Goal: Task Accomplishment & Management: Complete application form

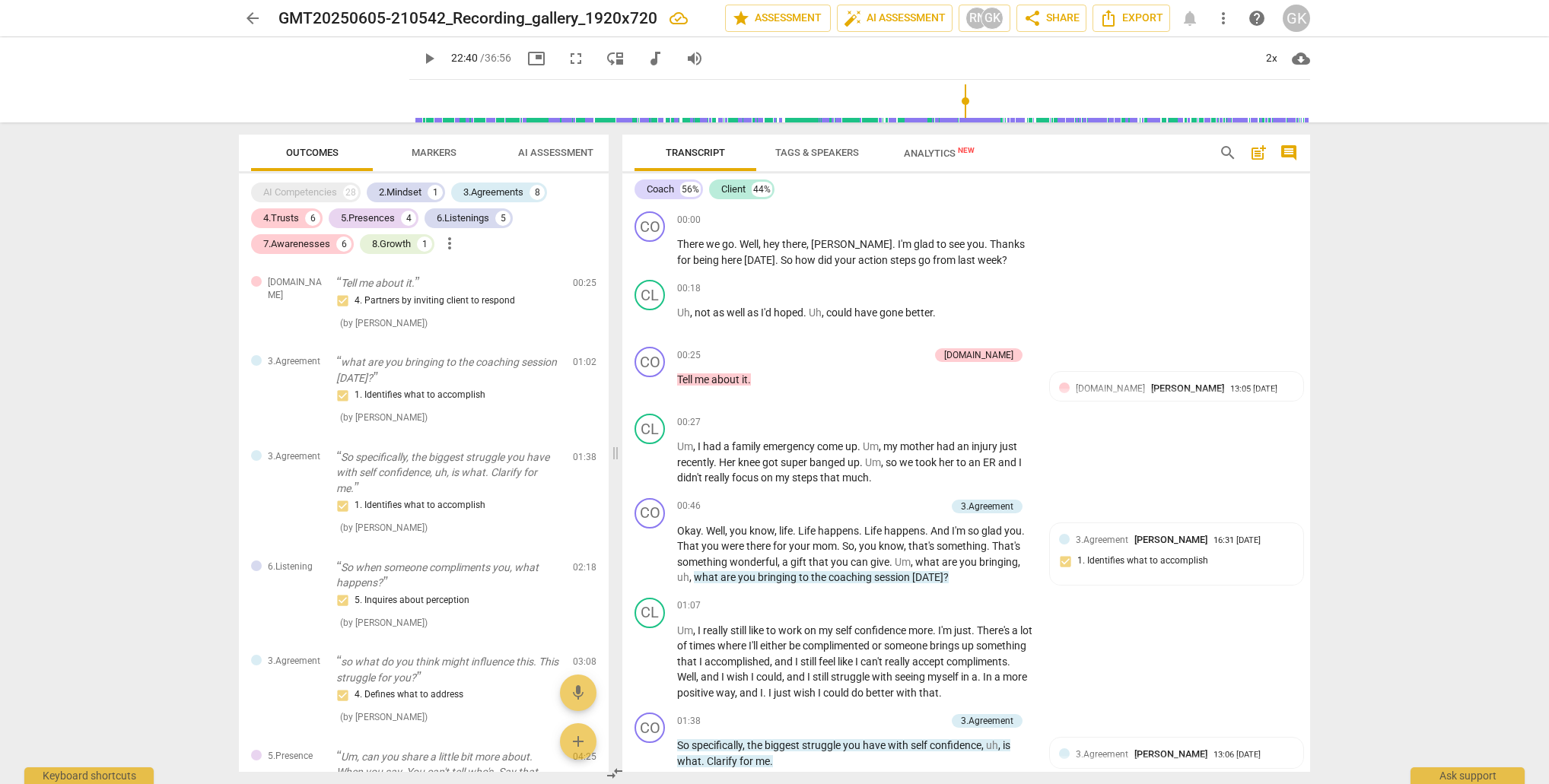
scroll to position [7766, 0]
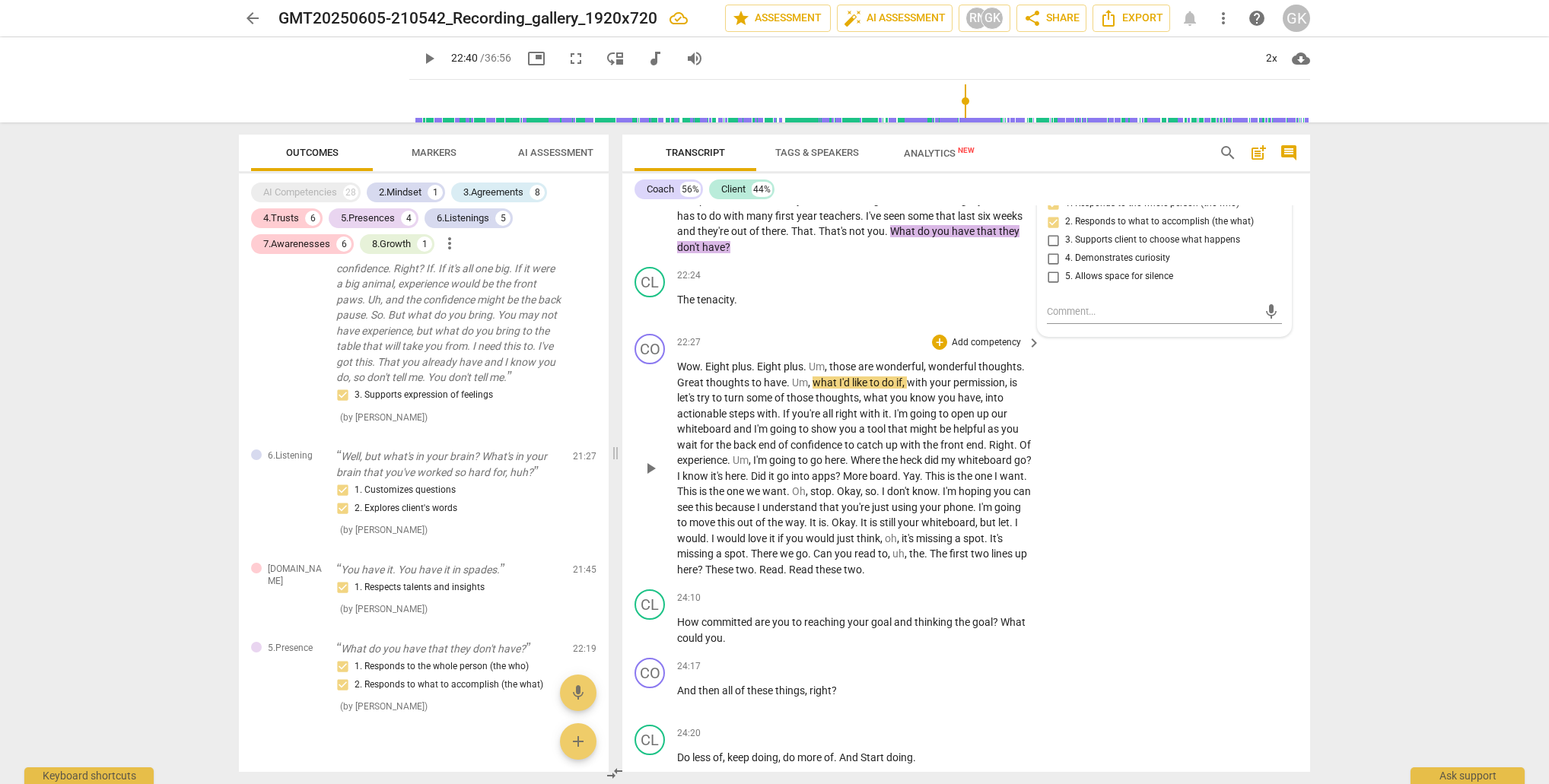
click at [777, 392] on span "of" at bounding box center [780, 397] width 12 height 12
click at [844, 377] on span "I'd" at bounding box center [846, 382] width 13 height 12
click at [843, 377] on span "I'd" at bounding box center [846, 382] width 13 height 12
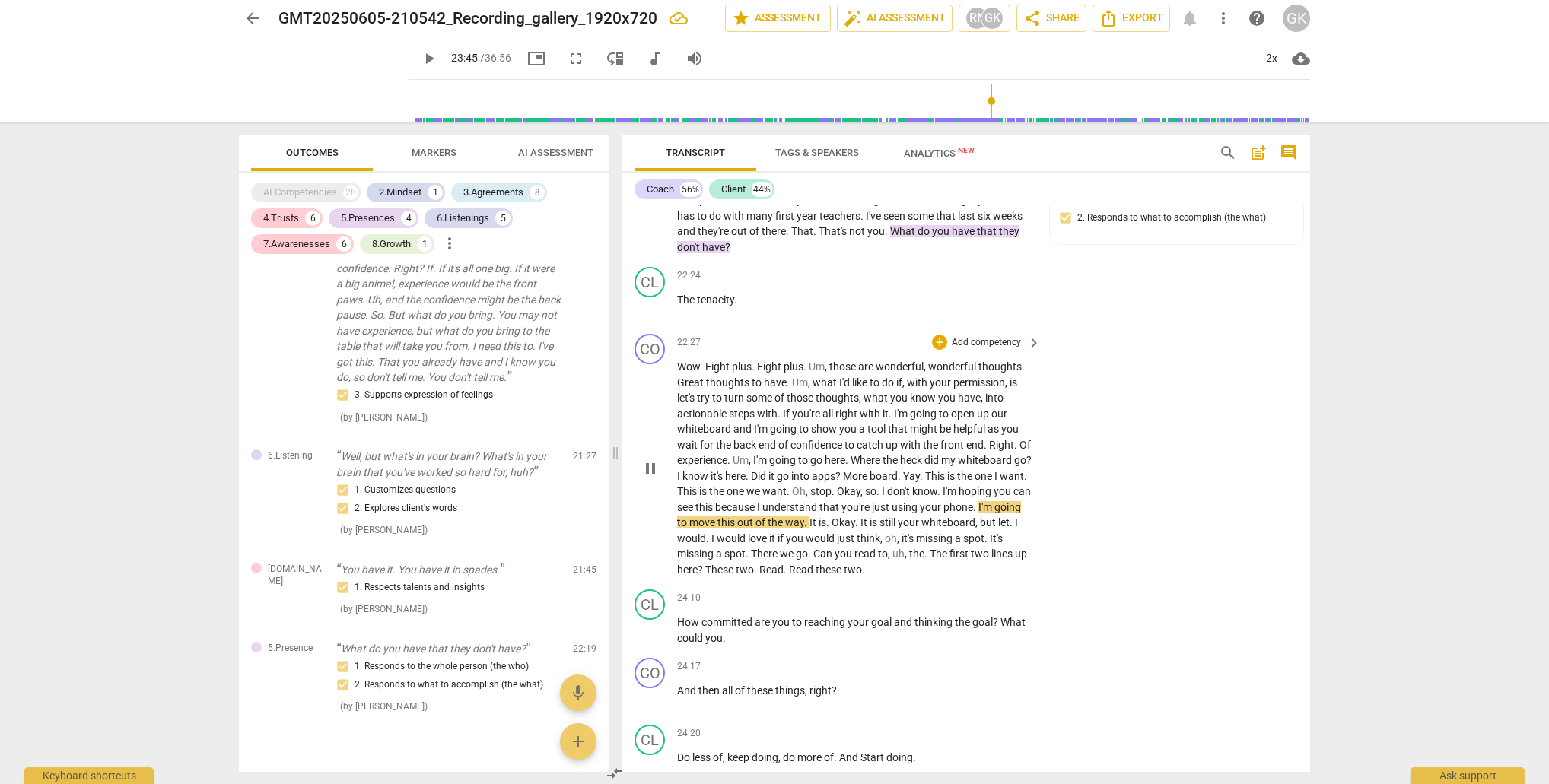
type input "1425"
drag, startPoint x: 812, startPoint y: 335, endPoint x: 781, endPoint y: 358, distance: 38.6
click at [781, 359] on p "Wow . Eight plus . Eight plus . Um , those are wonderful , wonderful thoughts .…" at bounding box center [855, 468] width 356 height 219
click at [797, 344] on div "+" at bounding box center [797, 342] width 15 height 15
click at [906, 344] on b "5.Presence" at bounding box center [897, 346] width 45 height 18
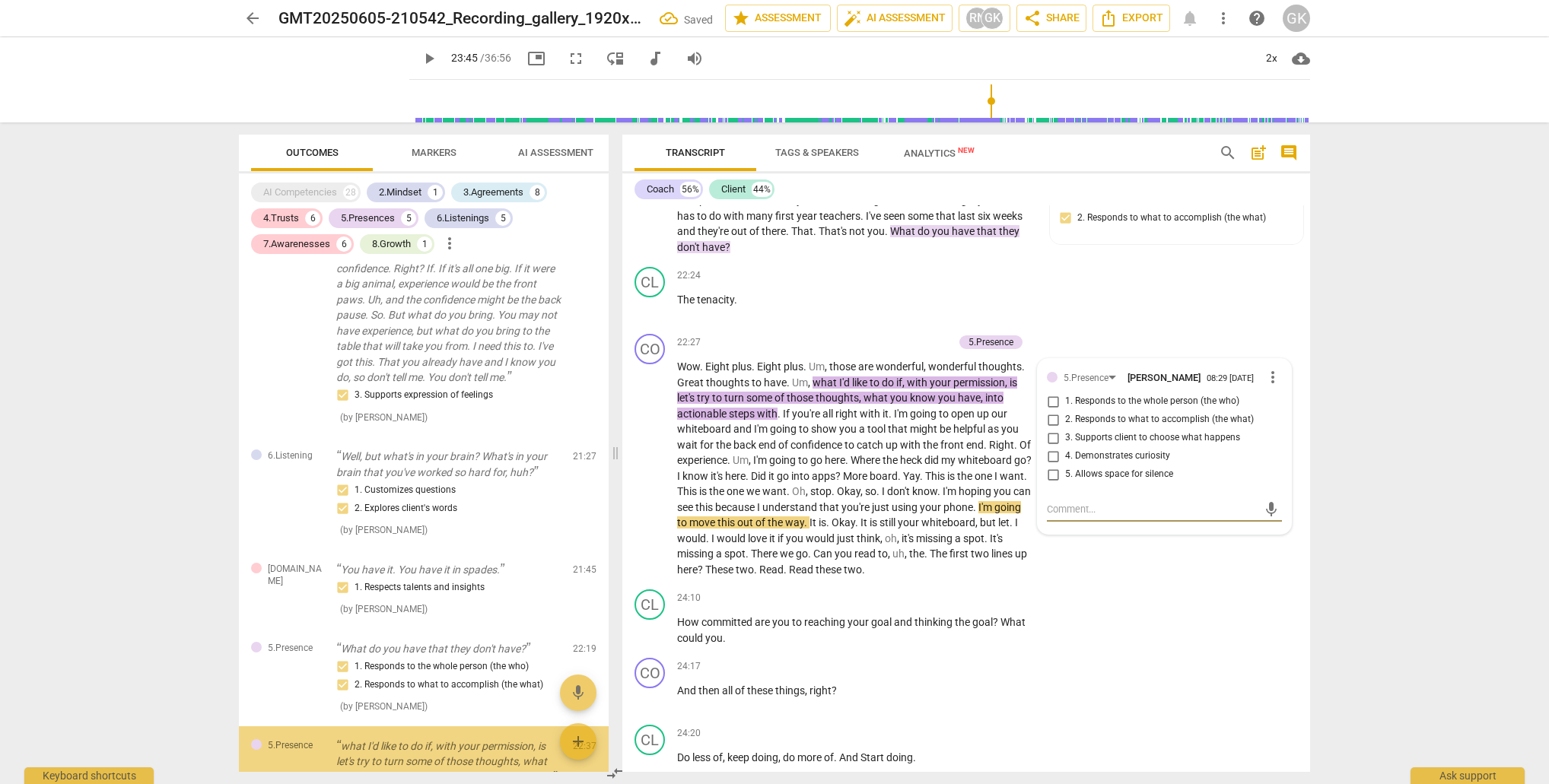
scroll to position [3371, 0]
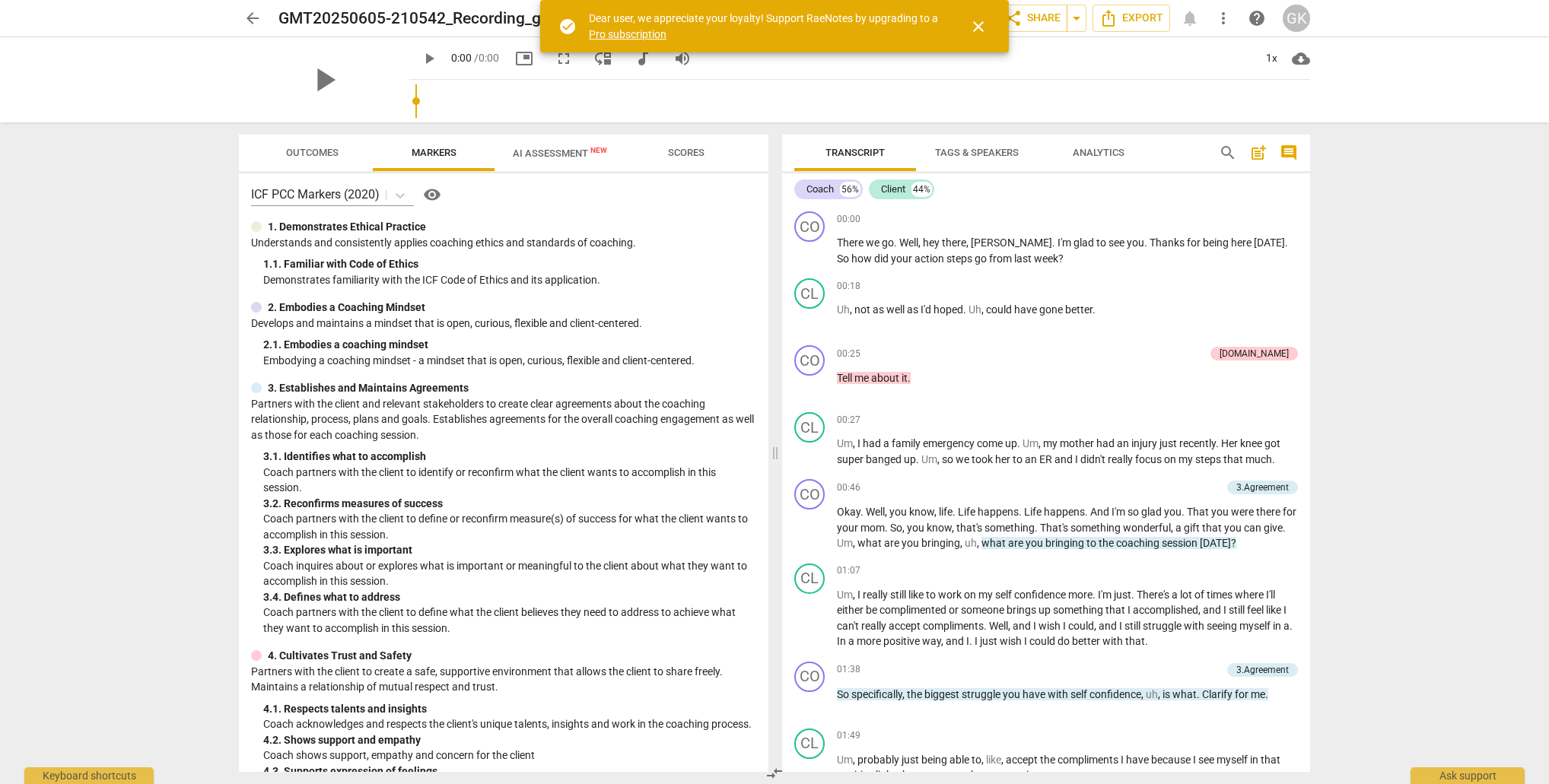
click at [310, 156] on span "Outcomes" at bounding box center [313, 152] width 52 height 12
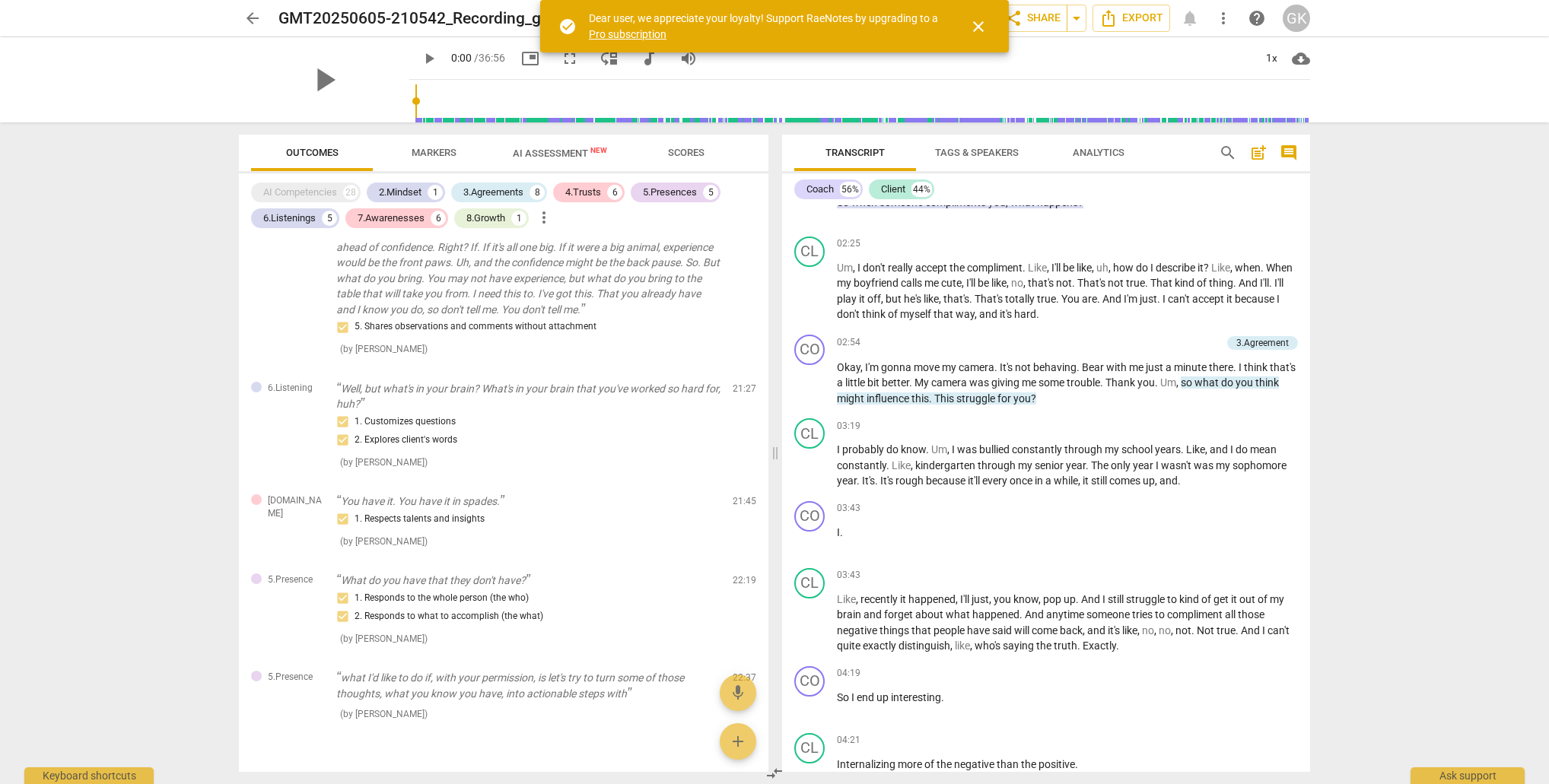
scroll to position [916, 0]
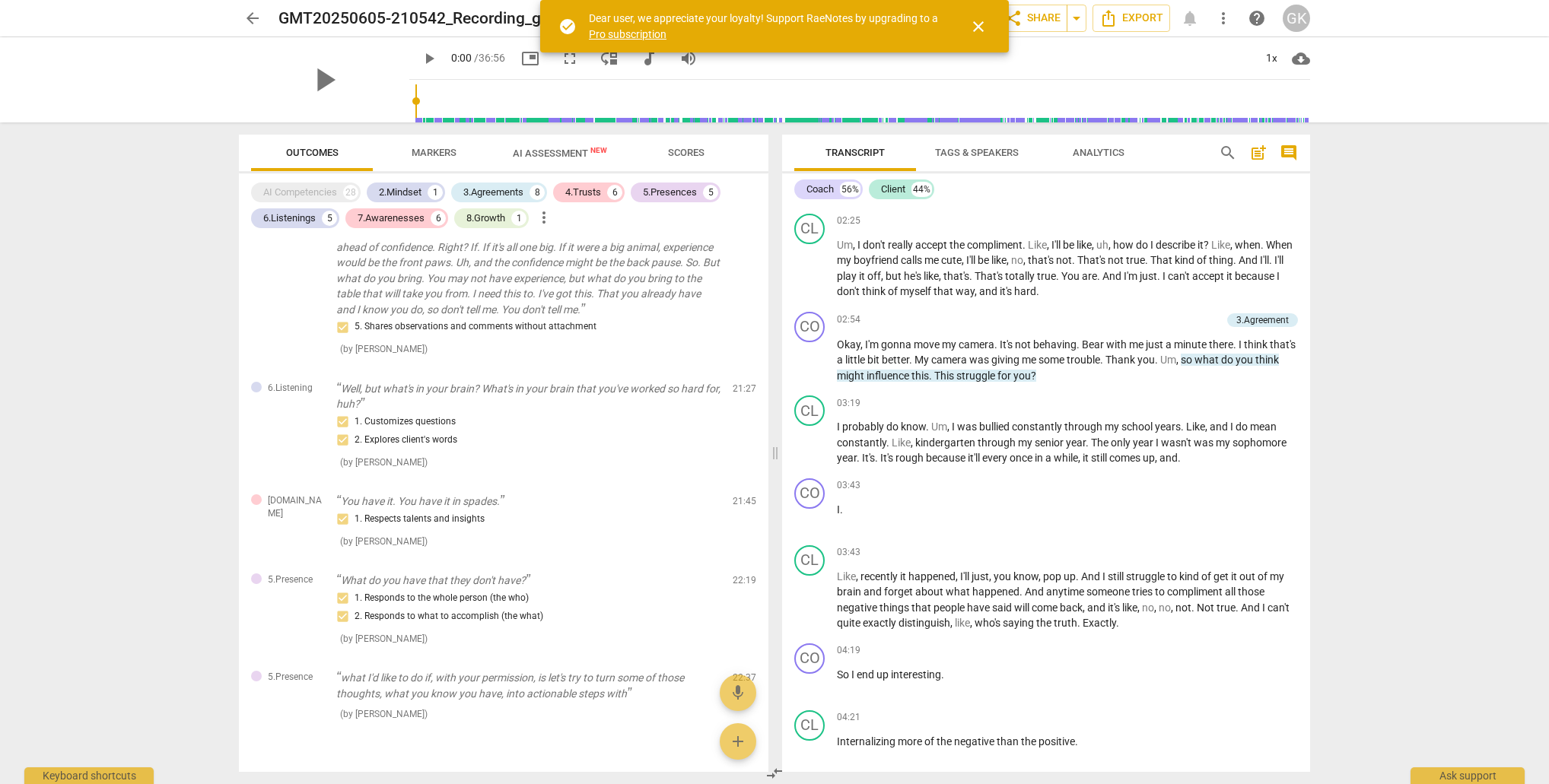
click at [974, 23] on span "close" at bounding box center [979, 26] width 18 height 18
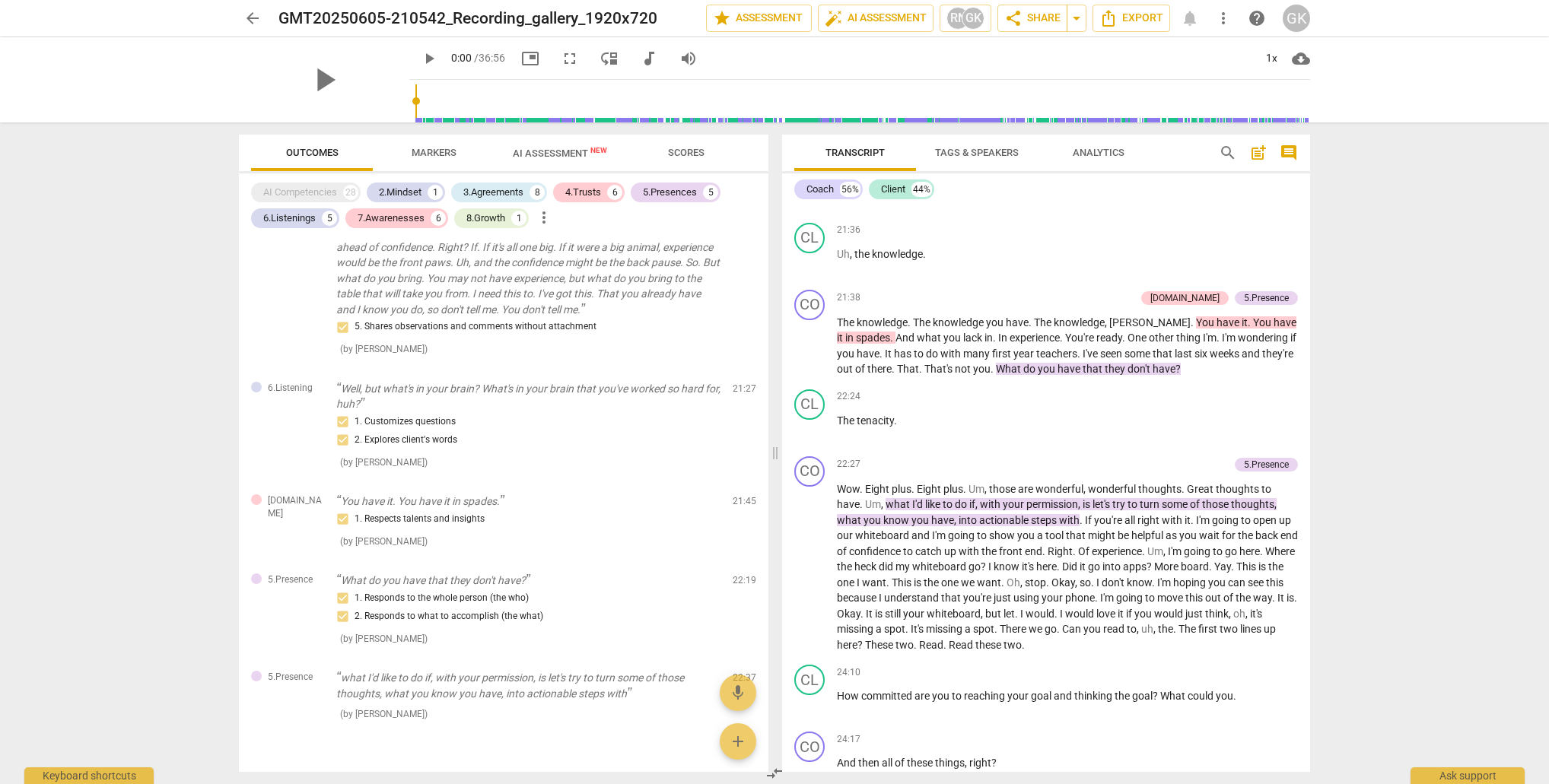
scroll to position [7166, 0]
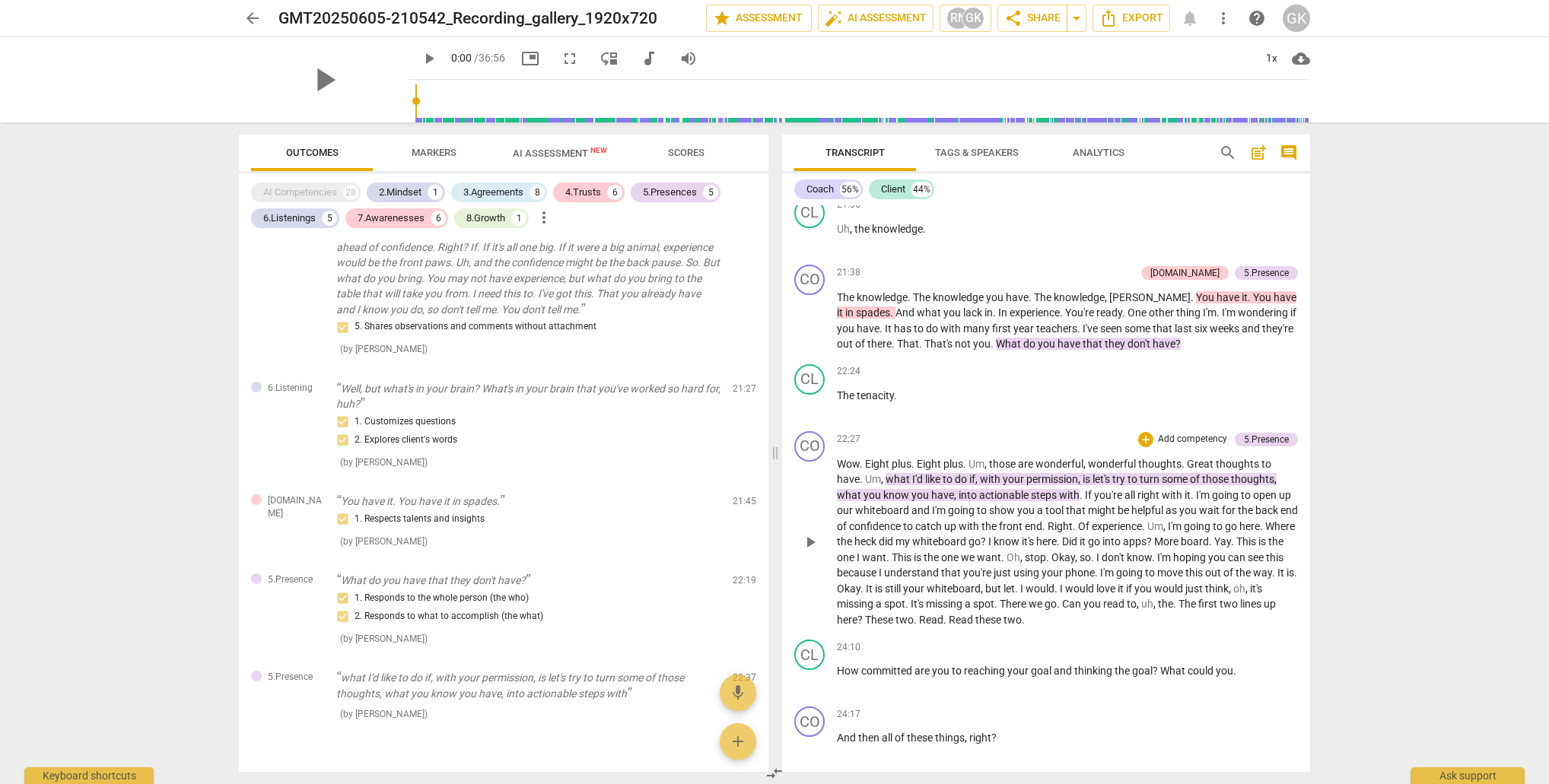
click at [902, 485] on span "what" at bounding box center [898, 479] width 26 height 12
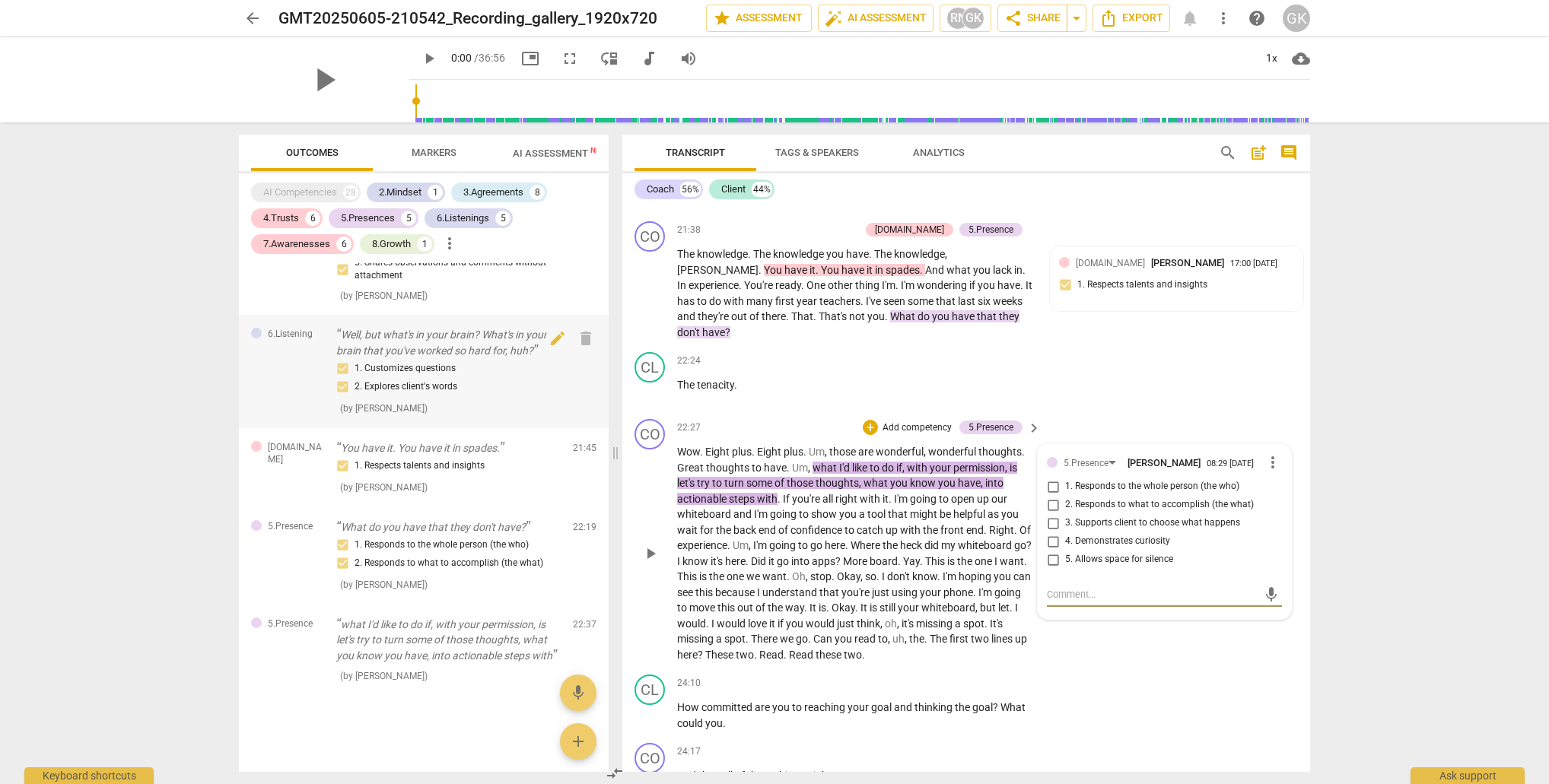
scroll to position [3374, 0]
click at [829, 462] on span "what" at bounding box center [825, 467] width 26 height 12
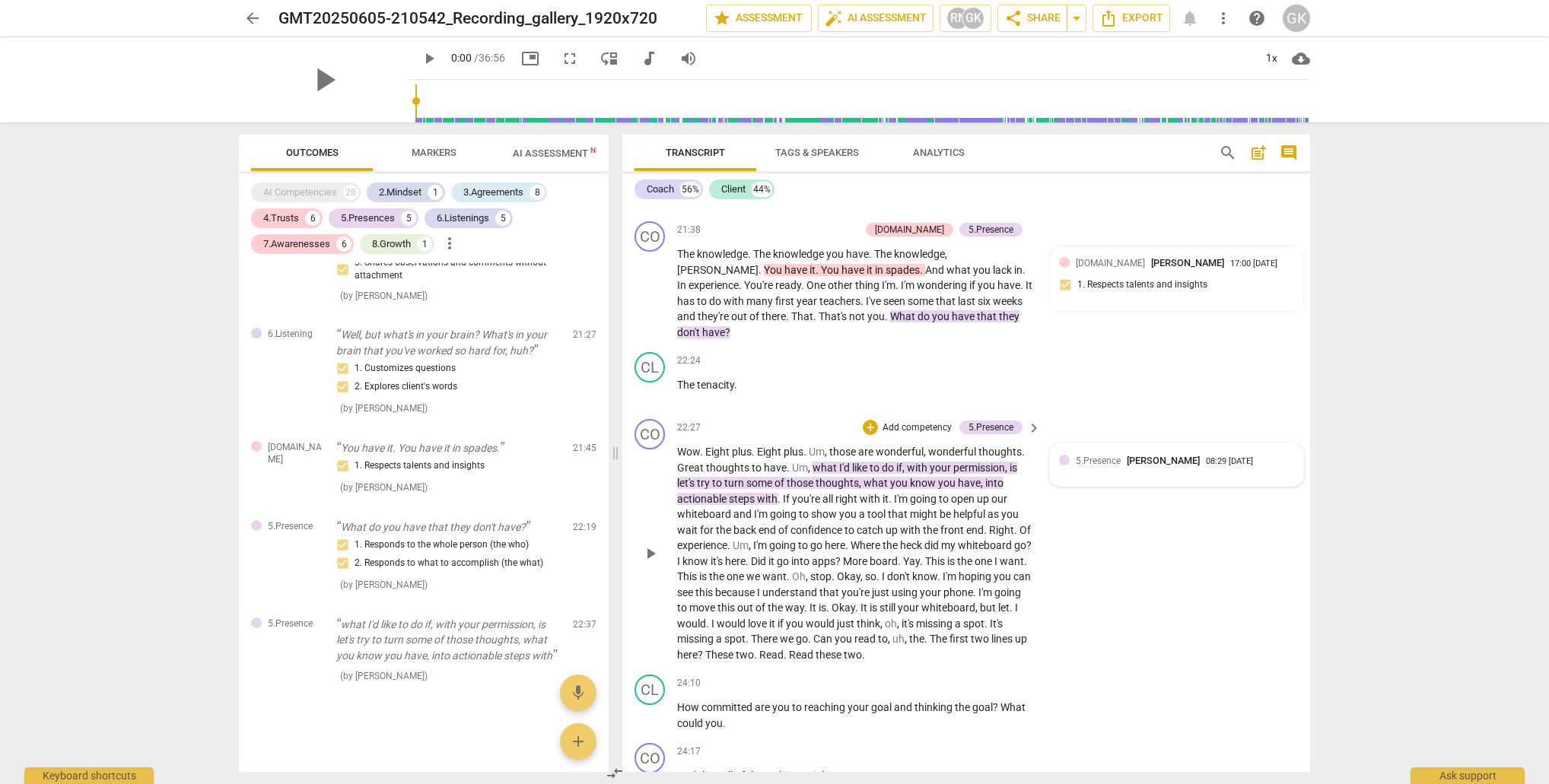
click at [1284, 453] on div "5.Presence Gaye Kuelsen 08:29 [DATE]" at bounding box center [1185, 461] width 219 height 14
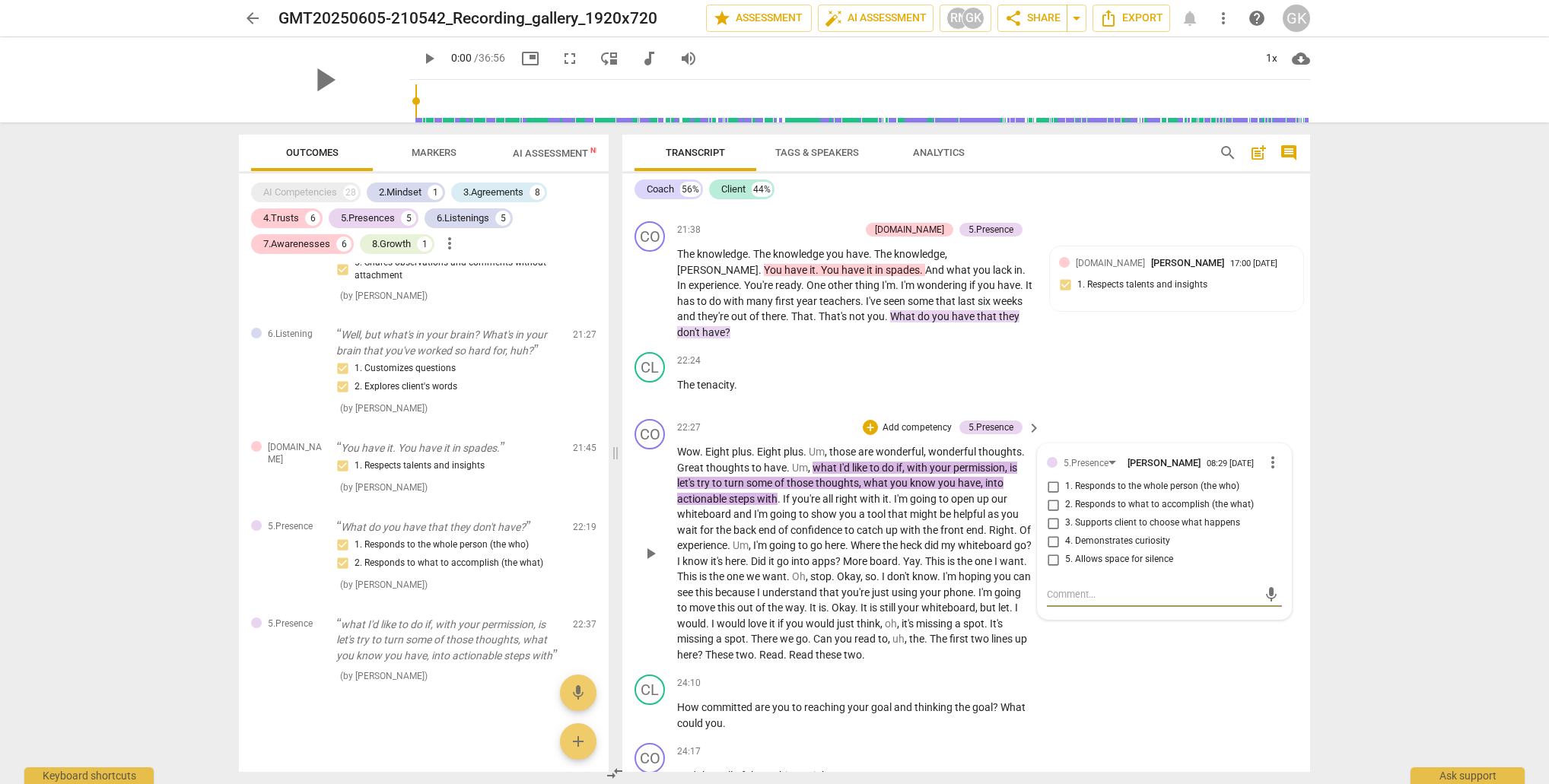
click at [1052, 514] on input "3. Supports client to choose what happens" at bounding box center [1053, 523] width 24 height 18
checkbox input "true"
click at [1061, 587] on textarea at bounding box center [1151, 594] width 211 height 14
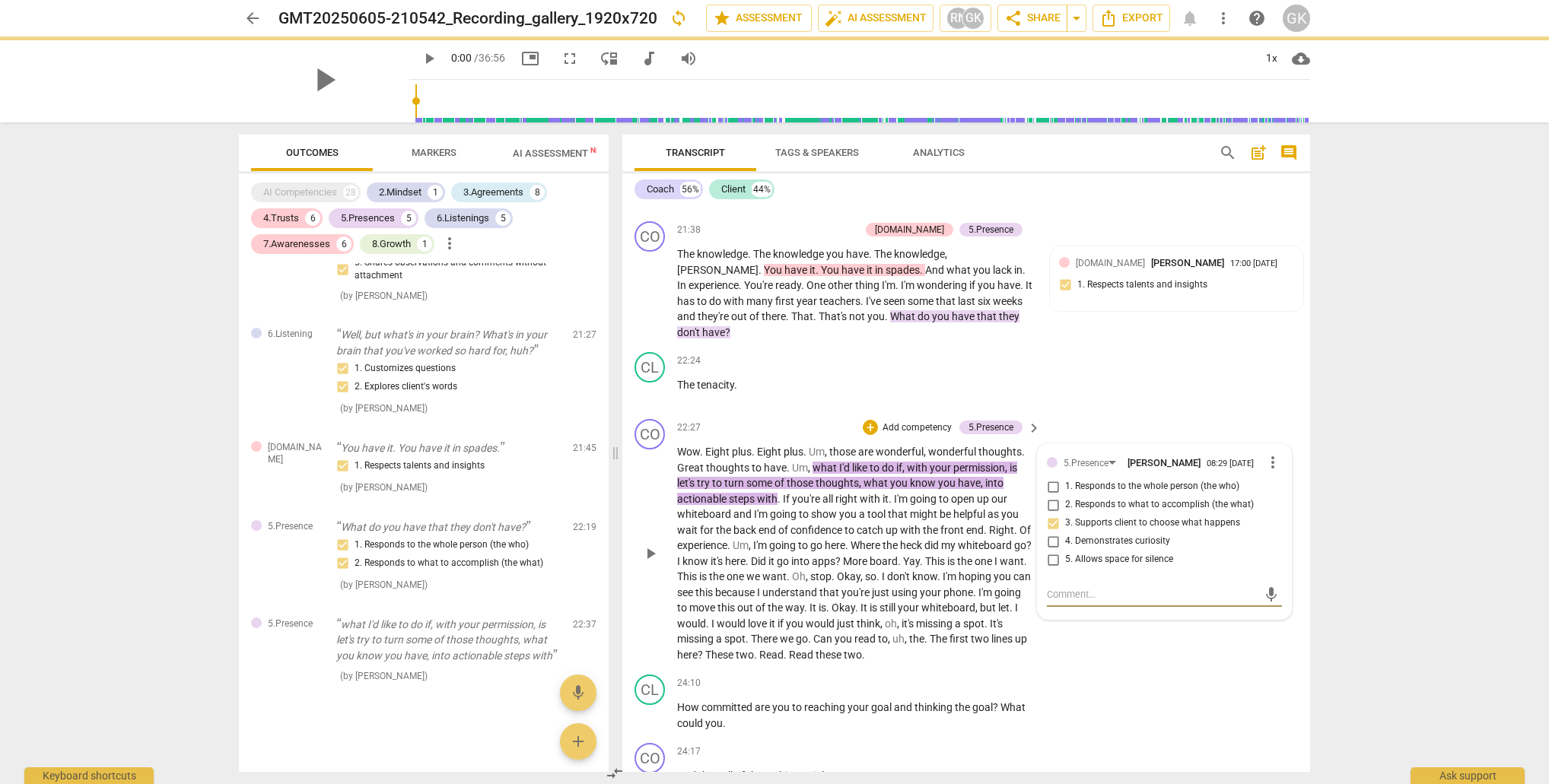
type textarea "C"
type textarea "Co"
type textarea "Coa"
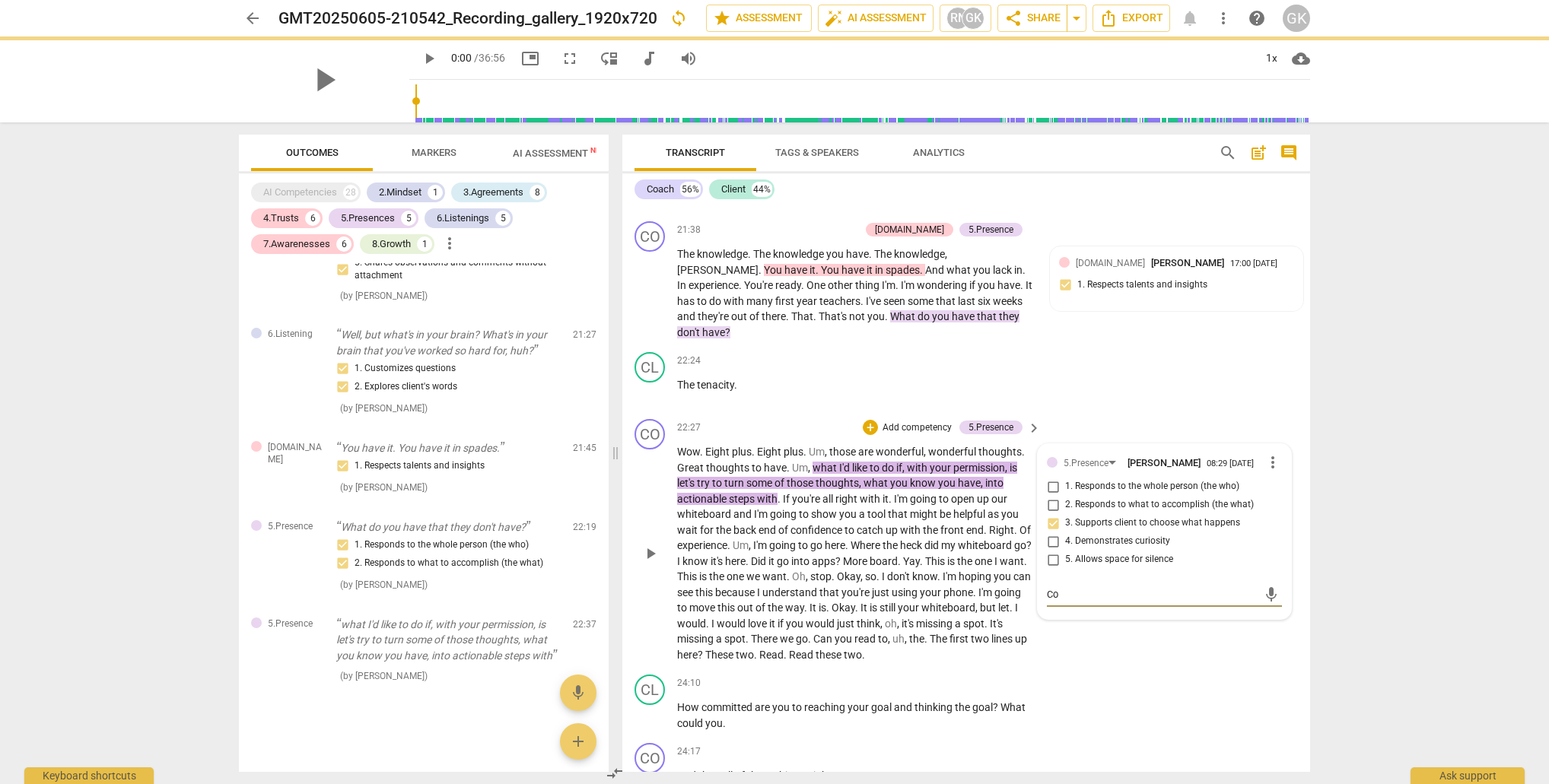
type textarea "Coa"
type textarea "Coac"
type textarea "Coach"
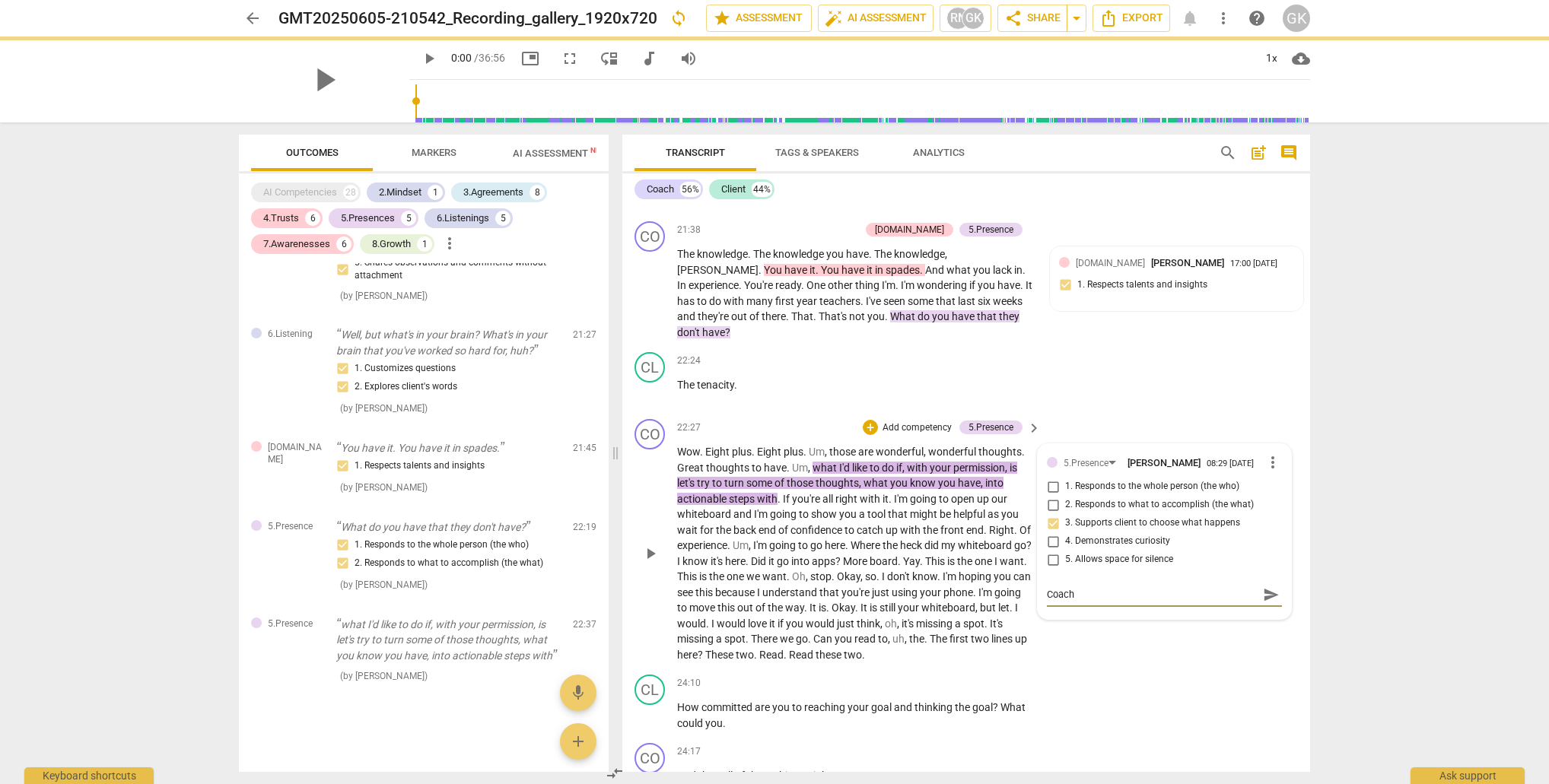
type textarea "Coach"
type textarea "Coach r"
type textarea "Coach re"
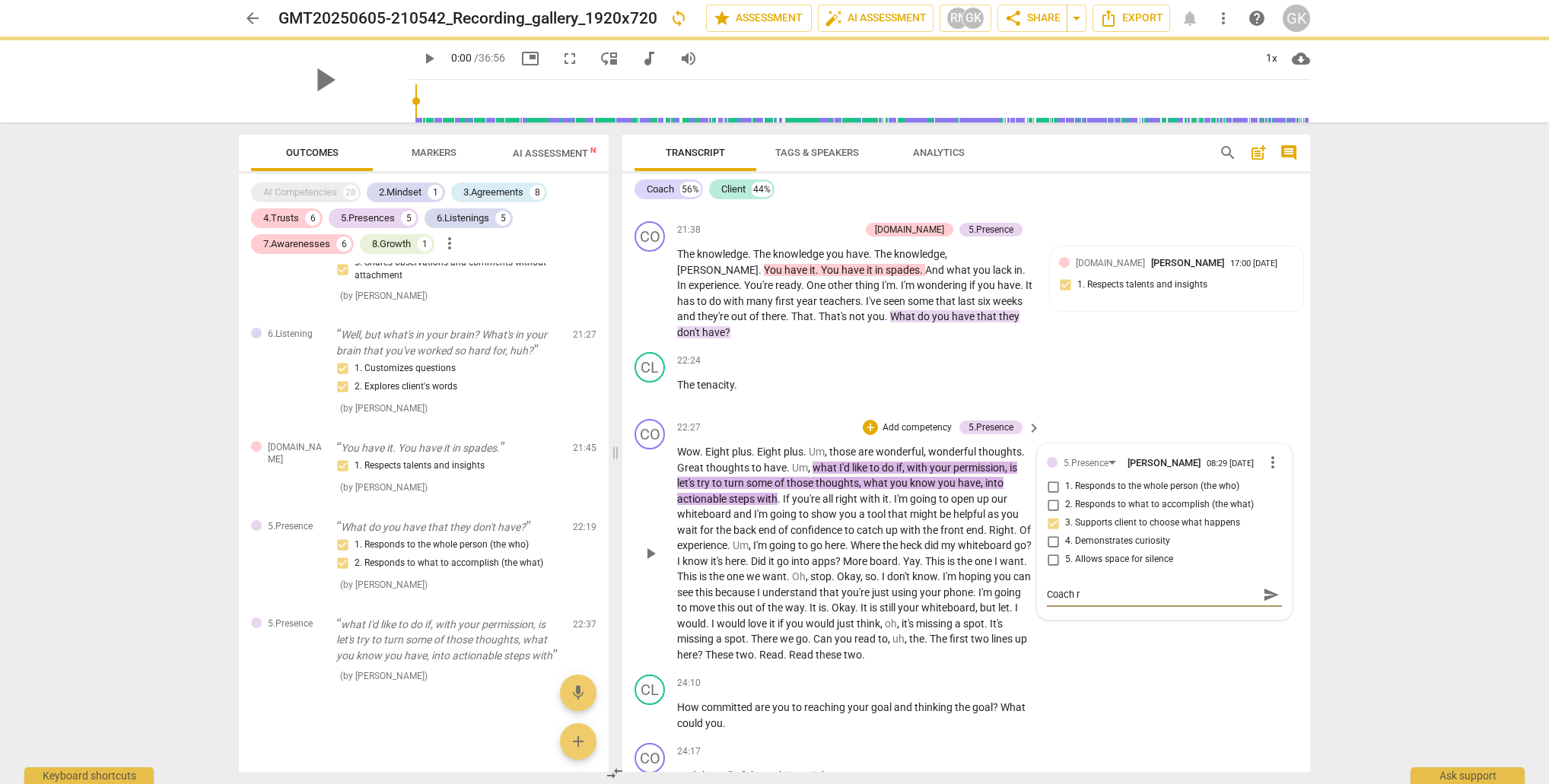
type textarea "Coach re"
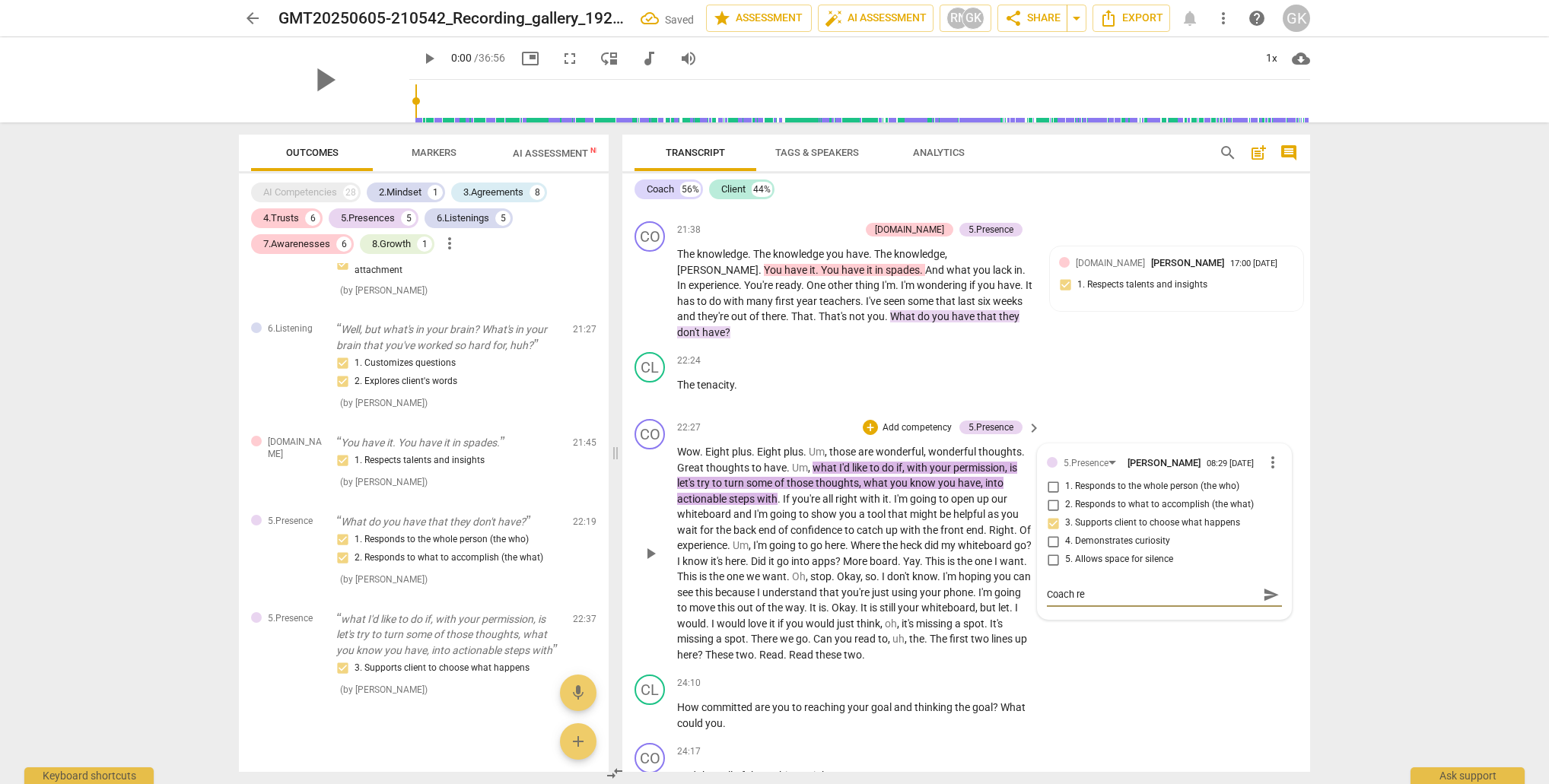
type textarea "Coach rec"
type textarea "Coach rece"
type textarea "Coach recei"
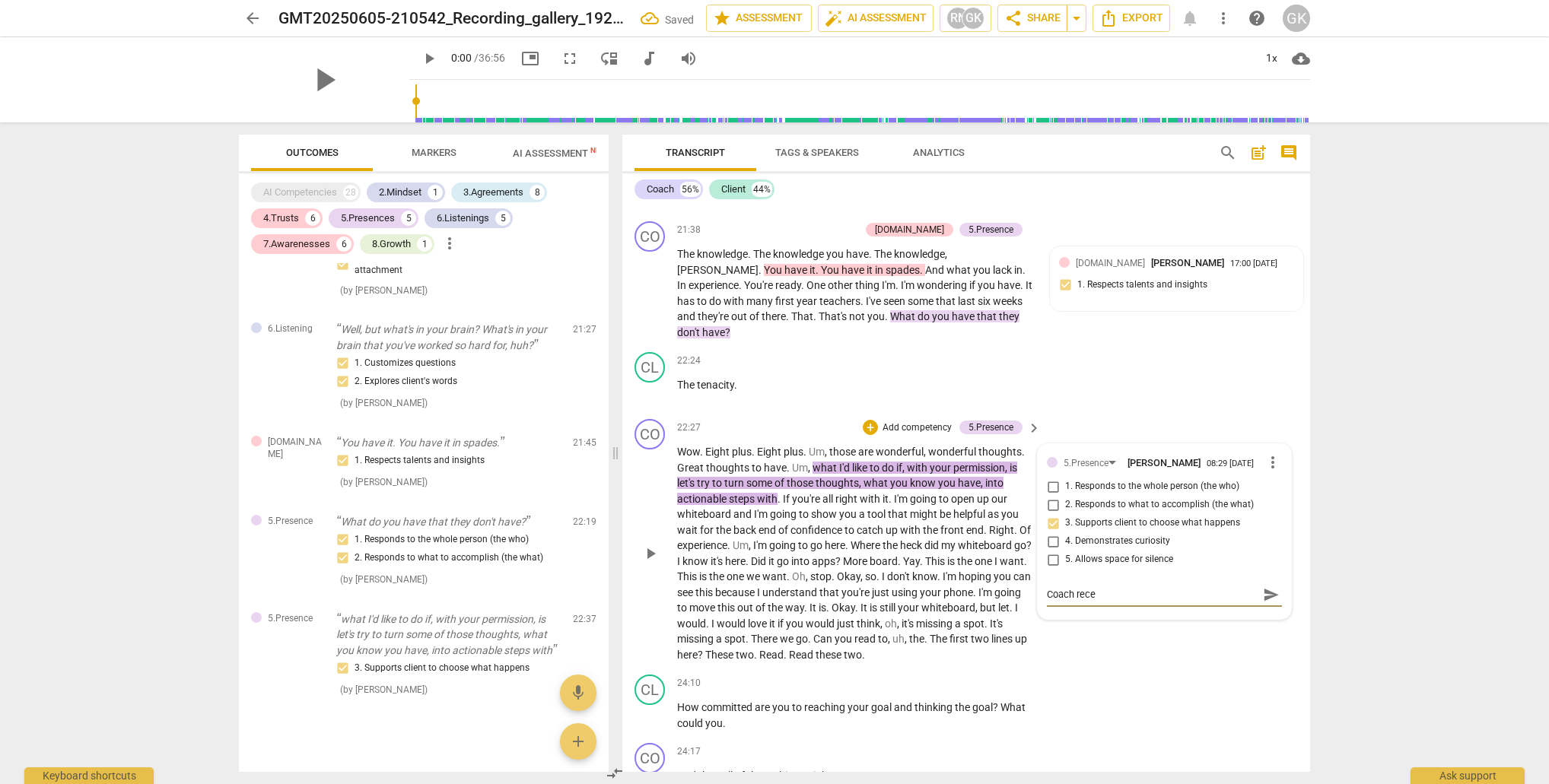
type textarea "Coach recei"
type textarea "Coach receiv"
type textarea "Coach receive"
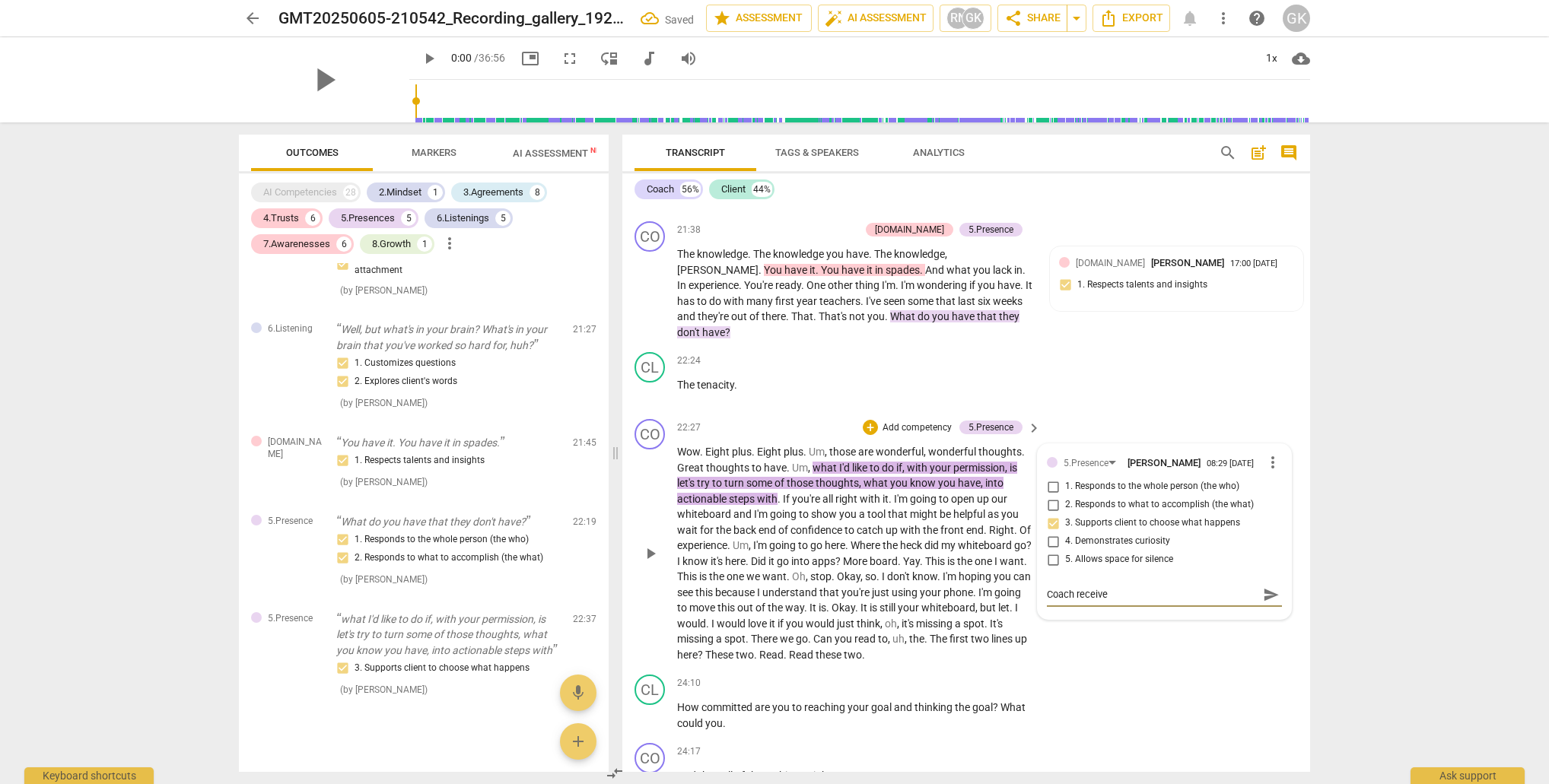
type textarea "Coach receive"
type textarea "Coach received"
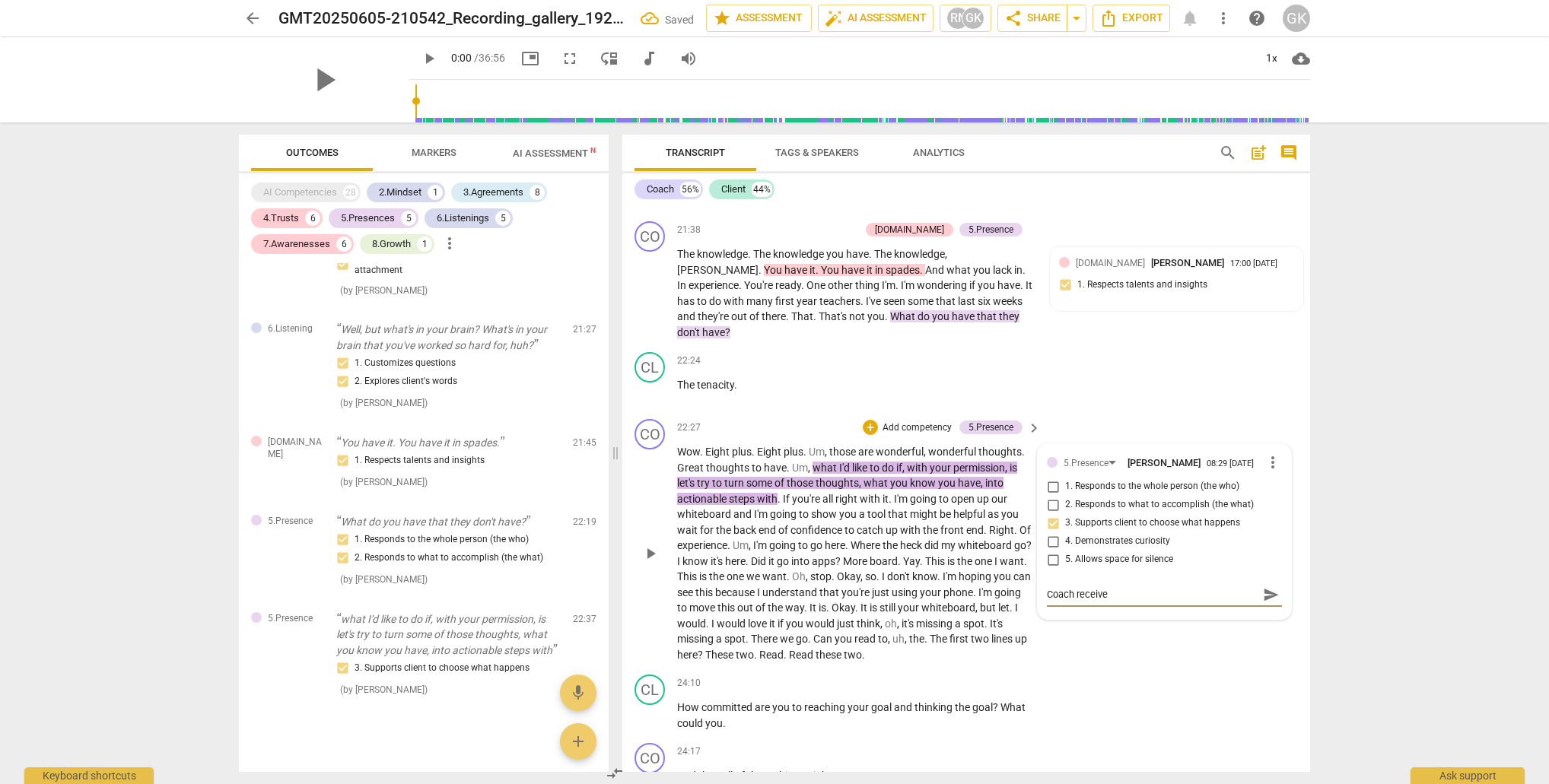
type textarea "Coach received"
type textarea "Coach received a"
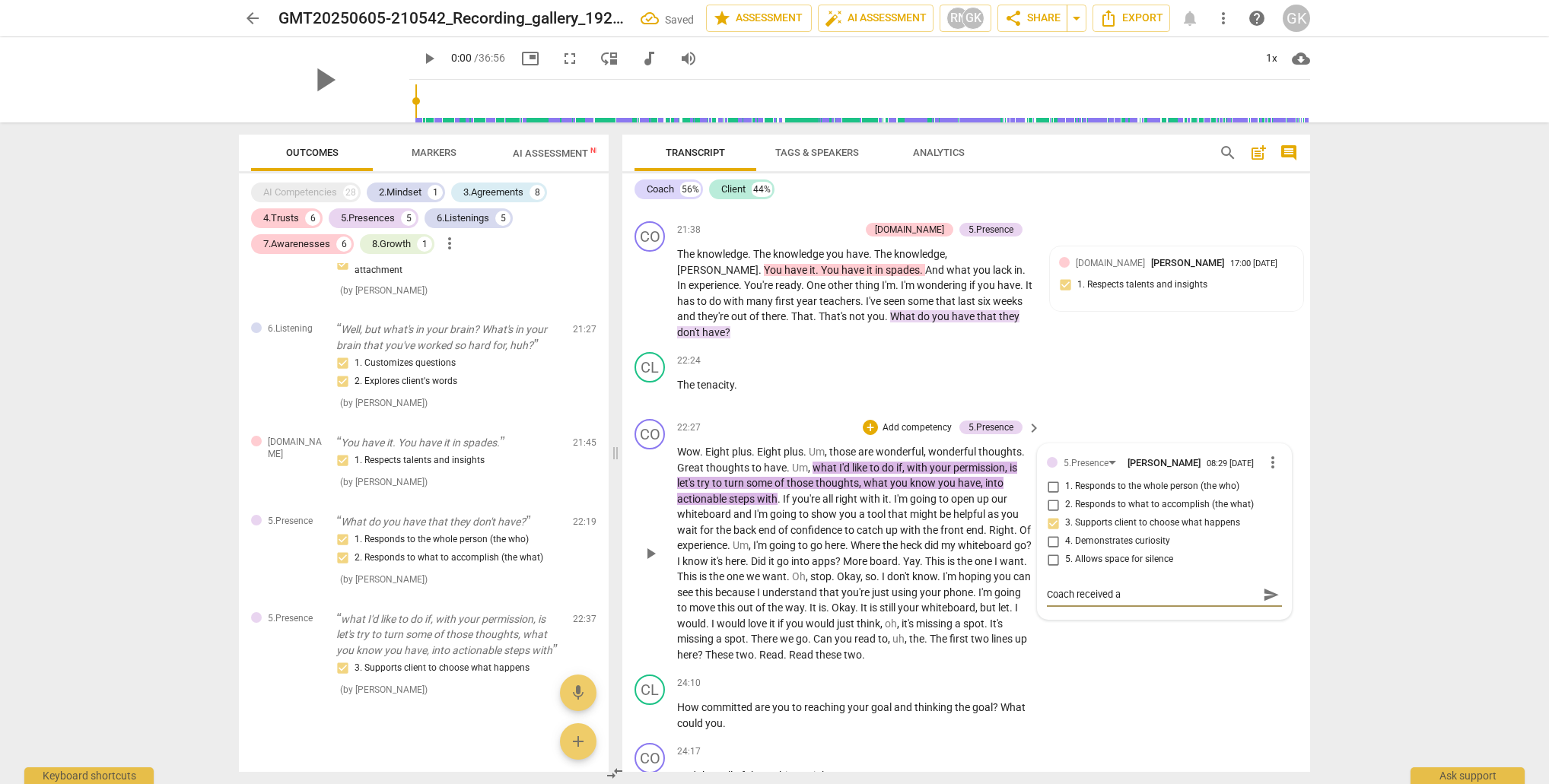
type textarea "Coach received a"
type textarea "Coach received a s"
type textarea "Coach received a sh"
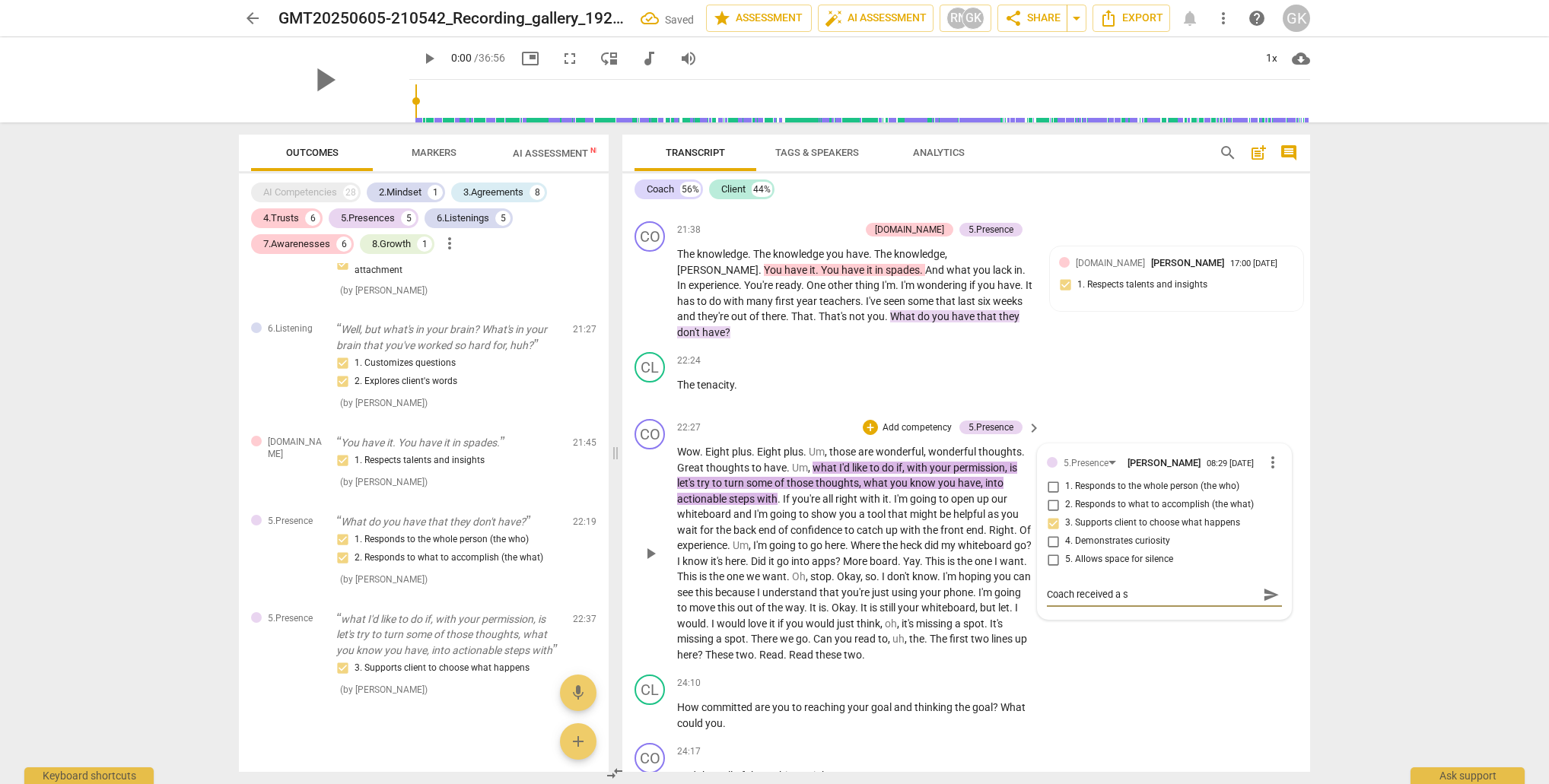
type textarea "Coach received a sh"
type textarea "Coach received a sho"
type textarea "Coach received a shor"
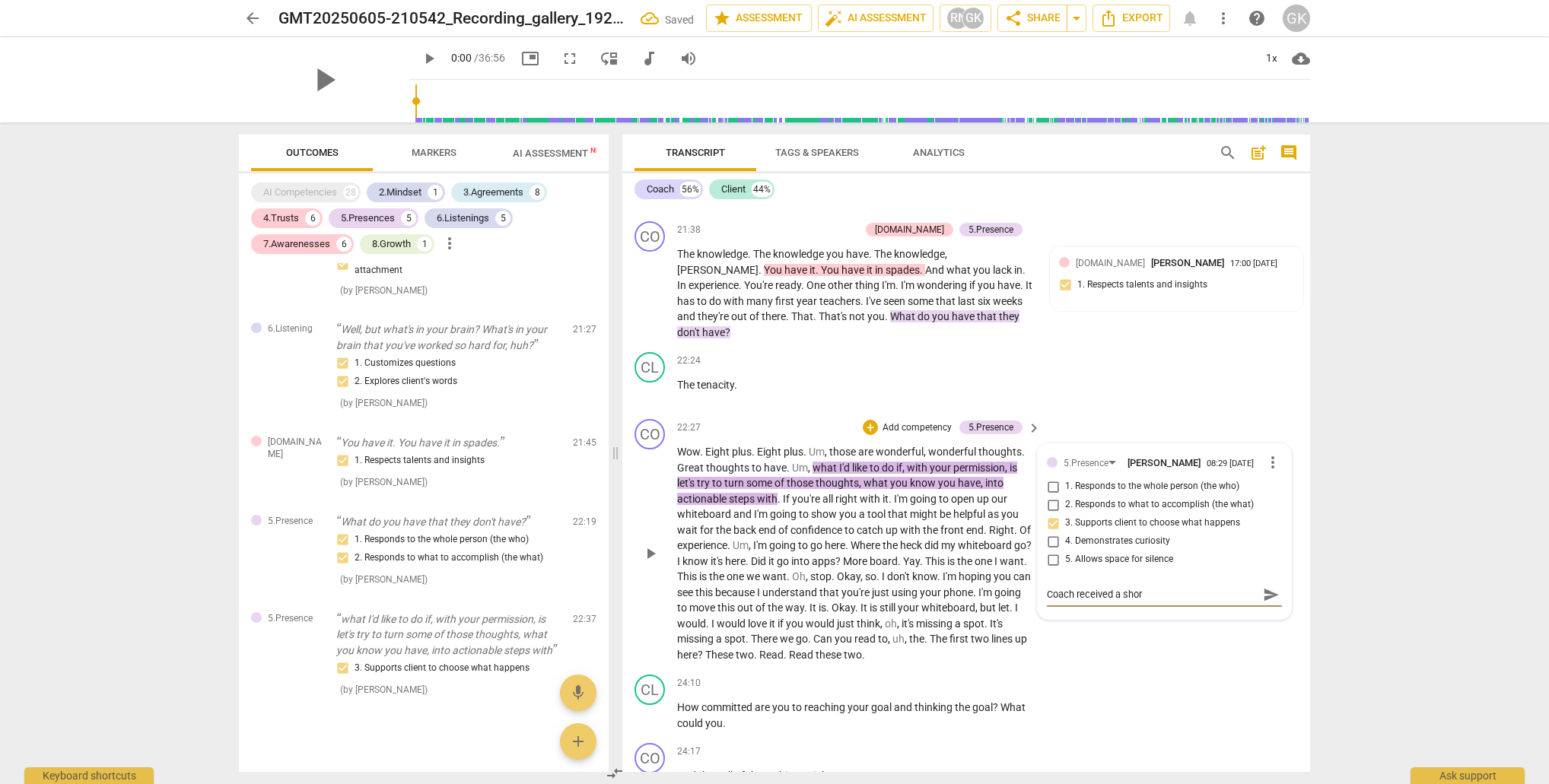
type textarea "Coach received a short"
type textarea "Coach received a short v"
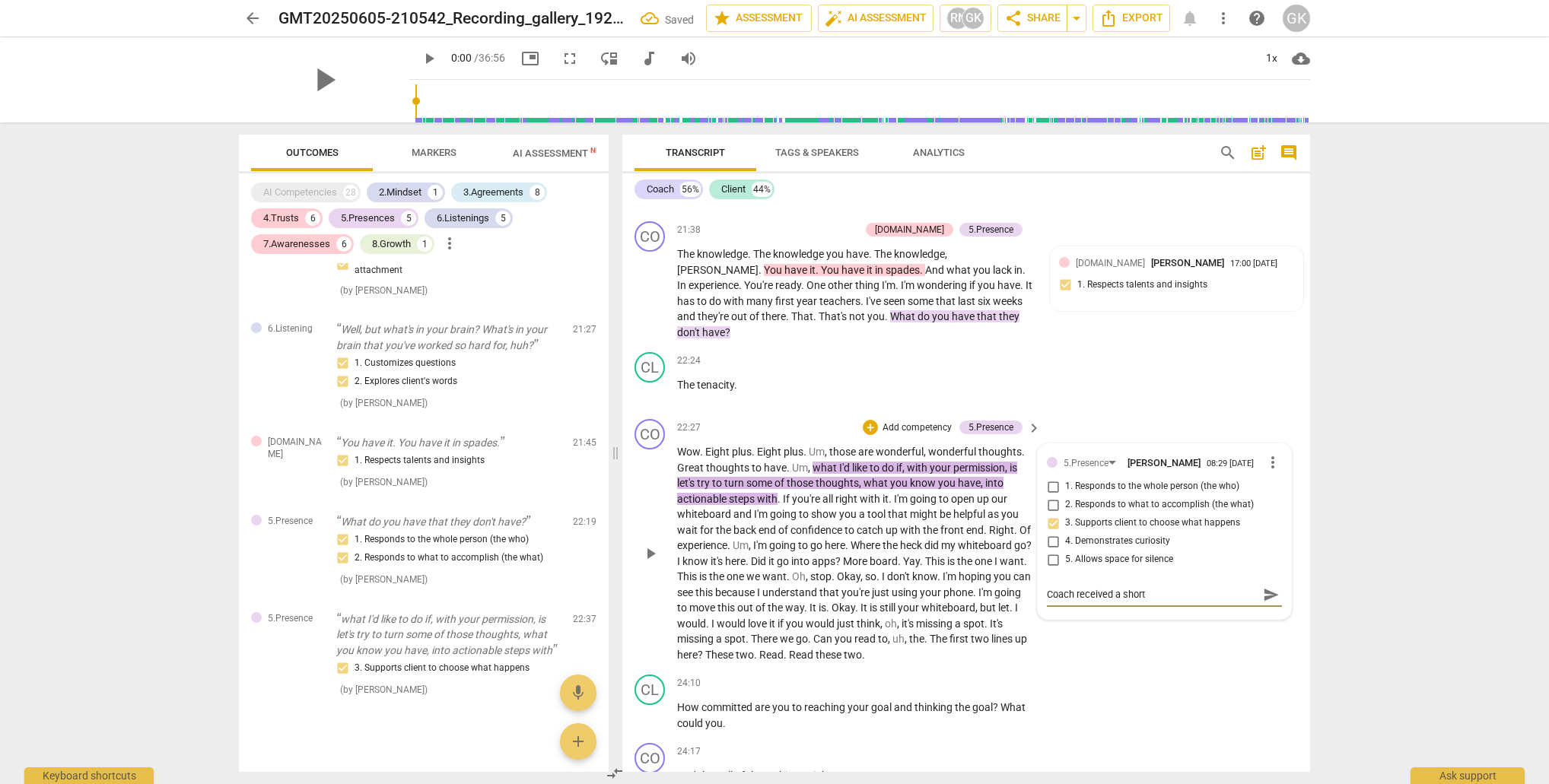
type textarea "Coach received a short v"
type textarea "Coach received a short ve"
type textarea "Coach received a short ver"
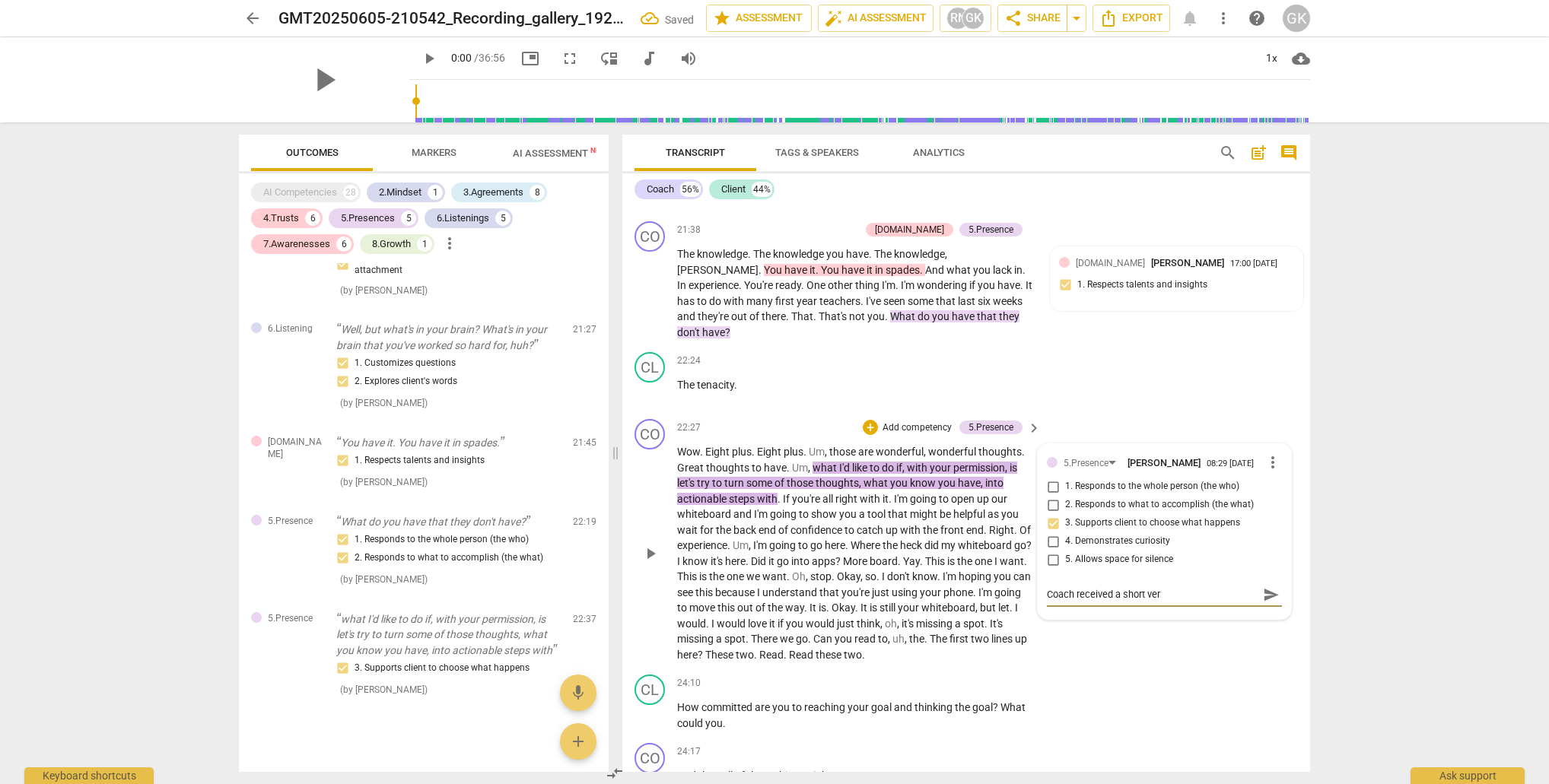
type textarea "Coach received a short verb"
type textarea "Coach received a short verba"
type textarea "Coach received a short verbal"
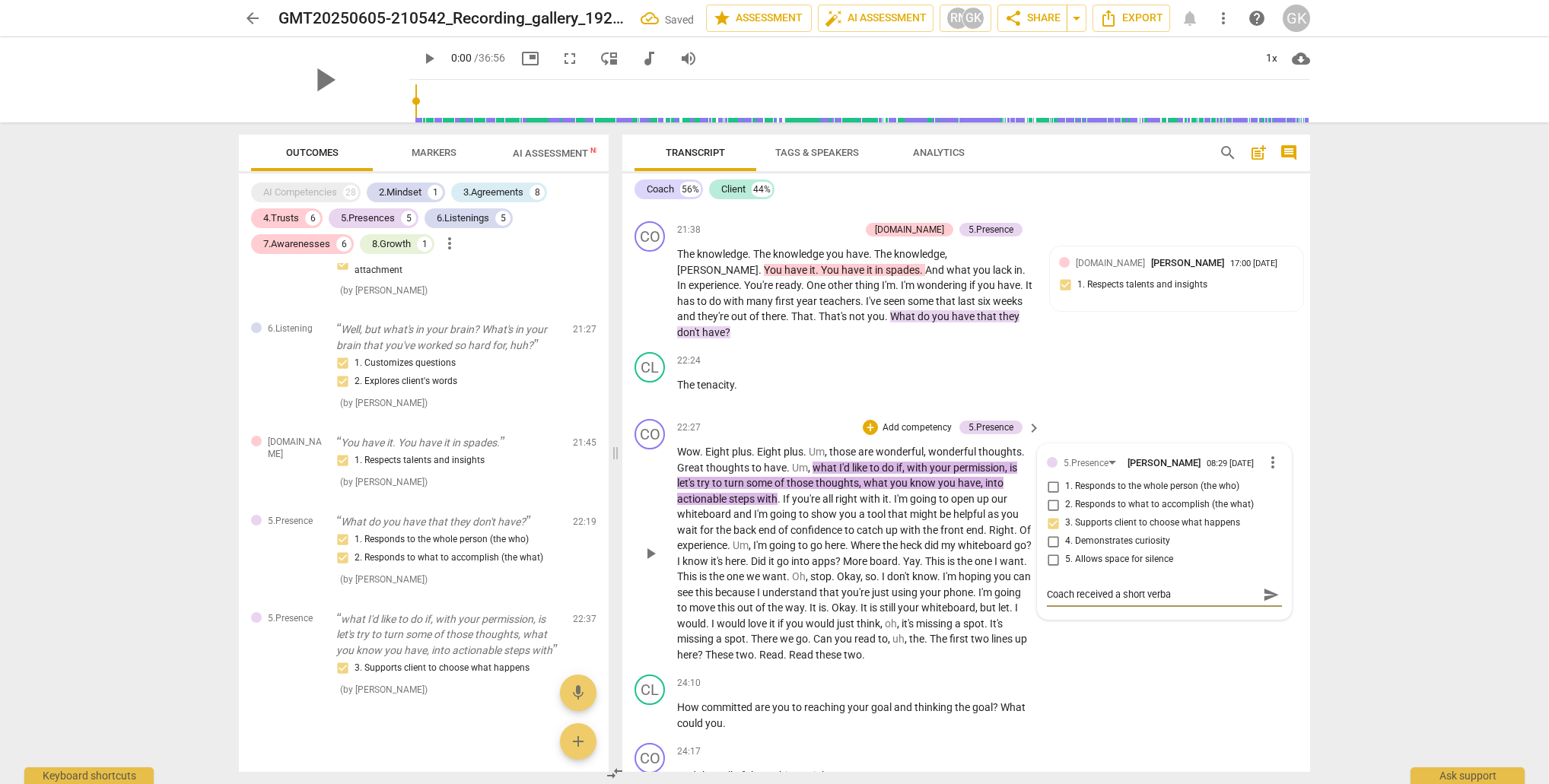
type textarea "Coach received a short verbal"
type textarea "Coach received a short verbal a"
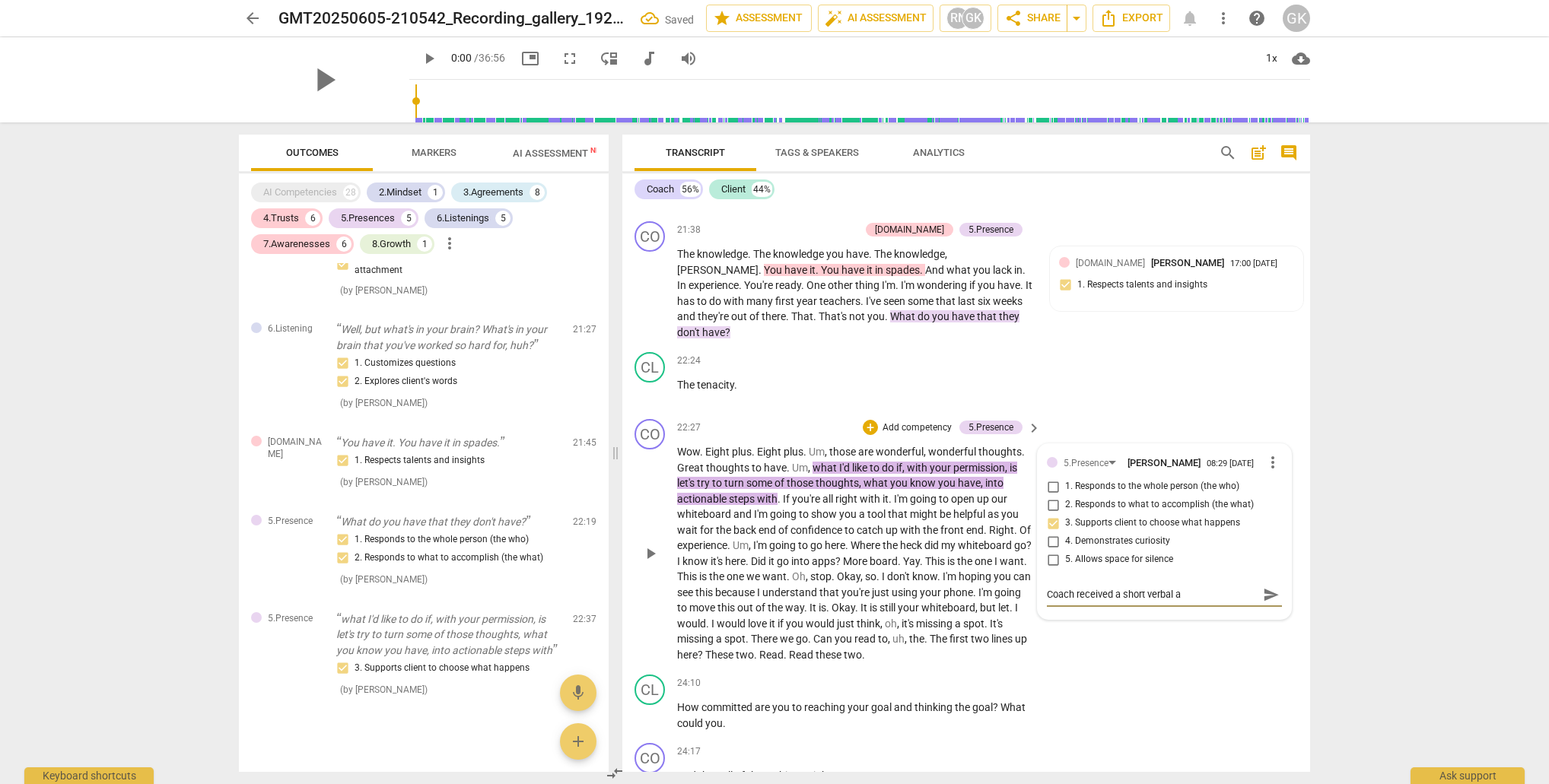
type textarea "Coach received a short verbal ag"
type textarea "Coach received a short verbal agr"
type textarea "Coach received a short verbal agre"
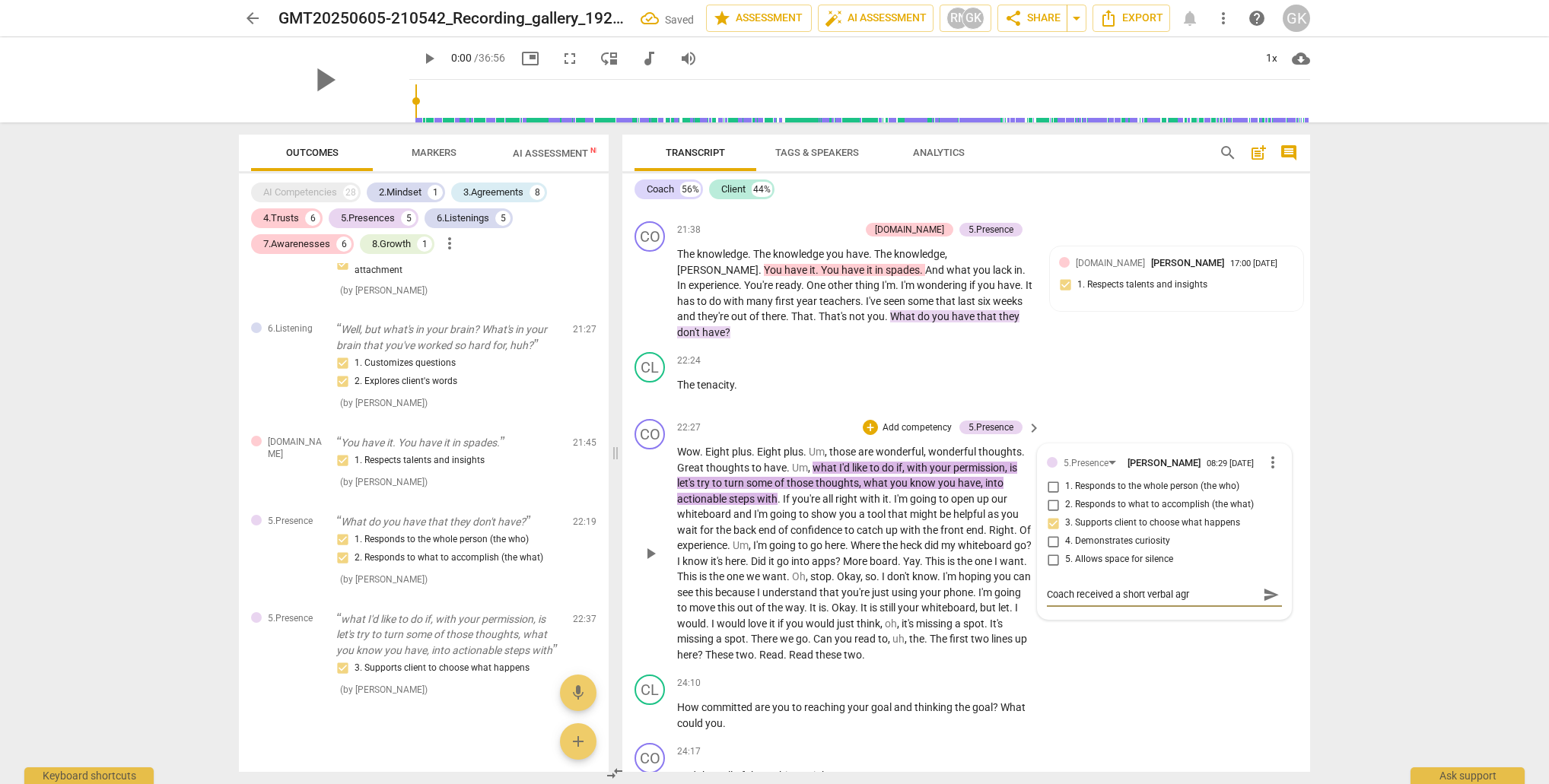
type textarea "Coach received a short verbal agre"
type textarea "Coach received a short verbal agree"
type textarea "Coach received a short verbal agreem"
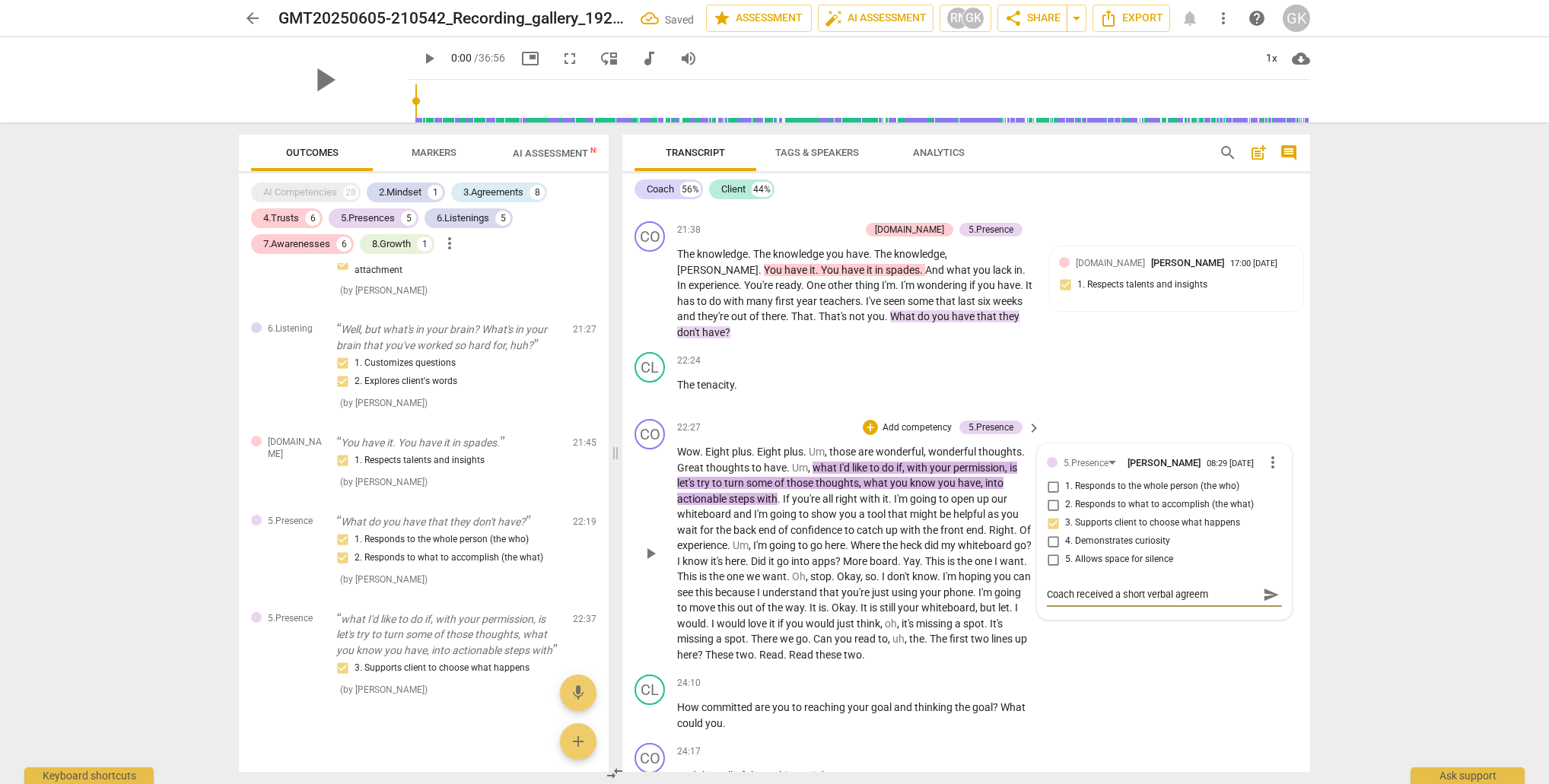
type textarea "Coach received a short verbal agreeme"
type textarea "Coach received a short verbal agreemen"
type textarea "Coach received a short verbal agreement"
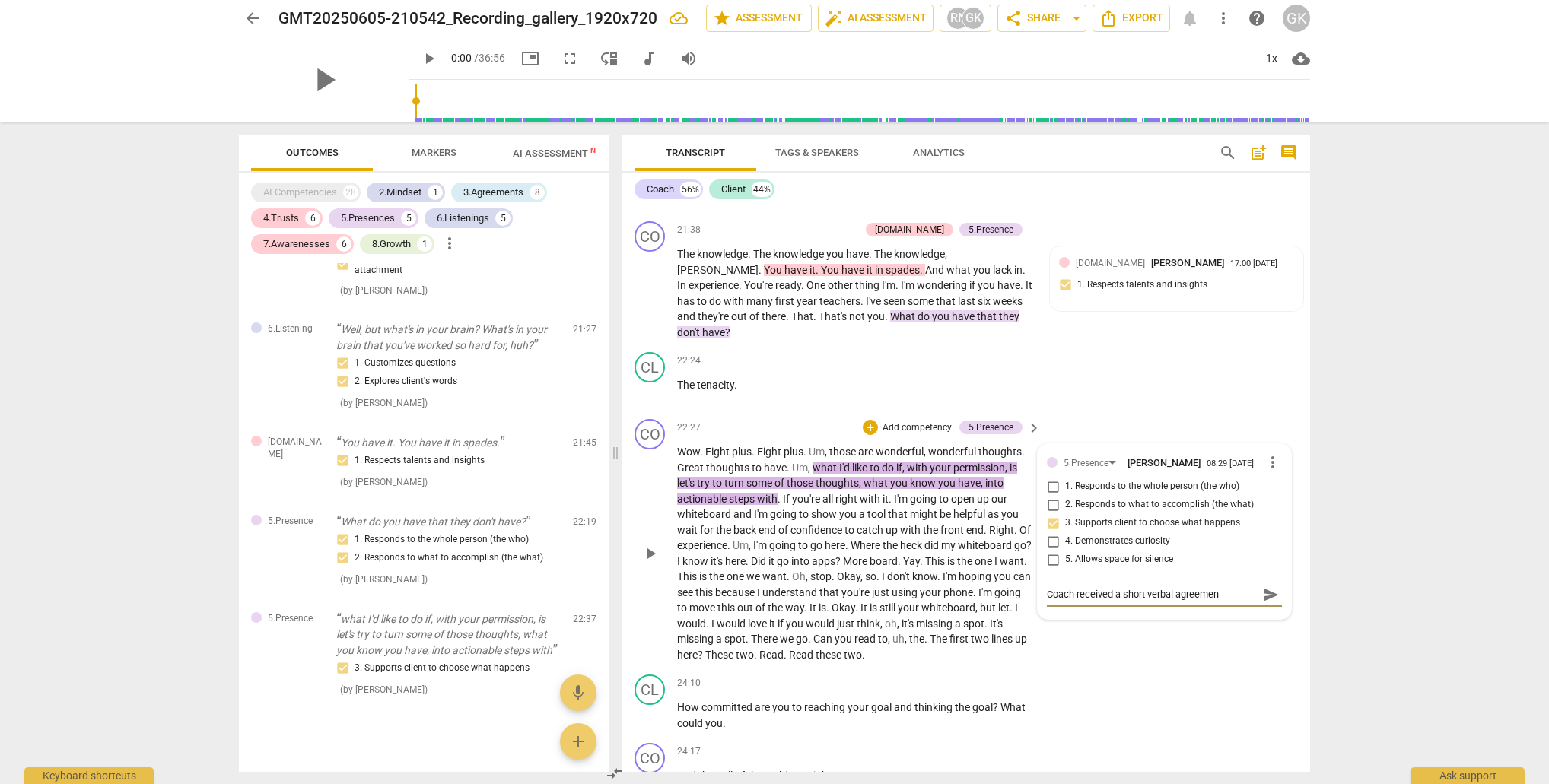
type textarea "Coach received a short verbal agreement"
type textarea "Coach received a short verbal agreement f"
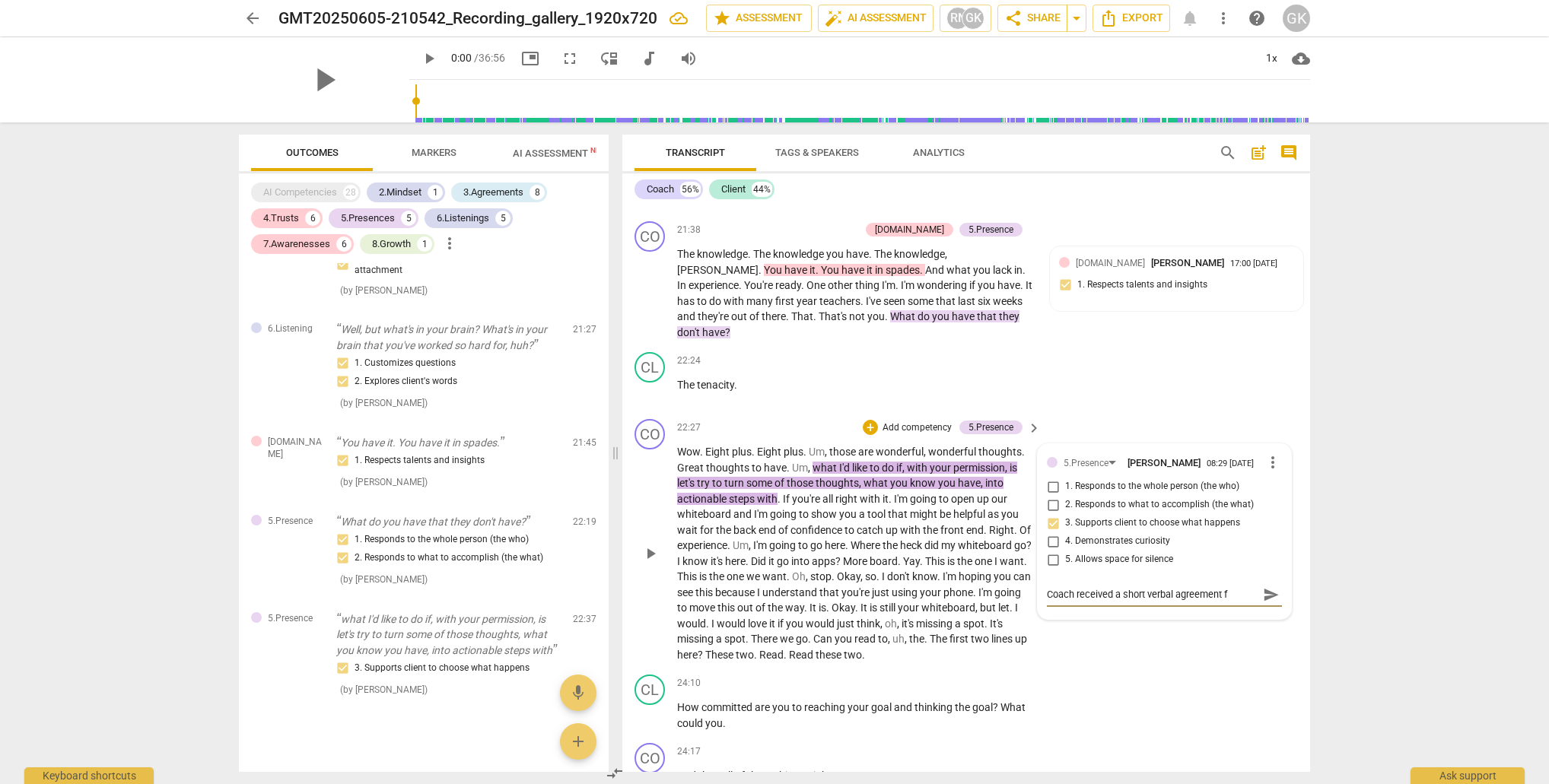
type textarea "Coach received a short verbal agreement fr"
type textarea "Coach received a short verbal agreement fro"
type textarea "Coach received a short verbal agreement from"
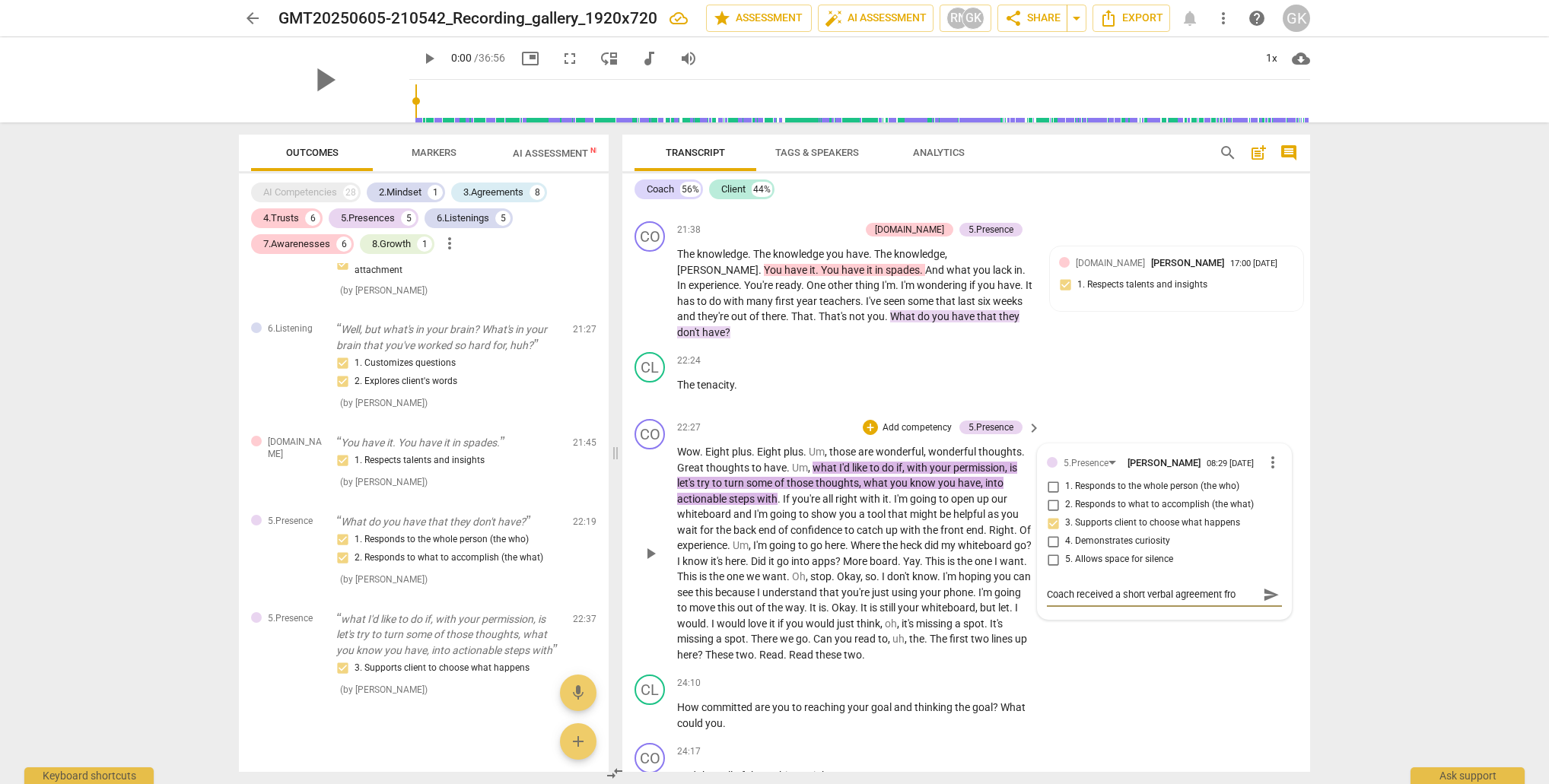
type textarea "Coach received a short verbal agreement from"
type textarea "Coach received a short verbal agreement from t"
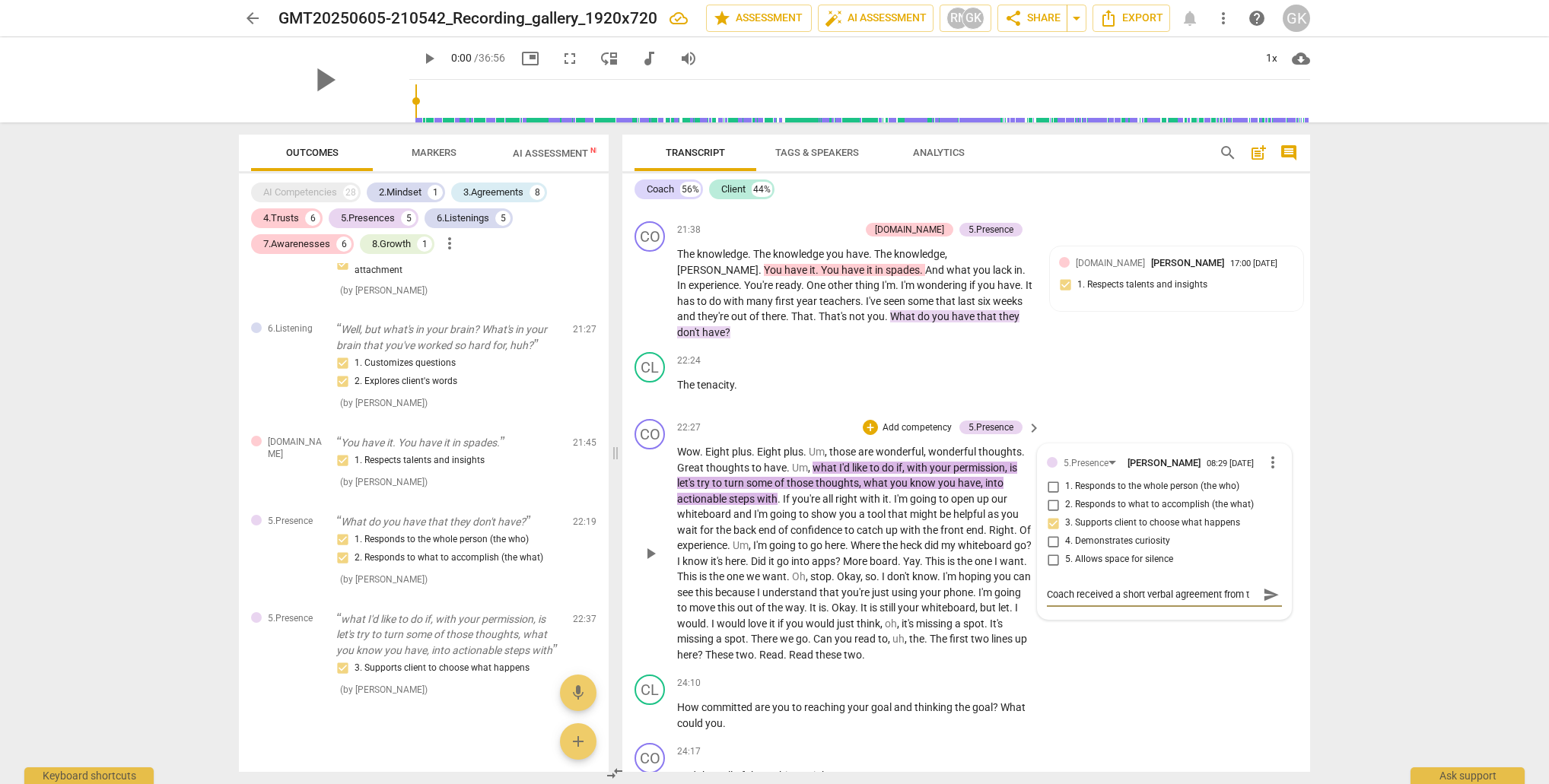
type textarea "Coach received a short verbal agreement from th"
type textarea "Coach received a short verbal agreement from the"
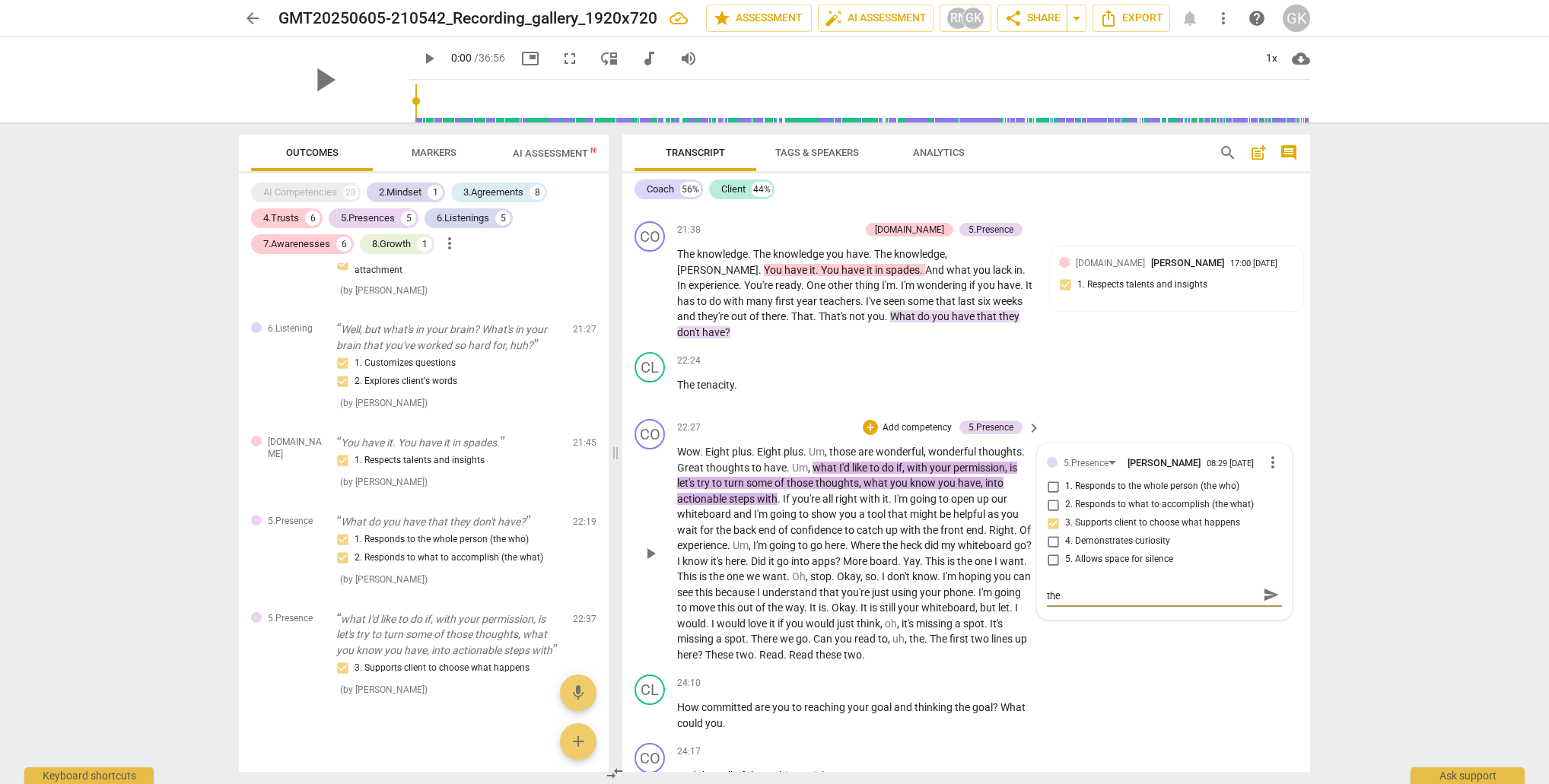
type textarea "Coach received a short verbal agreement from the"
type textarea "Coach received a short verbal agreement from the c"
type textarea "Coach received a short verbal agreement from the cl"
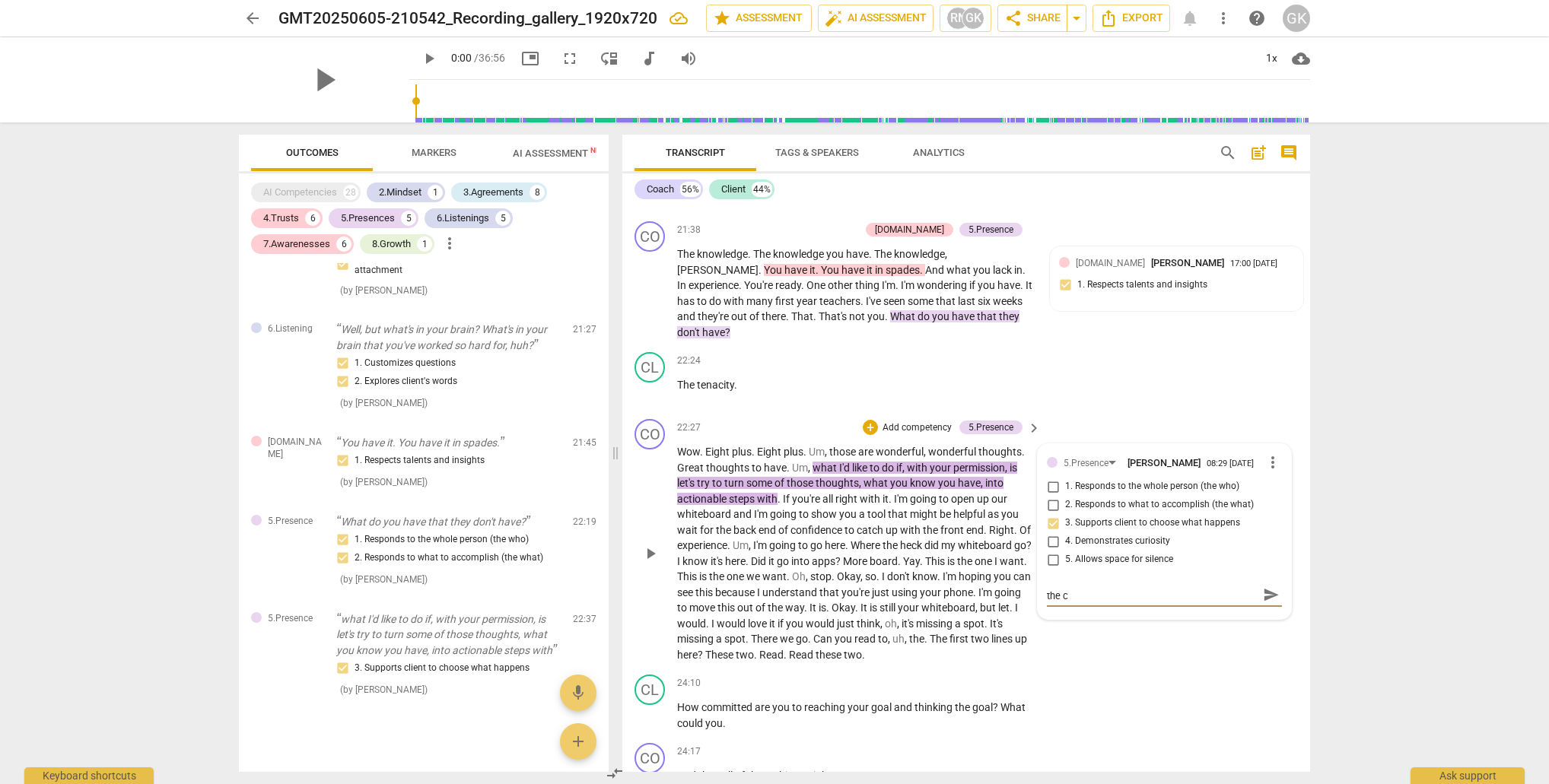
type textarea "Coach received a short verbal agreement from the cl"
type textarea "Coach received a short verbal agreement from the cli"
type textarea "Coach received a short verbal agreement from the clie"
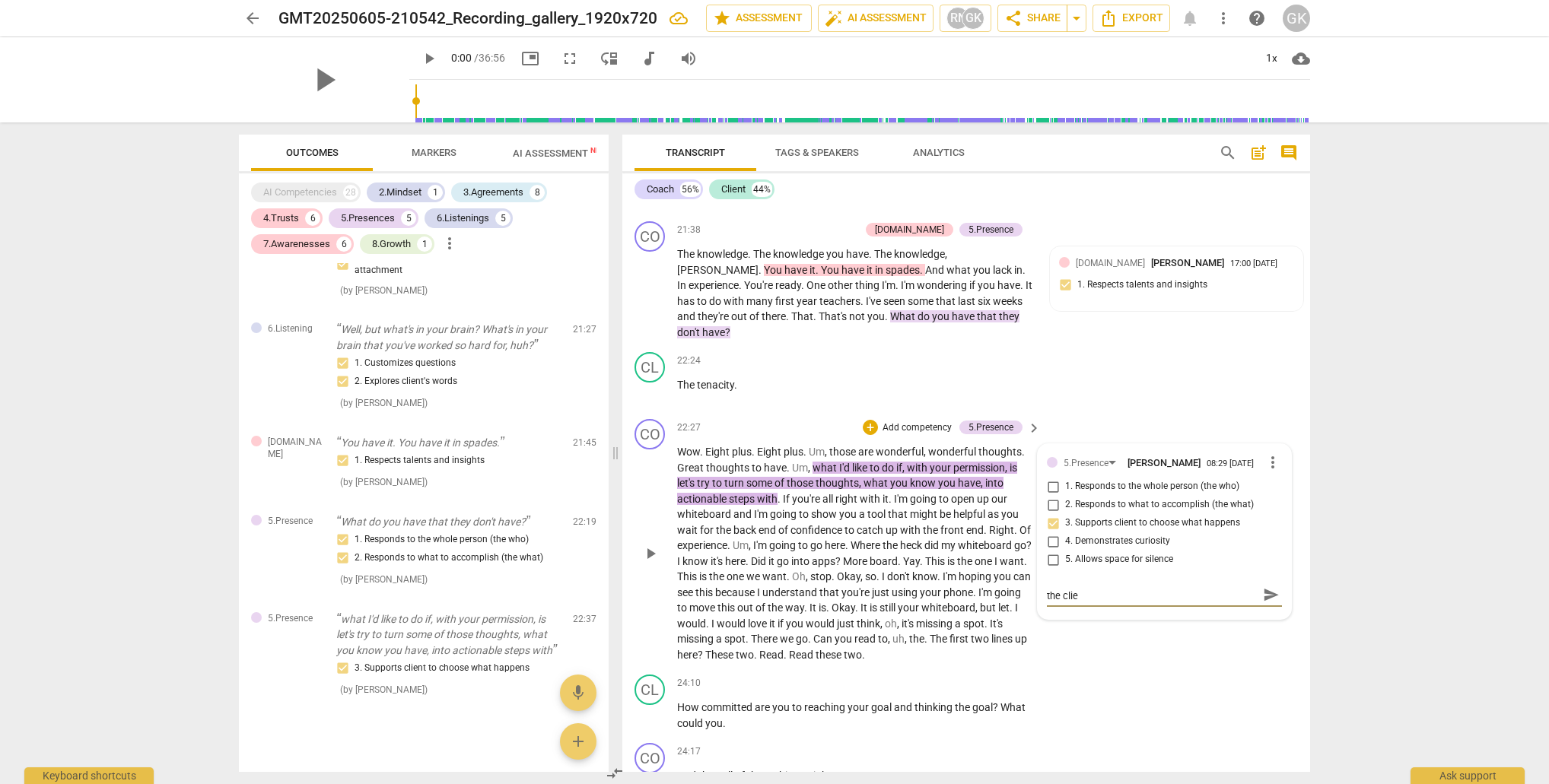
type textarea "Coach received a short verbal agreement from the clien"
type textarea "Coach received a short verbal agreement from the client"
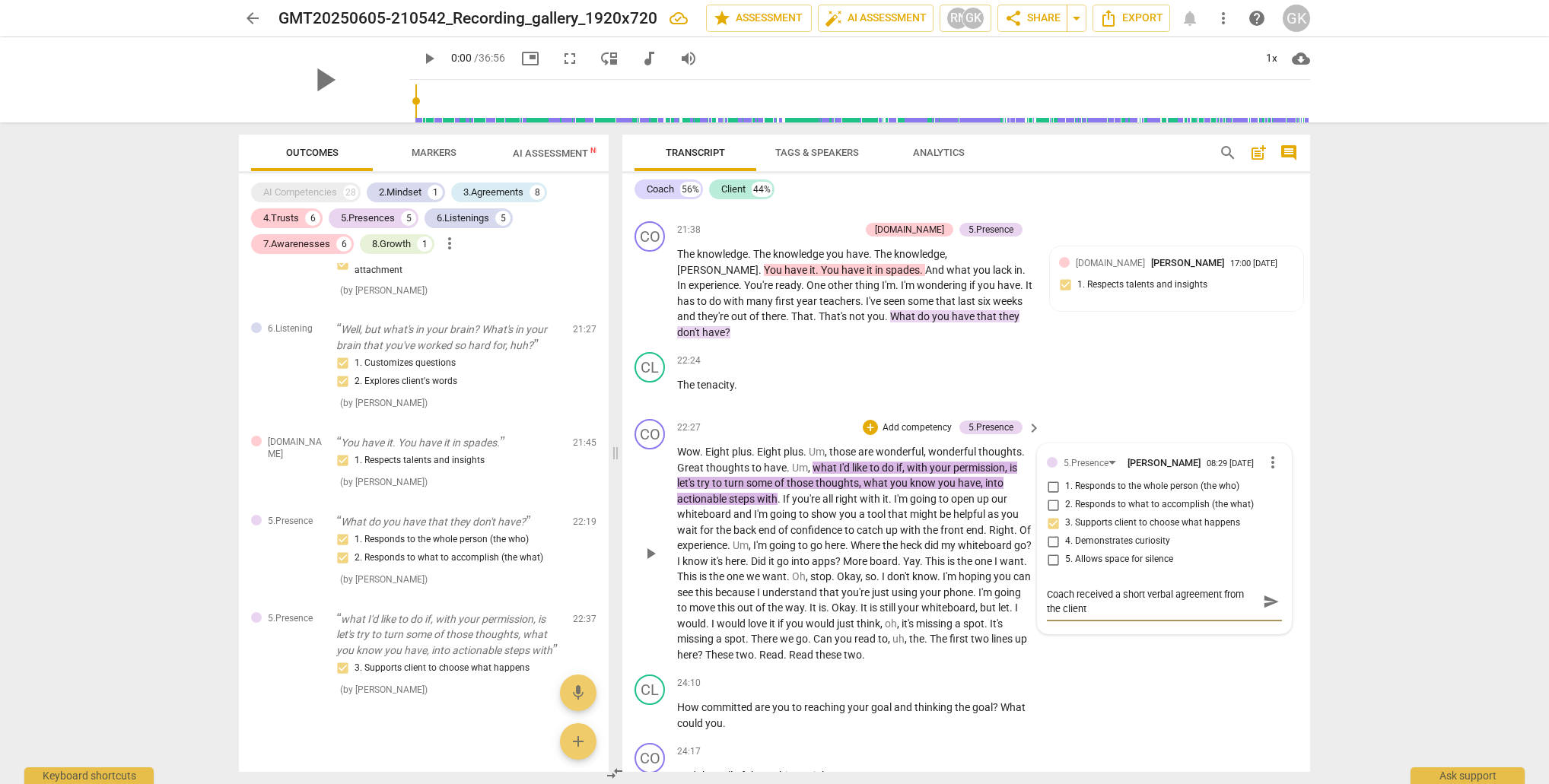
type textarea "Coach received a short verbal agreement from the client"
type textarea "Coach received a short verbal agreement from the client t"
type textarea "Coach received a short verbal agreement from the client to"
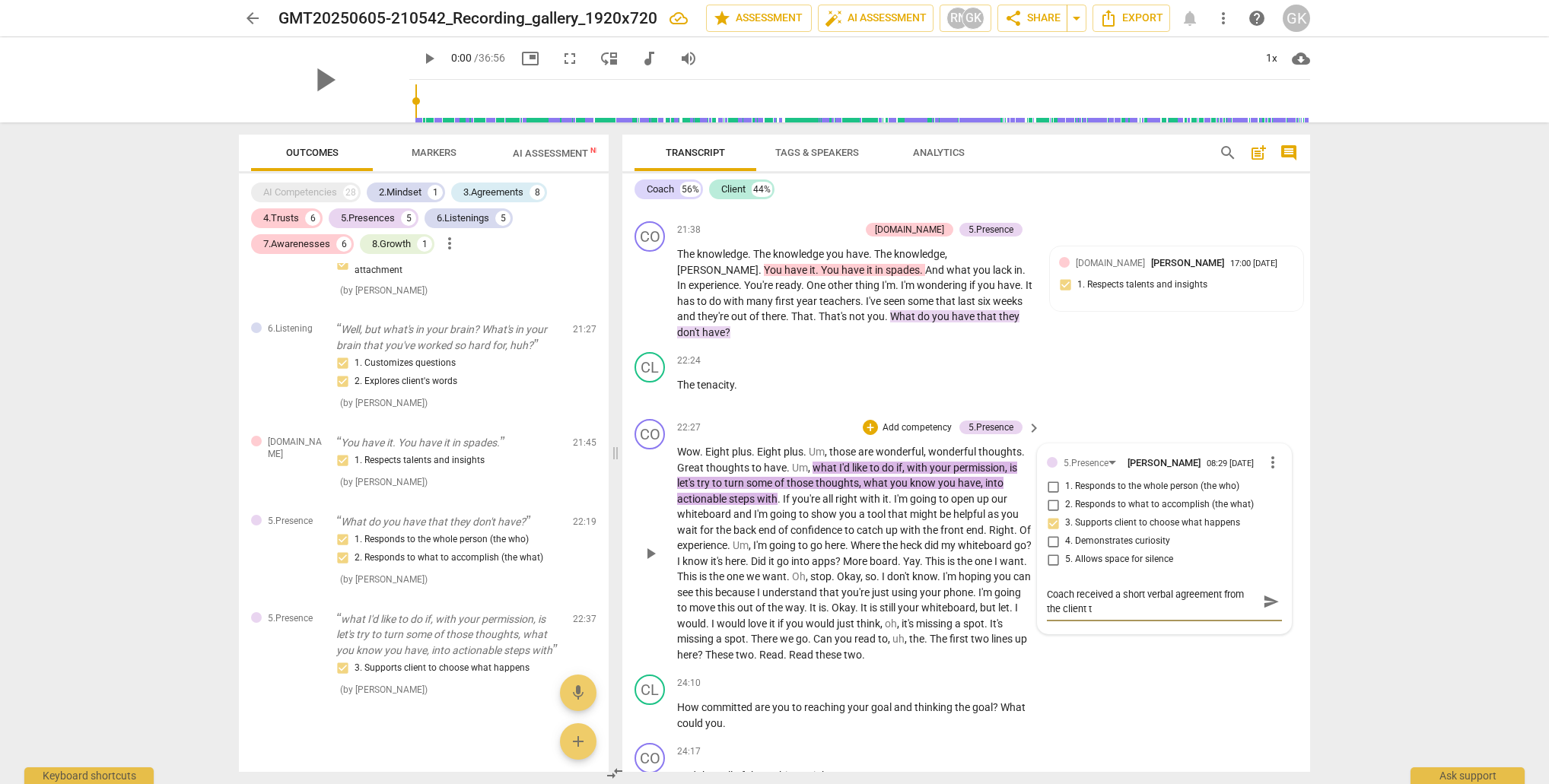
type textarea "Coach received a short verbal agreement from the client to"
type textarea "Coach received a short verbal agreement from the client to p"
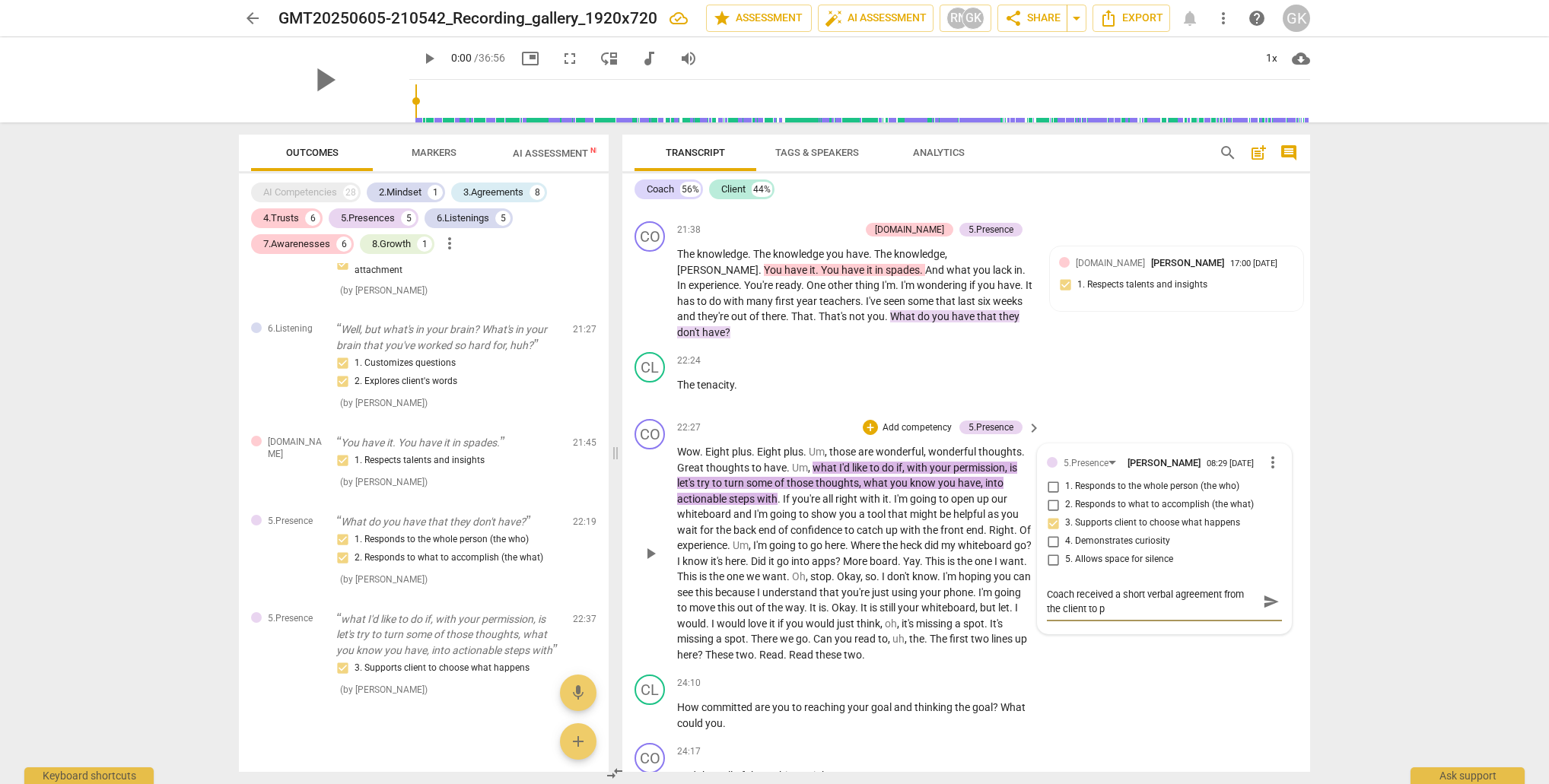
type textarea "Coach received a short verbal agreement from the client to pr"
type textarea "Coach received a short verbal agreement from the client to pro"
type textarea "Coach received a short verbal agreement from the client to proc"
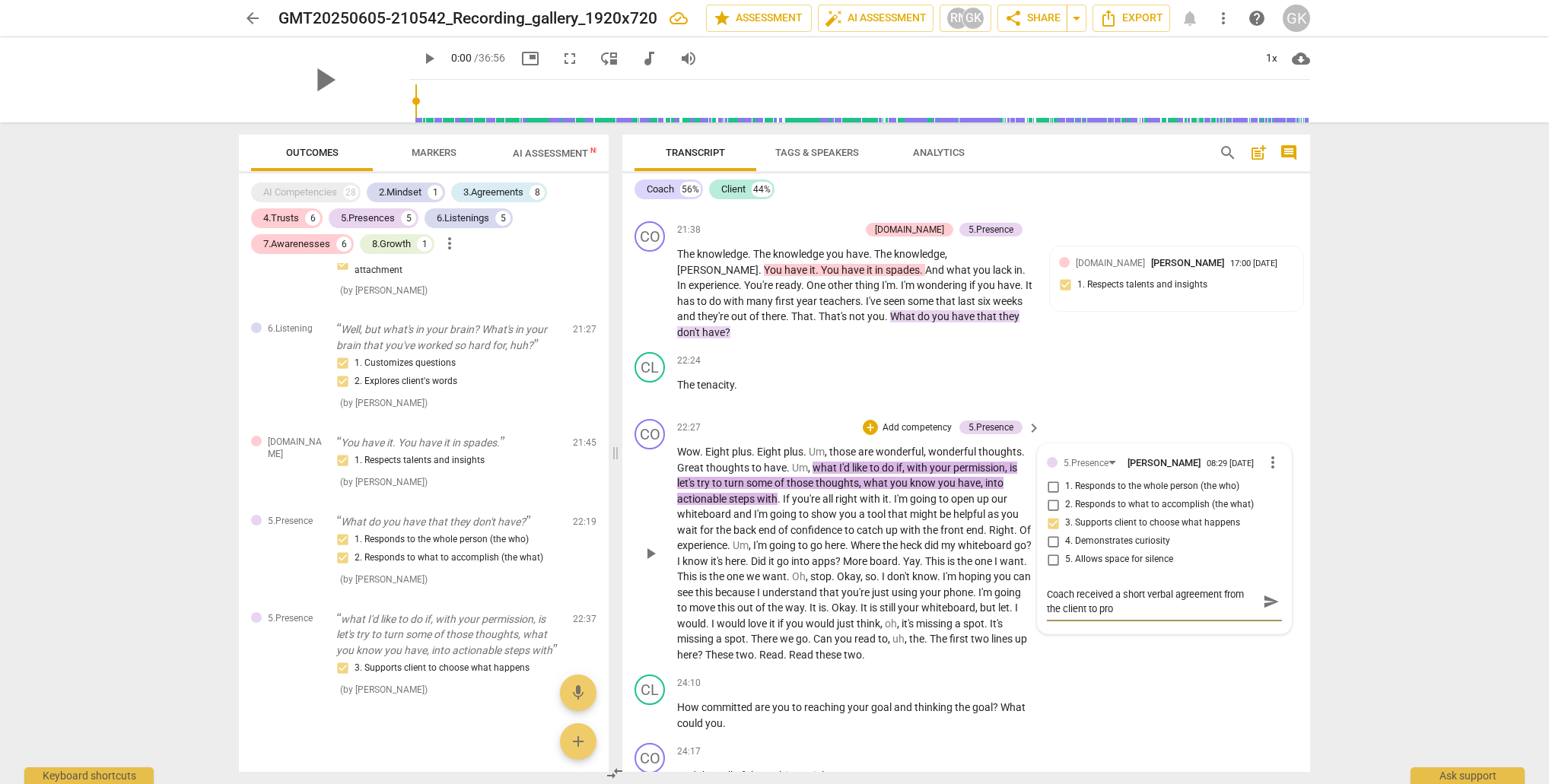
type textarea "Coach received a short verbal agreement from the client to proc"
type textarea "Coach received a short verbal agreement from the client to proce"
type textarea "Coach received a short verbal agreement from the client to procee"
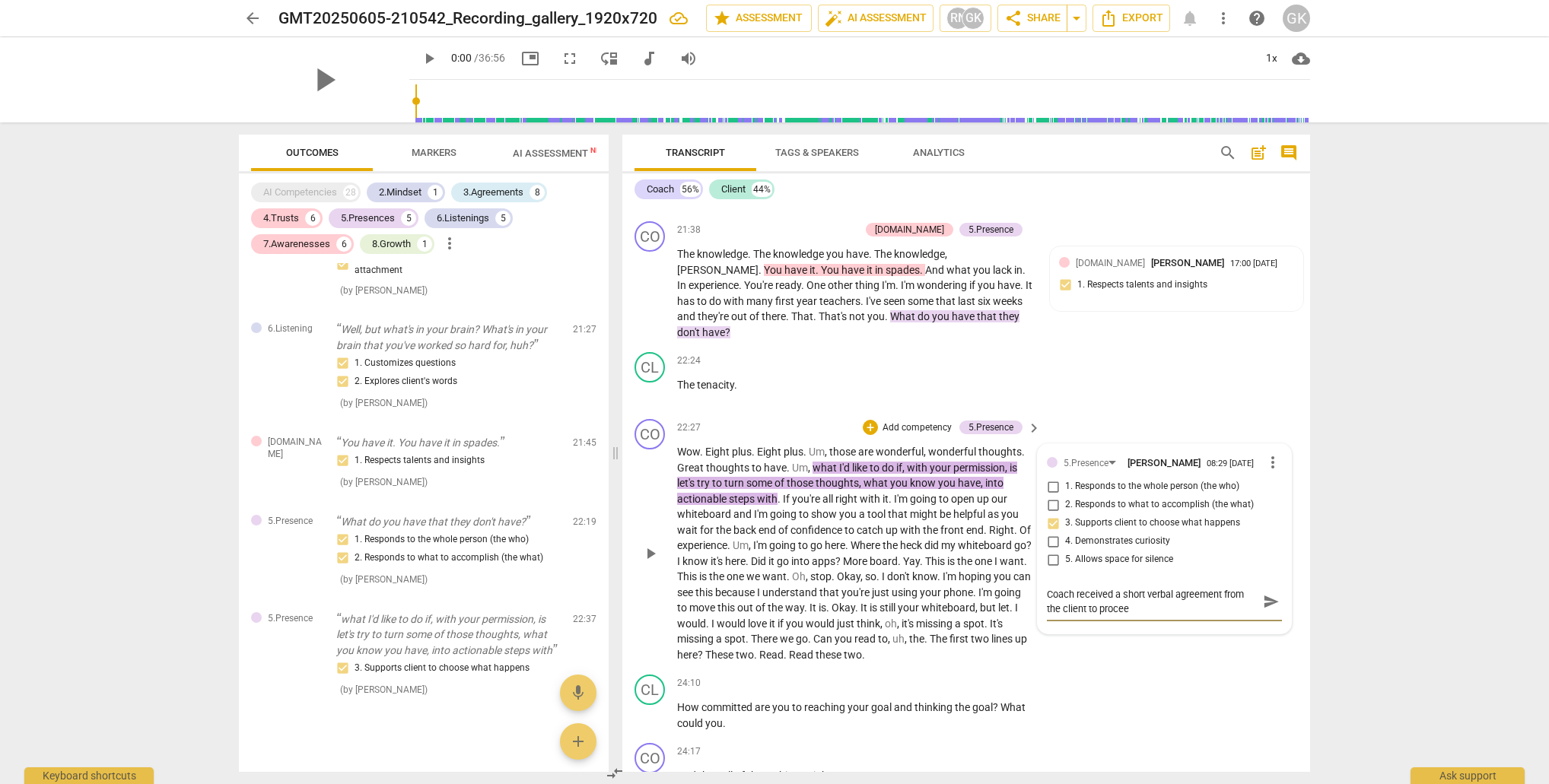
type textarea "Coach received a short verbal agreement from the client to proceed"
type textarea "Coach received a short verbal agreement from the client to proceed w"
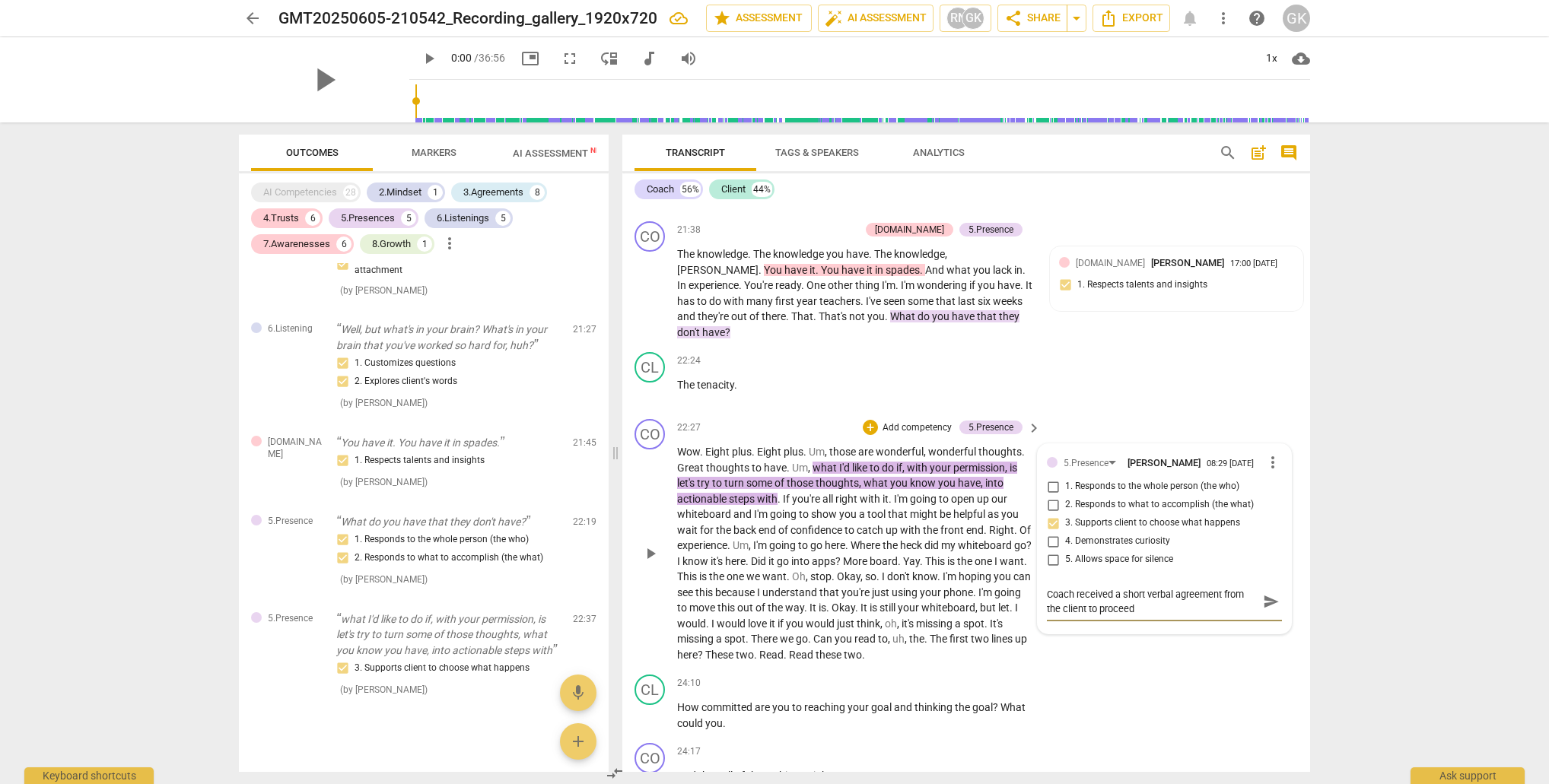
type textarea "Coach received a short verbal agreement from the client to proceed w"
type textarea "Coach received a short verbal agreement from the client to proceed wi"
type textarea "Coach received a short verbal agreement from the client to proceed wit"
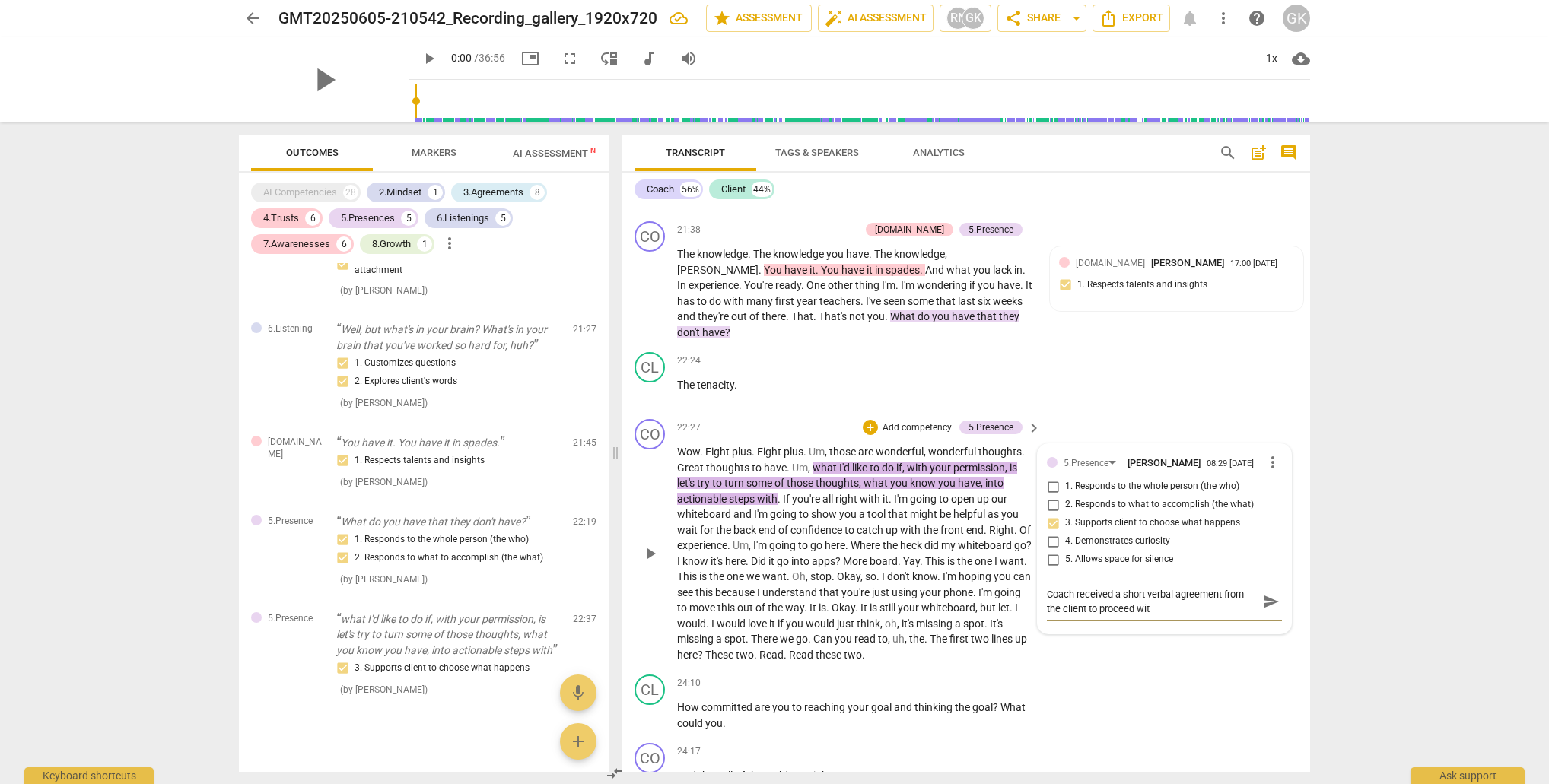
type textarea "Coach received a short verbal agreement from the client to proceed with"
type textarea "Coach received a short verbal agreement from the client to proceed with t"
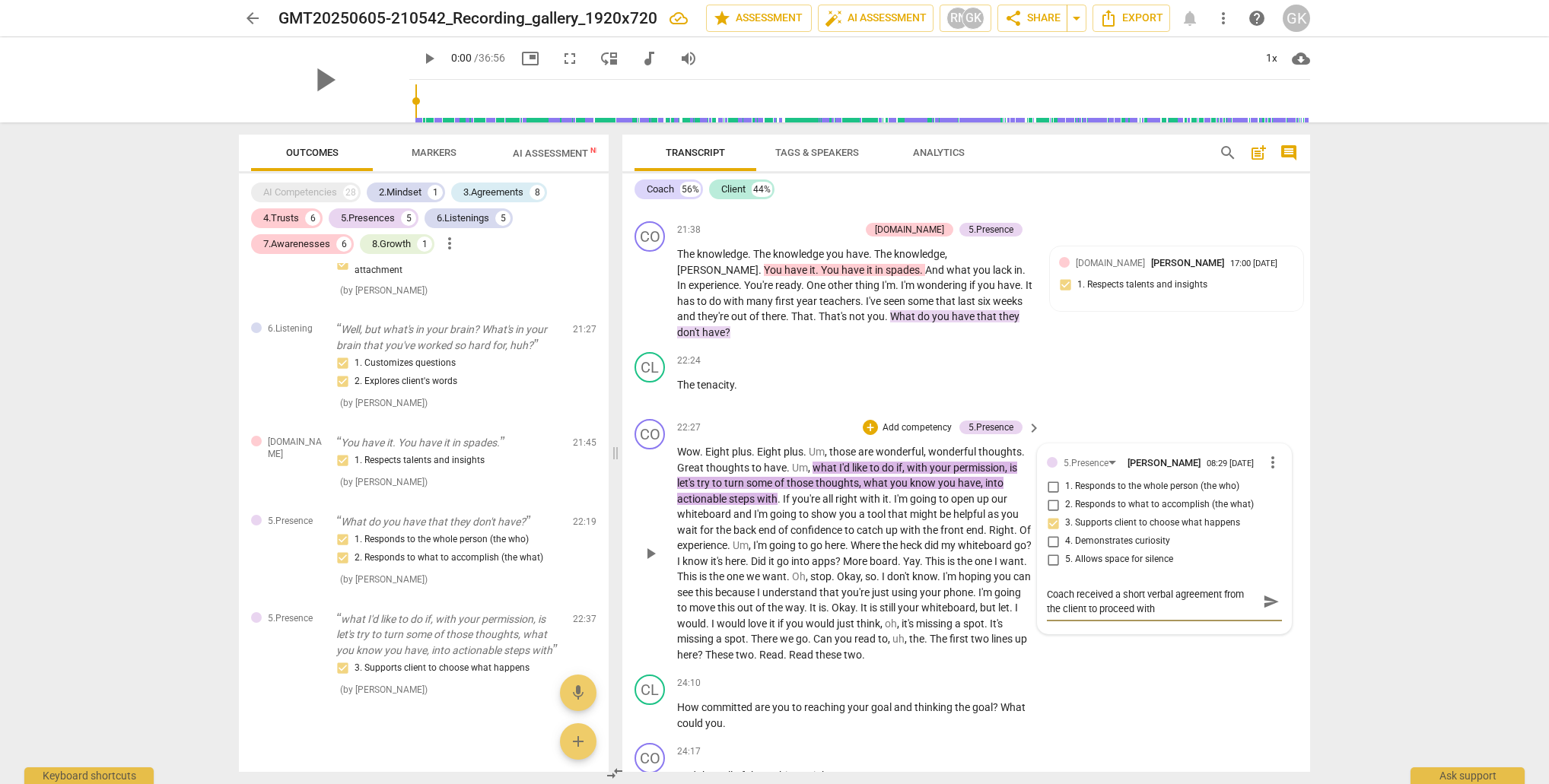
type textarea "Coach received a short verbal agreement from the client to proceed with t"
type textarea "Coach received a short verbal agreement from the client to proceed with th"
type textarea "Coach received a short verbal agreement from the client to proceed with thi"
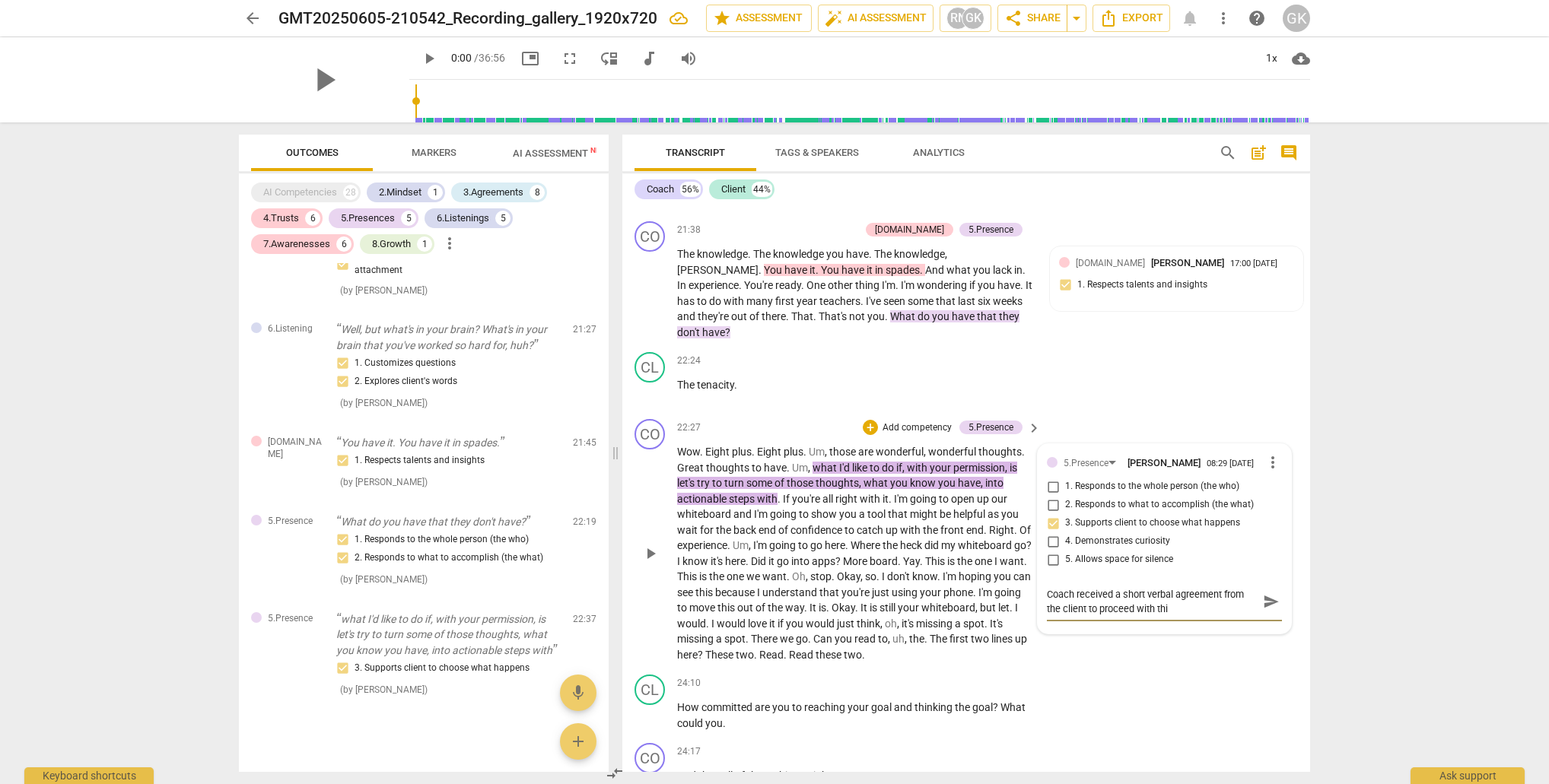
type textarea "Coach received a short verbal agreement from the client to proceed with this"
type textarea "Coach received a short verbal agreement from the client to proceed with this e"
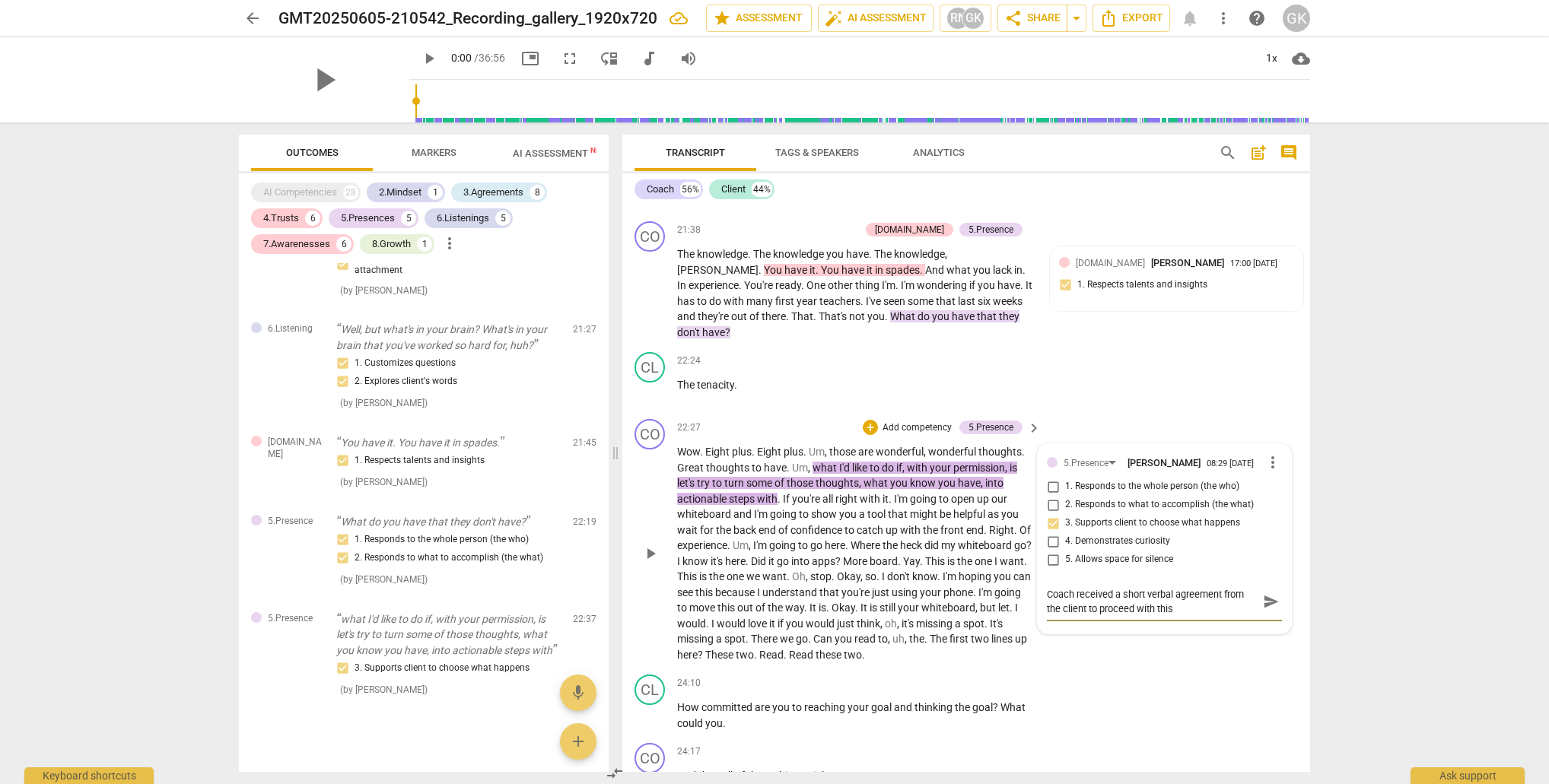
type textarea "Coach received a short verbal agreement from the client to proceed with this e"
type textarea "Coach received a short verbal agreement from the client to proceed with this ex"
type textarea "Coach received a short verbal agreement from the client to proceed with this exc"
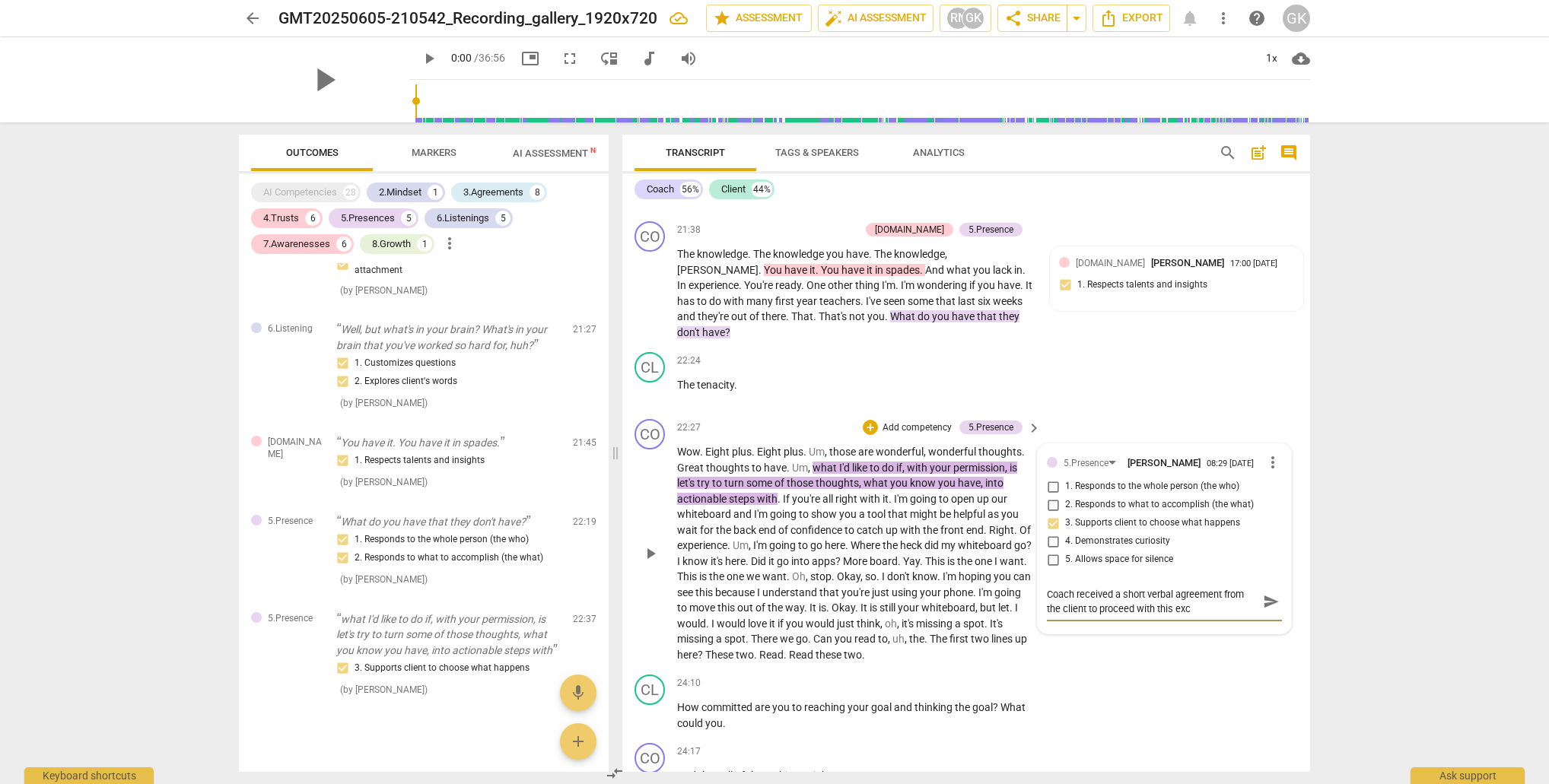
type textarea "Coach received a short verbal agreement from the client to proceed with this ex…"
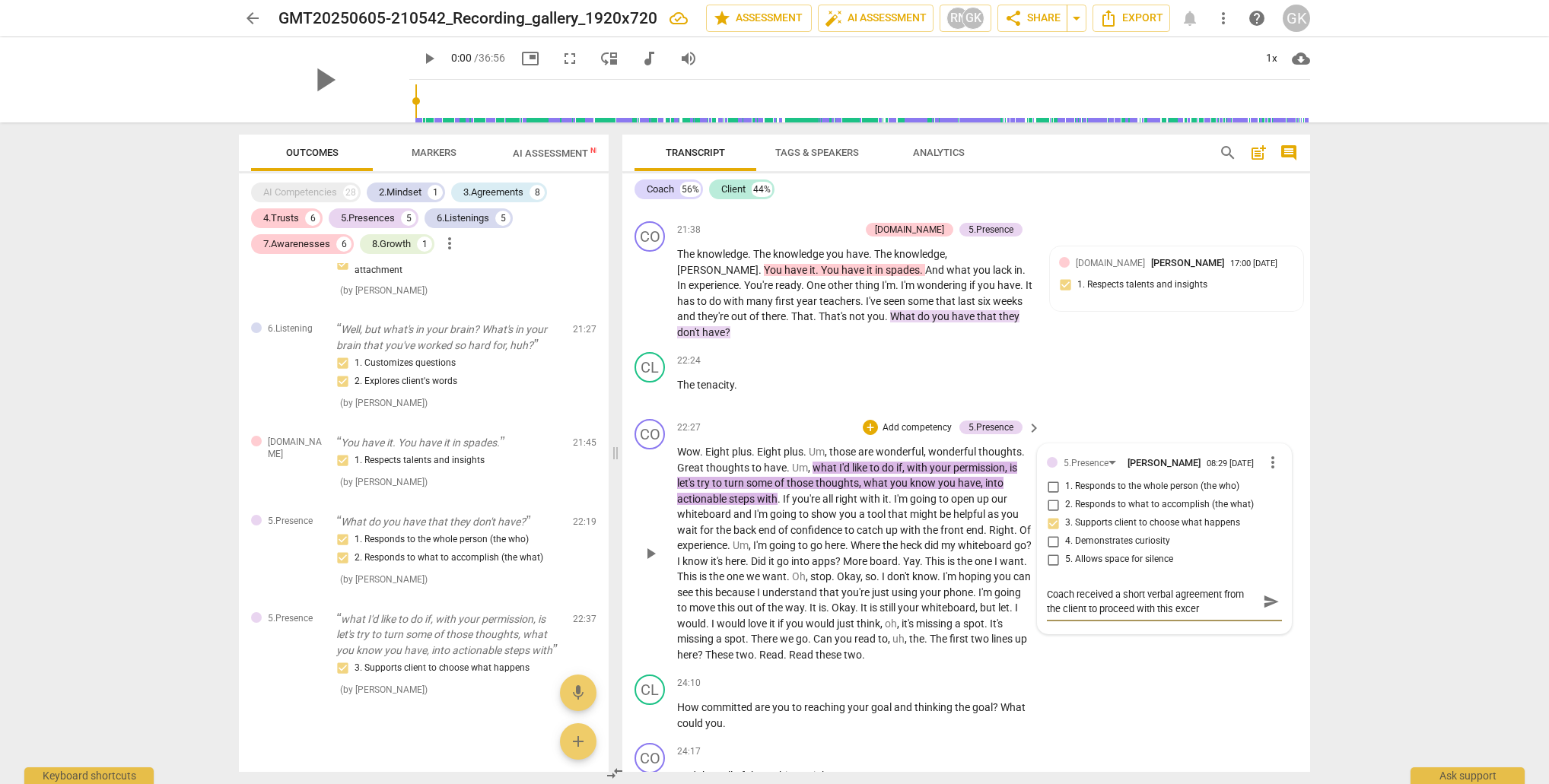
type textarea "Coach received a short verbal agreement from the client to proceed with this ex…"
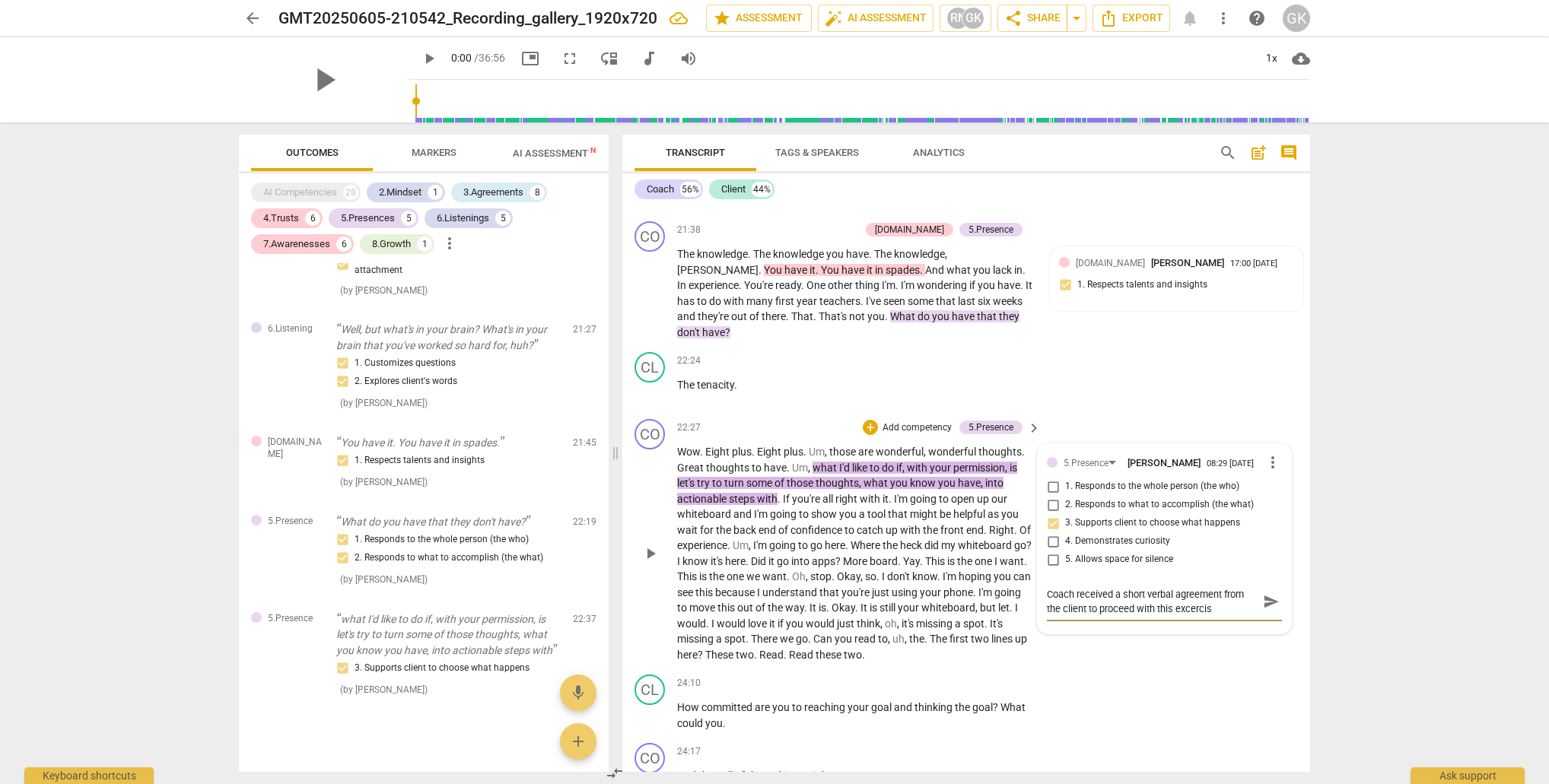
type textarea "Coach received a short verbal agreement from the client to proceed with this ex…"
click at [1264, 593] on span "send" at bounding box center [1271, 602] width 17 height 17
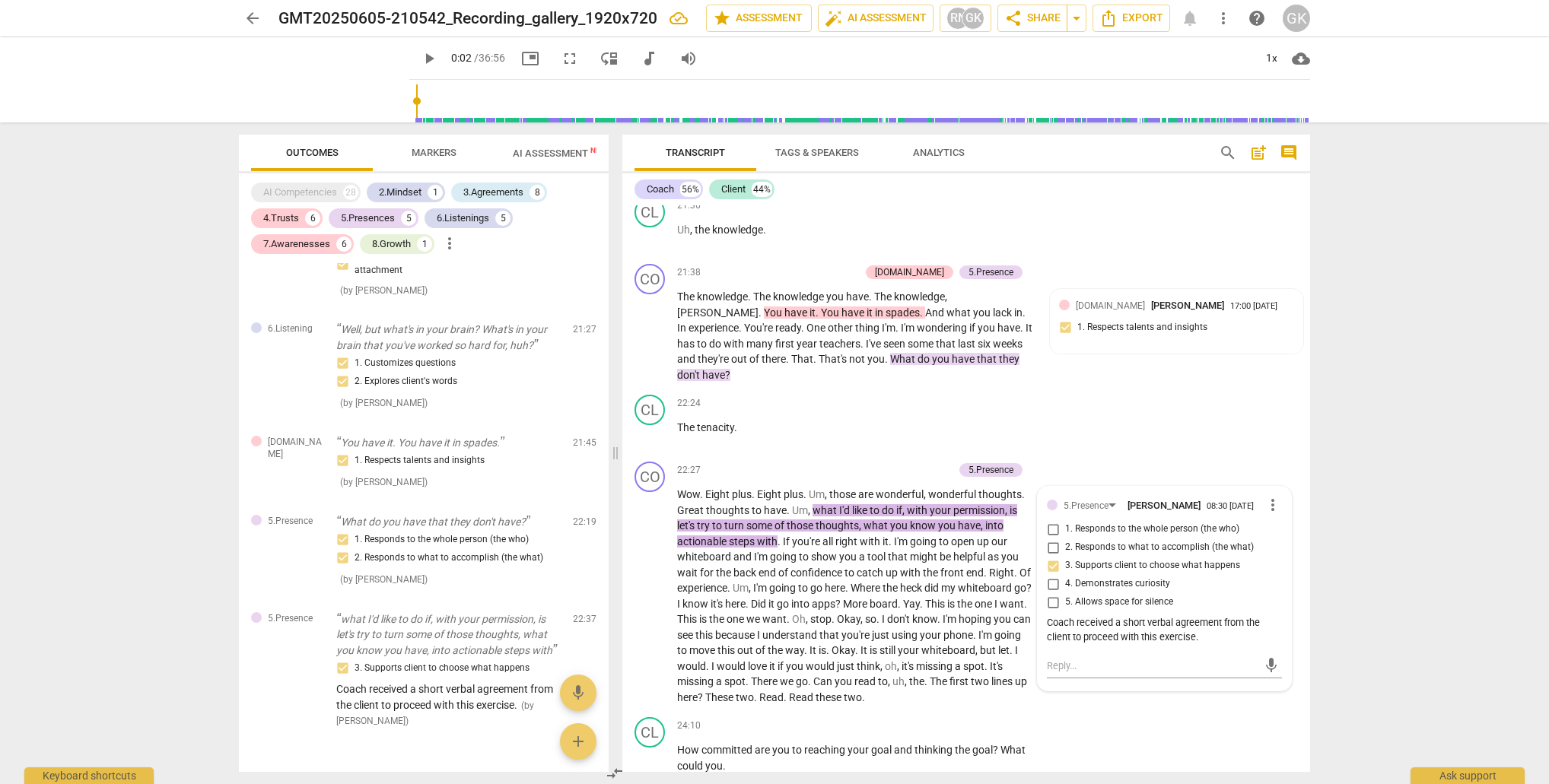
scroll to position [7749, 0]
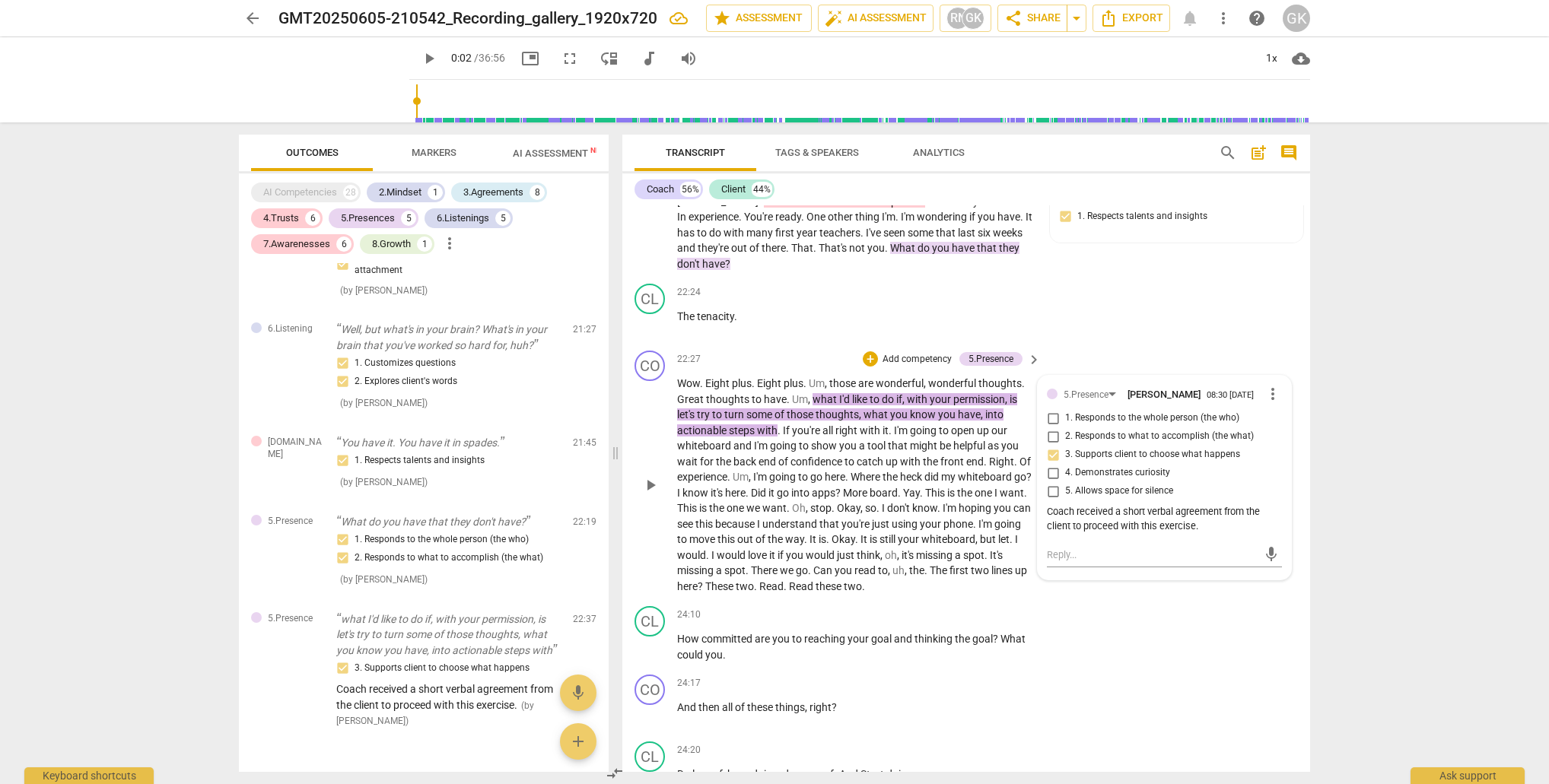
click at [801, 425] on span "you're" at bounding box center [807, 430] width 31 height 12
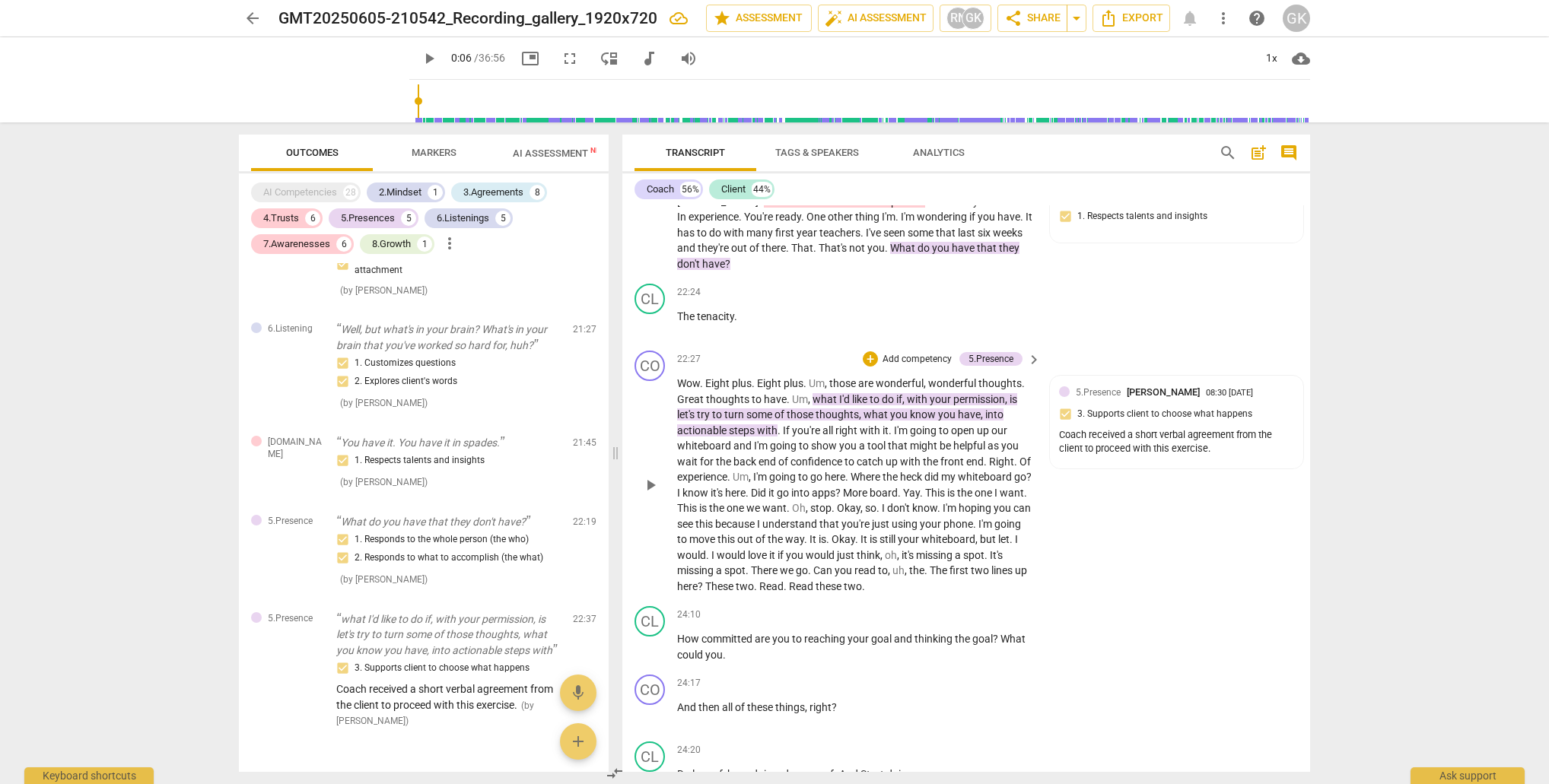
click at [805, 425] on span "you're" at bounding box center [807, 430] width 31 height 12
click at [804, 425] on span "you're" at bounding box center [807, 430] width 31 height 12
click at [653, 476] on span "play_arrow" at bounding box center [651, 485] width 18 height 18
type input "1443"
drag, startPoint x: 769, startPoint y: 425, endPoint x: 825, endPoint y: 440, distance: 58.0
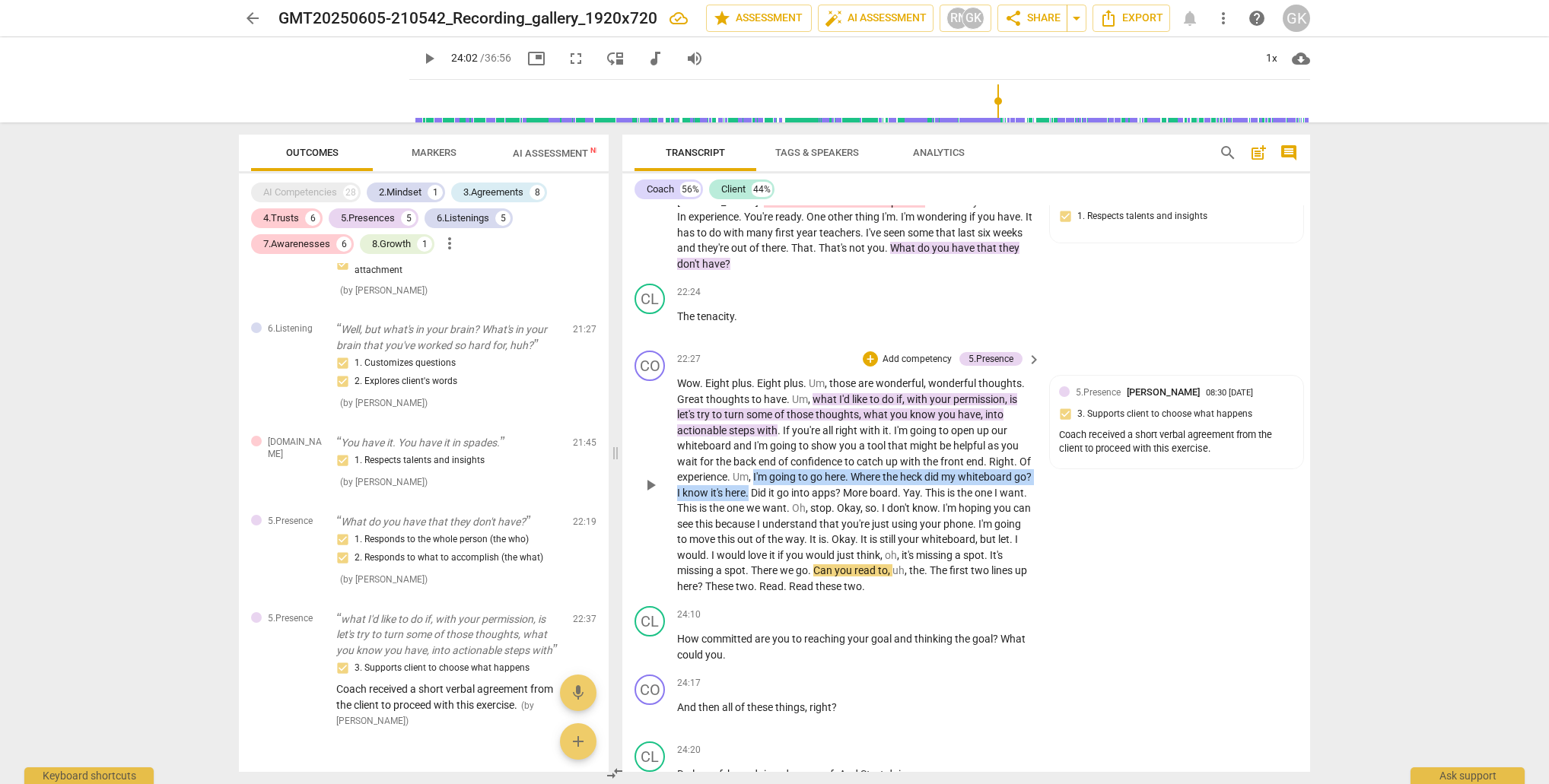
click at [825, 440] on p "Wow . Eight plus . Eight plus . Um , those are wonderful , wonderful thoughts .…" at bounding box center [855, 485] width 356 height 219
click at [838, 421] on div "+" at bounding box center [841, 420] width 15 height 15
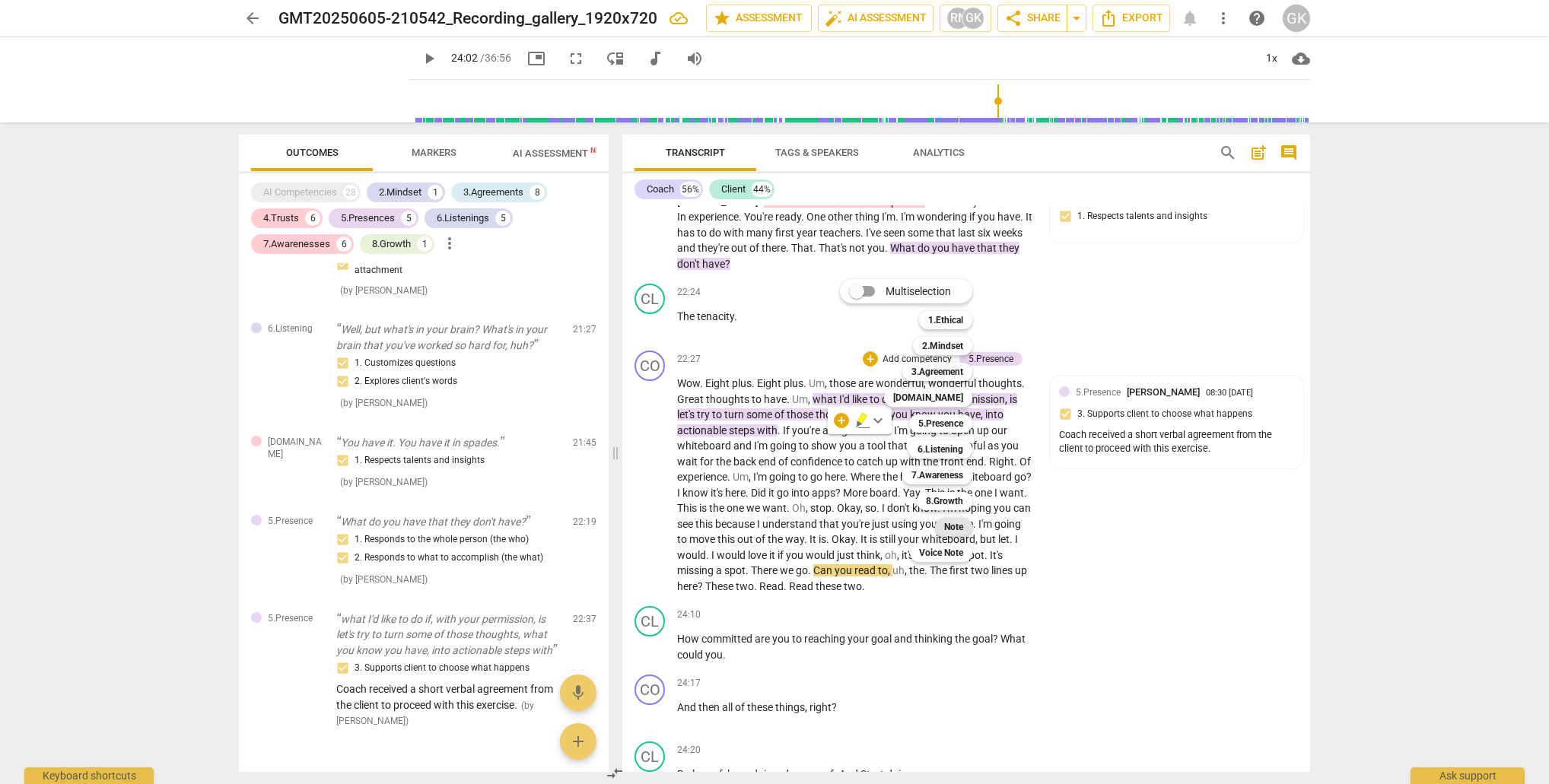
click at [950, 521] on b "Note" at bounding box center [953, 527] width 19 height 18
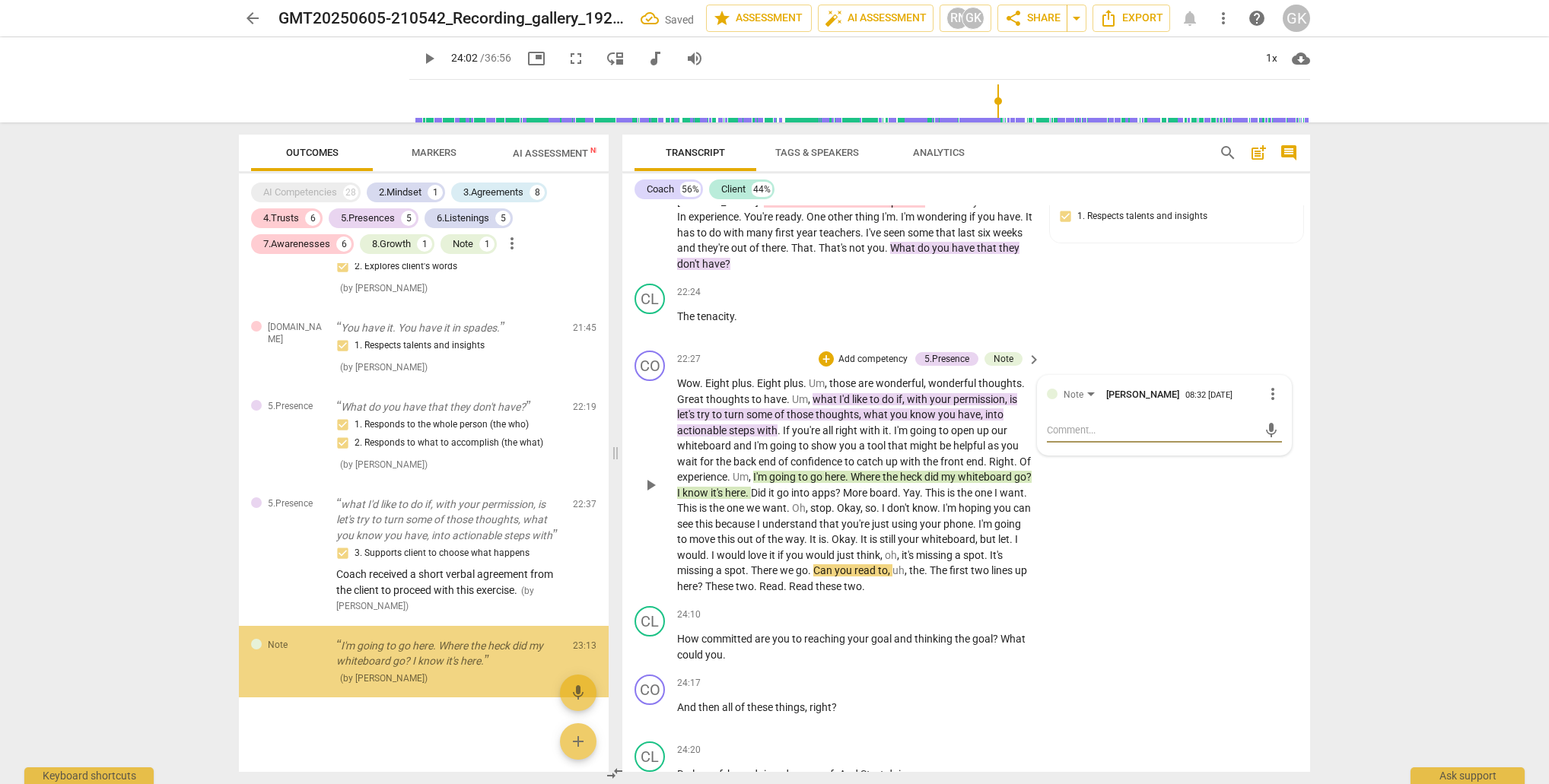
scroll to position [3495, 0]
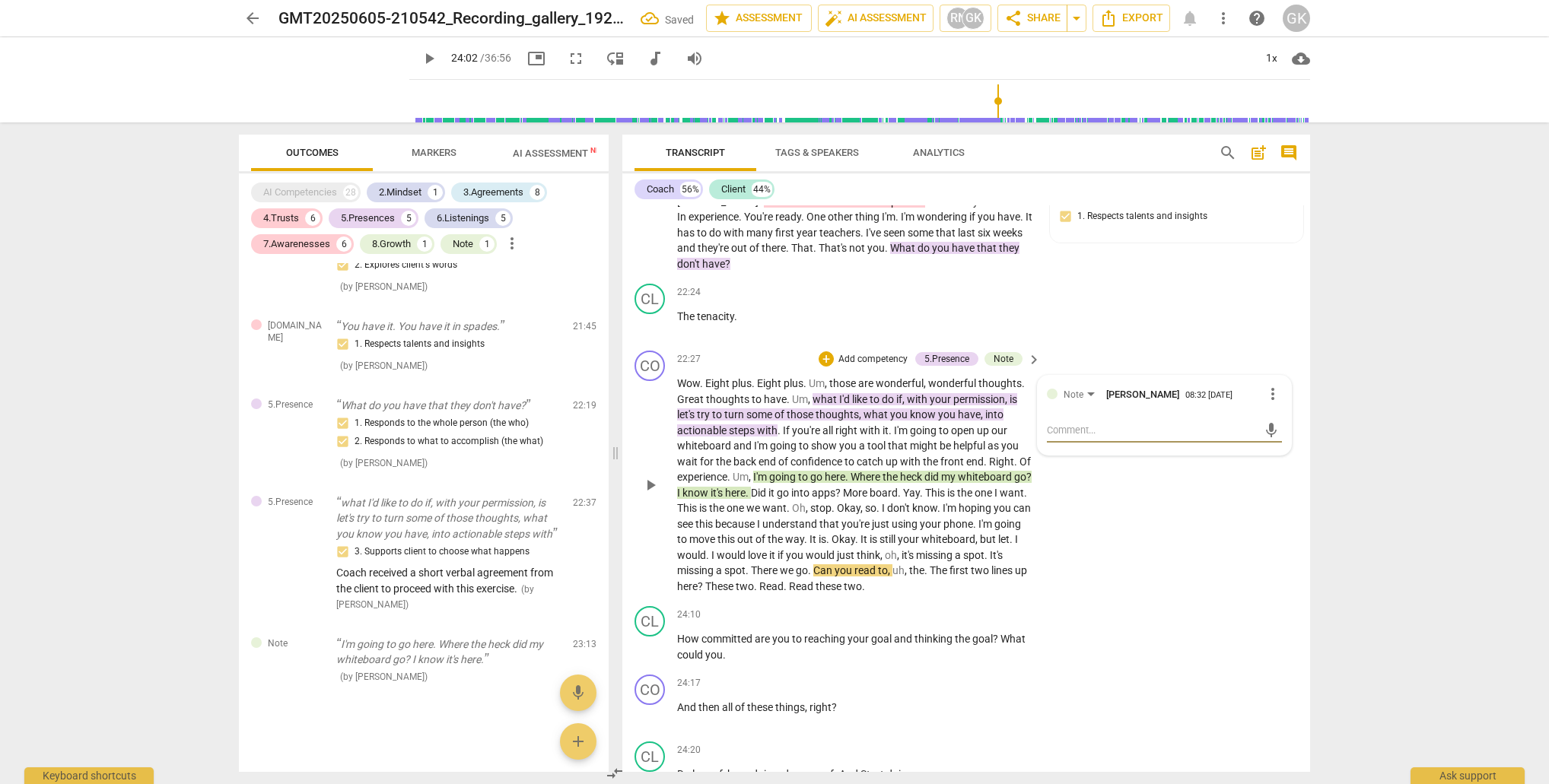
type textarea "C"
type textarea "Co"
type textarea "Coa"
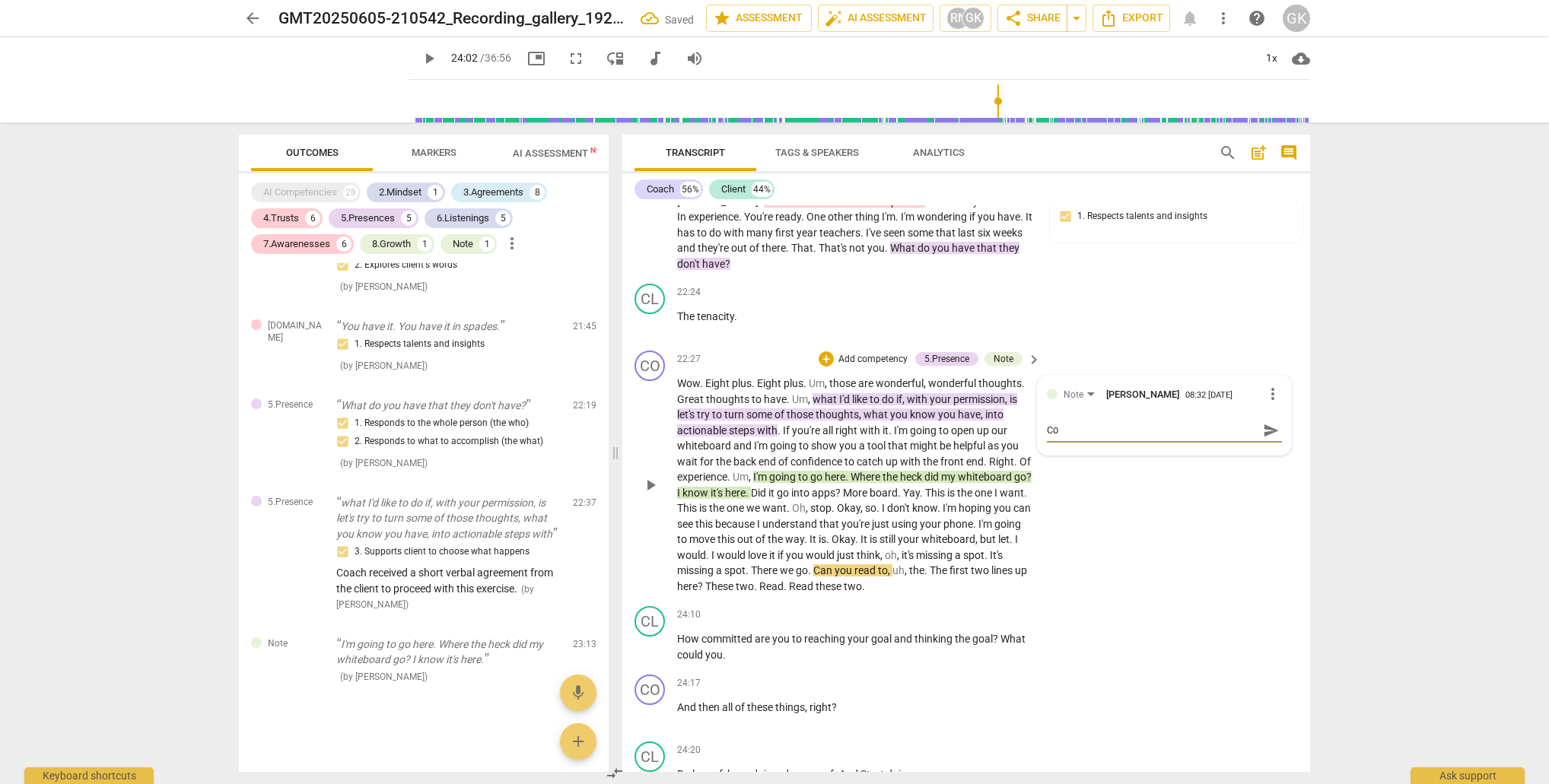
type textarea "Coa"
type textarea "Coac"
type textarea "Coach"
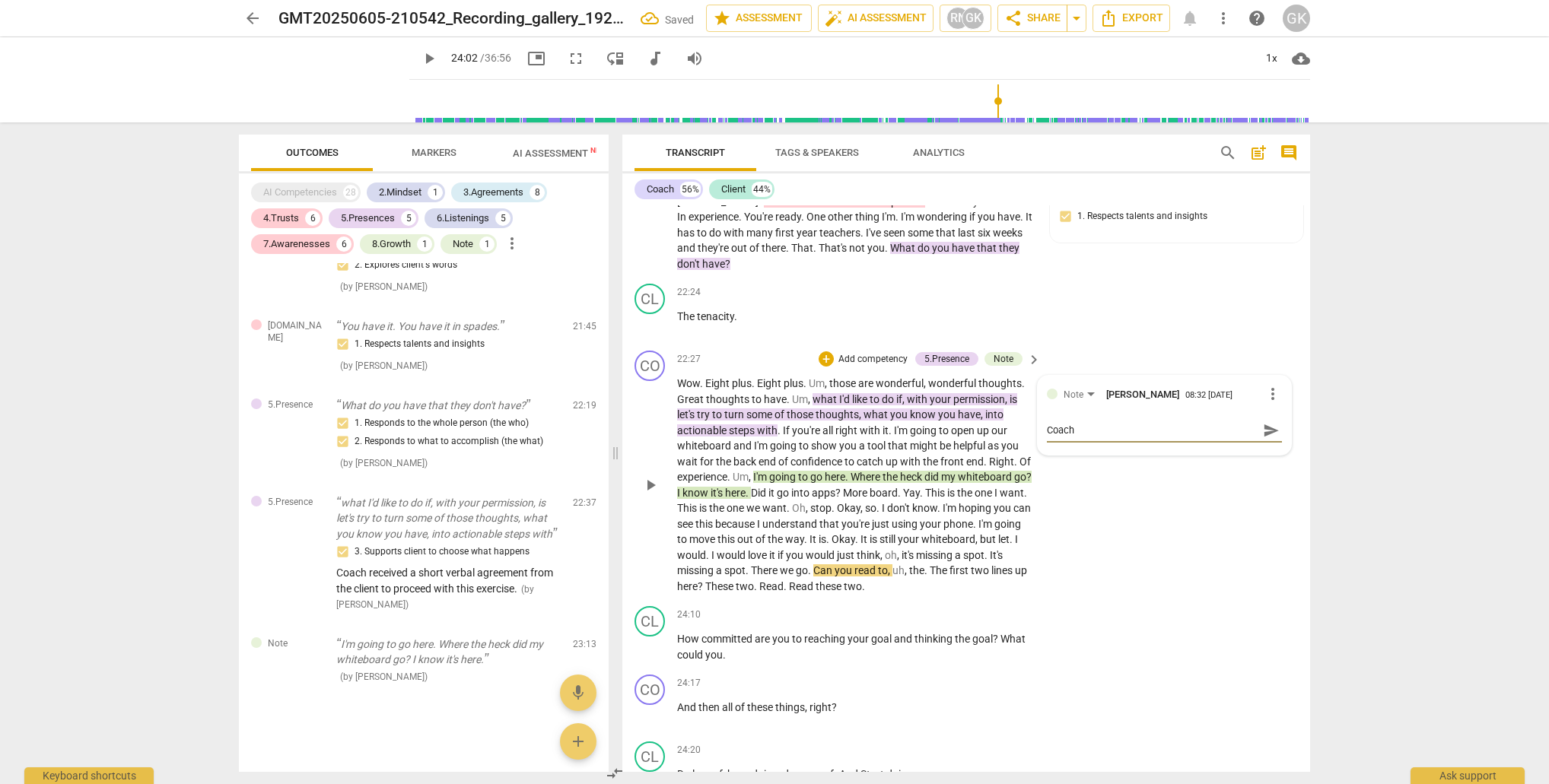
type textarea "Coach"
type textarea "Coach m"
type textarea "Coach ma"
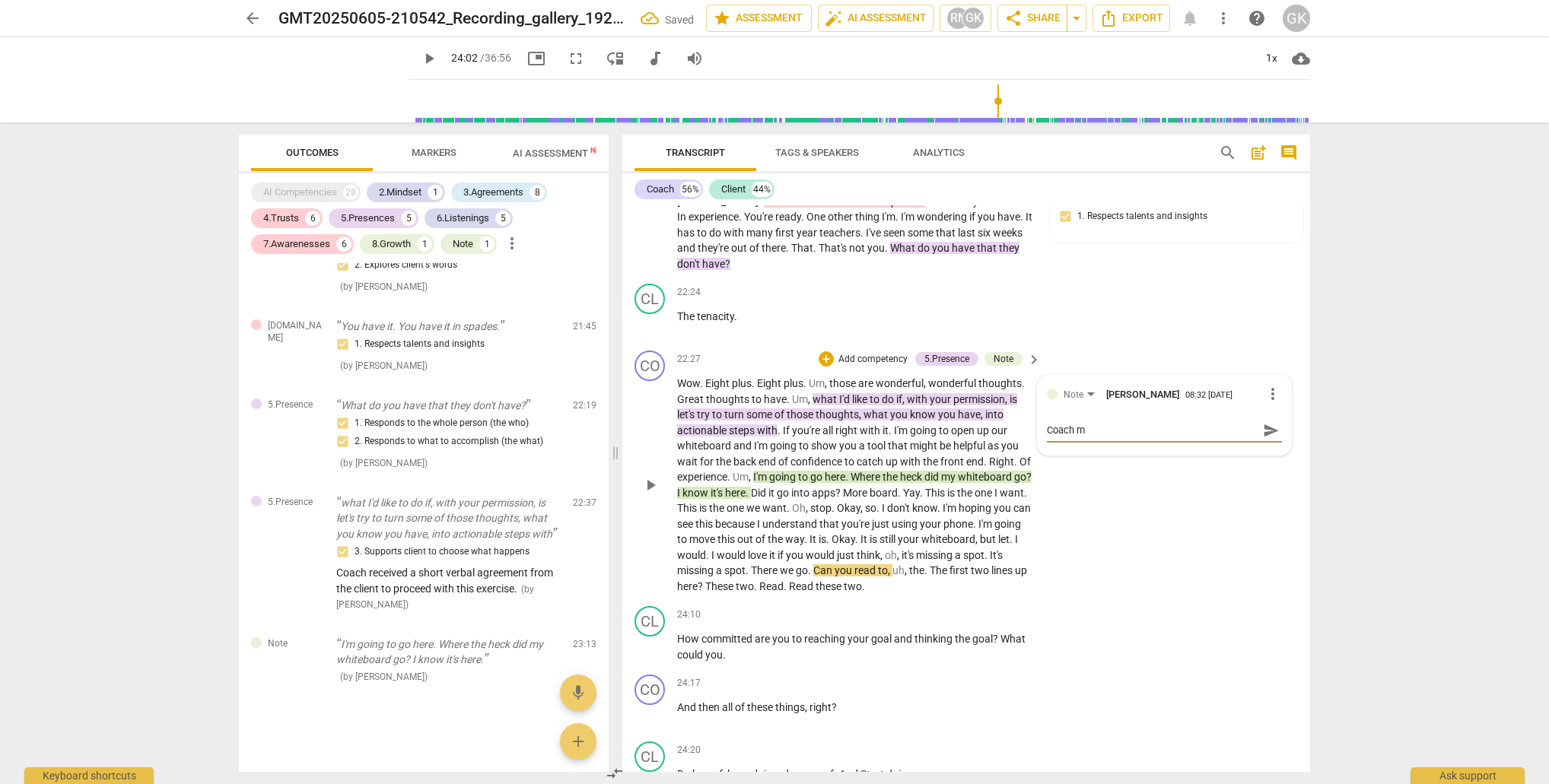
type textarea "Coach ma"
type textarea "Coach m"
drag, startPoint x: 1076, startPoint y: 381, endPoint x: 1116, endPoint y: 380, distance: 40.0
click at [1117, 423] on textarea "Coach may wish to have any tools ready to provide a smoother transition during …" at bounding box center [1151, 437] width 211 height 29
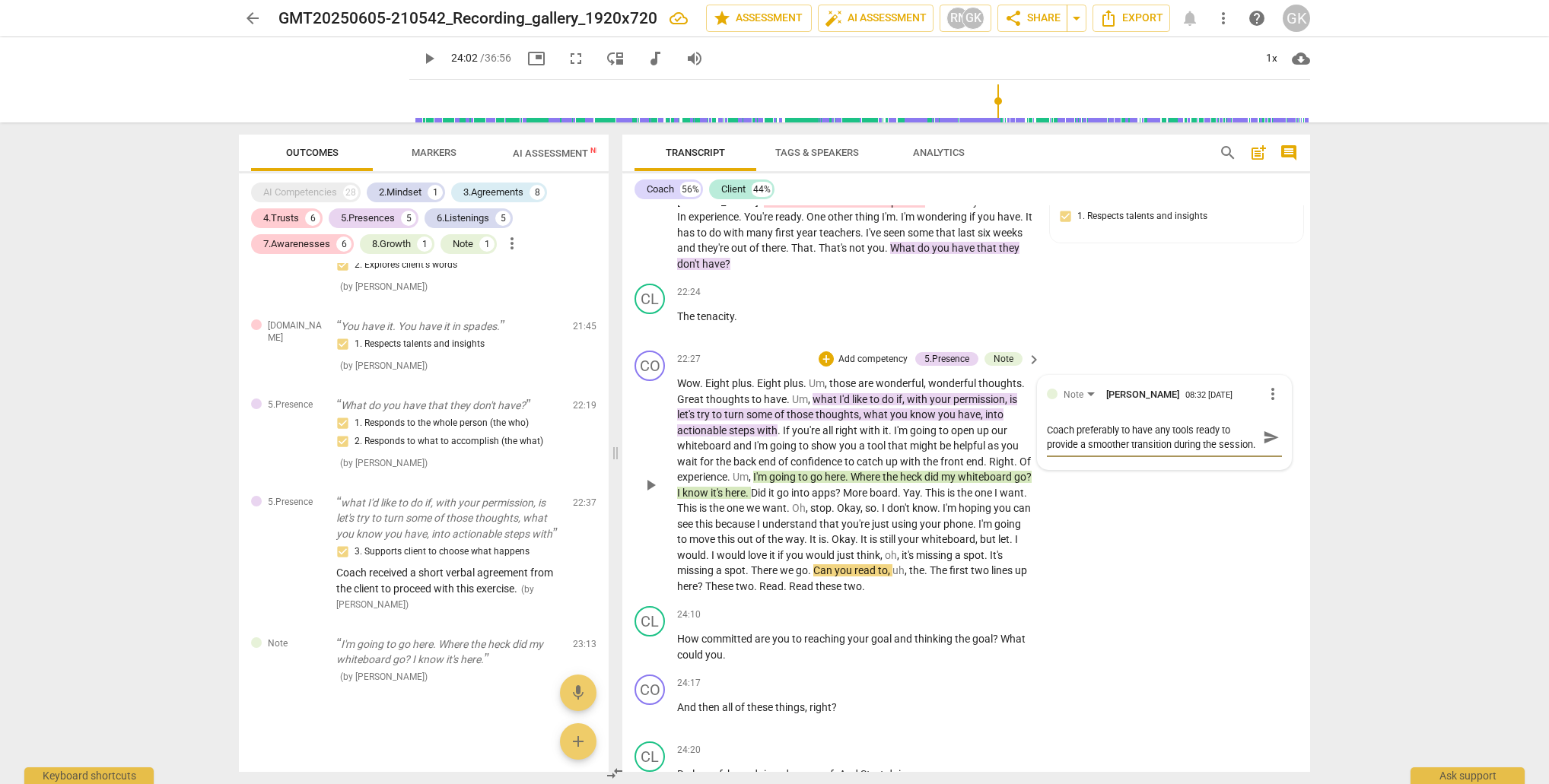
click at [1089, 423] on textarea "Coach preferably to have any tools ready to provide a smoother transition durin…" at bounding box center [1151, 437] width 211 height 29
click at [1047, 423] on textarea "Coach to have any tools ready to provide a smoother transition during the sessi…" at bounding box center [1151, 437] width 211 height 29
drag, startPoint x: 1047, startPoint y: 378, endPoint x: 1026, endPoint y: 402, distance: 31.9
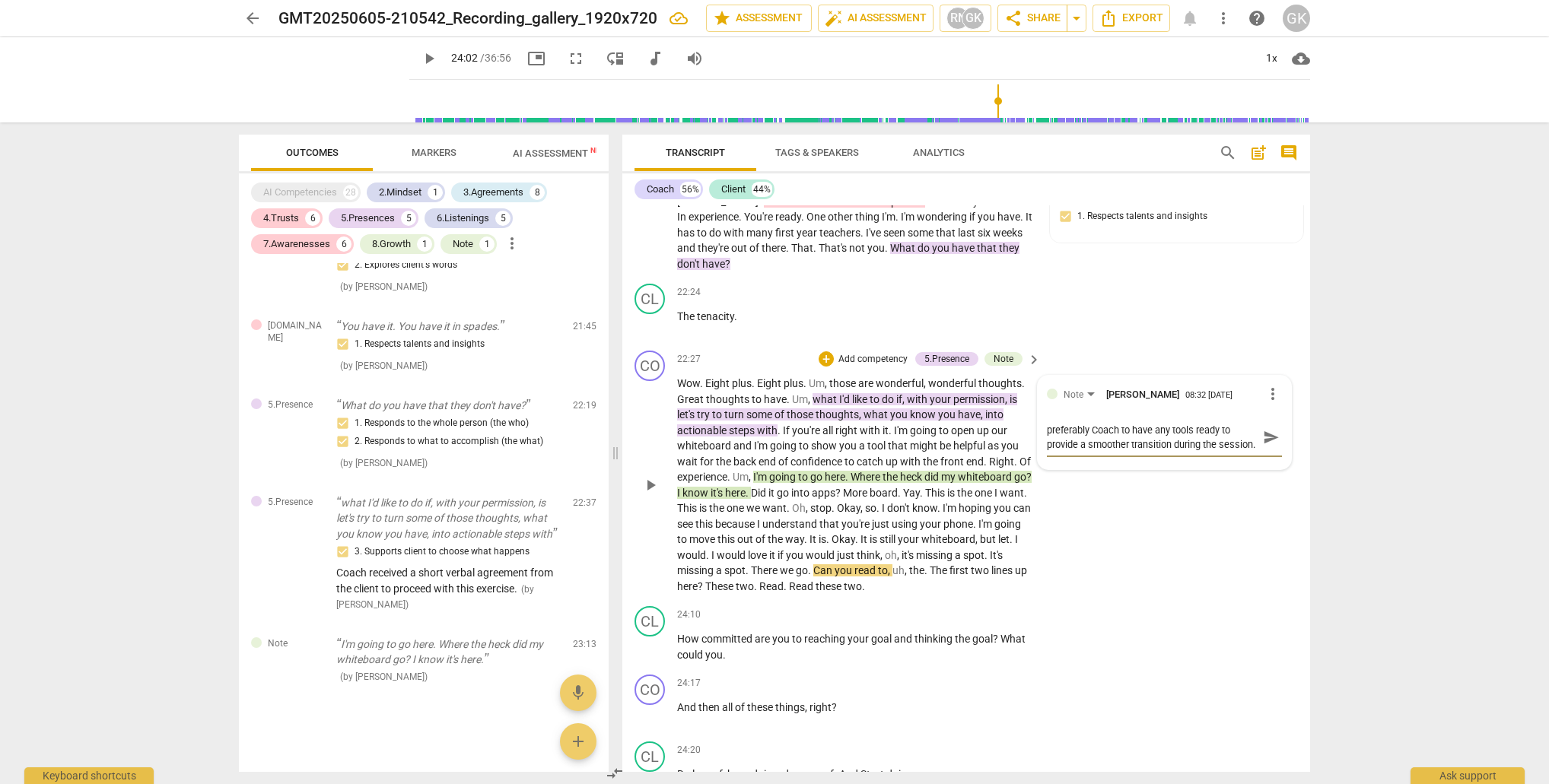
click at [1047, 423] on textarea "preferably Coach to have any tools ready to provide a smoother transition durin…" at bounding box center [1151, 437] width 211 height 29
drag, startPoint x: 1088, startPoint y: 378, endPoint x: 1063, endPoint y: 391, distance: 28.2
click at [1086, 423] on textarea "Preferably Coach to have any tools ready to provide a smoother transition durin…" at bounding box center [1151, 437] width 211 height 29
click at [1264, 429] on span "send" at bounding box center [1271, 437] width 17 height 17
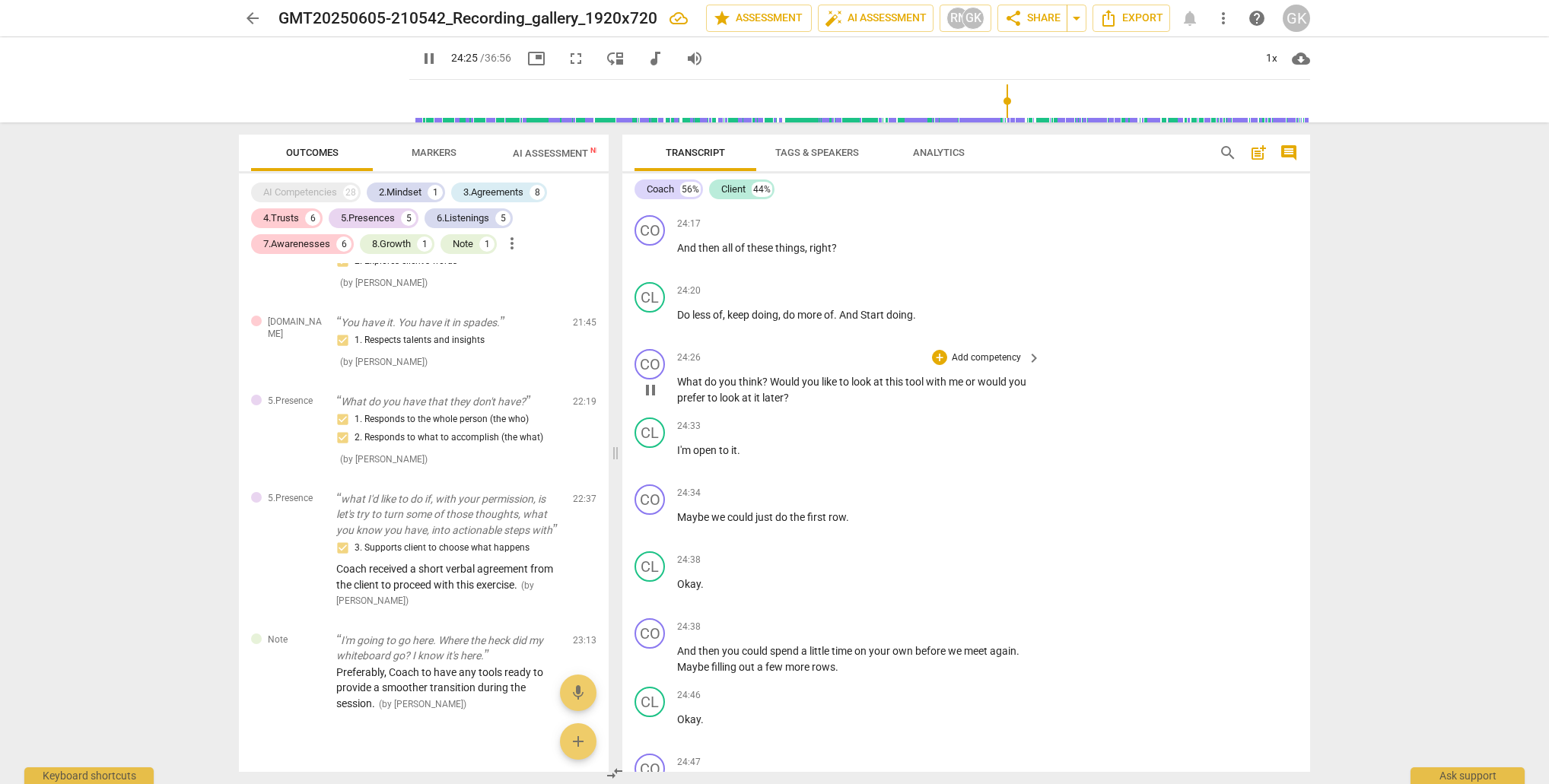
scroll to position [8224, 0]
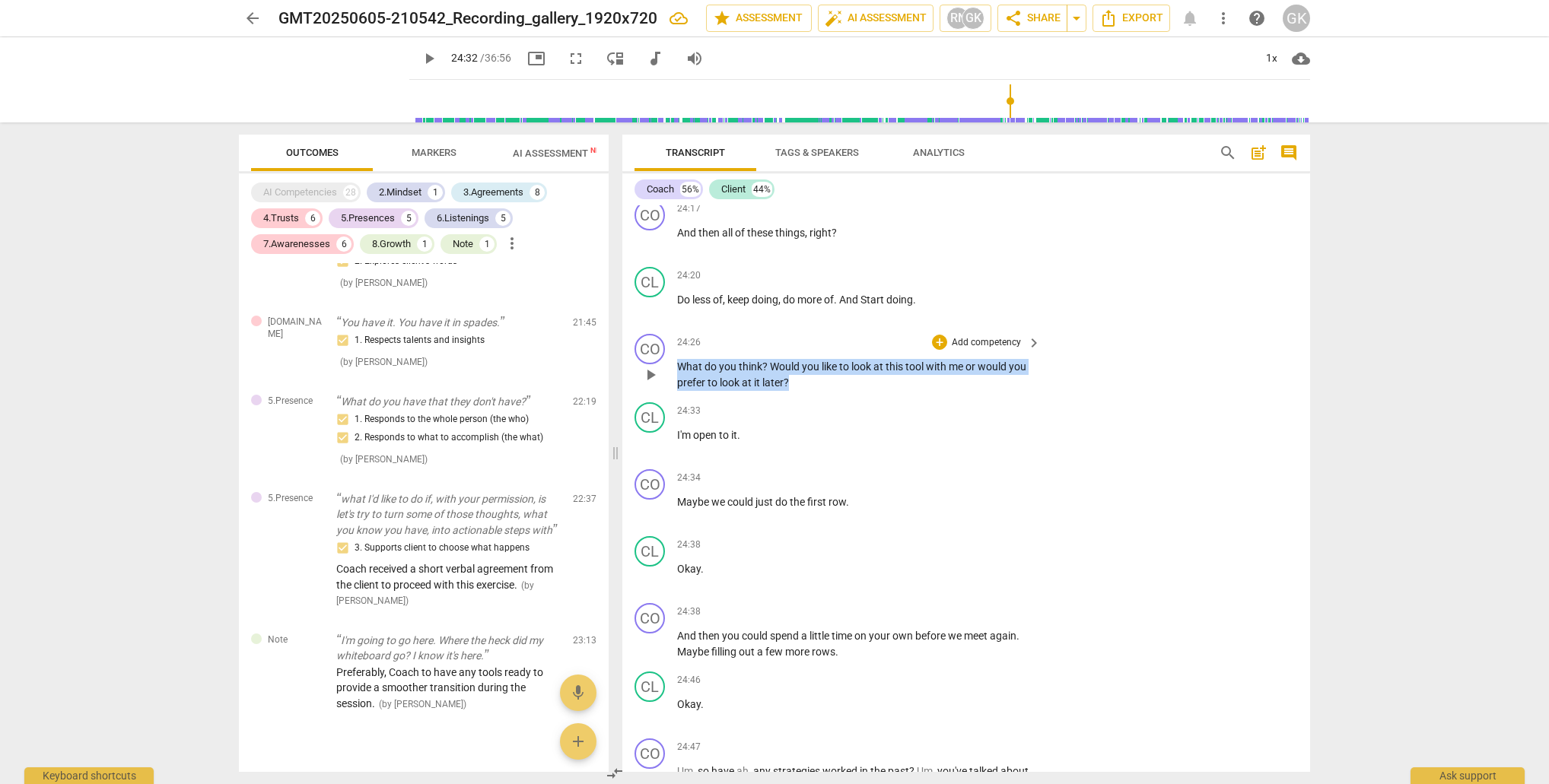
drag, startPoint x: 686, startPoint y: 322, endPoint x: 897, endPoint y: 315, distance: 211.1
click at [875, 341] on div "CO play_arrow pause 00:00 + Add competency keyboard_arrow_right There we go . W…" at bounding box center [966, 488] width 688 height 566
click at [803, 307] on div "+" at bounding box center [803, 306] width 15 height 15
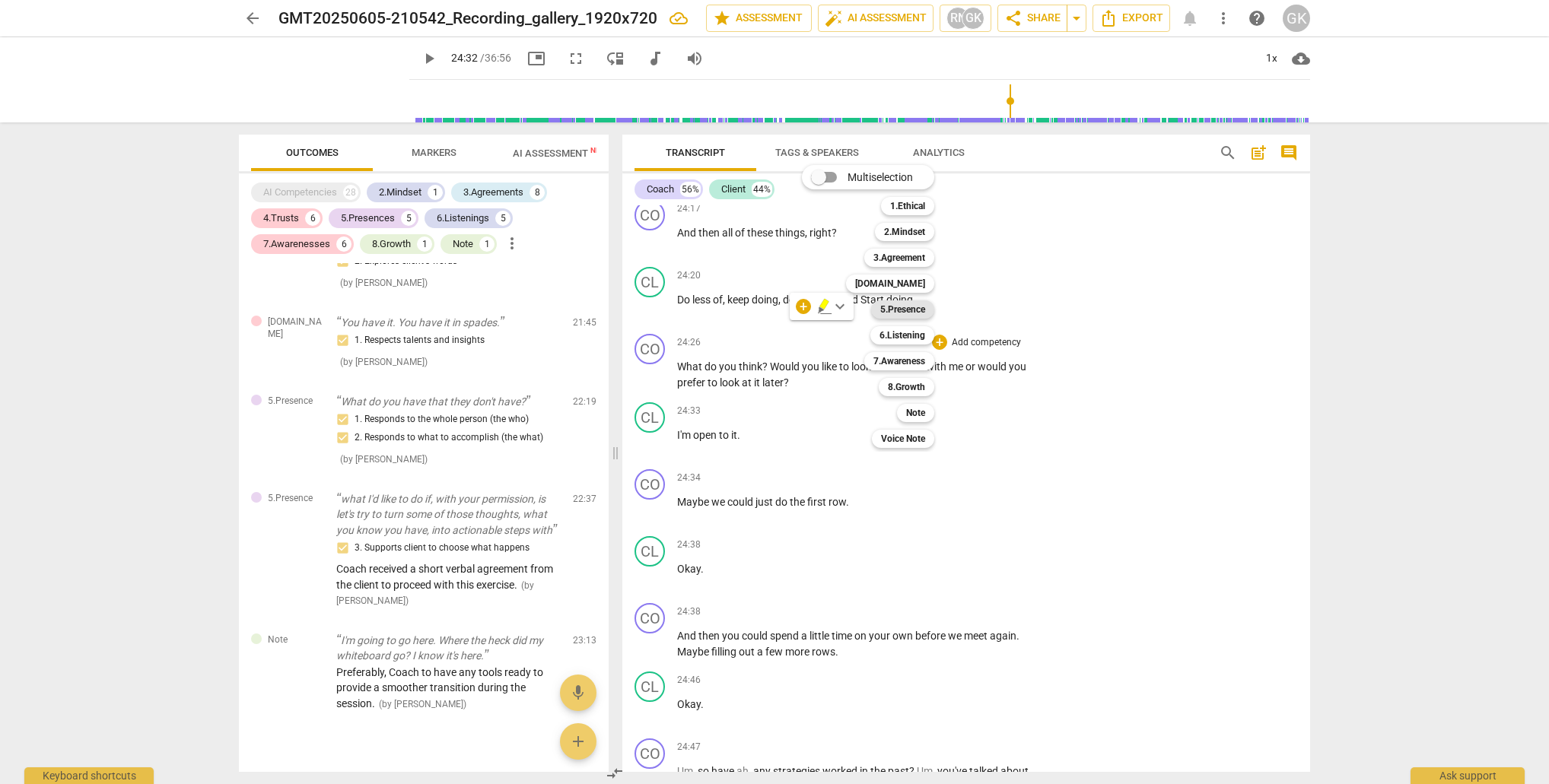
click at [905, 305] on b "5.Presence" at bounding box center [903, 310] width 45 height 18
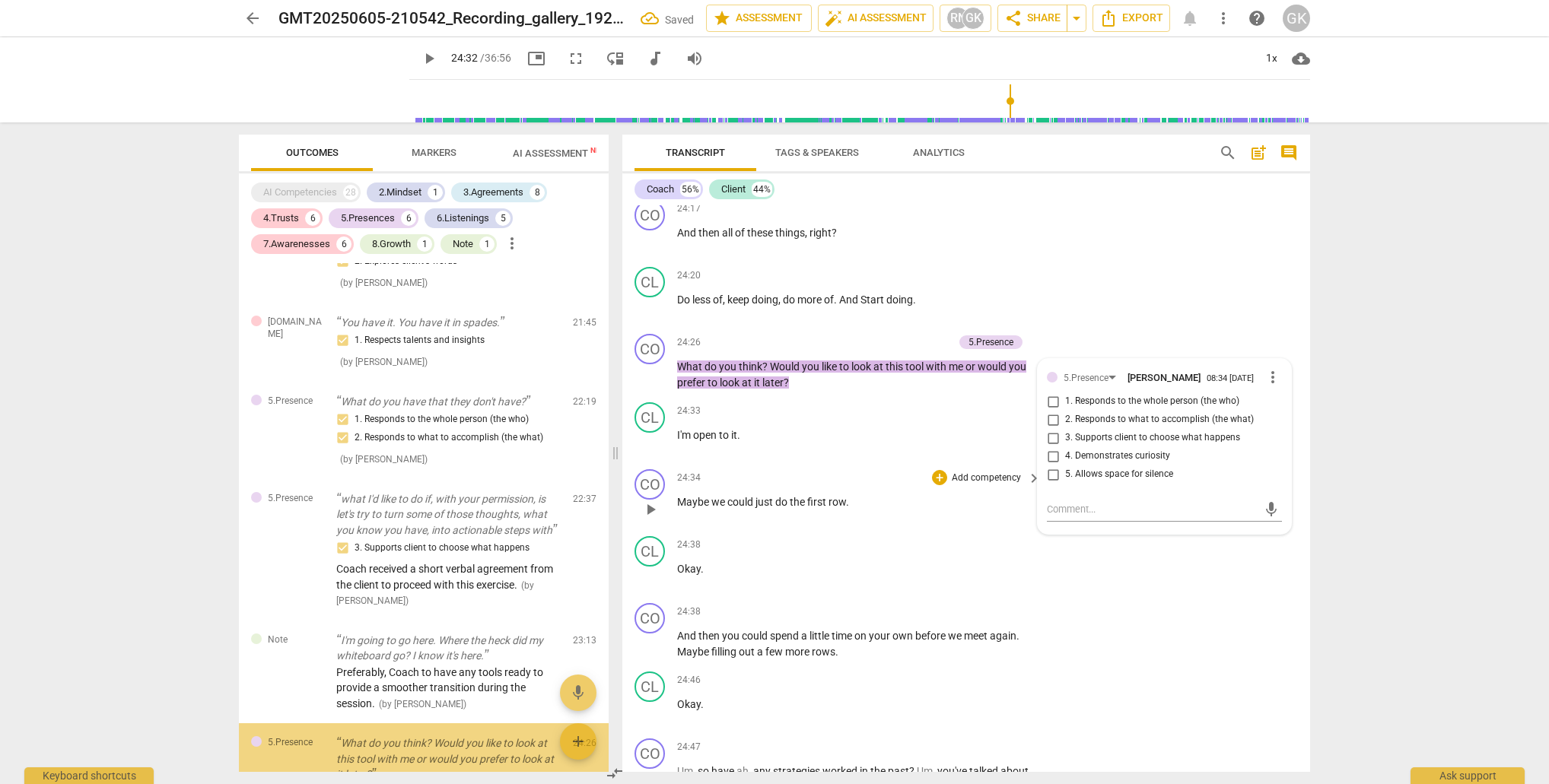
scroll to position [3615, 0]
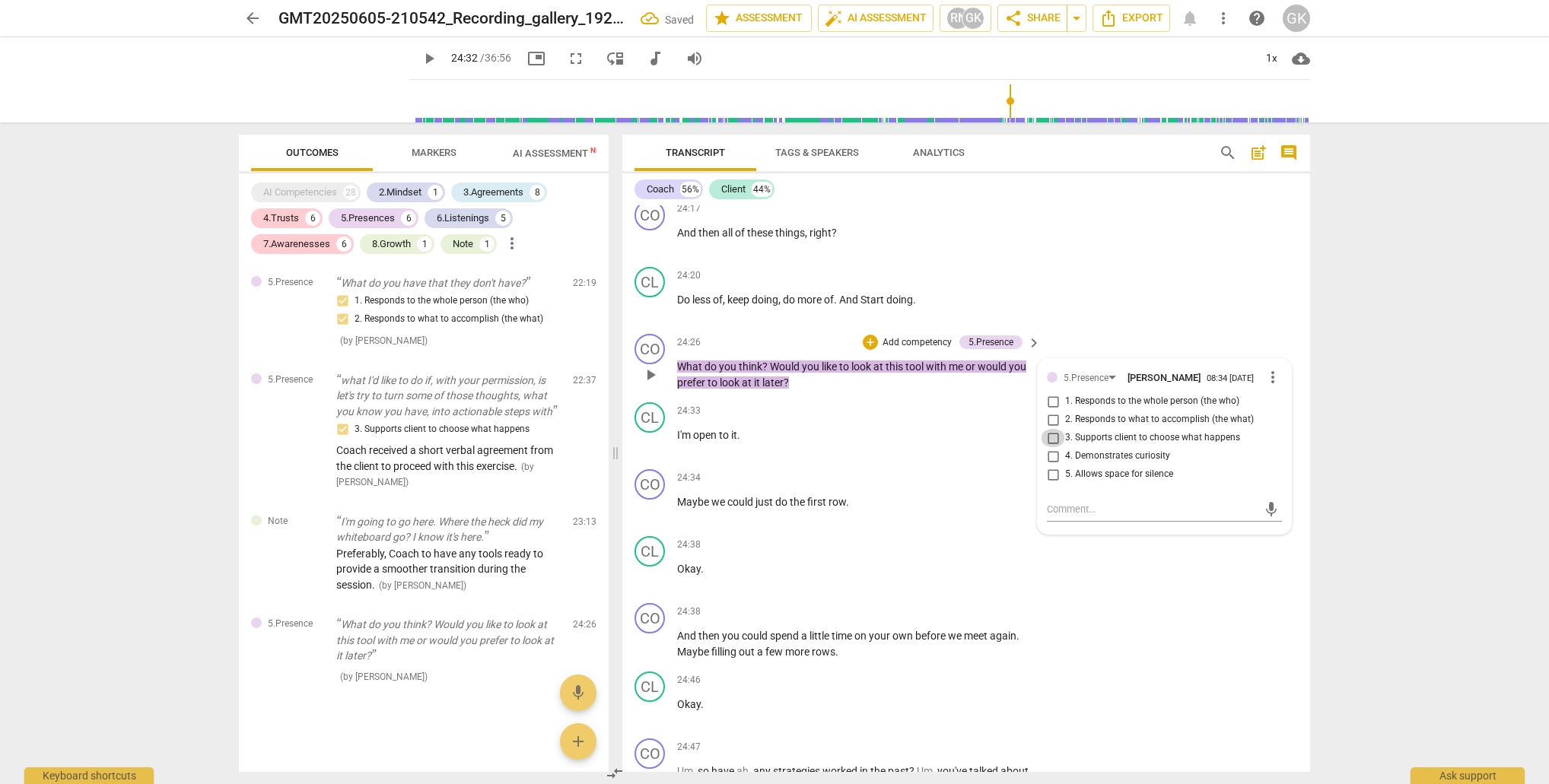
click at [1054, 429] on input "3. Supports client to choose what happens" at bounding box center [1053, 438] width 24 height 18
click at [1072, 502] on textarea at bounding box center [1151, 509] width 211 height 14
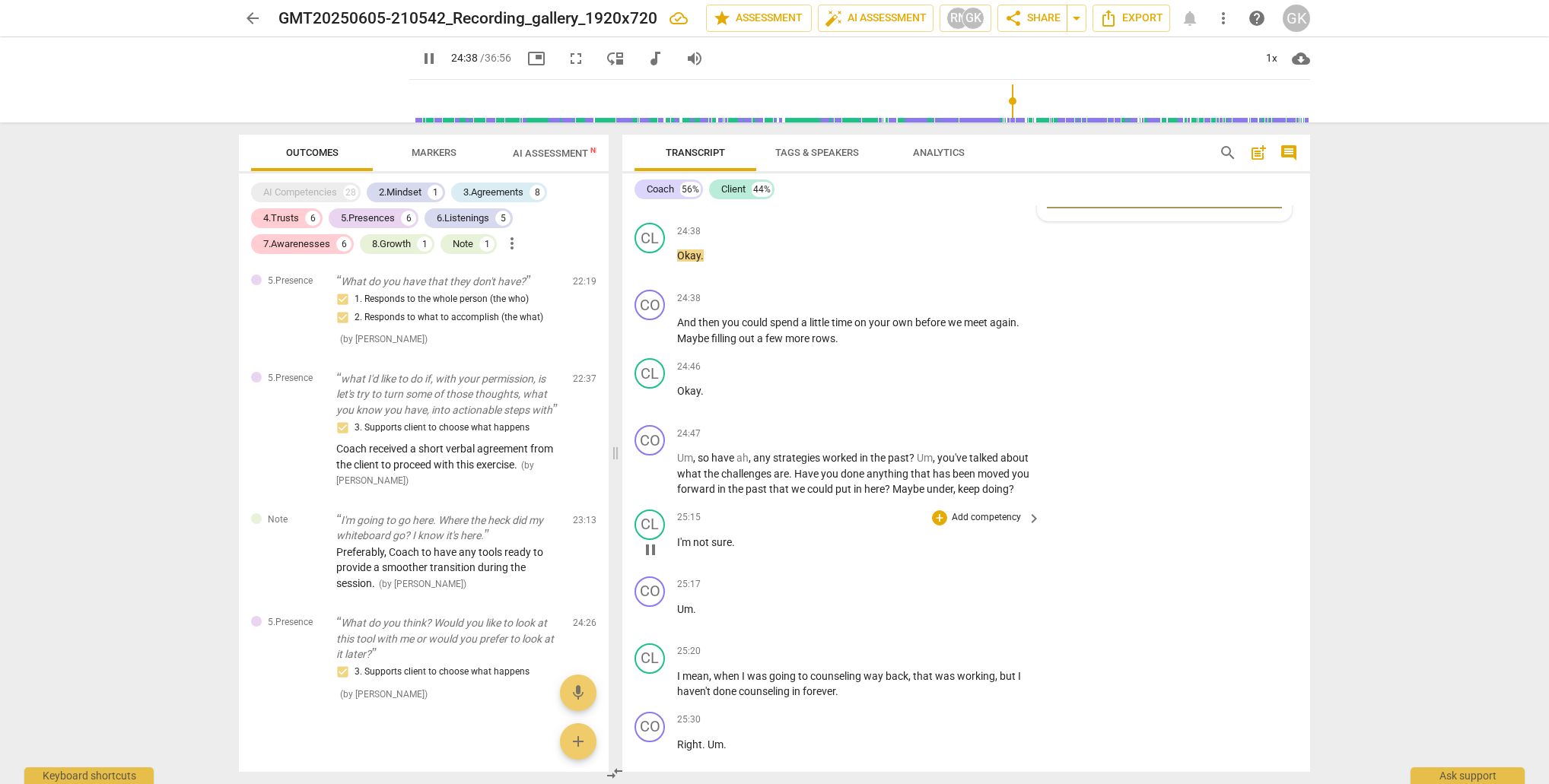
scroll to position [8542, 0]
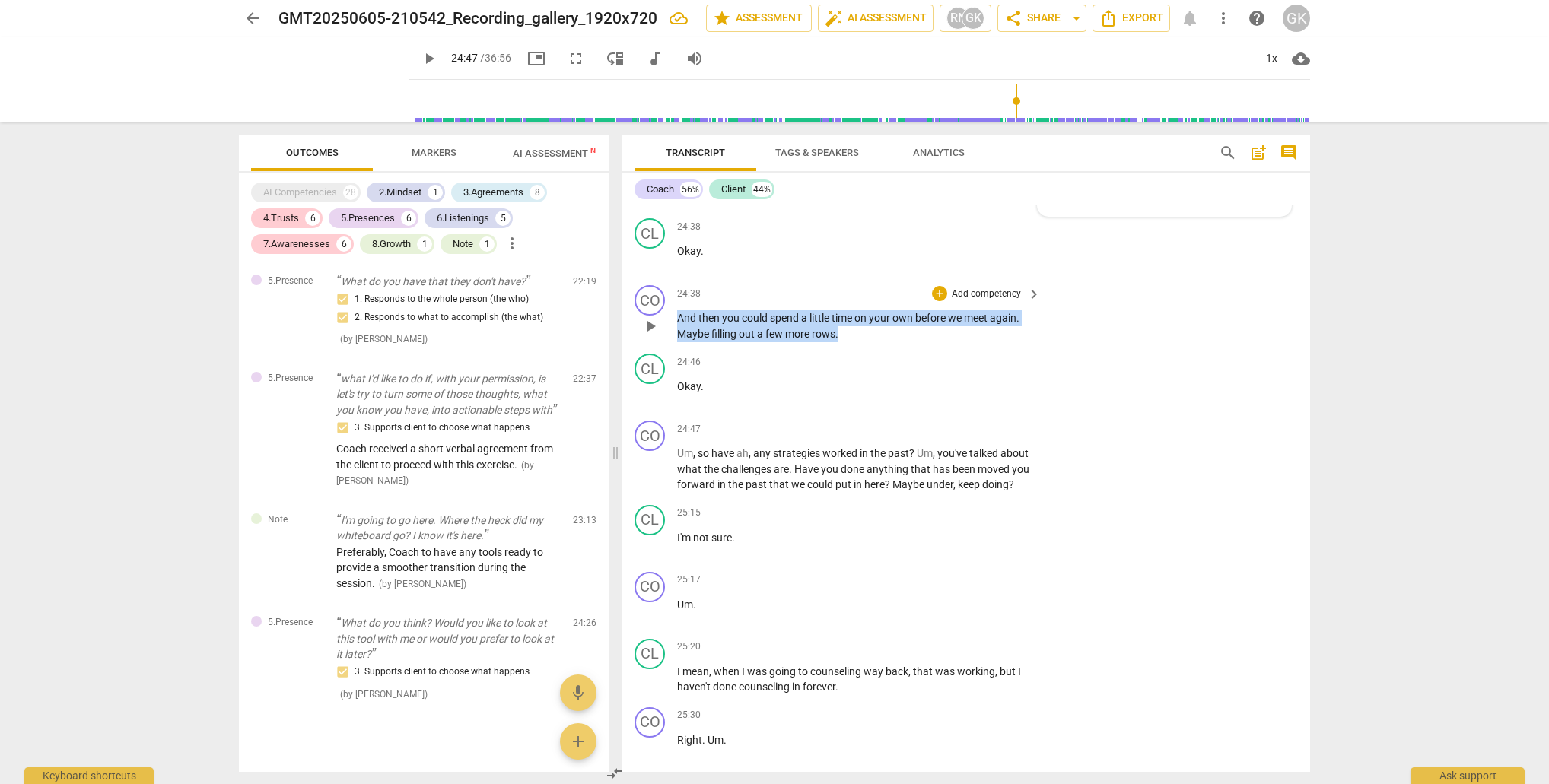
drag, startPoint x: 681, startPoint y: 269, endPoint x: 864, endPoint y: 278, distance: 183.2
click at [864, 310] on p "And then you could spend a little time on your own before we meet again . Maybe…" at bounding box center [855, 325] width 356 height 32
click at [850, 257] on div "+" at bounding box center [852, 257] width 15 height 15
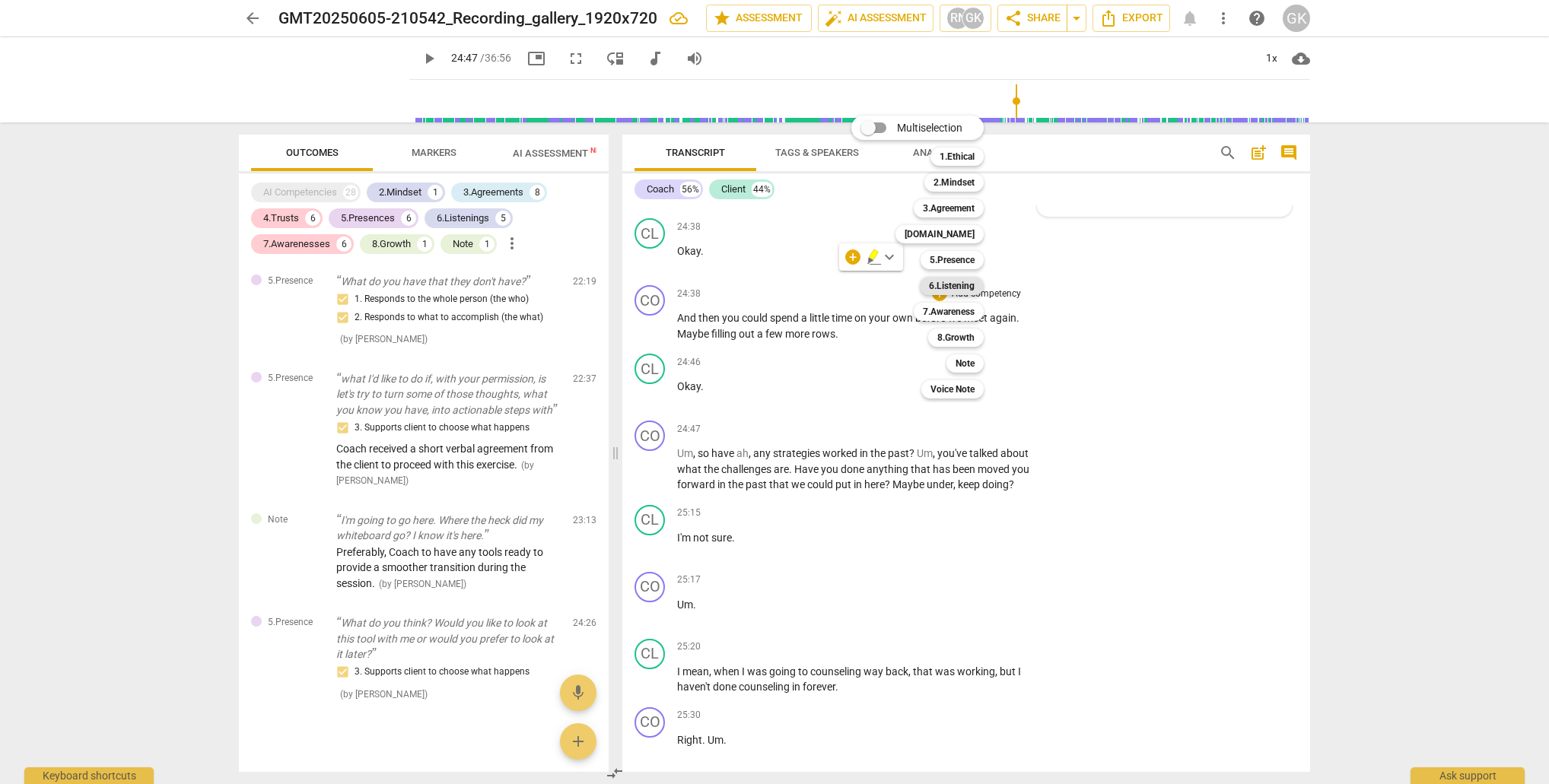
drag, startPoint x: 937, startPoint y: 261, endPoint x: 970, endPoint y: 294, distance: 46.7
click at [937, 261] on b "5.Presence" at bounding box center [953, 260] width 45 height 18
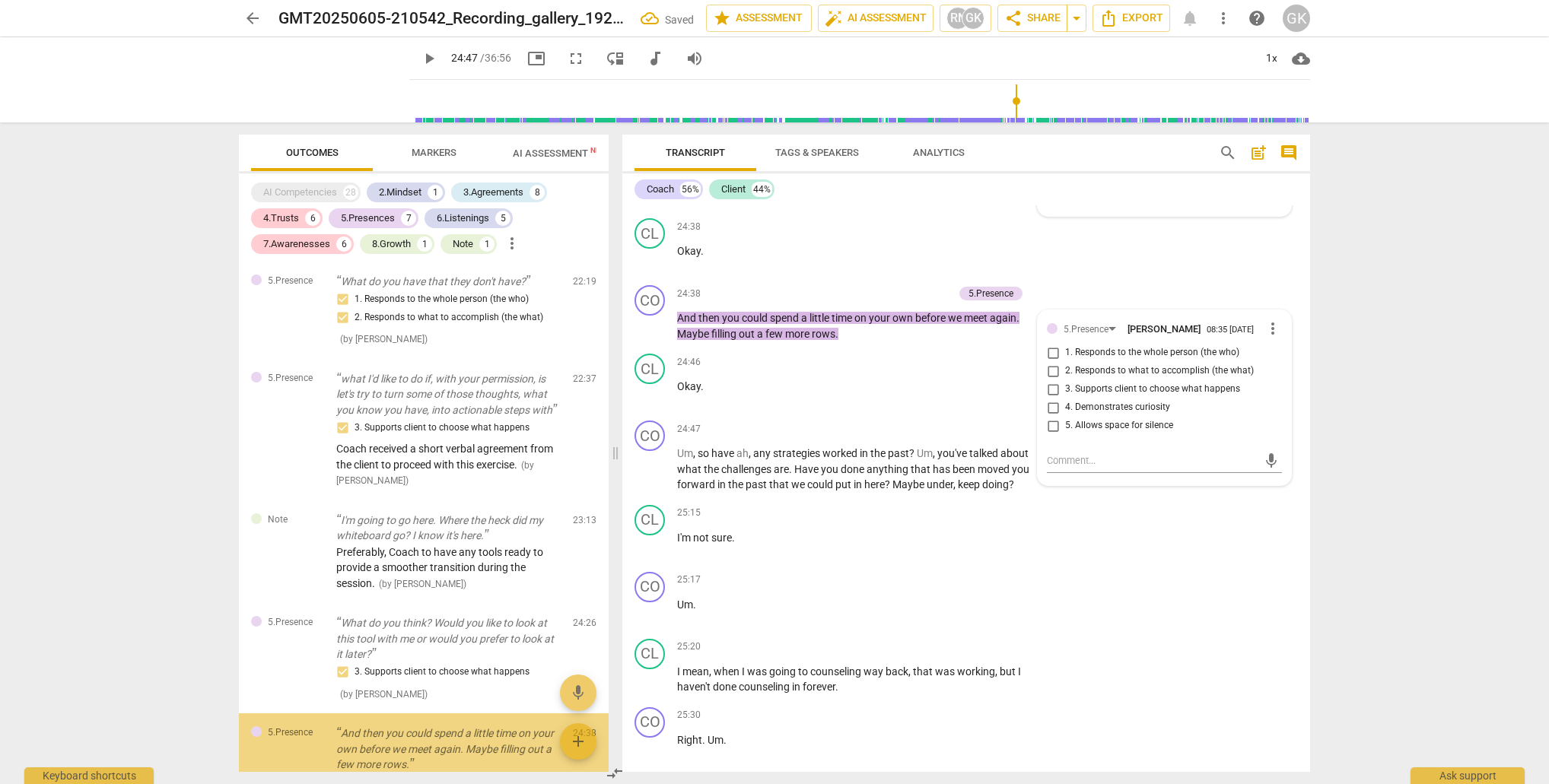
scroll to position [3724, 0]
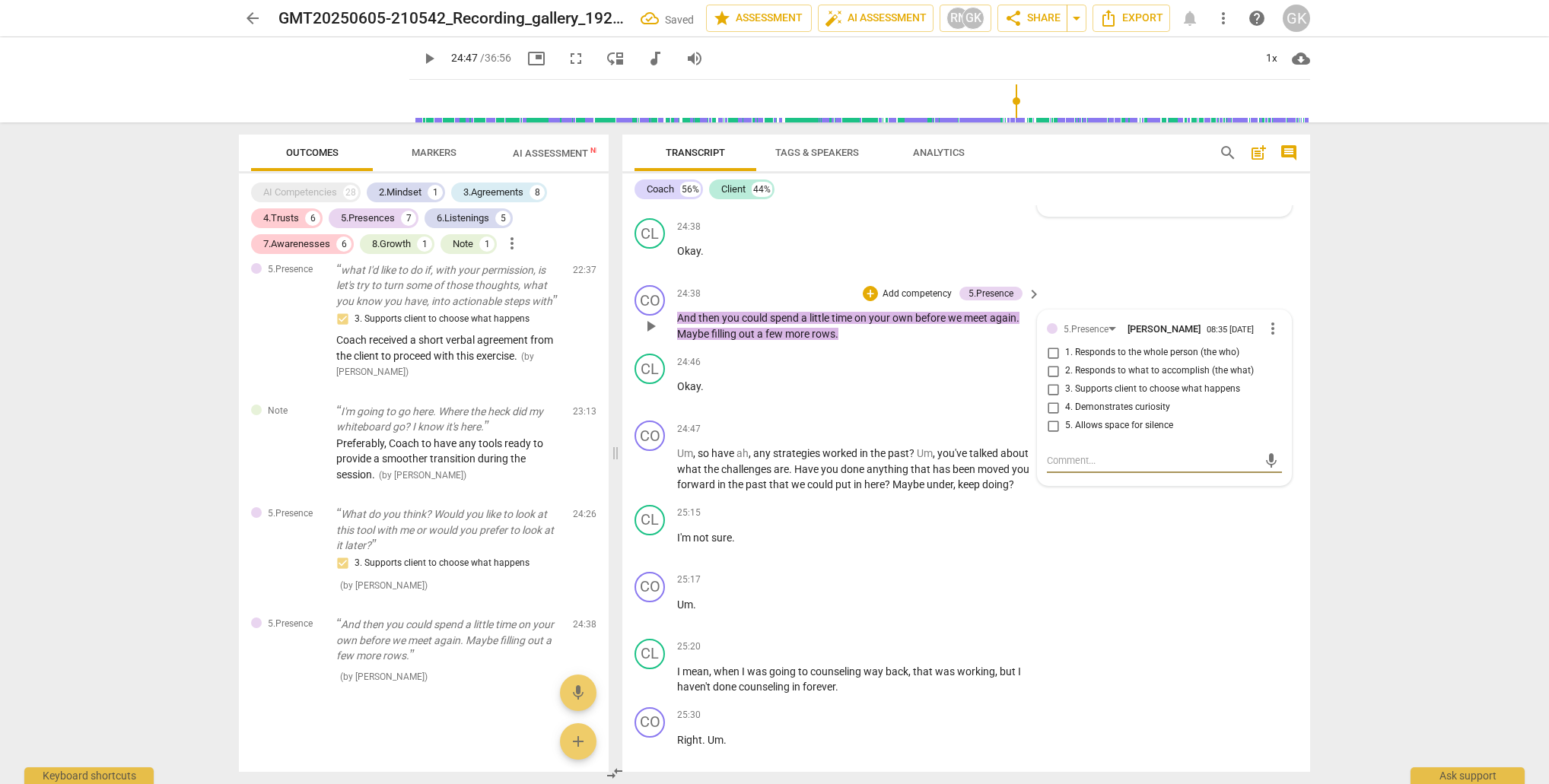
drag, startPoint x: 1051, startPoint y: 315, endPoint x: 1049, endPoint y: 324, distance: 9.2
click at [1051, 362] on input "2. Responds to what to accomplish (the what)" at bounding box center [1053, 371] width 24 height 18
click at [1048, 380] on input "3. Supports client to choose what happens" at bounding box center [1053, 389] width 24 height 18
click at [1056, 453] on textarea at bounding box center [1151, 461] width 211 height 14
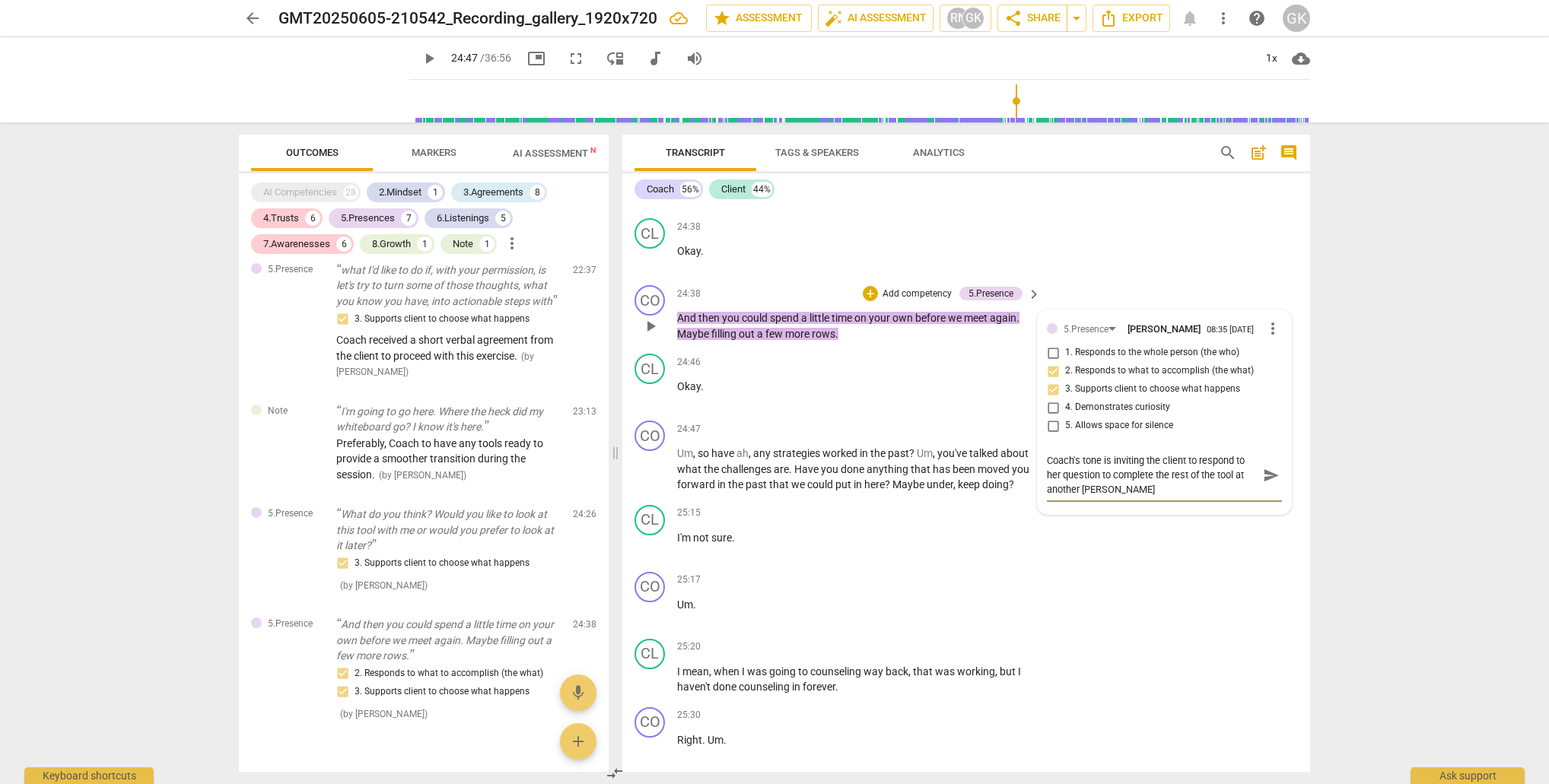
scroll to position [0, 0]
click at [1266, 467] on span "send" at bounding box center [1271, 475] width 17 height 17
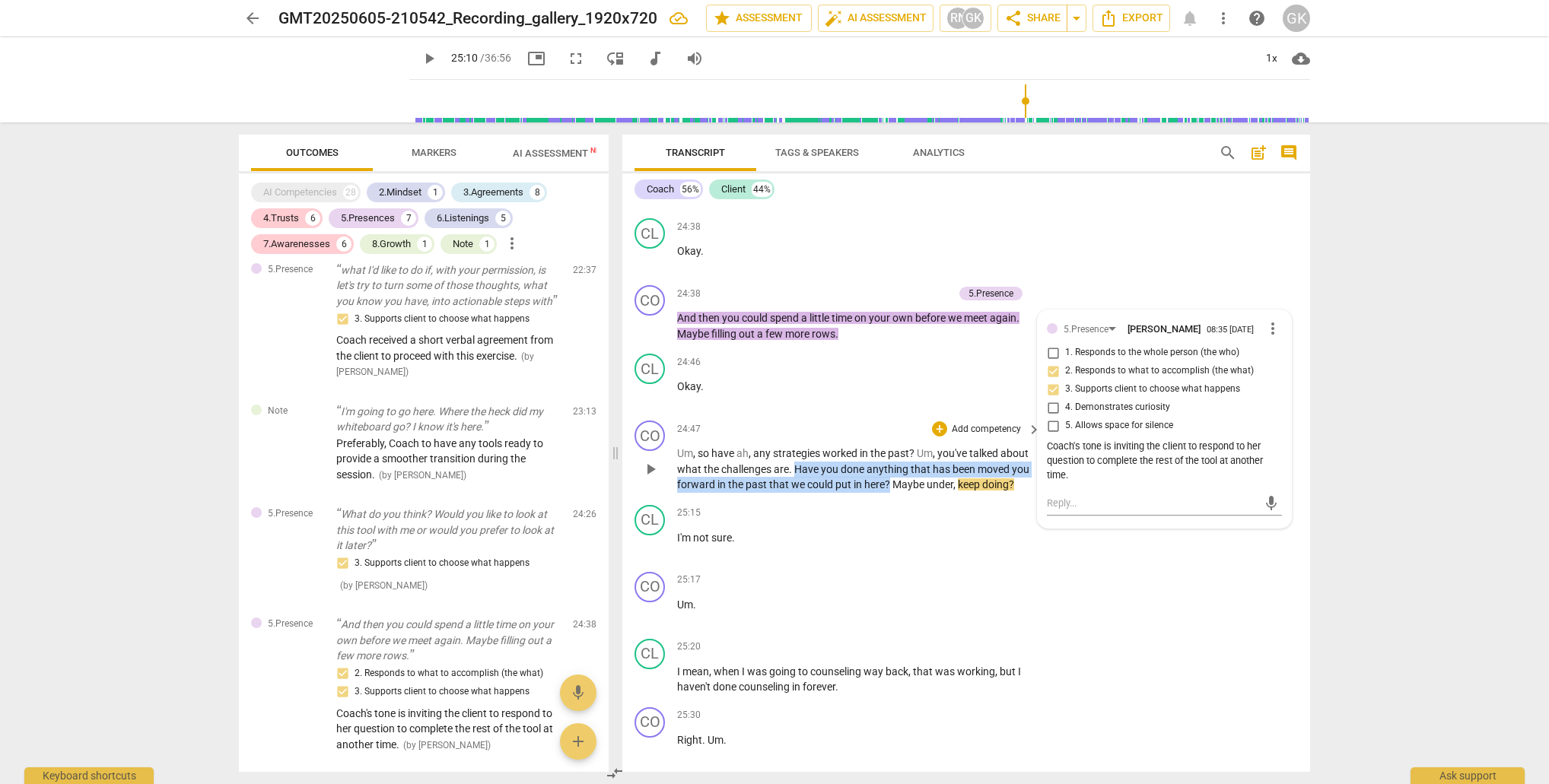
drag, startPoint x: 798, startPoint y: 411, endPoint x: 887, endPoint y: 423, distance: 89.8
click at [887, 445] on p "Um , so have ah , any strategies worked in the past ? Um , you've talked about …" at bounding box center [855, 469] width 356 height 47
click at [909, 406] on div "+" at bounding box center [906, 406] width 15 height 15
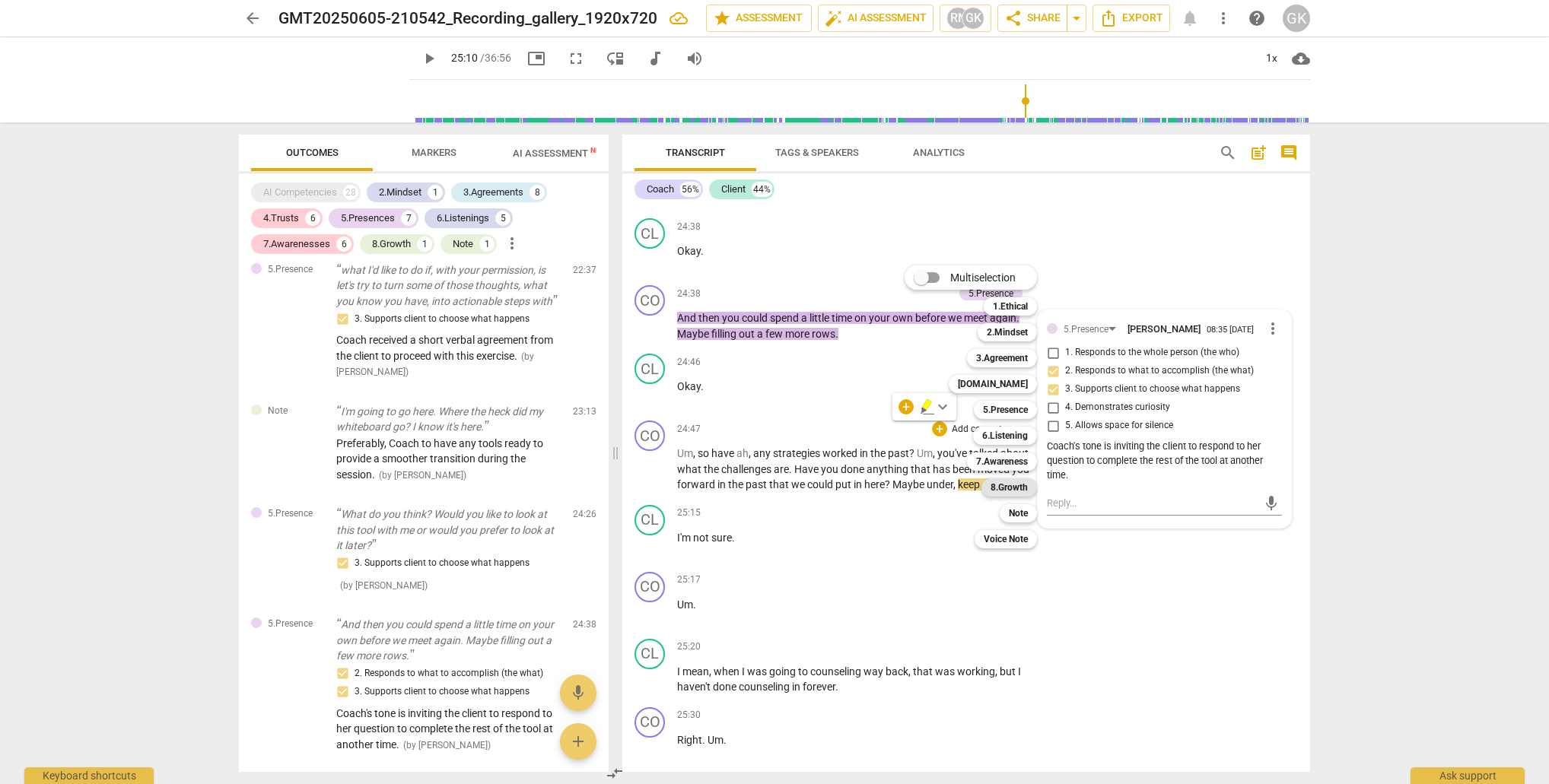
click at [1021, 483] on b "8.Growth" at bounding box center [1009, 488] width 37 height 18
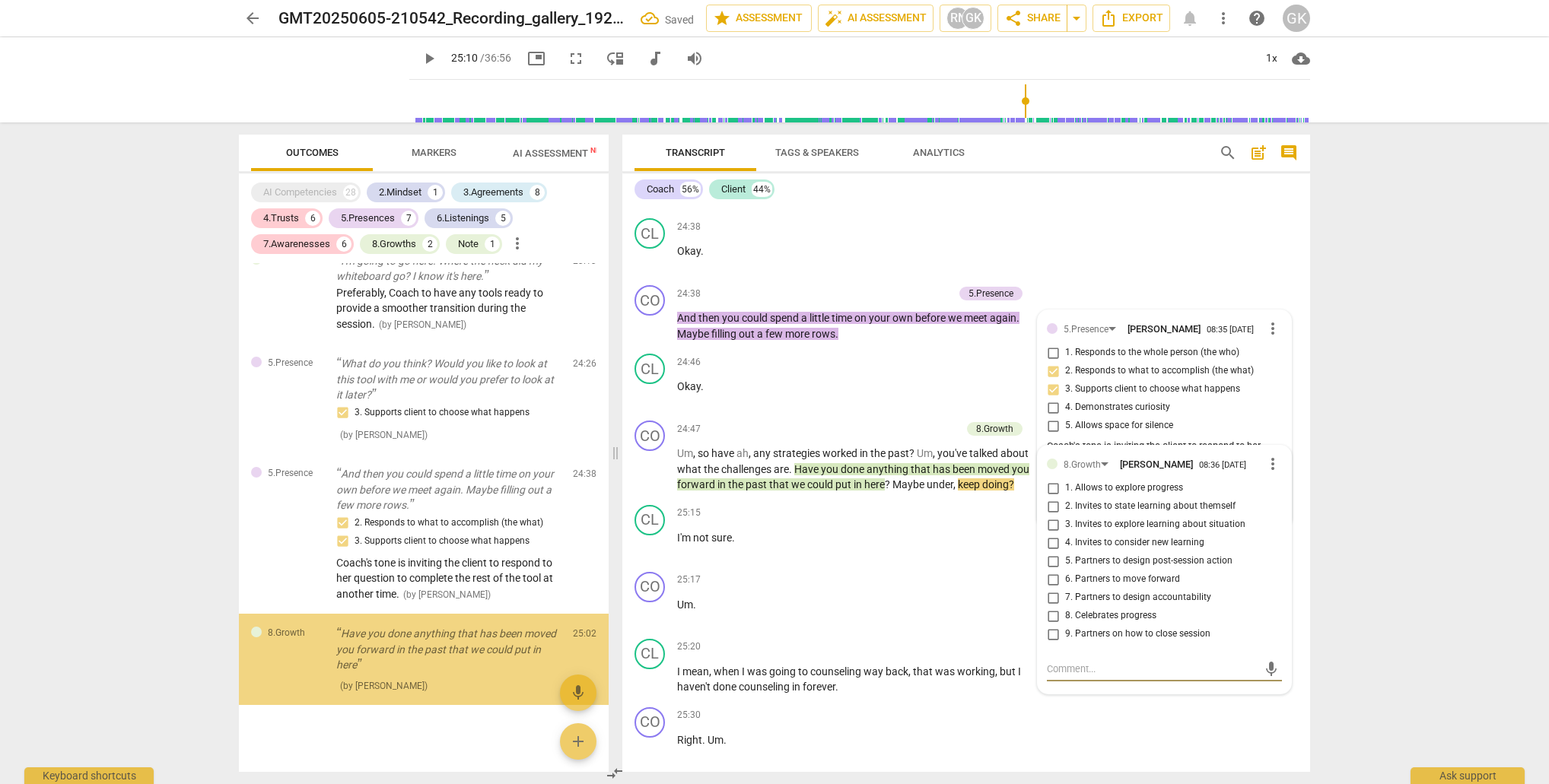
scroll to position [3881, 0]
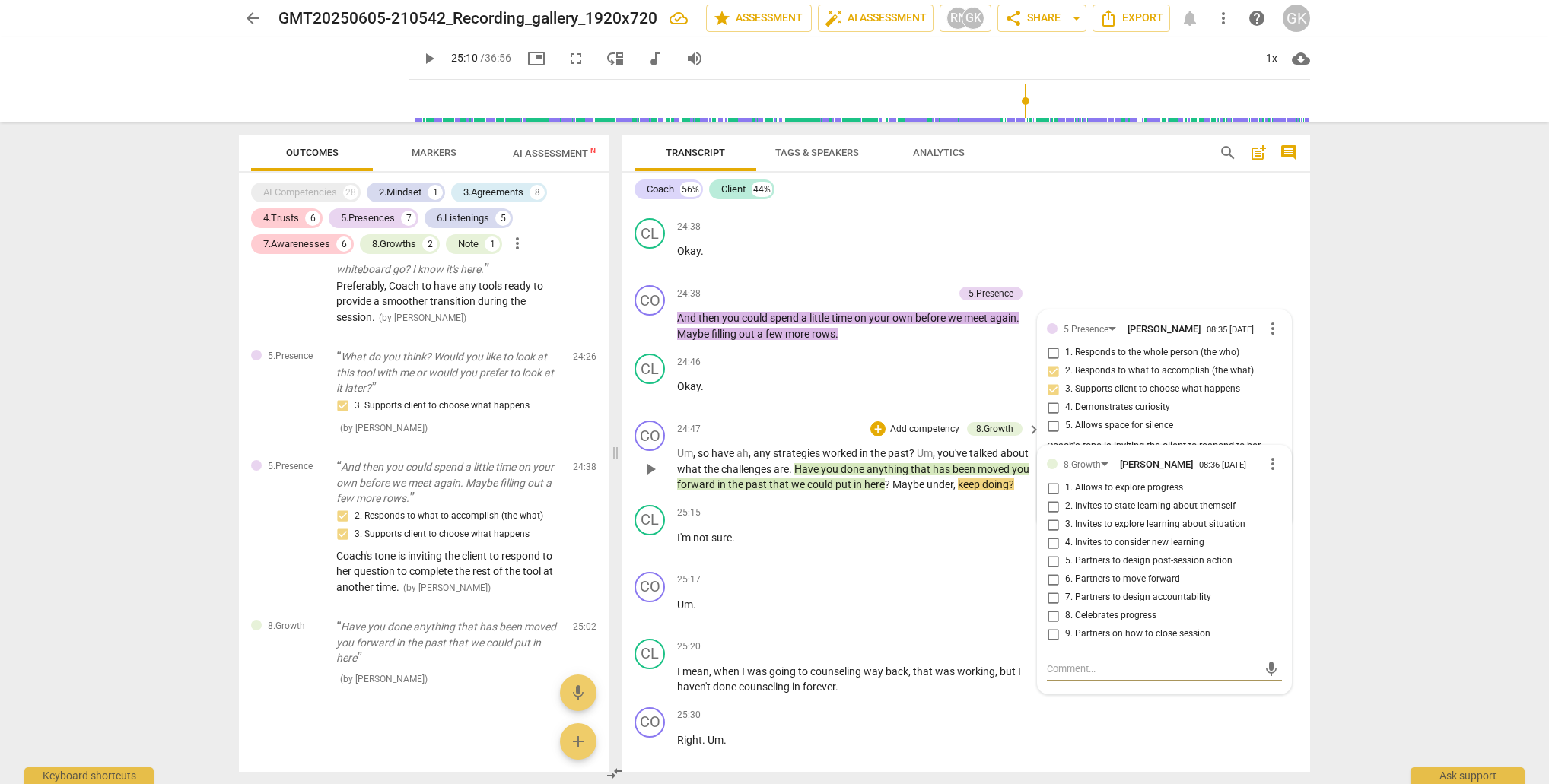
click at [1049, 479] on input "1. Allows to explore progress" at bounding box center [1053, 488] width 24 height 18
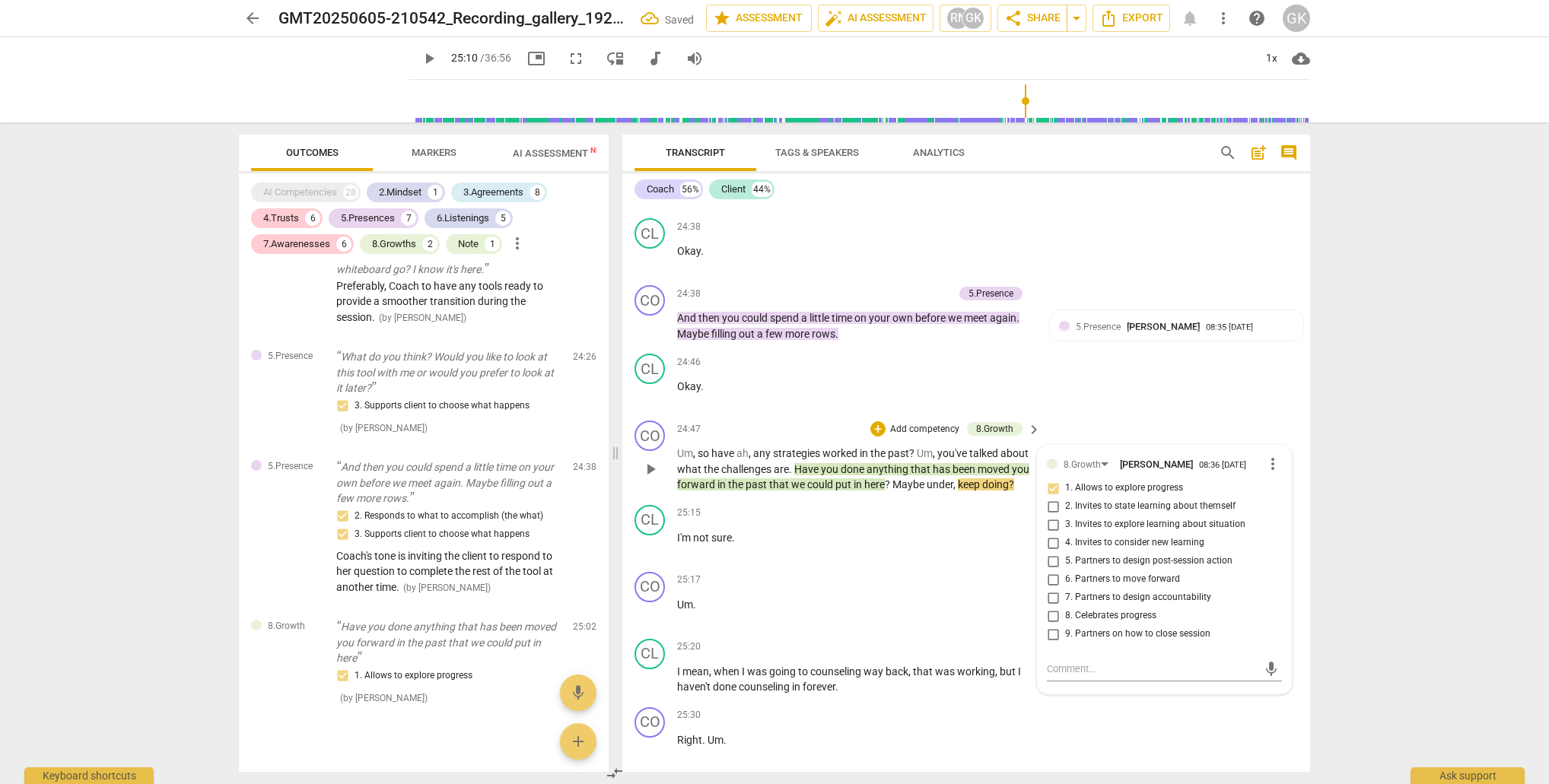
click at [1051, 479] on input "1. Allows to explore progress" at bounding box center [1053, 488] width 24 height 18
click at [1048, 479] on input "1. Allows to explore progress" at bounding box center [1053, 488] width 24 height 18
click at [1051, 498] on input "2. Invites to state learning about themself" at bounding box center [1053, 507] width 24 height 18
click at [1052, 516] on input "3. Invites to explore learning about situation" at bounding box center [1053, 525] width 24 height 18
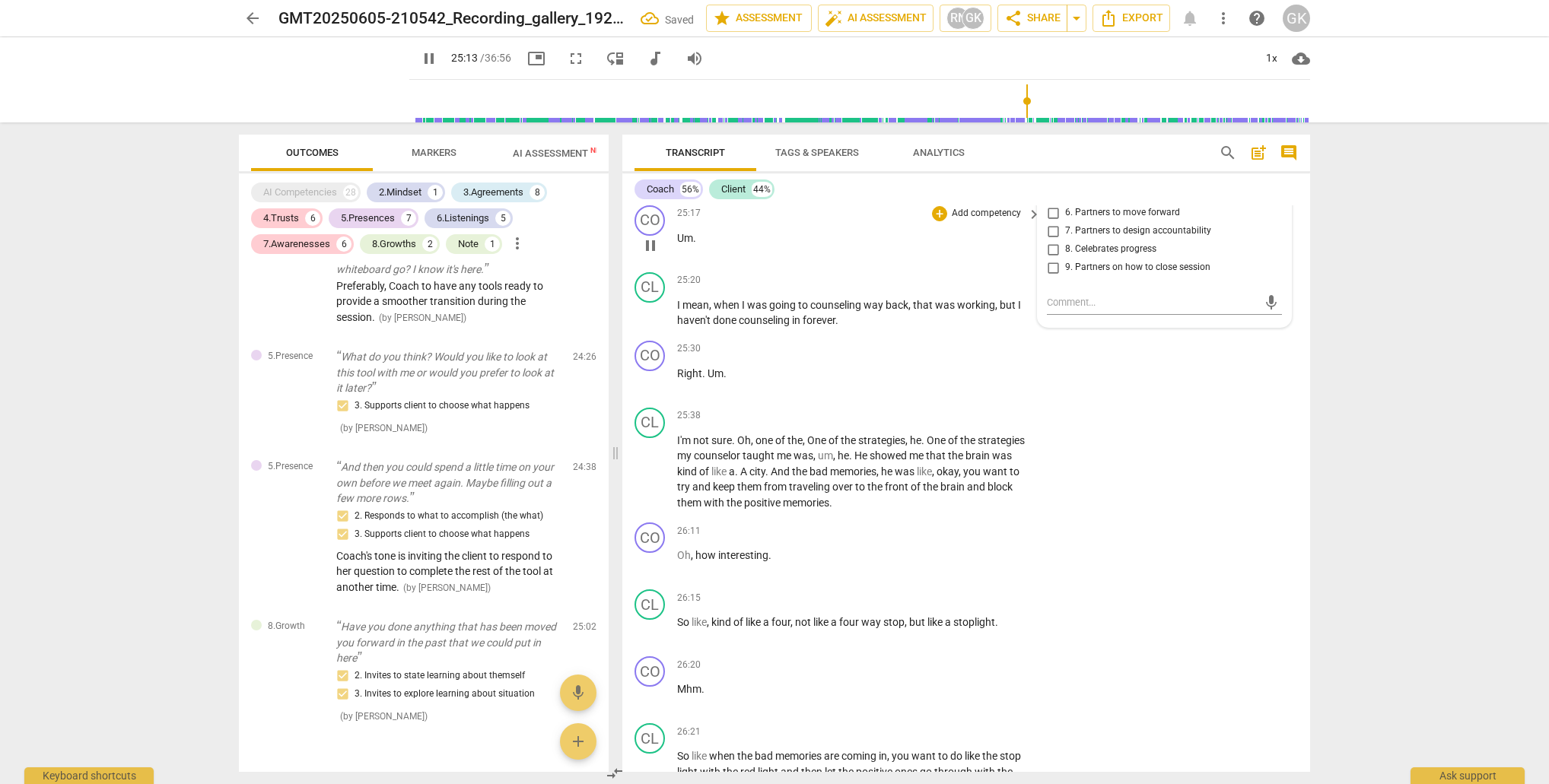
scroll to position [8939, 0]
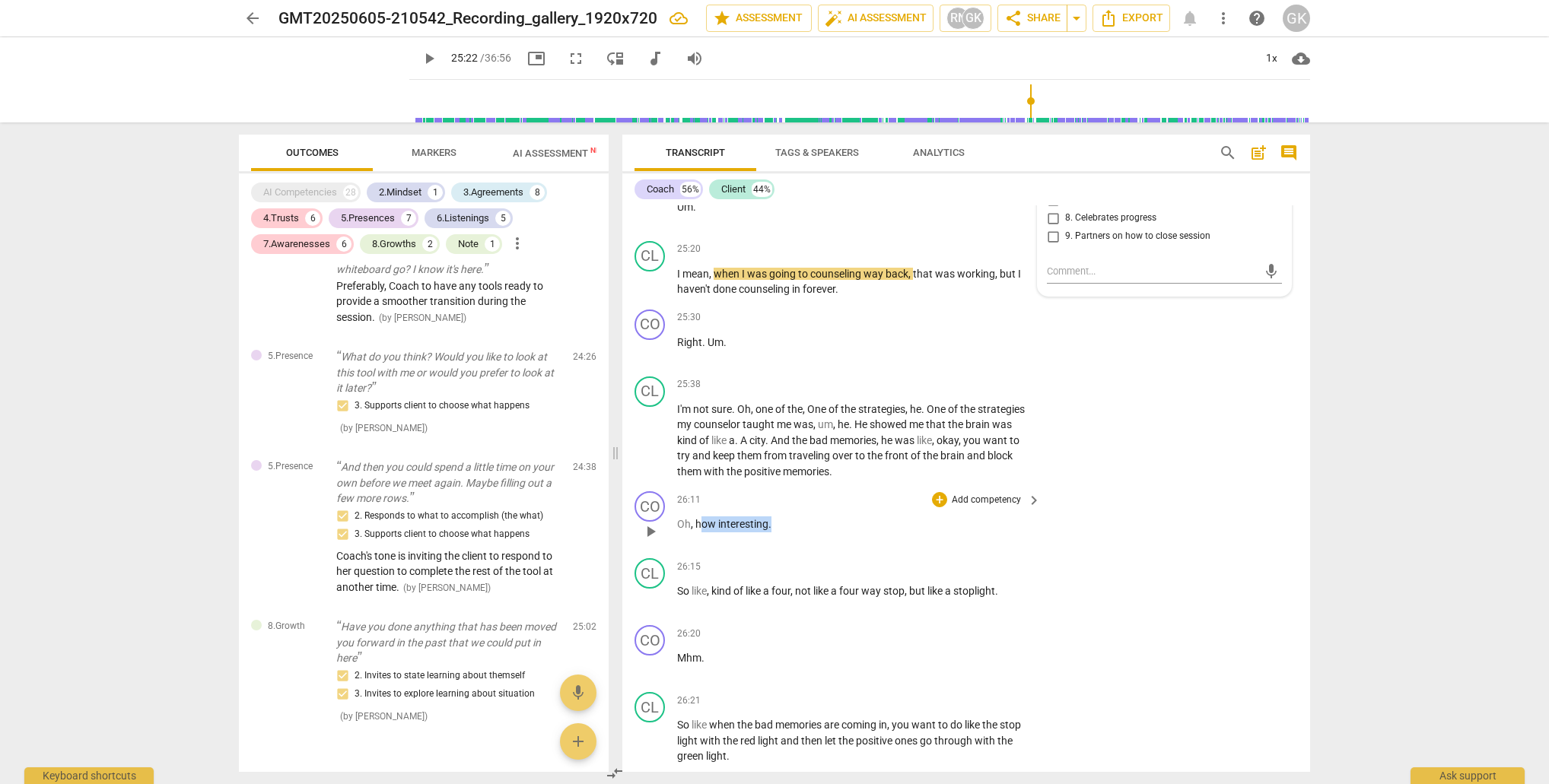
drag, startPoint x: 709, startPoint y: 464, endPoint x: 776, endPoint y: 467, distance: 67.1
click at [797, 517] on p "Oh , how interesting ." at bounding box center [855, 525] width 356 height 16
drag, startPoint x: 700, startPoint y: 464, endPoint x: 784, endPoint y: 463, distance: 84.0
click at [784, 517] on p "Oh , how interesting ." at bounding box center [855, 525] width 356 height 16
click at [934, 492] on div "+" at bounding box center [939, 499] width 15 height 15
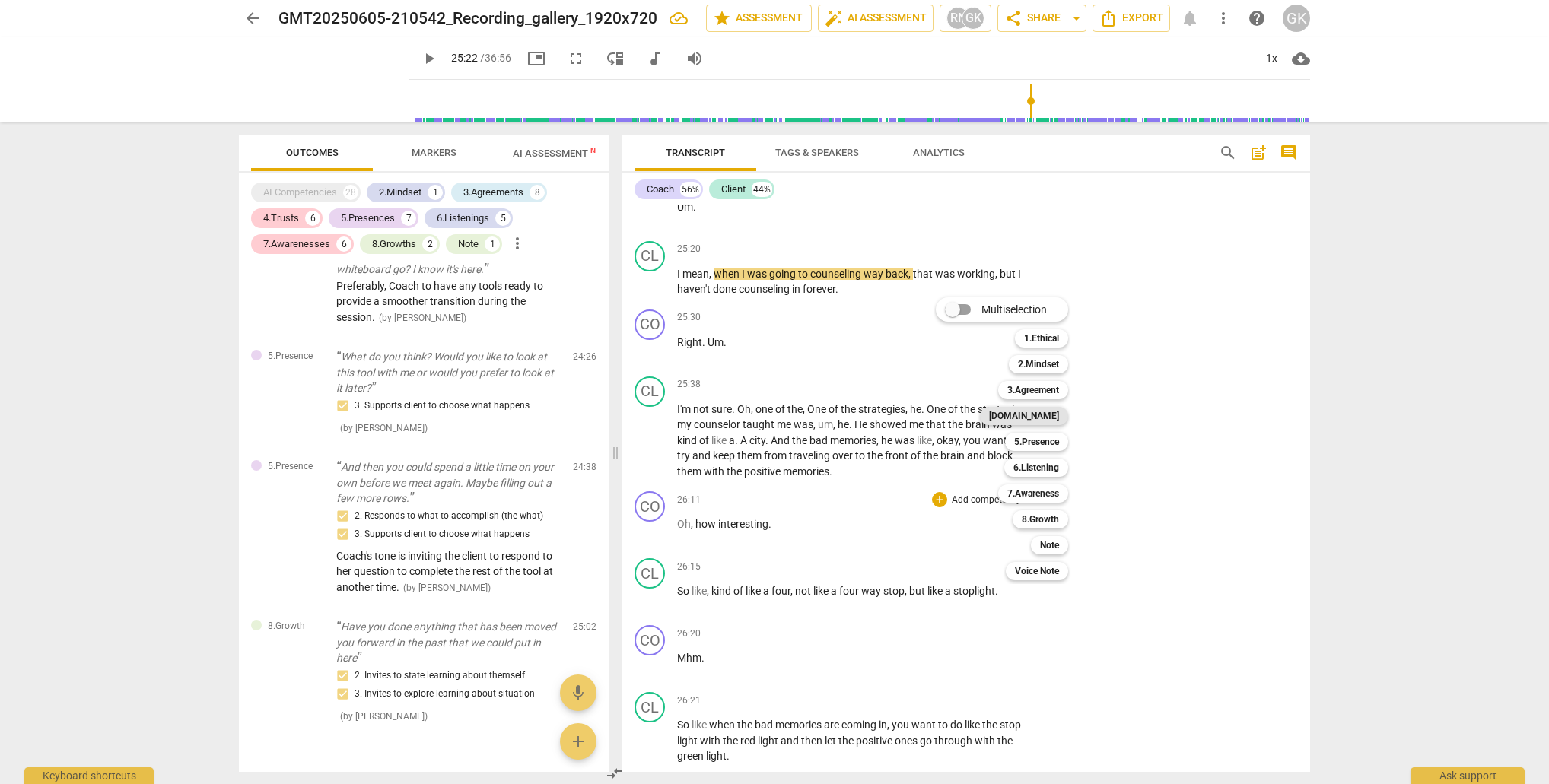
click at [1032, 414] on b "[DOMAIN_NAME]" at bounding box center [1023, 415] width 70 height 18
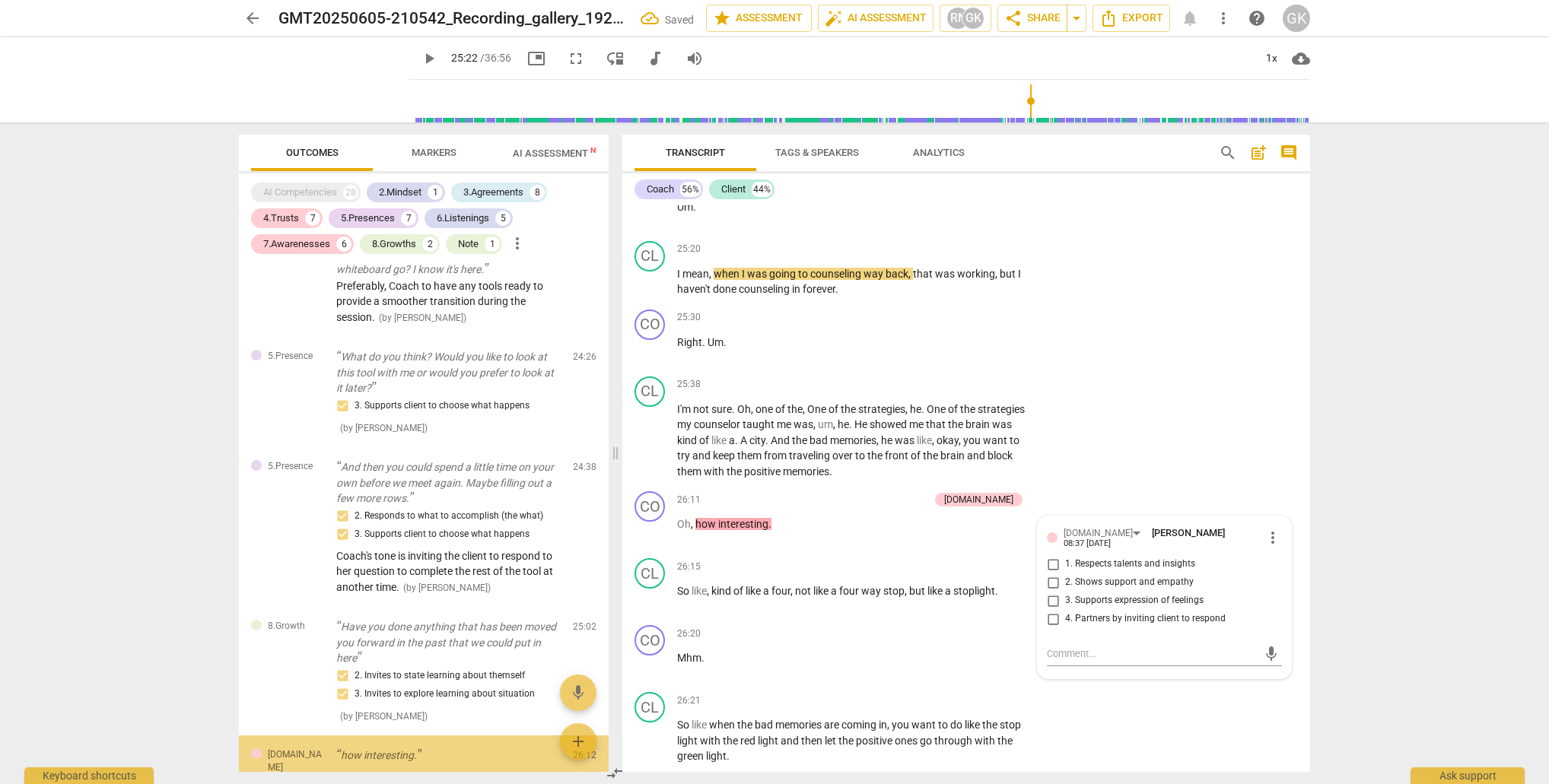
scroll to position [3978, 0]
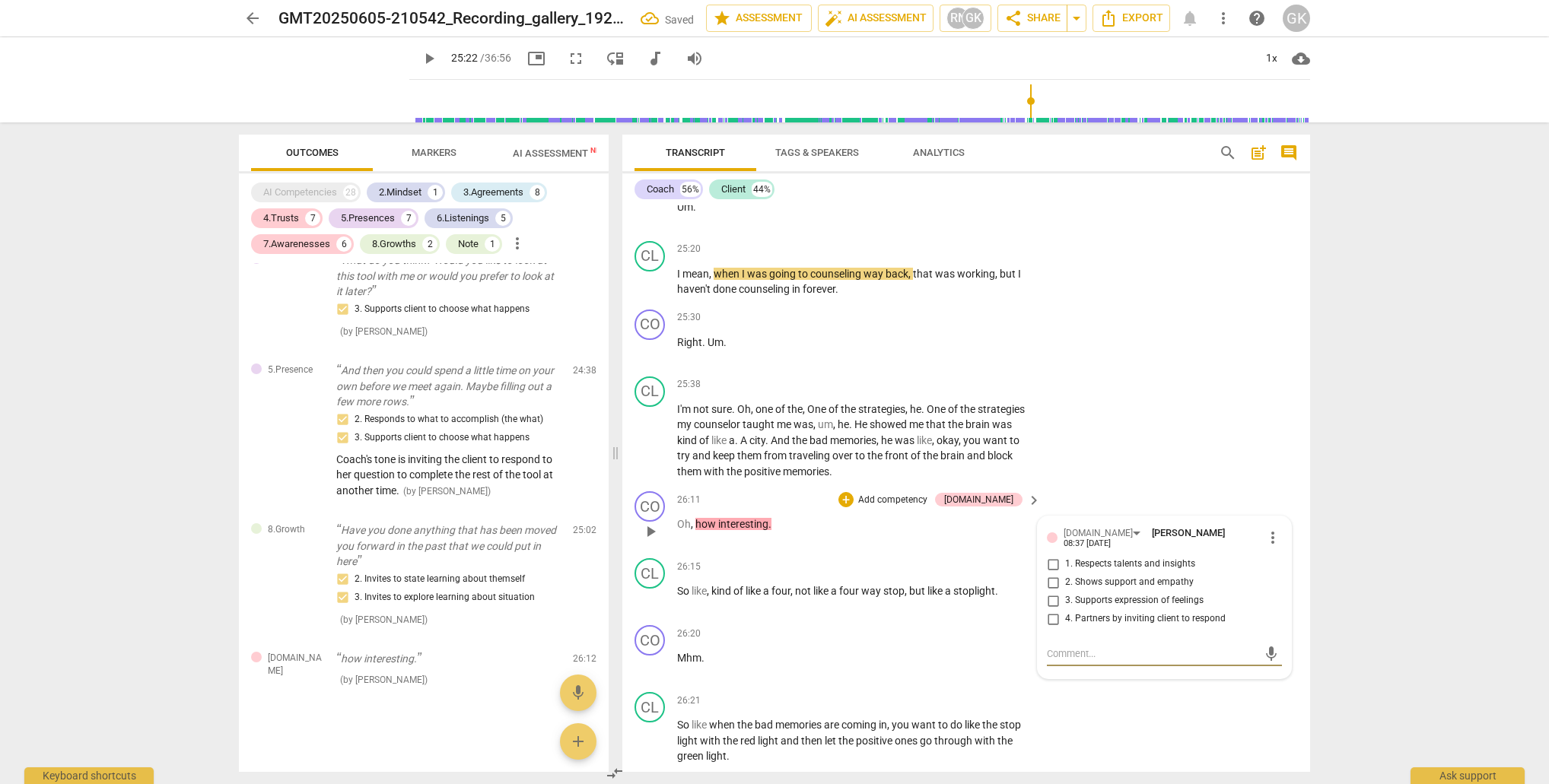
click at [1050, 574] on input "2. Shows support and empathy" at bounding box center [1053, 583] width 24 height 18
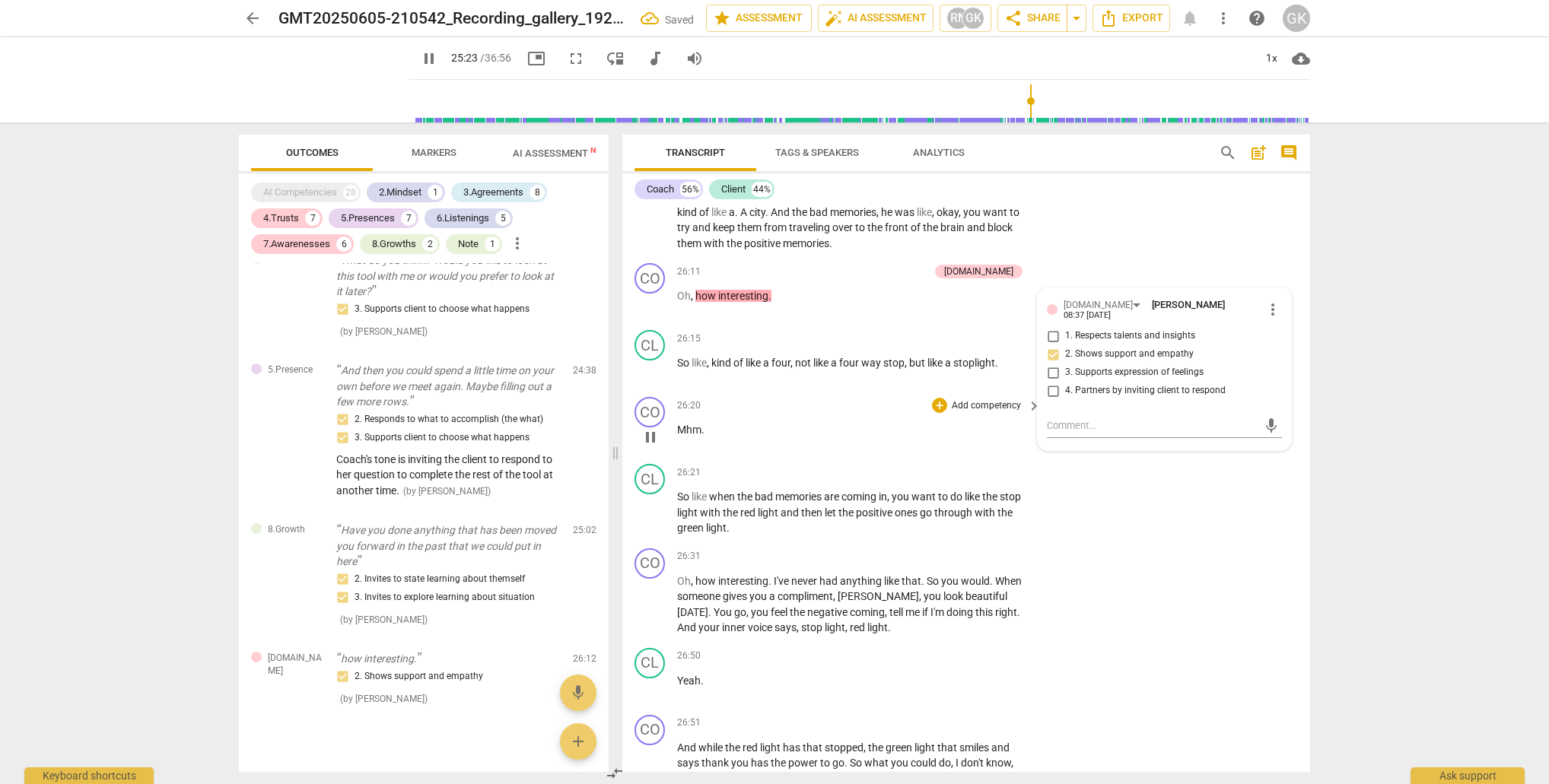
scroll to position [9199, 0]
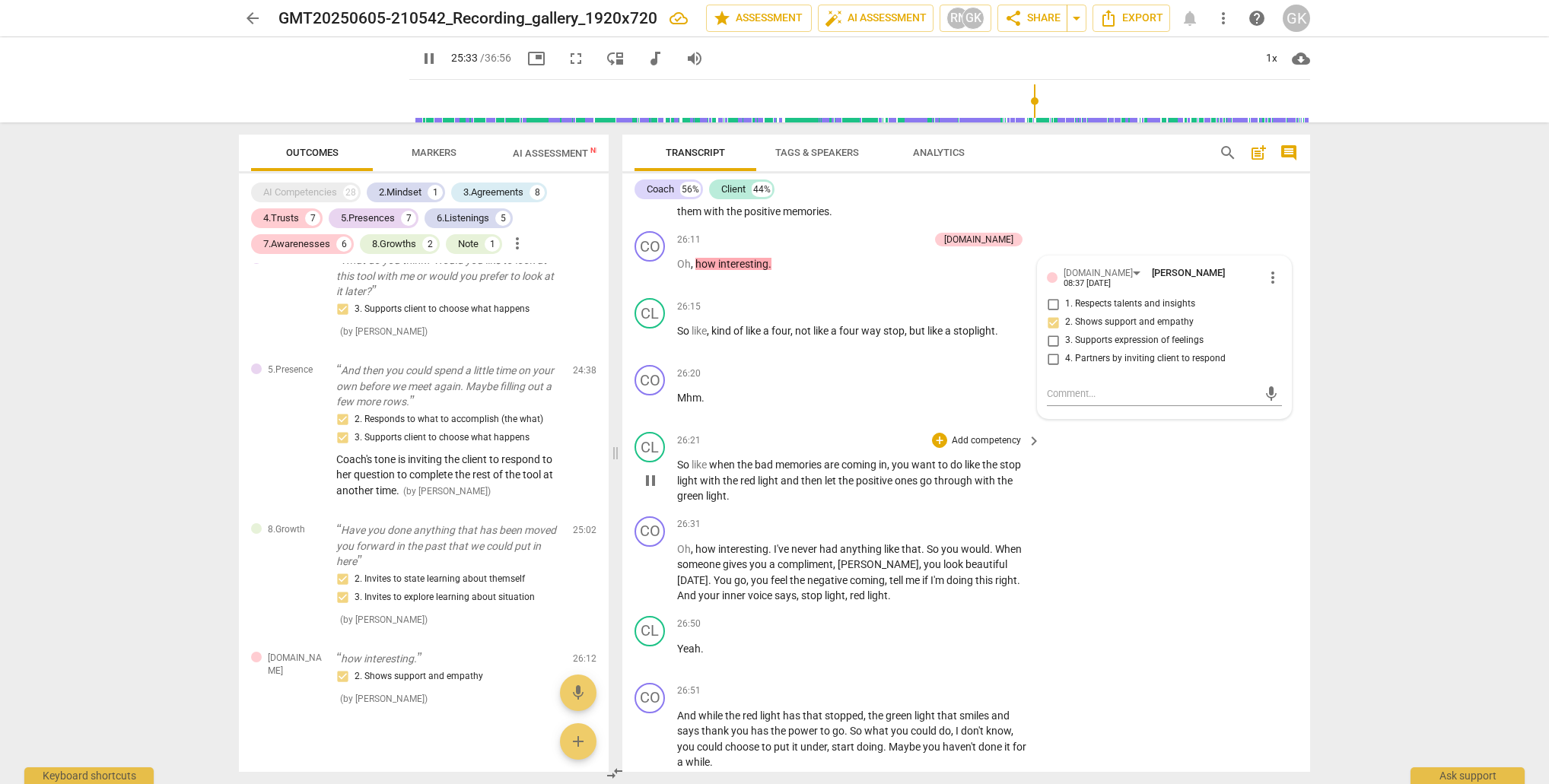
click at [799, 459] on span "memories" at bounding box center [800, 464] width 49 height 12
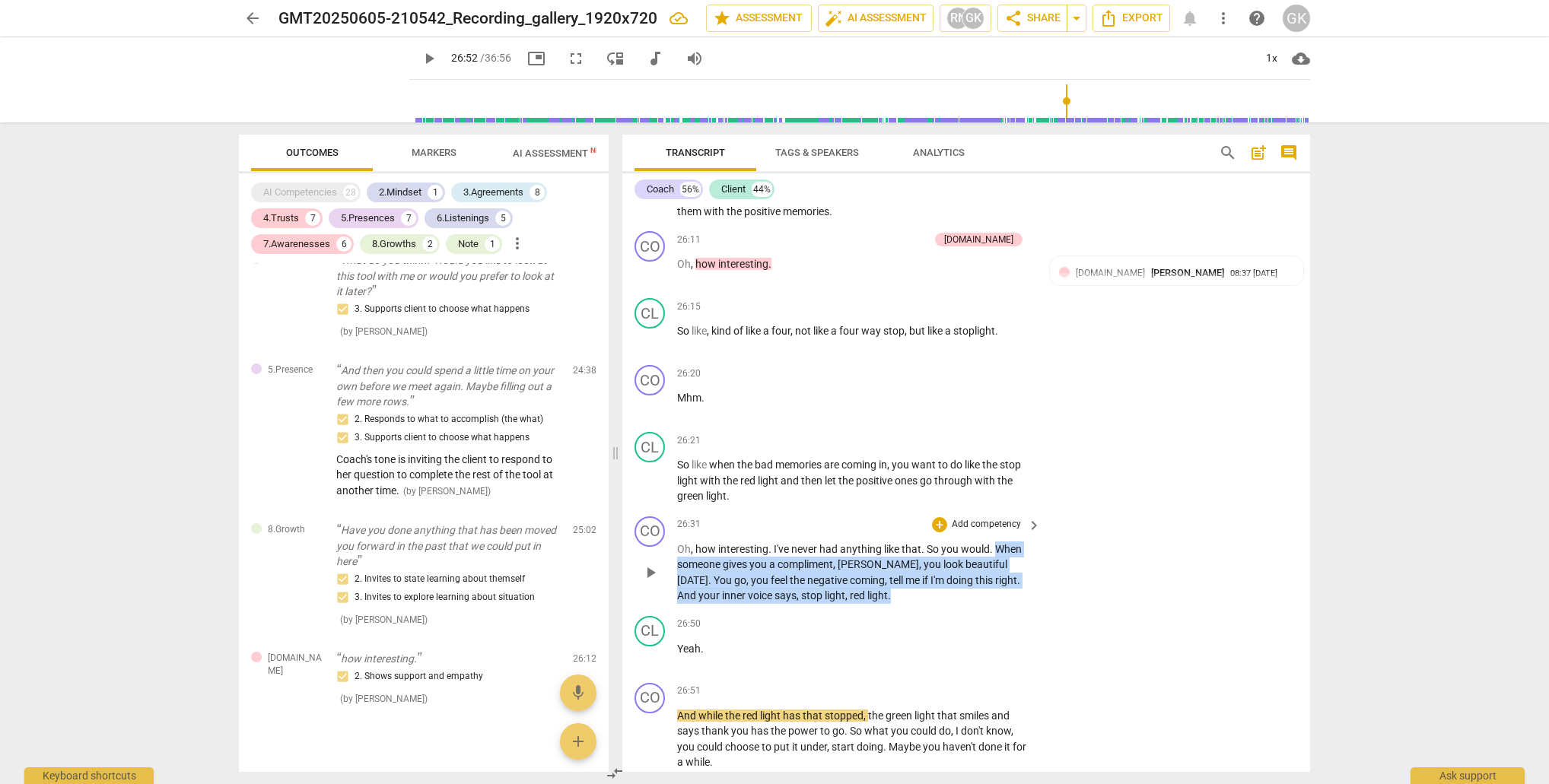
drag, startPoint x: 994, startPoint y: 488, endPoint x: 971, endPoint y: 542, distance: 58.7
click at [971, 542] on div "CO play_arrow pause 26:31 + Add competency keyboard_arrow_right Oh , how intere…" at bounding box center [966, 560] width 688 height 99
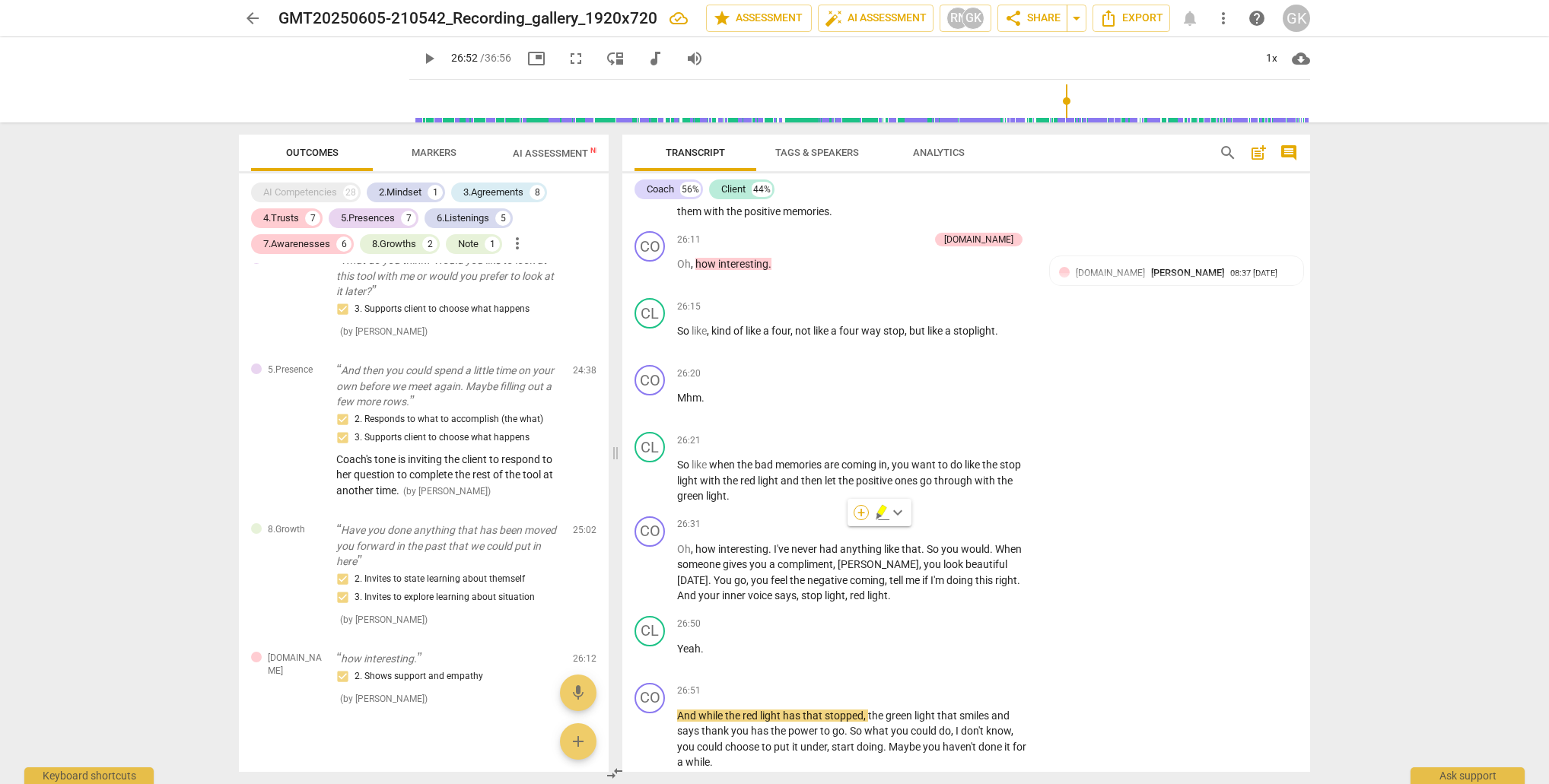
click at [860, 517] on div "+" at bounding box center [861, 512] width 15 height 15
click at [962, 546] on b "6.Listening" at bounding box center [960, 541] width 46 height 18
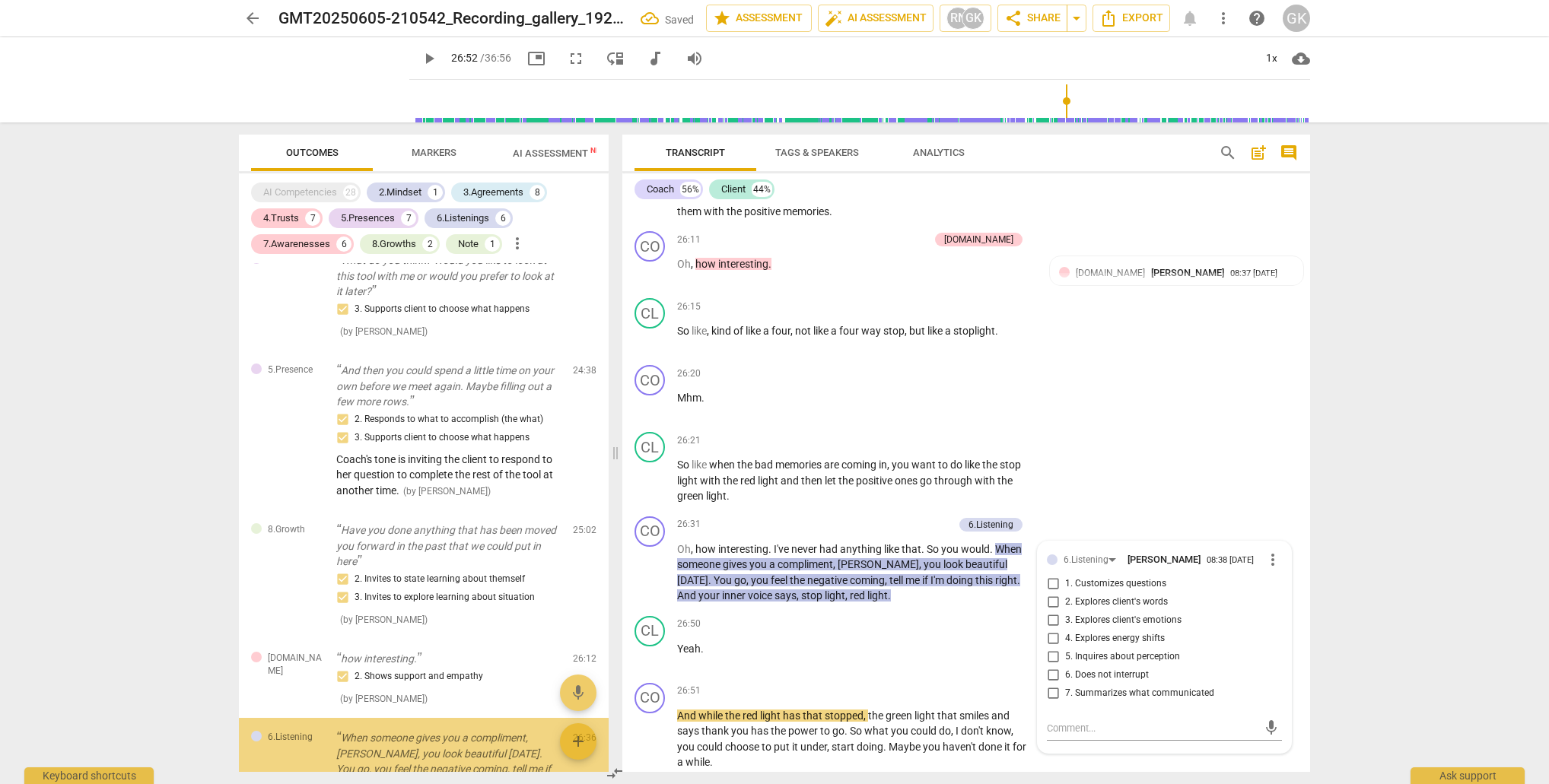
scroll to position [4117, 0]
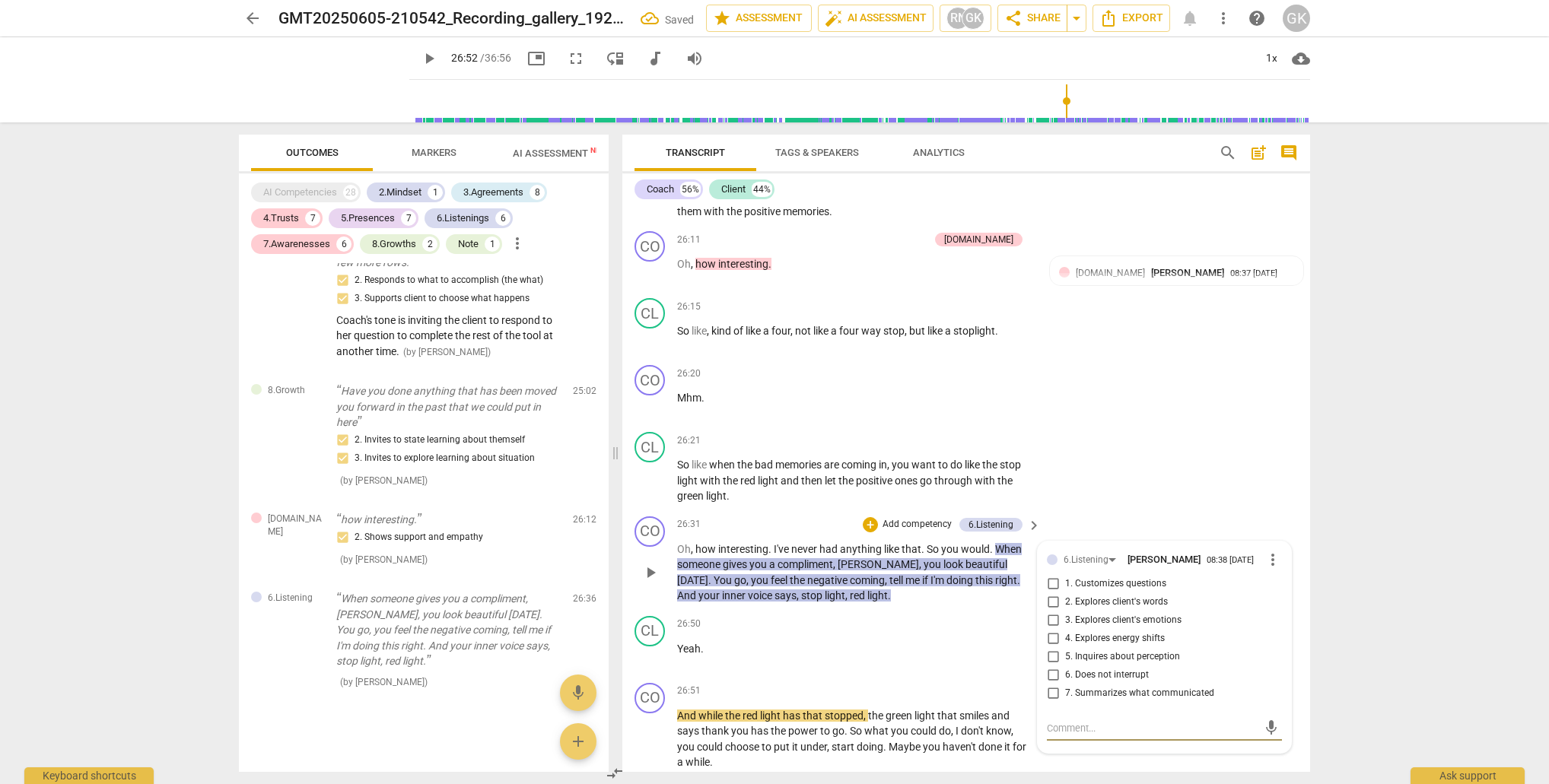
click at [1056, 685] on input "7. Summarizes what communicated" at bounding box center [1053, 694] width 24 height 18
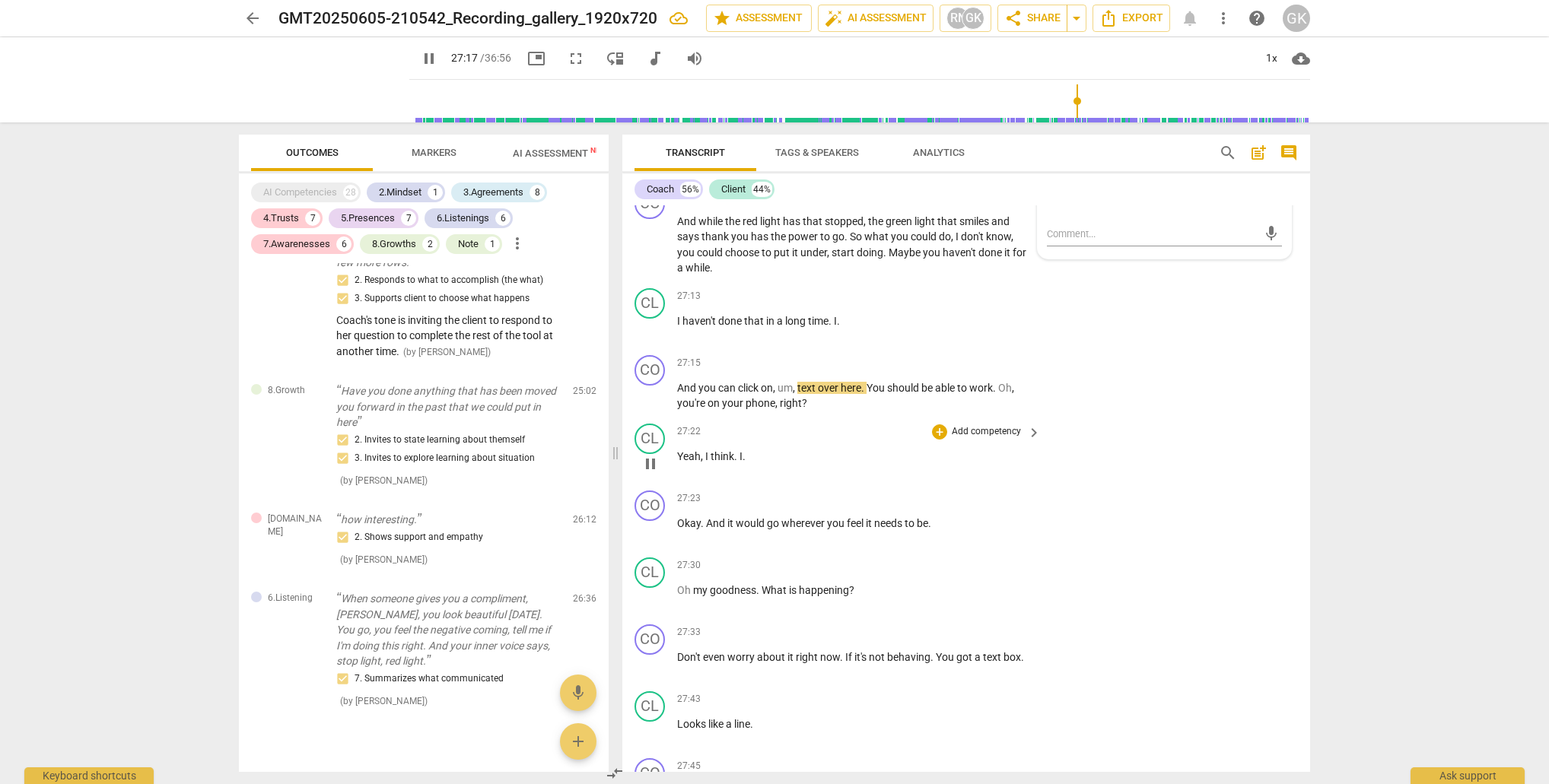
scroll to position [9747, 0]
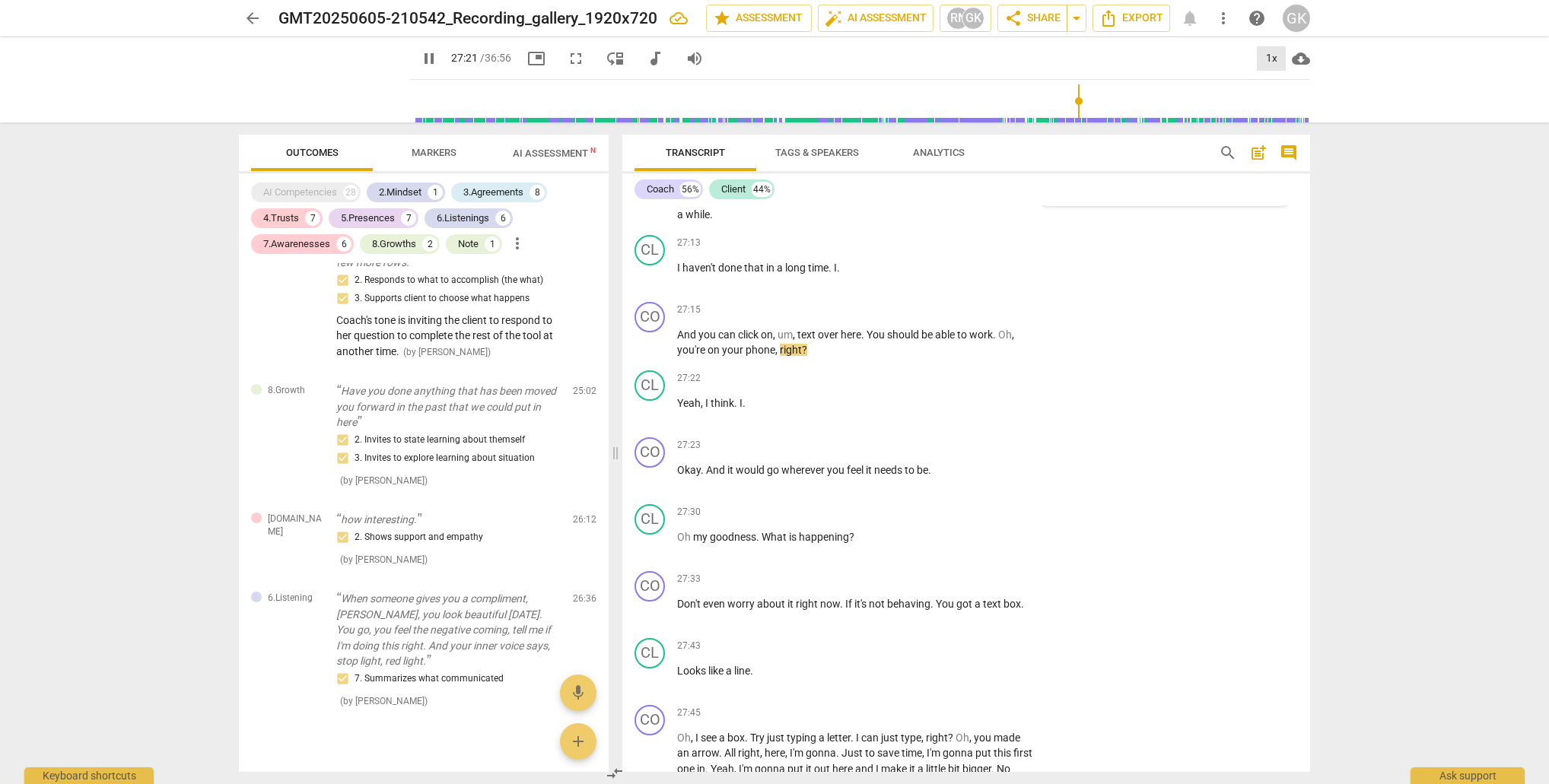
click at [1274, 65] on div "1x" at bounding box center [1272, 58] width 29 height 24
click at [1276, 173] on li "2x" at bounding box center [1282, 175] width 51 height 29
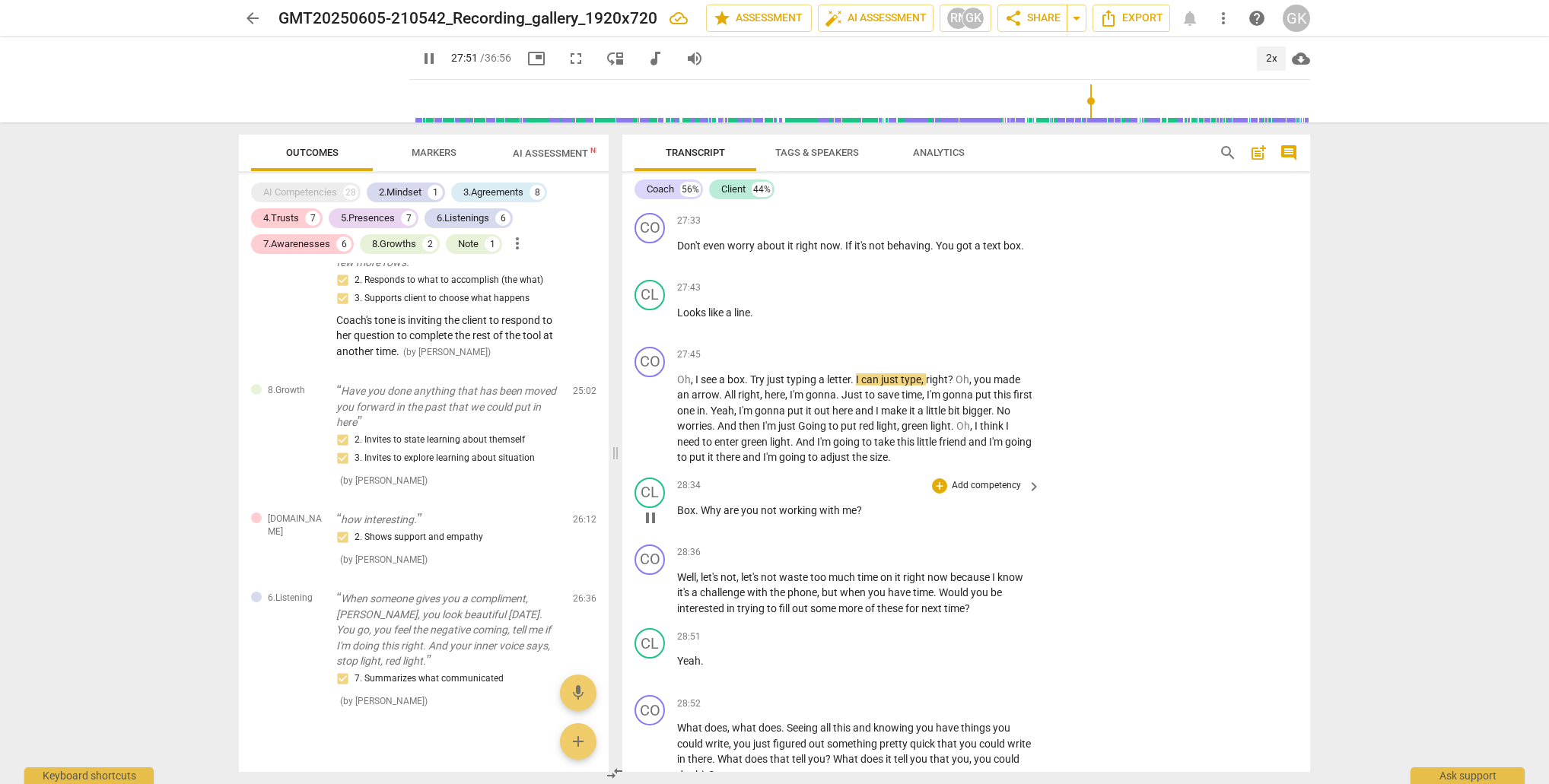
scroll to position [10105, 0]
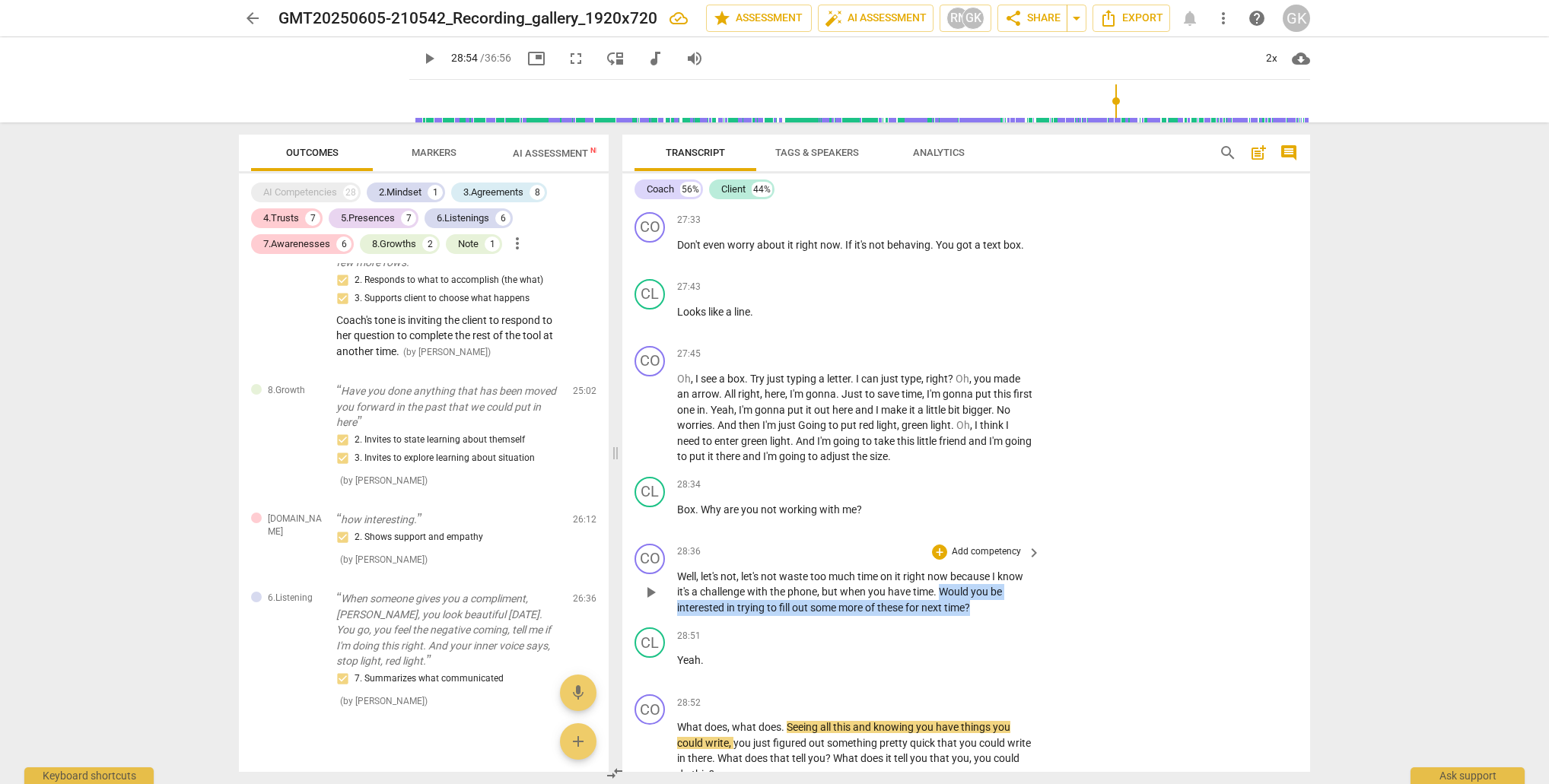
drag, startPoint x: 943, startPoint y: 523, endPoint x: 1000, endPoint y: 540, distance: 59.5
click at [1000, 569] on p "Well , let's not , let's not waste too much time on it right now because I know…" at bounding box center [855, 593] width 356 height 47
click at [990, 517] on div "+" at bounding box center [987, 518] width 15 height 15
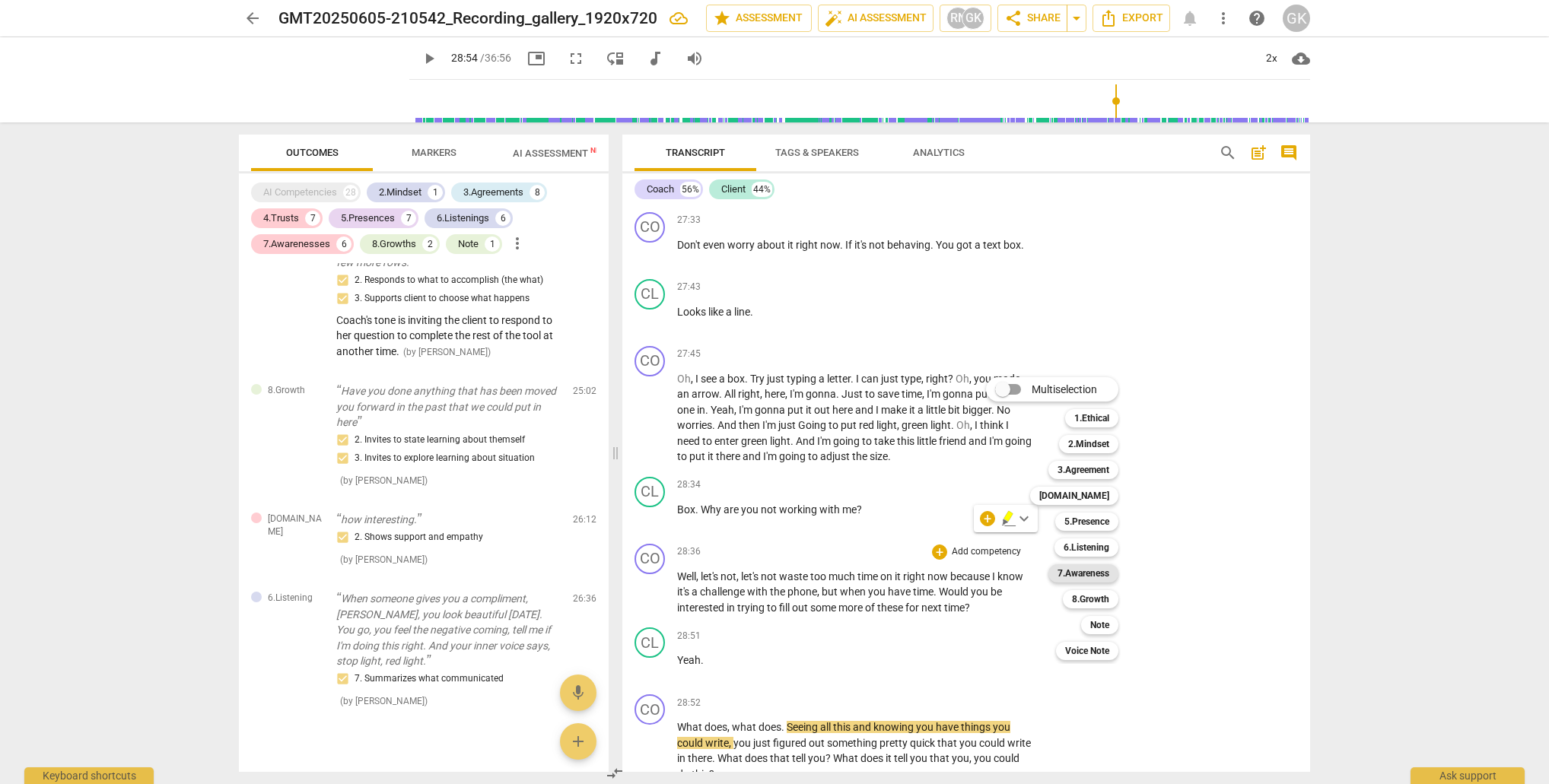
click at [1109, 570] on b "7.Awareness" at bounding box center [1083, 574] width 52 height 18
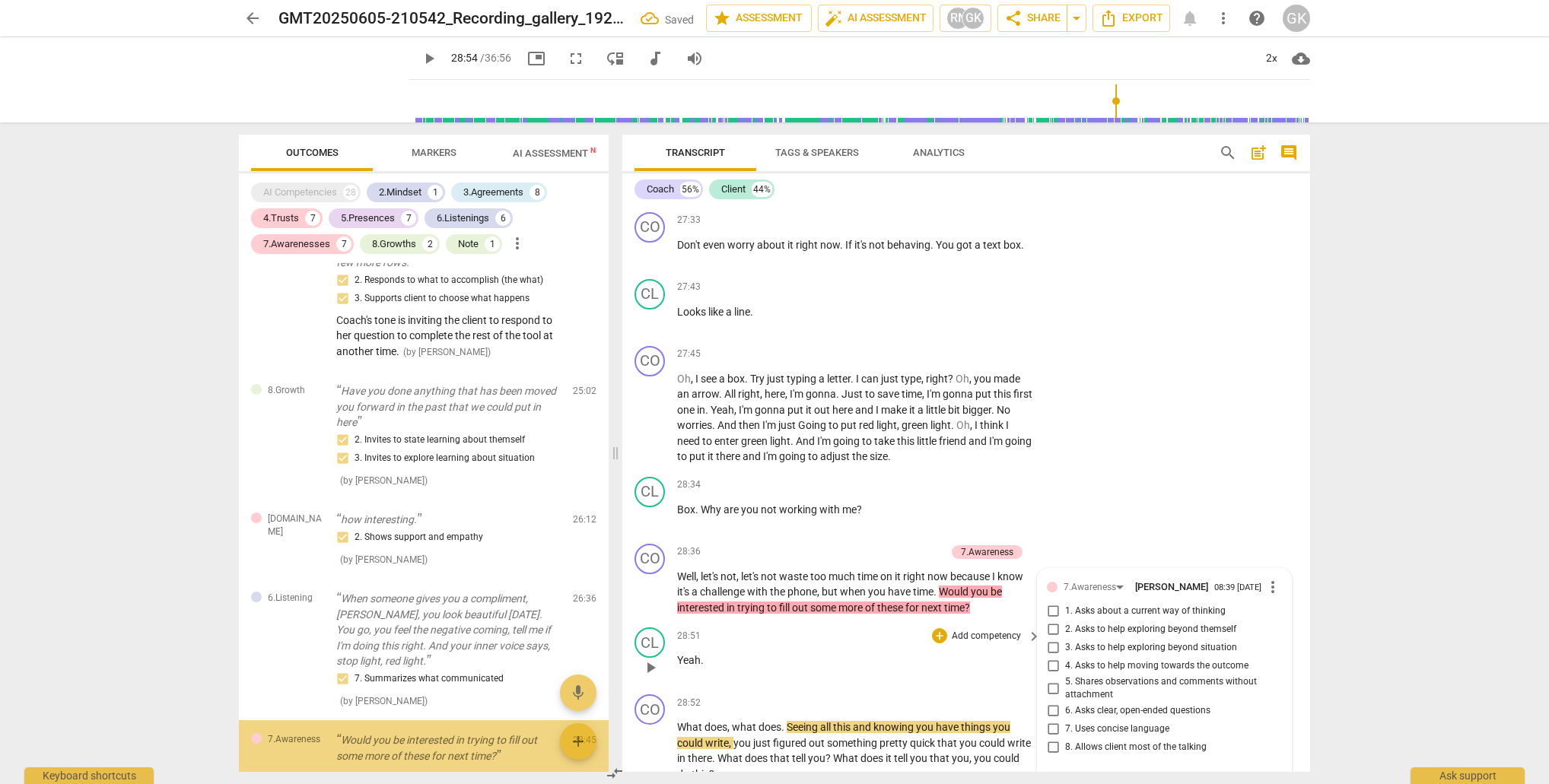
scroll to position [4210, 0]
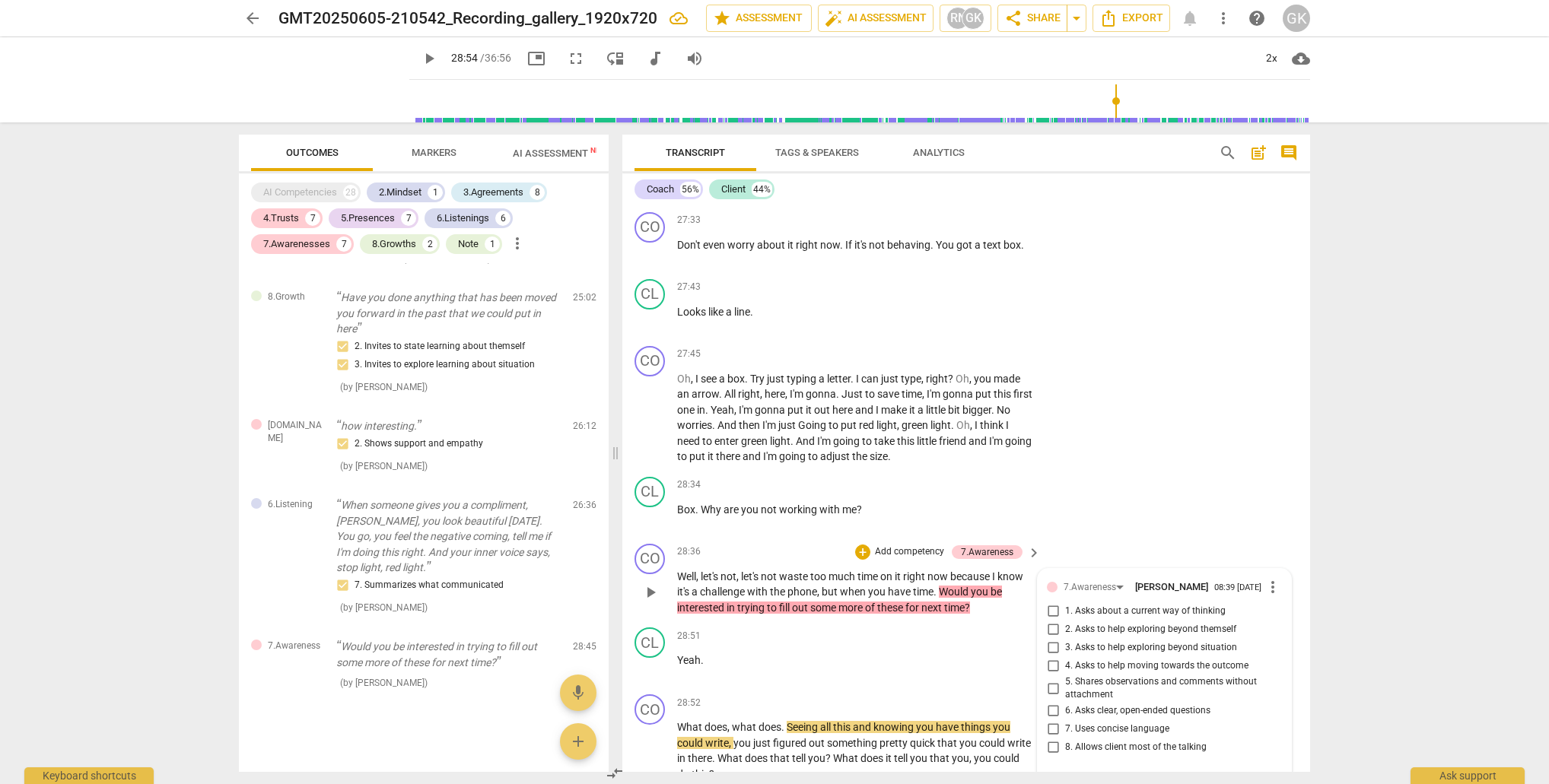
click at [1050, 657] on input "4. Asks to help moving towards the outcome" at bounding box center [1053, 666] width 24 height 18
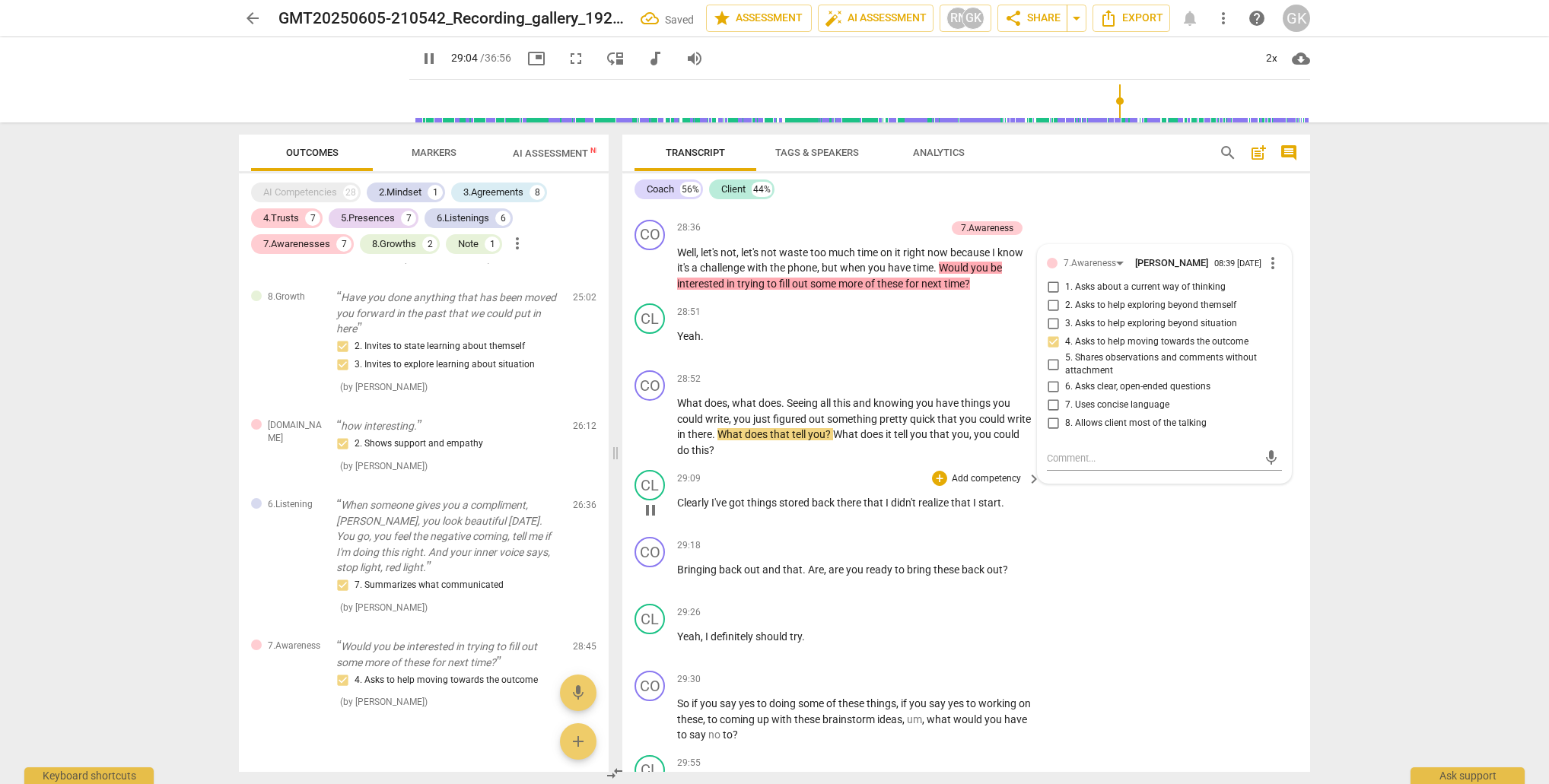
scroll to position [10438, 0]
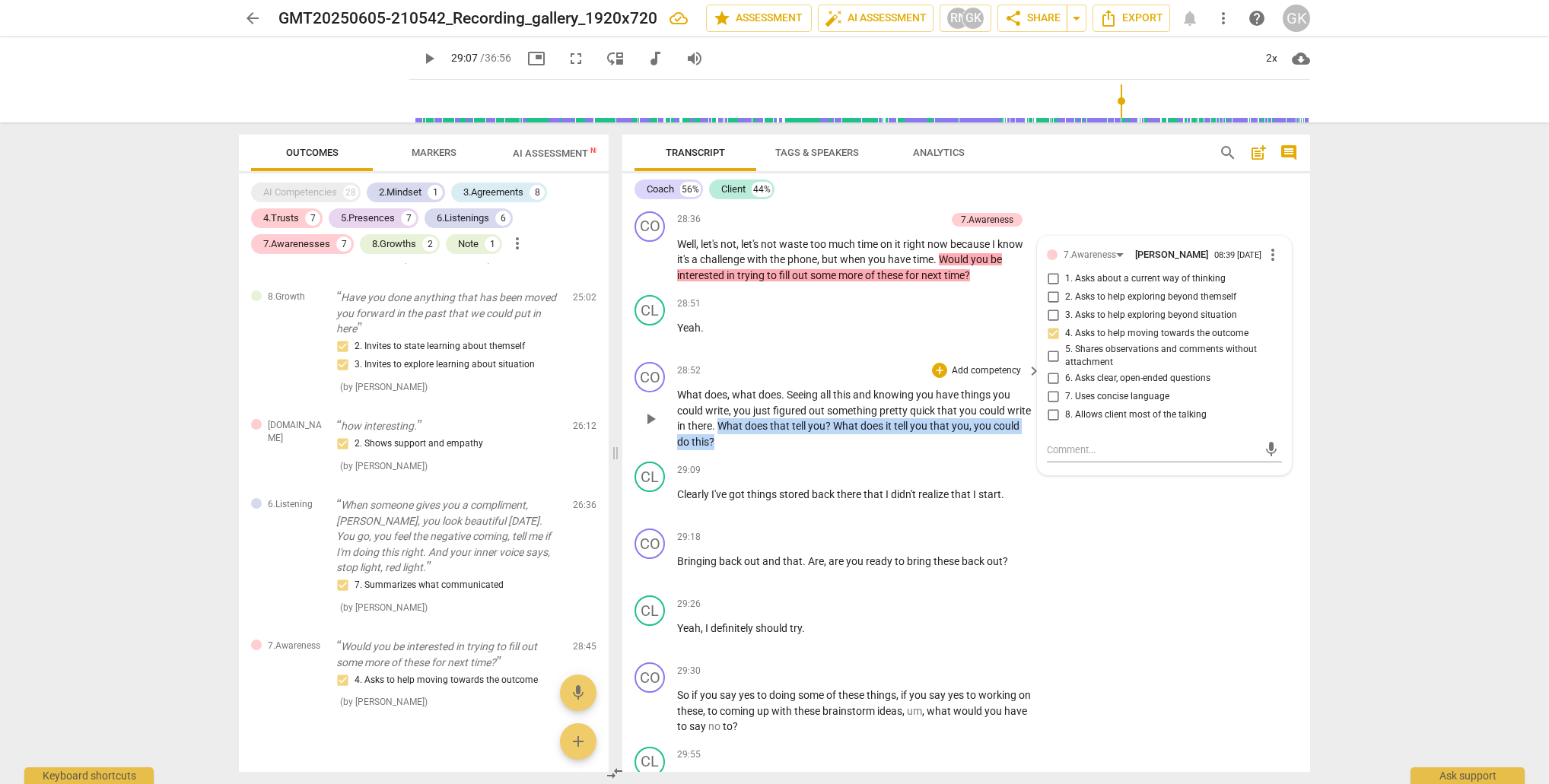
drag, startPoint x: 745, startPoint y: 359, endPoint x: 746, endPoint y: 371, distance: 12.0
click at [746, 387] on p "What does , what does . Seeing all this and knowing you have things you could w…" at bounding box center [855, 418] width 356 height 62
click at [759, 349] on div "+" at bounding box center [756, 351] width 15 height 15
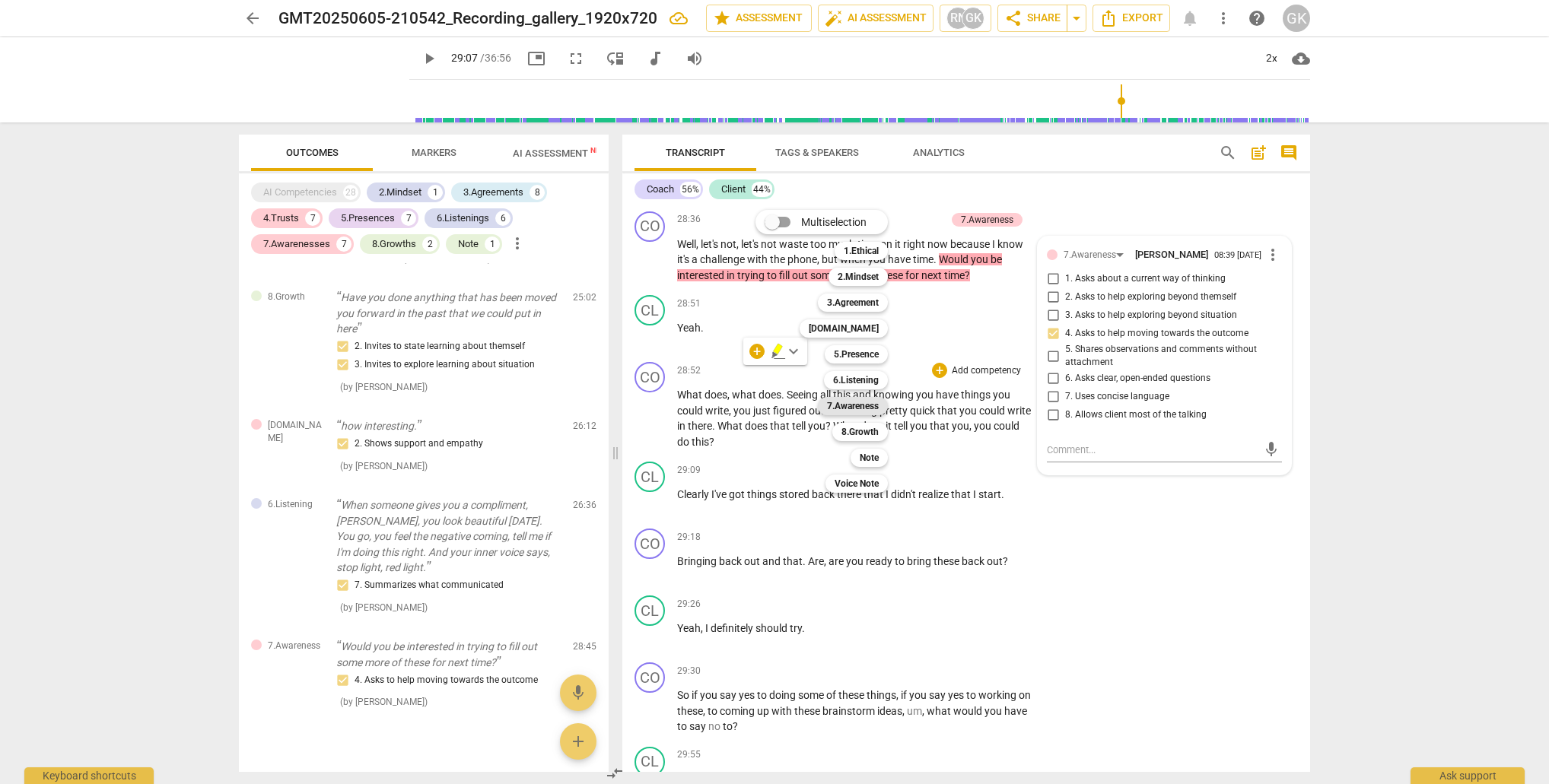
click at [854, 402] on b "7.Awareness" at bounding box center [852, 406] width 52 height 18
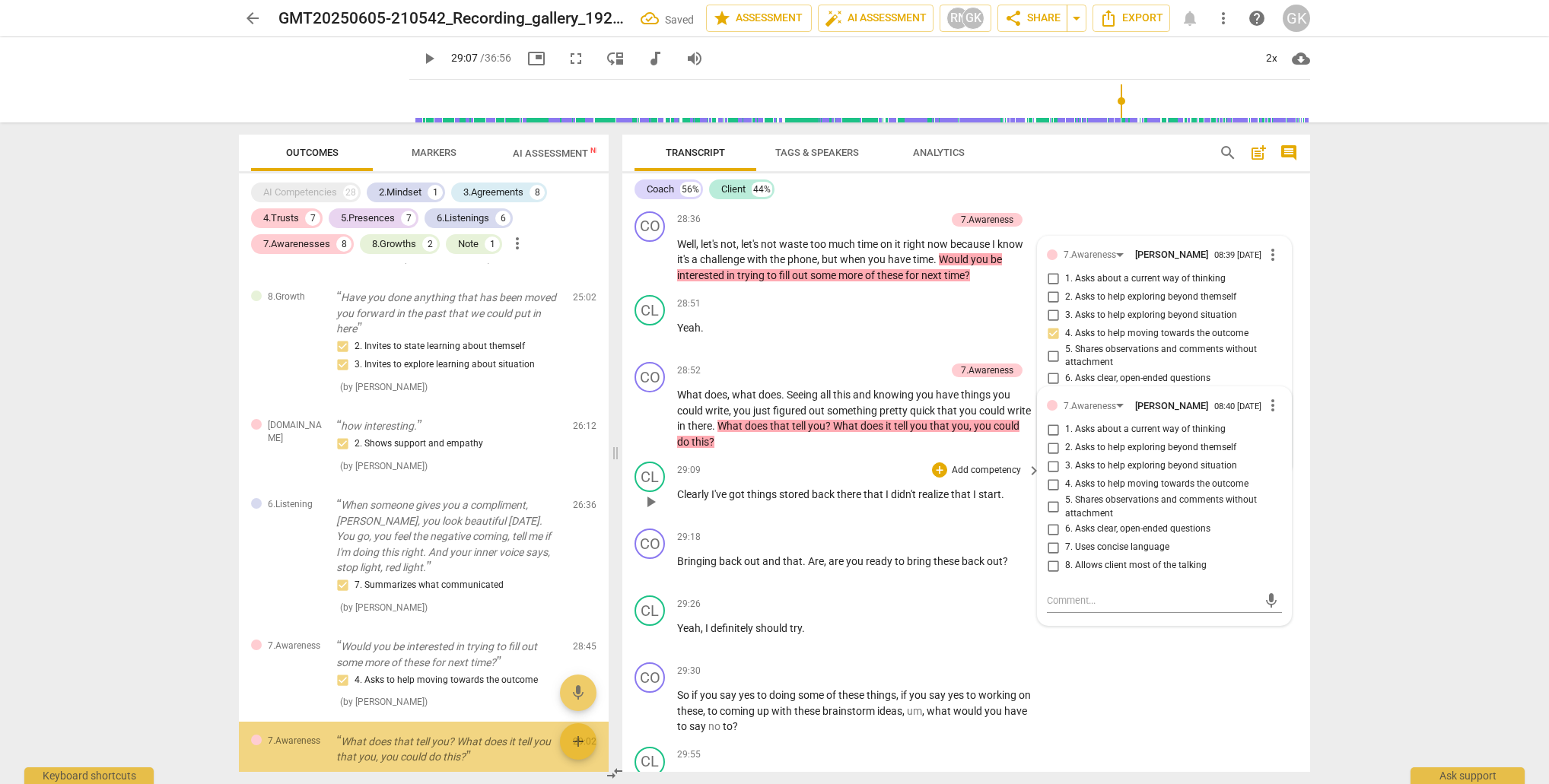
scroll to position [4304, 0]
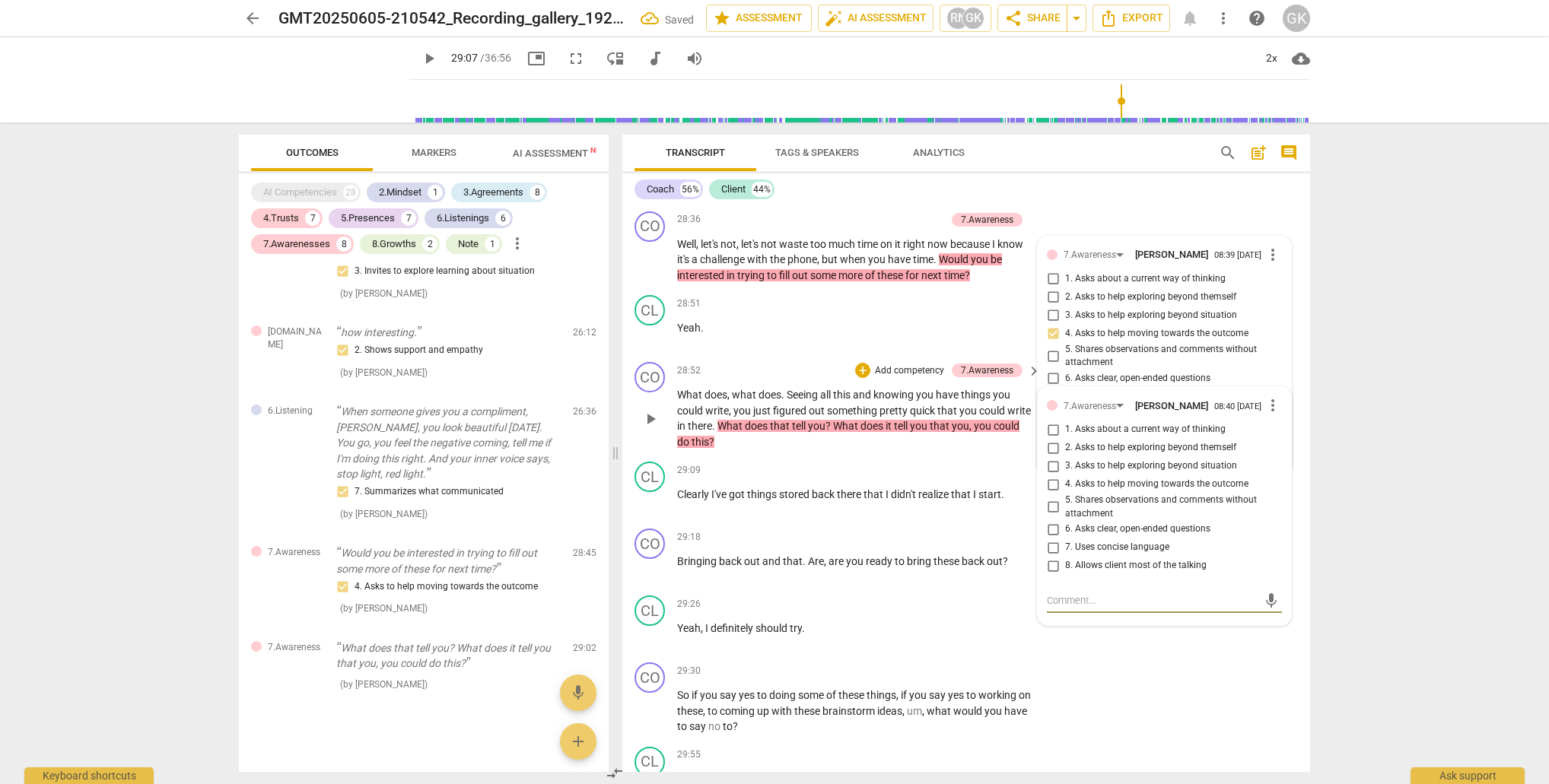
click at [1051, 475] on input "4. Asks to help moving towards the outcome" at bounding box center [1053, 484] width 24 height 18
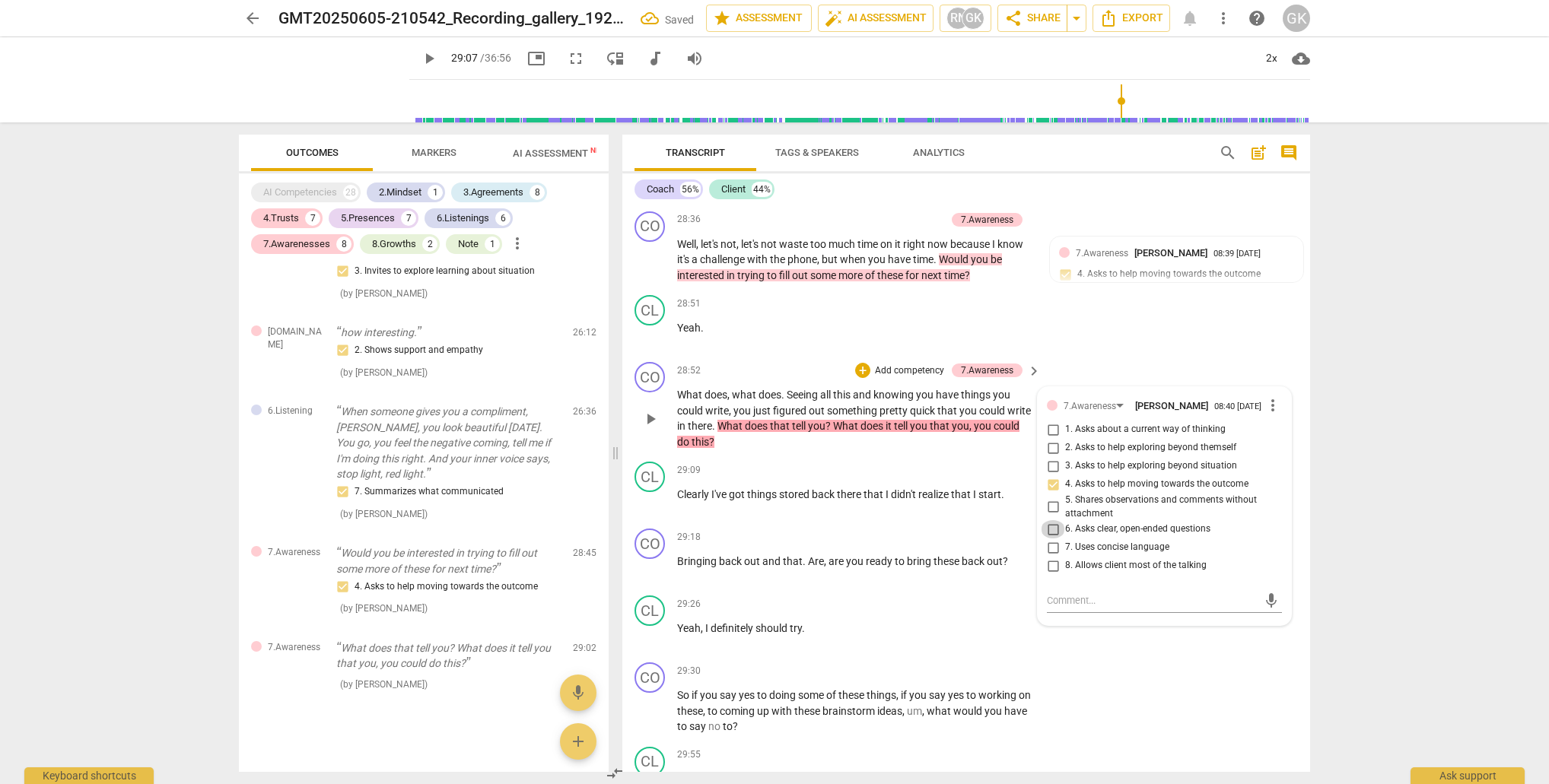
click at [1054, 520] on input "6. Asks clear, open-ended questions" at bounding box center [1053, 529] width 24 height 18
drag, startPoint x: 1051, startPoint y: 483, endPoint x: 975, endPoint y: 455, distance: 81.0
click at [1051, 538] on input "7. Uses concise language" at bounding box center [1053, 547] width 24 height 18
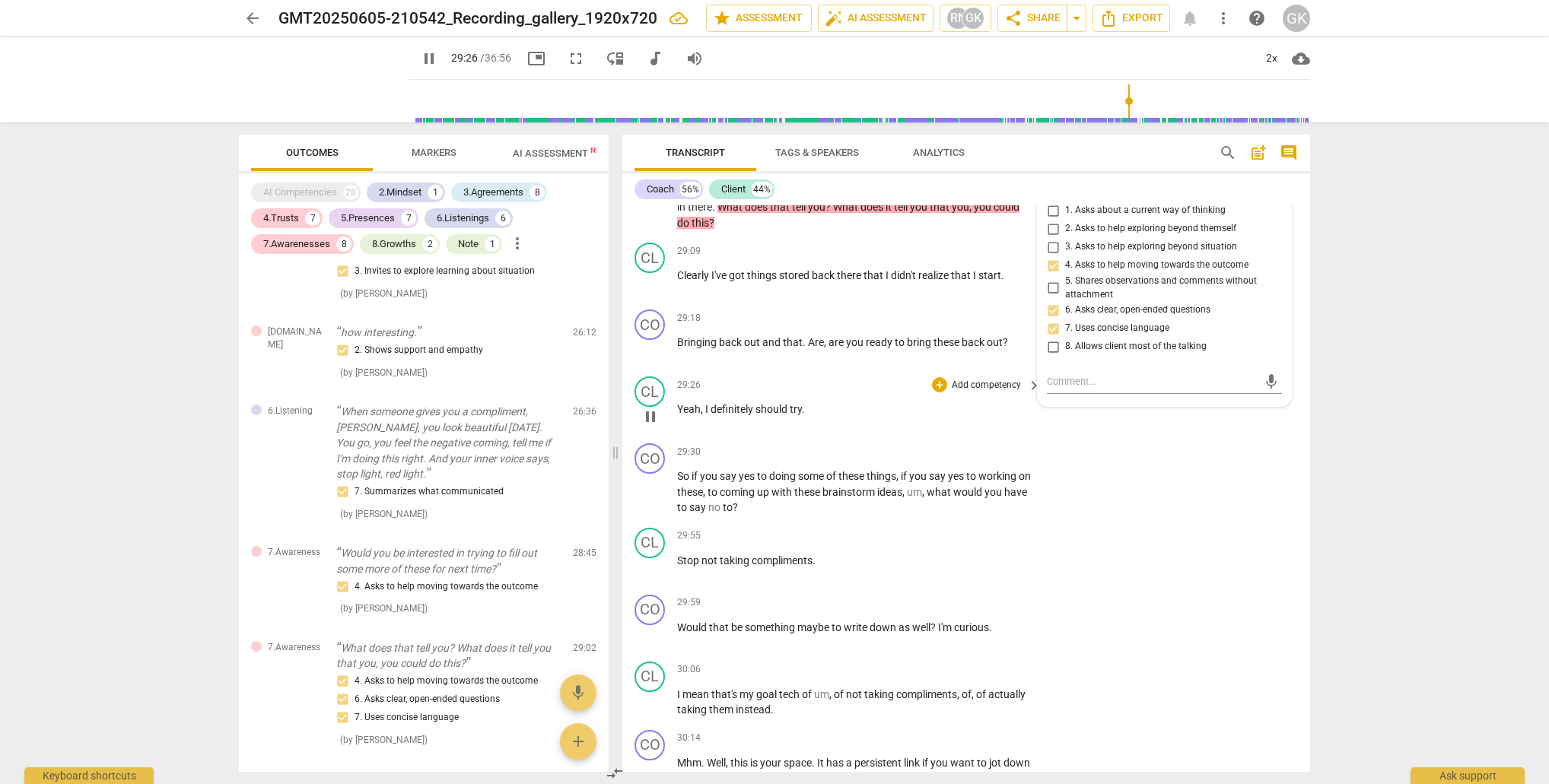
scroll to position [10669, 0]
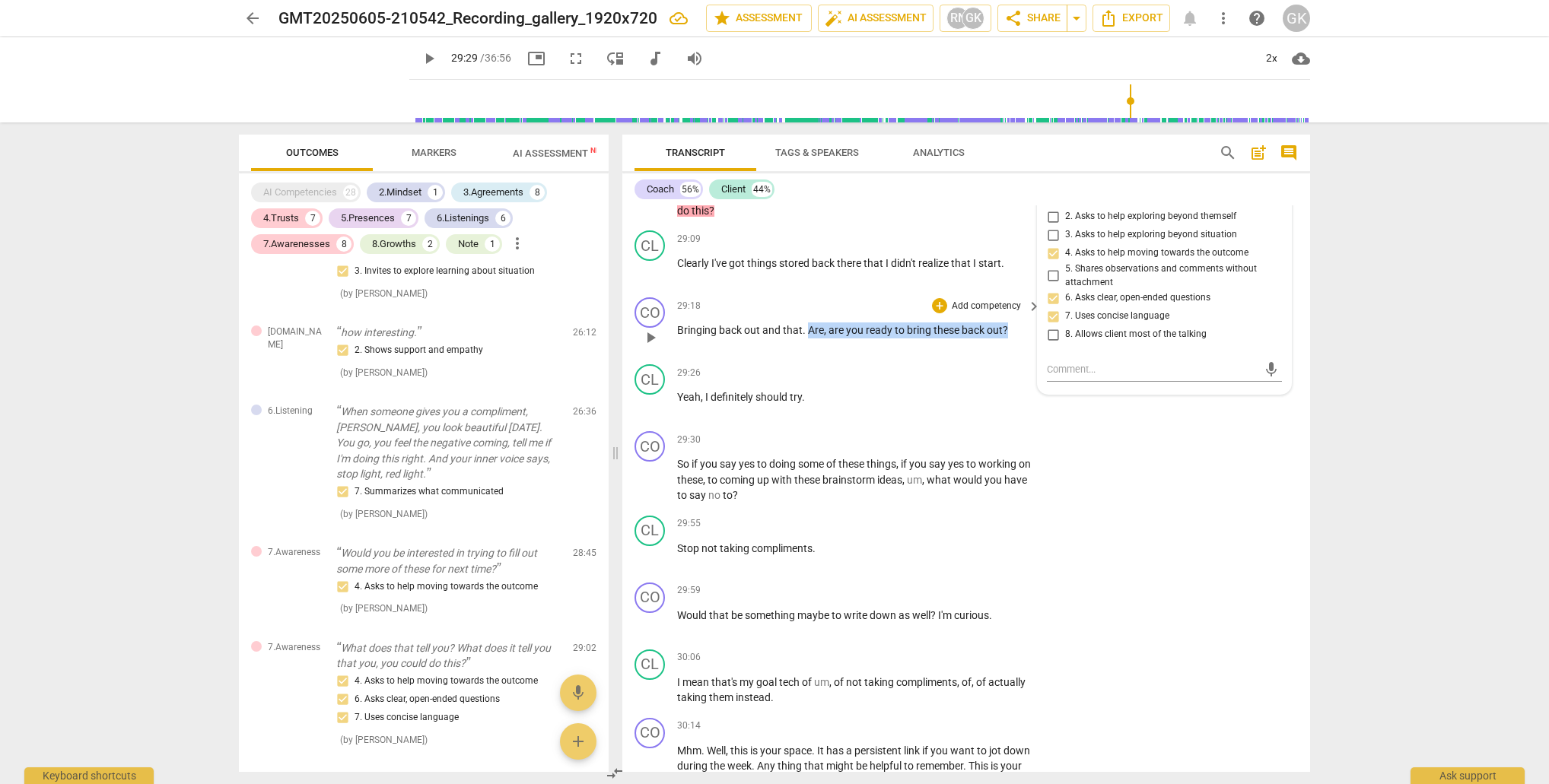
drag, startPoint x: 809, startPoint y: 258, endPoint x: 1000, endPoint y: 258, distance: 191.0
click at [1021, 322] on p "Bringing back out and that . Are , are you ready to bring these back out ?" at bounding box center [855, 331] width 356 height 16
click at [1018, 240] on div "+" at bounding box center [1020, 239] width 15 height 15
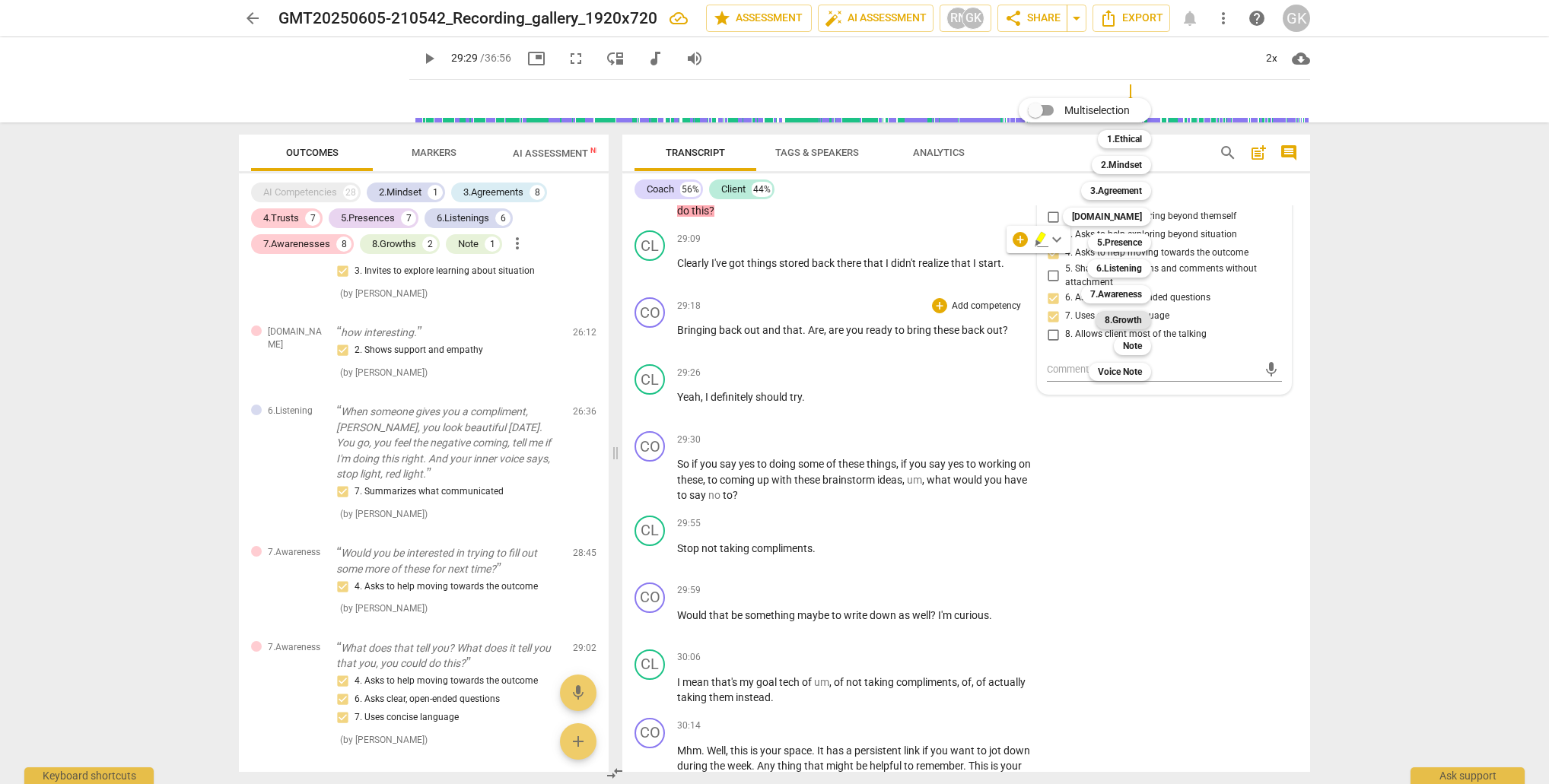
click at [1112, 318] on b "8.Growth" at bounding box center [1122, 320] width 37 height 18
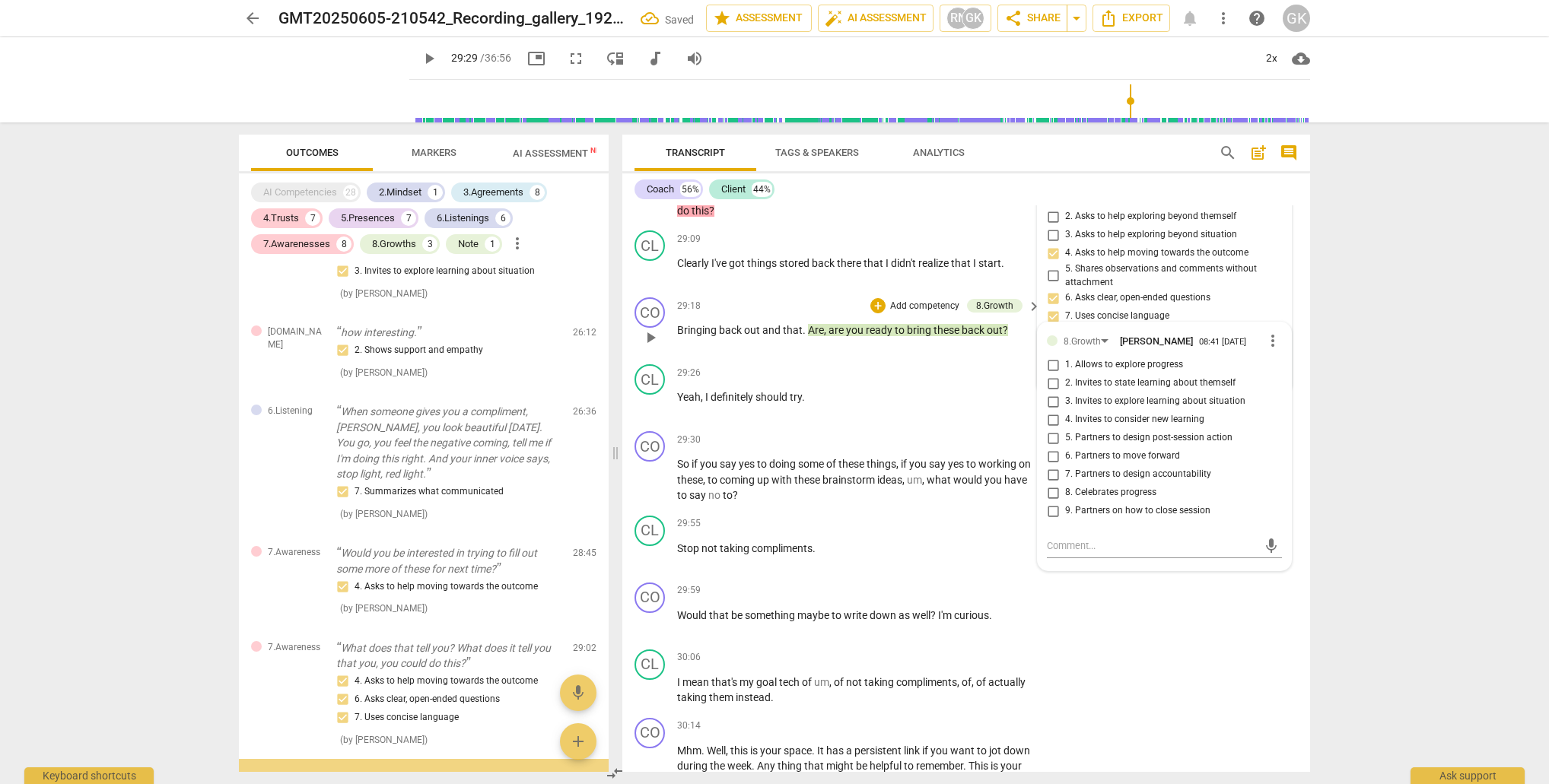
scroll to position [4419, 0]
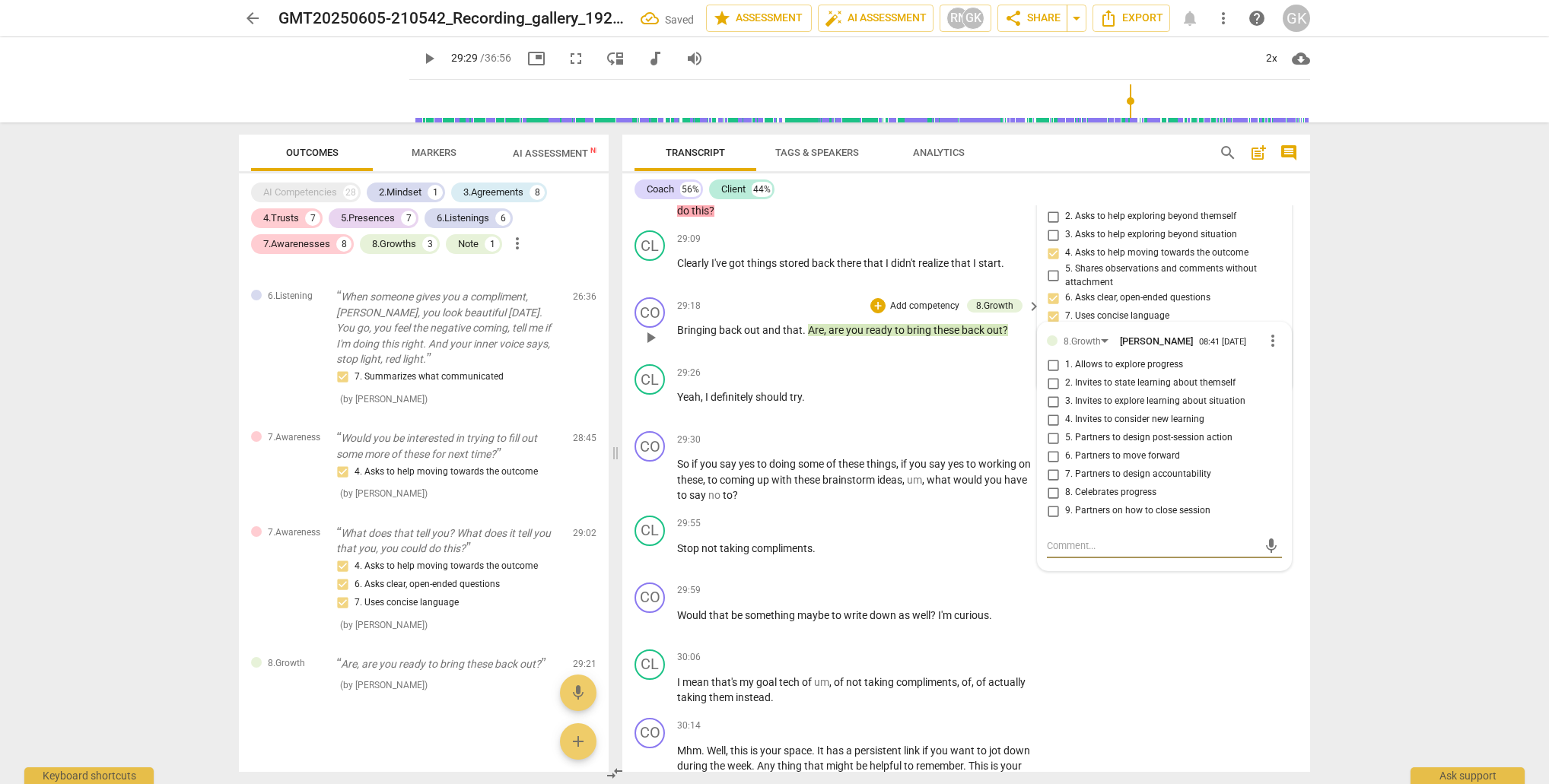
click at [1048, 392] on input "3. Invites to explore learning about situation" at bounding box center [1053, 401] width 24 height 18
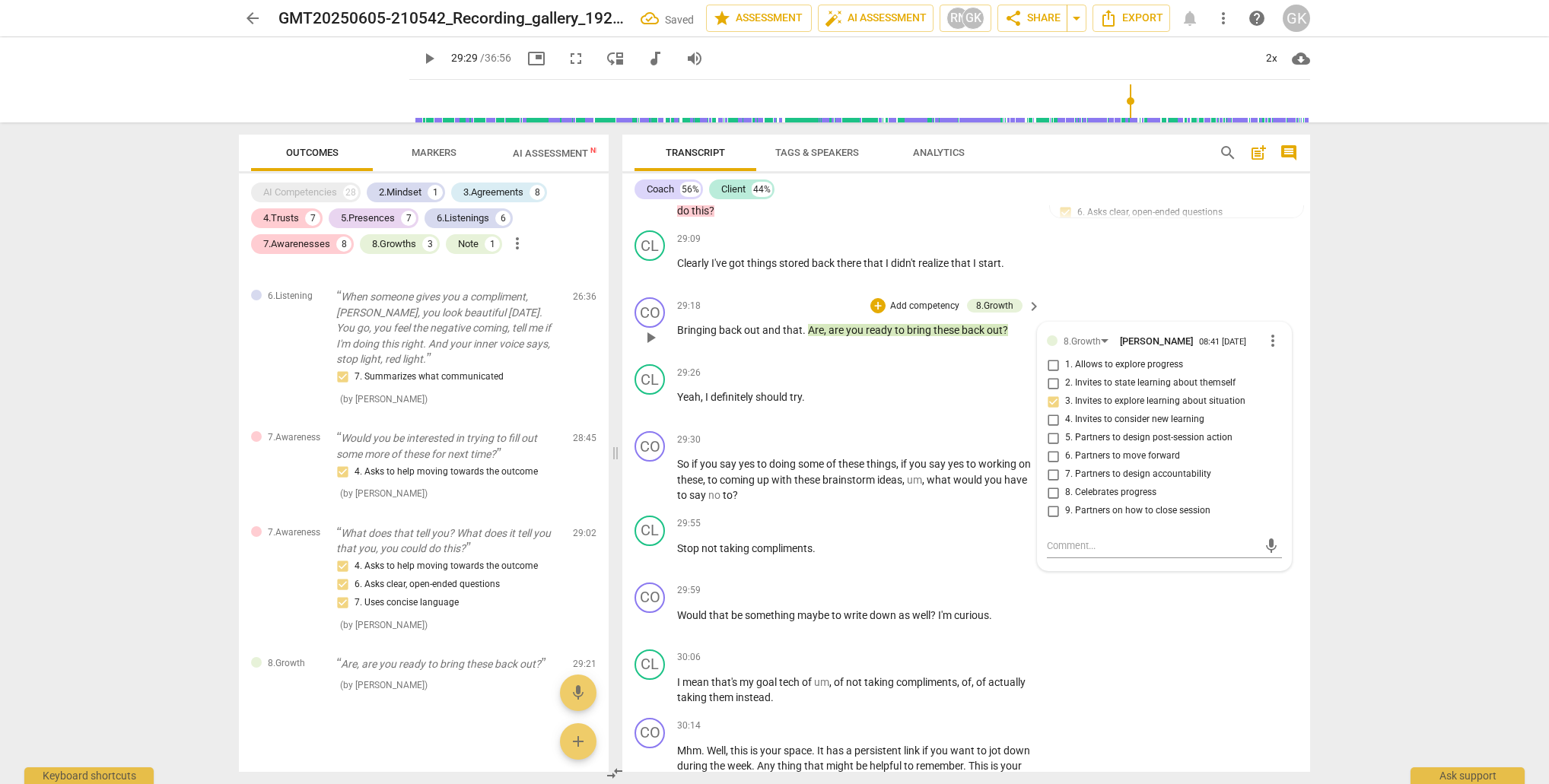
click at [1052, 374] on input "2. Invites to state learning about themself" at bounding box center [1053, 383] width 24 height 18
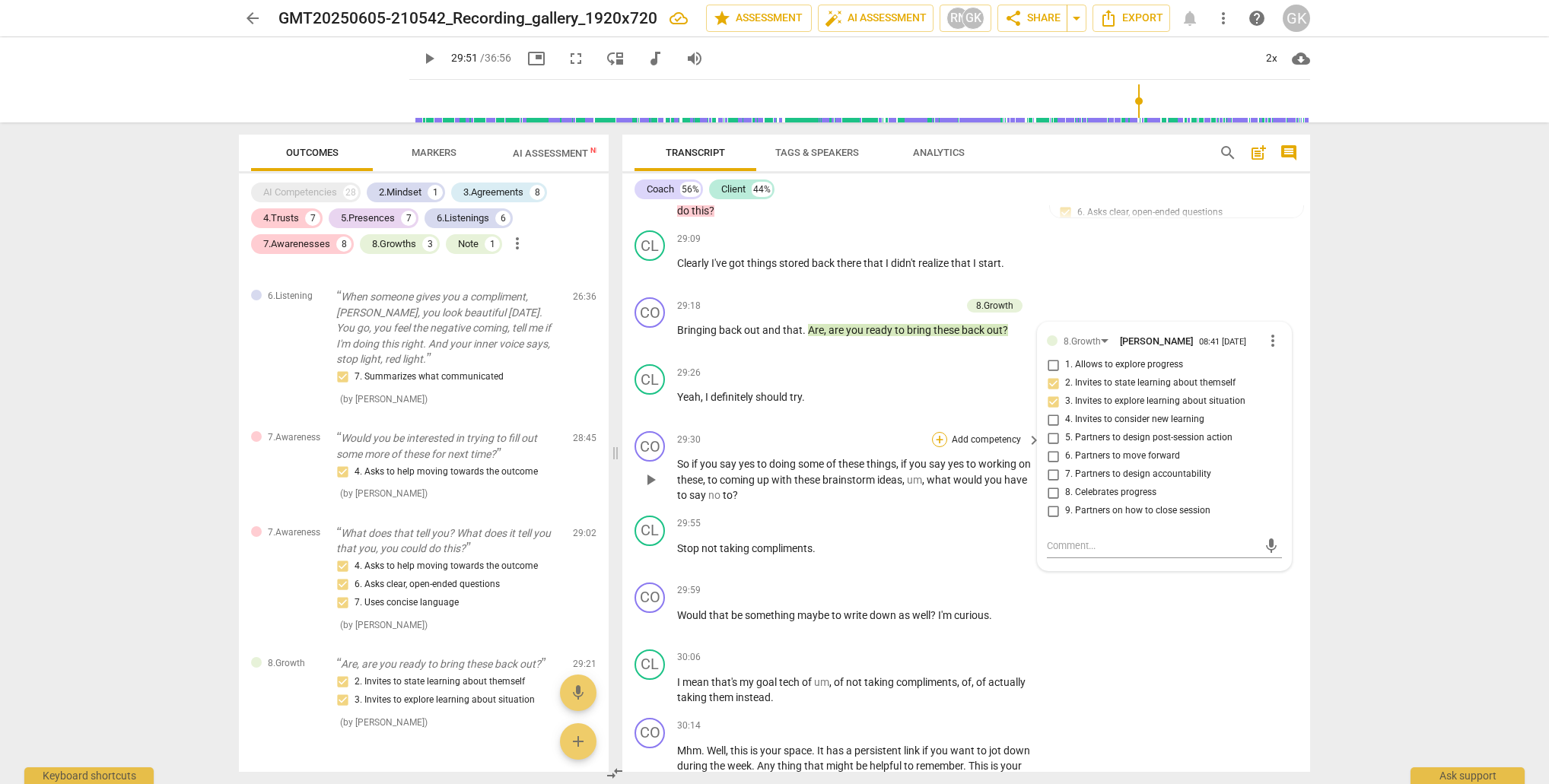
click at [934, 432] on div "+" at bounding box center [939, 439] width 15 height 15
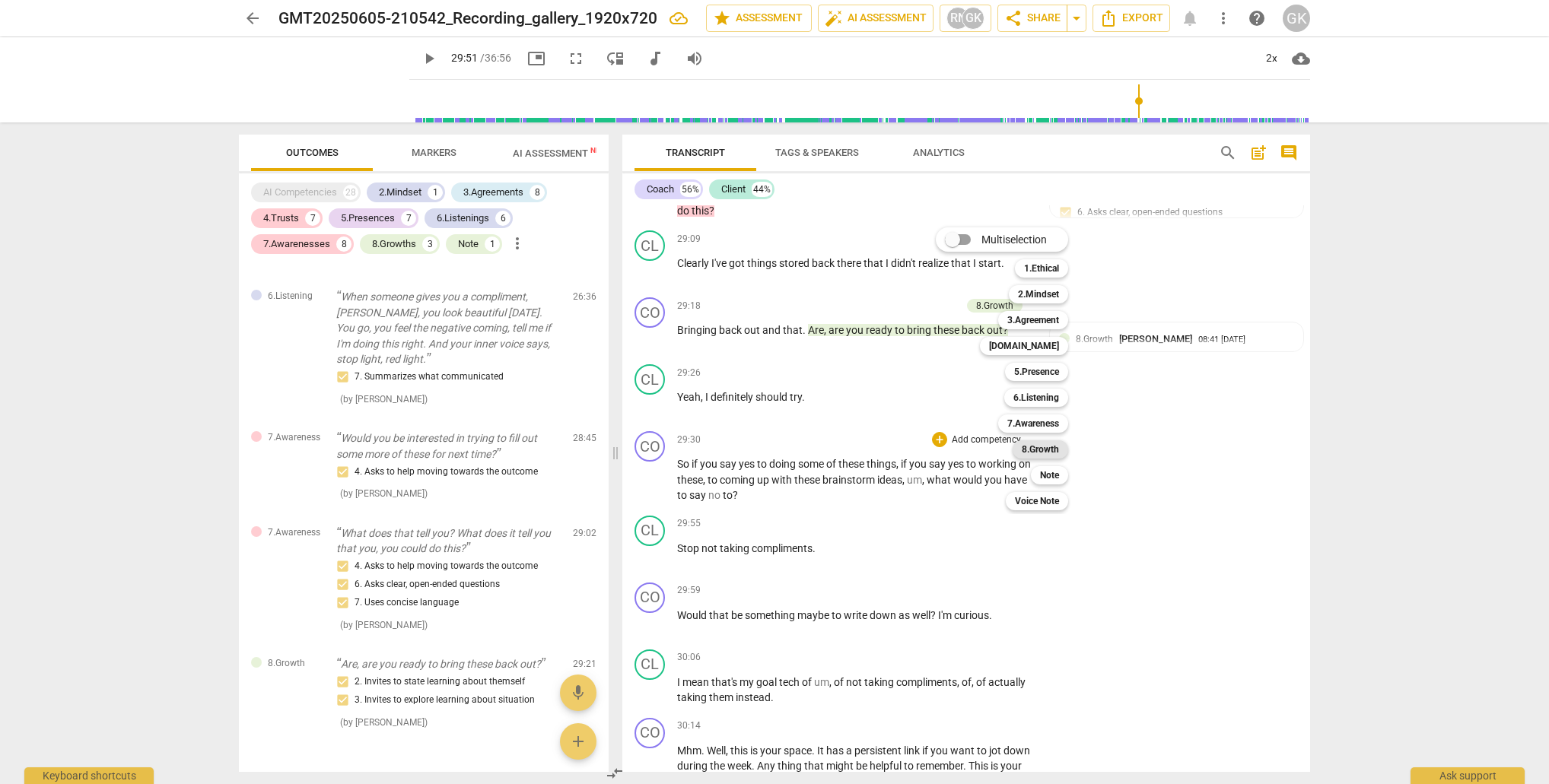
click at [1042, 452] on b "8.Growth" at bounding box center [1040, 449] width 37 height 18
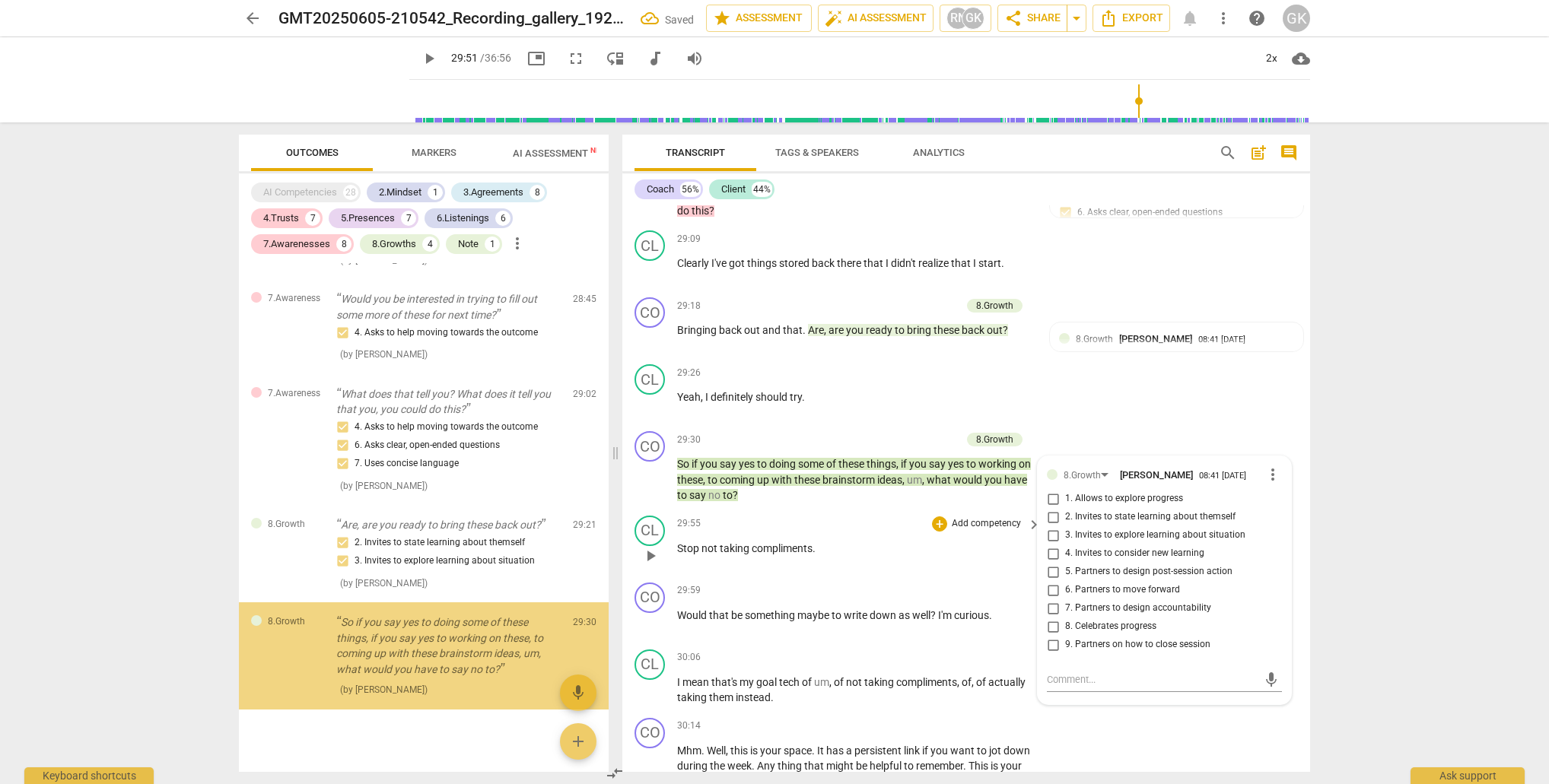
scroll to position [4560, 0]
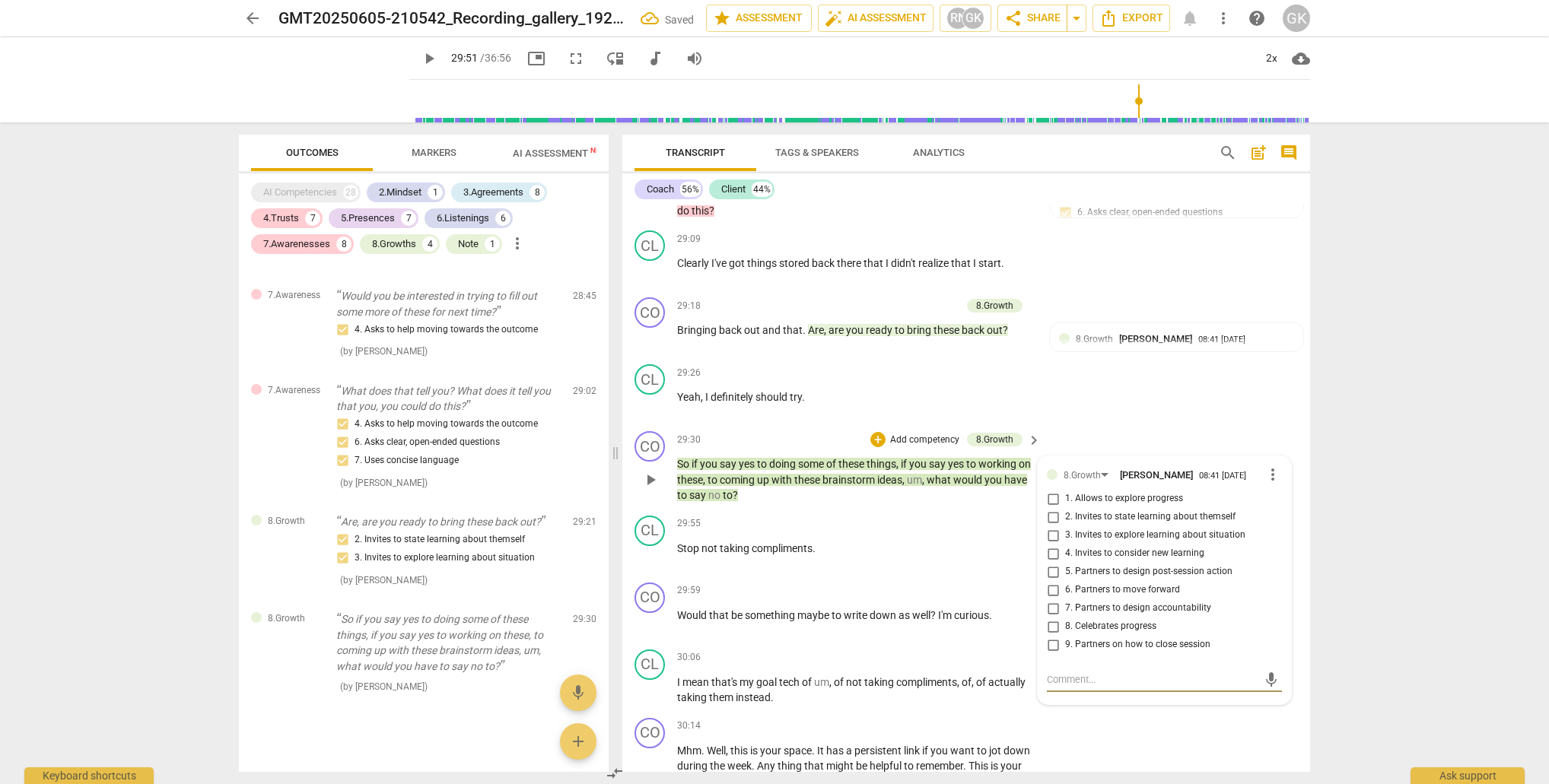
click at [1051, 545] on input "4. Invites to consider new learning" at bounding box center [1053, 554] width 24 height 18
click at [1099, 672] on textarea at bounding box center [1151, 679] width 211 height 14
click at [1263, 678] on span "send" at bounding box center [1271, 686] width 17 height 17
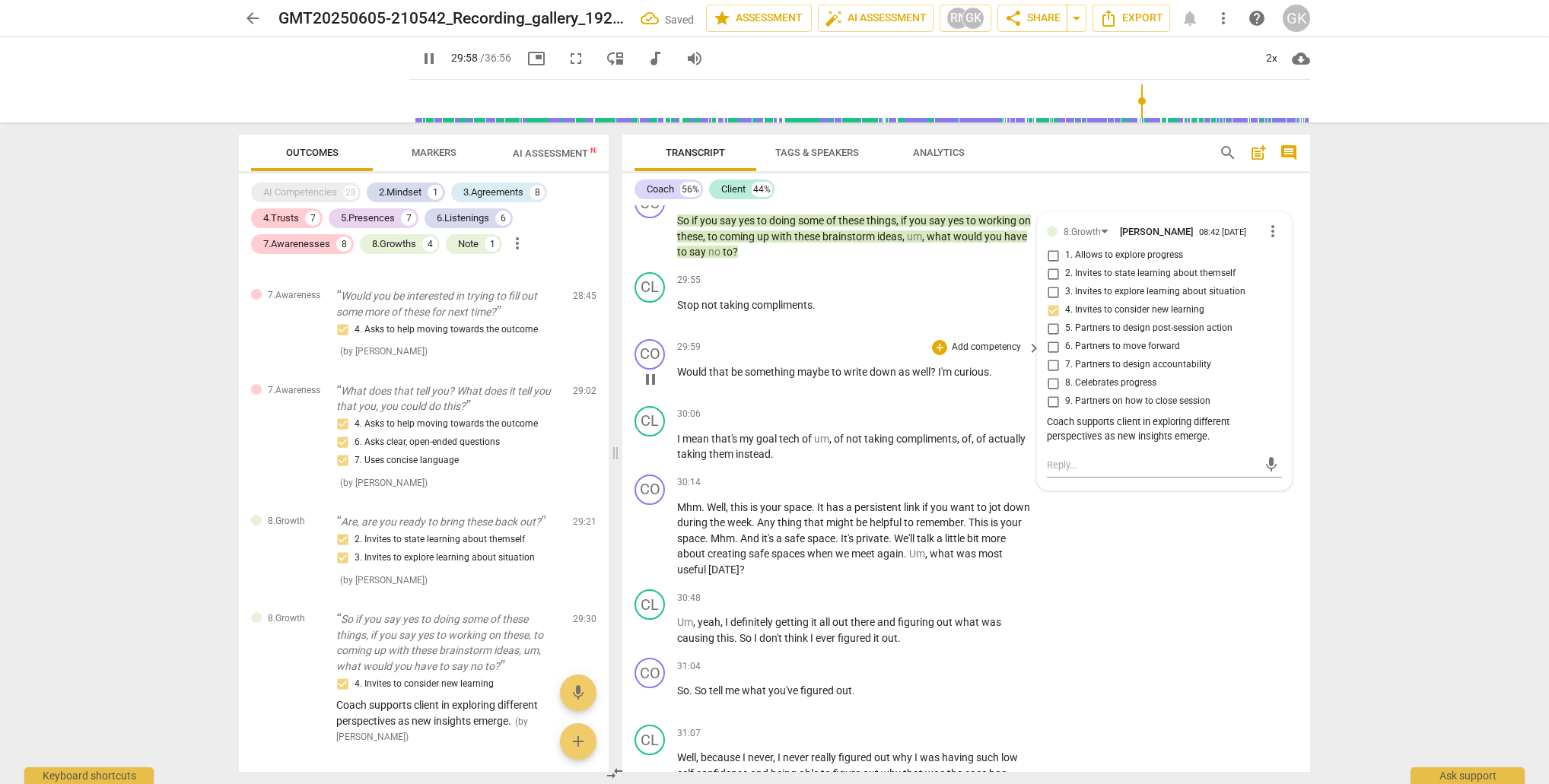
scroll to position [10913, 0]
drag, startPoint x: 680, startPoint y: 301, endPoint x: 932, endPoint y: 296, distance: 252.0
click at [934, 363] on p "Would that be something maybe to write down as well ? I'm curious ." at bounding box center [855, 371] width 356 height 16
click at [943, 278] on div "+" at bounding box center [945, 279] width 15 height 15
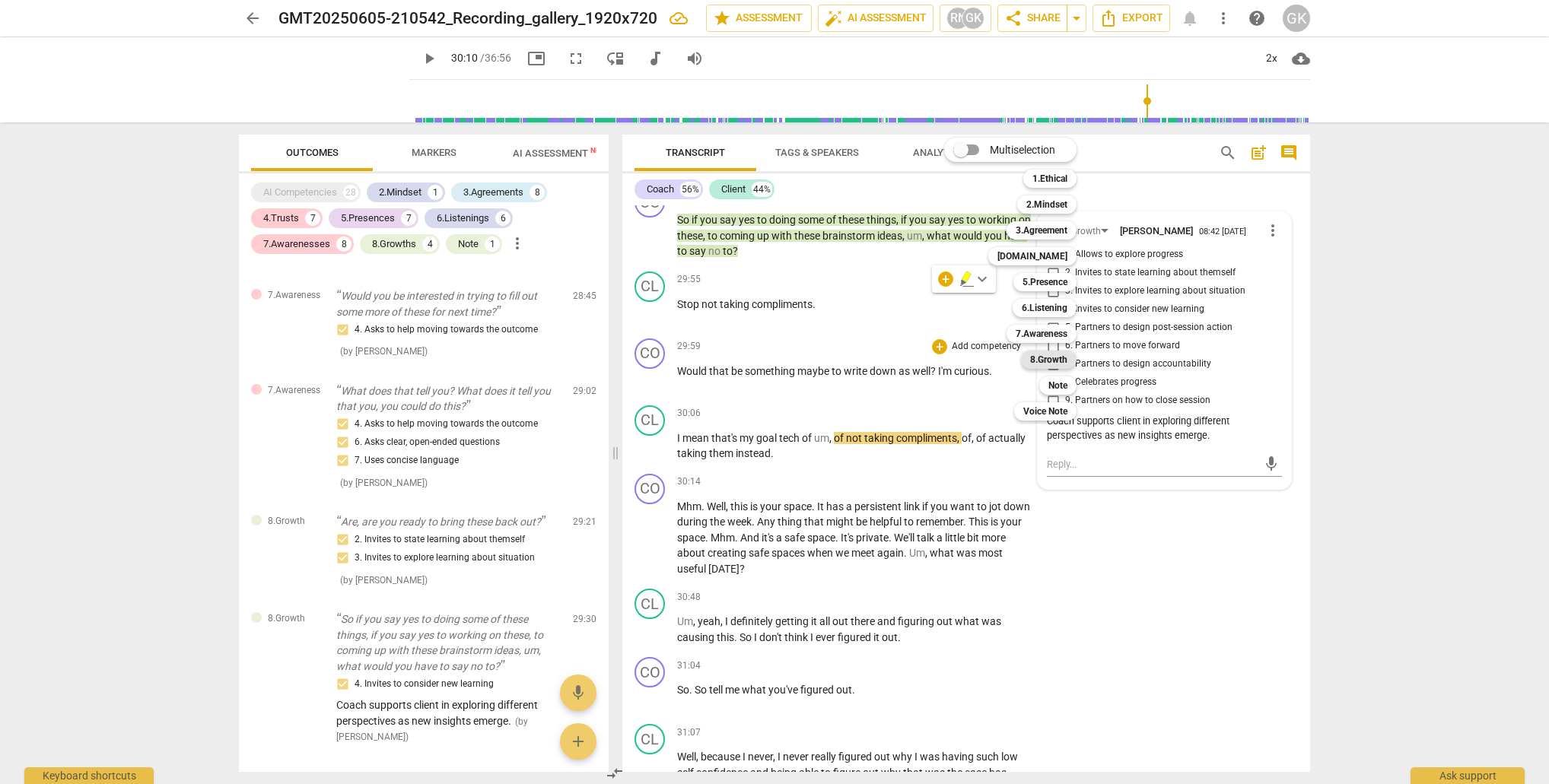
click at [1040, 364] on b "8.Growth" at bounding box center [1048, 359] width 37 height 18
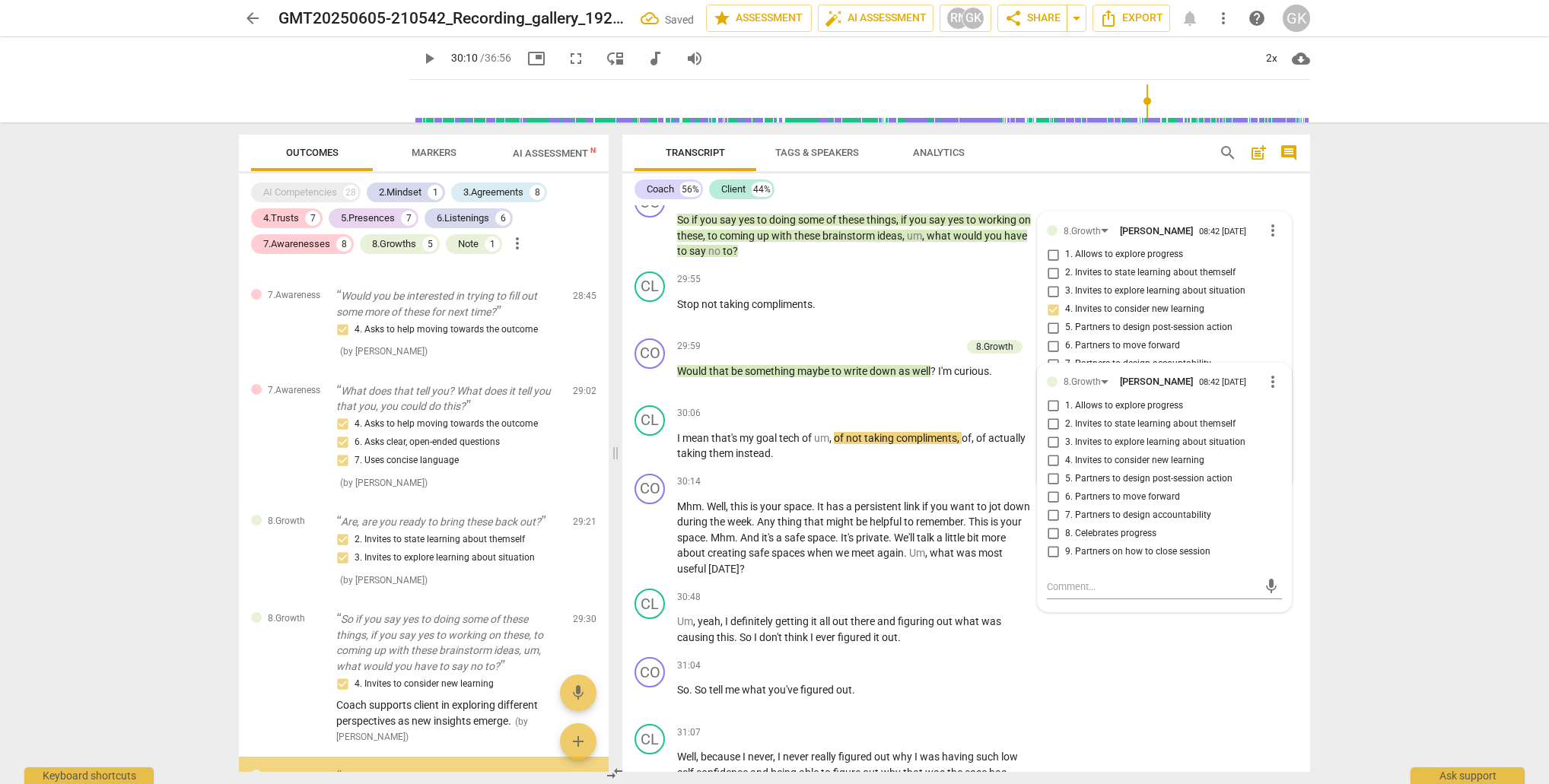
scroll to position [4685, 0]
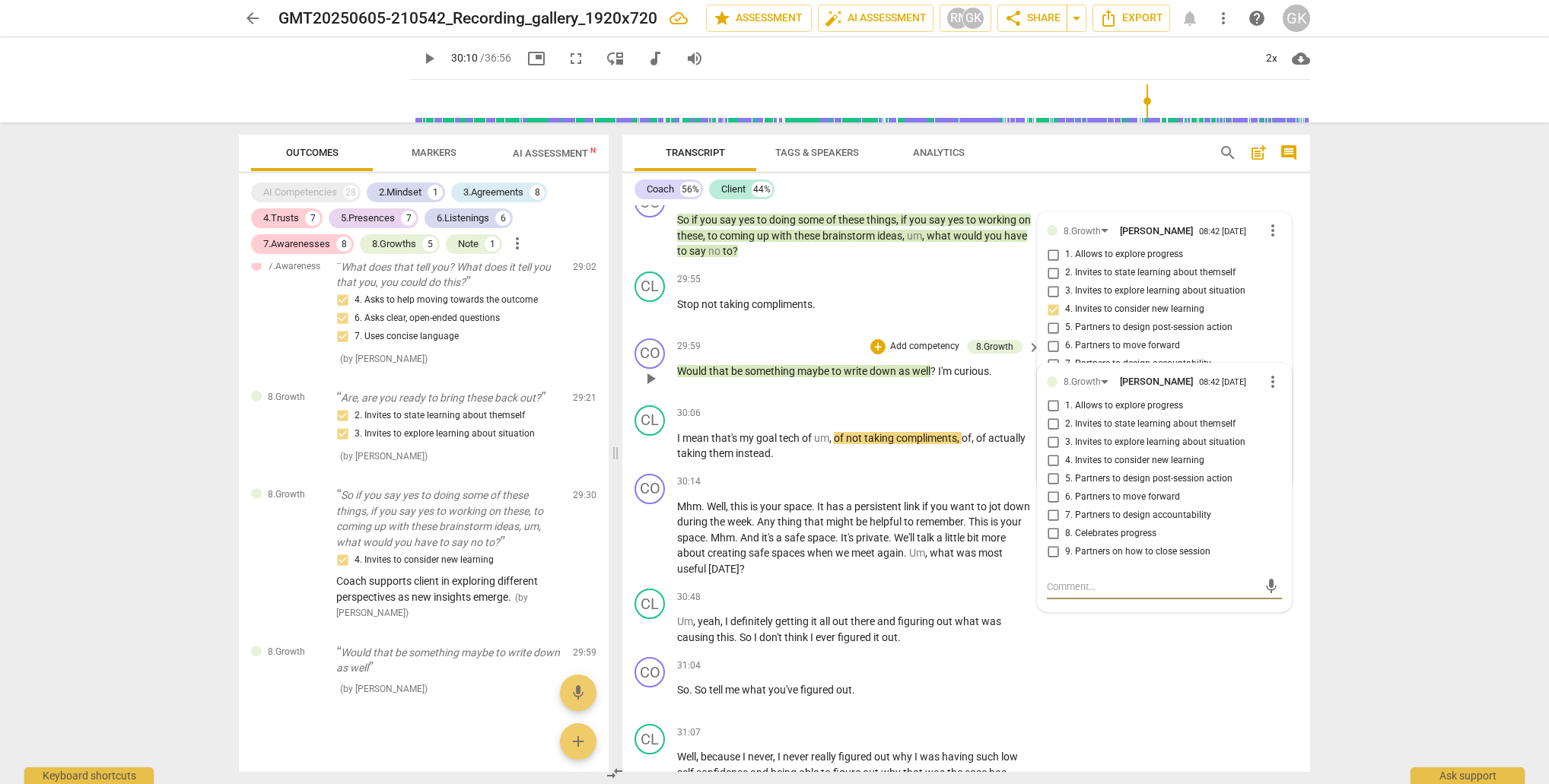
click at [1051, 470] on input "5. Partners to design post-session action" at bounding box center [1053, 479] width 24 height 18
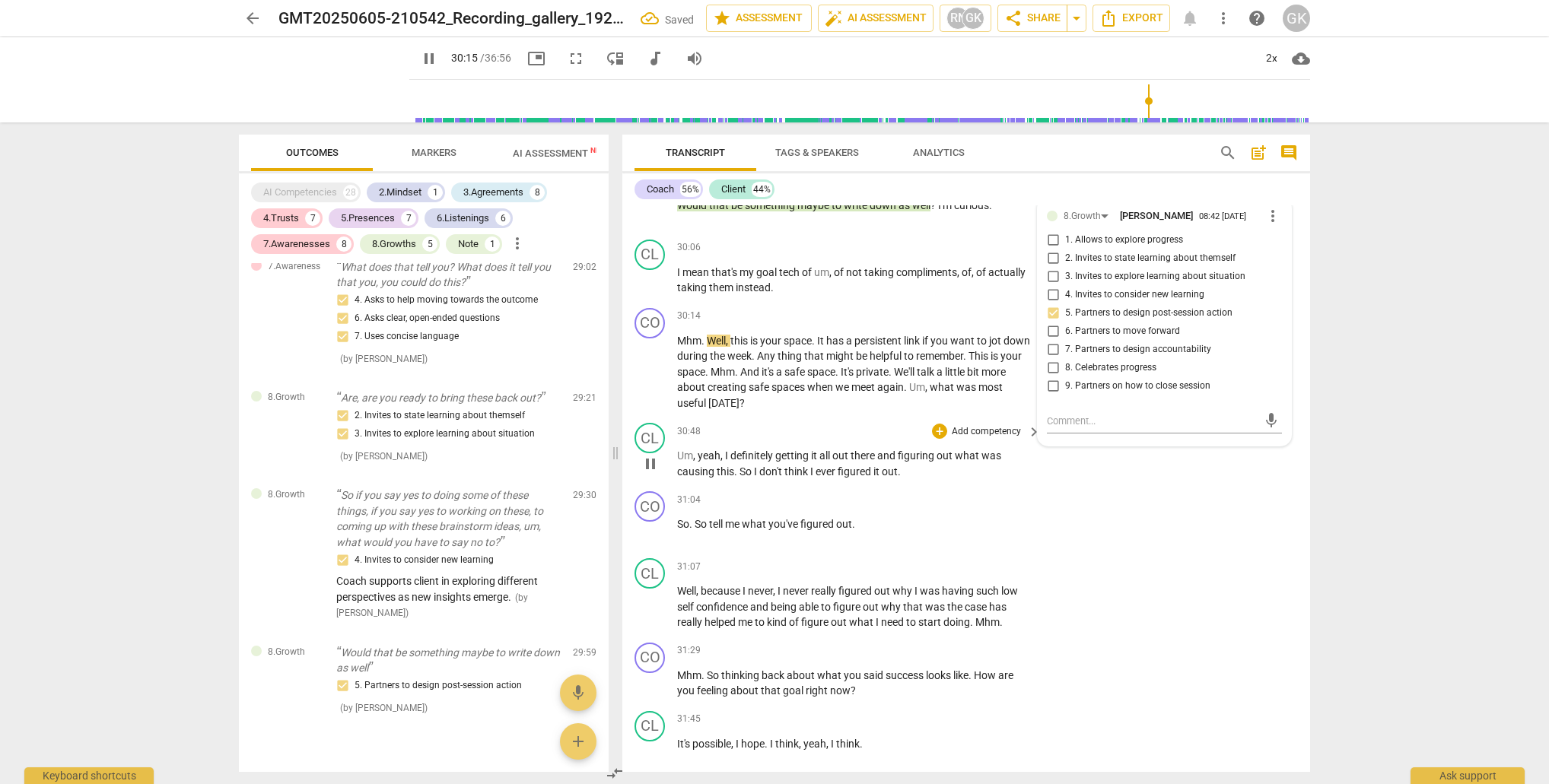
scroll to position [10980, 0]
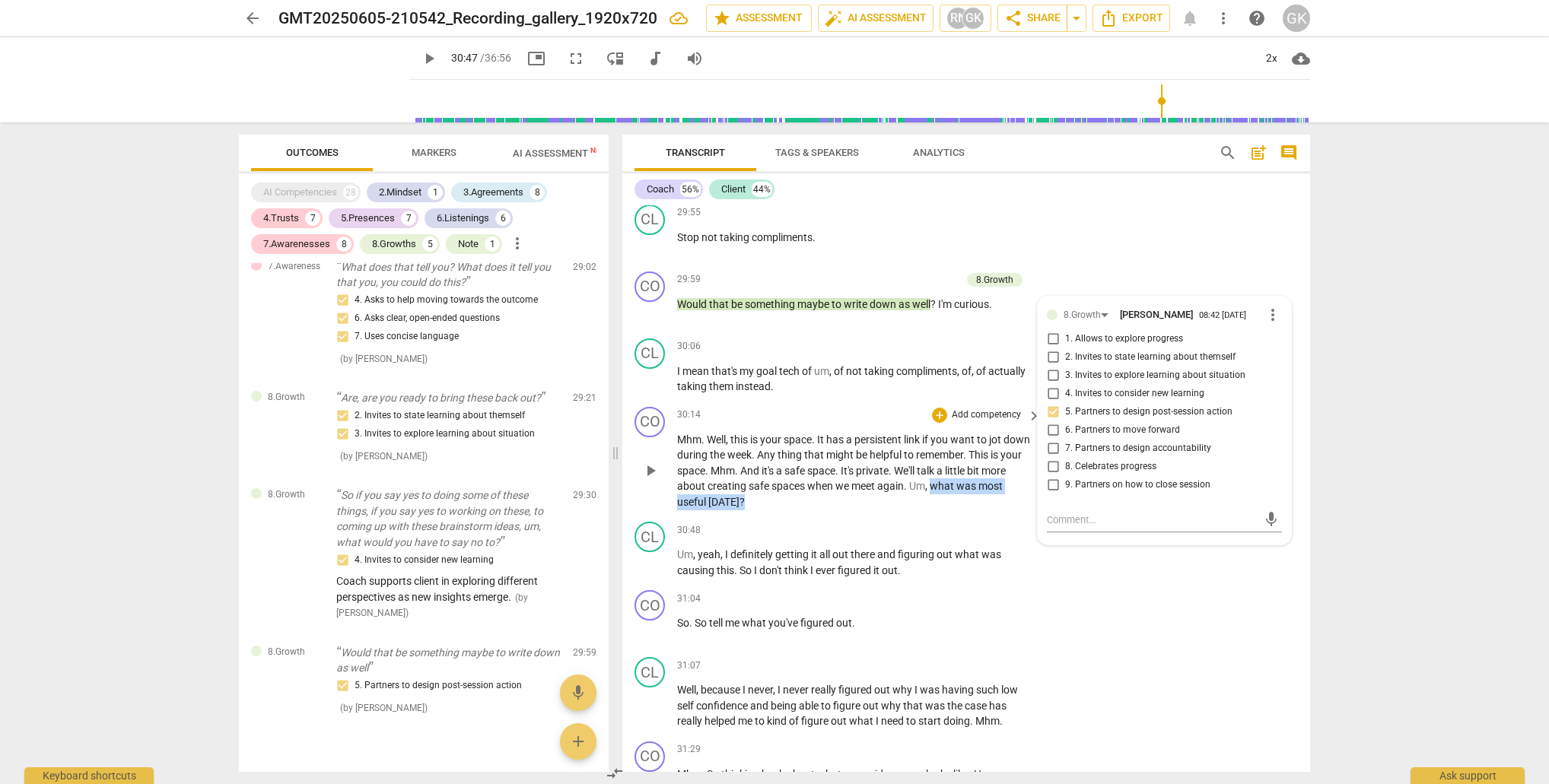
drag, startPoint x: 960, startPoint y: 411, endPoint x: 959, endPoint y: 429, distance: 18.0
click at [959, 432] on p "Mhm . Well , this is your space . It has a persistent link if you want to jot d…" at bounding box center [855, 471] width 356 height 79
click at [779, 408] on div "+" at bounding box center [780, 407] width 15 height 15
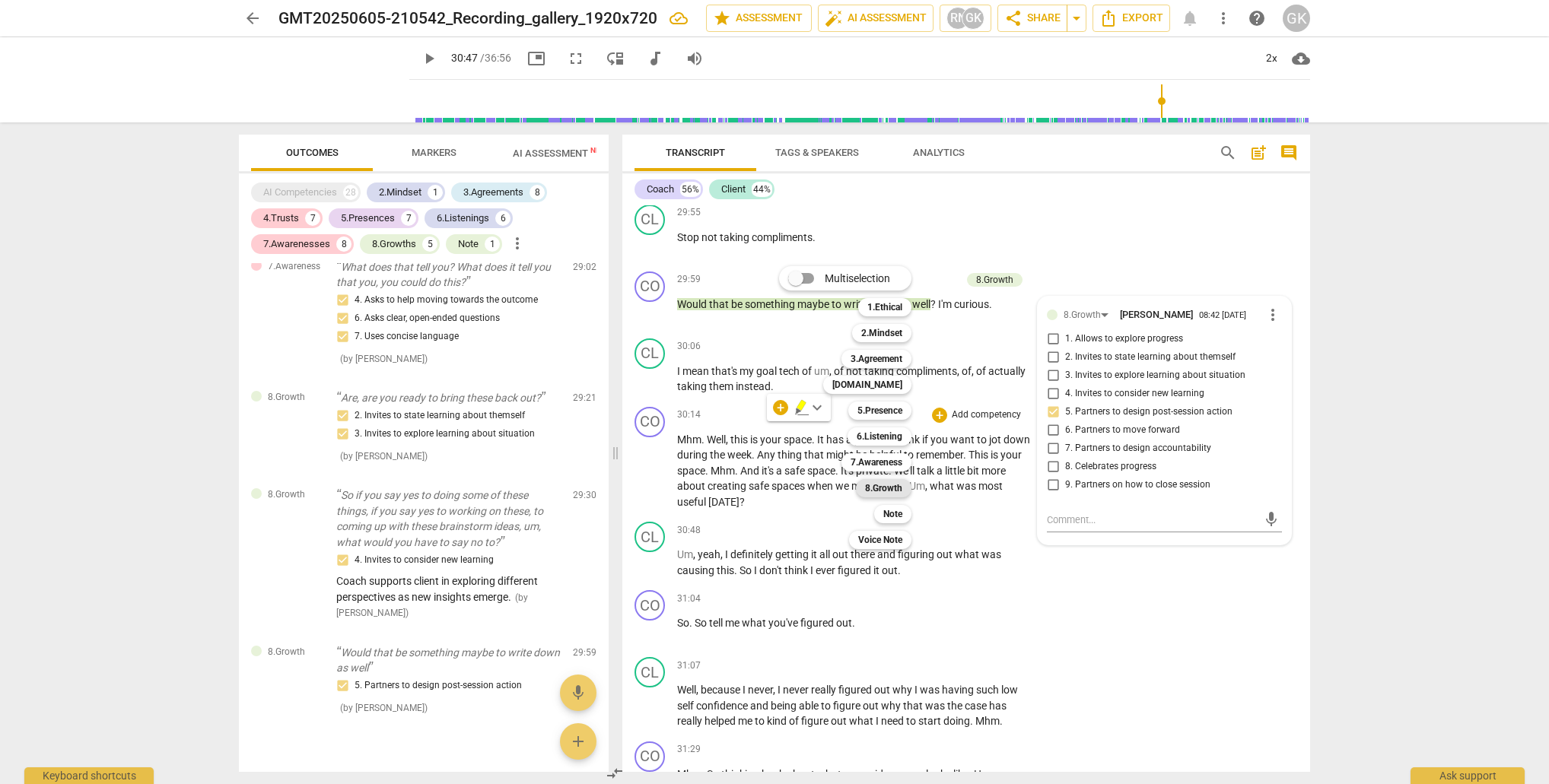
click at [883, 486] on b "8.Growth" at bounding box center [883, 488] width 37 height 18
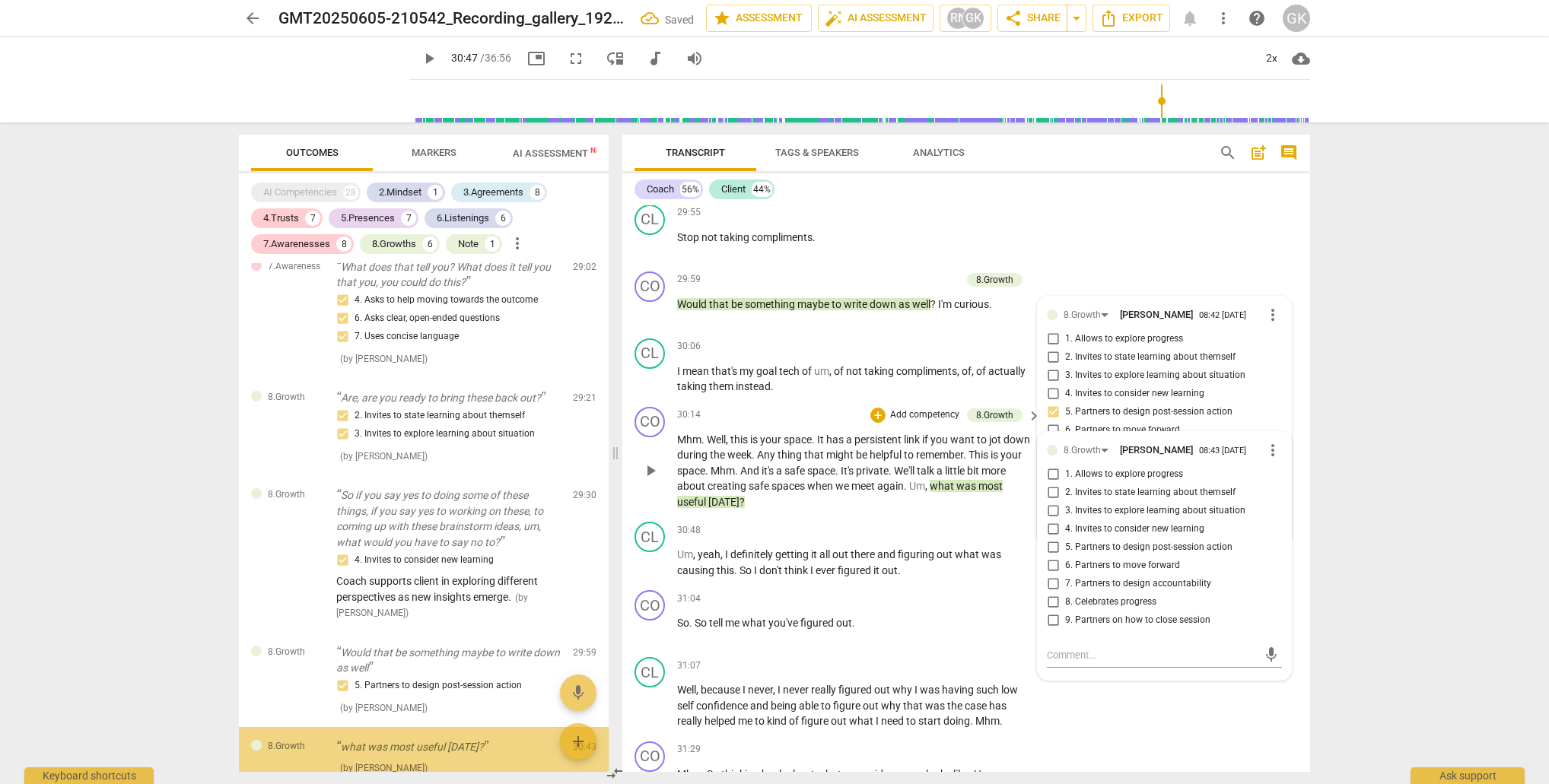
scroll to position [4763, 0]
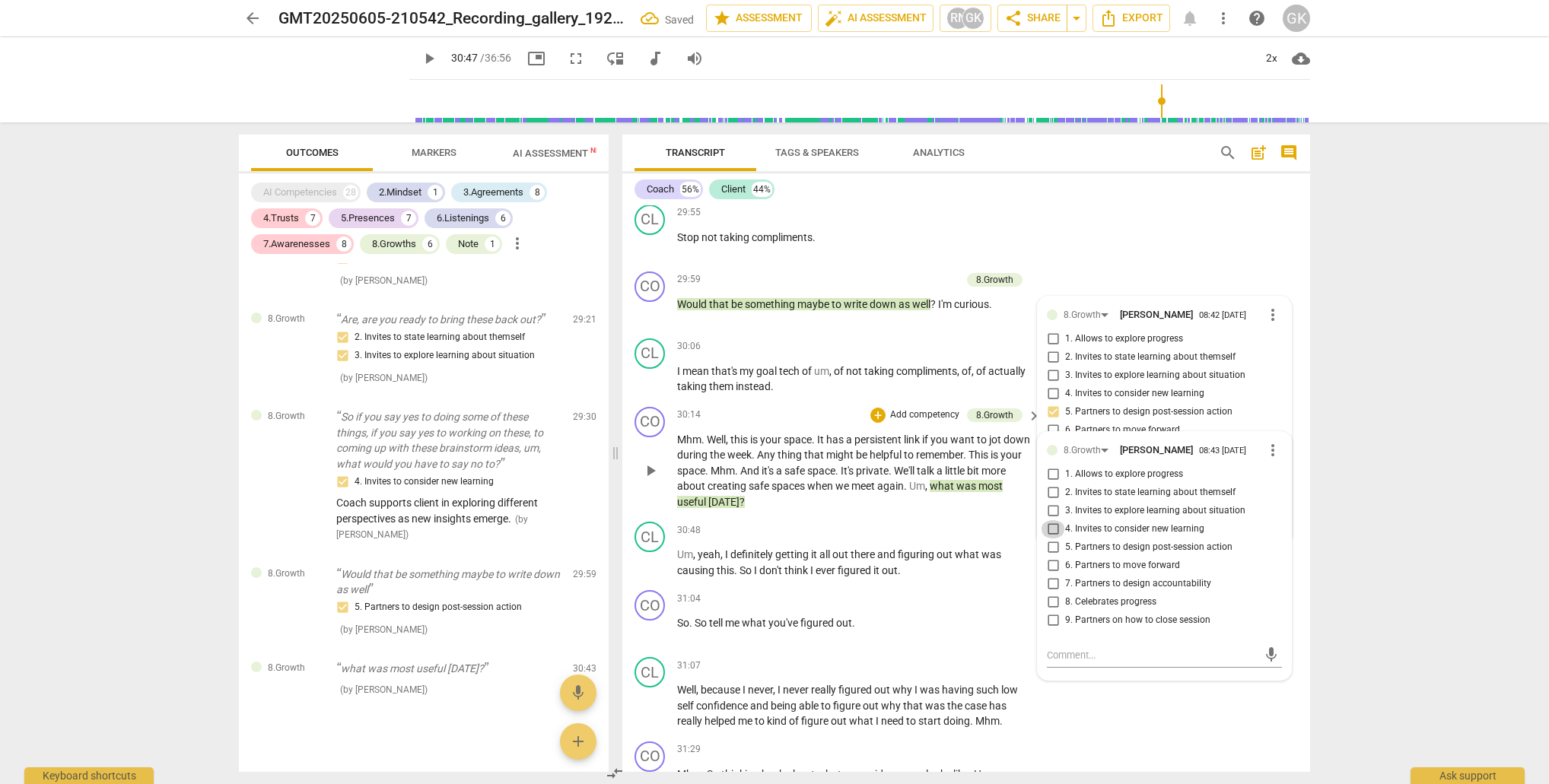
click at [1050, 520] on input "4. Invites to consider new learning" at bounding box center [1053, 529] width 24 height 18
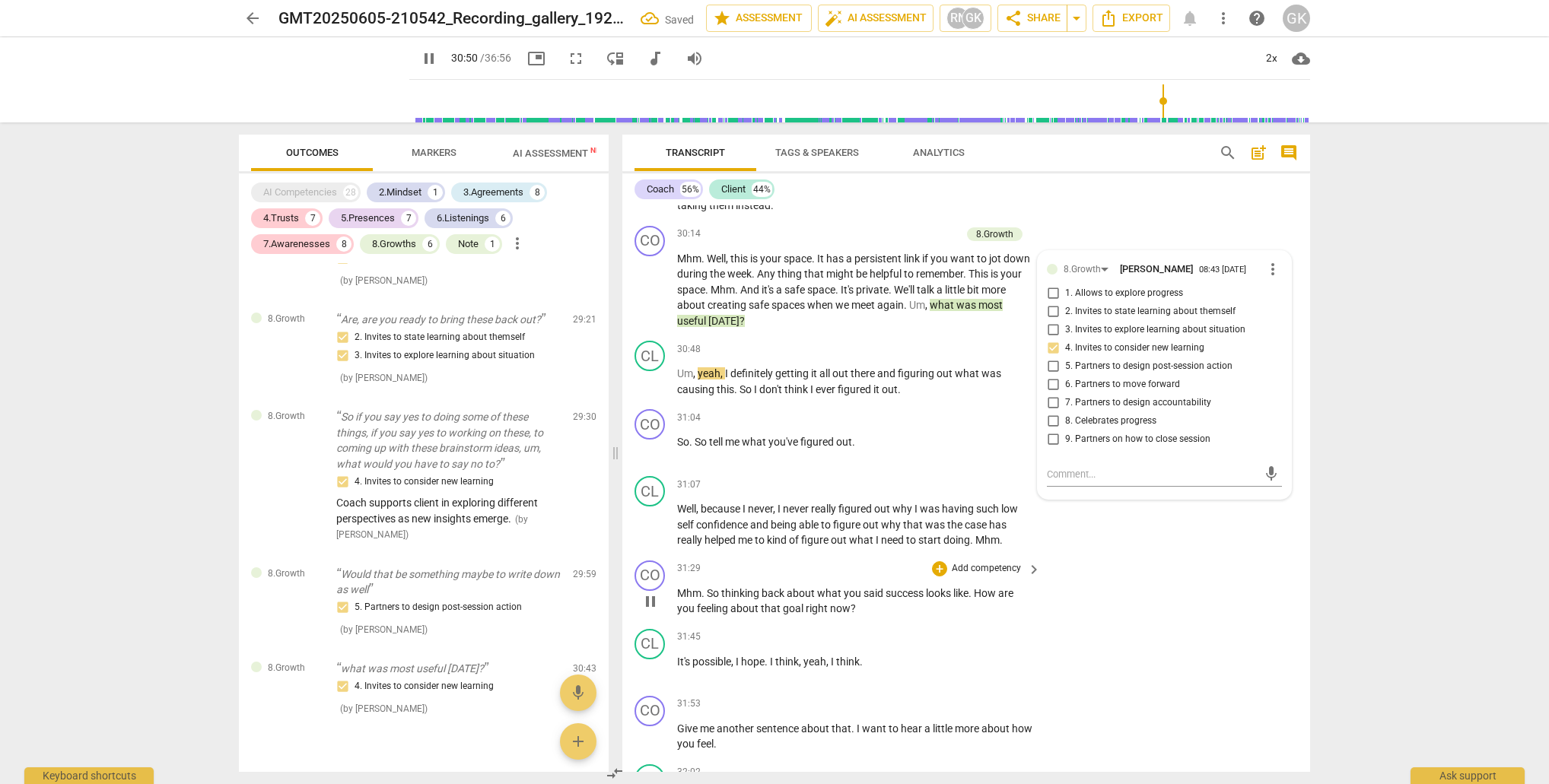
scroll to position [11214, 0]
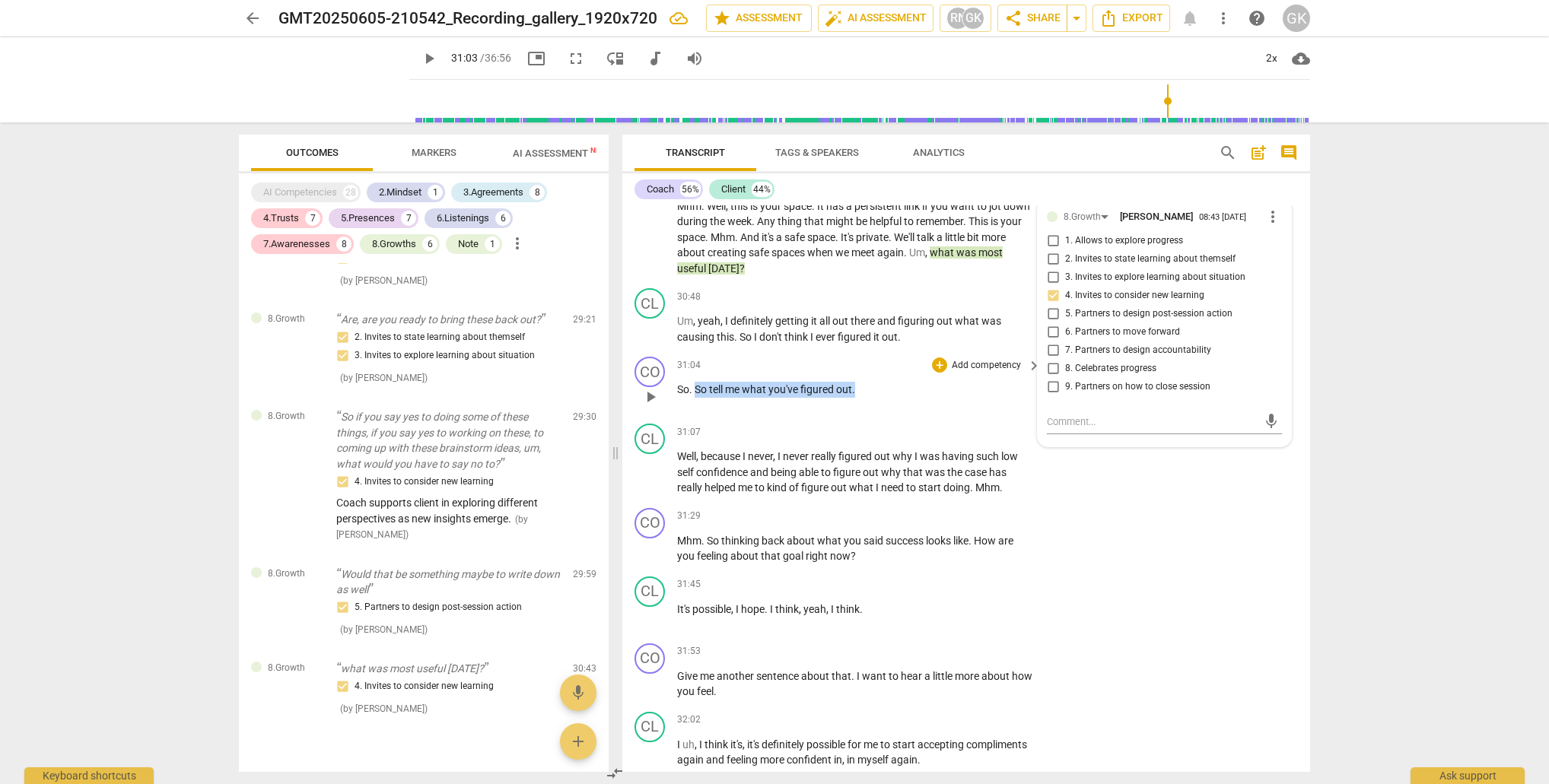
drag, startPoint x: 696, startPoint y: 313, endPoint x: 864, endPoint y: 315, distance: 168.0
click at [864, 382] on p "So . So tell me what you've figured out ." at bounding box center [855, 390] width 356 height 16
click at [864, 292] on div "+" at bounding box center [870, 294] width 15 height 15
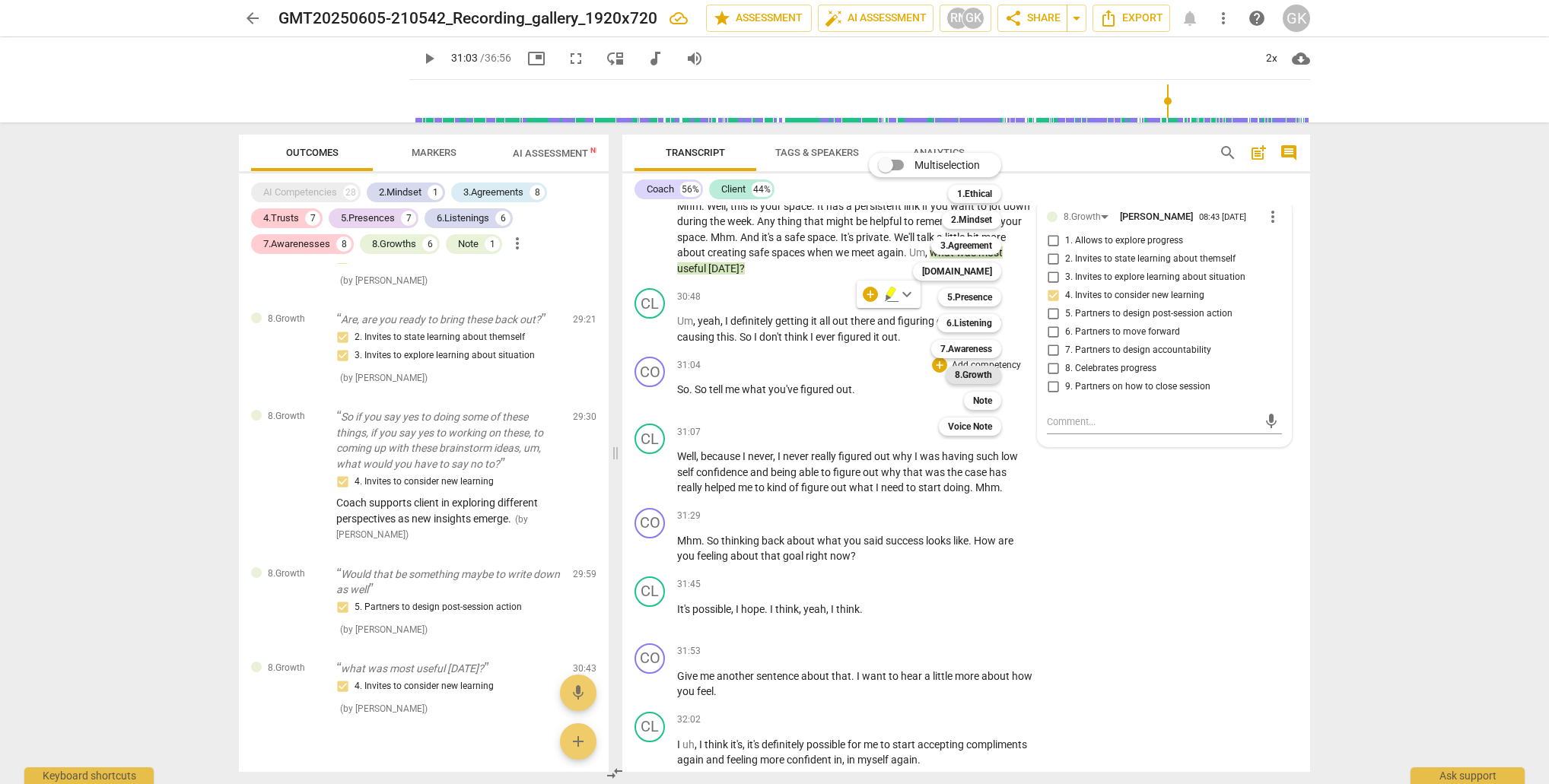
click at [972, 378] on b "8.Growth" at bounding box center [973, 375] width 37 height 18
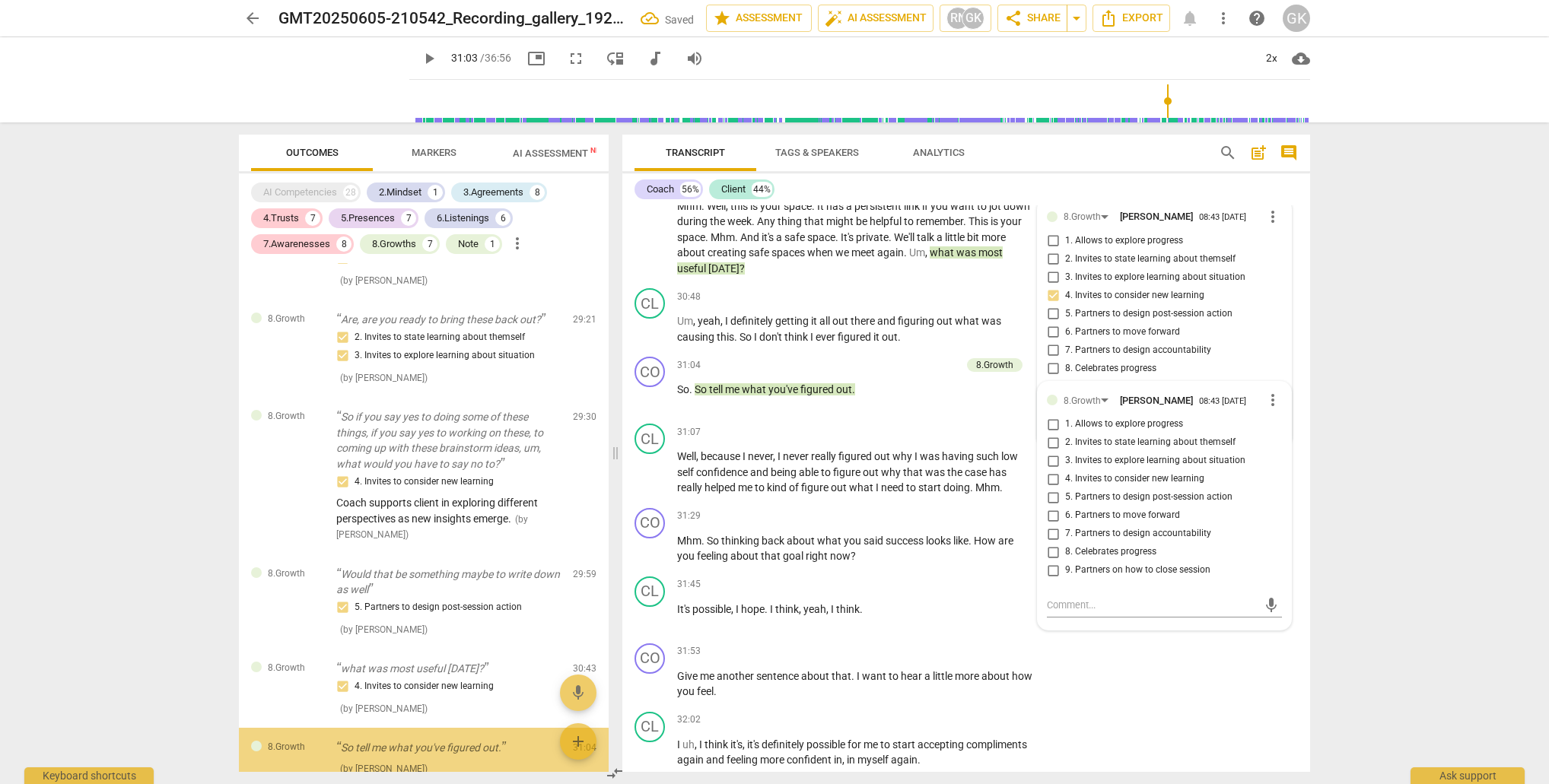
scroll to position [4841, 0]
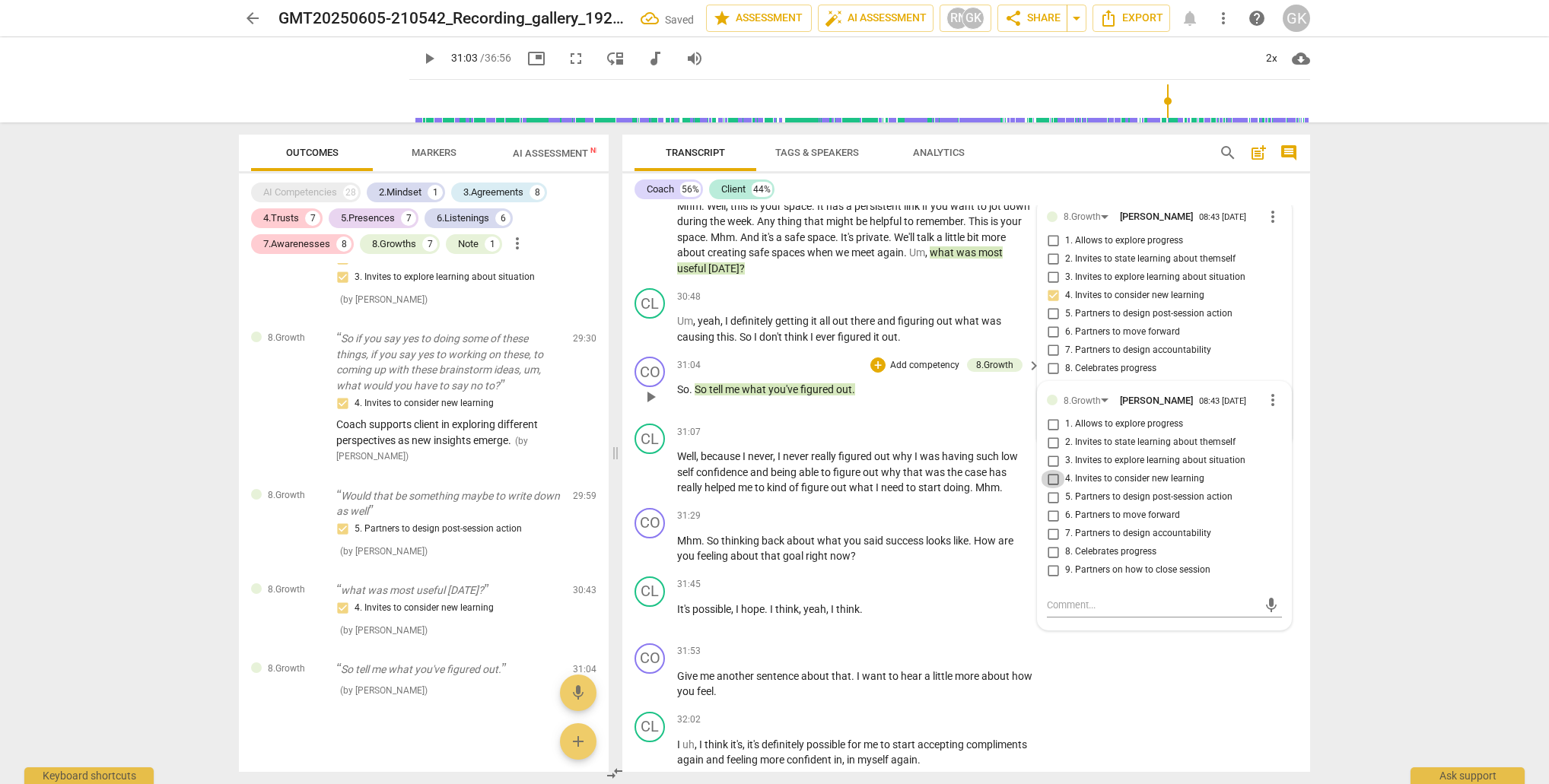
click at [1051, 470] on input "4. Invites to consider new learning" at bounding box center [1053, 479] width 24 height 18
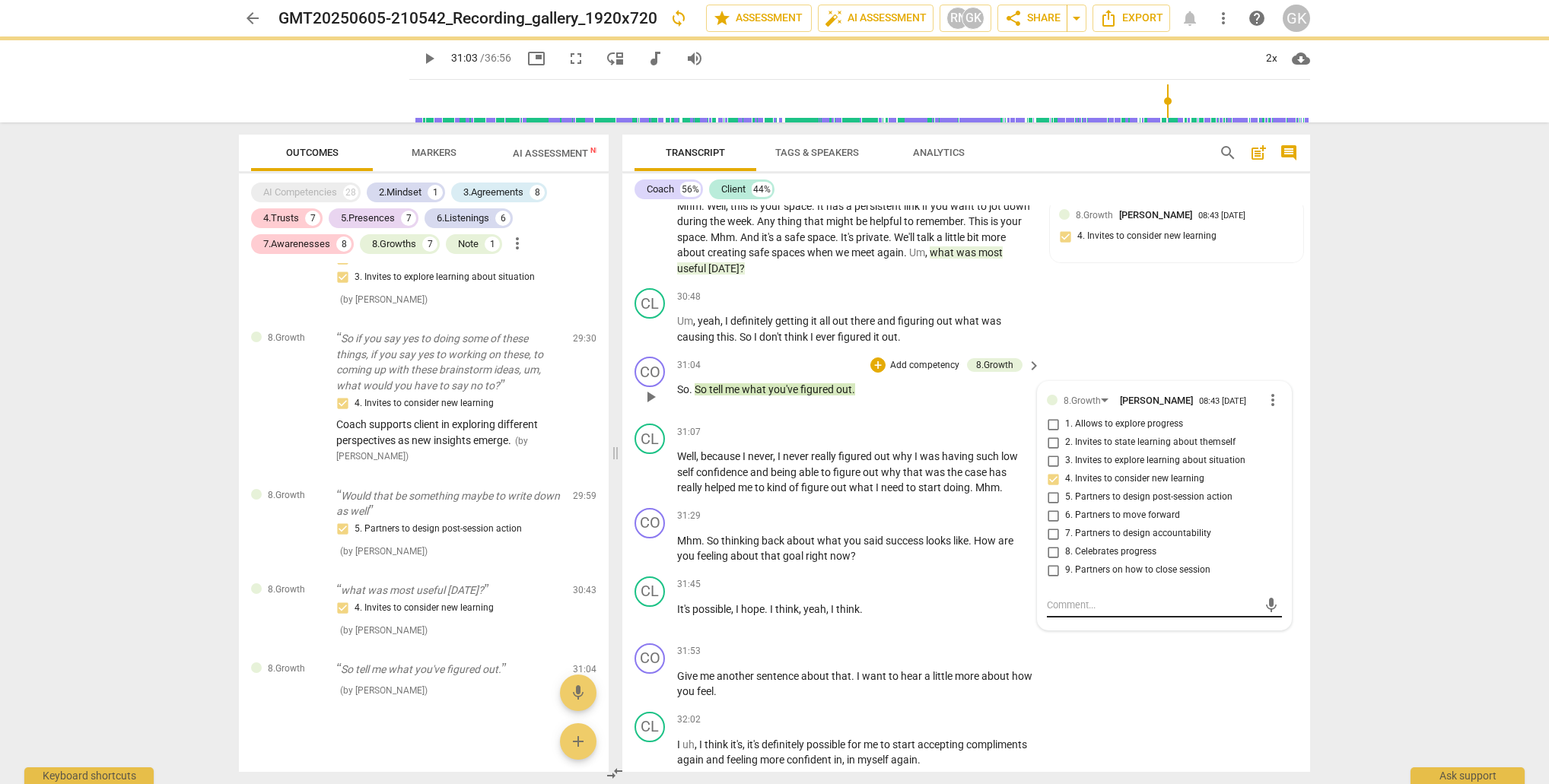
click at [1066, 598] on textarea at bounding box center [1151, 605] width 211 height 14
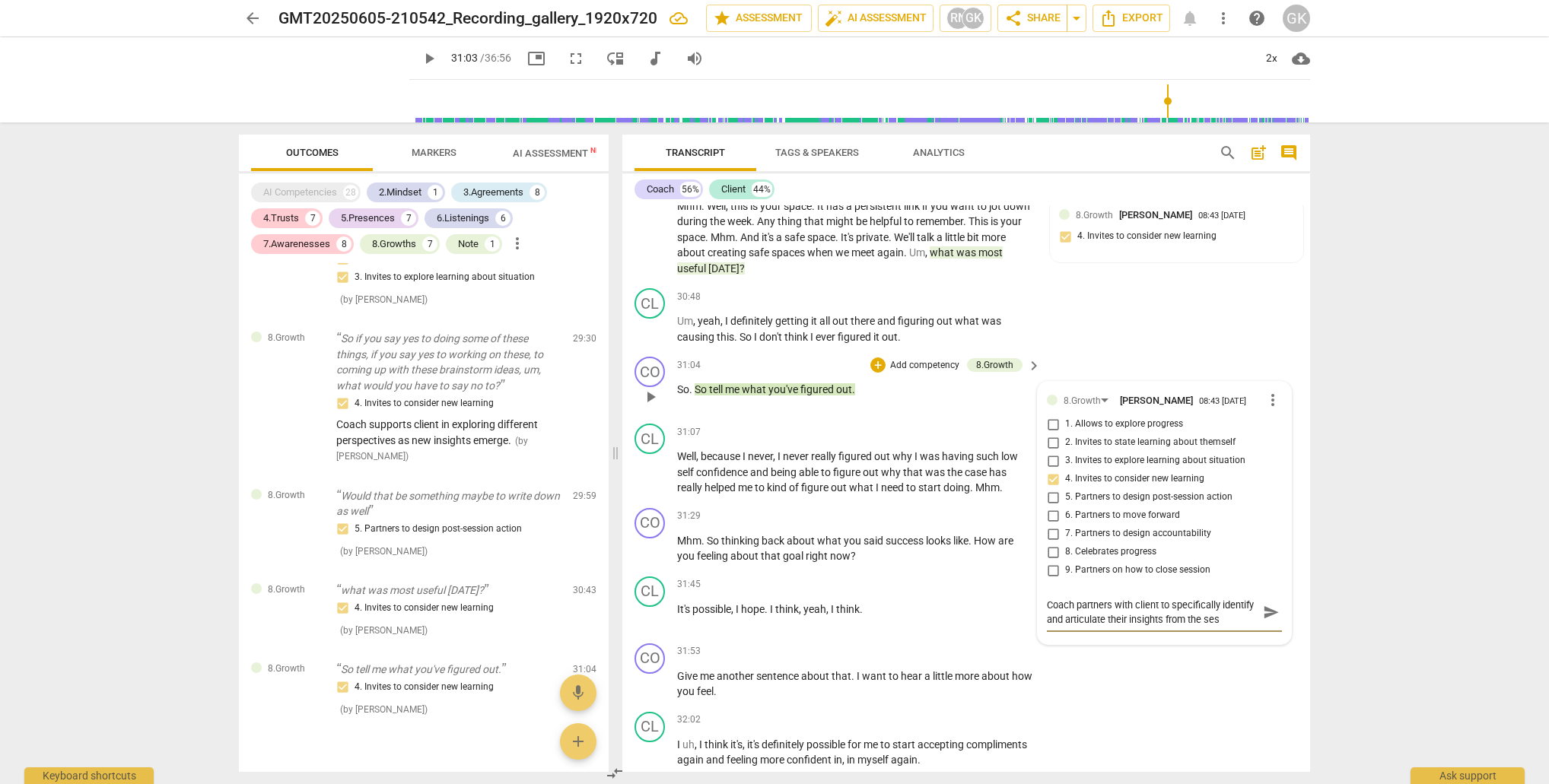
scroll to position [13, 0]
click at [1264, 603] on span "send" at bounding box center [1271, 611] width 17 height 17
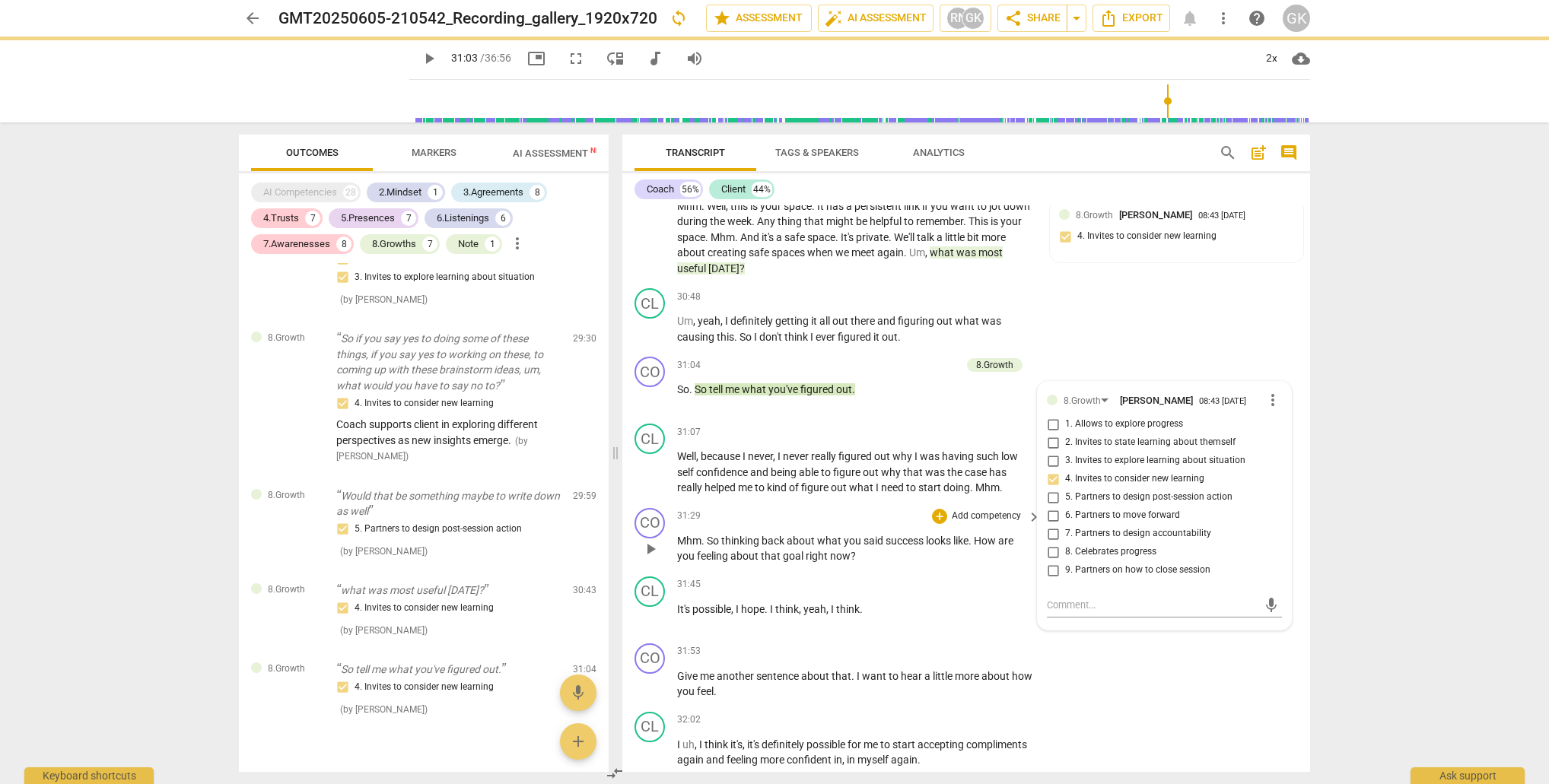
scroll to position [0, 0]
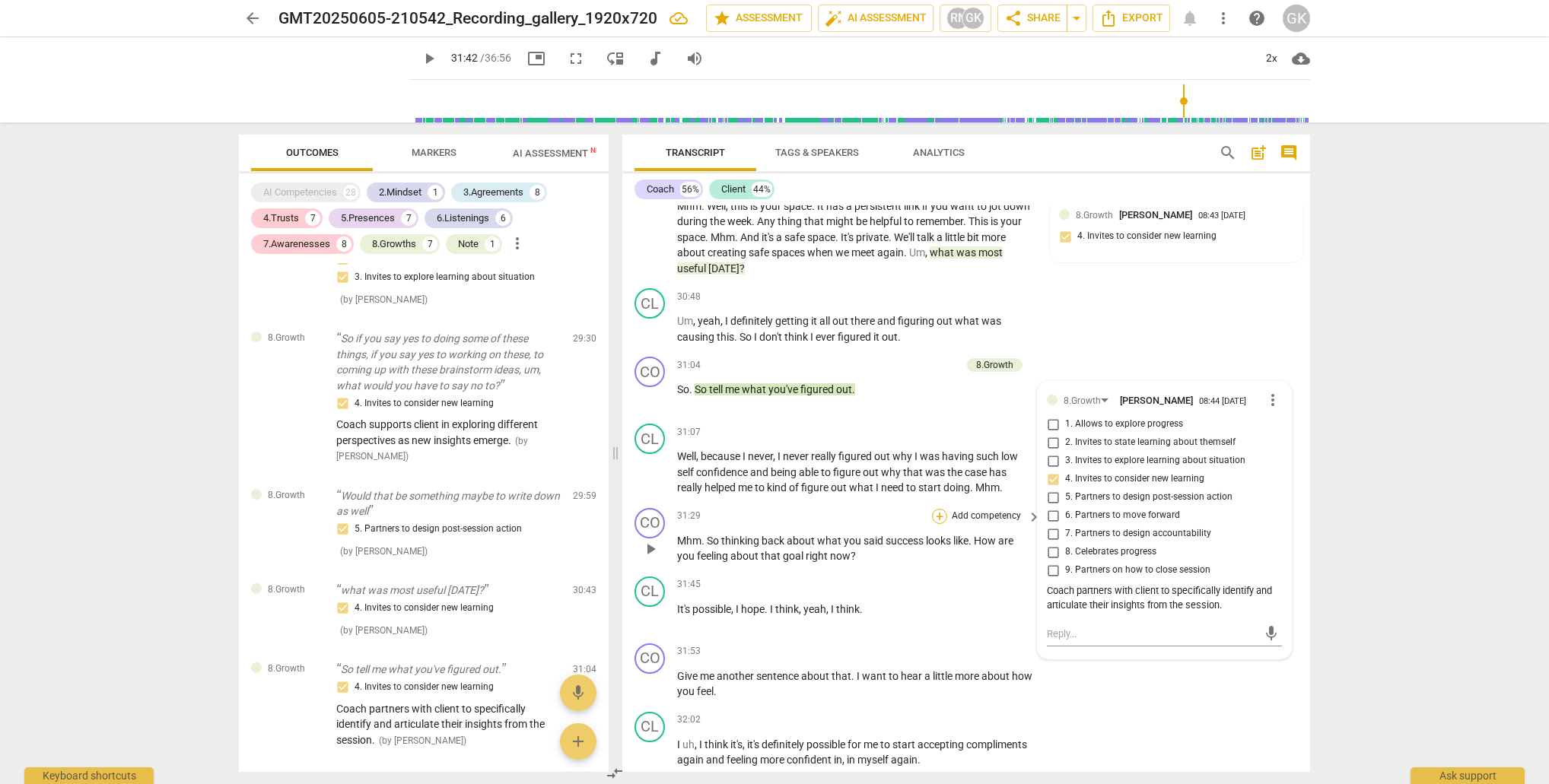
click at [937, 509] on div "+" at bounding box center [939, 516] width 15 height 15
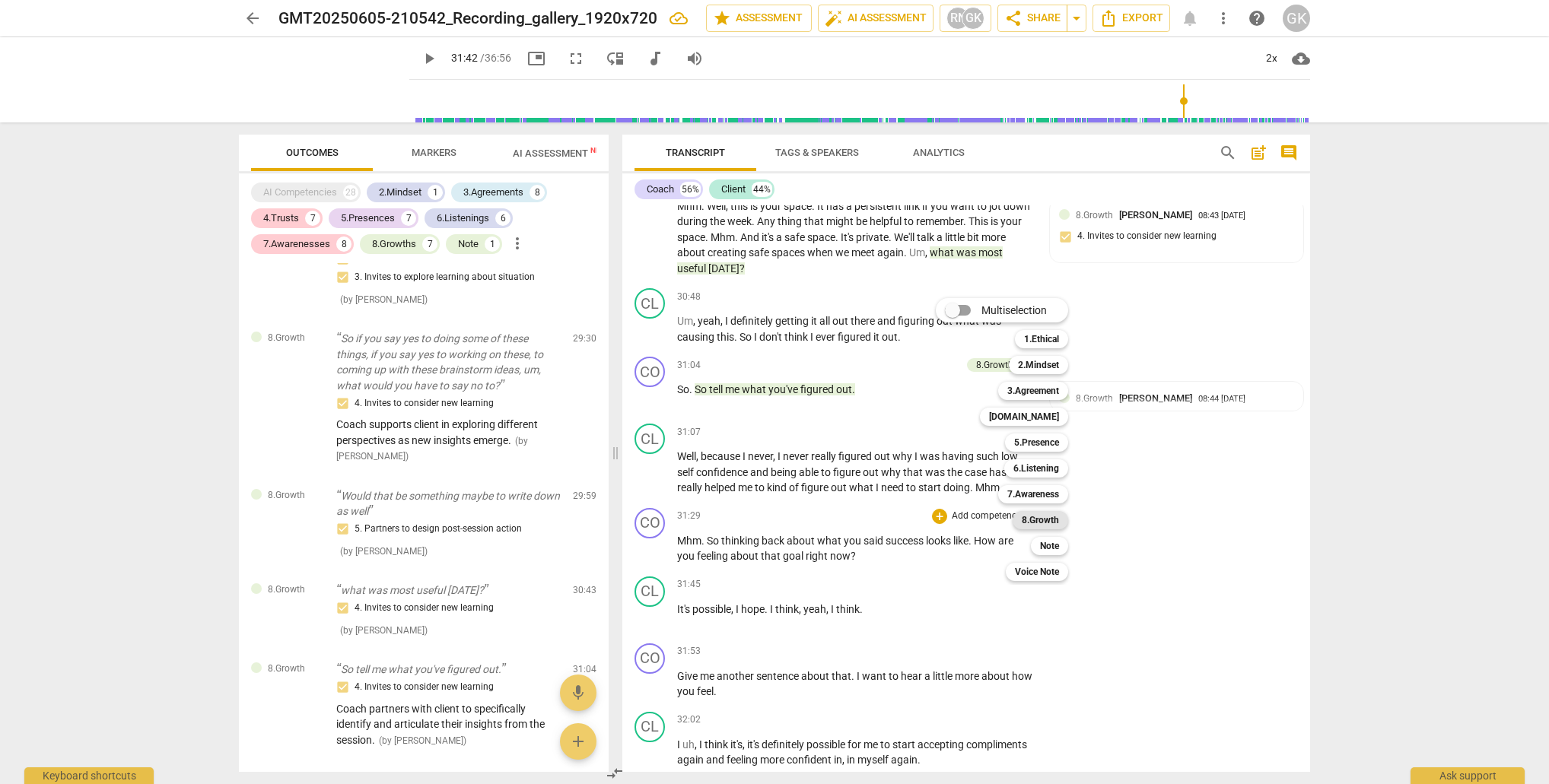
click at [1035, 518] on b "8.Growth" at bounding box center [1040, 520] width 37 height 18
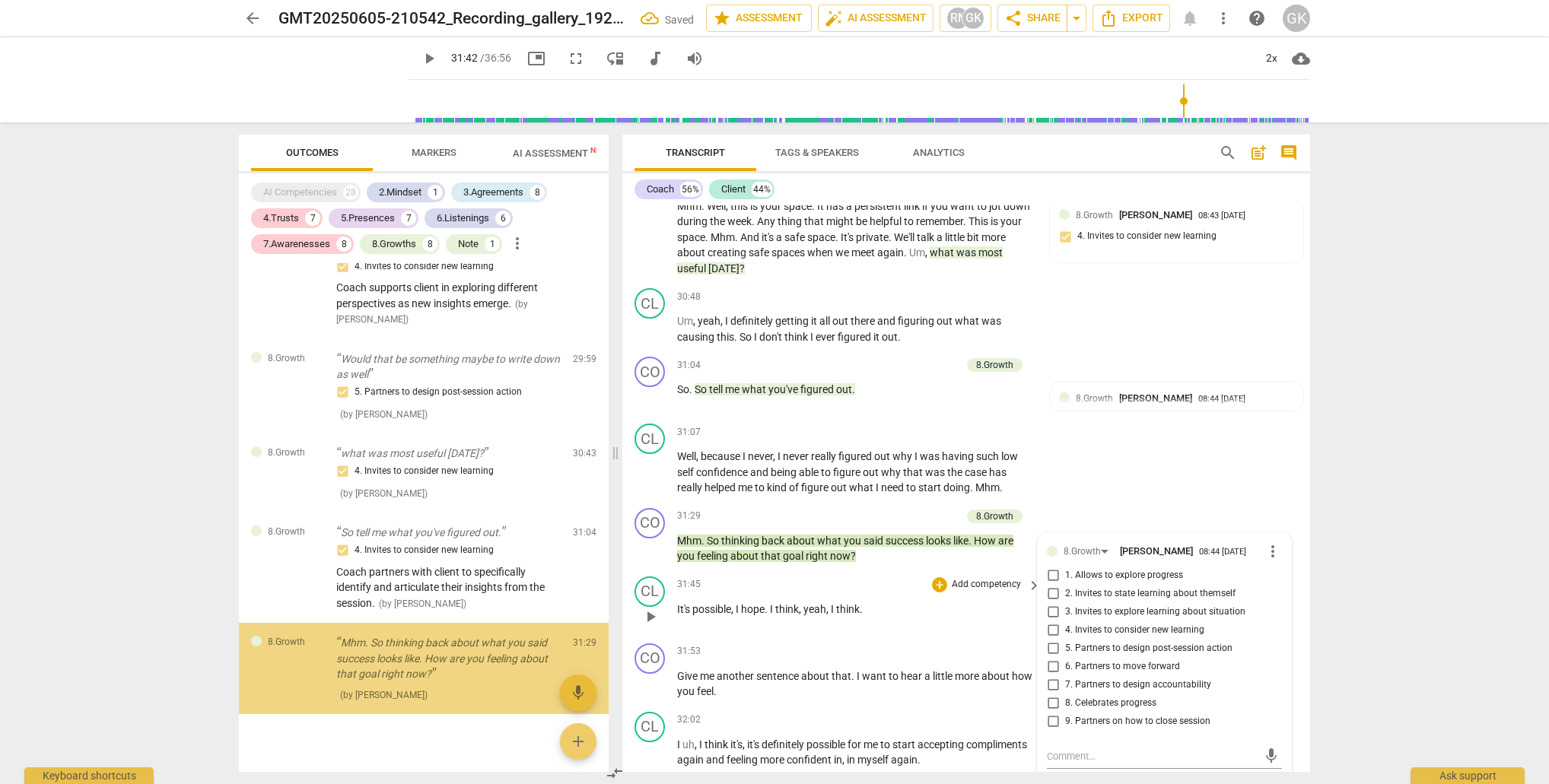
scroll to position [4980, 0]
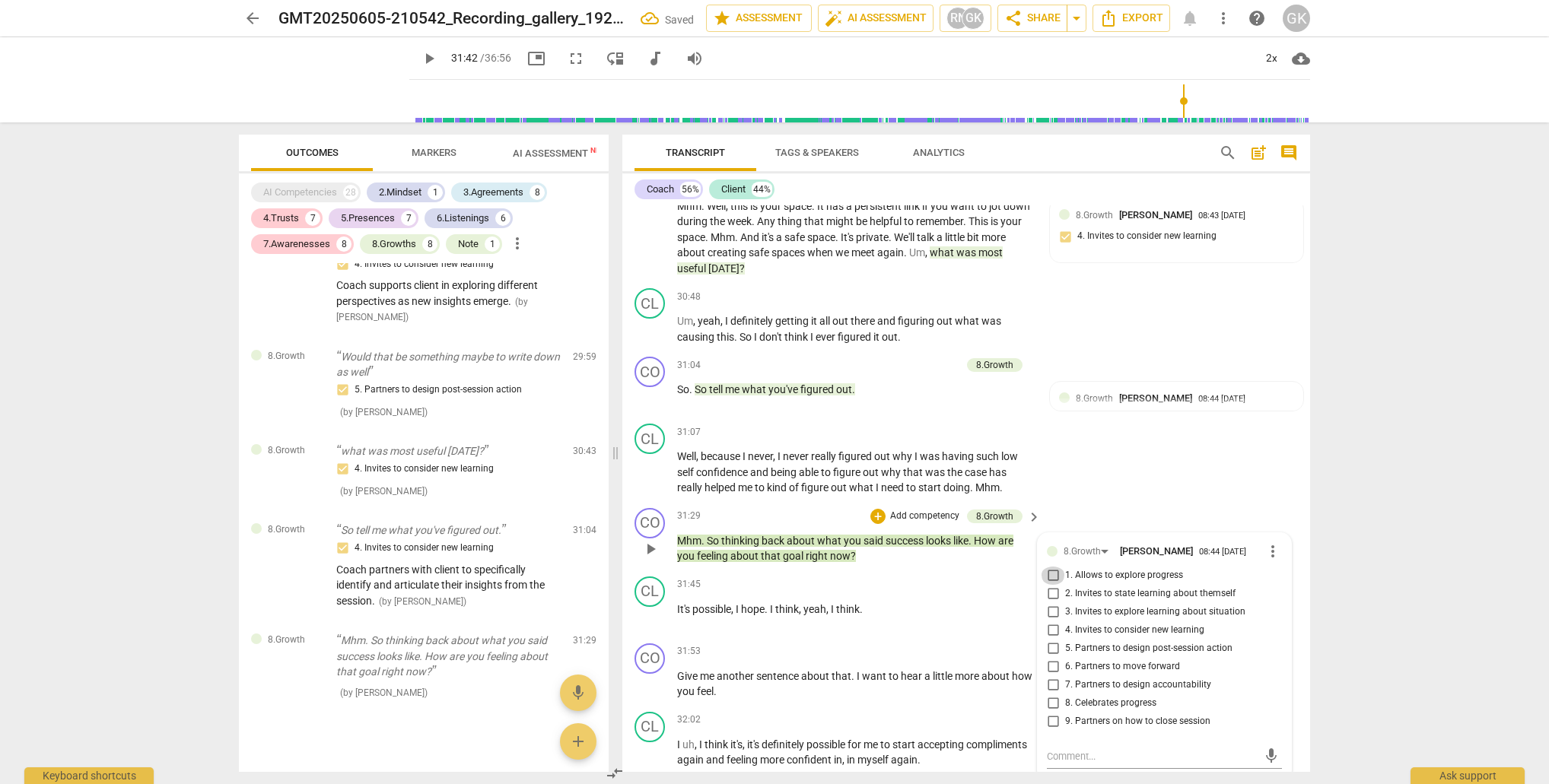
click at [1052, 566] on input "1. Allows to explore progress" at bounding box center [1053, 575] width 24 height 18
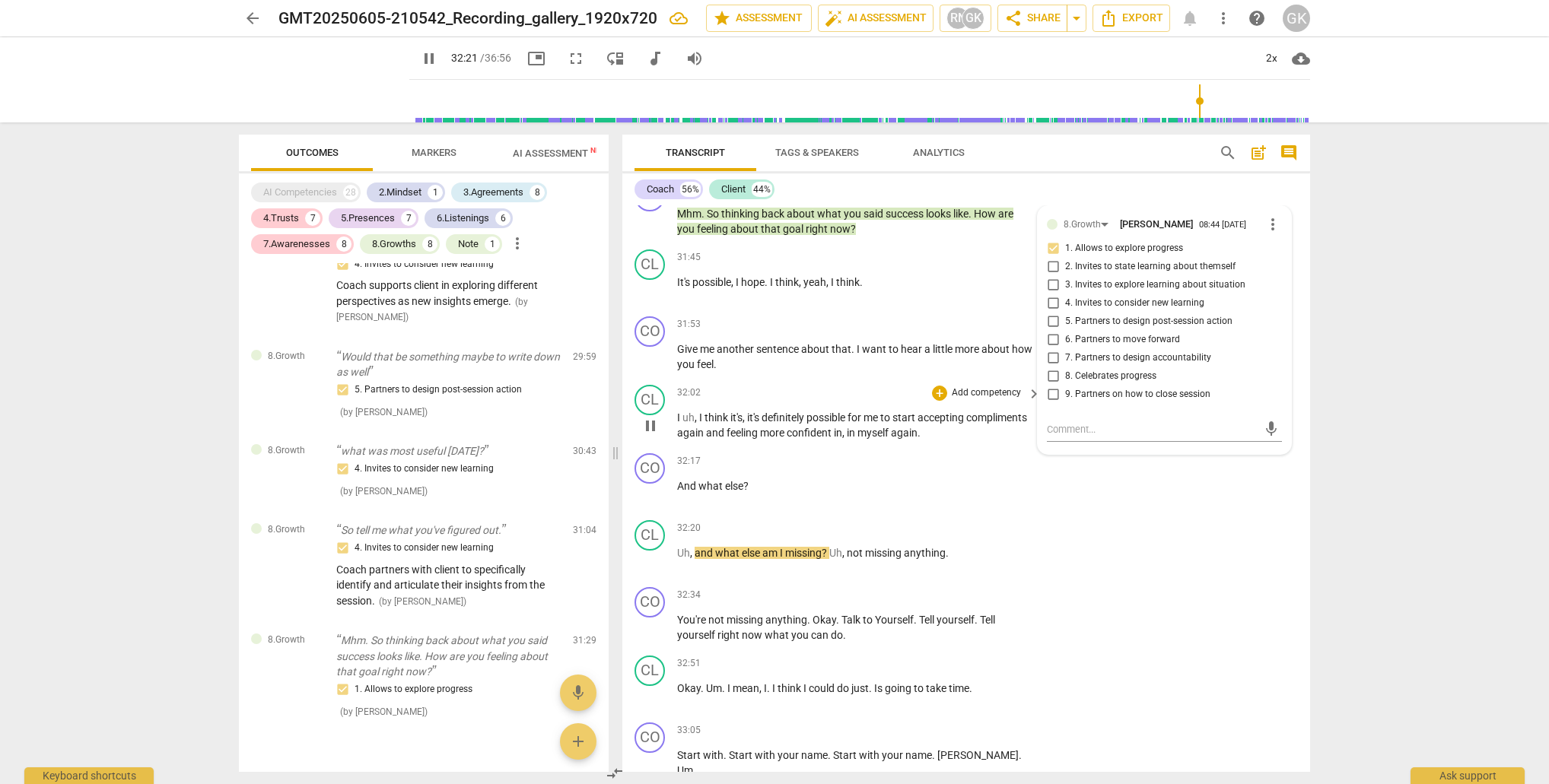
scroll to position [11542, 0]
drag, startPoint x: 679, startPoint y: 268, endPoint x: 749, endPoint y: 291, distance: 73.7
click at [750, 340] on p "Give me another sentence about that . I want to hear a little more about how yo…" at bounding box center [855, 355] width 356 height 32
click at [1052, 311] on input "5. Partners to design post-session action" at bounding box center [1053, 320] width 24 height 18
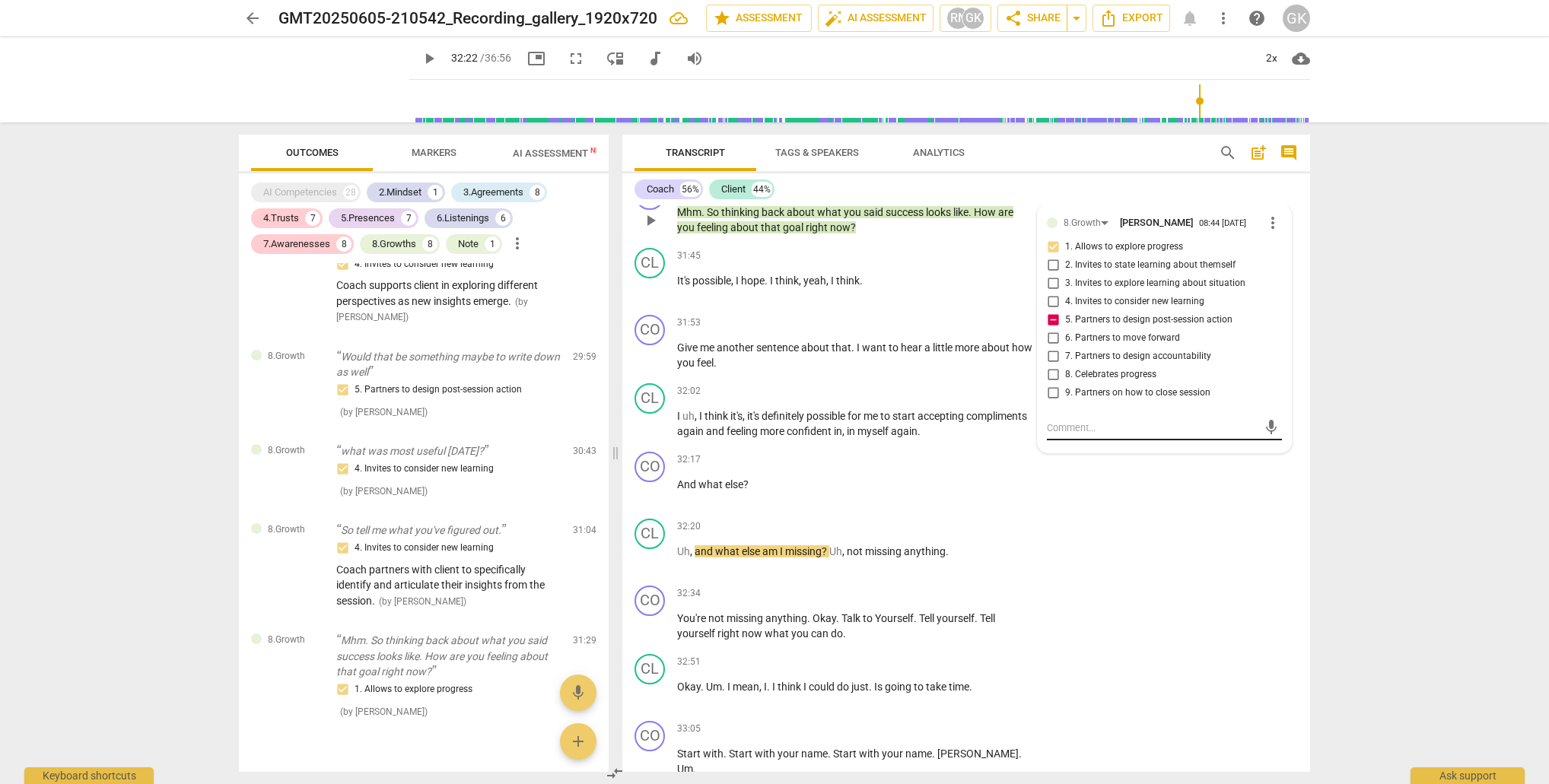
click at [1084, 421] on textarea at bounding box center [1151, 428] width 211 height 14
click at [1264, 426] on span "send" at bounding box center [1271, 434] width 17 height 17
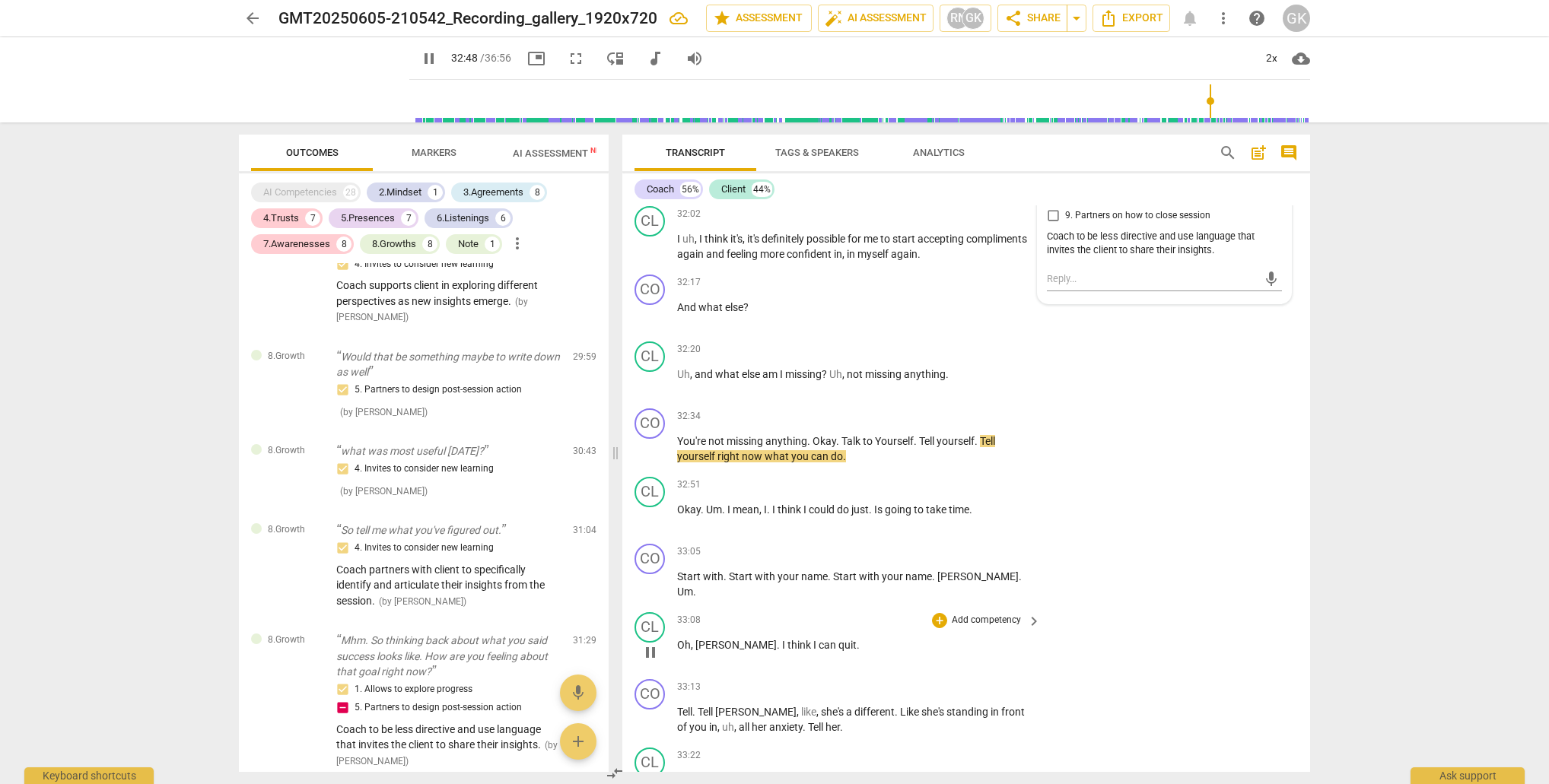
scroll to position [11696, 0]
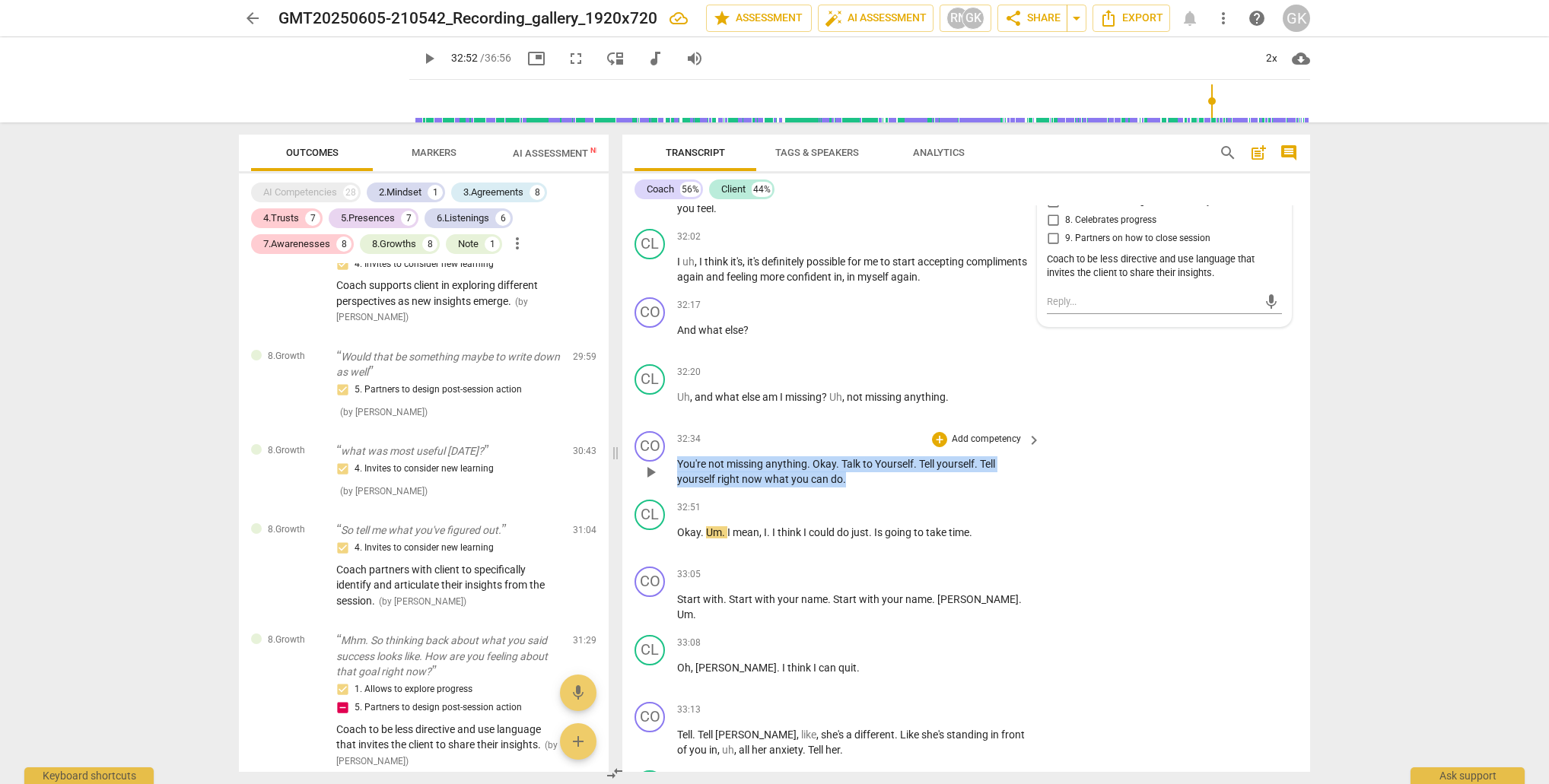
drag, startPoint x: 681, startPoint y: 385, endPoint x: 970, endPoint y: 396, distance: 289.2
click at [972, 456] on p "You're not missing anything . Okay . Talk to Yourself . Tell yourself . Tell yo…" at bounding box center [855, 471] width 356 height 32
click at [940, 432] on div "+" at bounding box center [939, 439] width 15 height 15
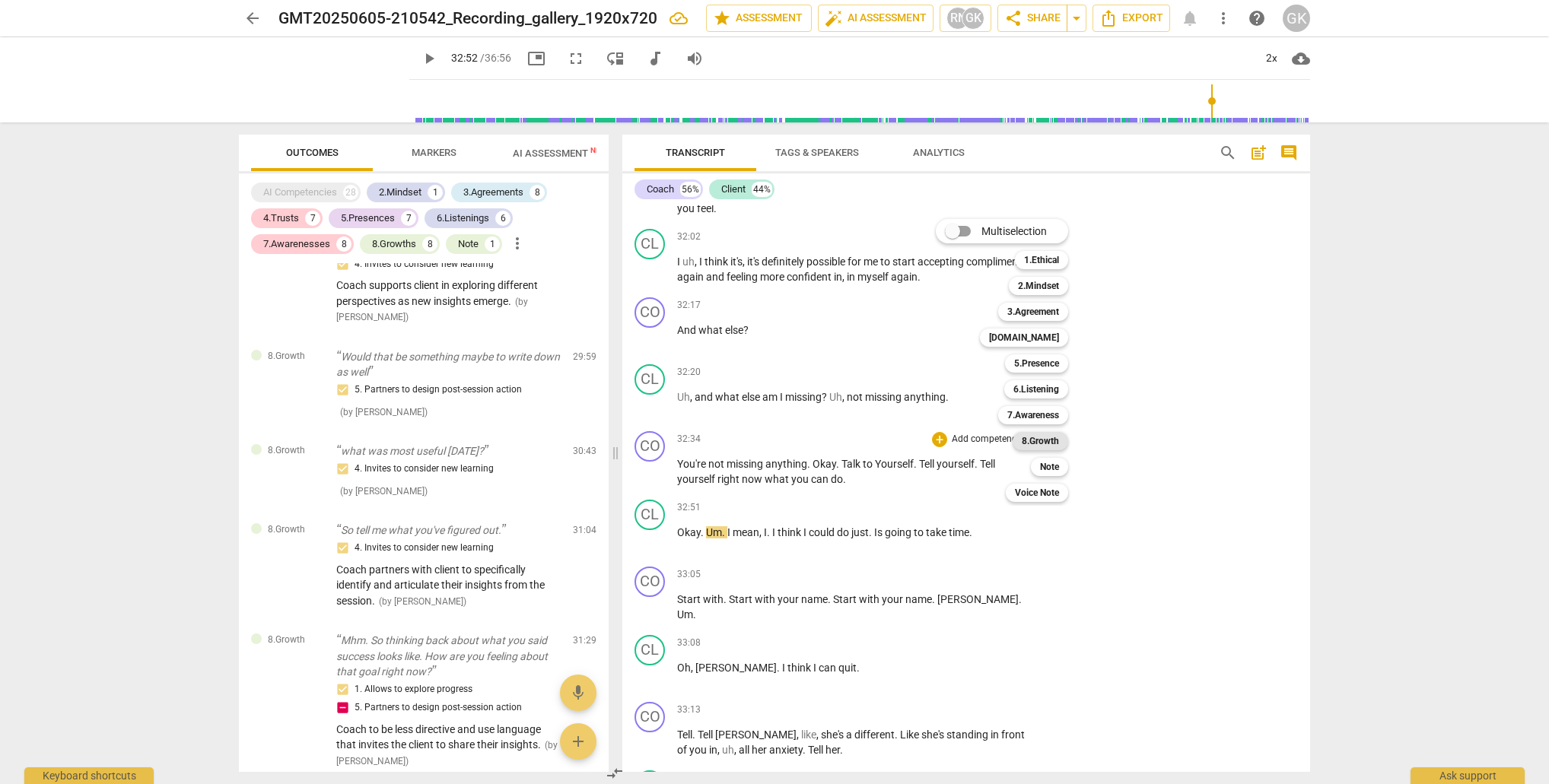
click at [1054, 443] on b "8.Growth" at bounding box center [1040, 441] width 37 height 18
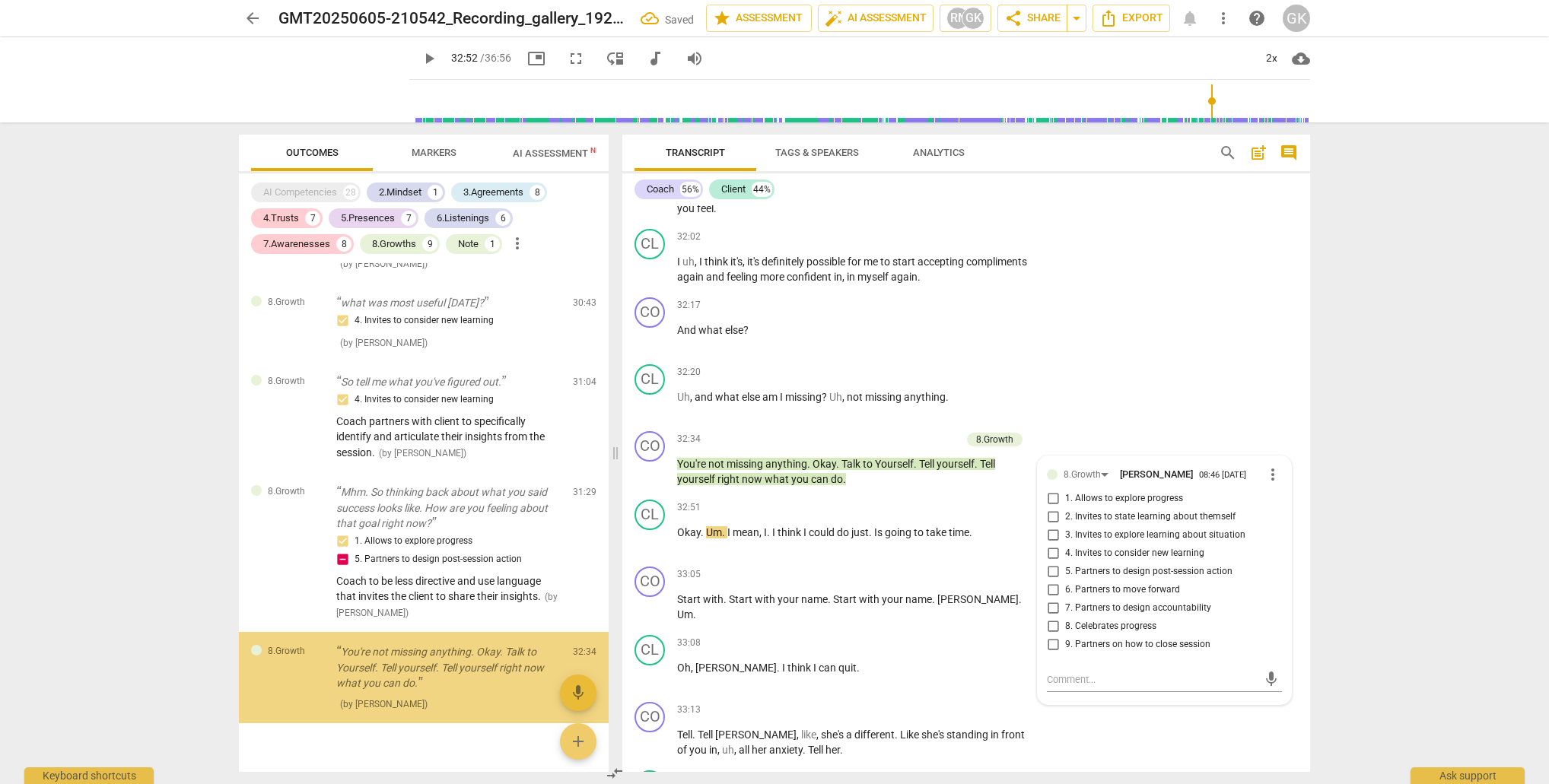
scroll to position [5138, 0]
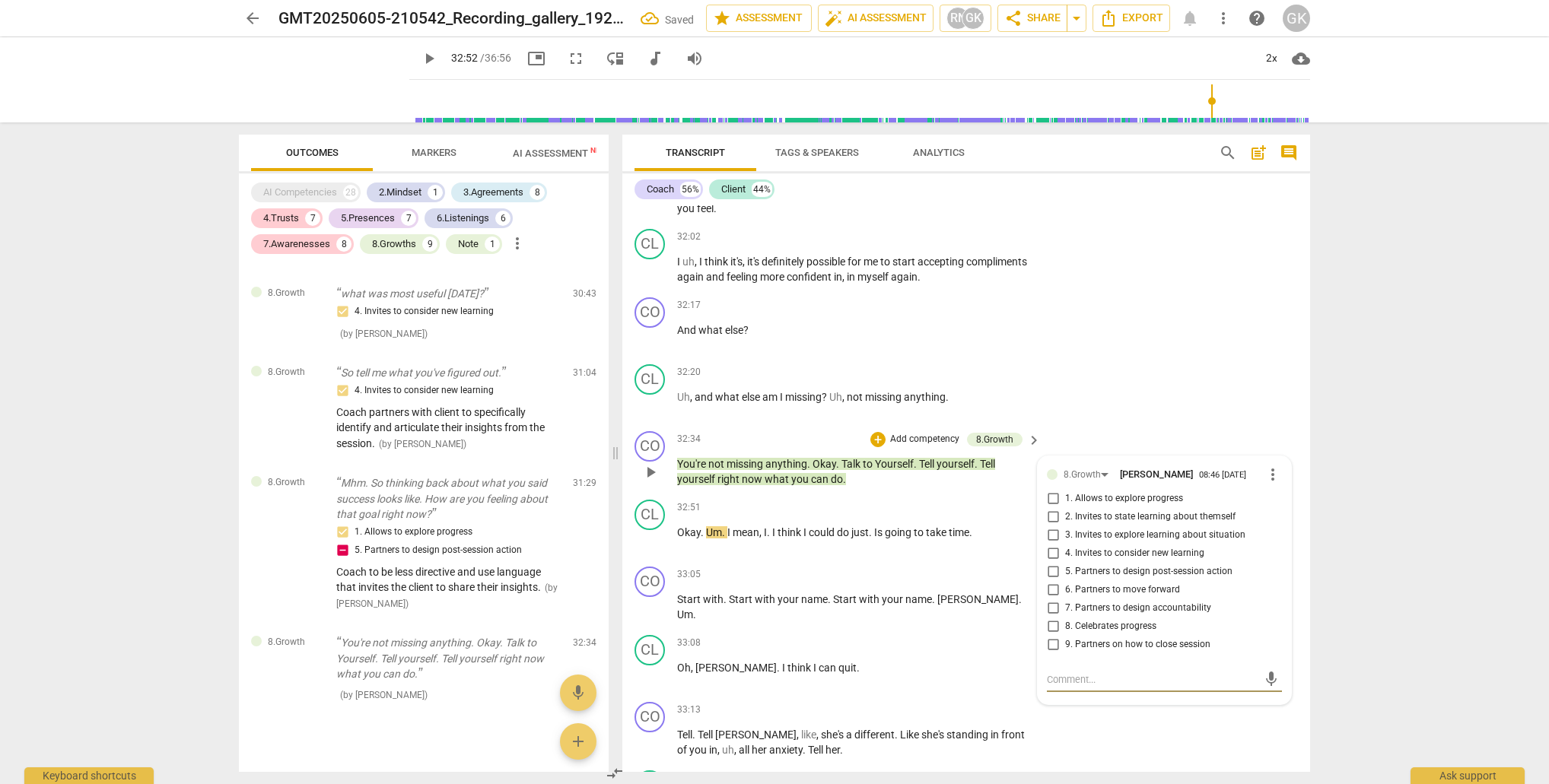
click at [1047, 581] on input "6. Partners to move forward" at bounding box center [1053, 590] width 24 height 18
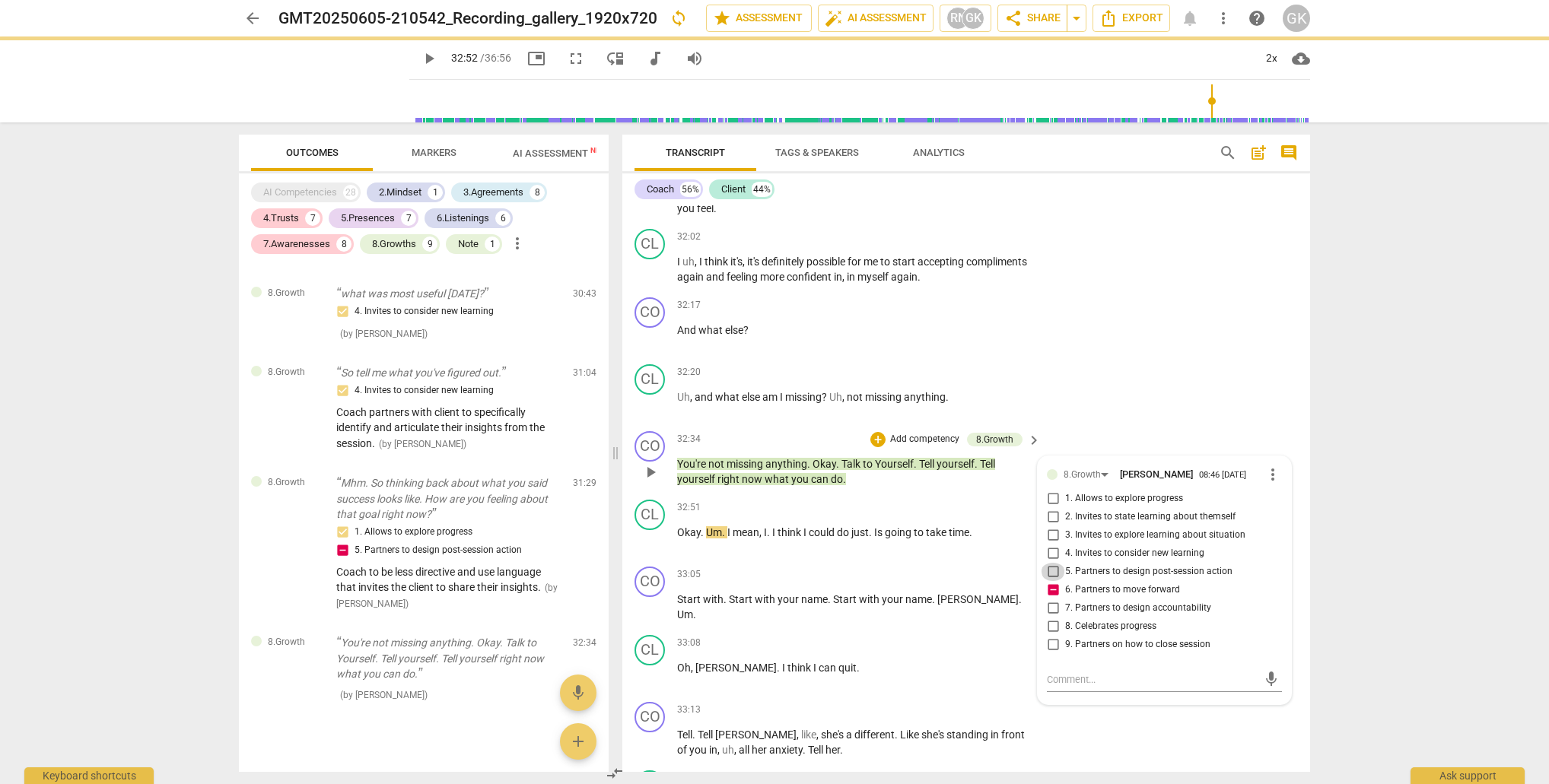
click at [1049, 563] on input "5. Partners to design post-session action" at bounding box center [1053, 572] width 24 height 18
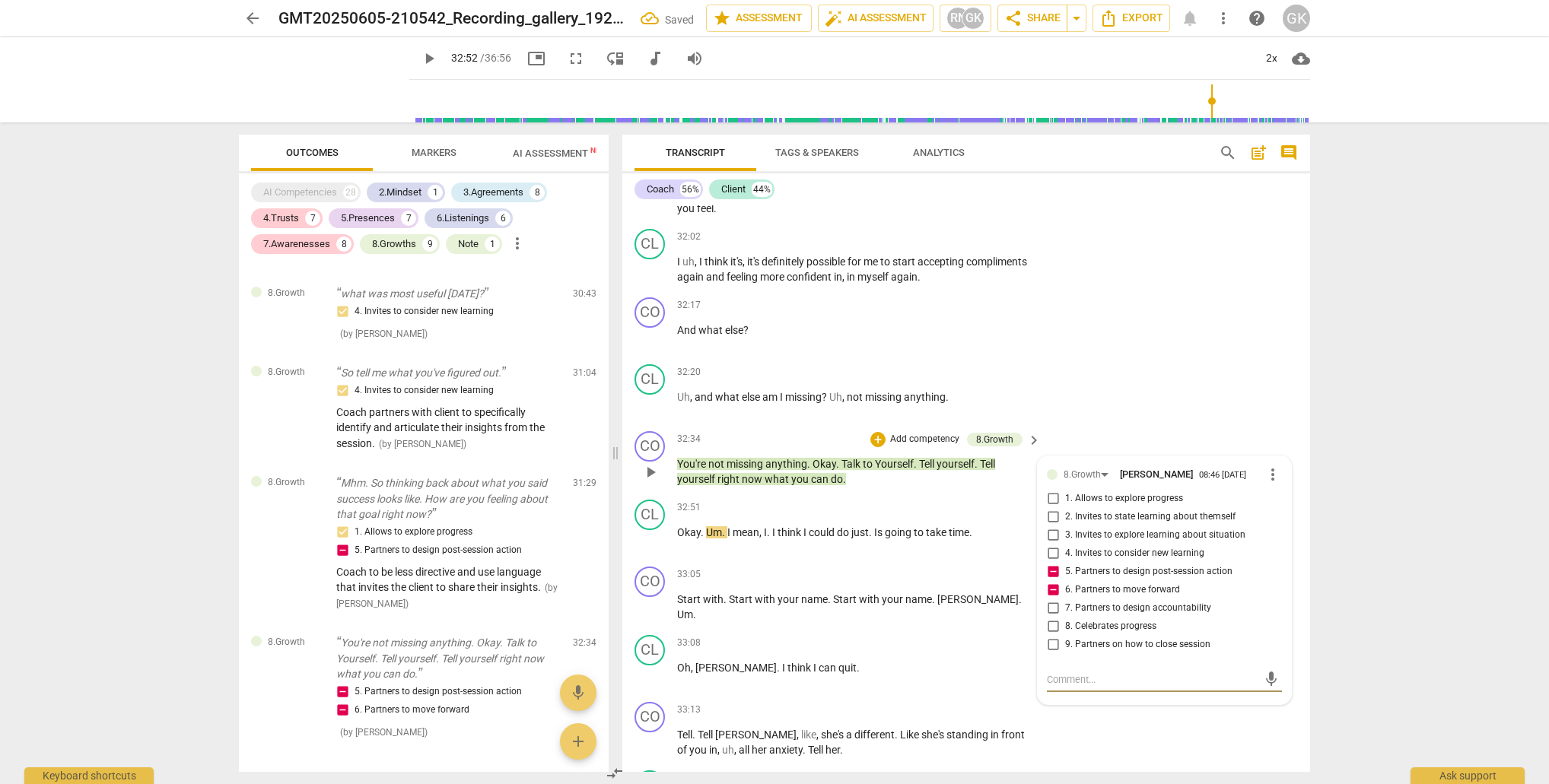
click at [1080, 672] on textarea at bounding box center [1151, 679] width 211 height 14
click at [1268, 678] on span "send" at bounding box center [1271, 686] width 17 height 17
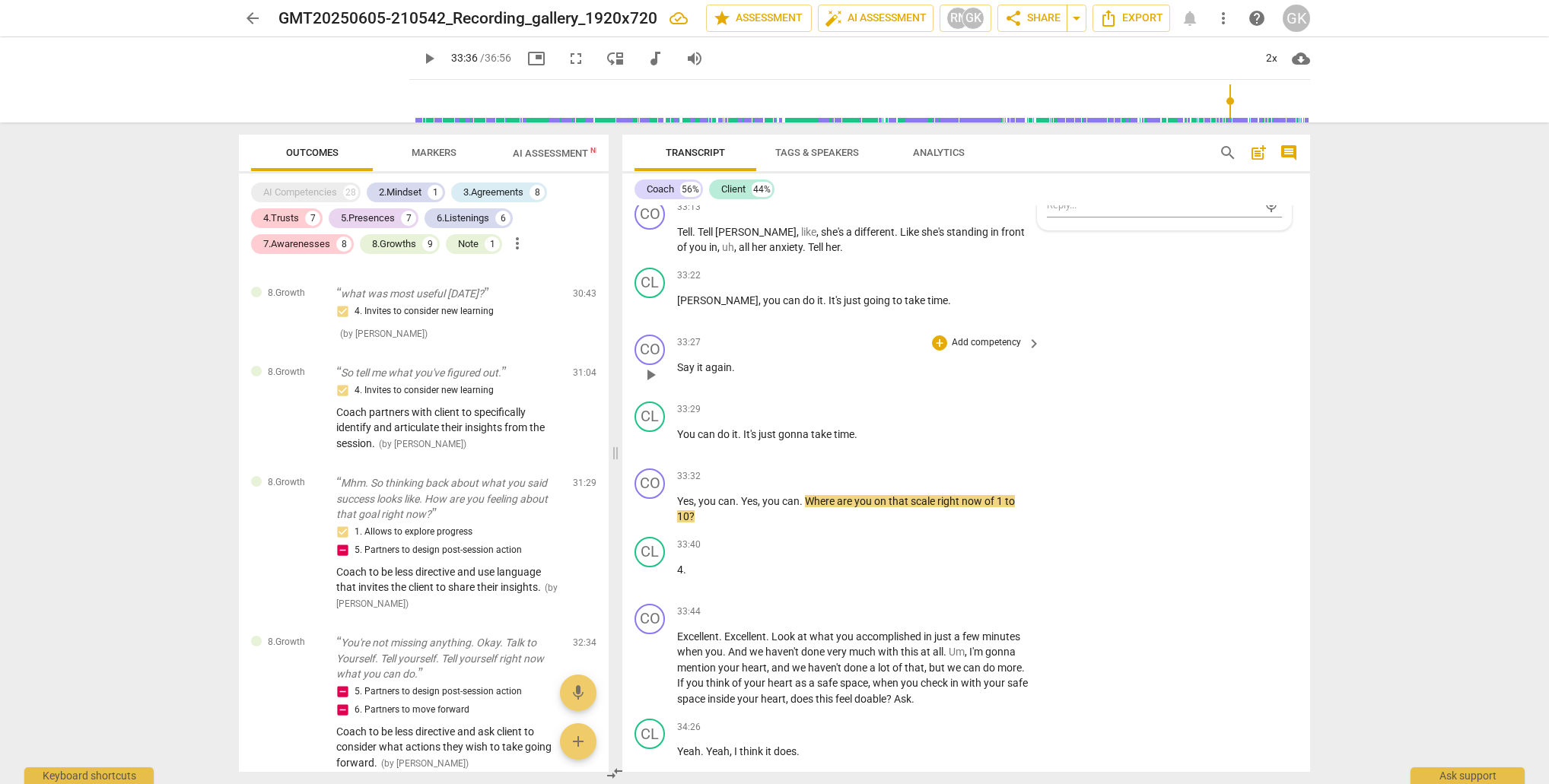
scroll to position [12202, 0]
click at [740, 492] on span "." at bounding box center [738, 498] width 5 height 12
click at [806, 492] on span "Where" at bounding box center [821, 498] width 32 height 12
drag, startPoint x: 808, startPoint y: 418, endPoint x: 807, endPoint y: 427, distance: 9.1
click at [807, 490] on p "Yes , you can . Yes , you can . Where are you on that scale right now of 1 to 1…" at bounding box center [855, 506] width 356 height 32
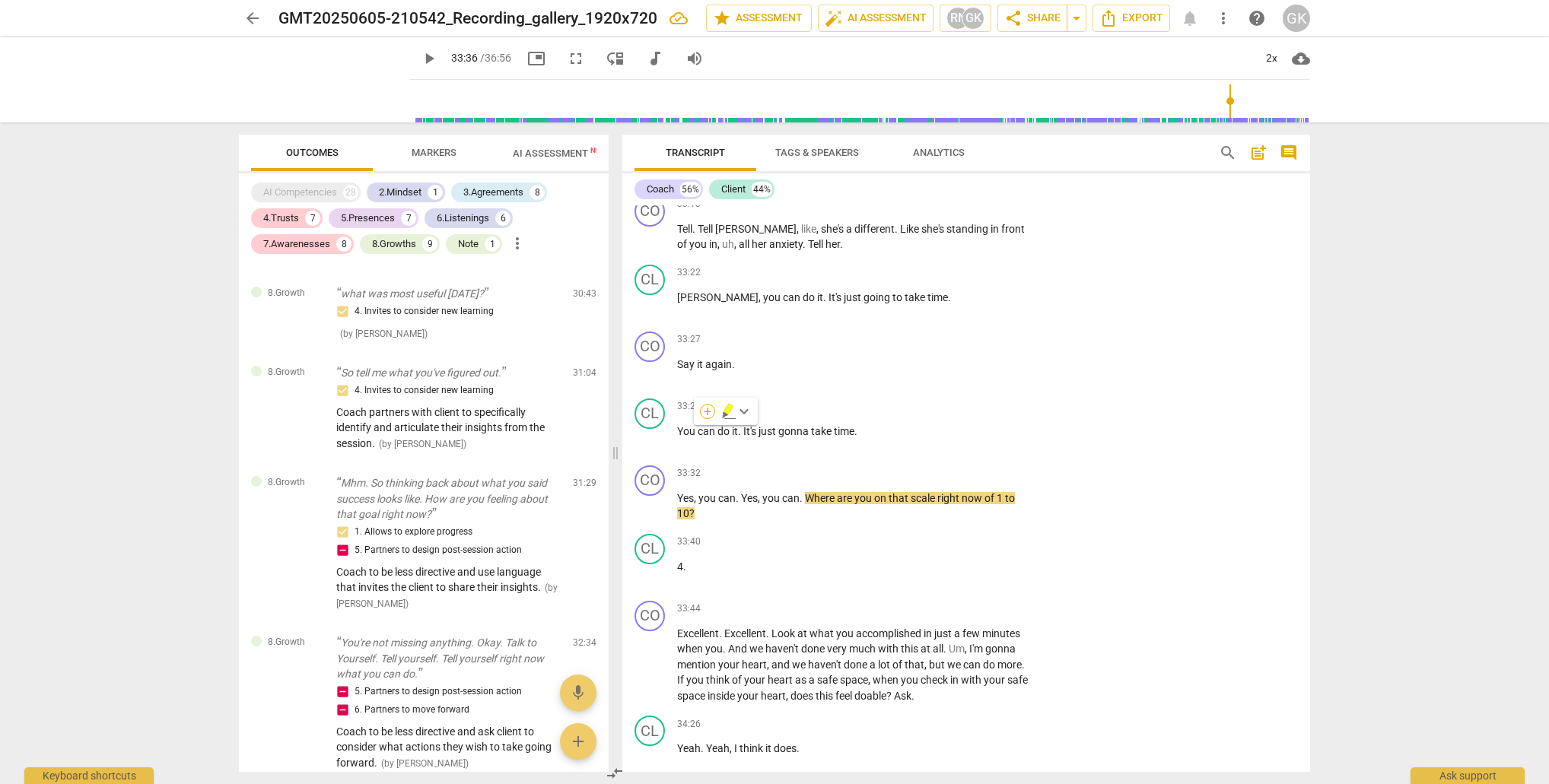
click at [707, 411] on div "+" at bounding box center [708, 411] width 15 height 15
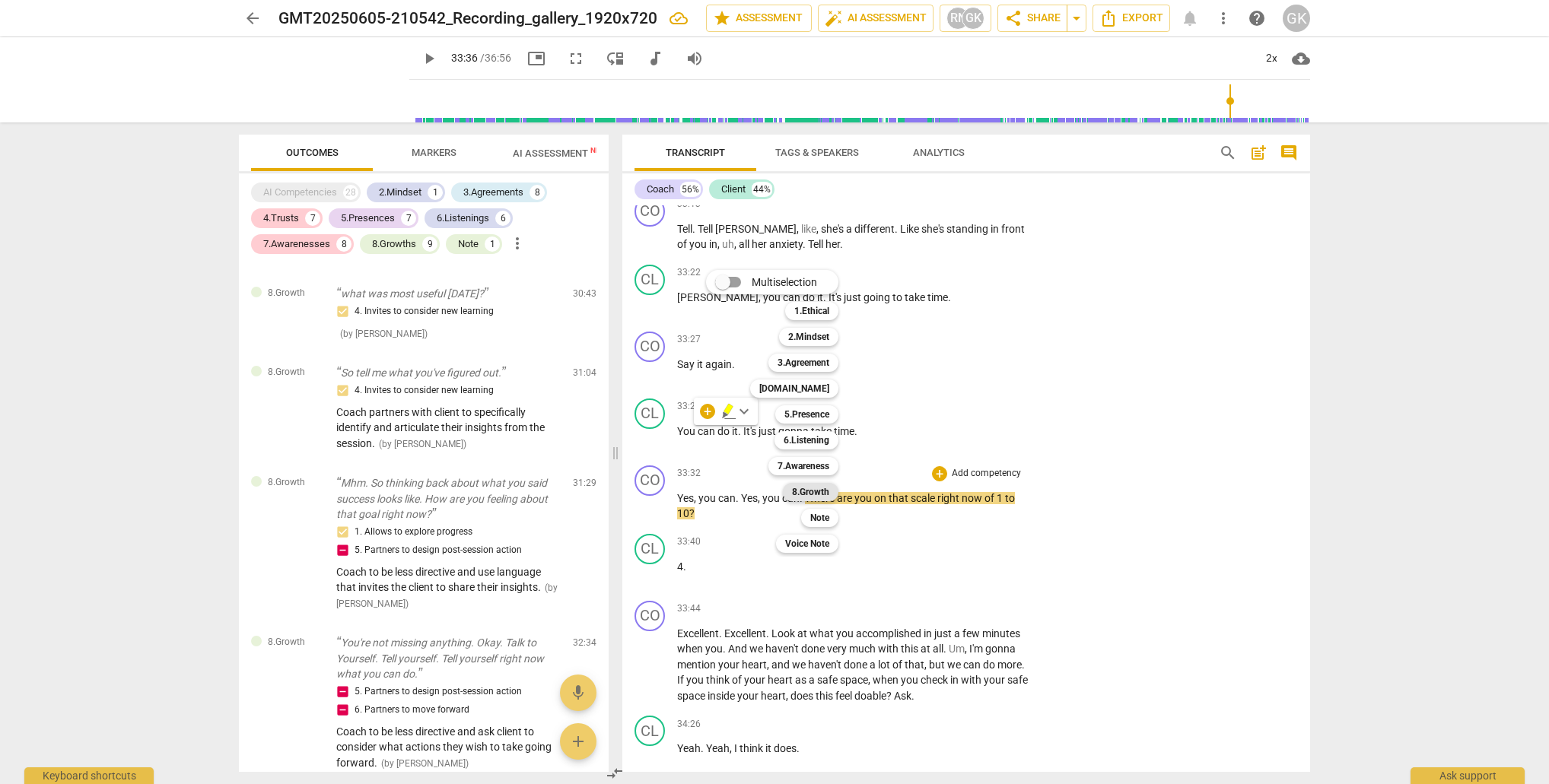
click at [821, 488] on b "8.Growth" at bounding box center [810, 492] width 37 height 18
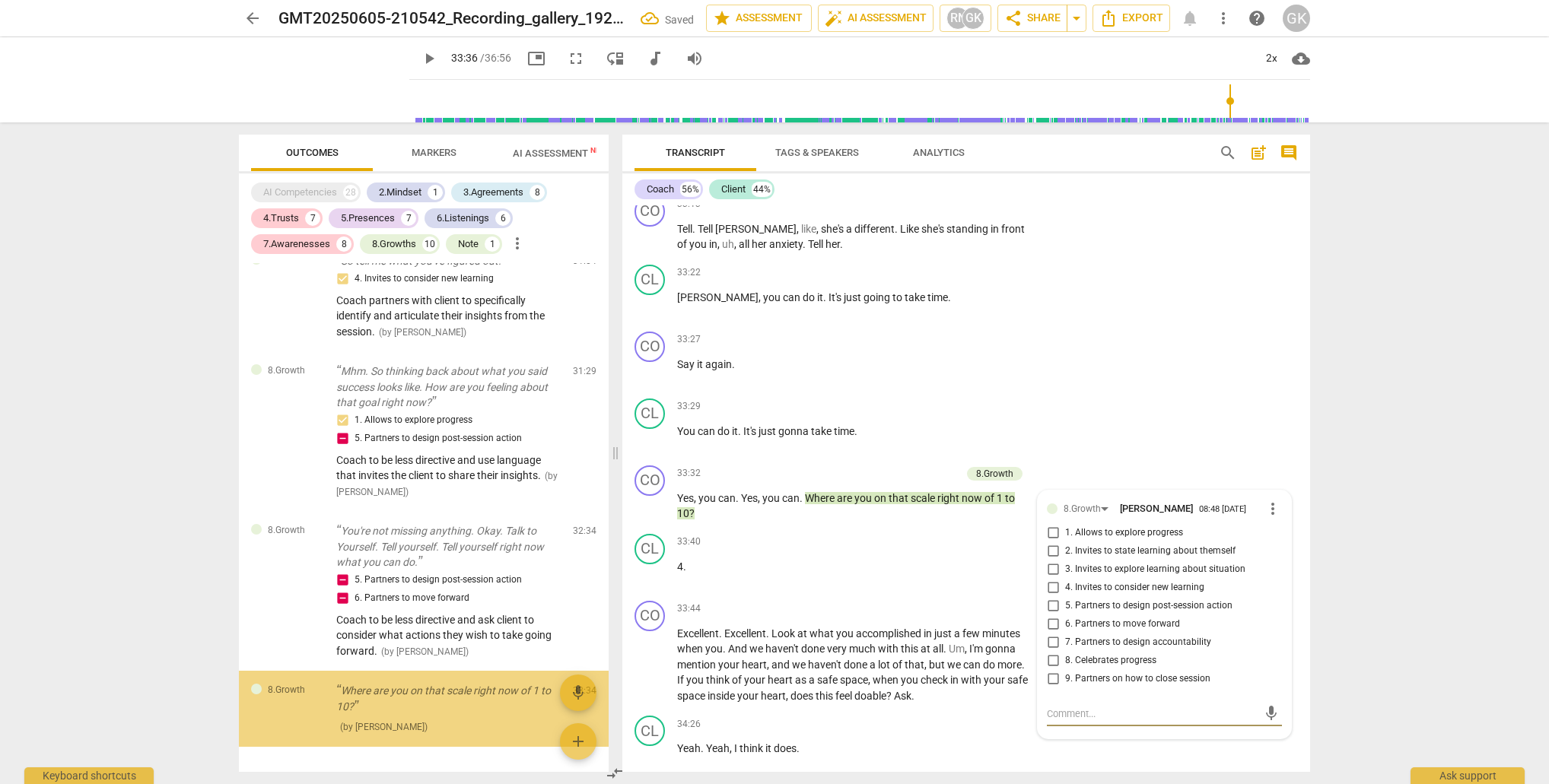
scroll to position [5280, 0]
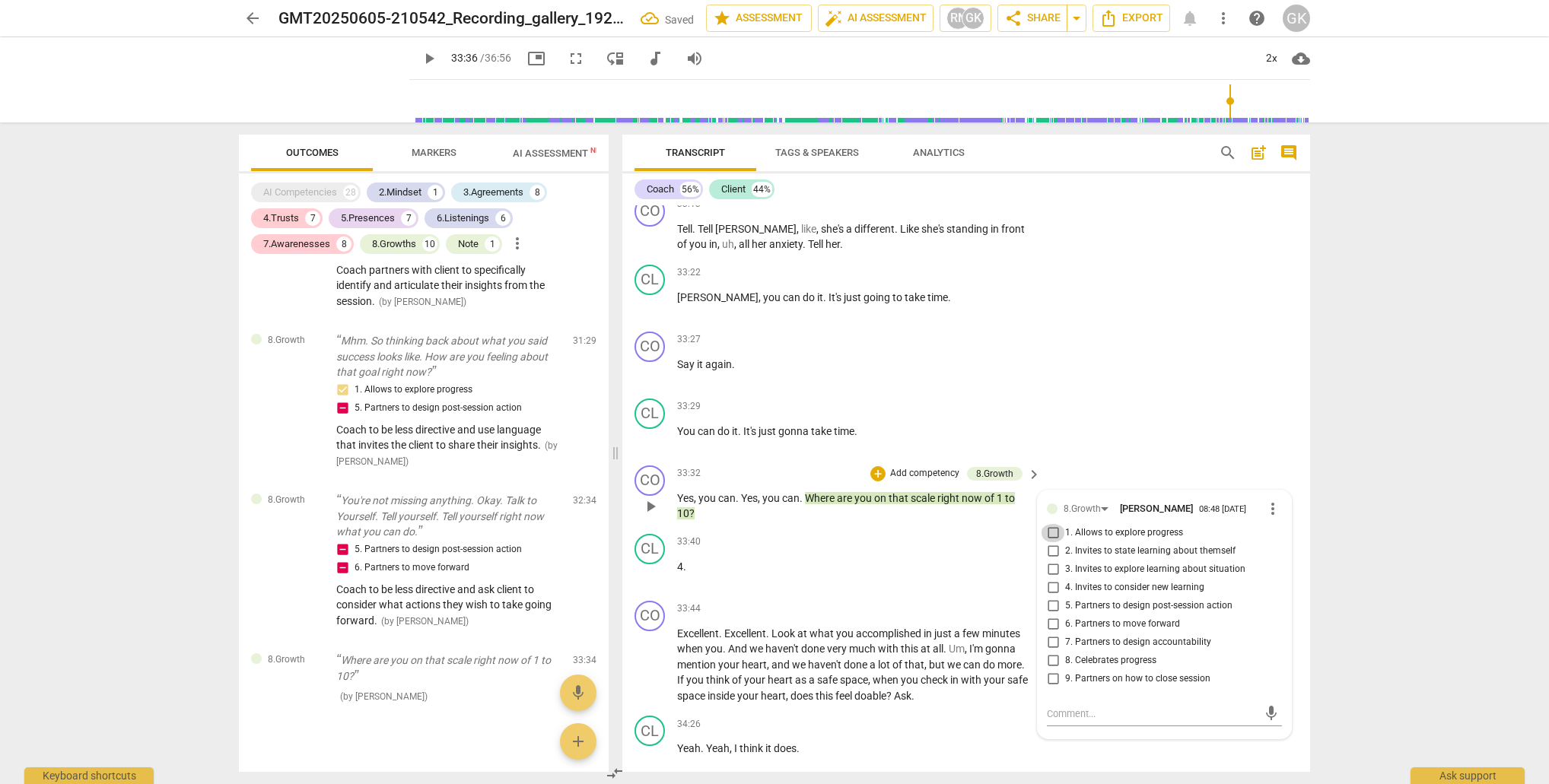
drag, startPoint x: 1051, startPoint y: 450, endPoint x: 1039, endPoint y: 452, distance: 12.2
click at [1051, 524] on input "1. Allows to explore progress" at bounding box center [1053, 533] width 24 height 18
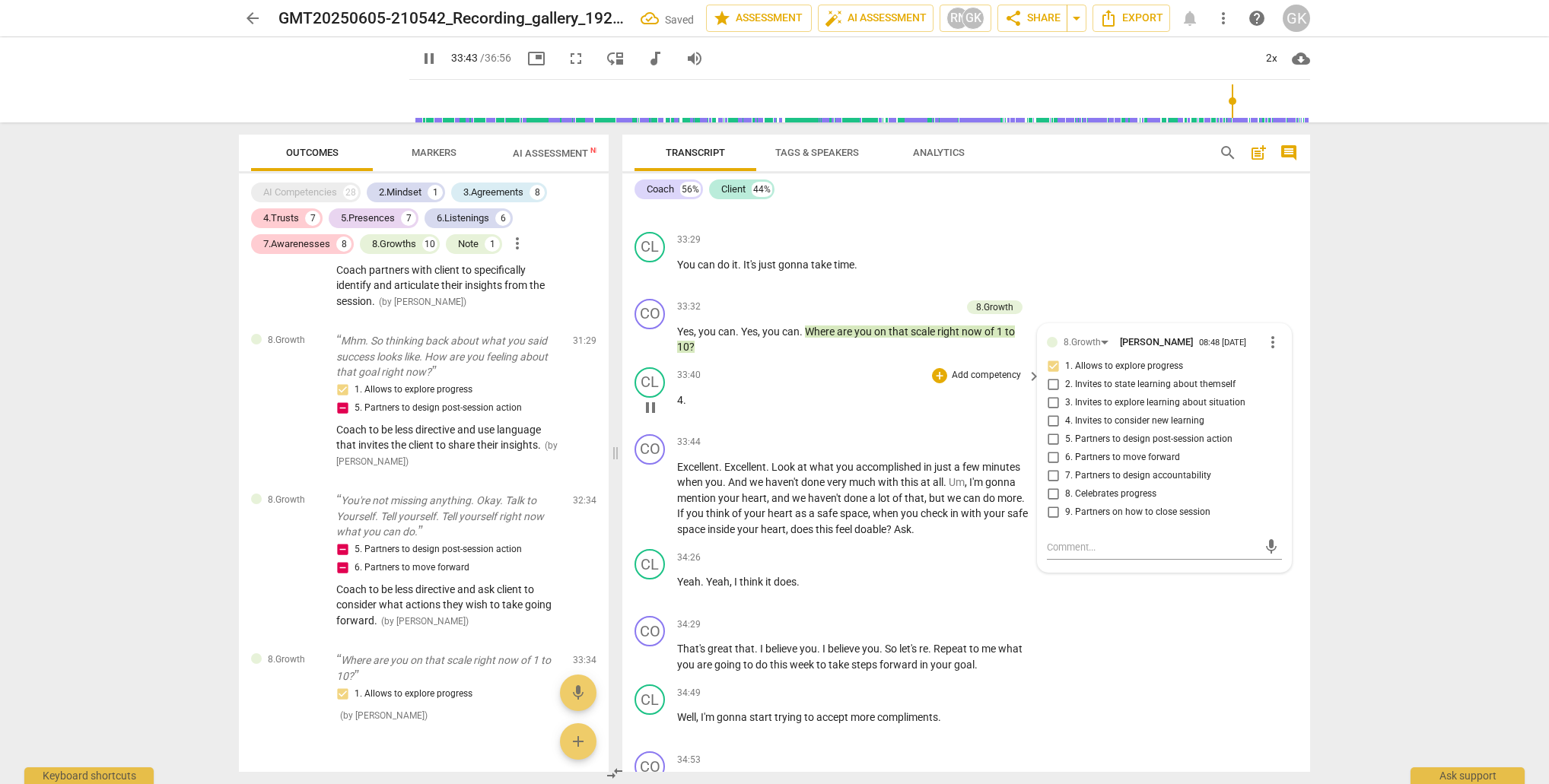
scroll to position [12371, 0]
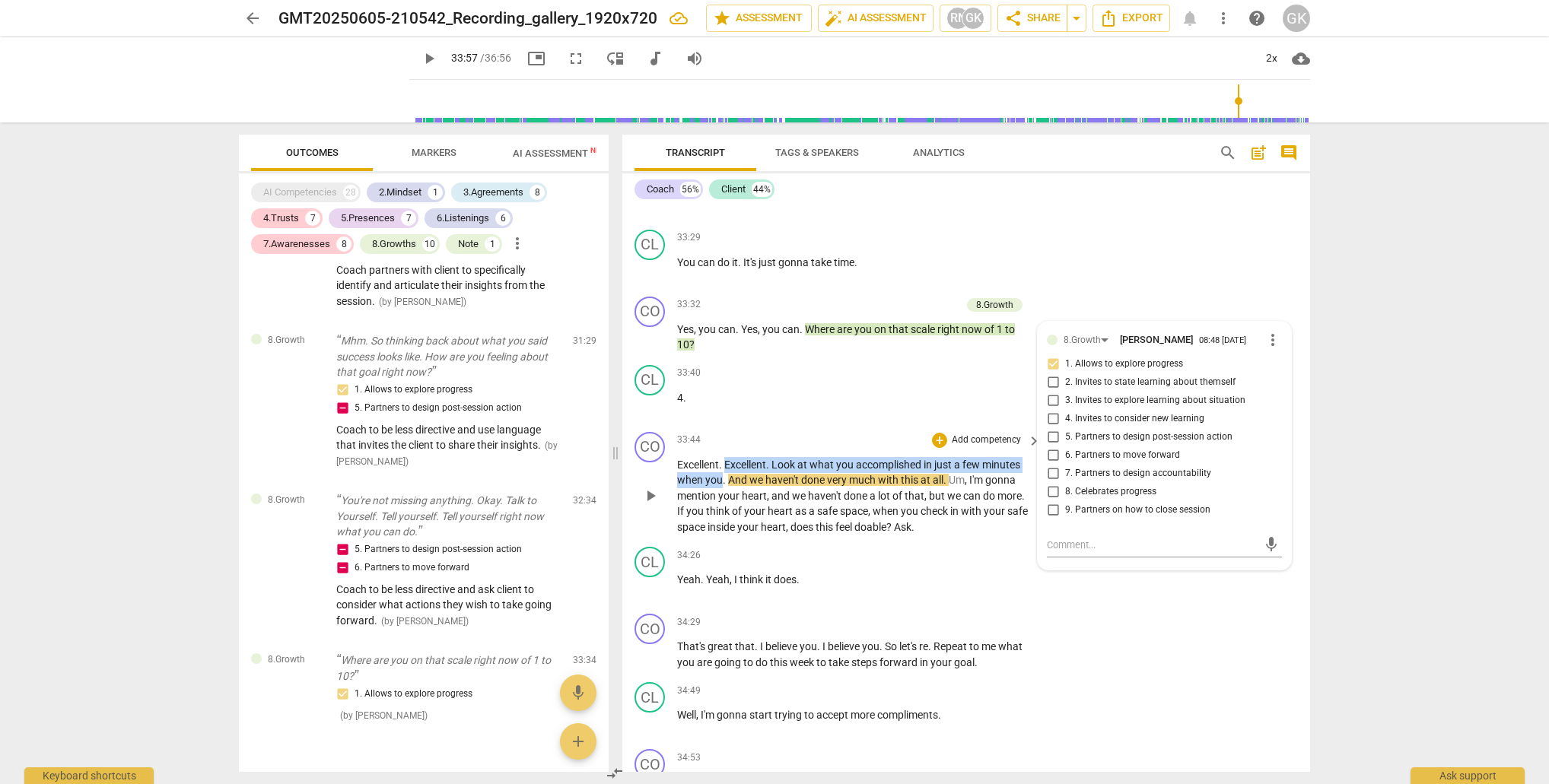
drag, startPoint x: 725, startPoint y: 378, endPoint x: 728, endPoint y: 398, distance: 20.2
click at [721, 457] on p "Excellent . Excellent . Look at what you accomplished in just a few minutes whe…" at bounding box center [855, 496] width 356 height 79
click at [736, 373] on div "+" at bounding box center [736, 377] width 15 height 15
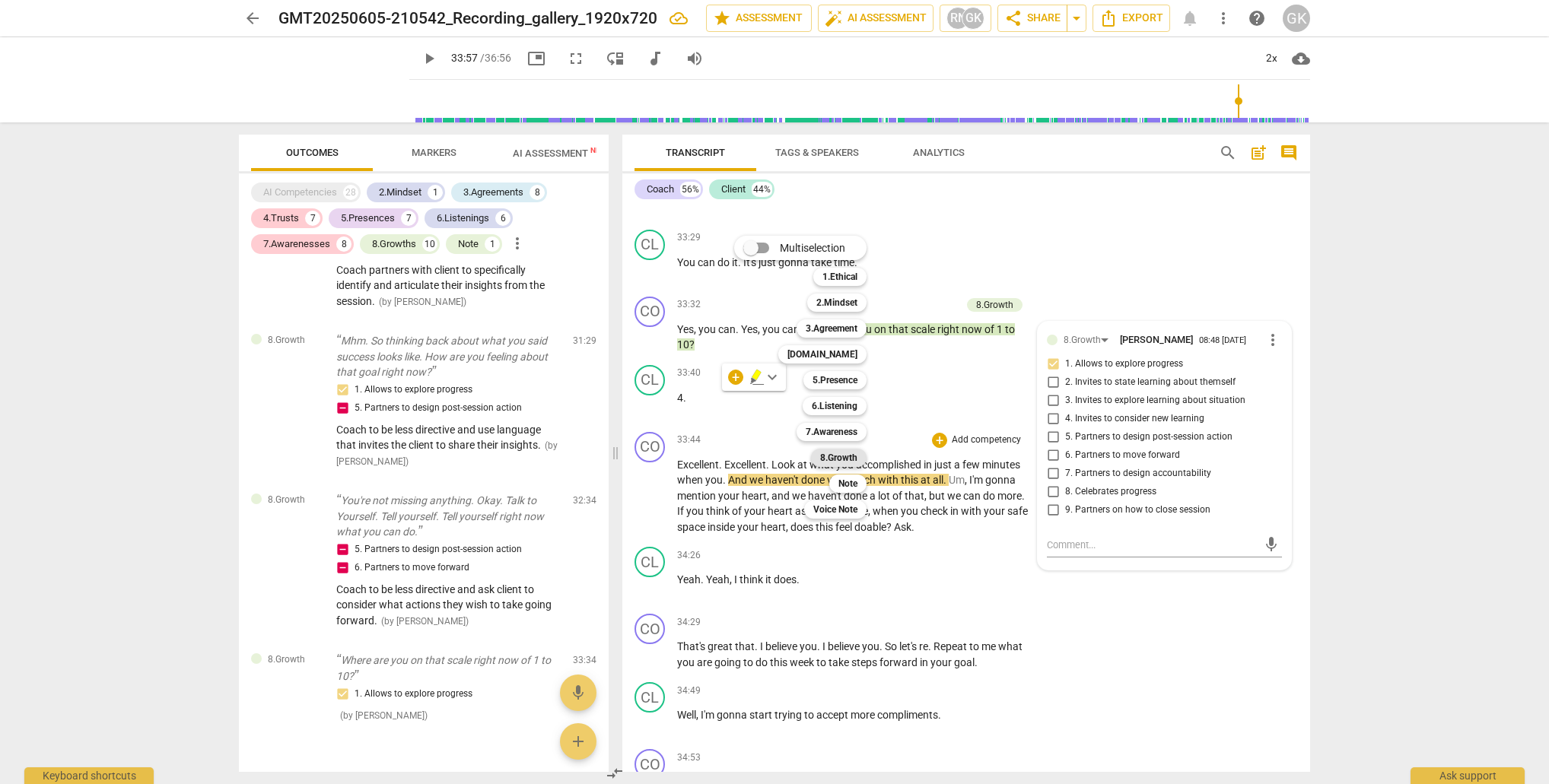
click at [845, 459] on b "8.Growth" at bounding box center [839, 458] width 37 height 18
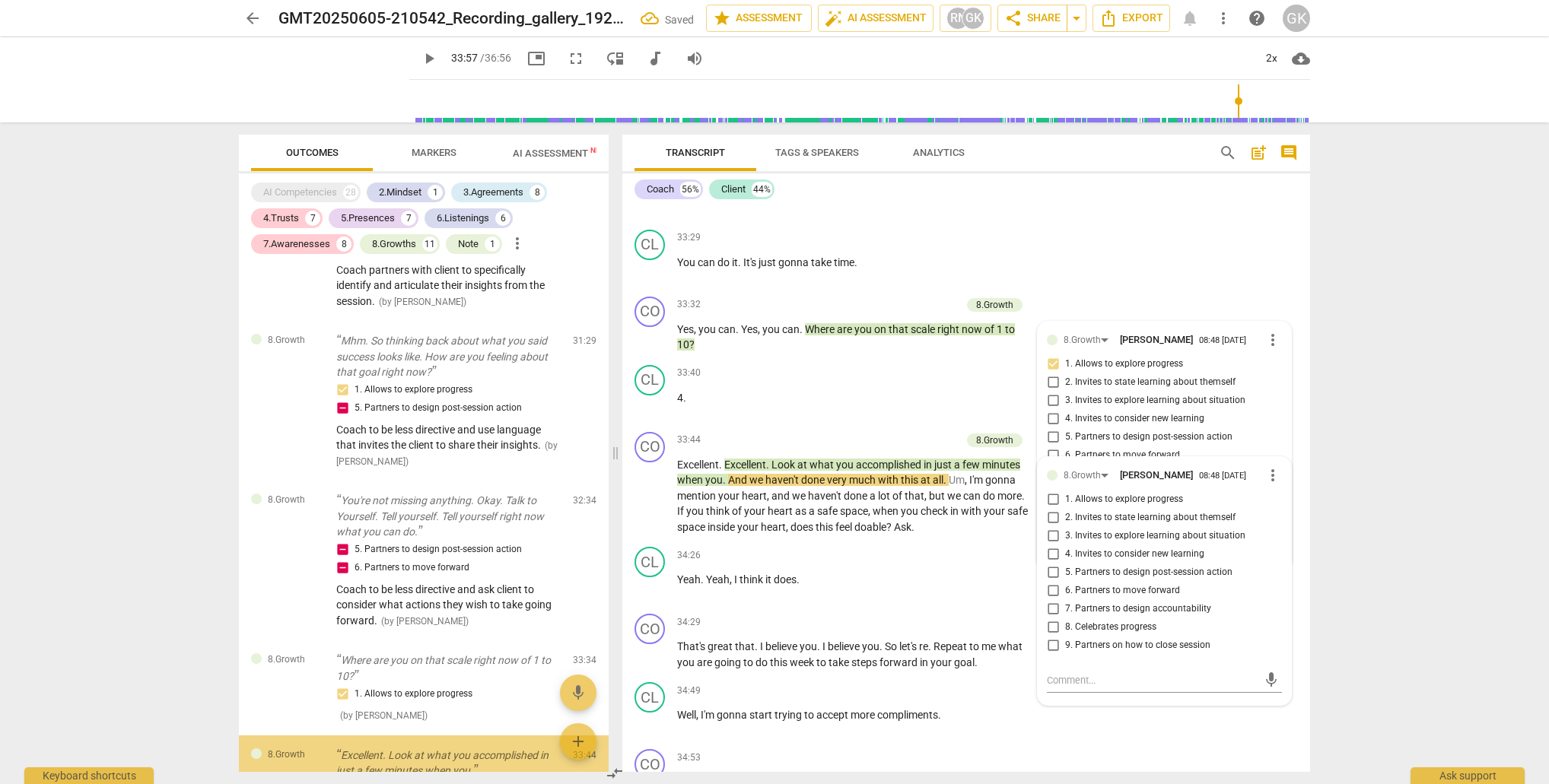
scroll to position [5373, 0]
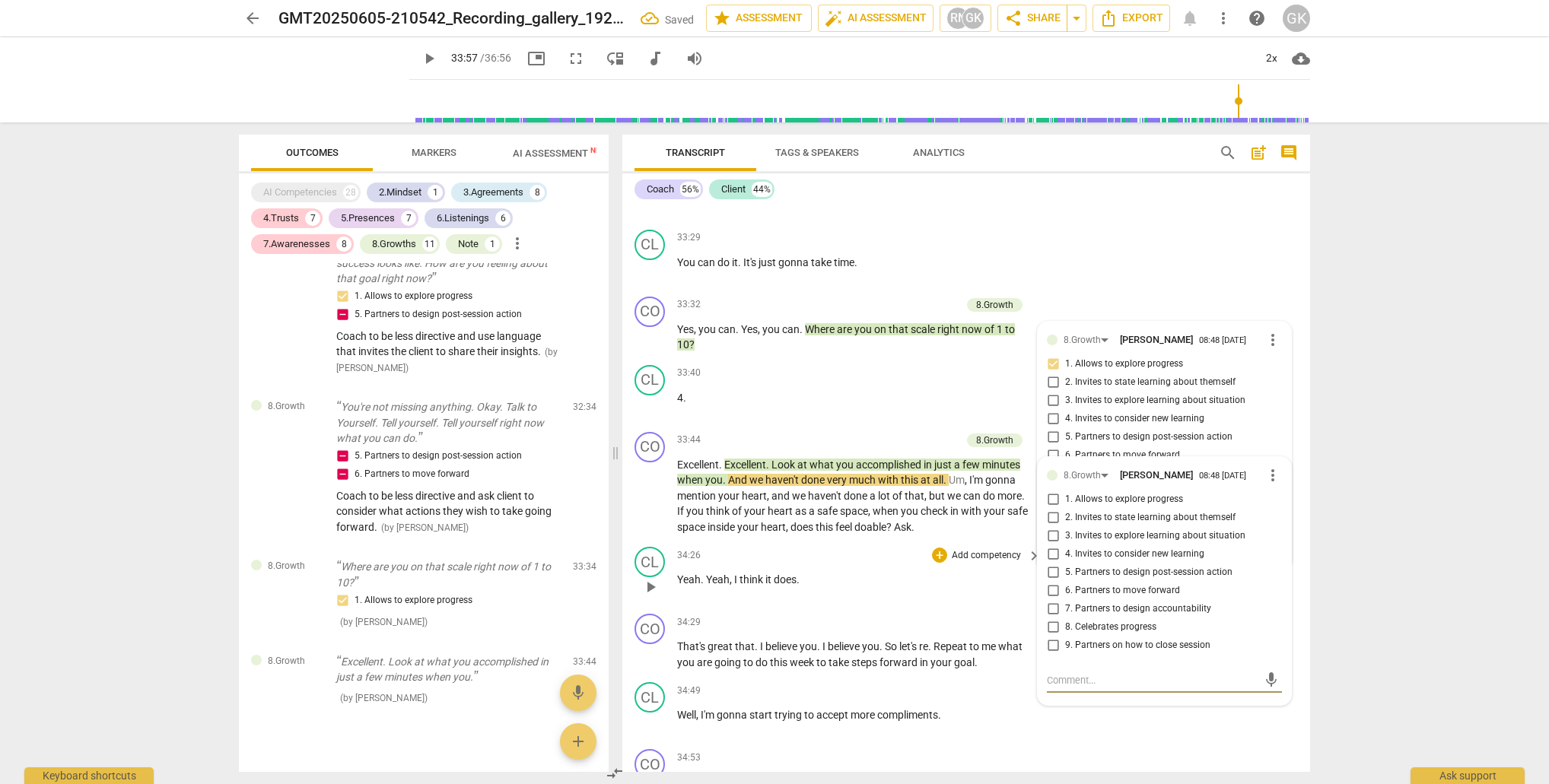
drag, startPoint x: 1052, startPoint y: 544, endPoint x: 951, endPoint y: 517, distance: 104.5
click at [1052, 618] on input "8. Celebrates progress" at bounding box center [1053, 627] width 24 height 18
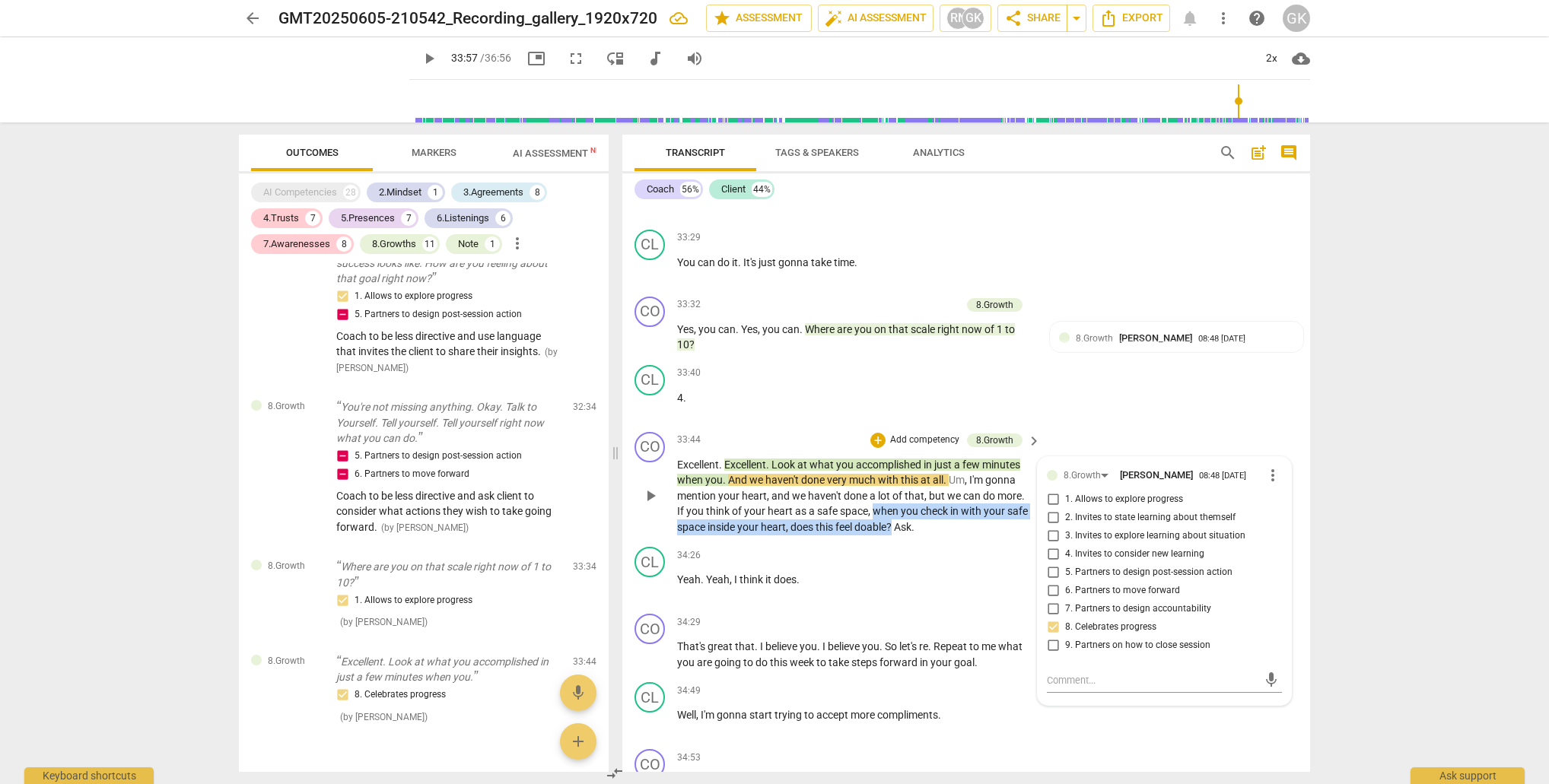
drag, startPoint x: 874, startPoint y: 429, endPoint x: 894, endPoint y: 442, distance: 23.9
click at [894, 457] on p "Excellent . Excellent . Look at what you accomplished in just a few minutes whe…" at bounding box center [855, 496] width 356 height 79
click at [913, 425] on div "+" at bounding box center [911, 423] width 15 height 15
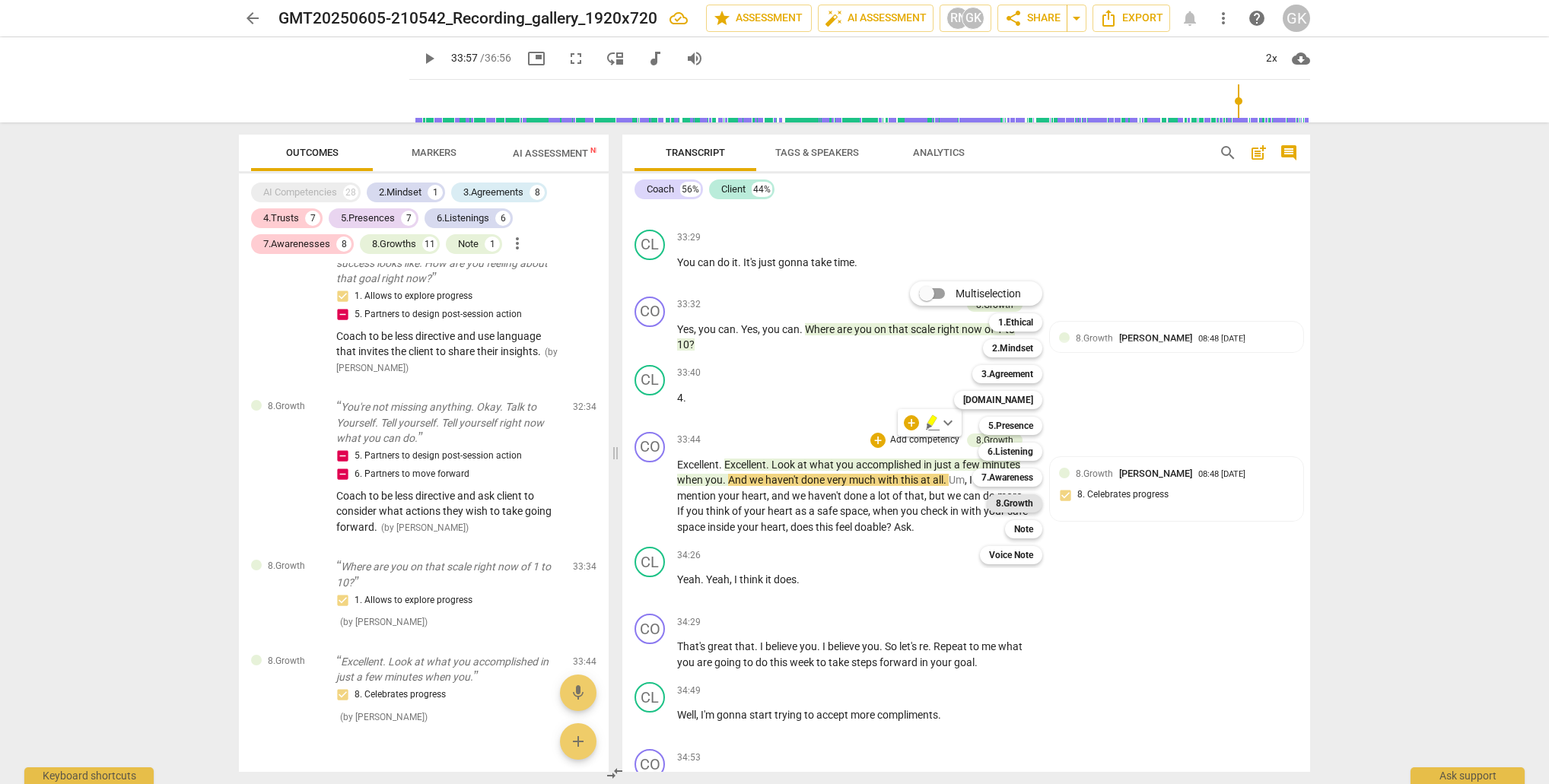
click at [1016, 502] on b "8.Growth" at bounding box center [1014, 503] width 37 height 18
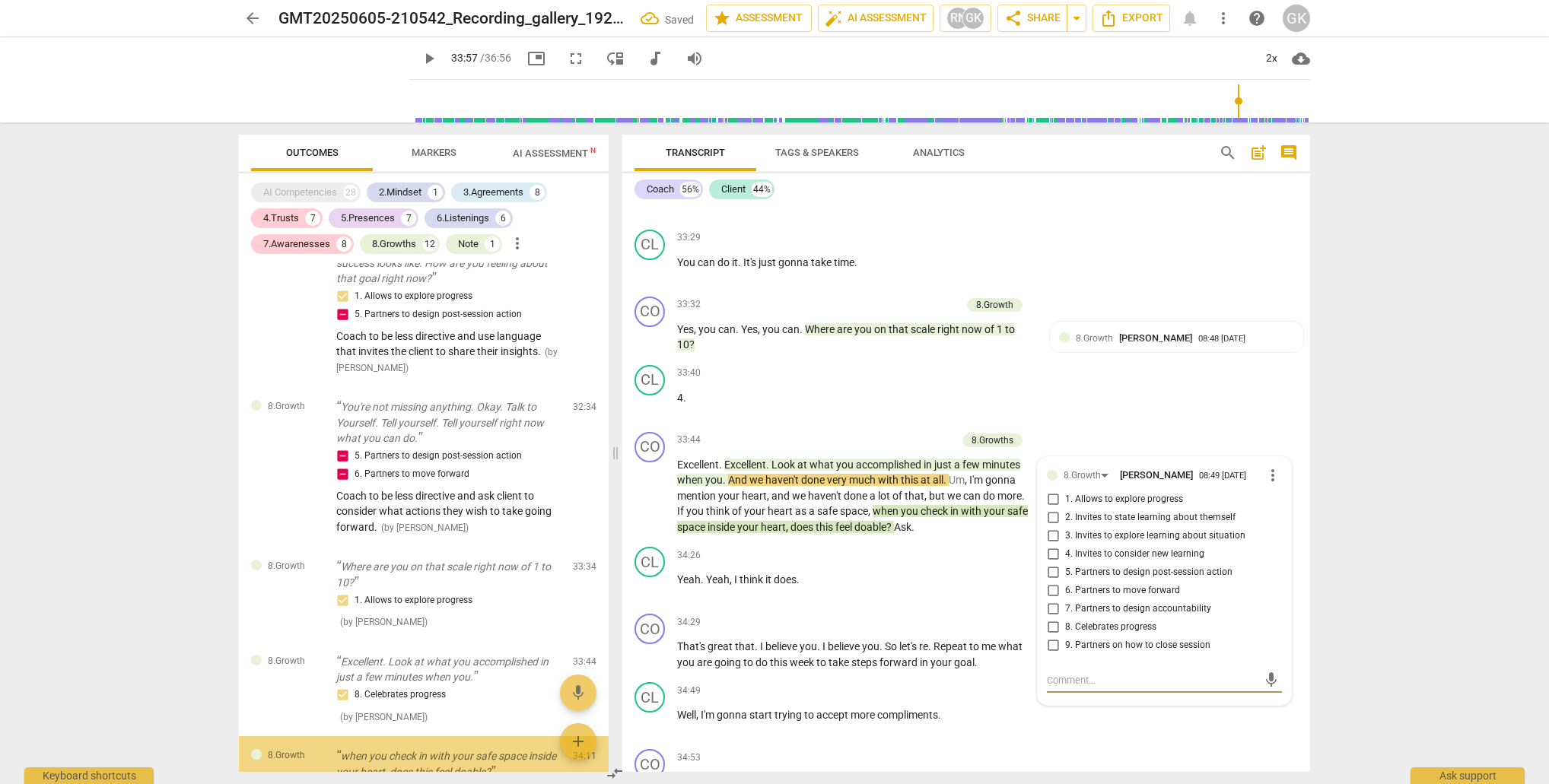
scroll to position [5467, 0]
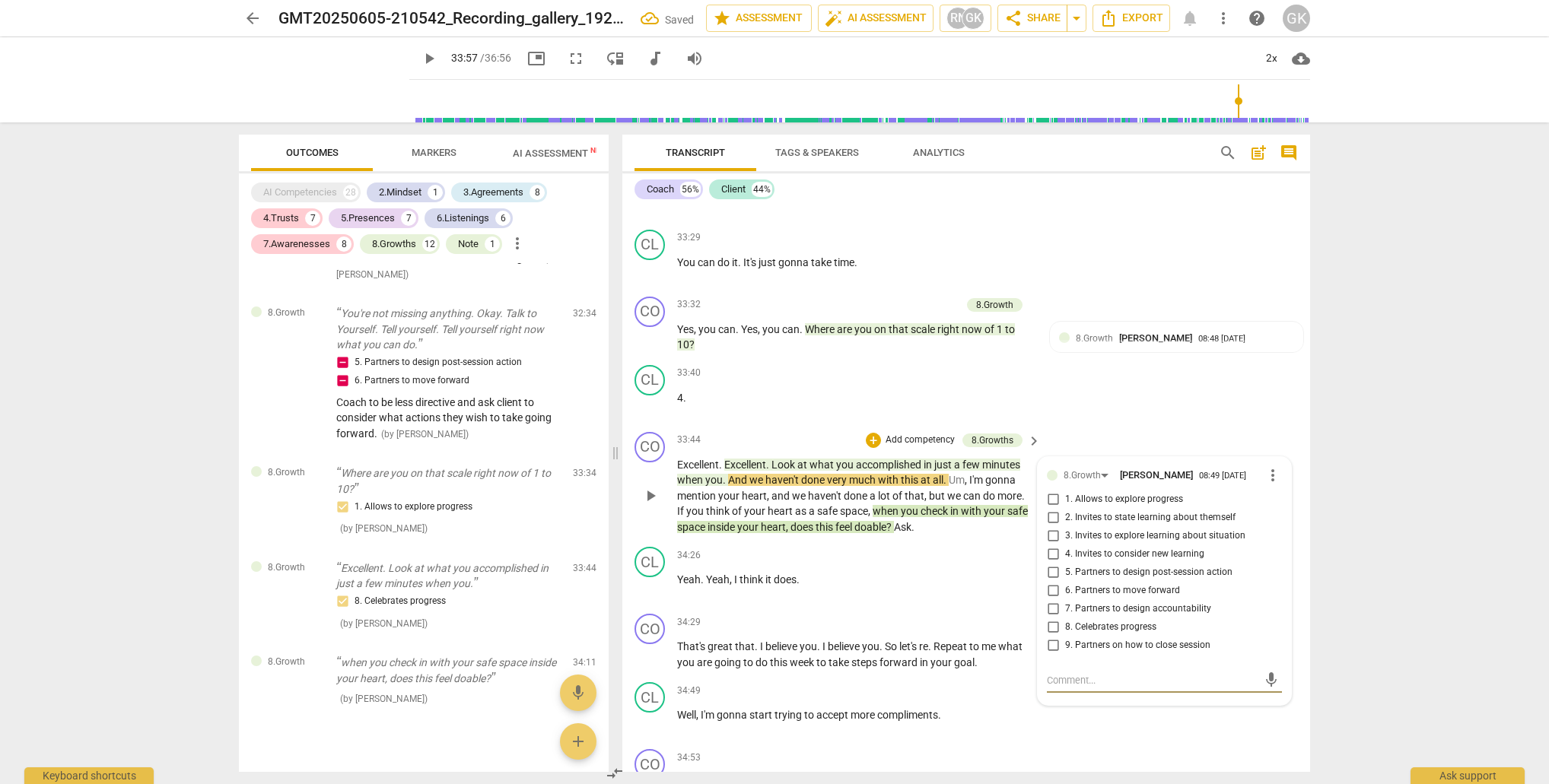
click at [1049, 600] on input "7. Partners to design accountability" at bounding box center [1053, 609] width 24 height 18
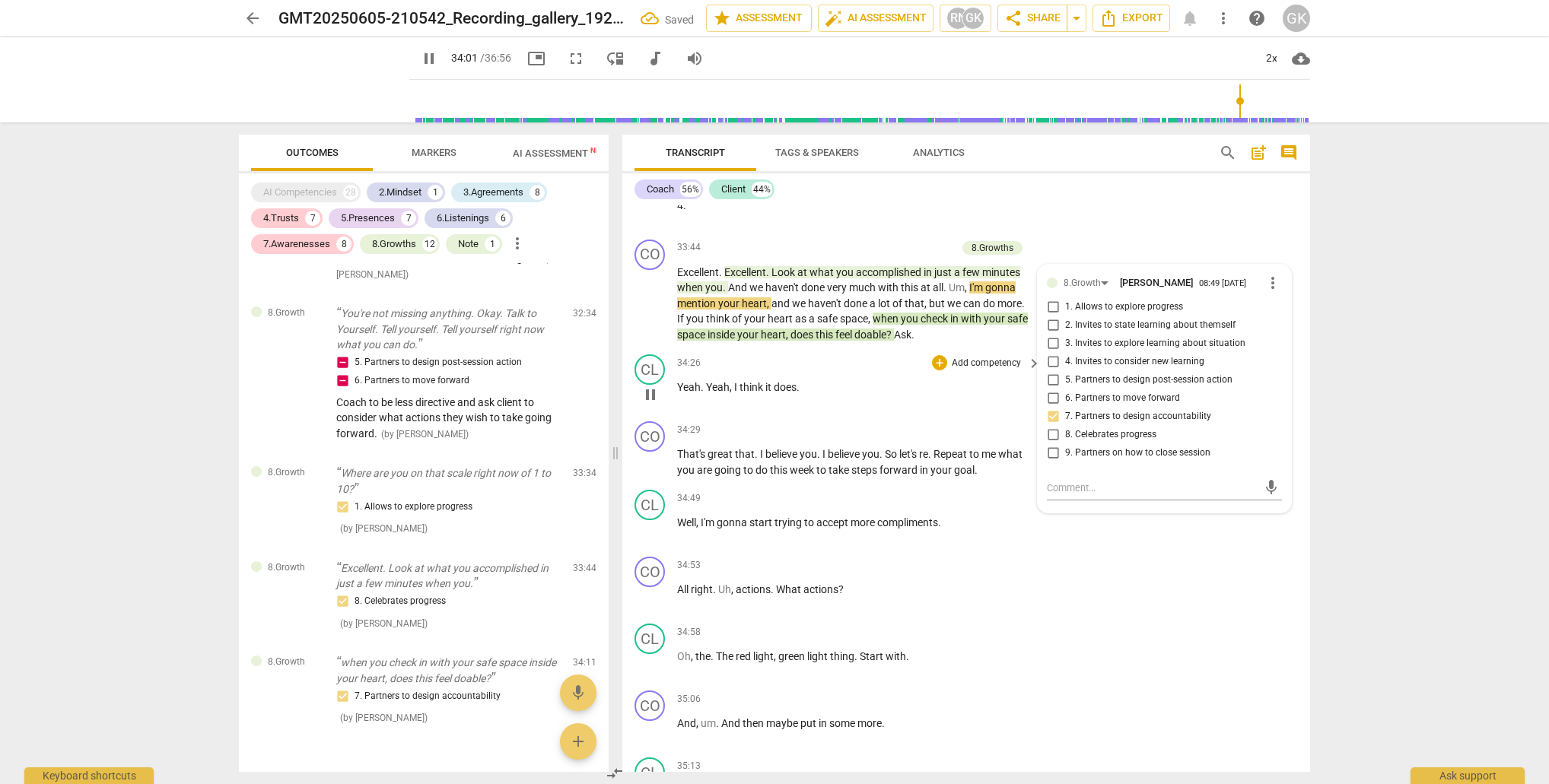
scroll to position [12571, 0]
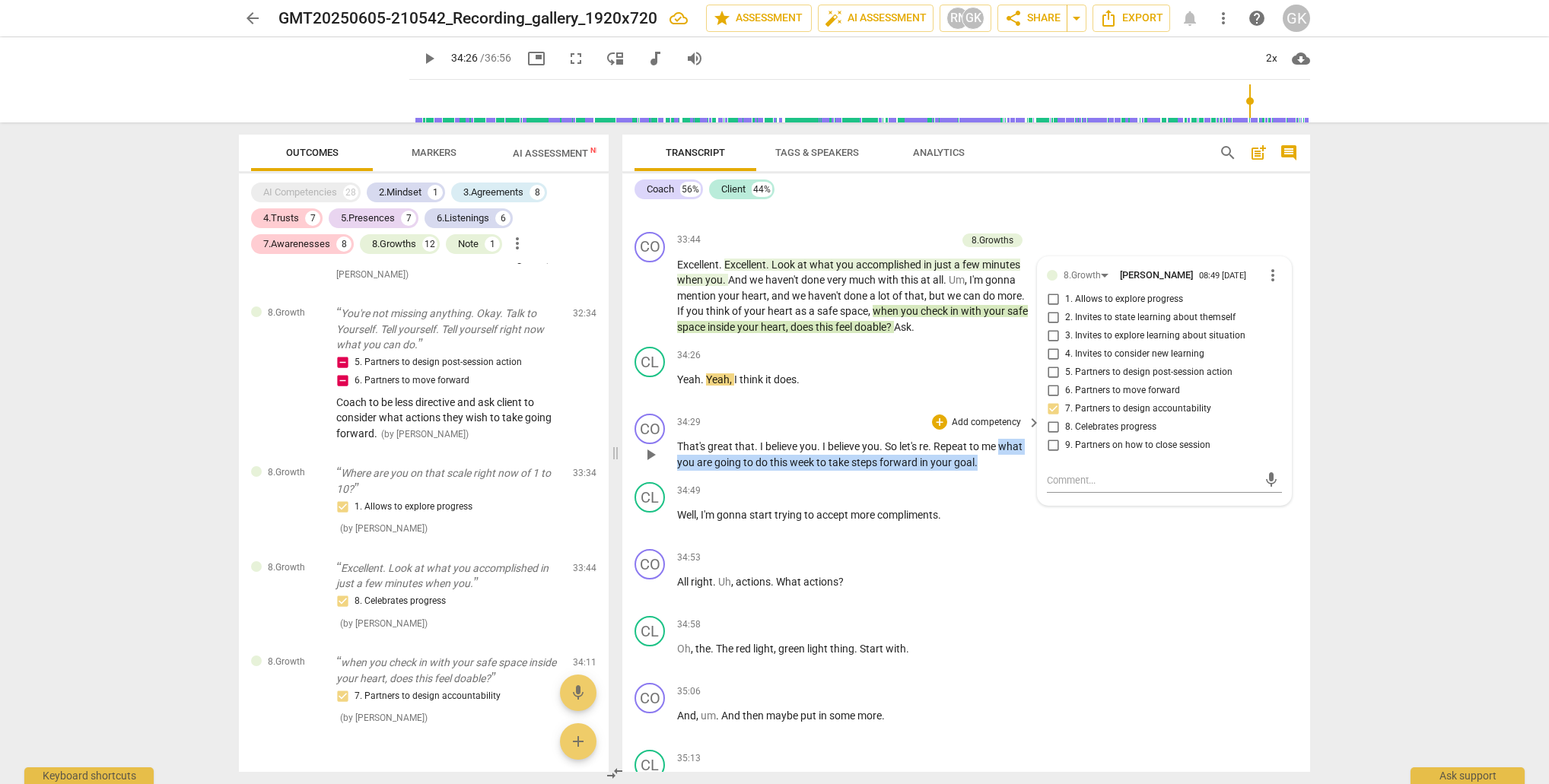
drag, startPoint x: 1006, startPoint y: 362, endPoint x: 994, endPoint y: 382, distance: 23.3
click at [994, 439] on p "That's great that . I believe you . I believe you . So let's re . Repeat to me …" at bounding box center [855, 454] width 356 height 32
click at [992, 359] on div "+" at bounding box center [991, 357] width 15 height 15
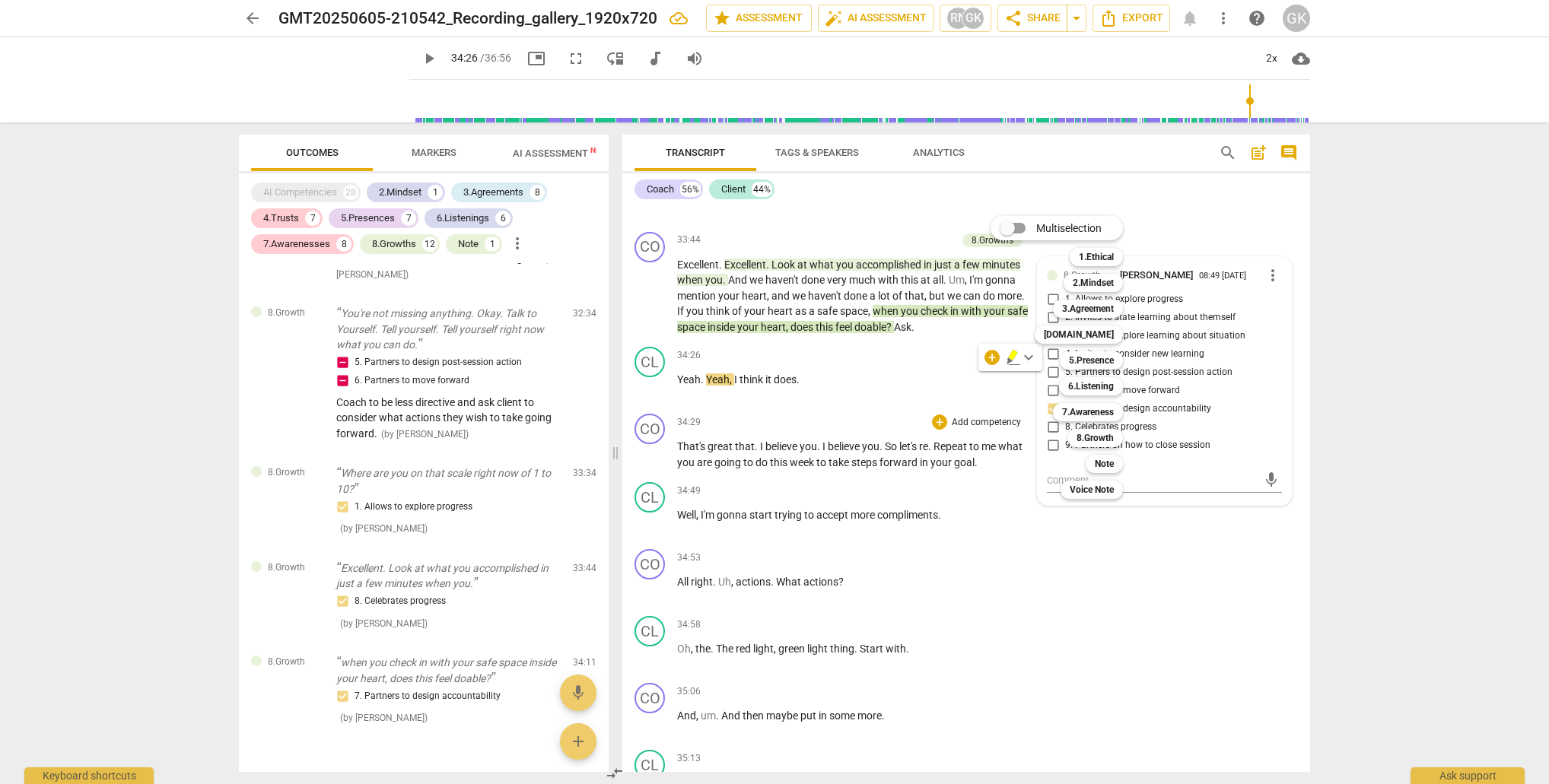
click at [964, 388] on div at bounding box center [774, 392] width 1549 height 784
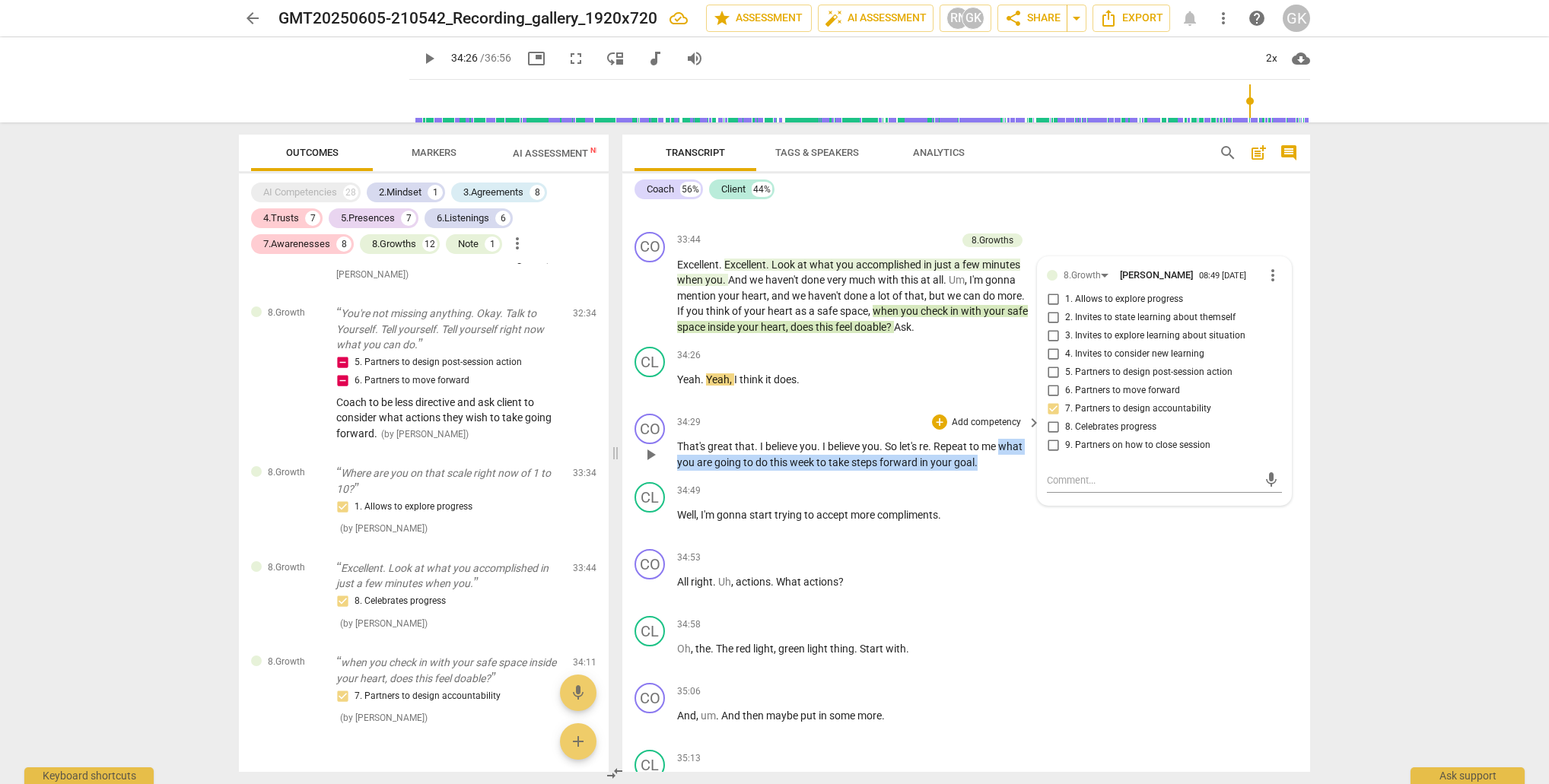
drag, startPoint x: 1003, startPoint y: 362, endPoint x: 996, endPoint y: 387, distance: 26.0
click at [997, 439] on p "That's great that . I believe you . I believe you . So let's re . Repeat to me …" at bounding box center [855, 454] width 356 height 32
click at [989, 359] on div "+" at bounding box center [991, 357] width 15 height 15
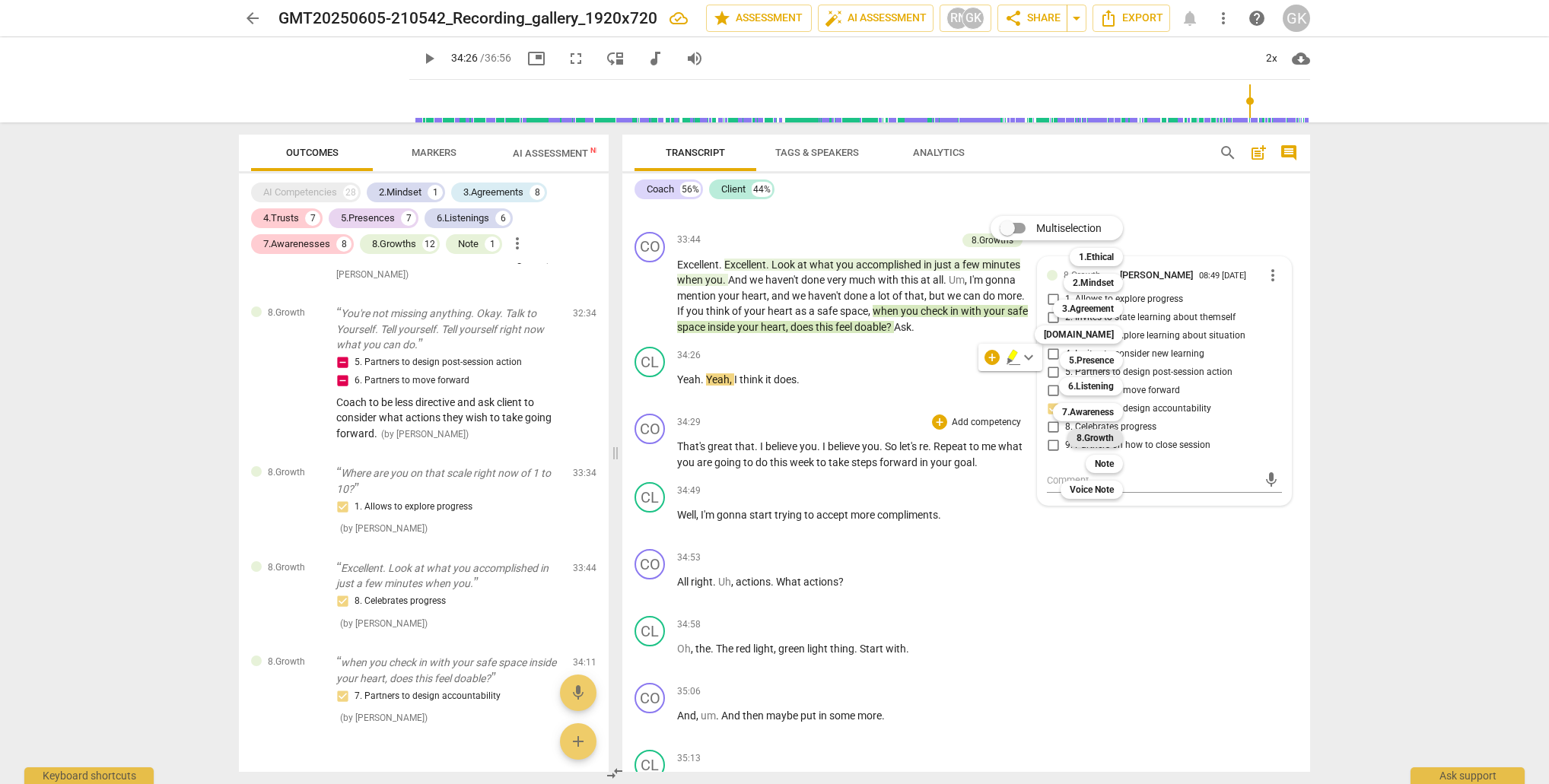
click at [1090, 436] on b "8.Growth" at bounding box center [1094, 438] width 37 height 18
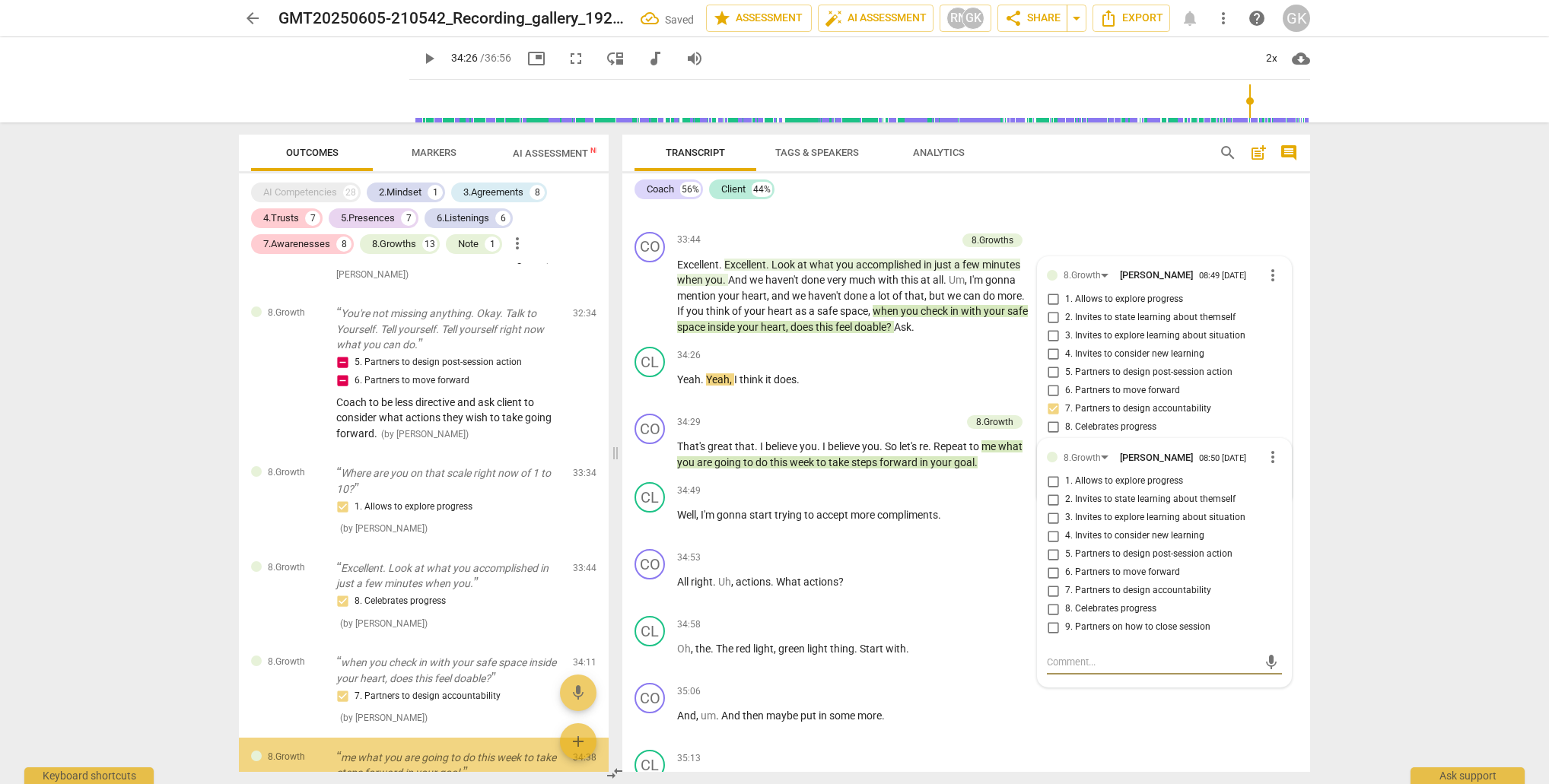
scroll to position [5560, 0]
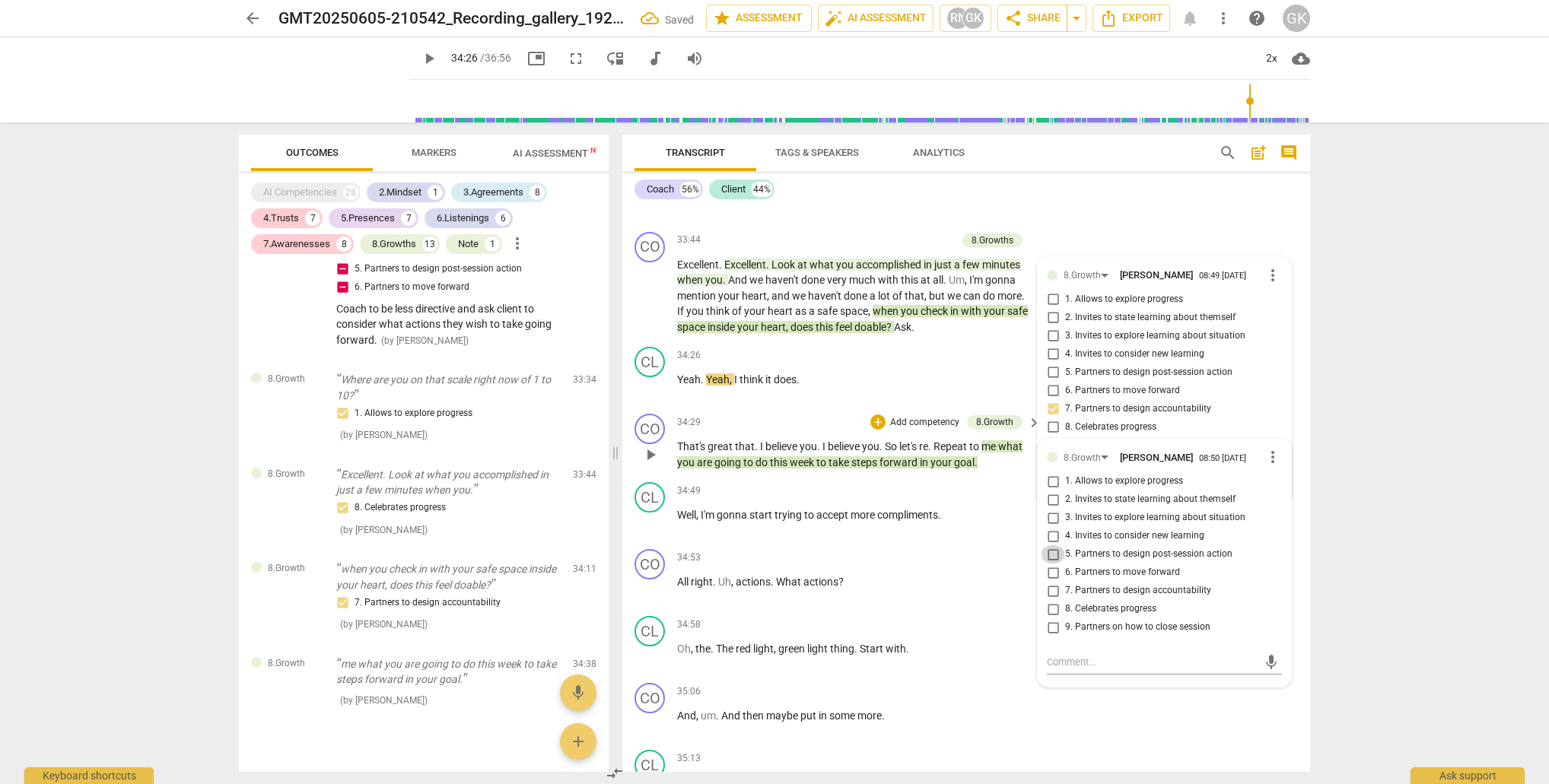
click at [1053, 546] on input "5. Partners to design post-session action" at bounding box center [1053, 555] width 24 height 18
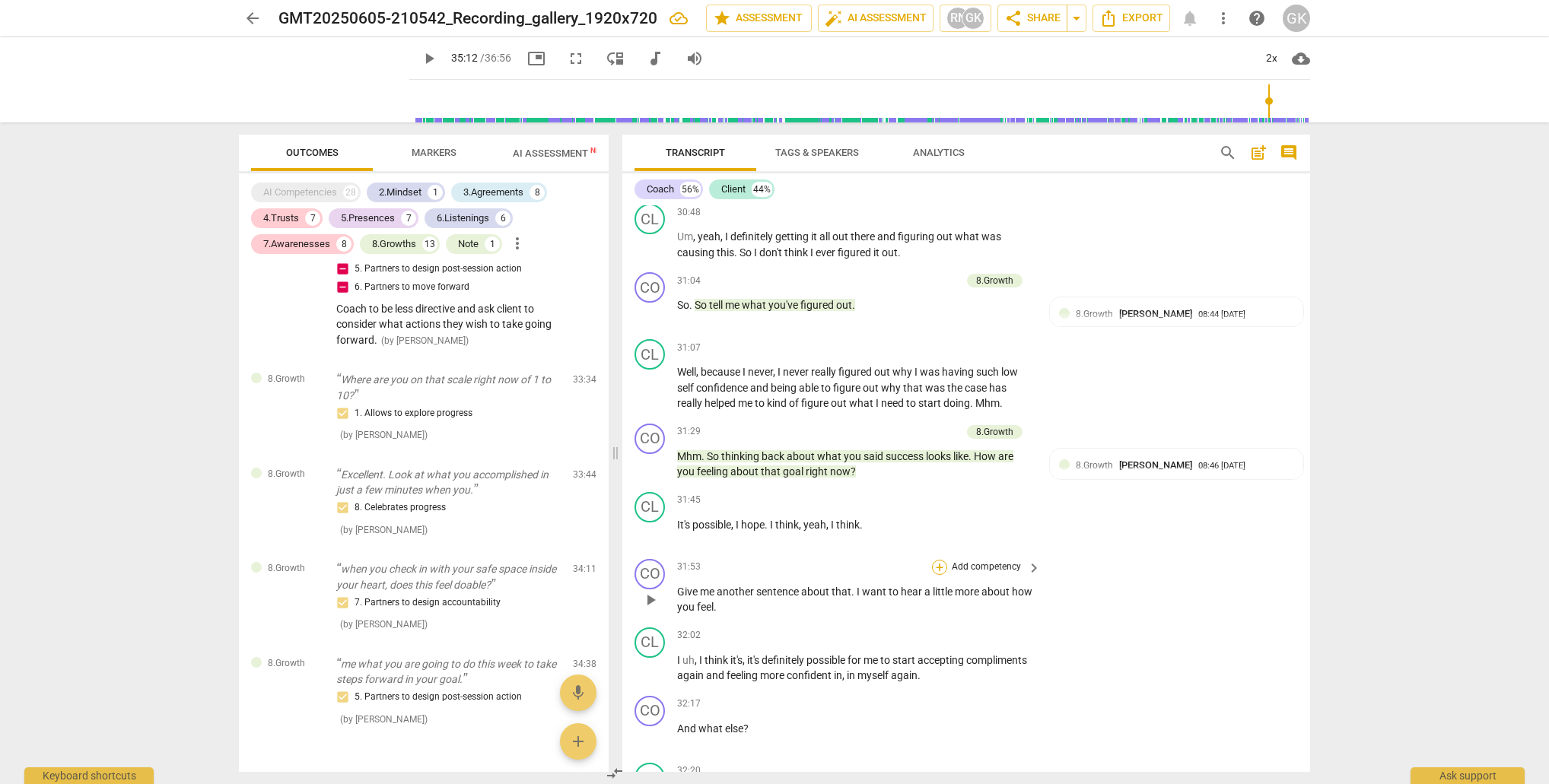
scroll to position [0, 2]
click at [941, 560] on div "+" at bounding box center [939, 567] width 15 height 15
click at [1052, 490] on b "5.Presence" at bounding box center [1036, 492] width 45 height 18
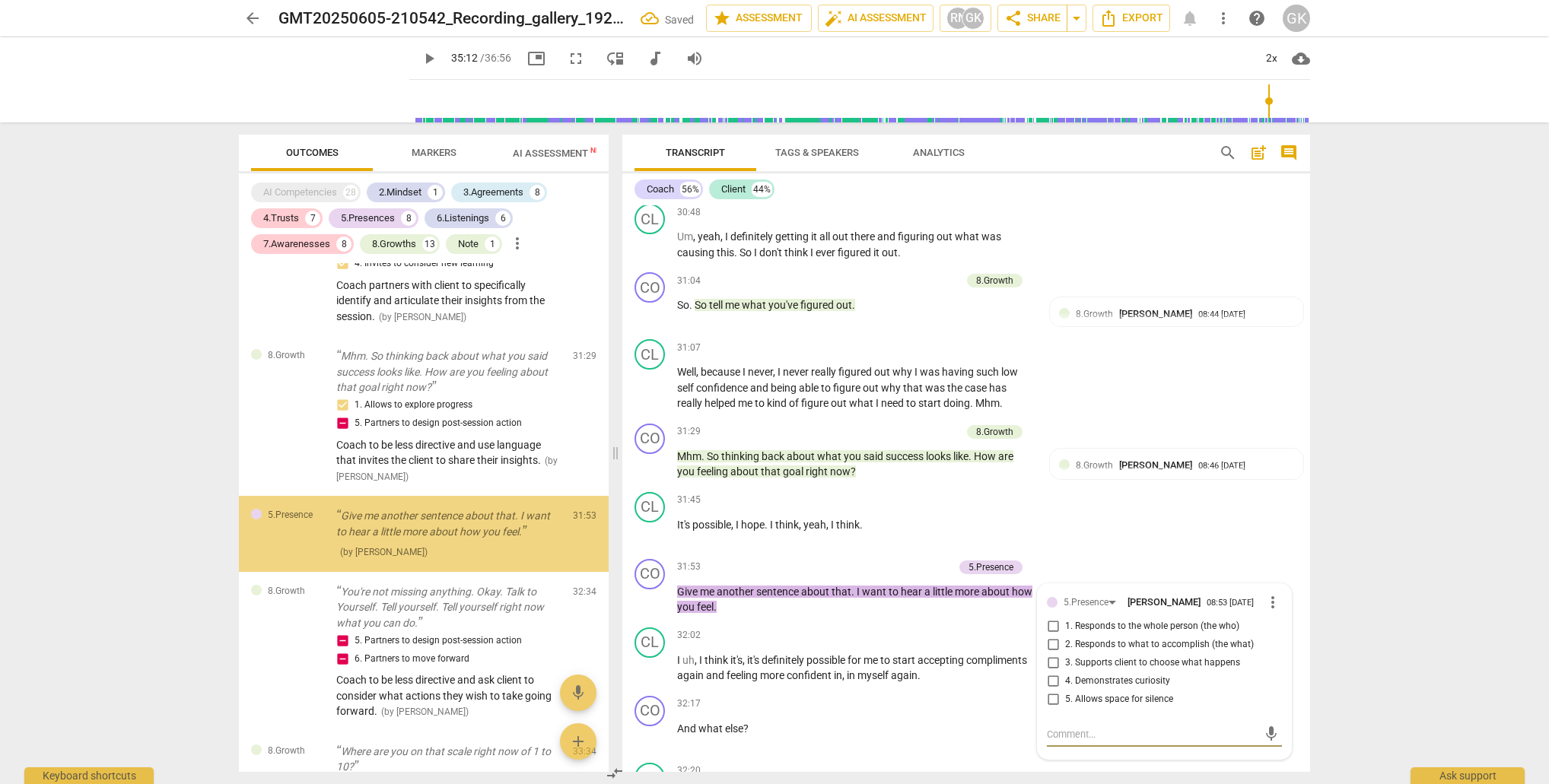
scroll to position [5264, 0]
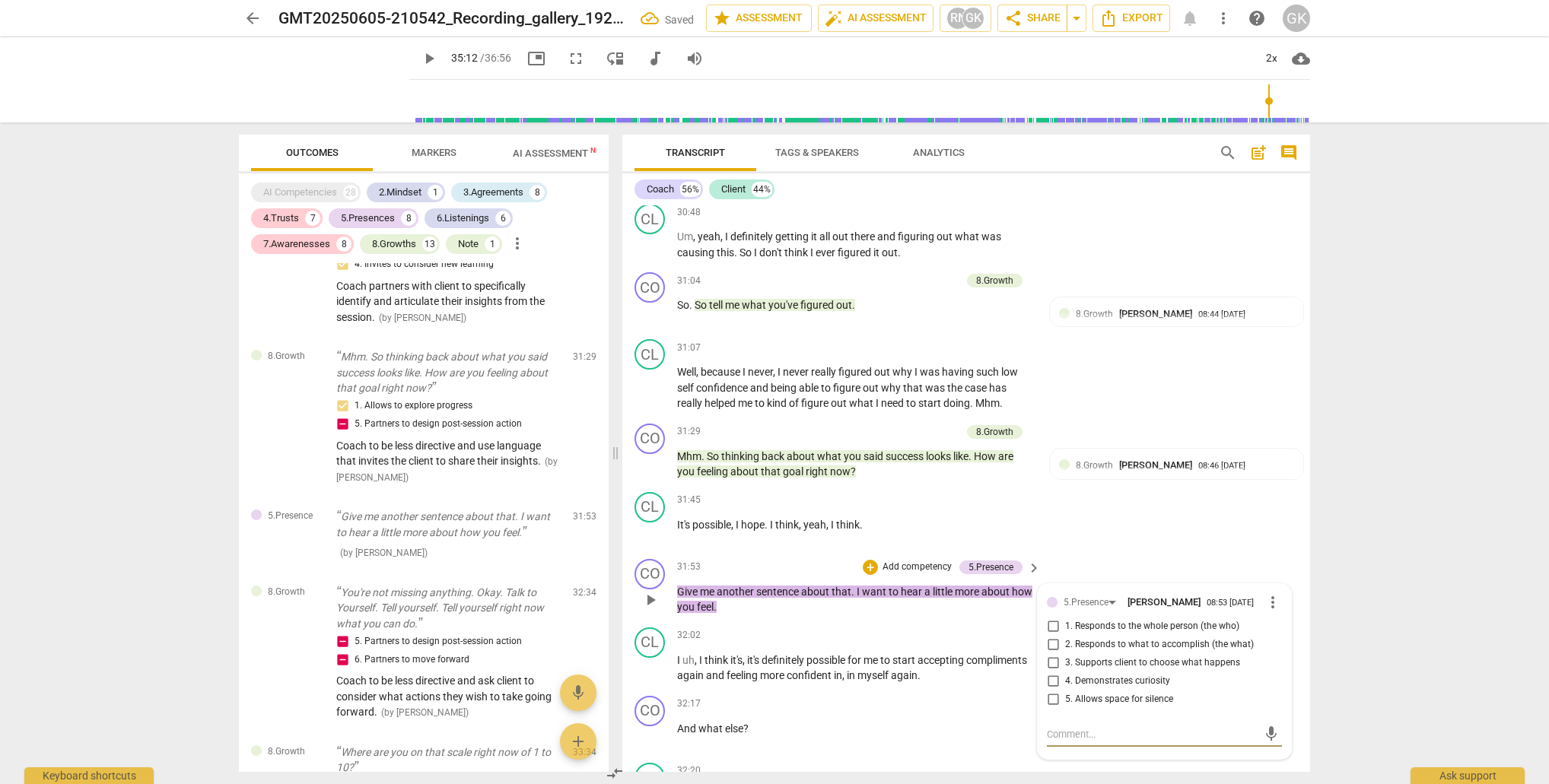
click at [1048, 654] on input "3. Supports client to choose what happens" at bounding box center [1053, 663] width 24 height 18
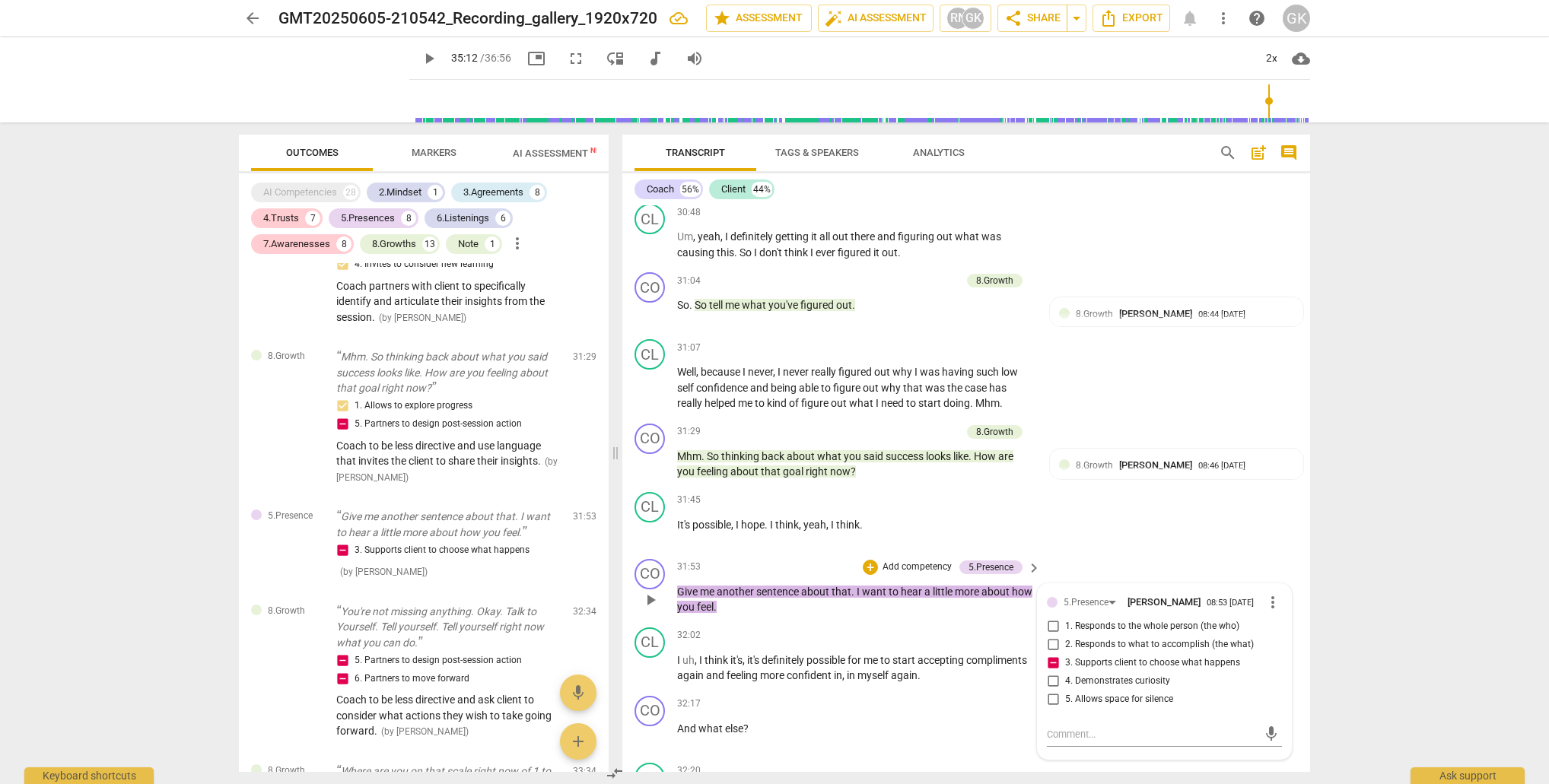
click at [897, 560] on p "Add competency" at bounding box center [917, 566] width 72 height 14
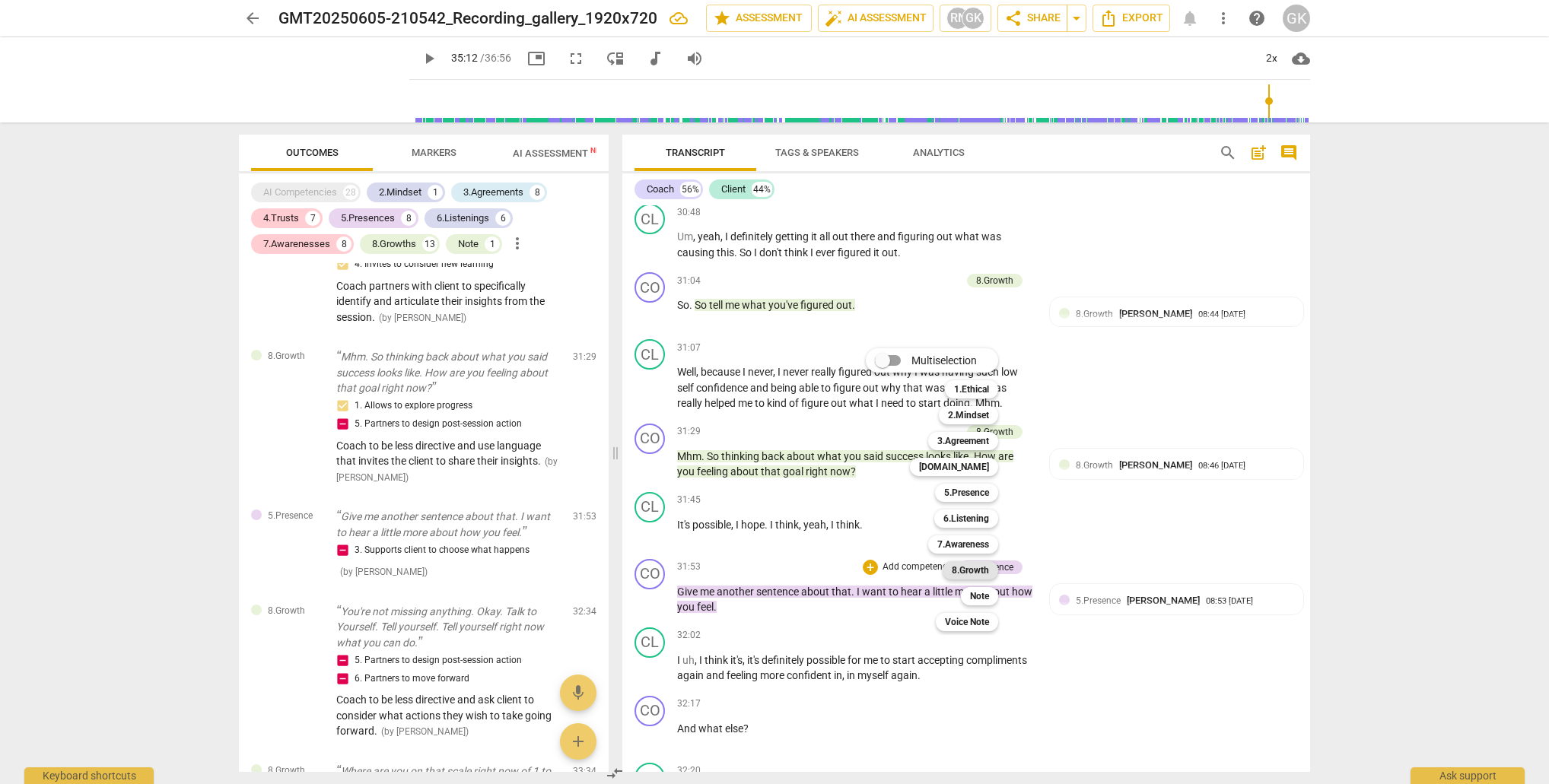
click at [959, 570] on b "8.Growth" at bounding box center [970, 570] width 37 height 18
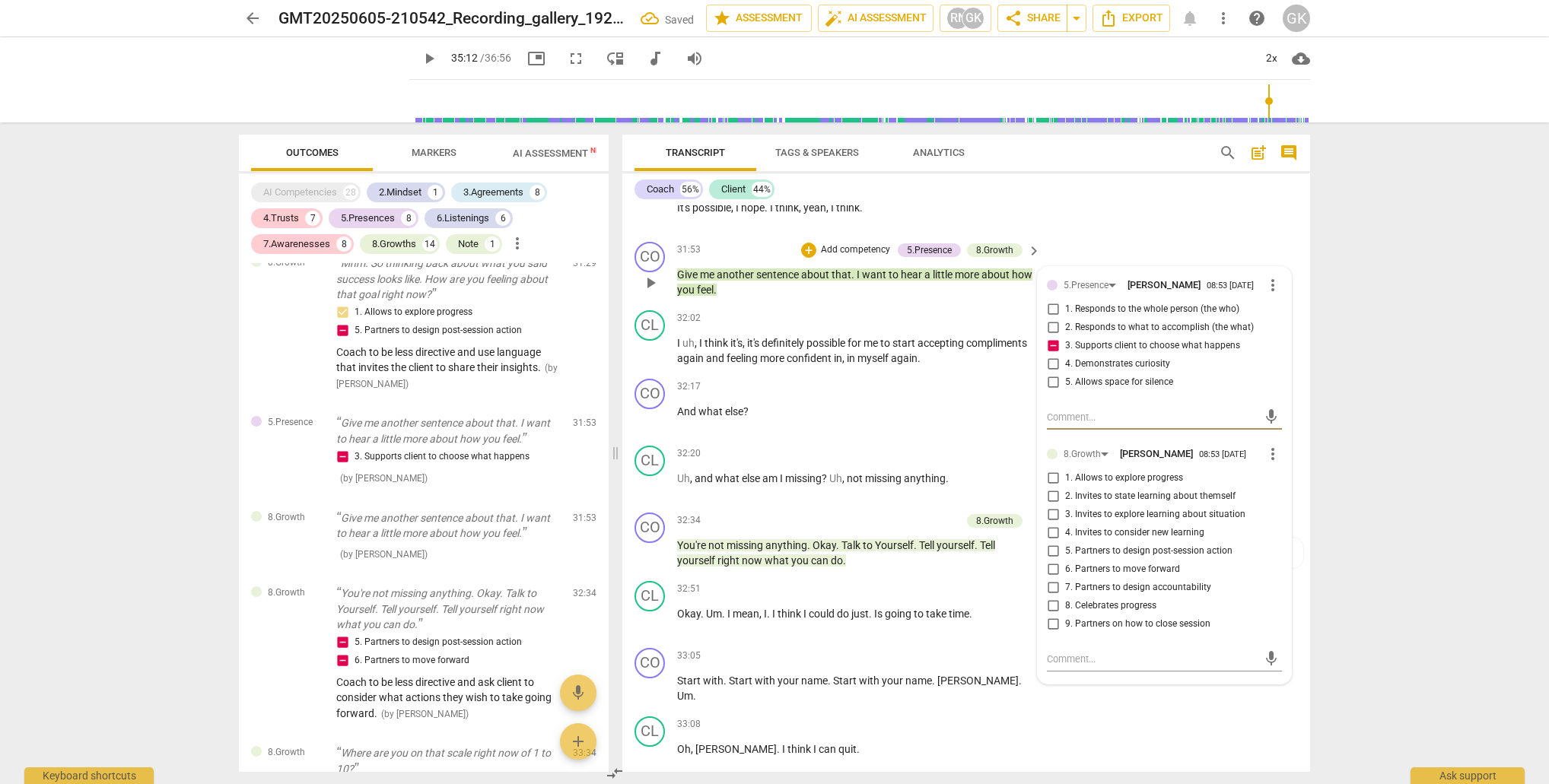
scroll to position [11627, 0]
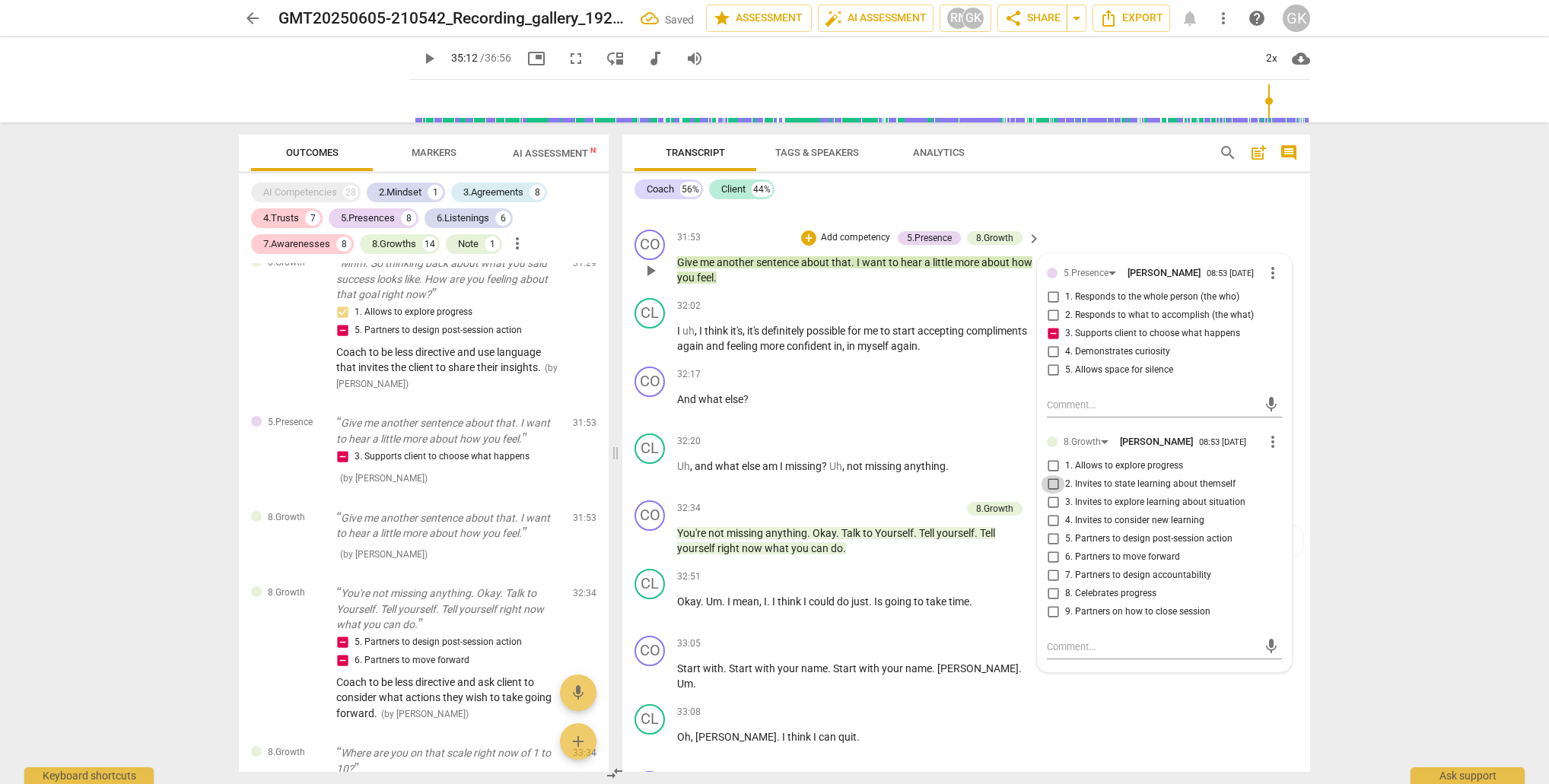
click at [1053, 475] on input "2. Invites to state learning about themself" at bounding box center [1053, 484] width 24 height 18
click at [1052, 493] on input "3. Invites to explore learning about situation" at bounding box center [1053, 502] width 24 height 18
click at [1061, 639] on textarea at bounding box center [1151, 647] width 211 height 14
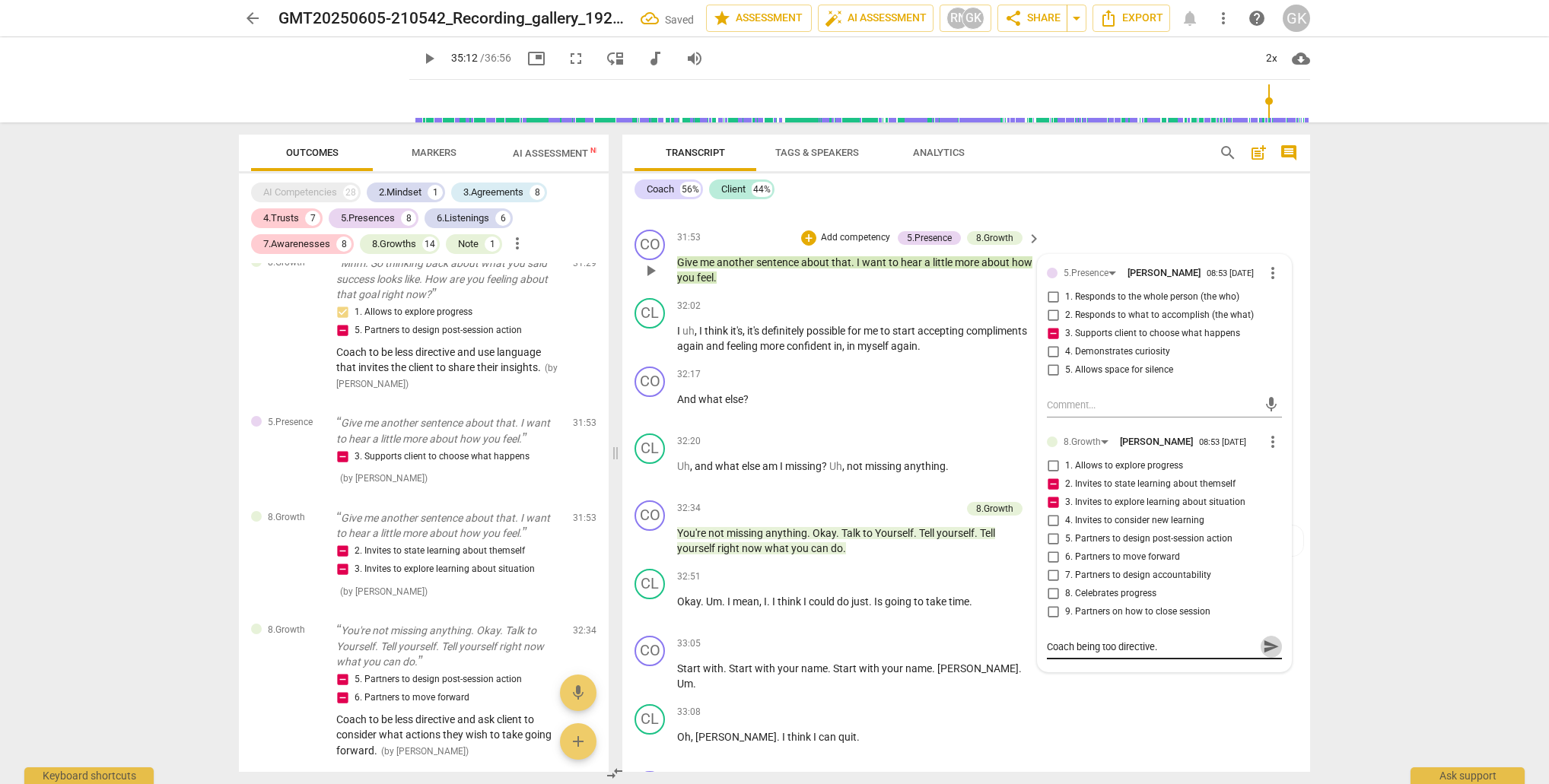
click at [1263, 638] on span "send" at bounding box center [1271, 646] width 17 height 17
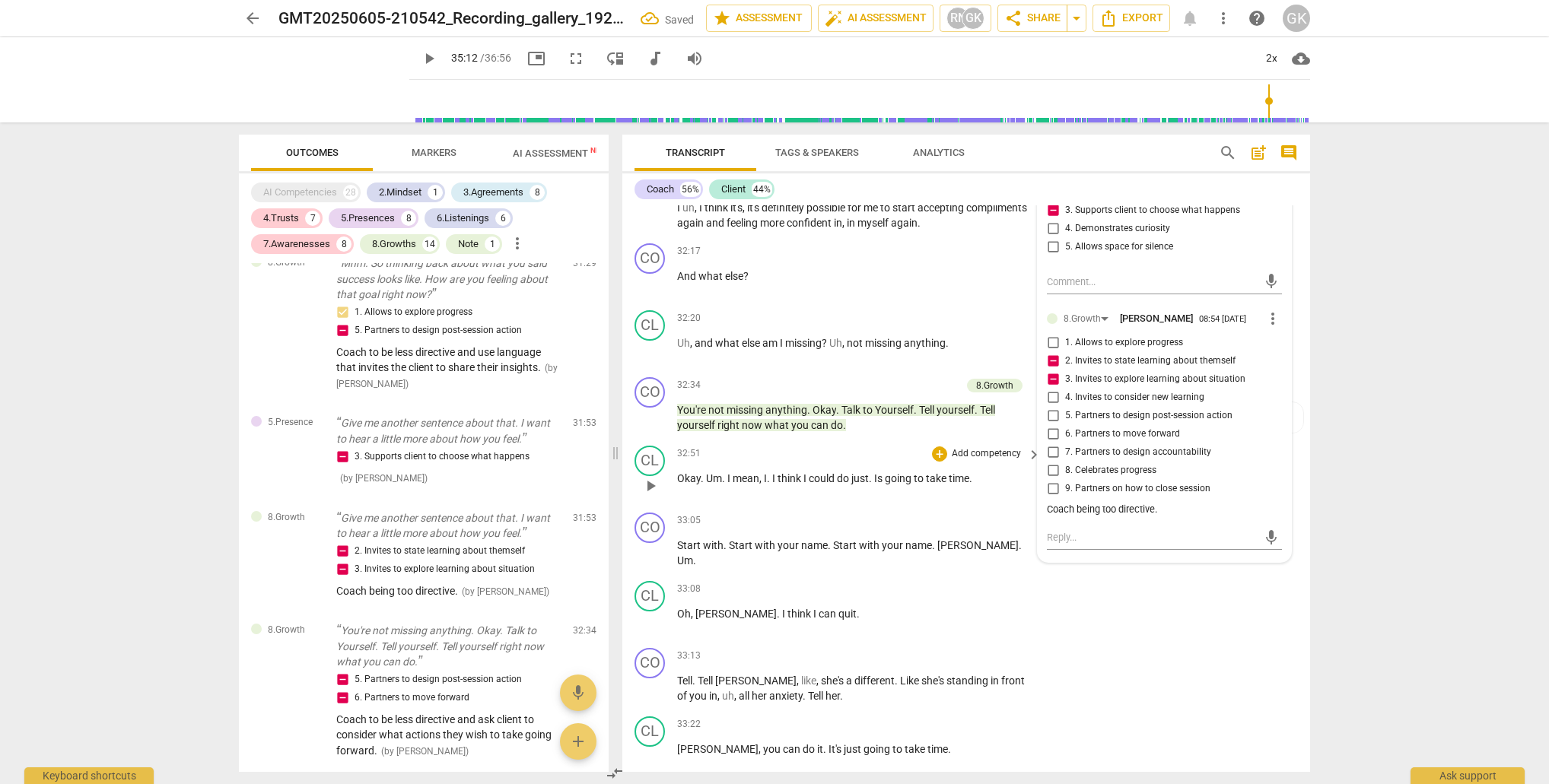
scroll to position [11755, 0]
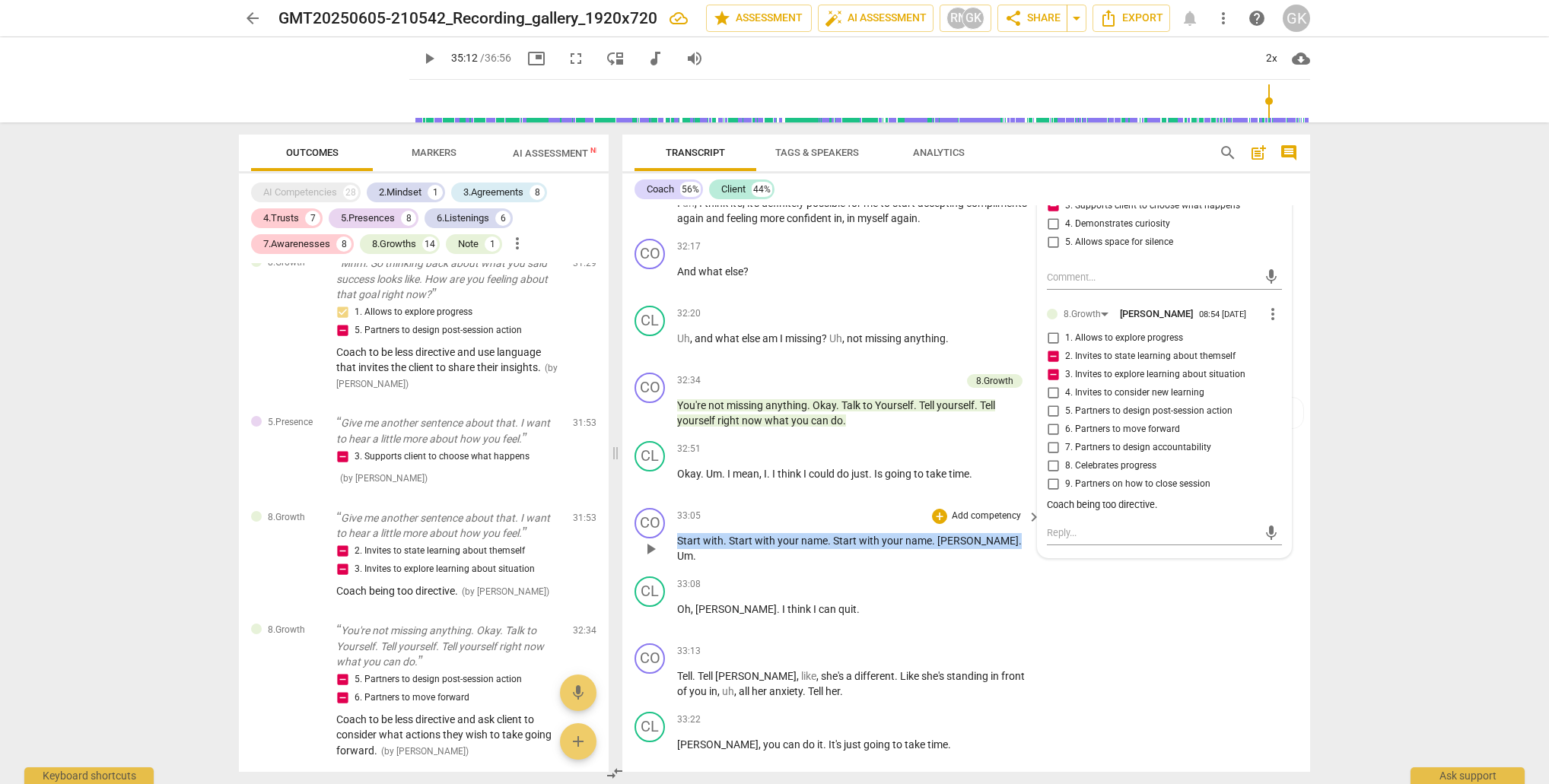
drag, startPoint x: 681, startPoint y: 459, endPoint x: 971, endPoint y: 462, distance: 290.0
click at [971, 533] on p "Start with . Start with your name . Start with your name . [PERSON_NAME] . Um ." at bounding box center [855, 548] width 356 height 32
click at [935, 509] on div "+" at bounding box center [939, 516] width 15 height 15
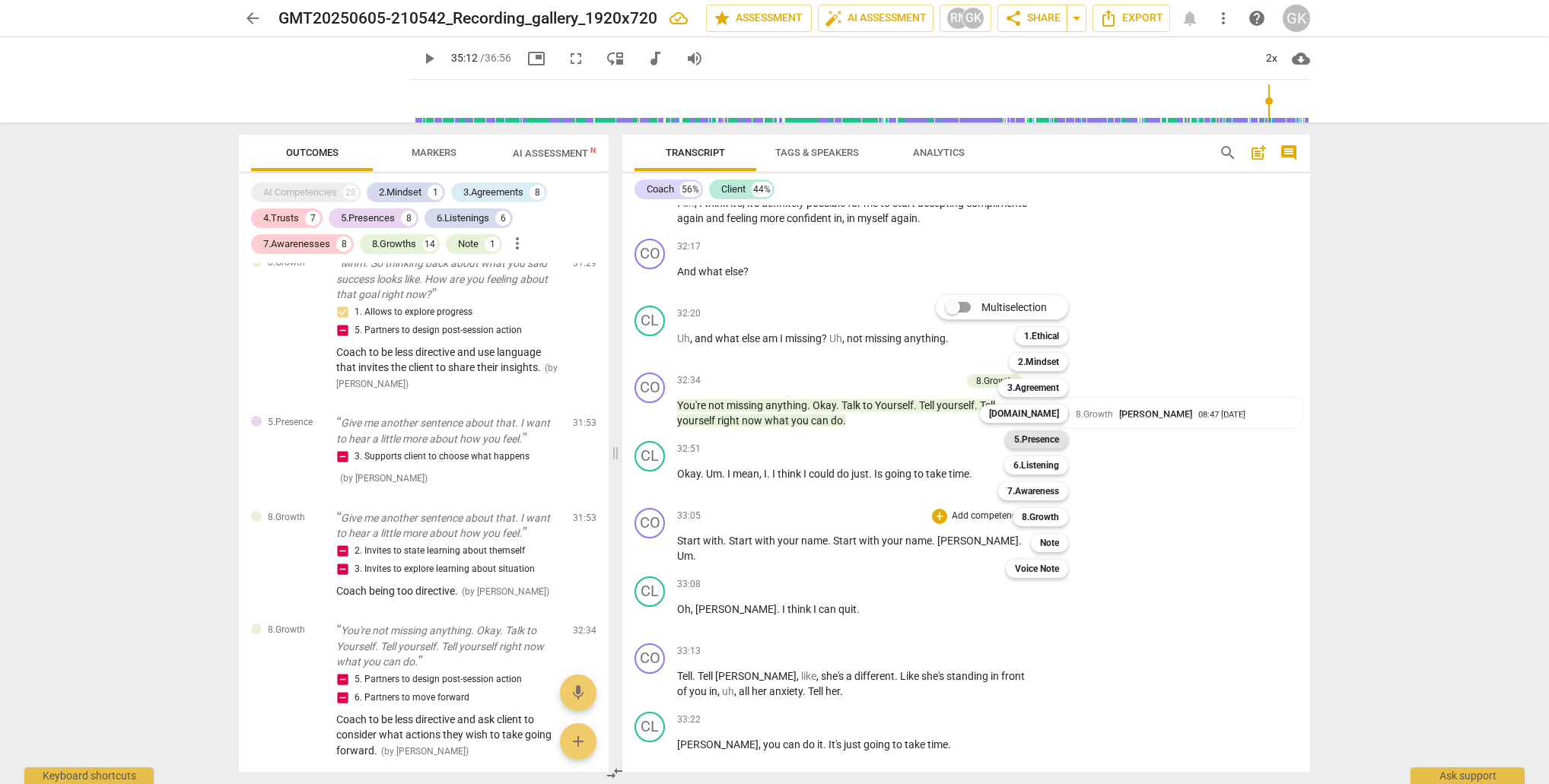
click at [1044, 442] on b "5.Presence" at bounding box center [1037, 439] width 45 height 18
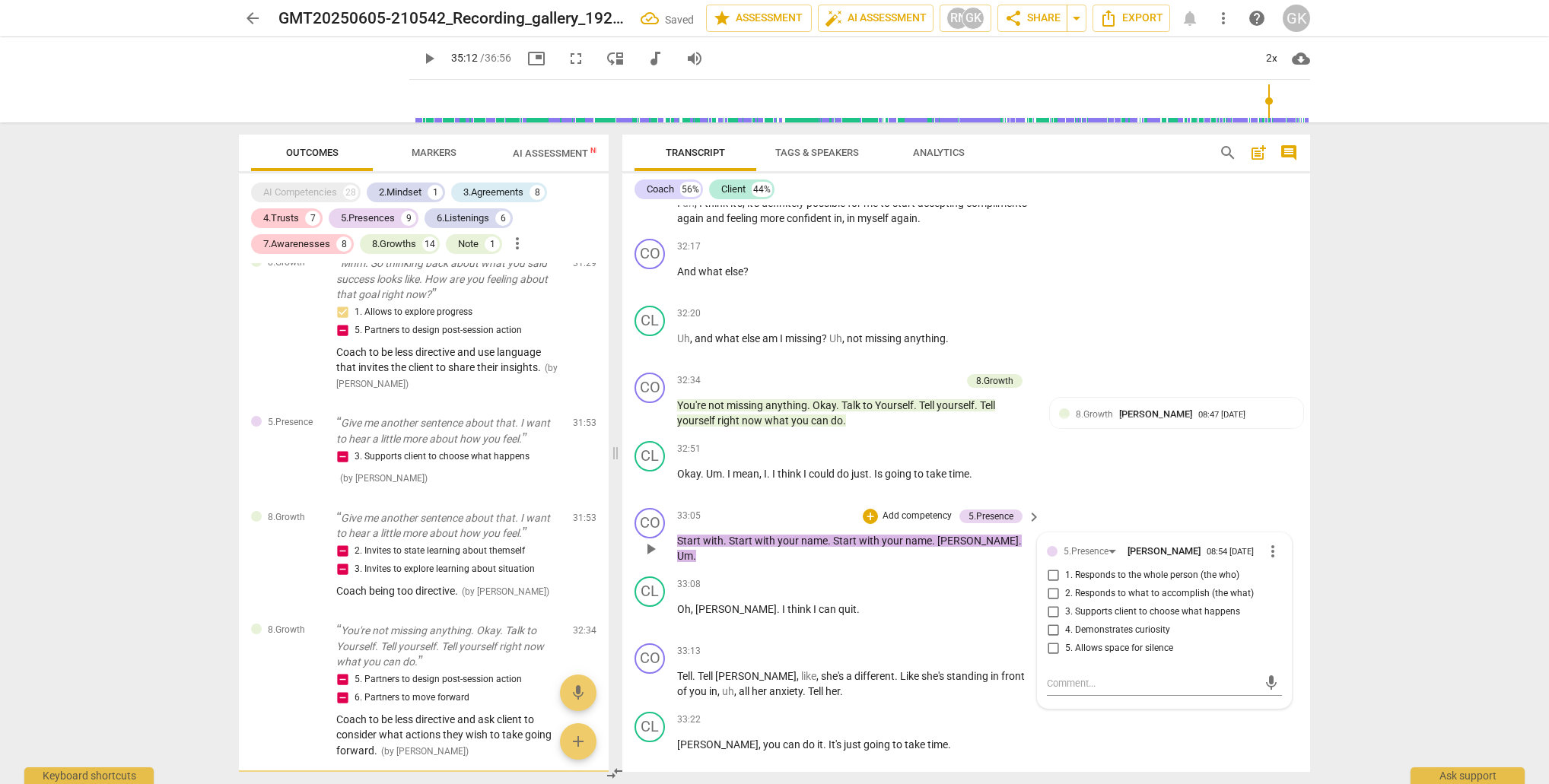
scroll to position [5627, 0]
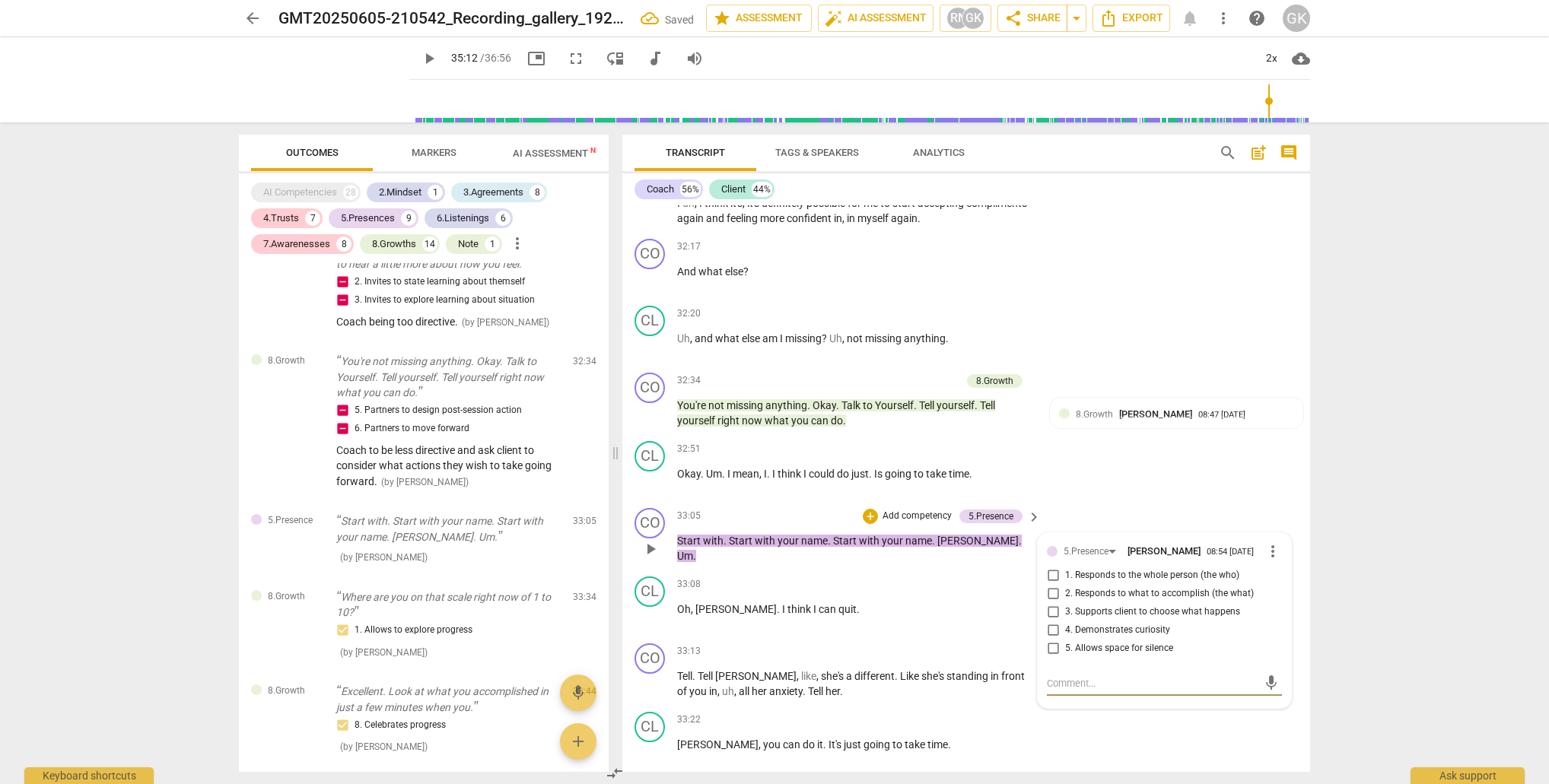
click at [1055, 603] on input "3. Supports client to choose what happens" at bounding box center [1053, 612] width 24 height 18
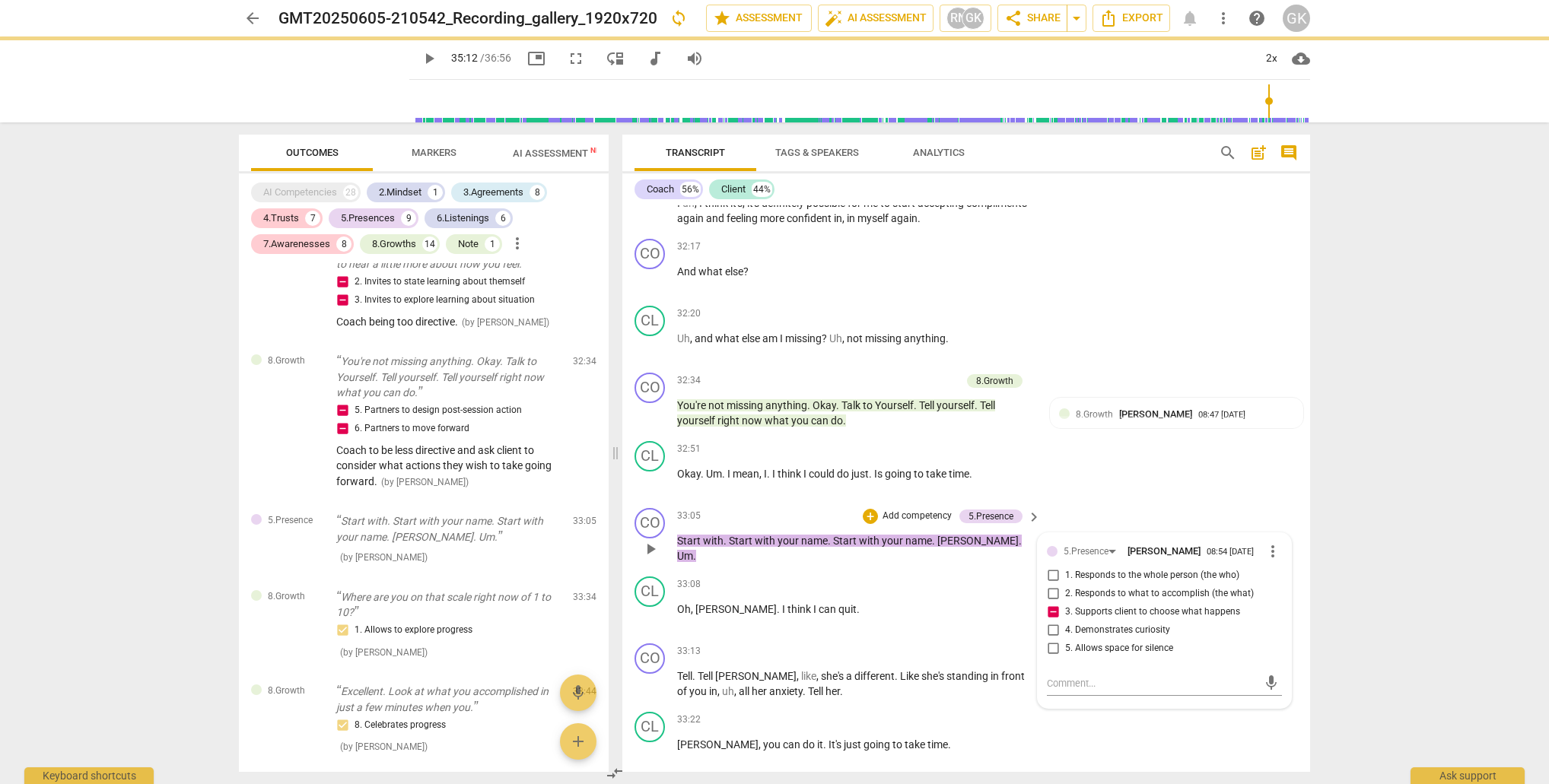
click at [916, 509] on p "Add competency" at bounding box center [917, 516] width 72 height 14
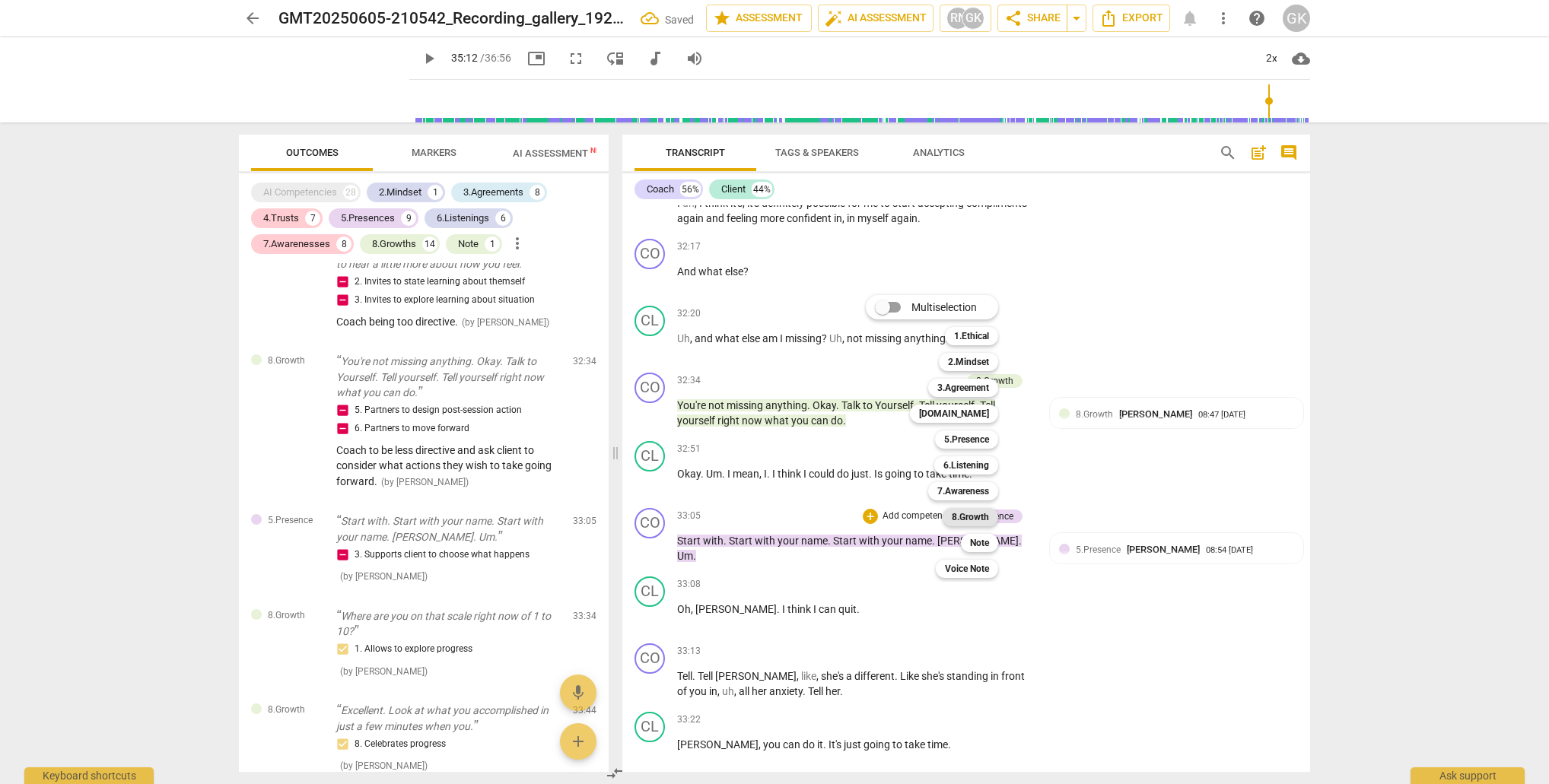
click at [971, 514] on b "8.Growth" at bounding box center [970, 517] width 37 height 18
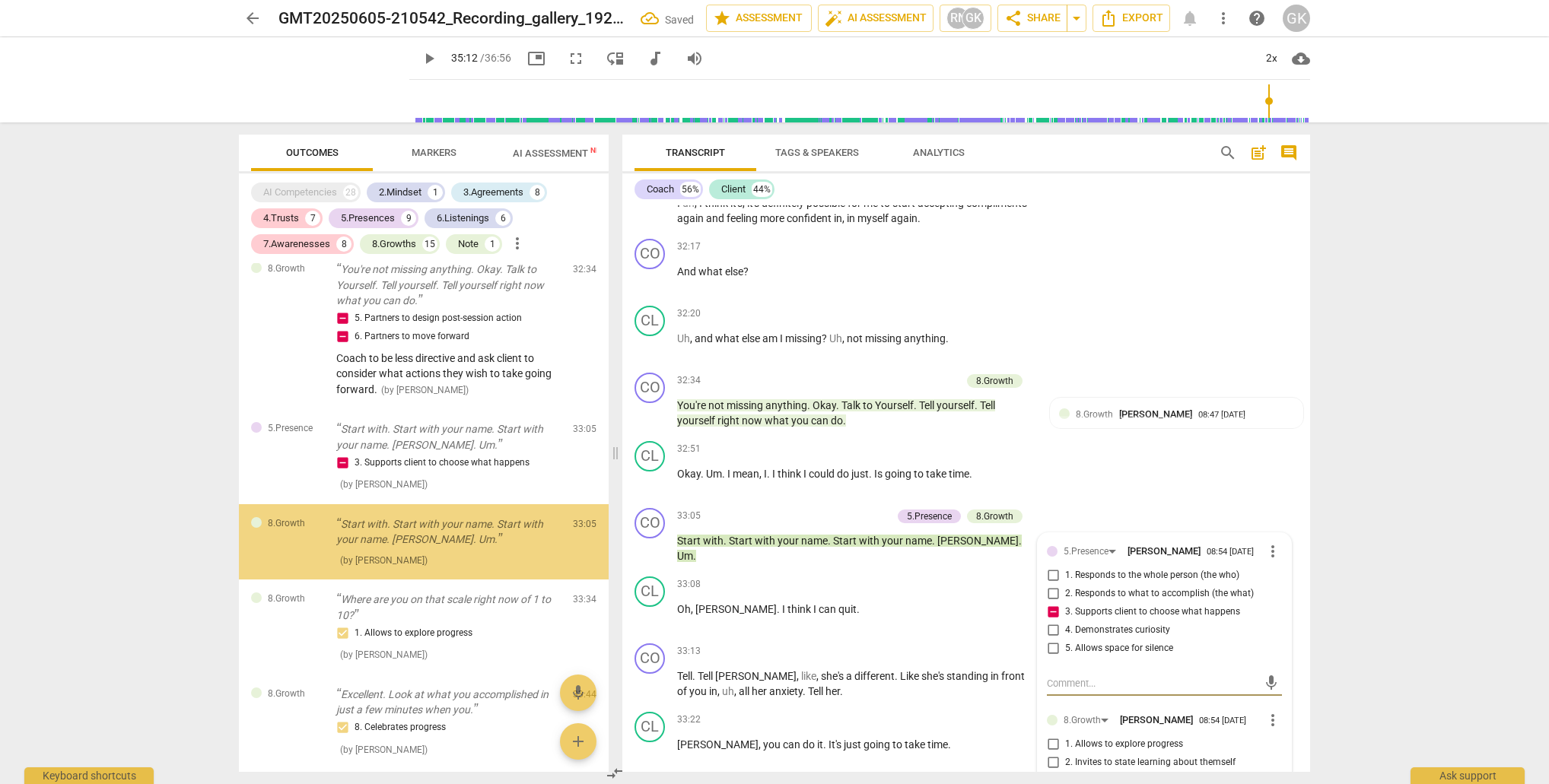
scroll to position [5720, 0]
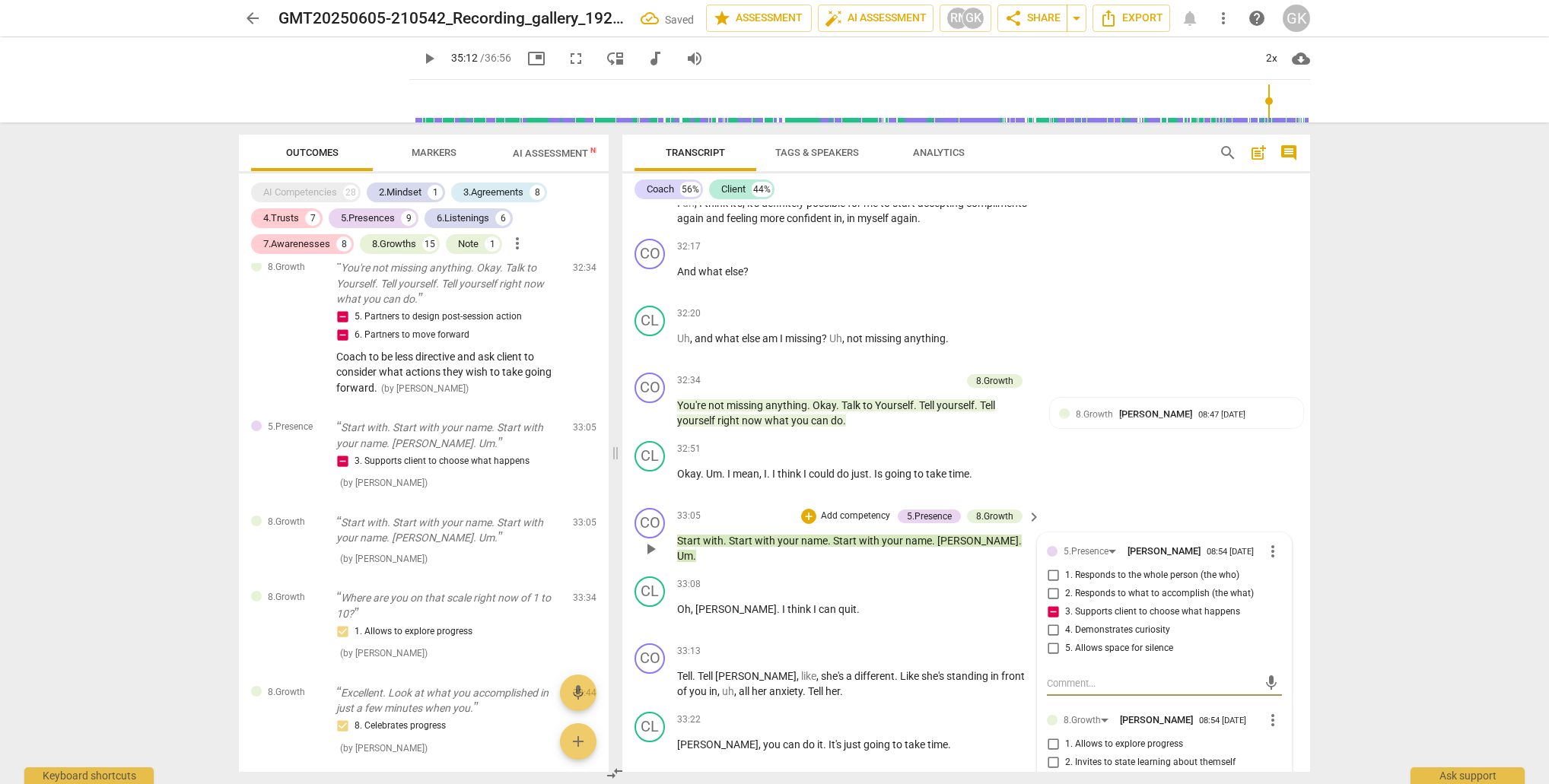
click at [1048, 753] on input "2. Invites to state learning about themself" at bounding box center [1053, 762] width 24 height 18
click at [1056, 771] on input "3. Invites to explore learning about situation" at bounding box center [1053, 780] width 24 height 18
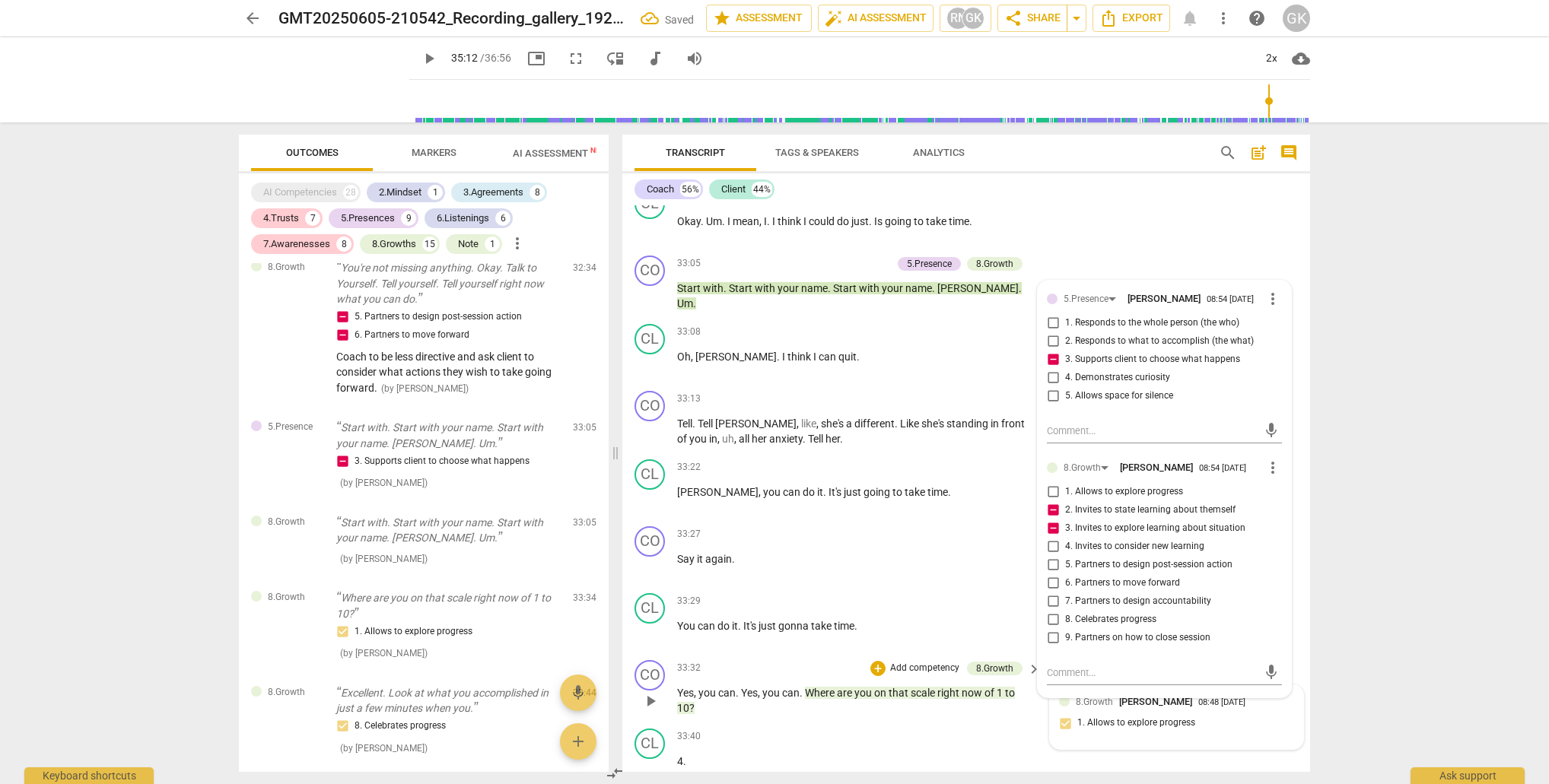
scroll to position [12091, 0]
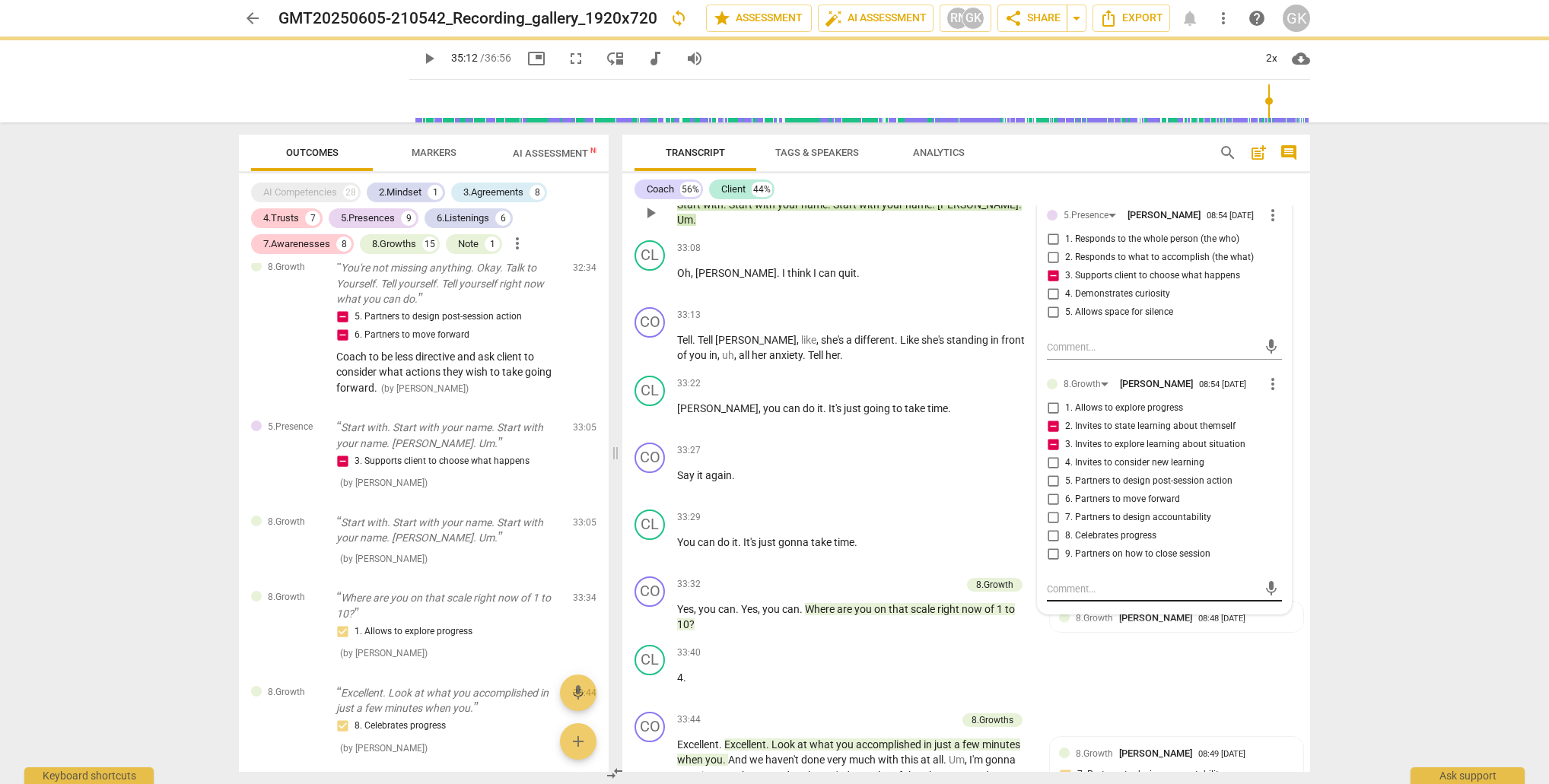
click at [1075, 582] on textarea at bounding box center [1151, 589] width 211 height 14
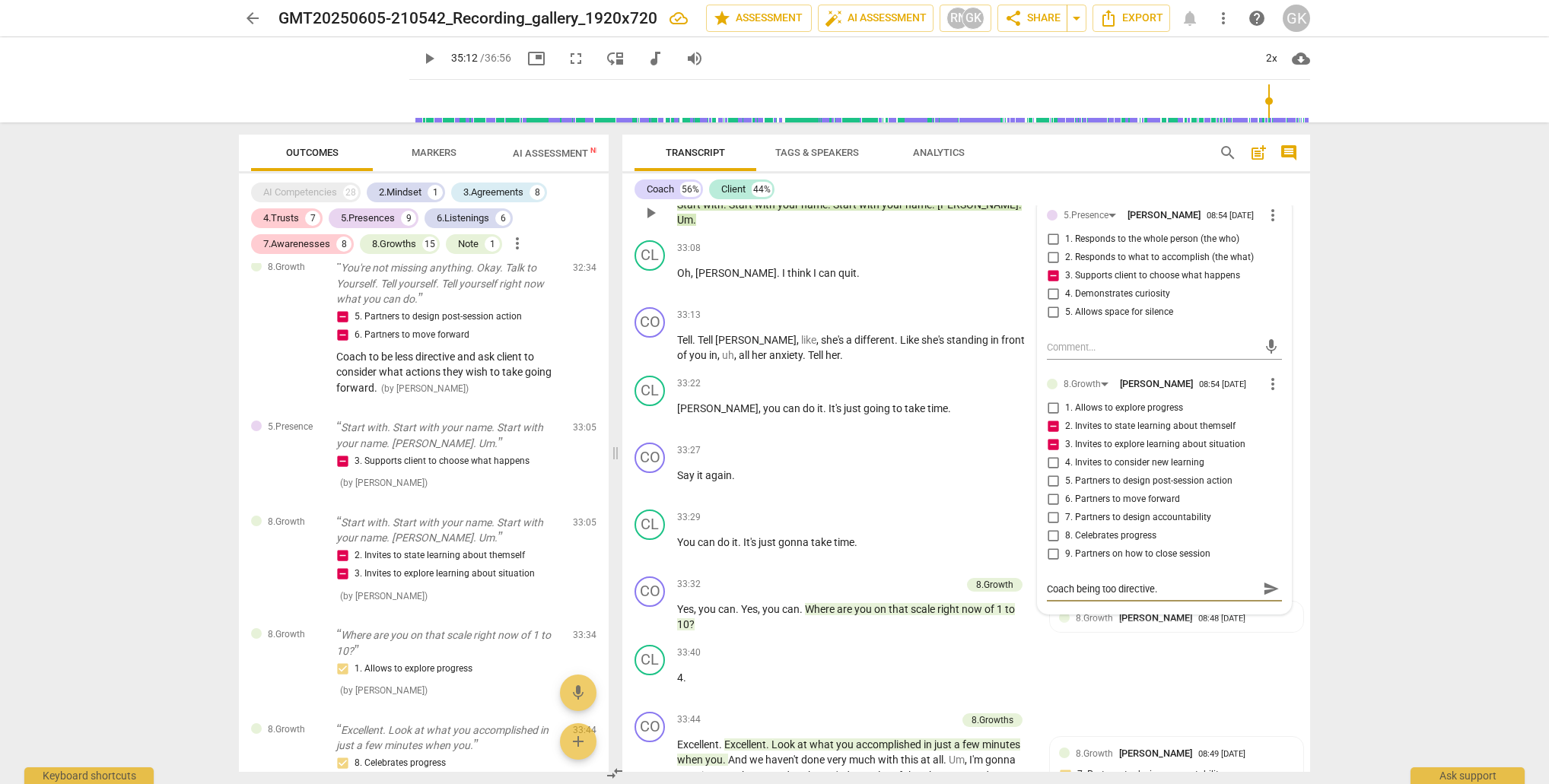
click at [1263, 580] on span "send" at bounding box center [1271, 588] width 17 height 17
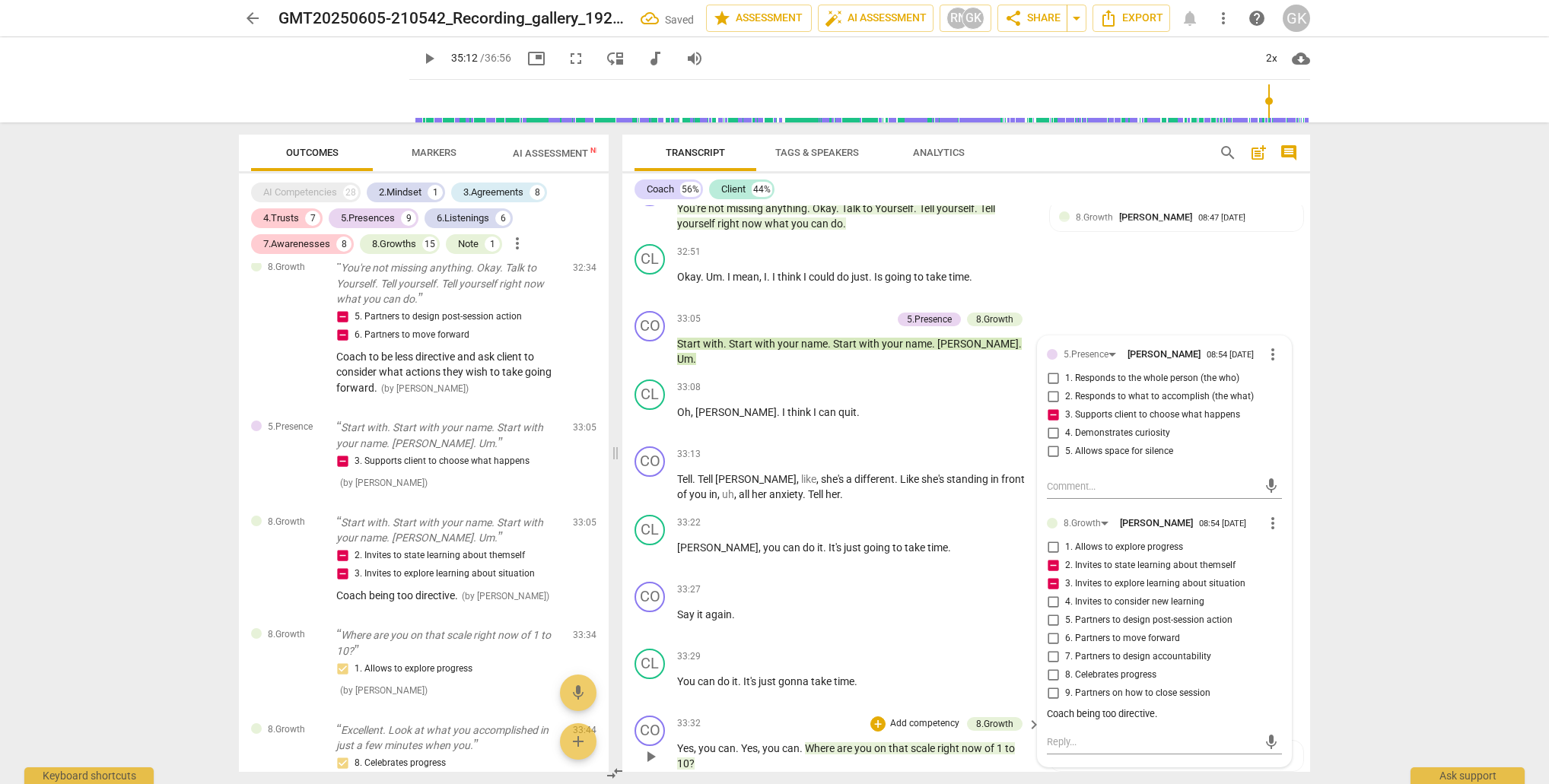
scroll to position [11861, 0]
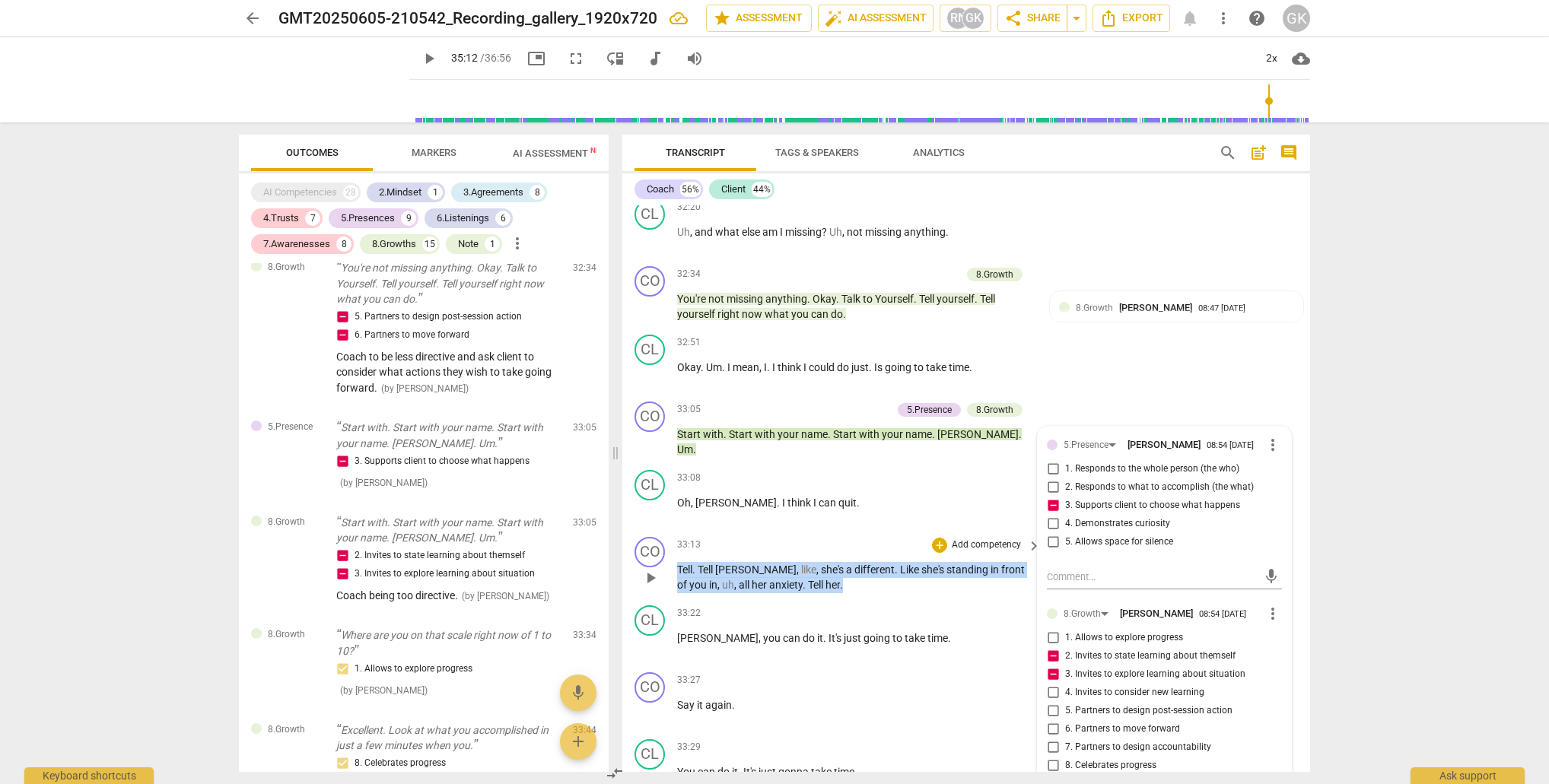
drag, startPoint x: 681, startPoint y: 493, endPoint x: 813, endPoint y: 506, distance: 132.6
click at [814, 562] on p "Tell . Tell [PERSON_NAME] , like , she's a different . Like she's standing in f…" at bounding box center [855, 577] width 356 height 32
click at [989, 538] on p "Add competency" at bounding box center [986, 545] width 72 height 14
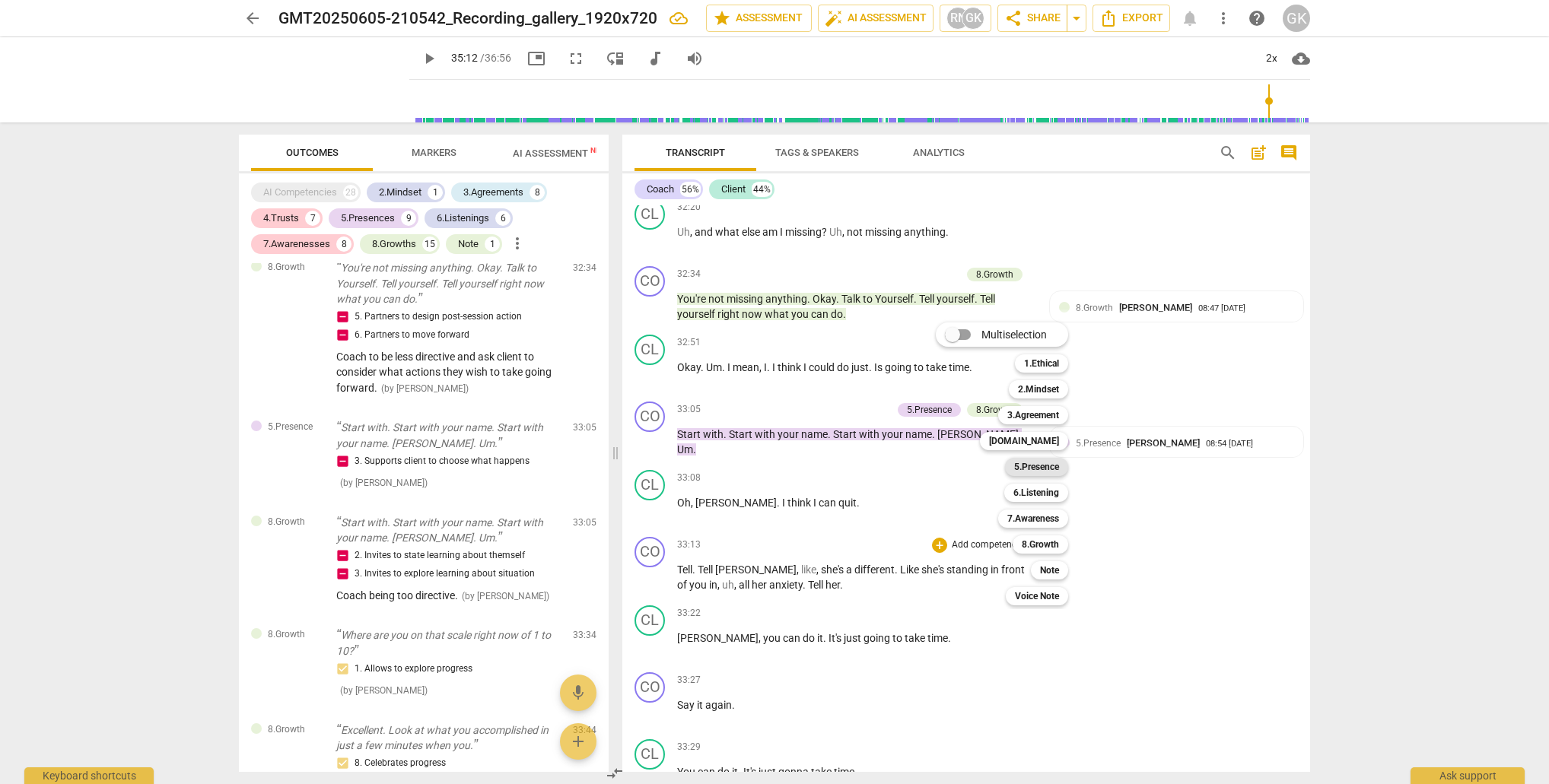
click at [1039, 463] on b "5.Presence" at bounding box center [1037, 467] width 45 height 18
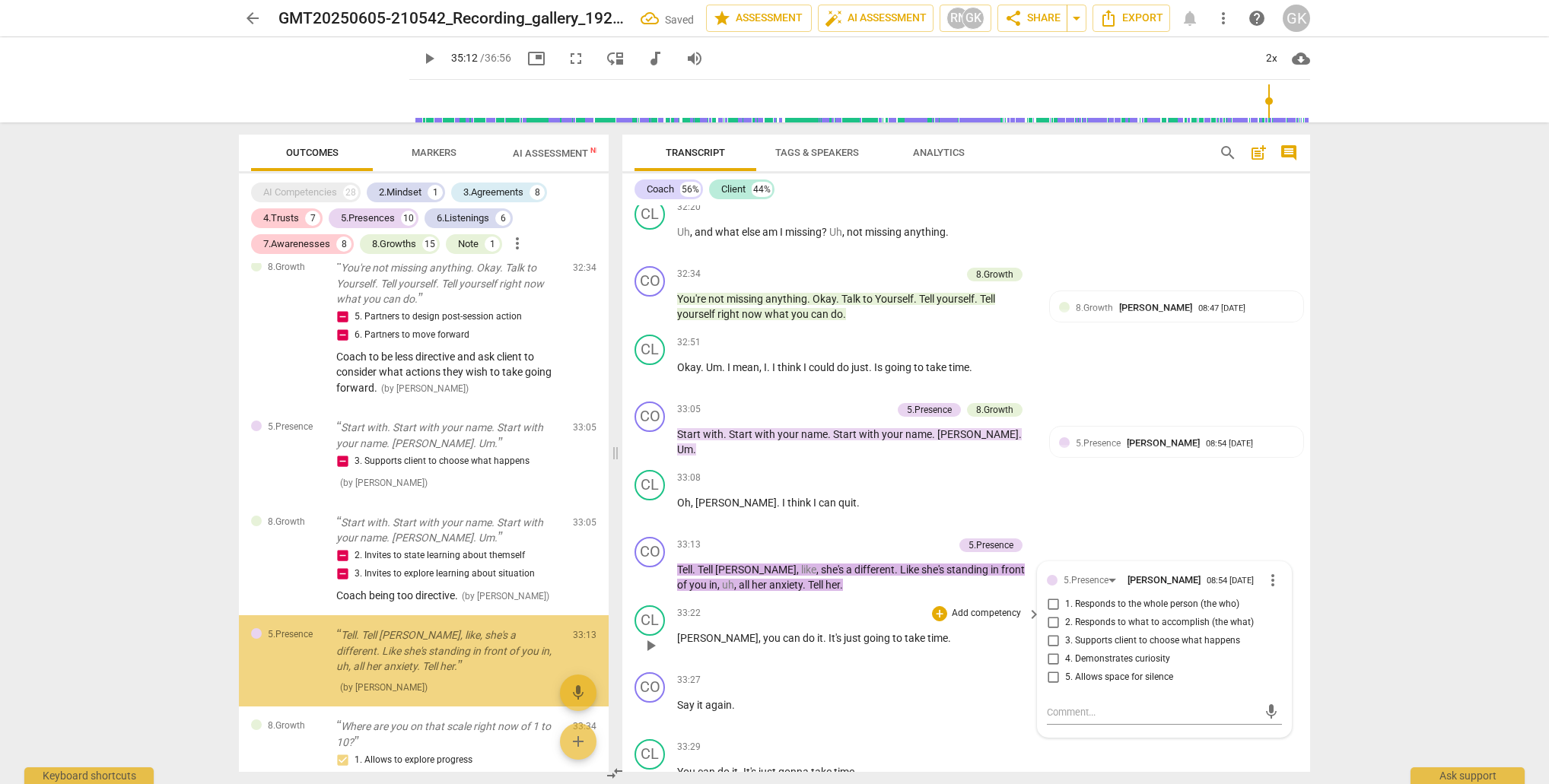
scroll to position [5839, 0]
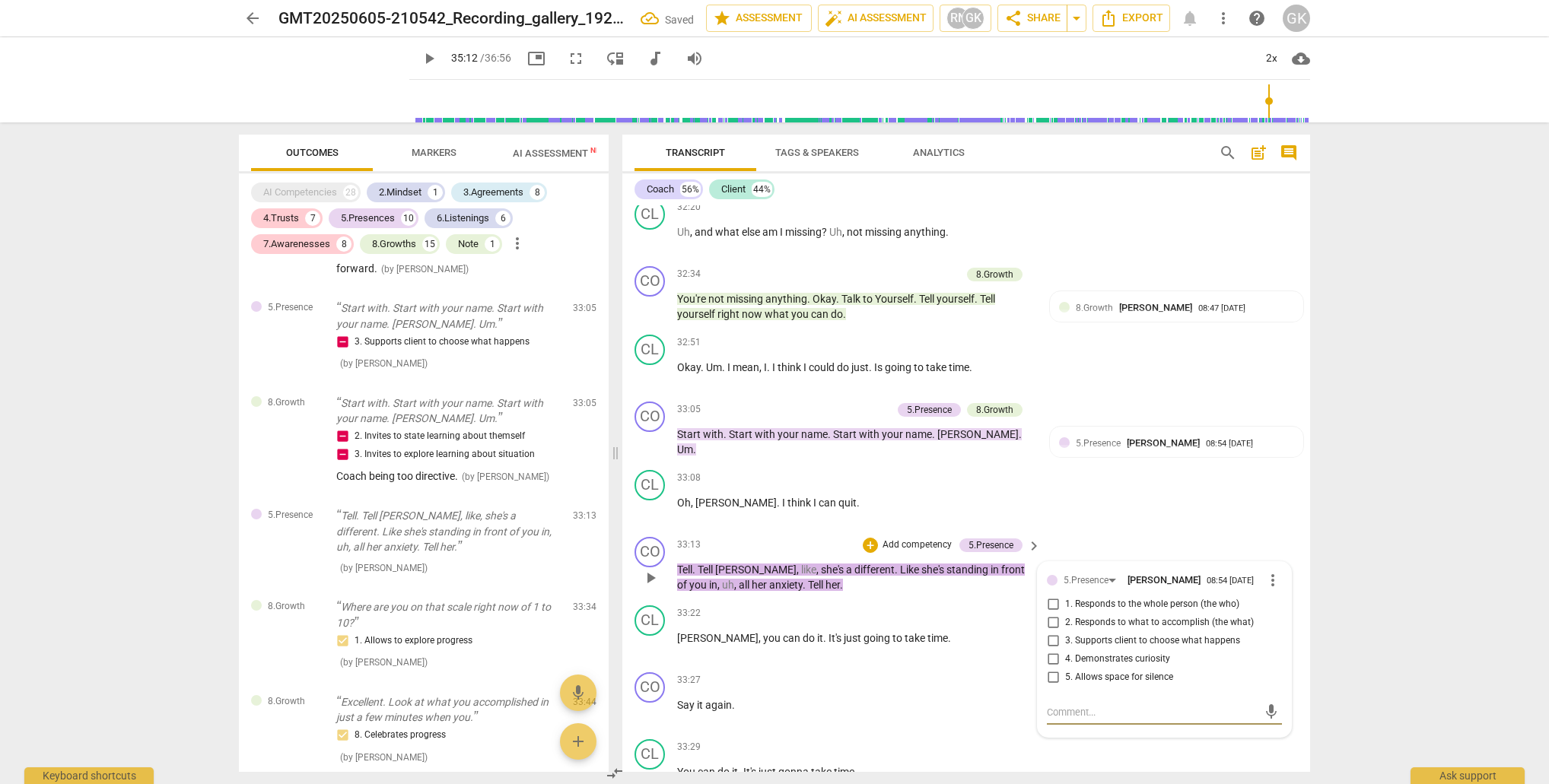
click at [1049, 632] on input "3. Supports client to choose what happens" at bounding box center [1053, 641] width 24 height 18
click at [905, 538] on p "Add competency" at bounding box center [917, 545] width 72 height 14
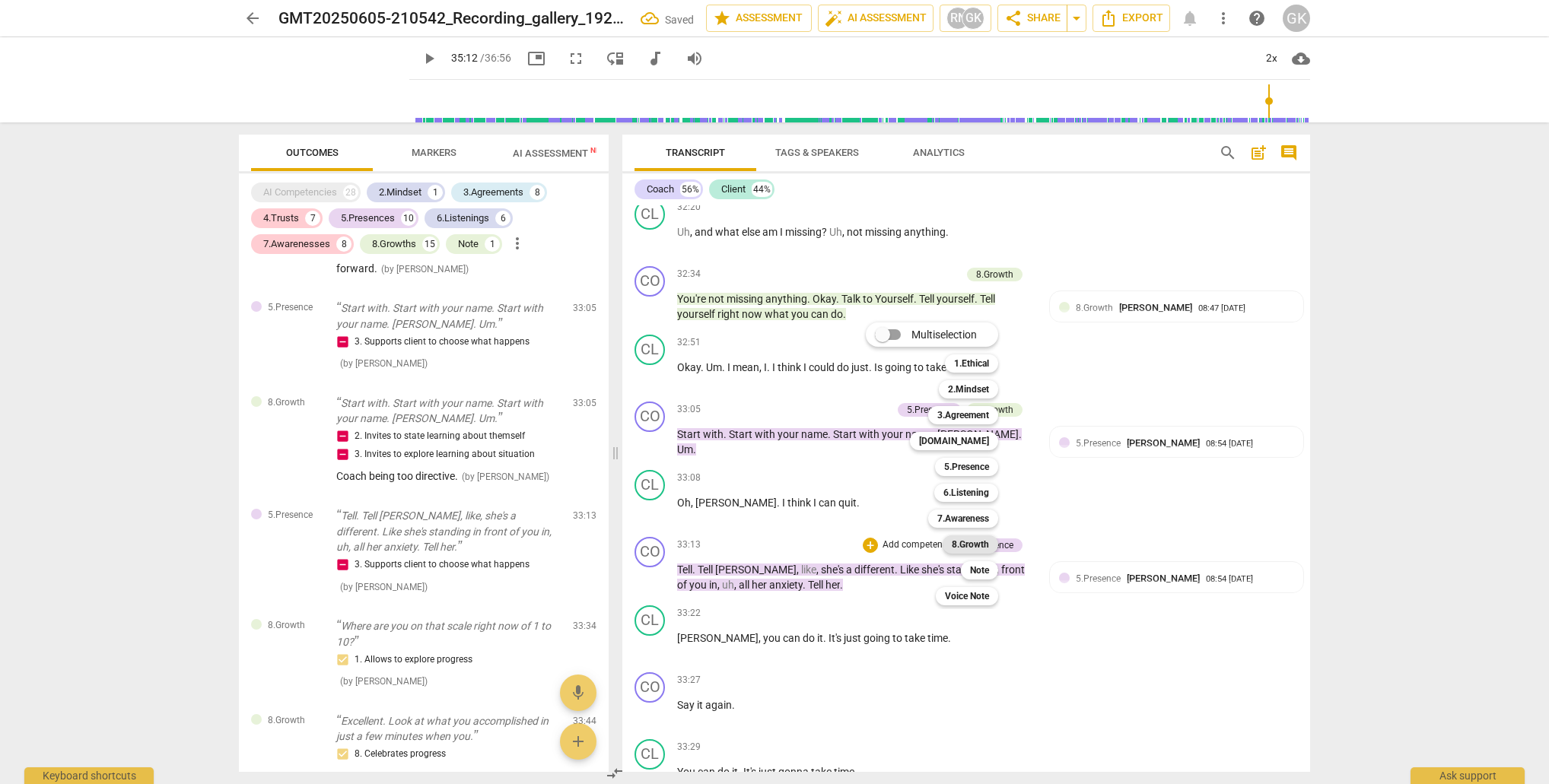
click at [985, 548] on b "8.Growth" at bounding box center [970, 545] width 37 height 18
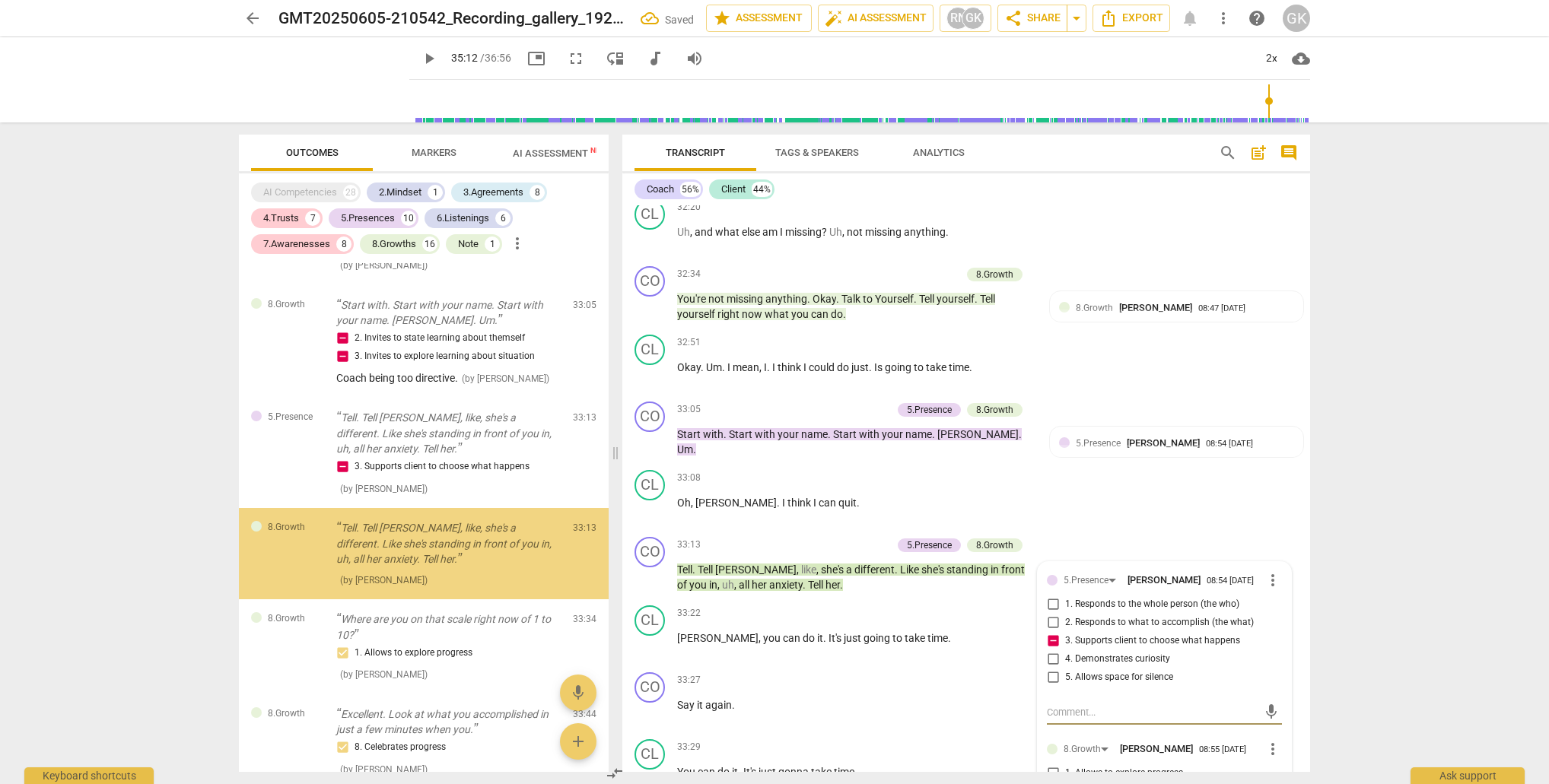
scroll to position [5949, 0]
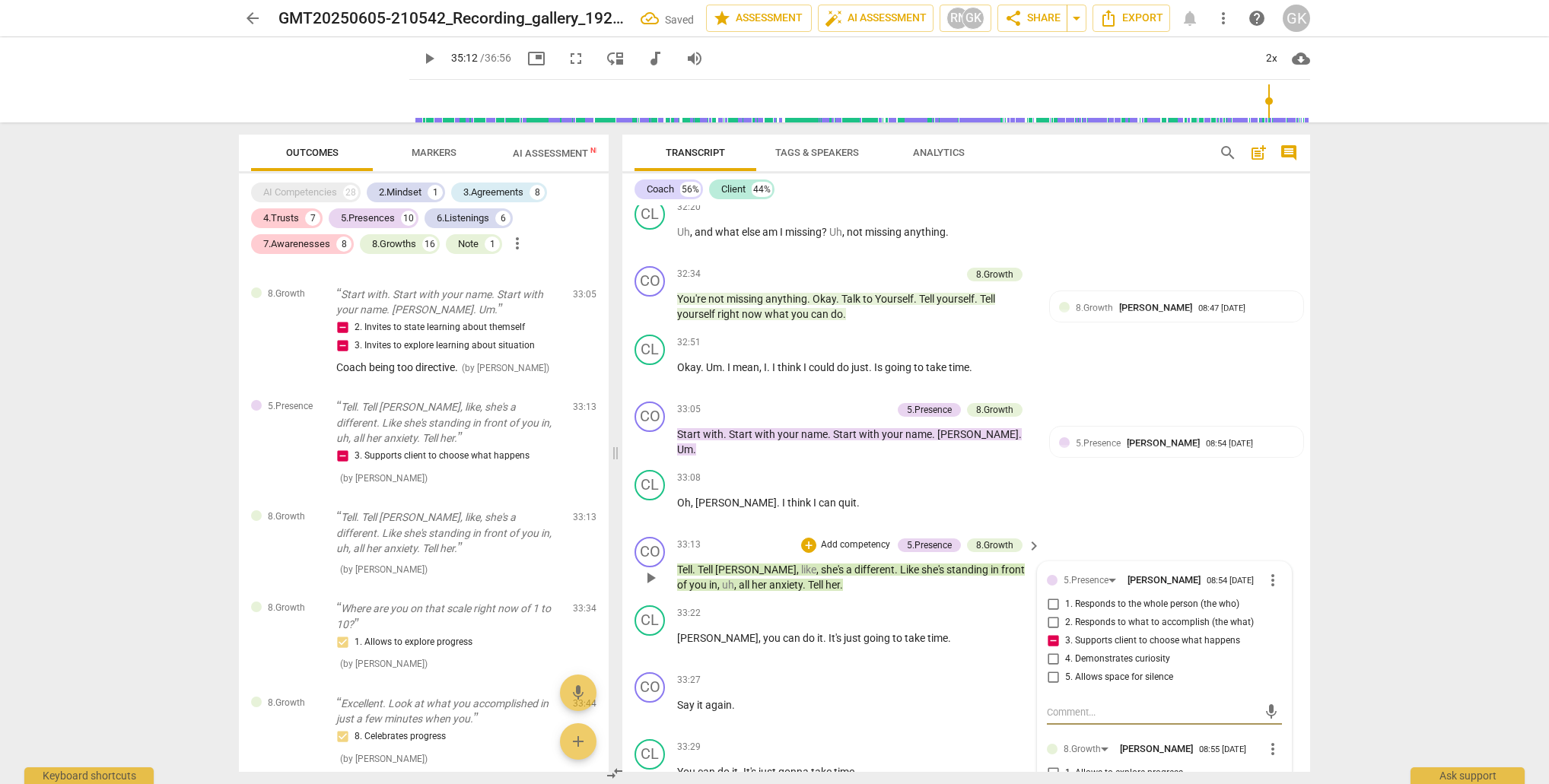
click at [1049, 782] on input "2. Invites to state learning about themself" at bounding box center [1053, 791] width 24 height 18
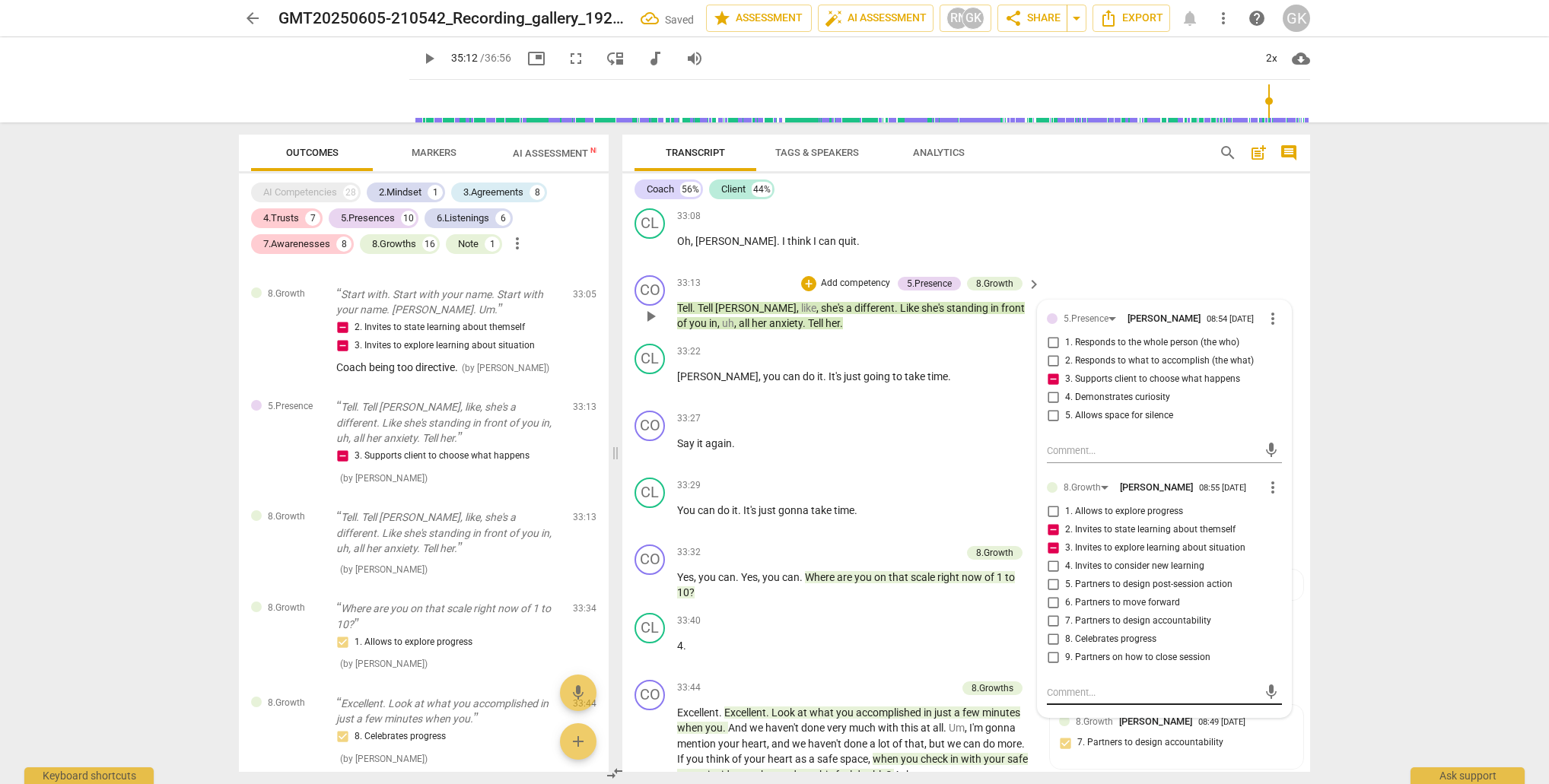
scroll to position [12138, 0]
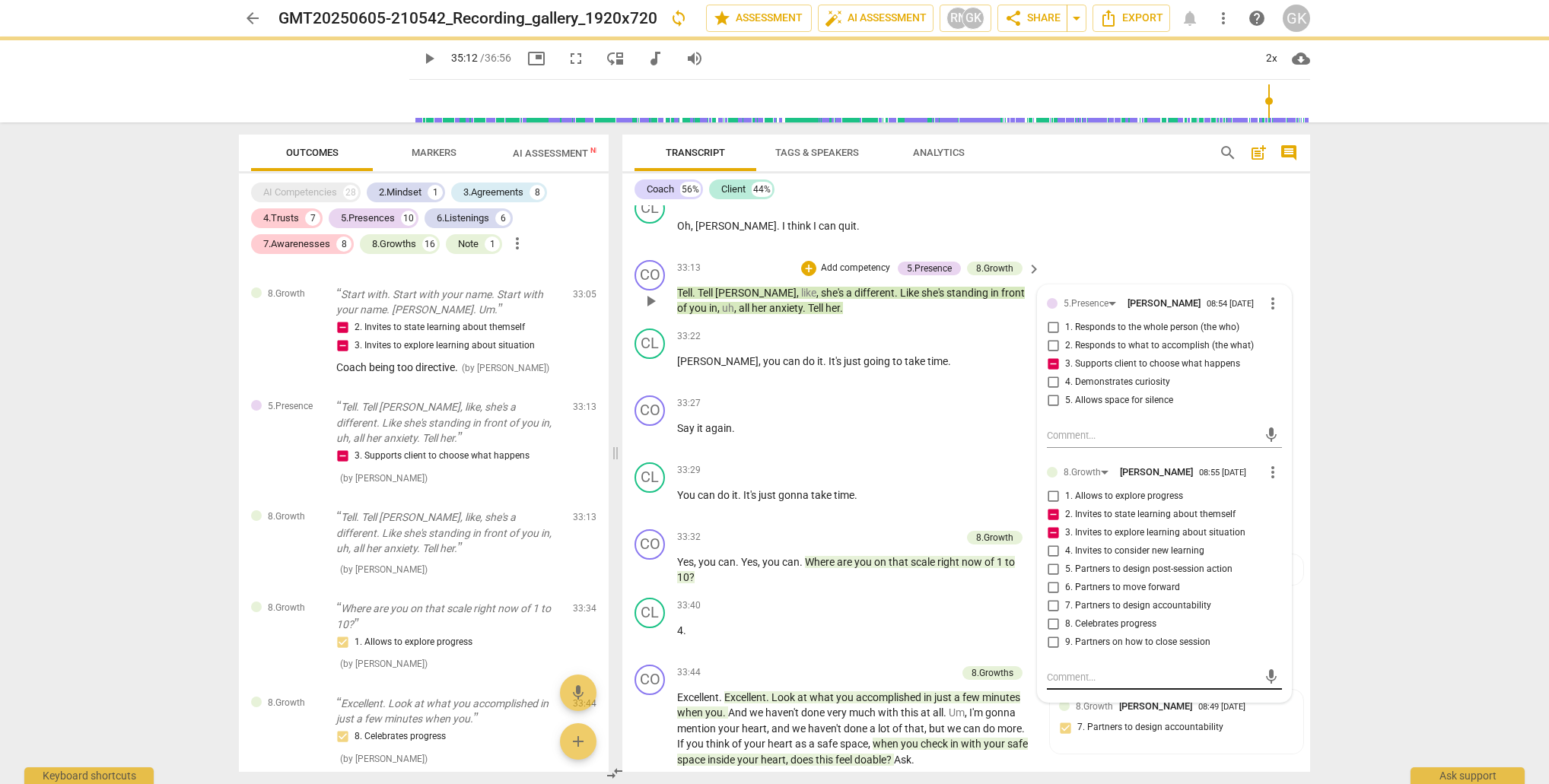
click at [1115, 670] on textarea at bounding box center [1151, 677] width 211 height 14
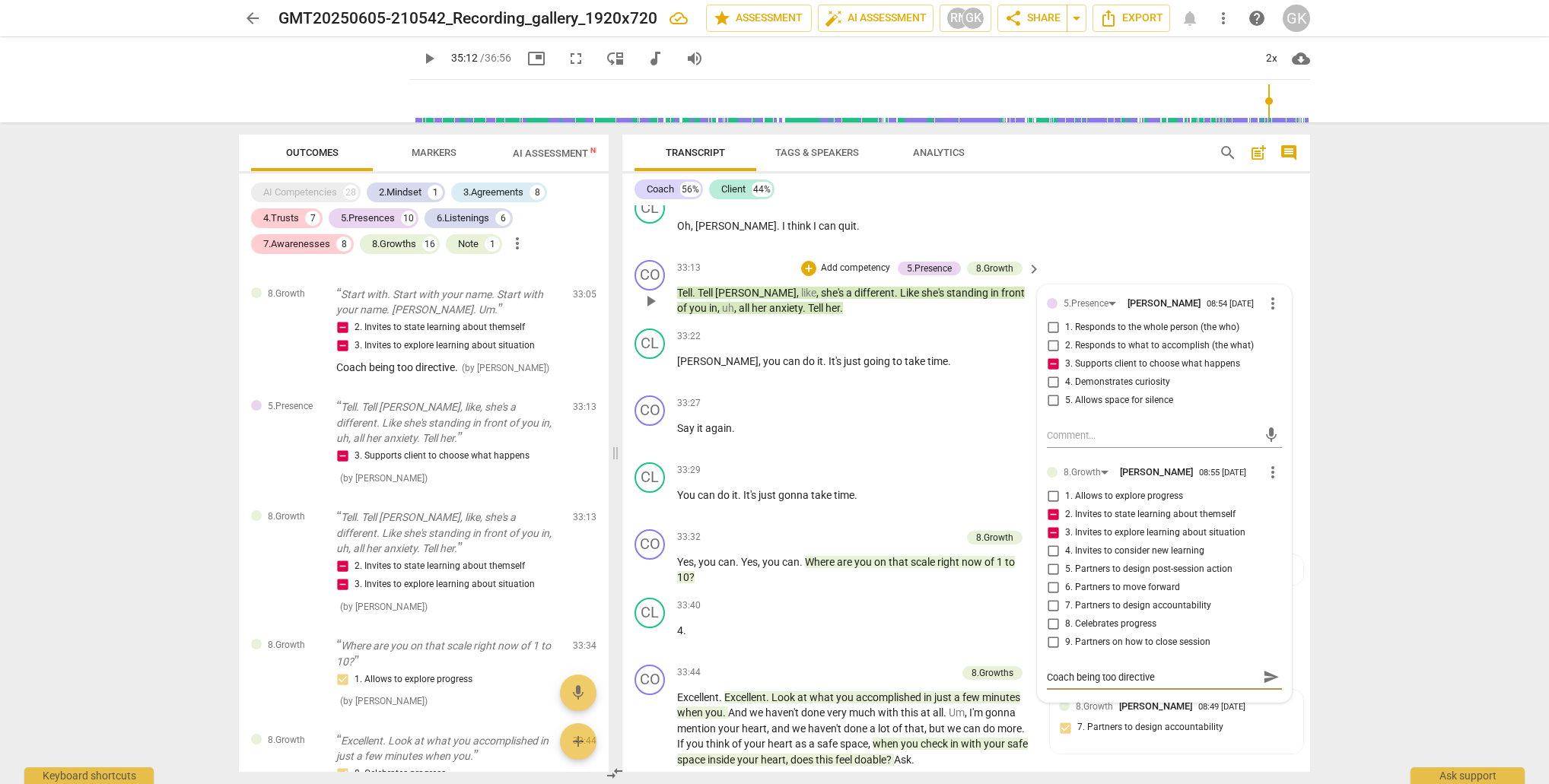
click at [1263, 668] on span "send" at bounding box center [1271, 677] width 17 height 17
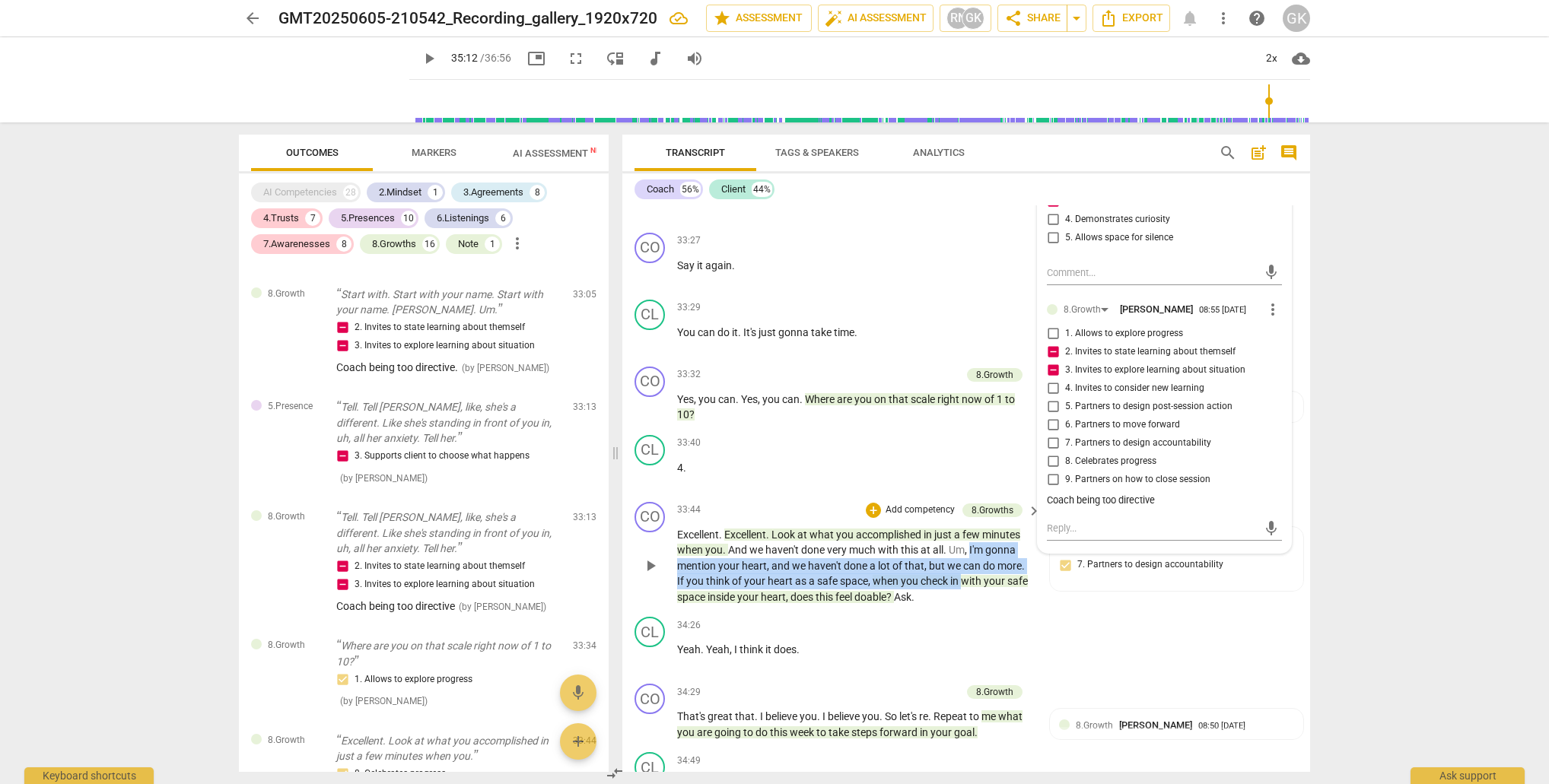
scroll to position [12297, 0]
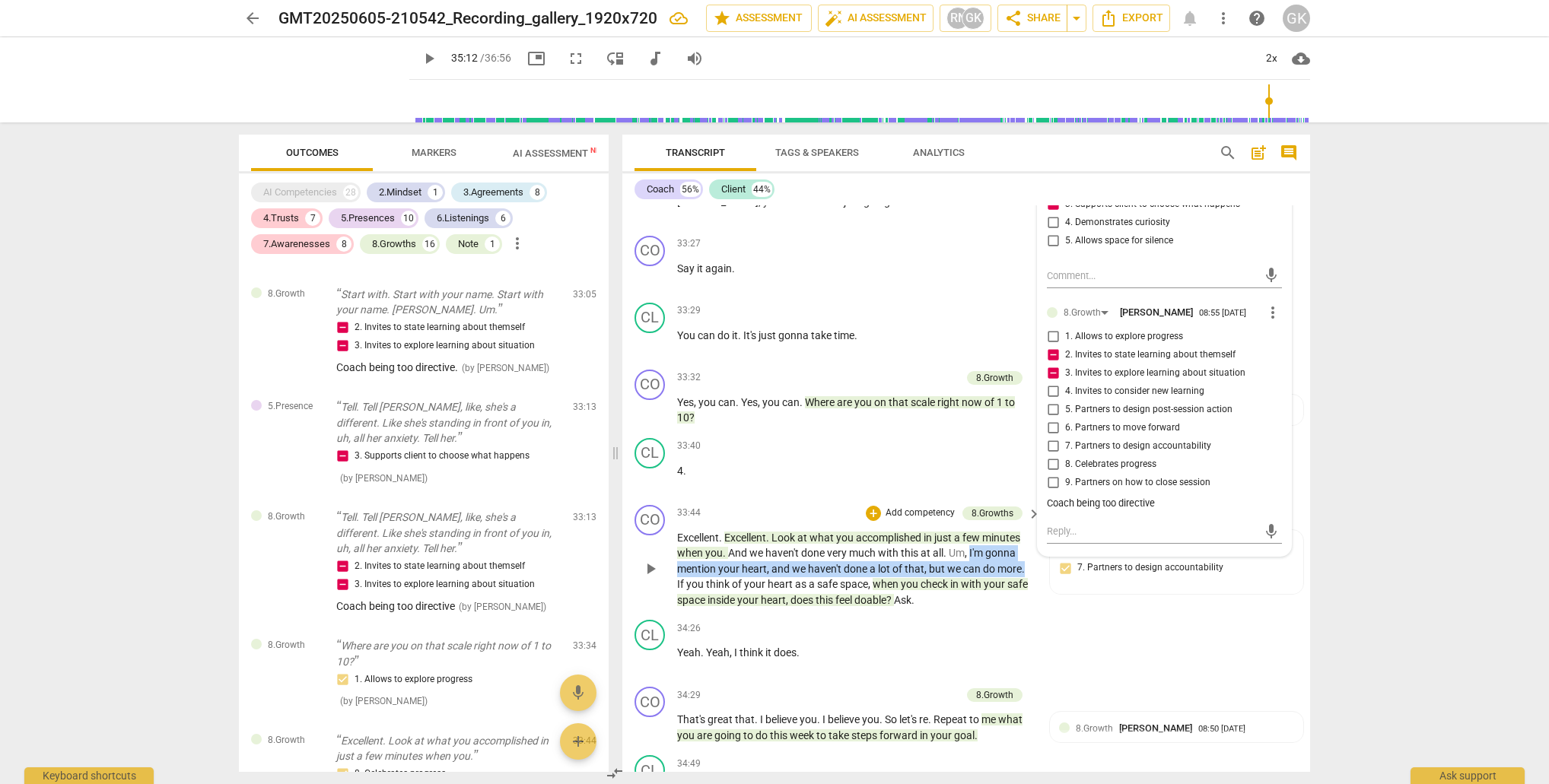
drag, startPoint x: 968, startPoint y: 470, endPoint x: 1024, endPoint y: 483, distance: 57.5
click at [1024, 530] on p "Excellent . Excellent . Look at what you accomplished in just a few minutes whe…" at bounding box center [855, 569] width 356 height 79
click at [1042, 464] on div "+" at bounding box center [1041, 465] width 15 height 15
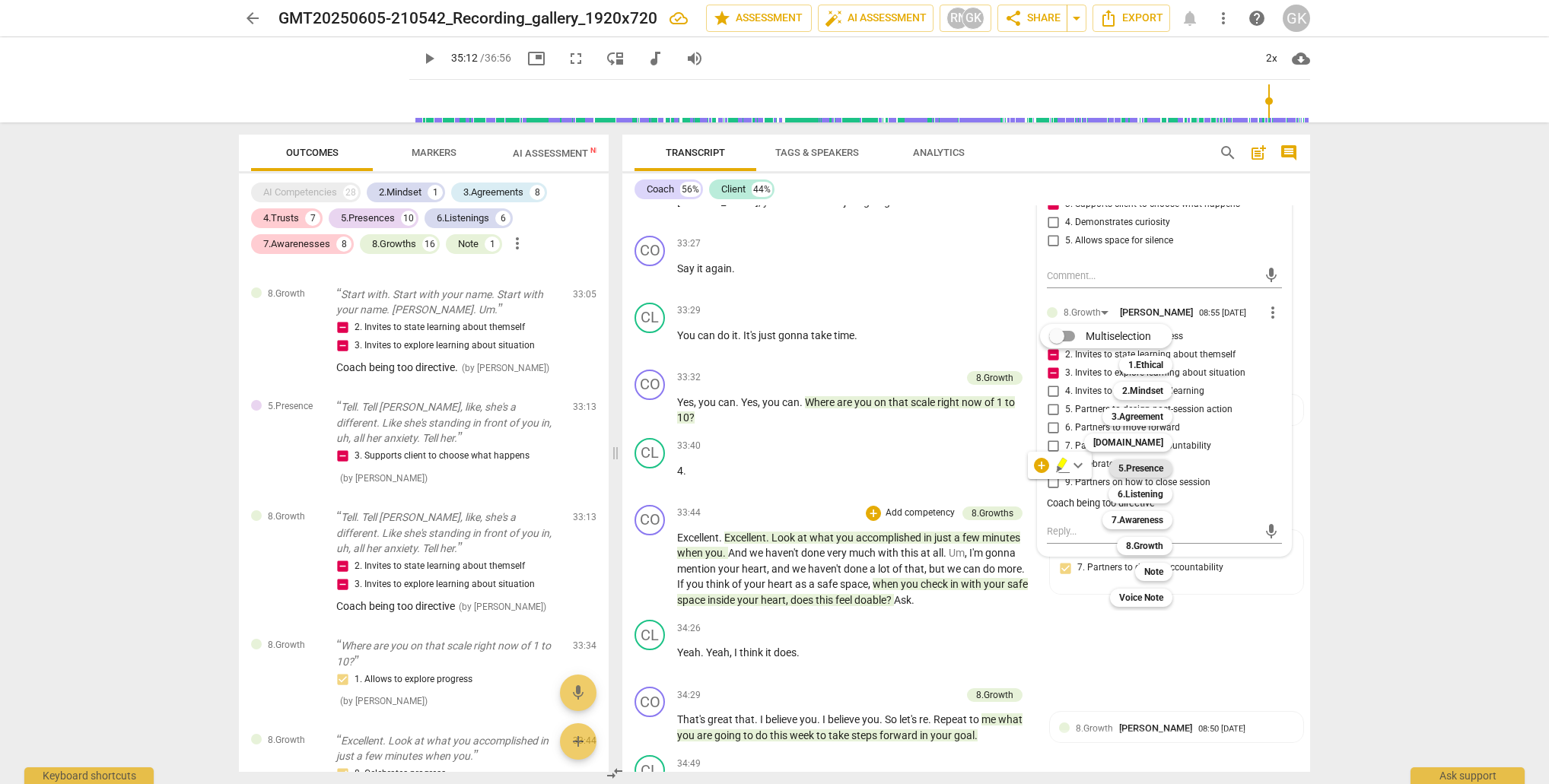
click at [1144, 468] on b "5.Presence" at bounding box center [1141, 468] width 45 height 18
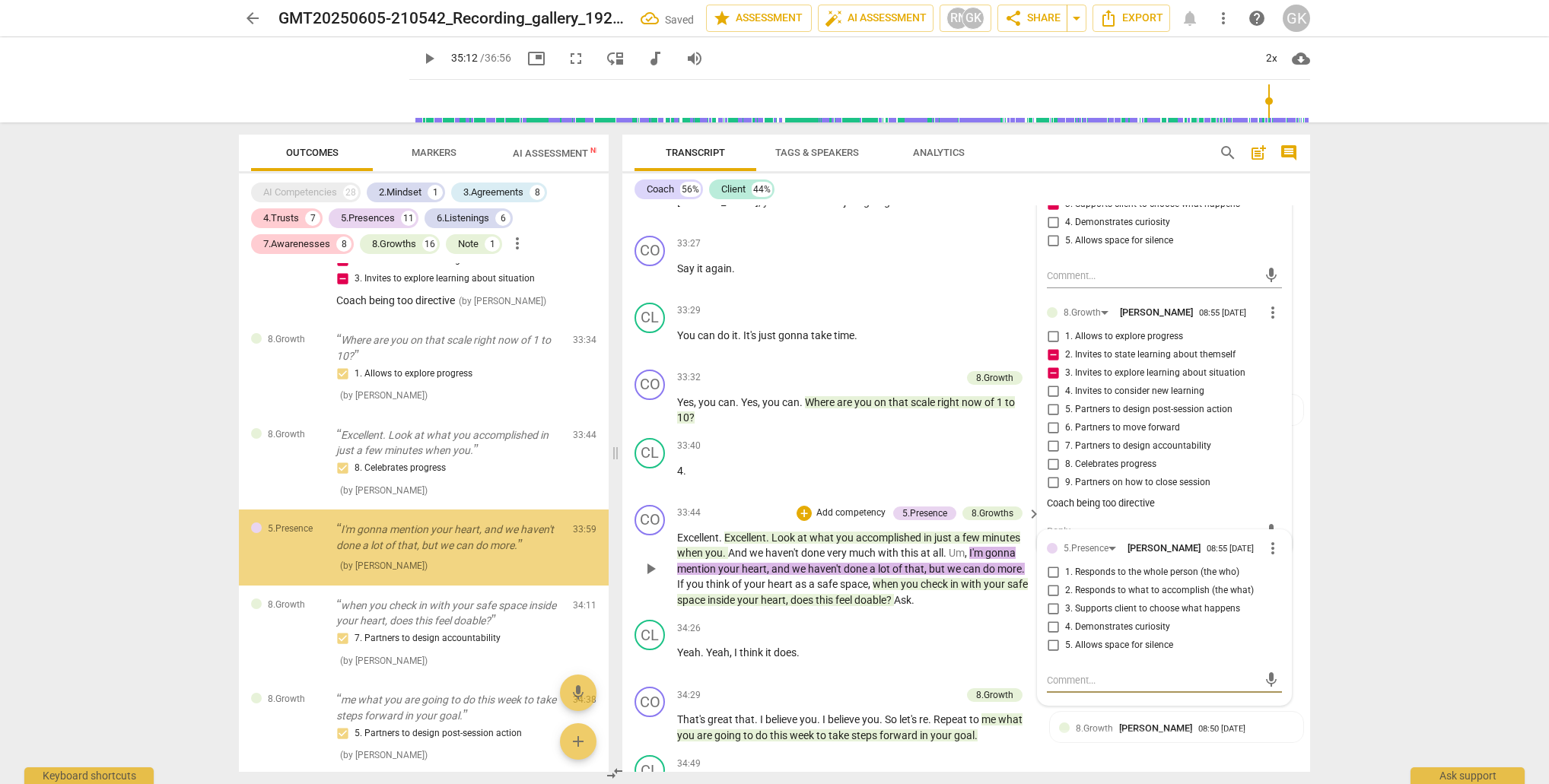
scroll to position [6255, 0]
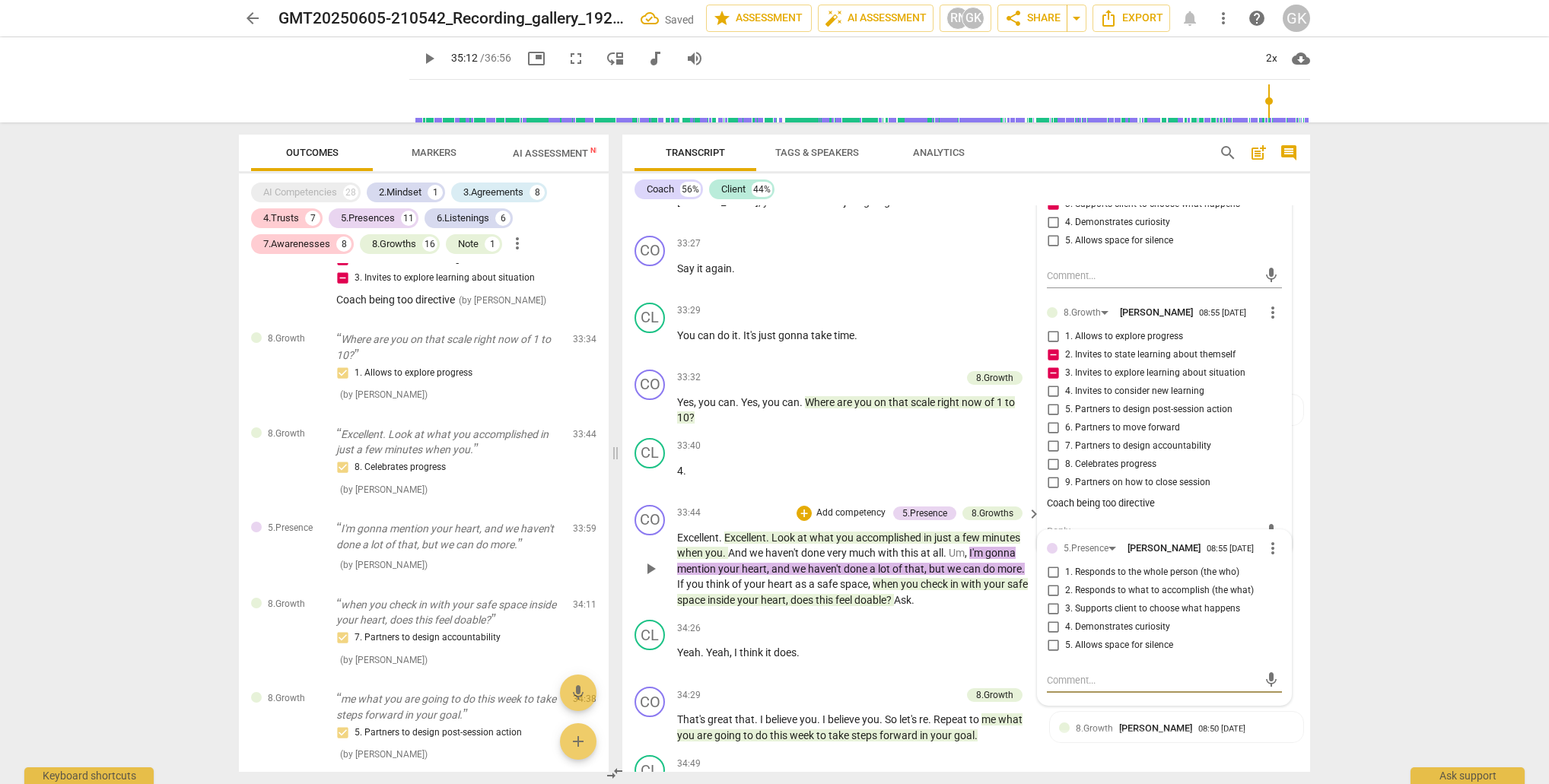
click at [1047, 600] on input "3. Supports client to choose what happens" at bounding box center [1053, 609] width 24 height 18
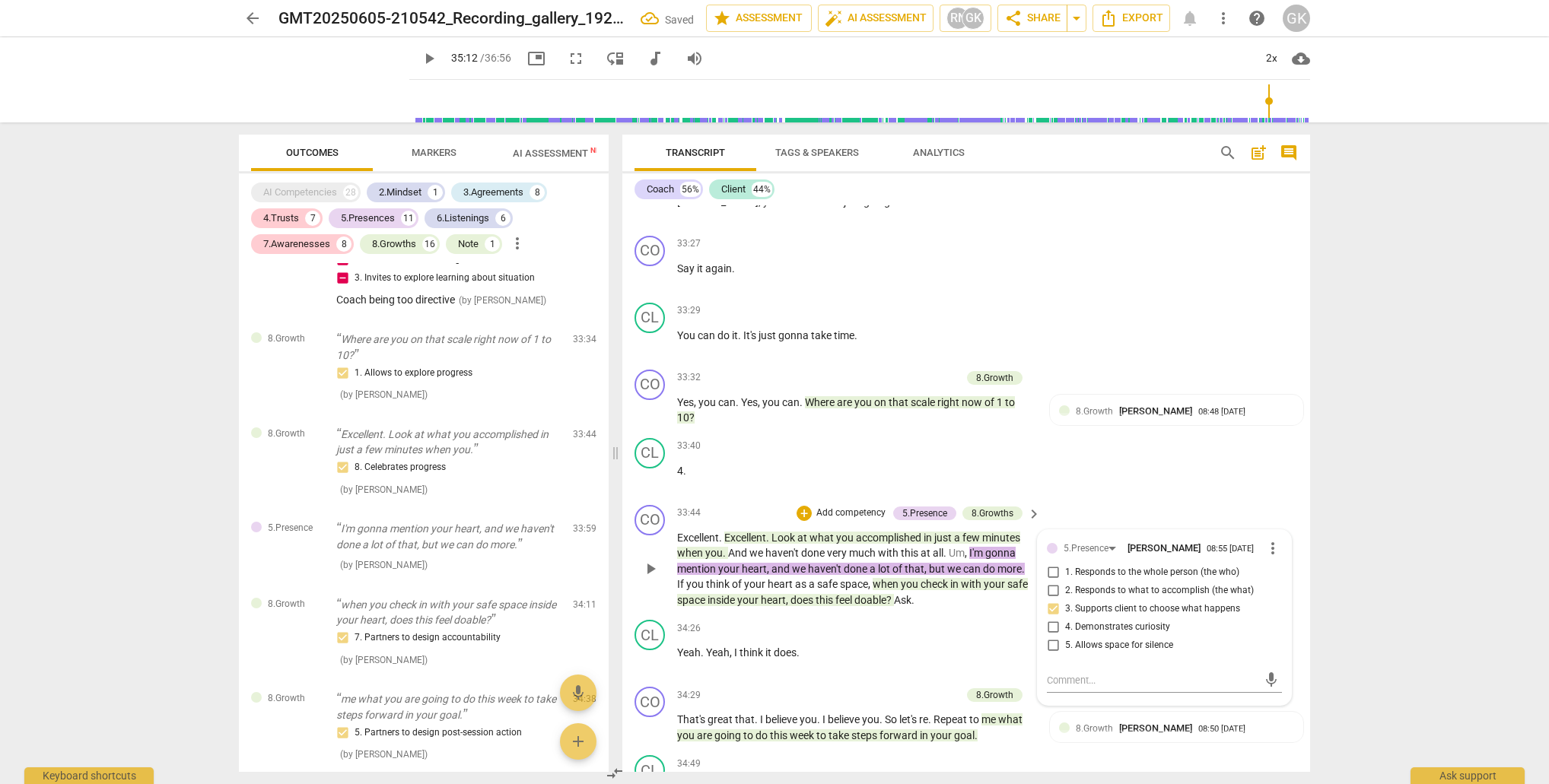
click at [1047, 600] on input "3. Supports client to choose what happens" at bounding box center [1053, 609] width 24 height 18
click at [1063, 673] on textarea at bounding box center [1151, 680] width 211 height 14
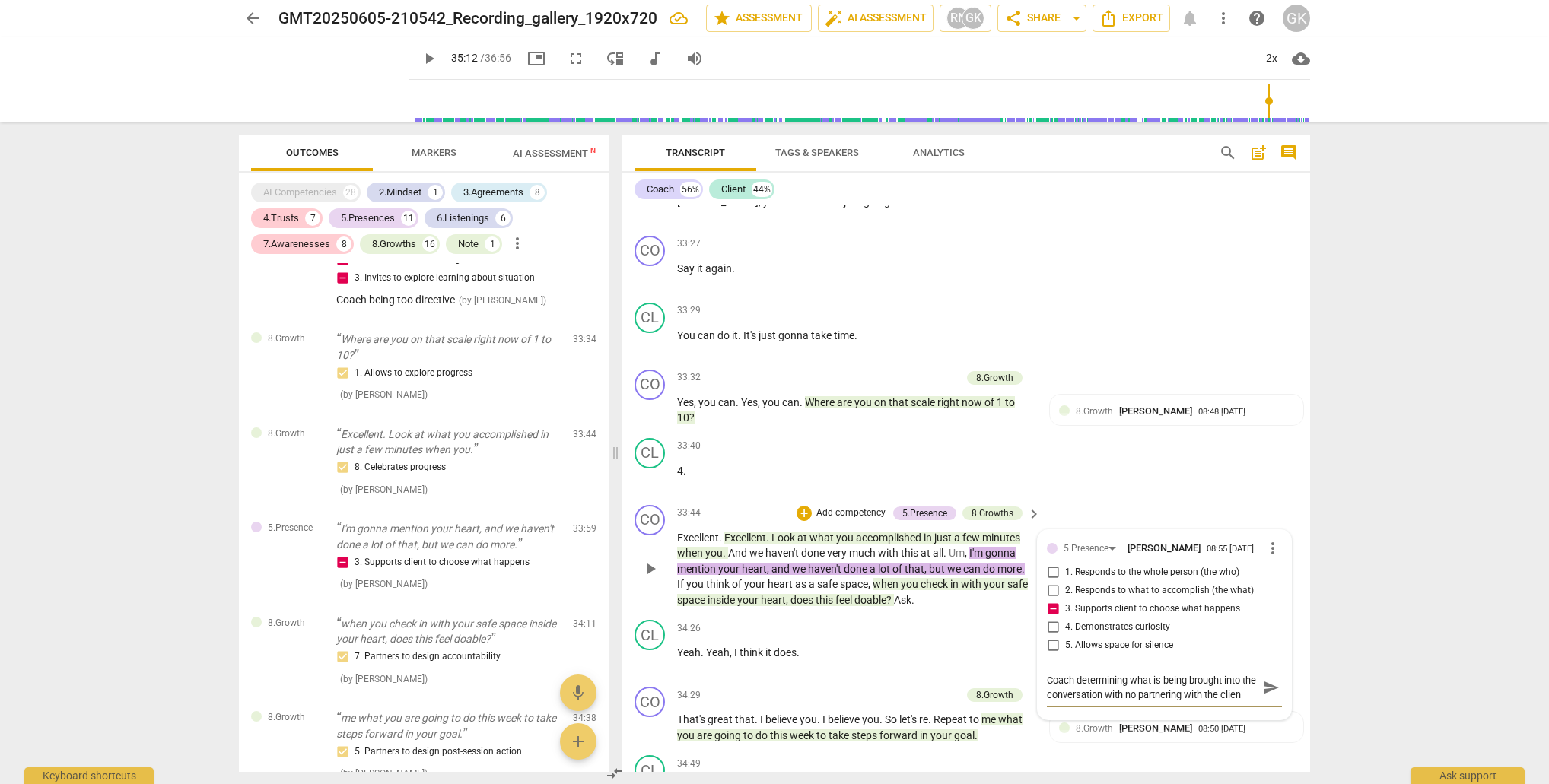
scroll to position [13, 0]
click at [1263, 679] on span "send" at bounding box center [1271, 687] width 17 height 17
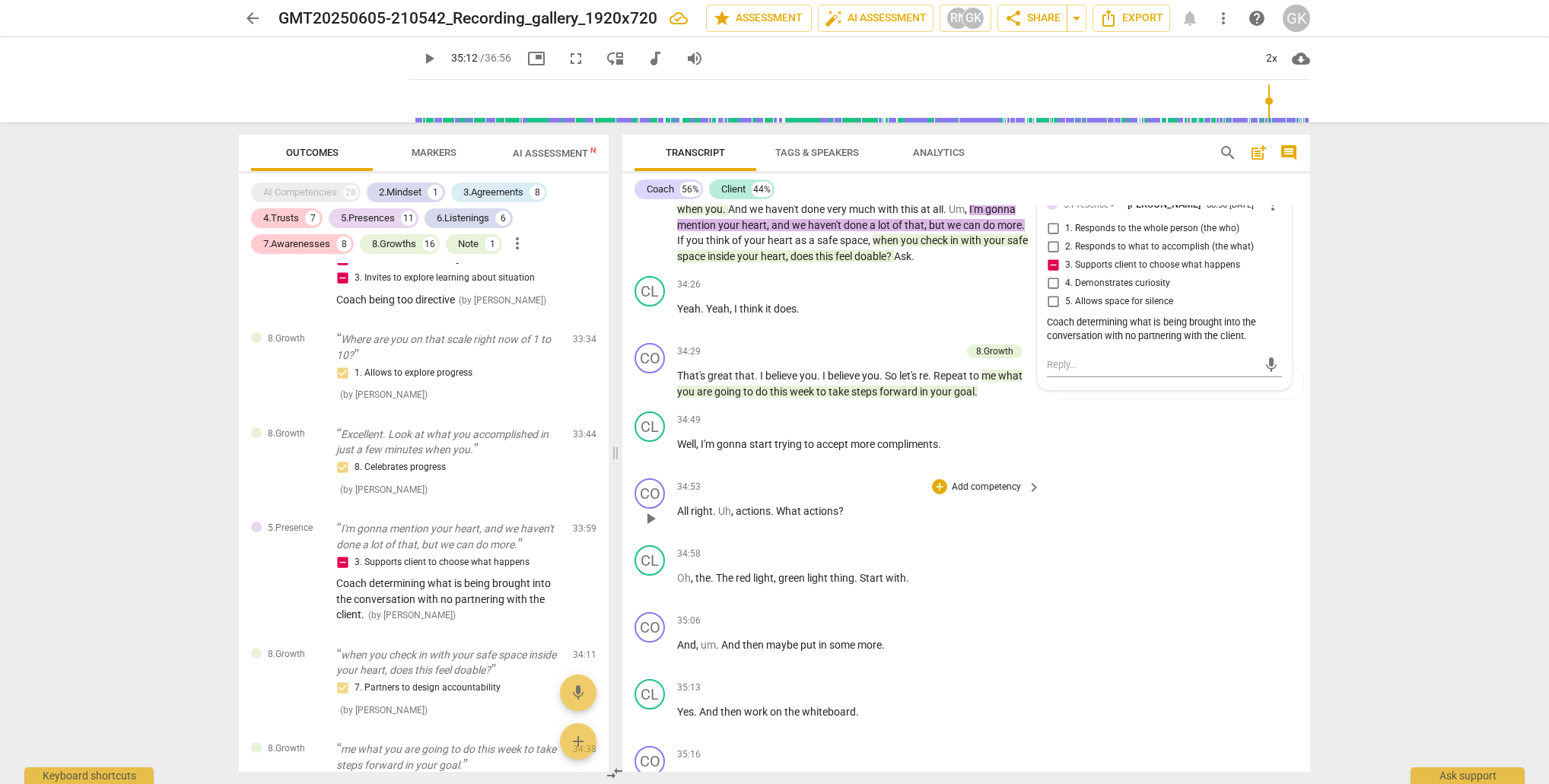
scroll to position [12642, 0]
drag, startPoint x: 681, startPoint y: 425, endPoint x: 850, endPoint y: 426, distance: 169.0
click at [850, 502] on p "All right . Uh , actions . What actions ?" at bounding box center [855, 510] width 356 height 16
click at [941, 479] on div "+" at bounding box center [939, 486] width 15 height 15
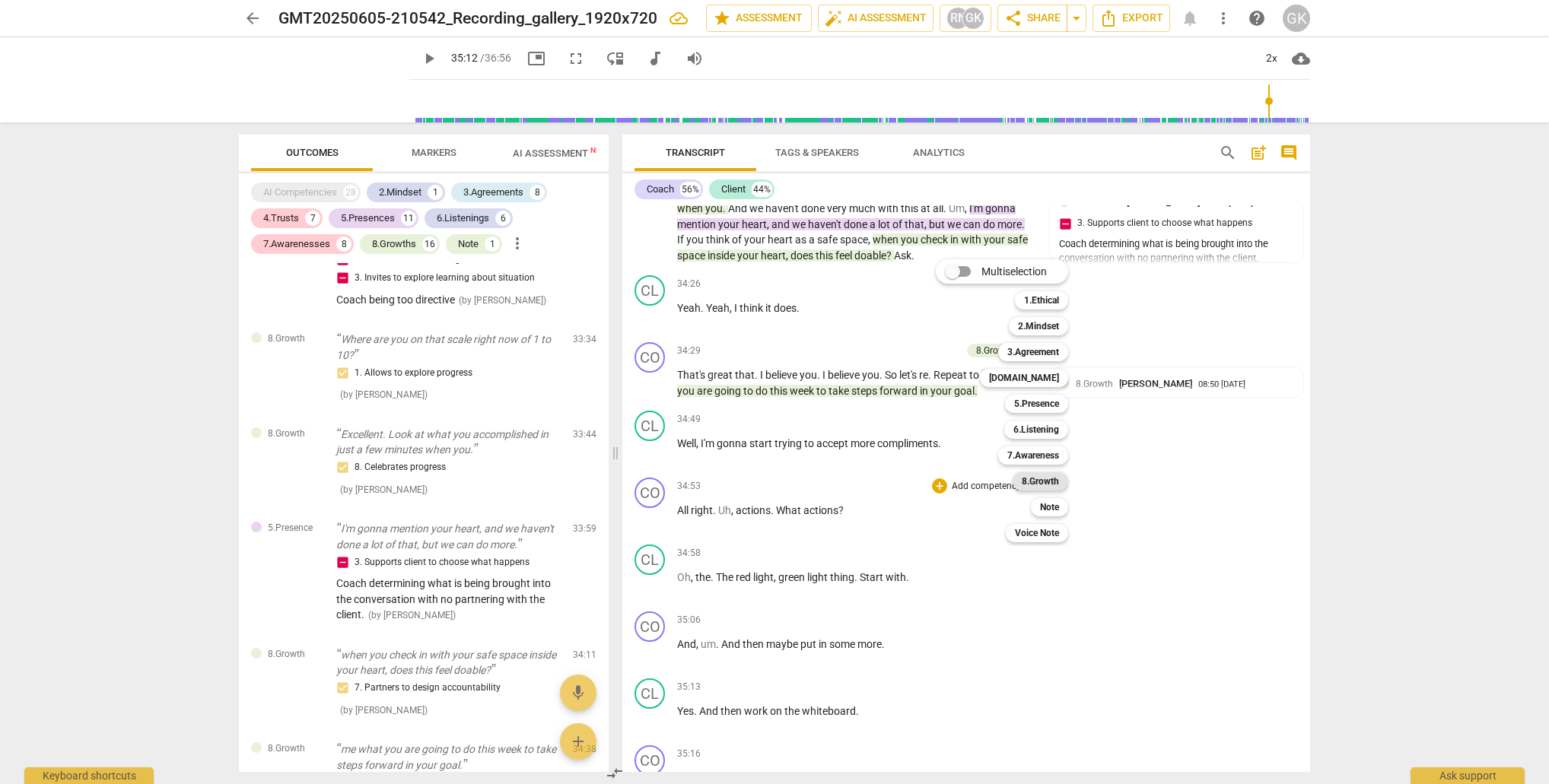
click at [1036, 487] on b "8.Growth" at bounding box center [1040, 481] width 37 height 18
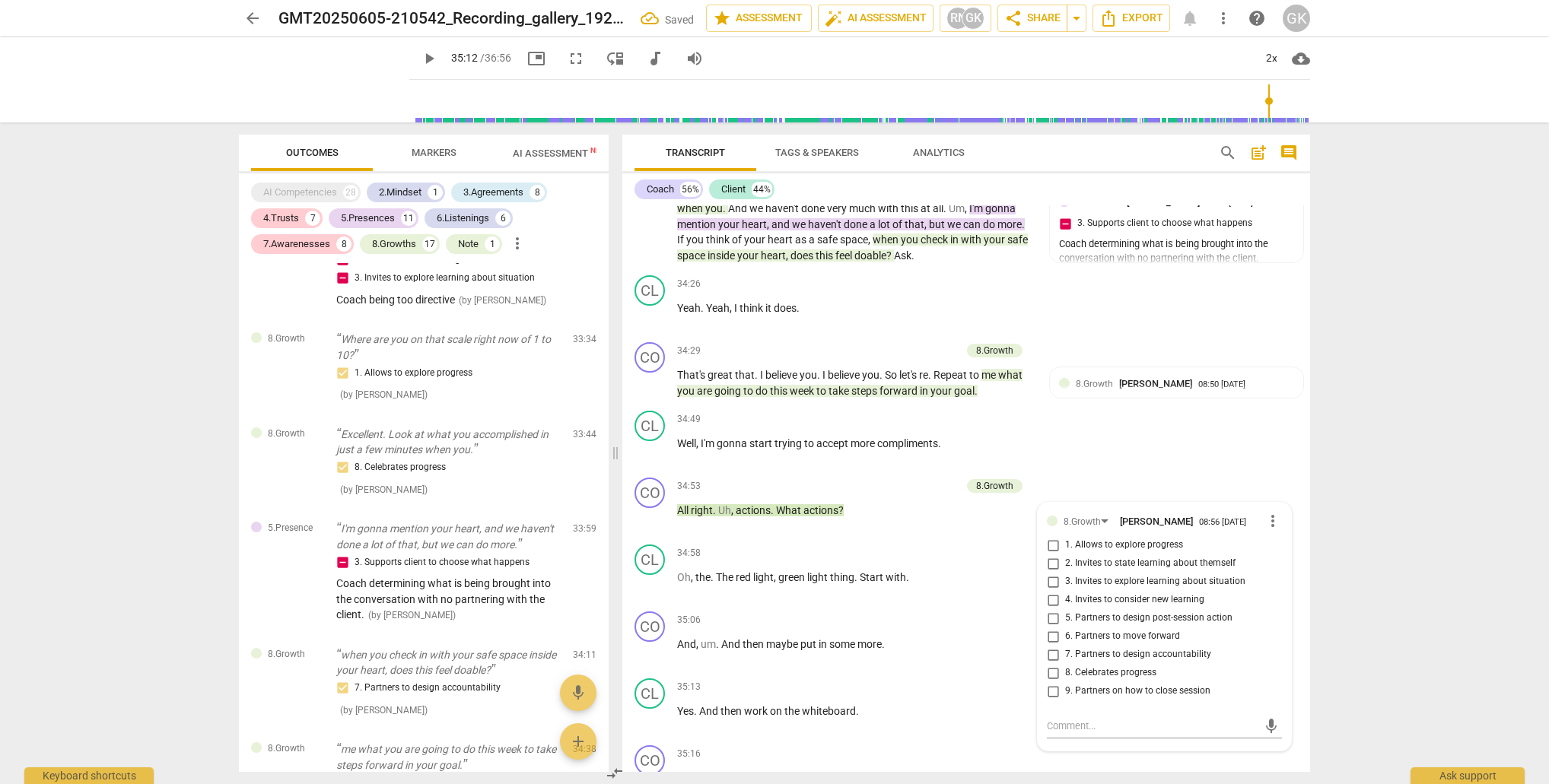
scroll to position [6409, 0]
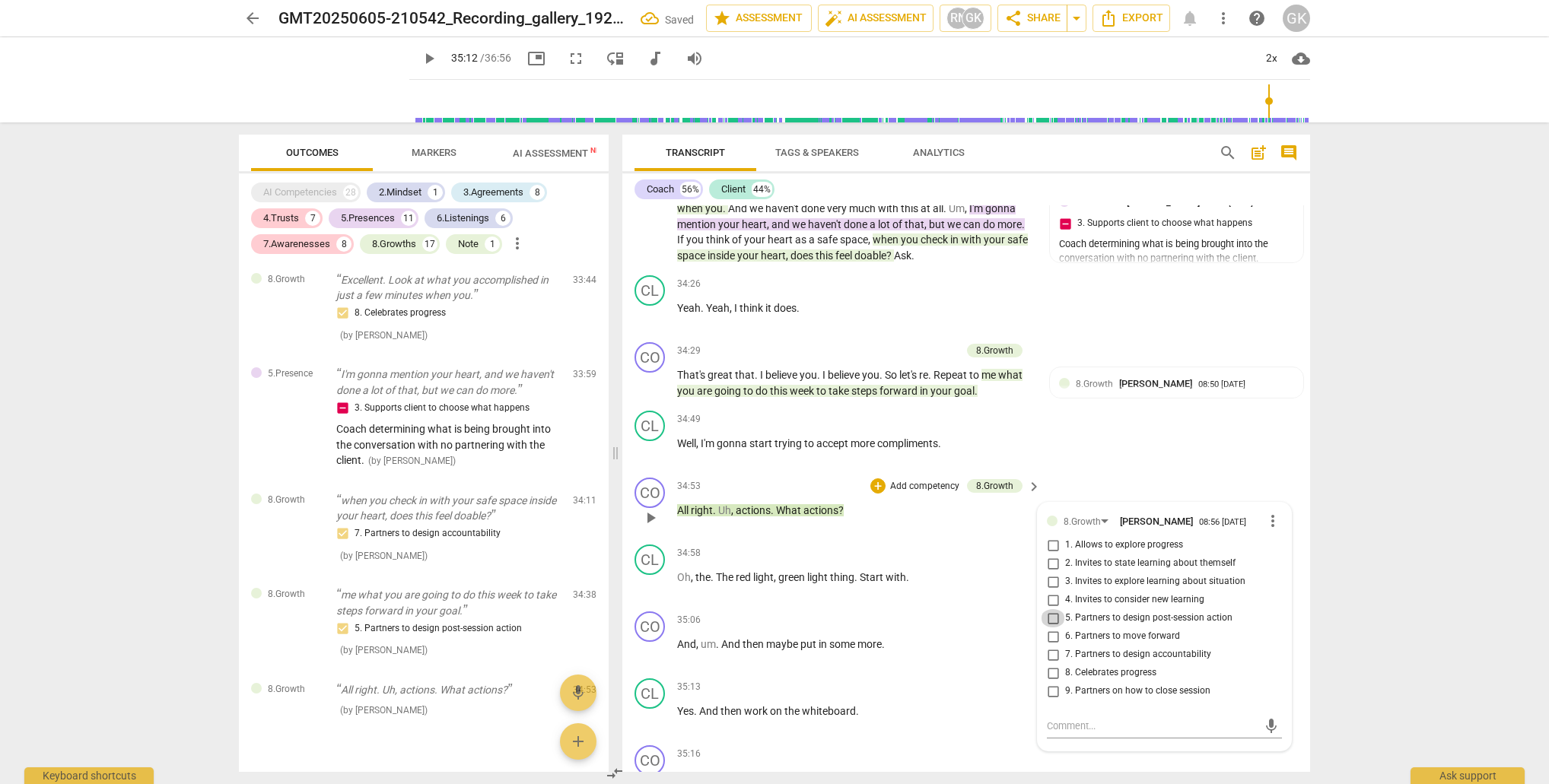
click at [1047, 609] on input "5. Partners to design post-session action" at bounding box center [1053, 618] width 24 height 18
click at [1051, 719] on textarea at bounding box center [1151, 726] width 211 height 14
click at [1263, 724] on span "send" at bounding box center [1271, 733] width 17 height 17
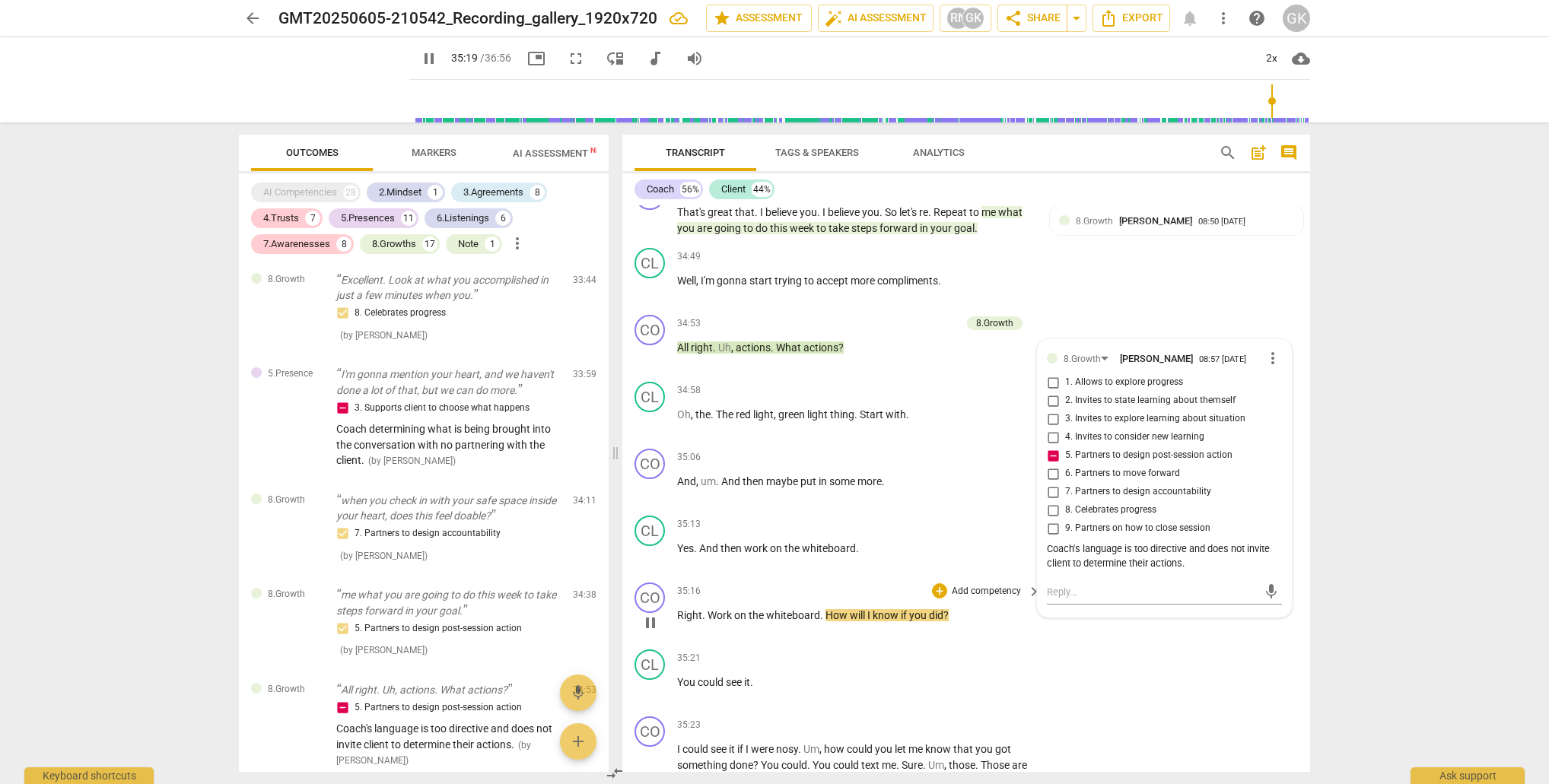
scroll to position [12807, 0]
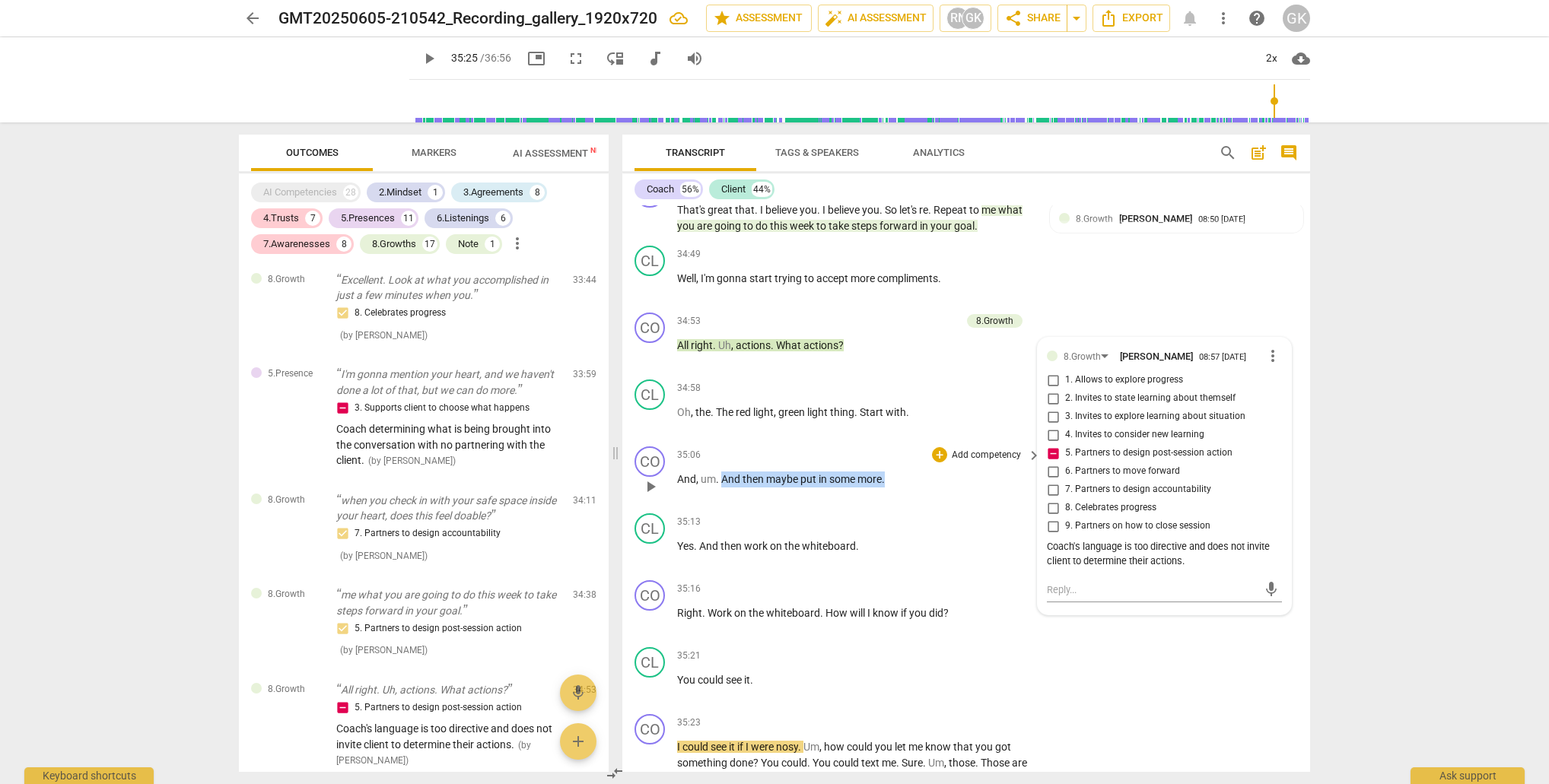
drag, startPoint x: 722, startPoint y: 394, endPoint x: 900, endPoint y: 392, distance: 178.0
click at [900, 471] on p "And , um . And then maybe put in some more ." at bounding box center [855, 480] width 356 height 16
click at [902, 376] on div "+" at bounding box center [899, 374] width 15 height 15
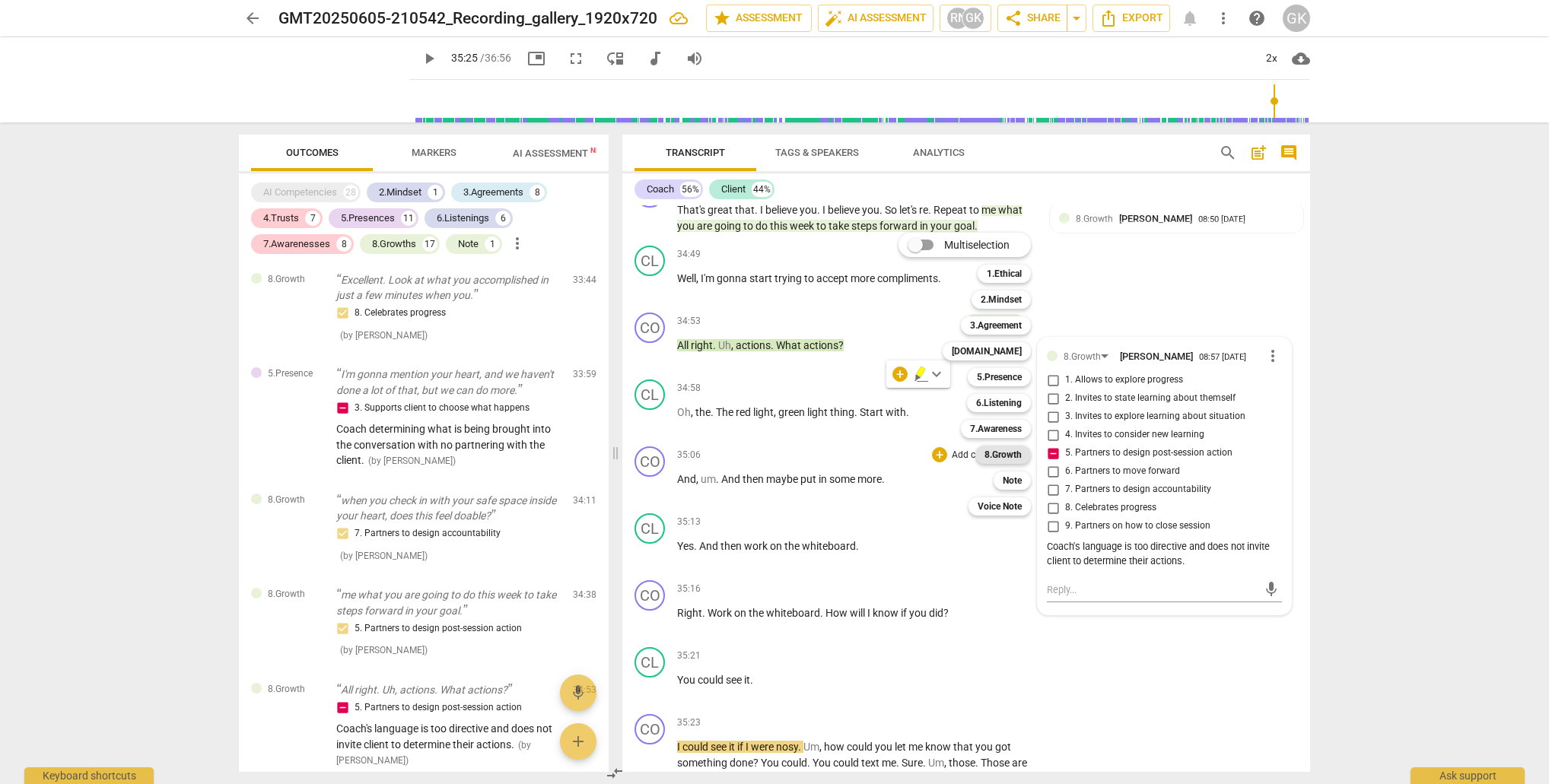
click at [993, 454] on b "8.Growth" at bounding box center [1002, 454] width 37 height 18
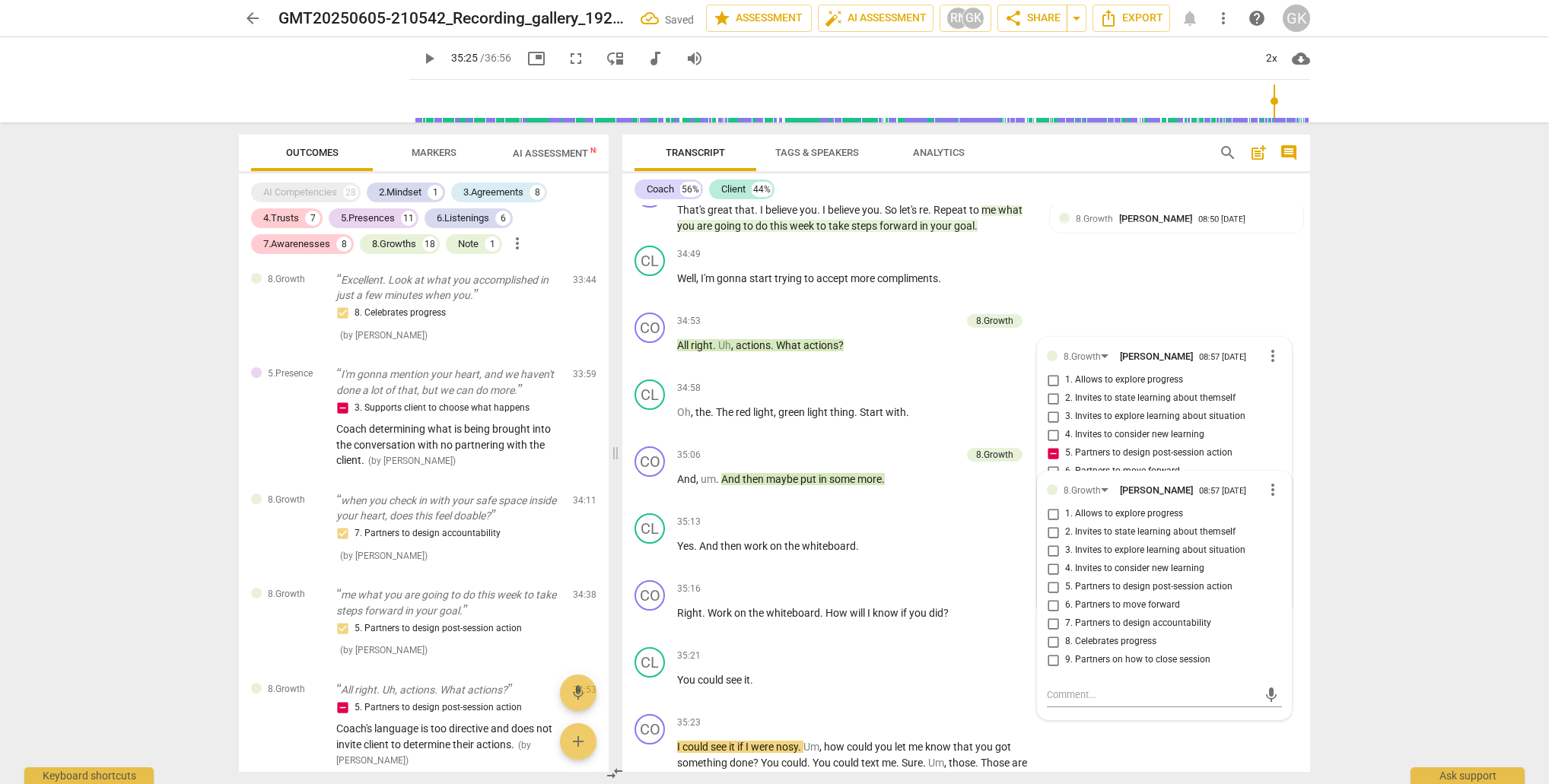
scroll to position [6518, 0]
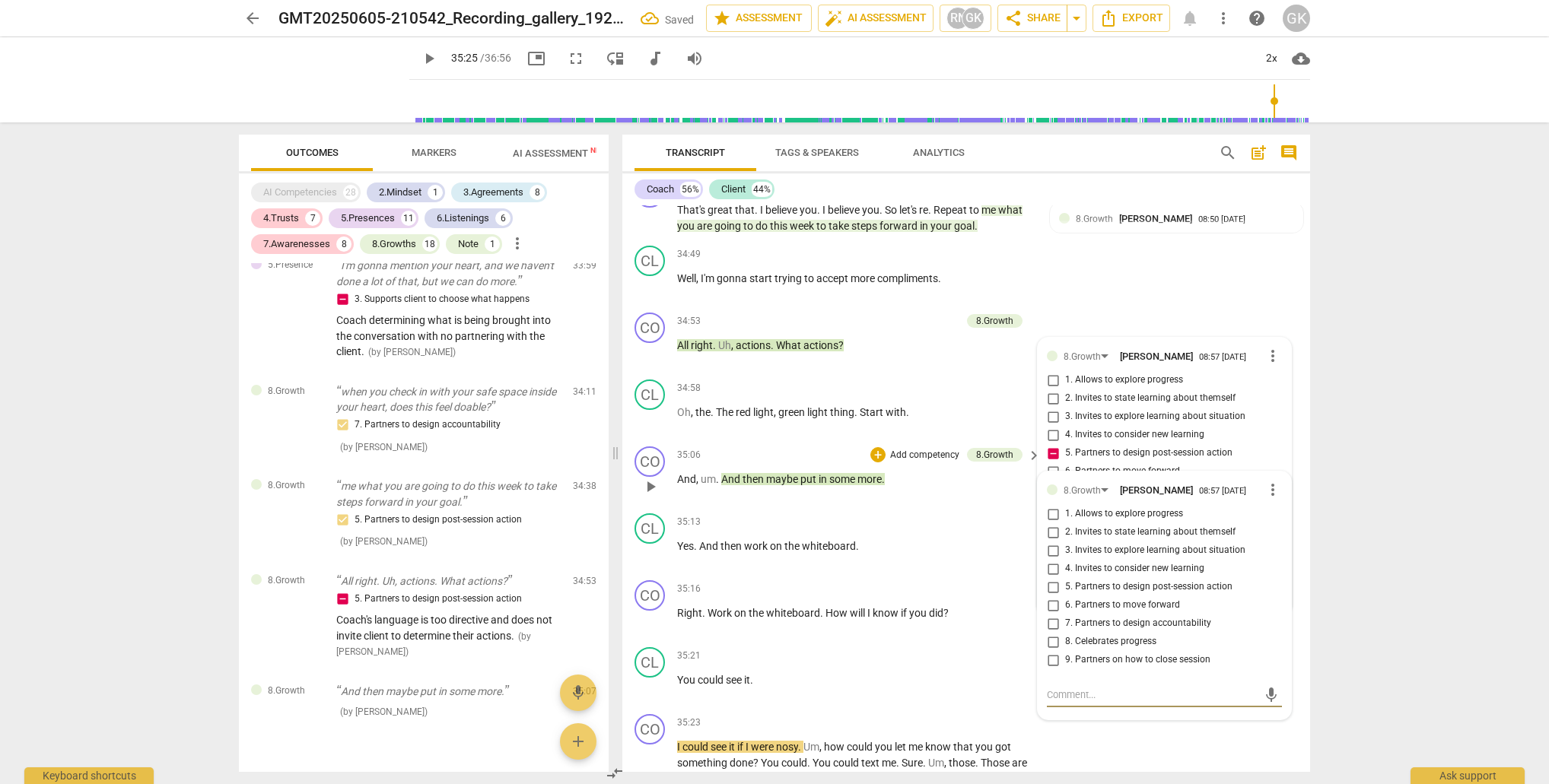
click at [1052, 596] on input "6. Partners to move forward" at bounding box center [1053, 605] width 24 height 18
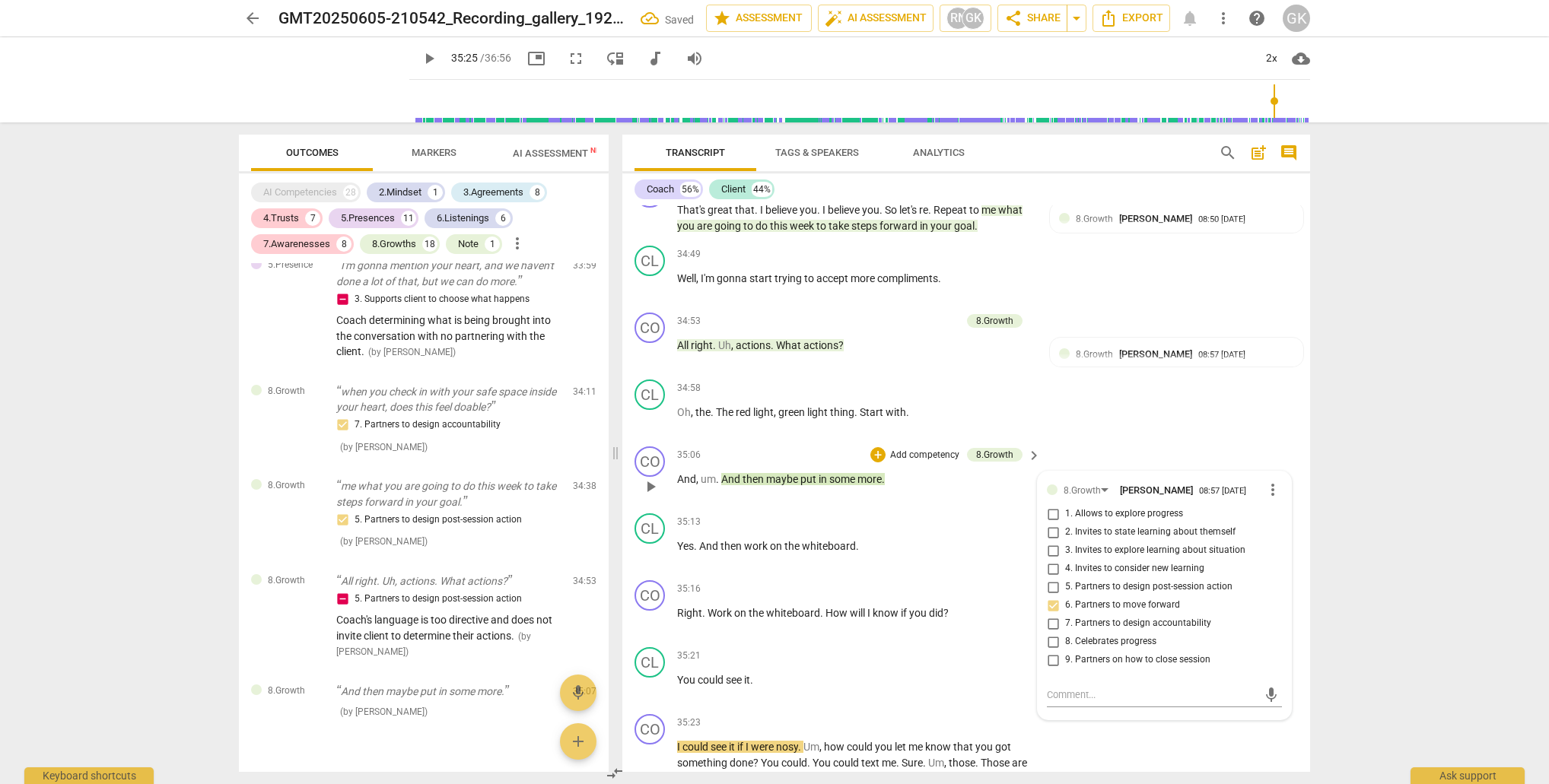
click at [1052, 596] on input "6. Partners to move forward" at bounding box center [1053, 605] width 24 height 18
click at [1062, 687] on textarea at bounding box center [1151, 695] width 211 height 14
click at [1266, 686] on span "send" at bounding box center [1271, 695] width 17 height 17
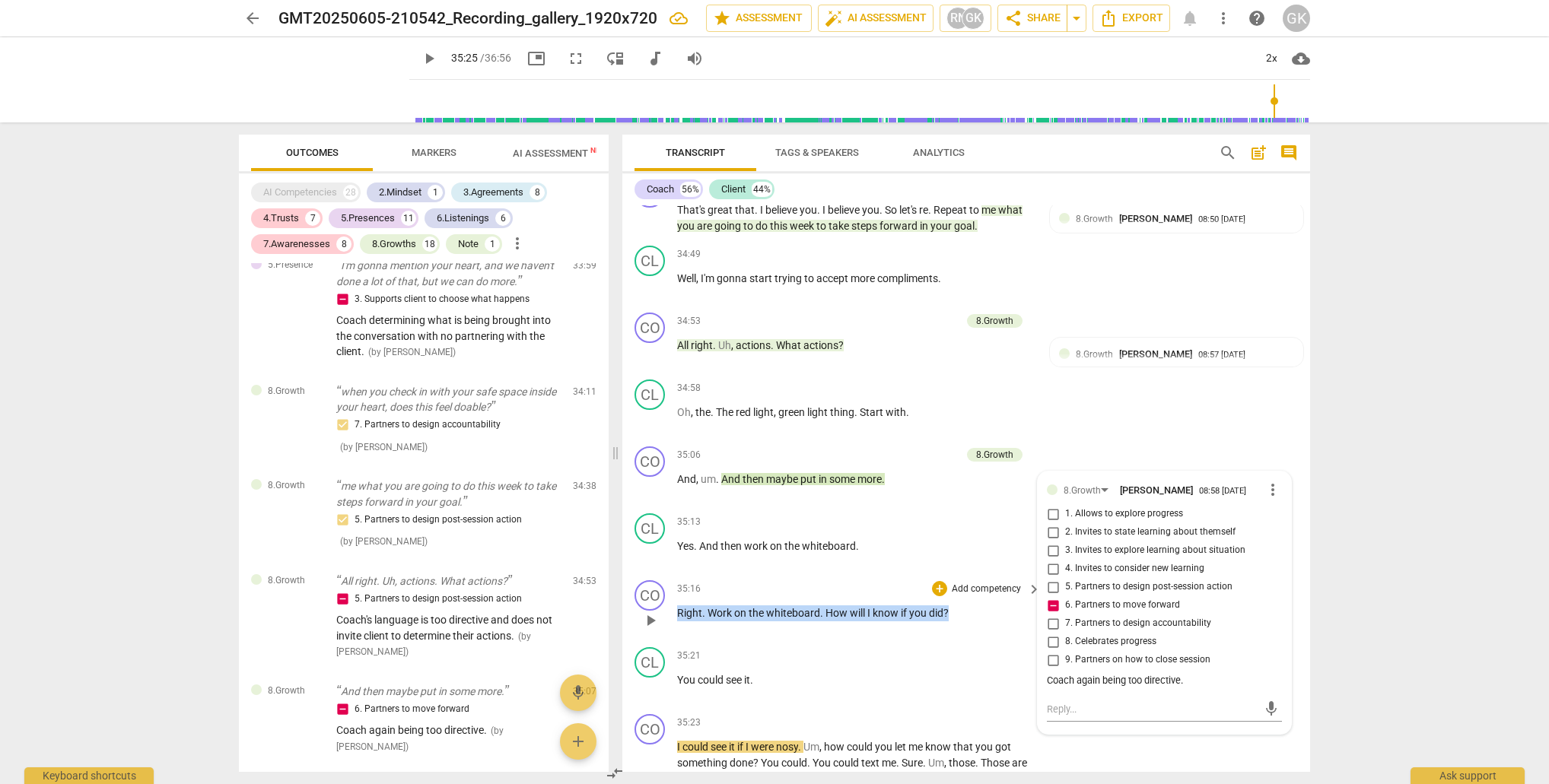
drag, startPoint x: 746, startPoint y: 529, endPoint x: 949, endPoint y: 530, distance: 203.0
click at [950, 605] on p "Right . Work on the whiteboard . How will I know if you did ?" at bounding box center [855, 613] width 356 height 16
click at [940, 581] on div "+" at bounding box center [939, 588] width 15 height 15
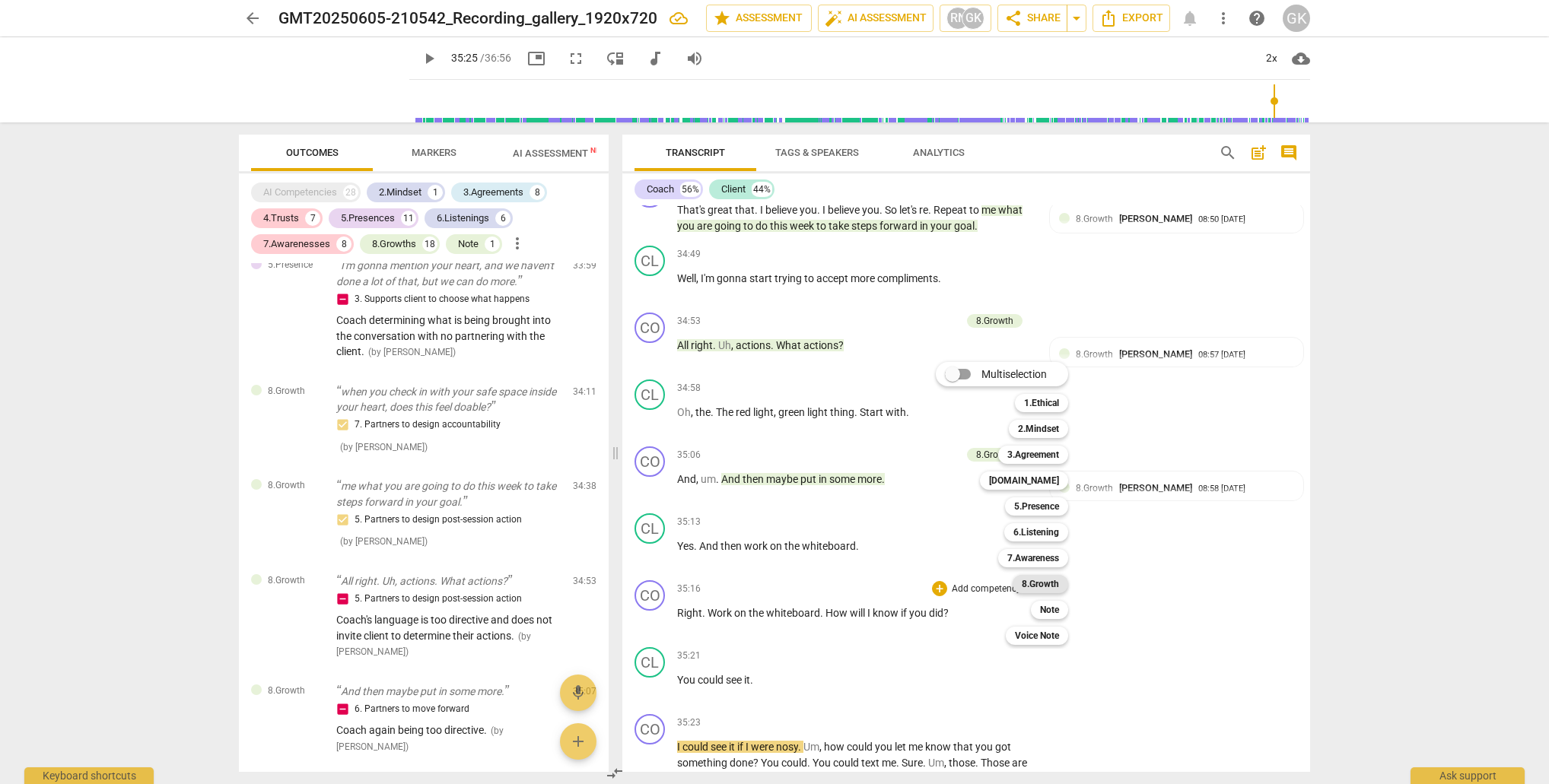
click at [1038, 580] on b "8.Growth" at bounding box center [1040, 583] width 37 height 18
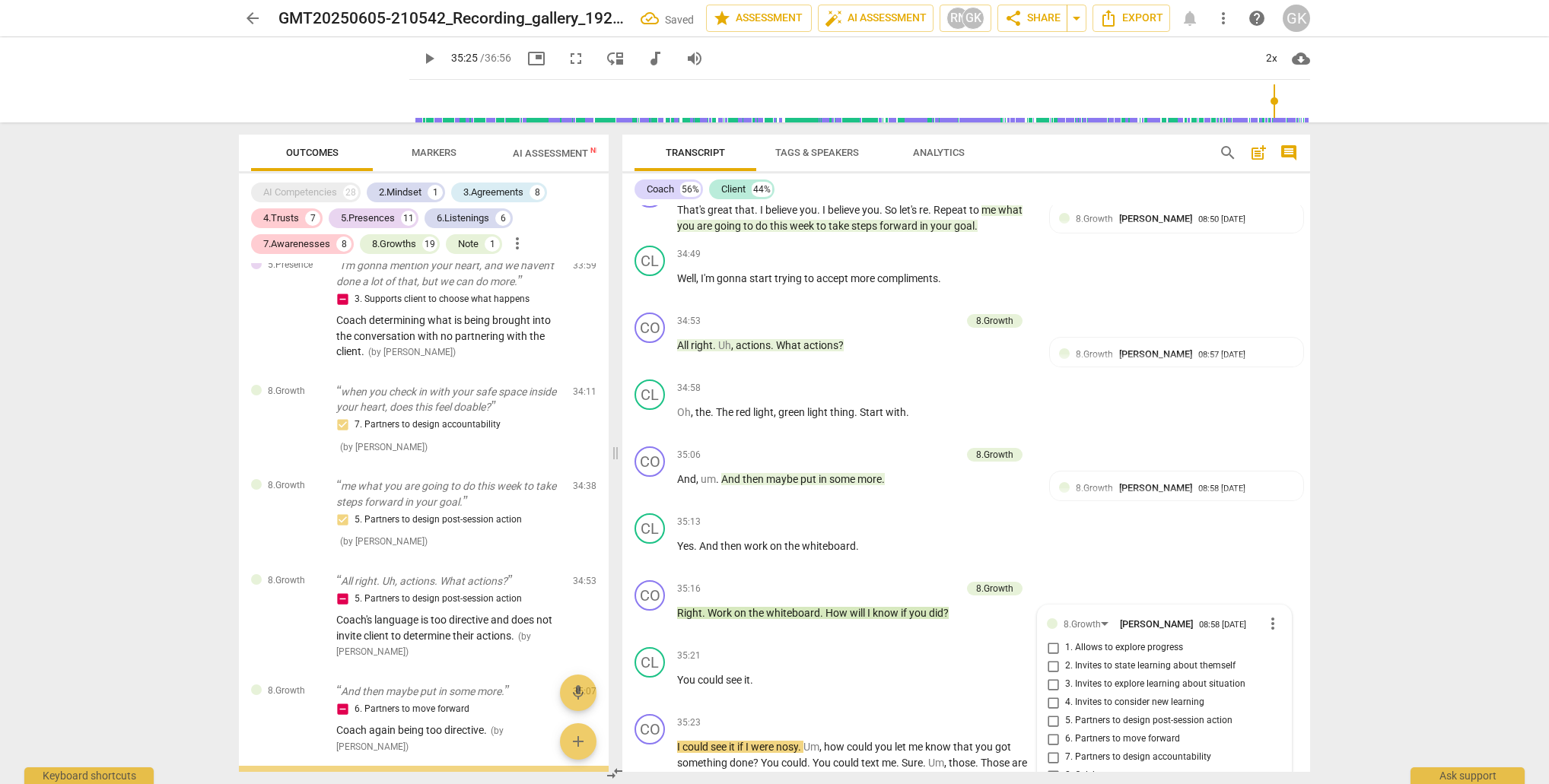
scroll to position [6627, 0]
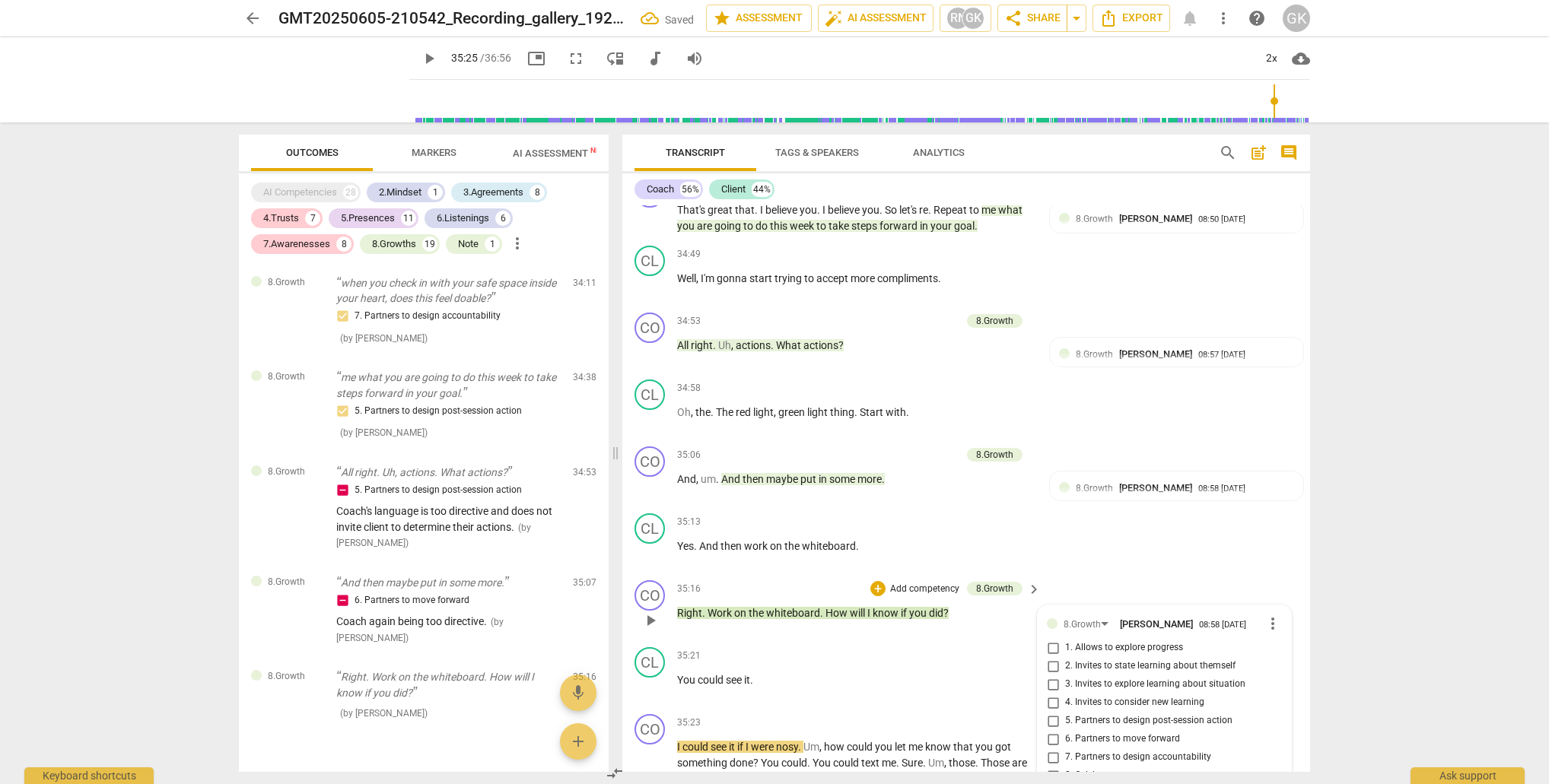
click at [1052, 748] on input "7. Partners to design accountability" at bounding box center [1053, 757] width 24 height 18
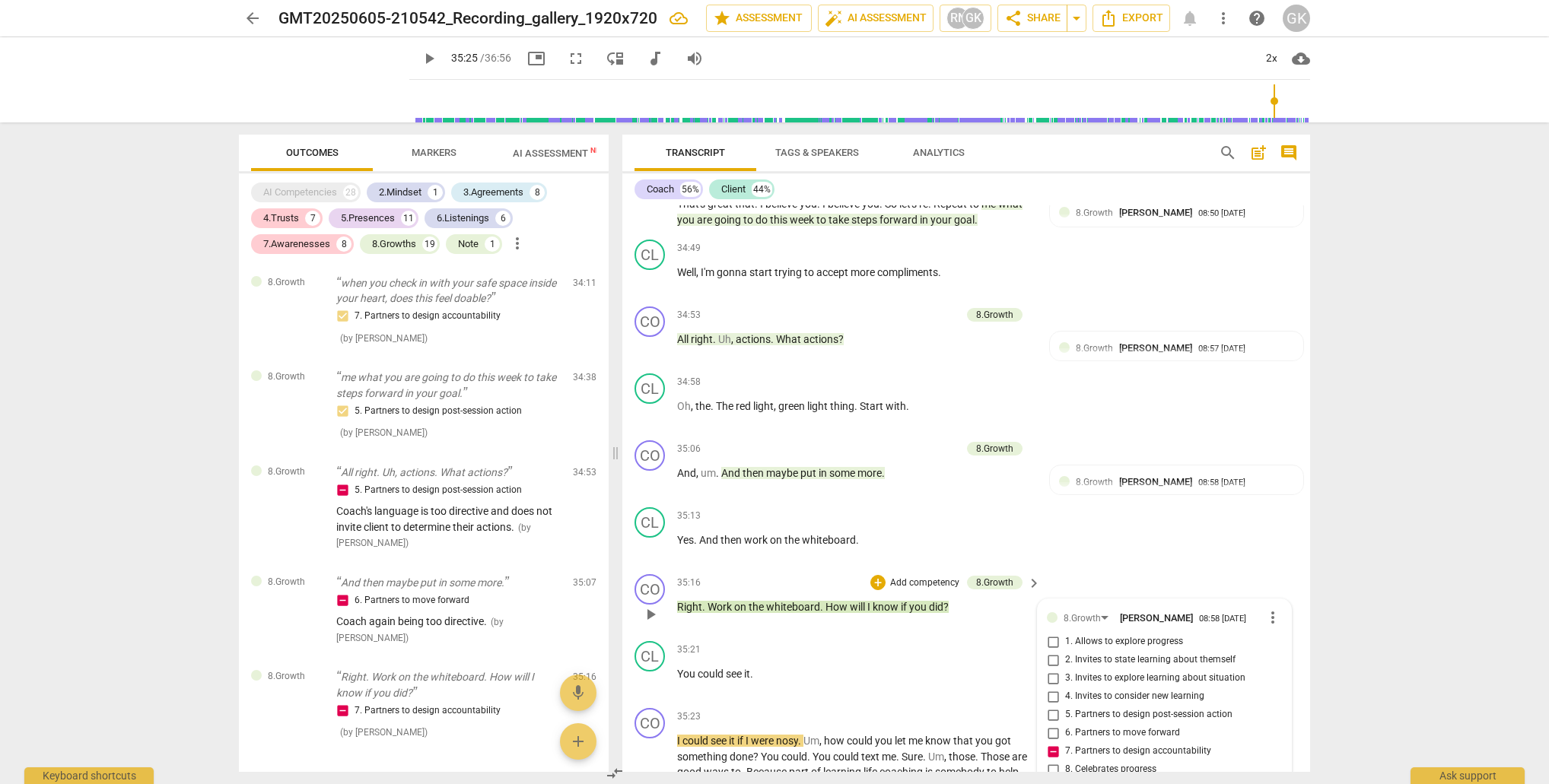
scroll to position [12815, 0]
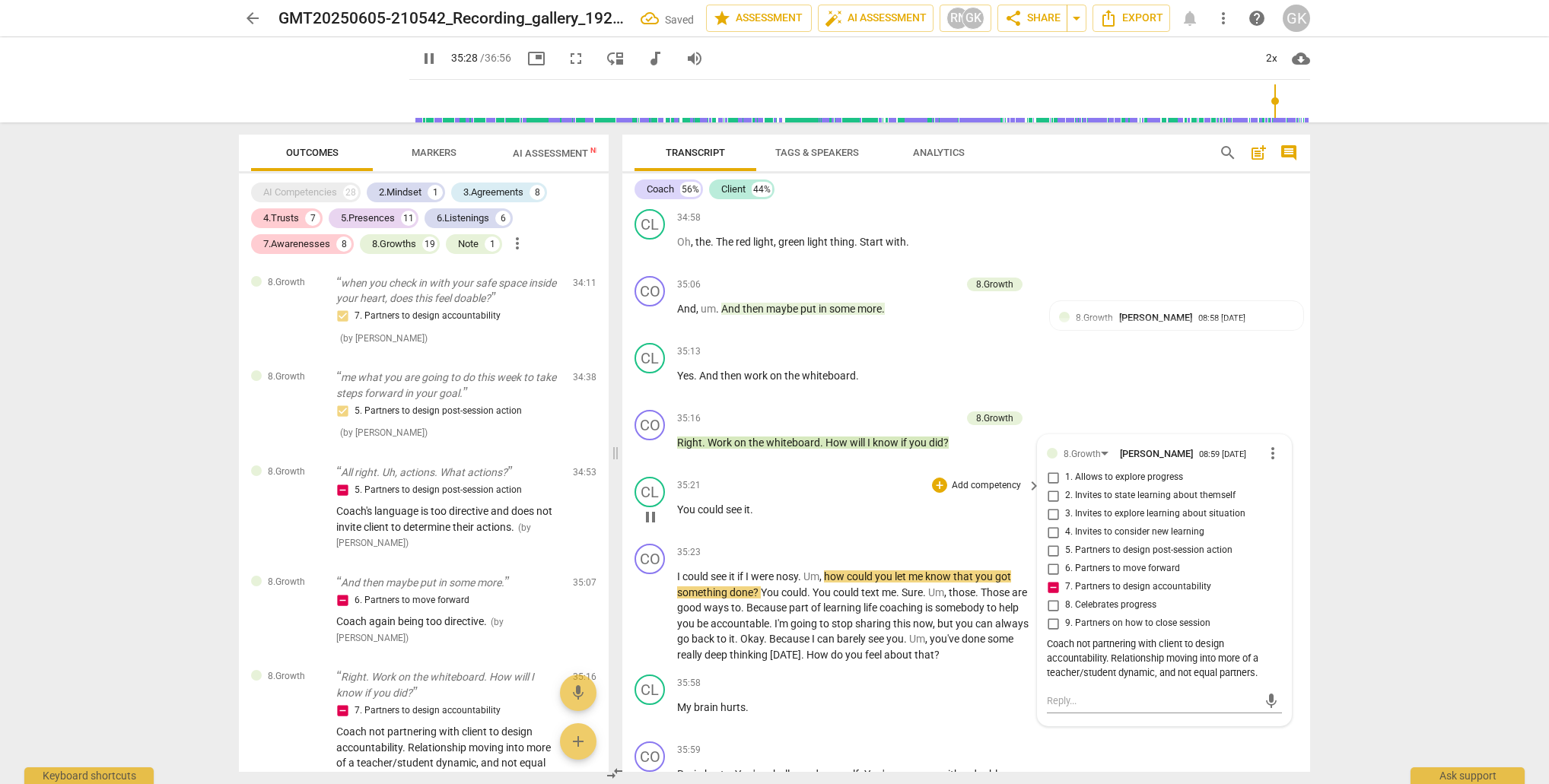
scroll to position [12984, 0]
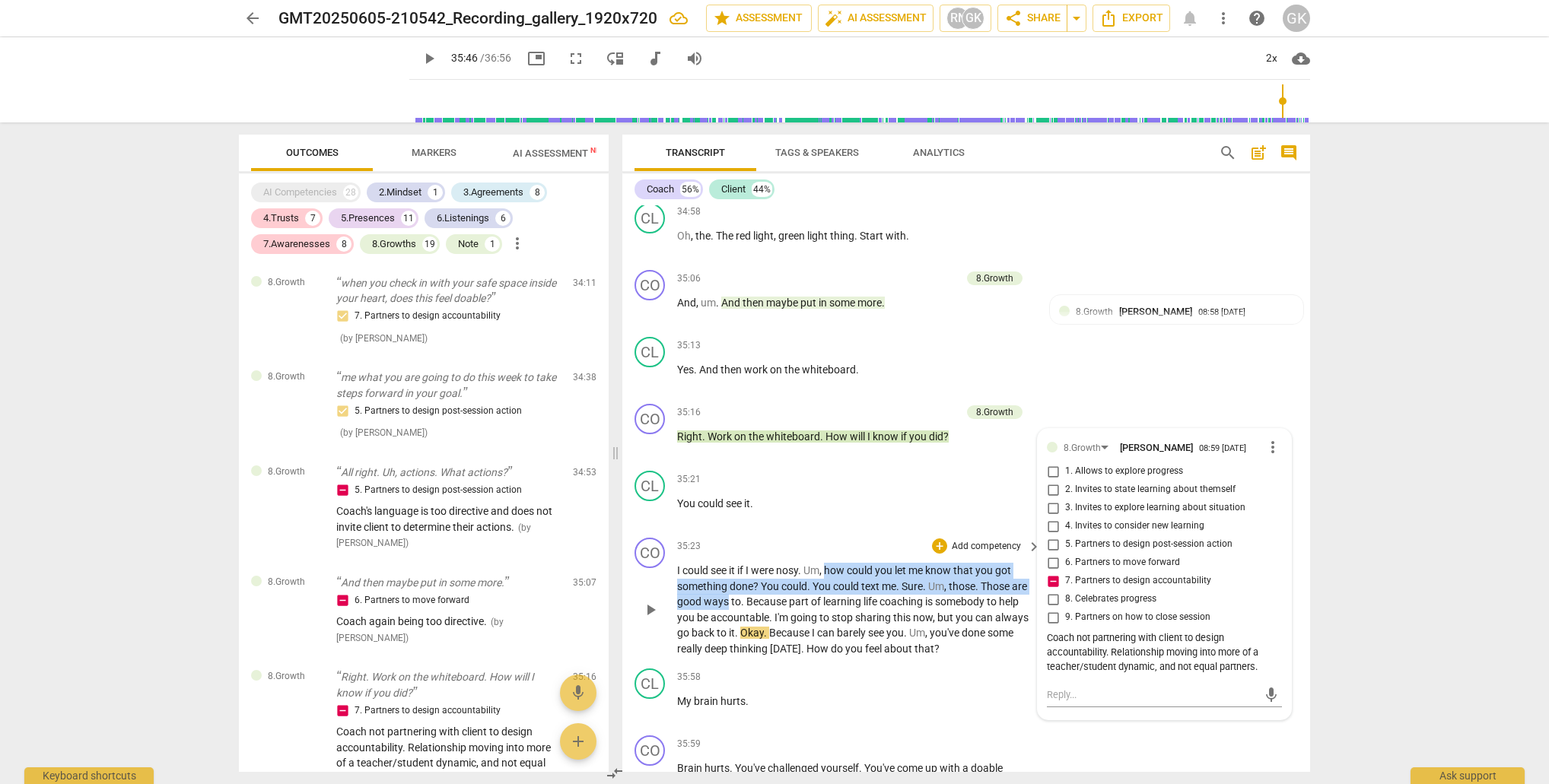
drag, startPoint x: 830, startPoint y: 485, endPoint x: 747, endPoint y: 517, distance: 89.0
click at [745, 563] on p "I could see it if I were nosy . Um , how could you let me know that you got som…" at bounding box center [855, 610] width 356 height 94
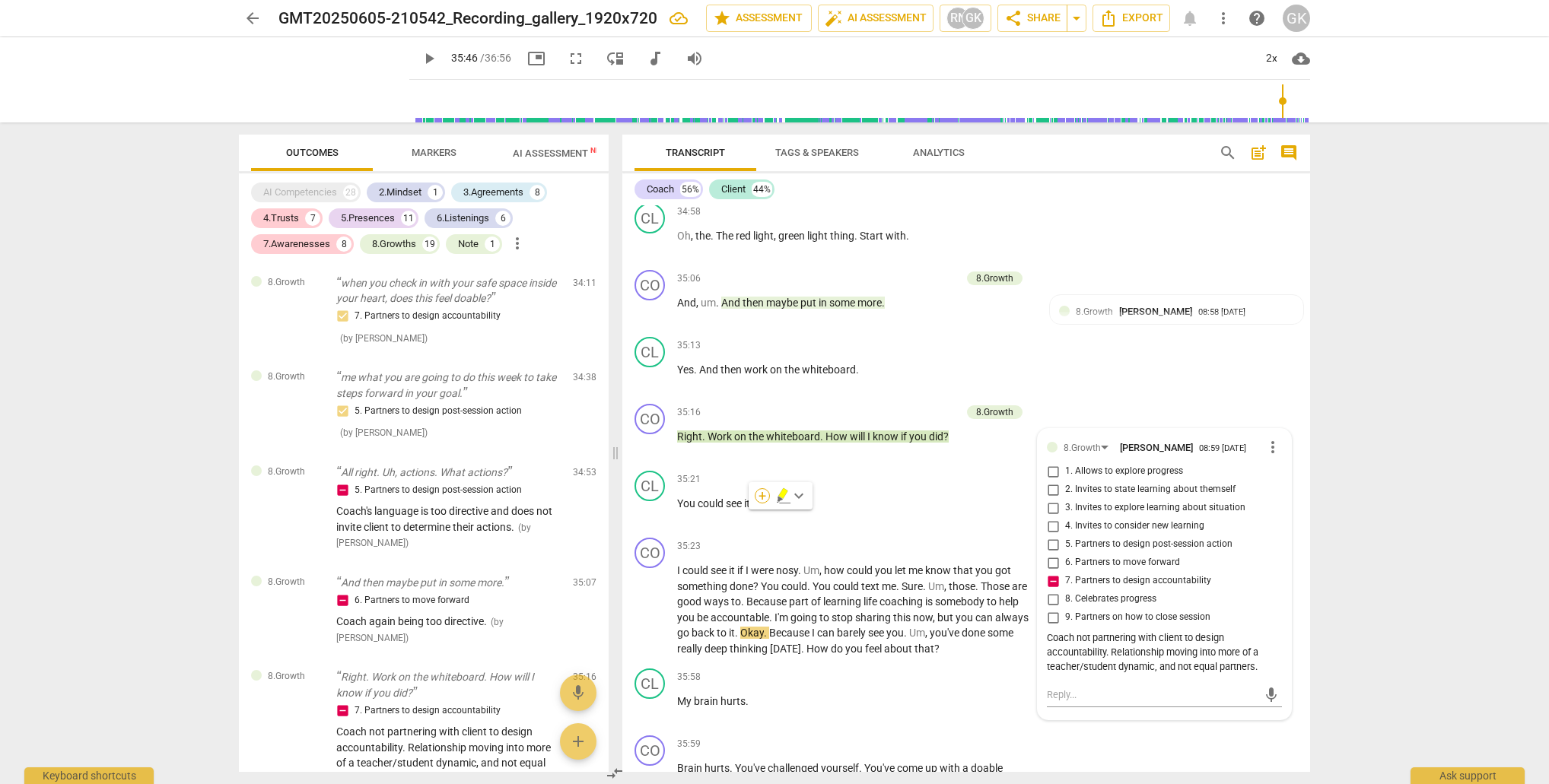
click at [758, 496] on div "+" at bounding box center [762, 495] width 15 height 15
click at [863, 577] on b "8.Growth" at bounding box center [865, 576] width 37 height 18
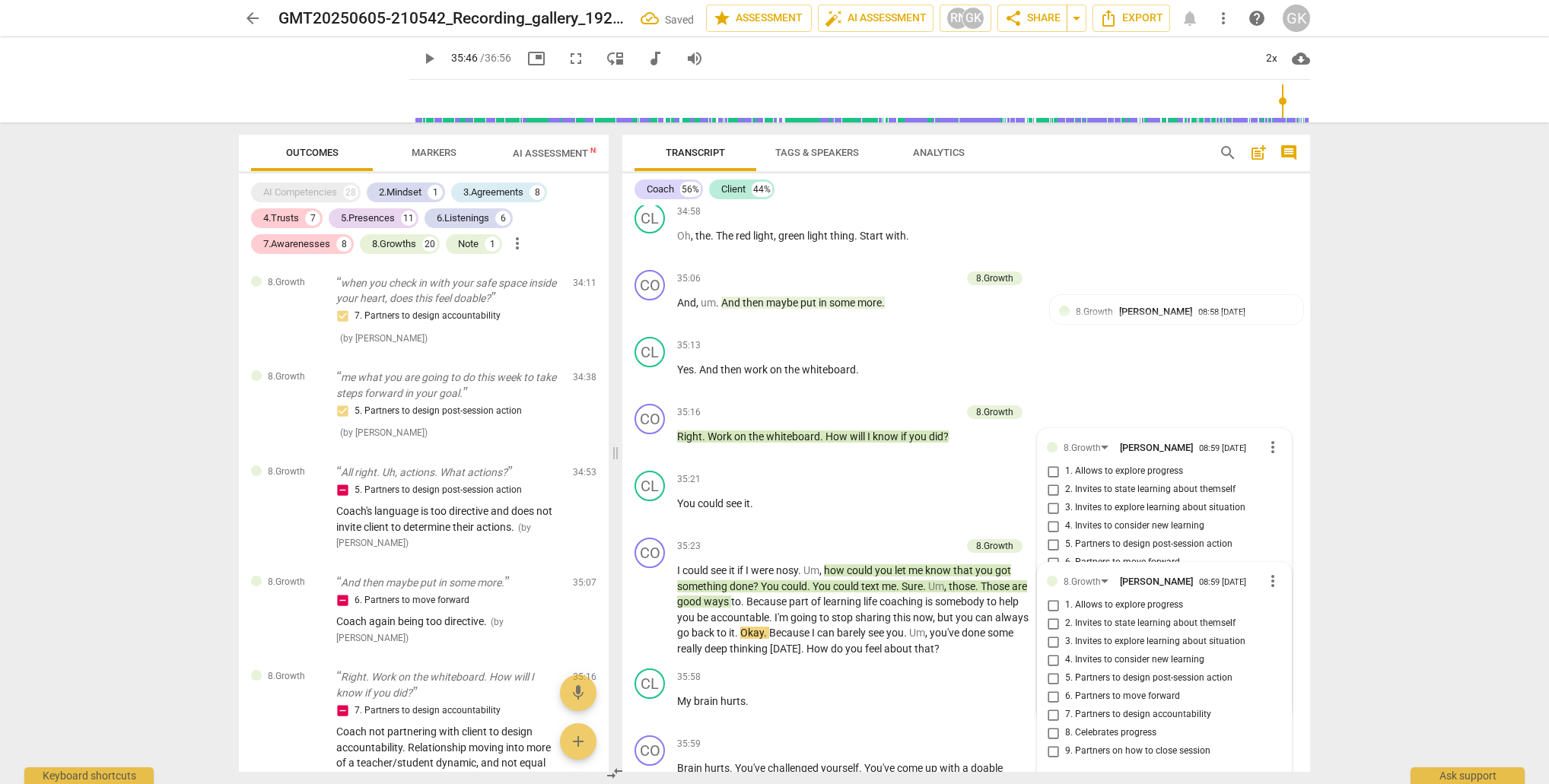
scroll to position [6781, 0]
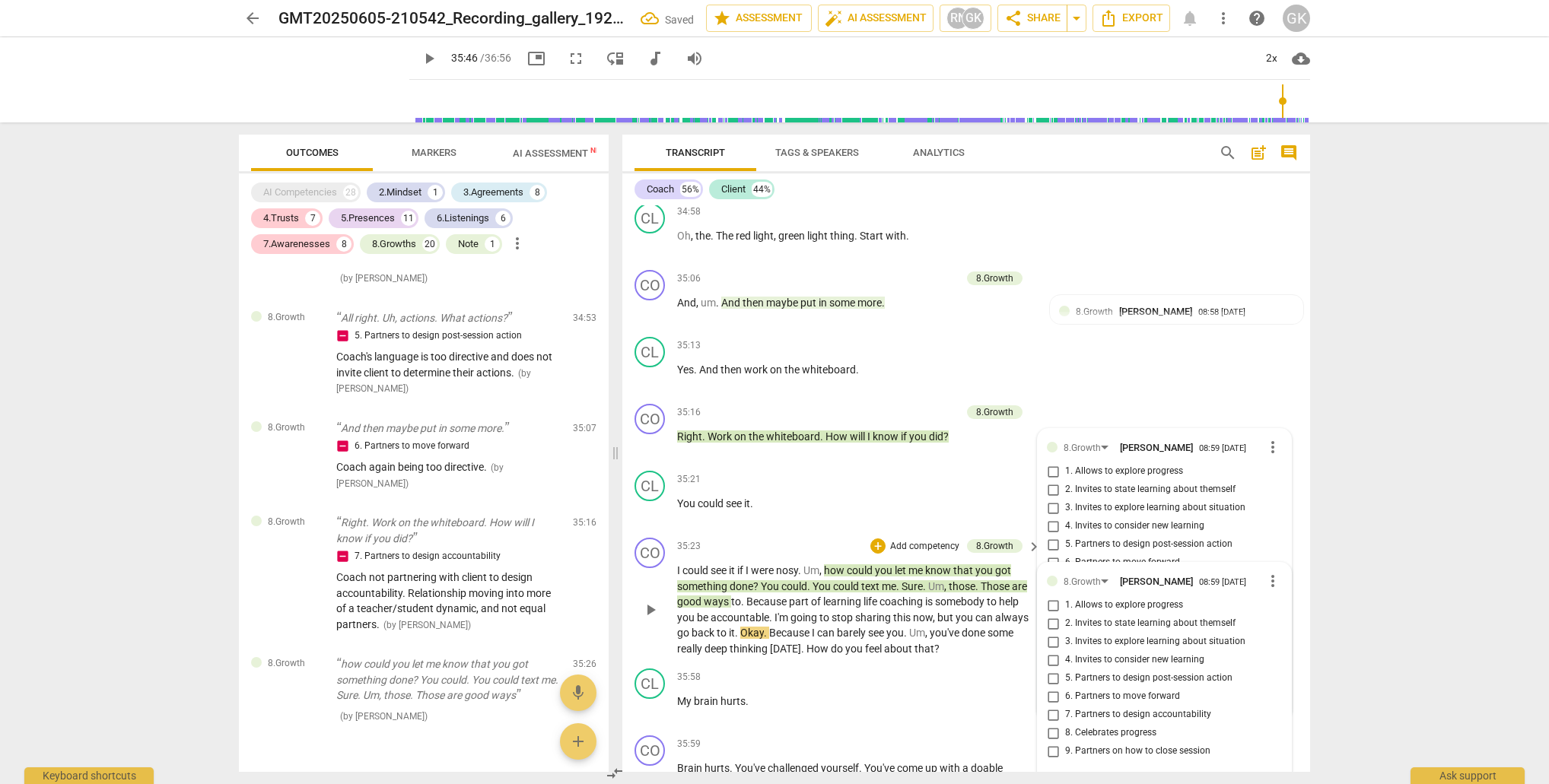
click at [1053, 705] on input "7. Partners to design accountability" at bounding box center [1053, 714] width 24 height 18
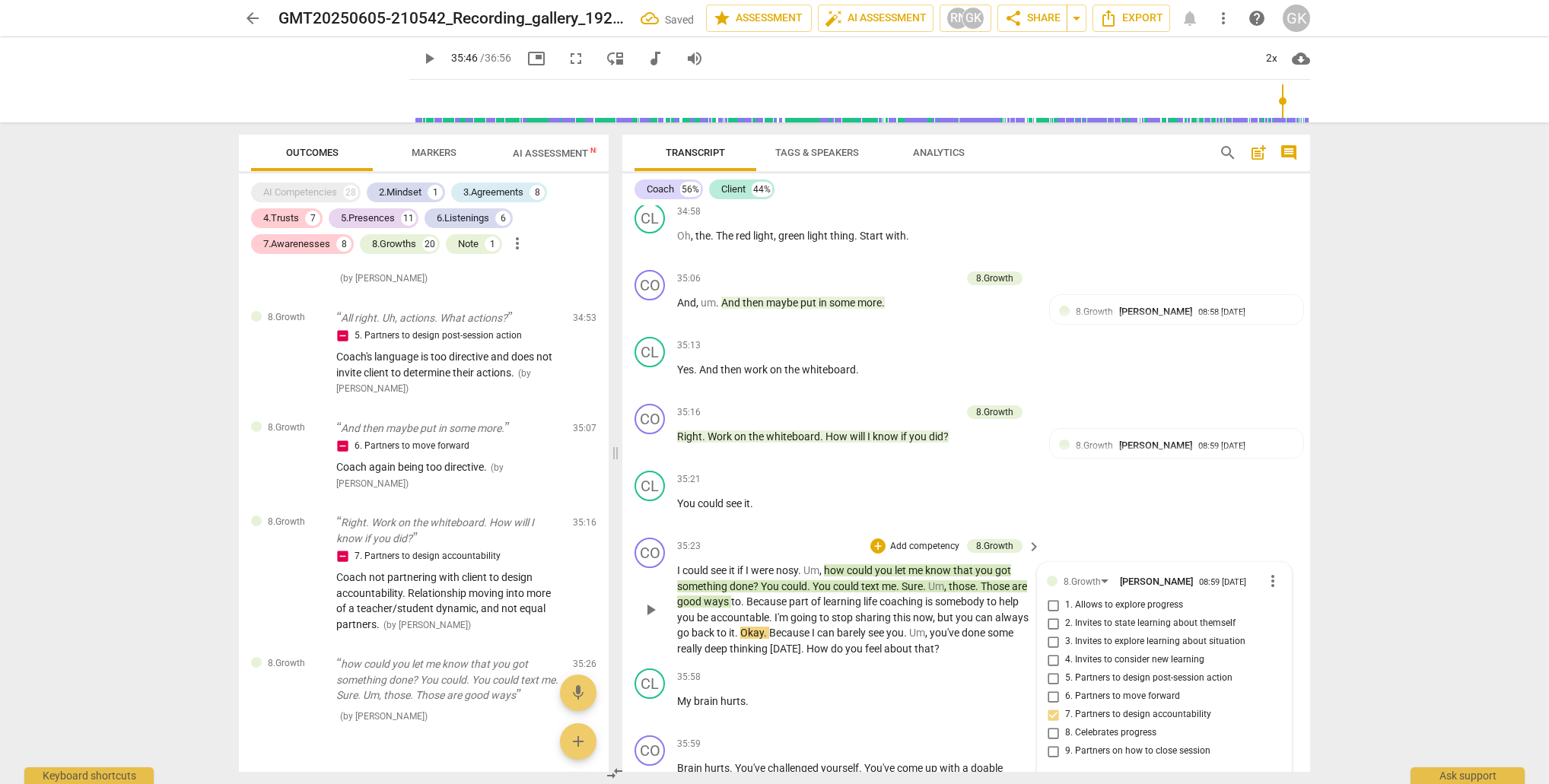
click at [1053, 705] on input "7. Partners to design accountability" at bounding box center [1053, 714] width 24 height 18
click at [1051, 669] on input "5. Partners to design post-session action" at bounding box center [1053, 678] width 24 height 18
click at [1053, 779] on textarea at bounding box center [1151, 786] width 211 height 14
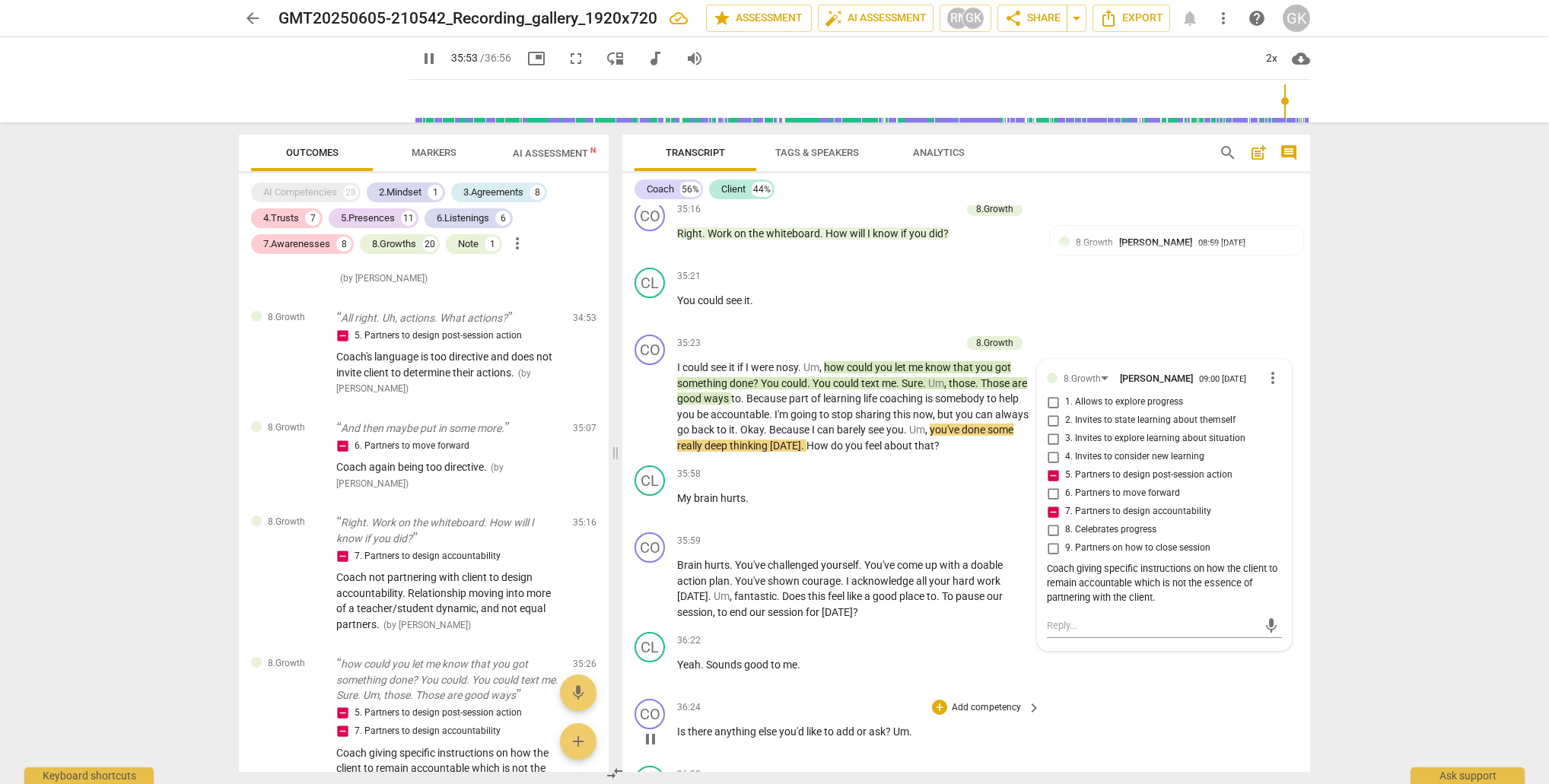
scroll to position [13191, 0]
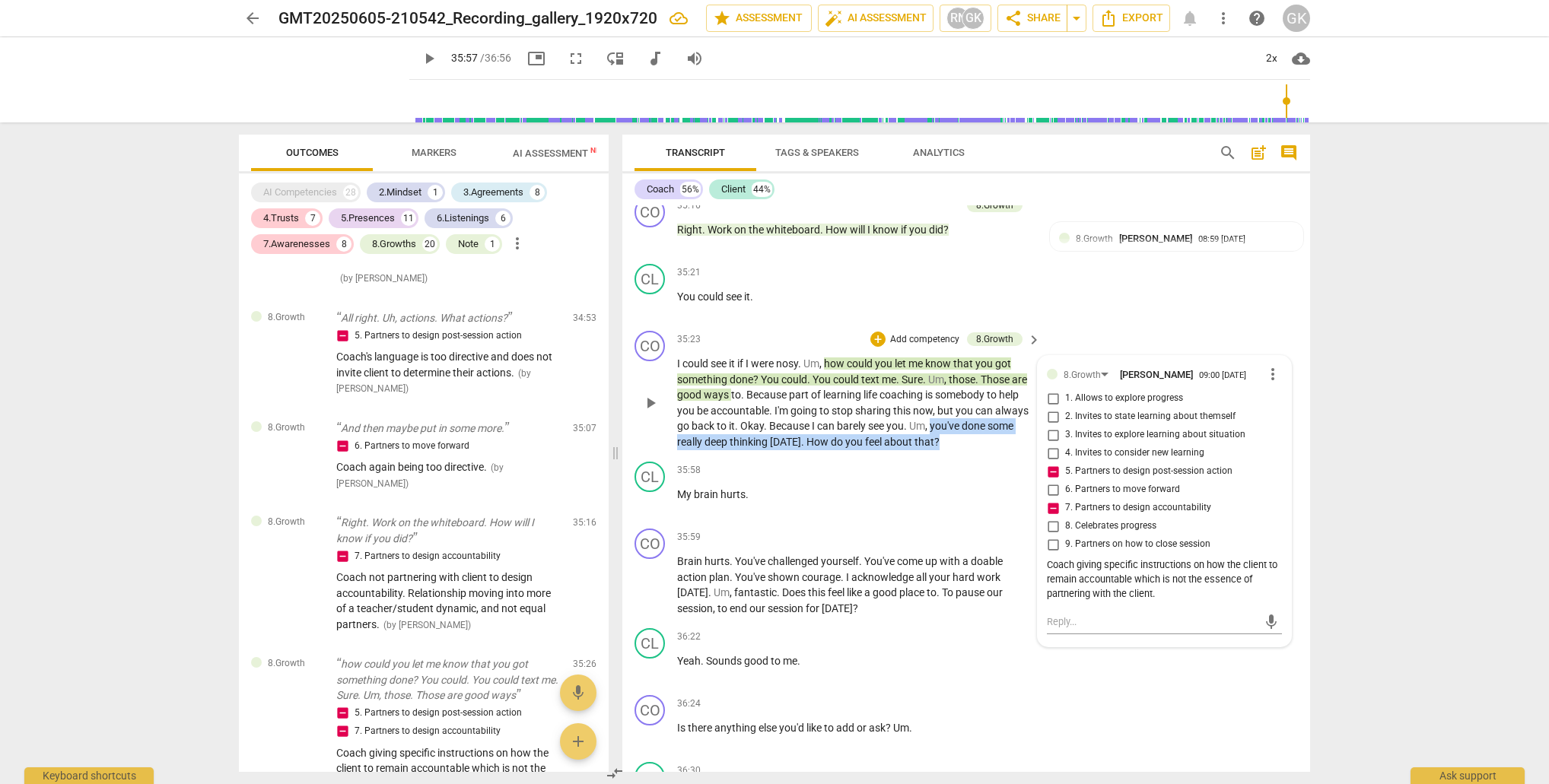
drag, startPoint x: 967, startPoint y: 339, endPoint x: 973, endPoint y: 356, distance: 18.0
click at [973, 356] on p "I could see it if I were nosy . Um , how could you let me know that you got som…" at bounding box center [855, 403] width 356 height 94
click at [975, 334] on div "+" at bounding box center [977, 334] width 15 height 15
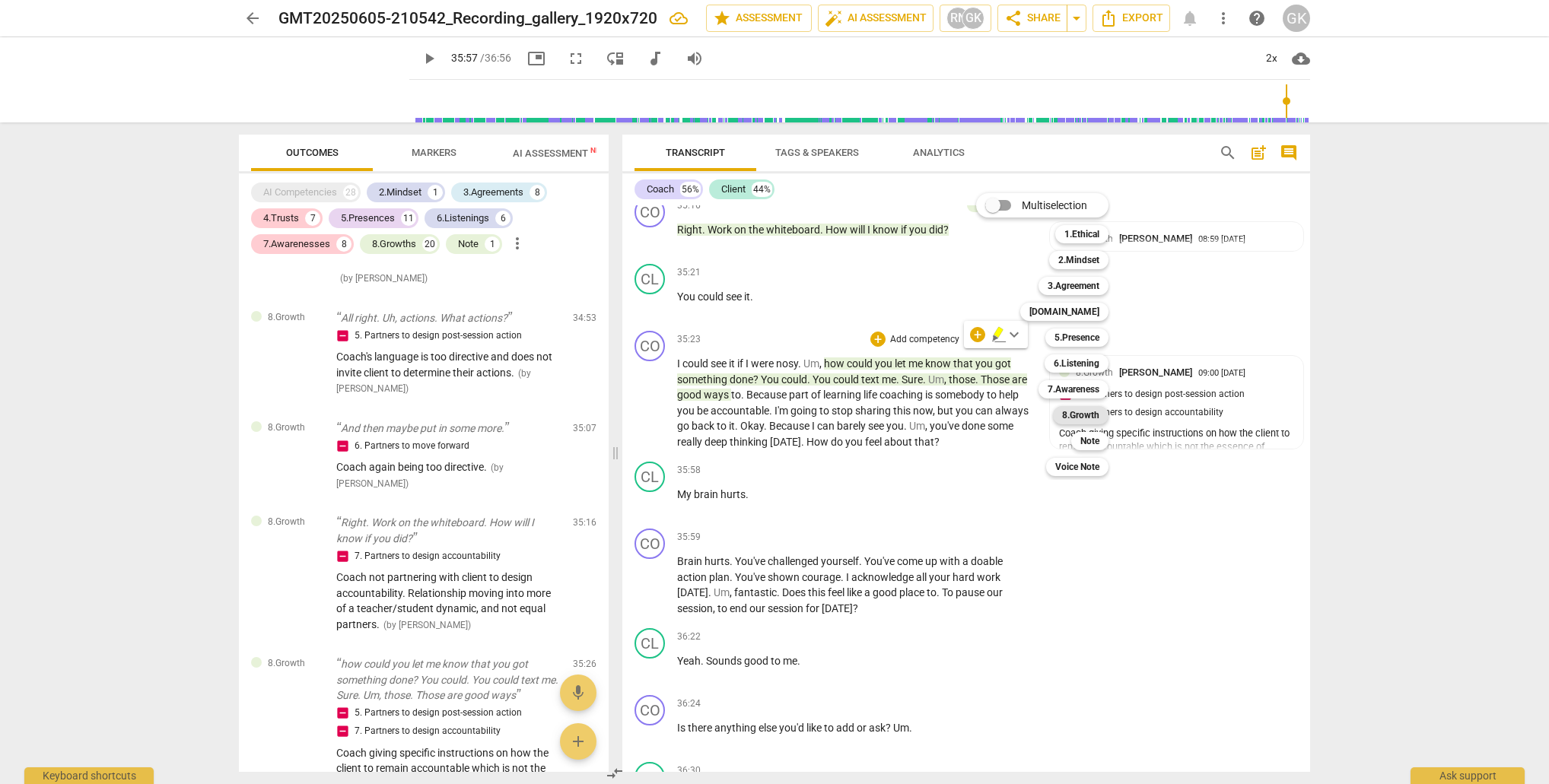
click at [1091, 414] on b "8.Growth" at bounding box center [1080, 415] width 37 height 18
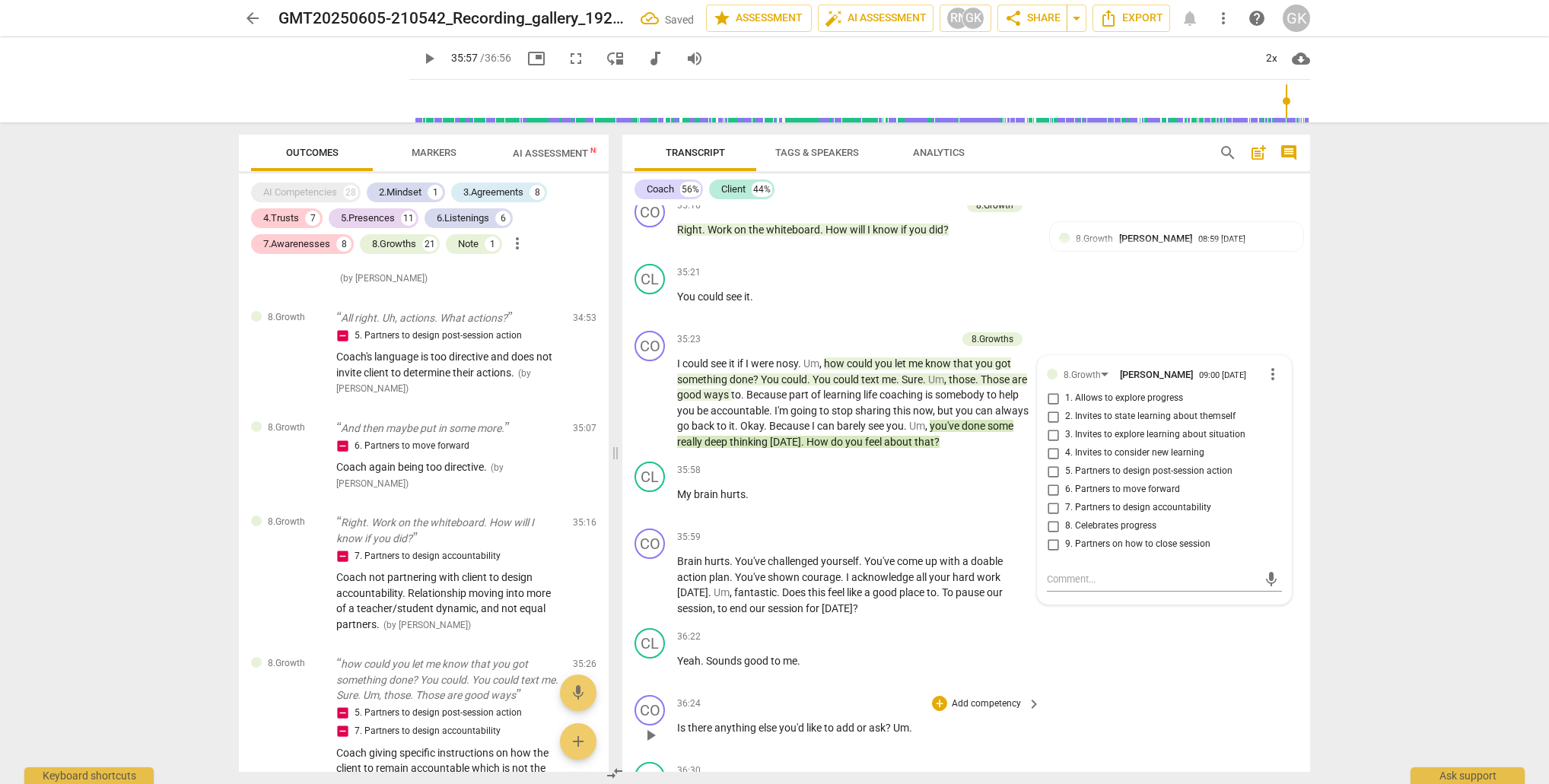
scroll to position [6939, 0]
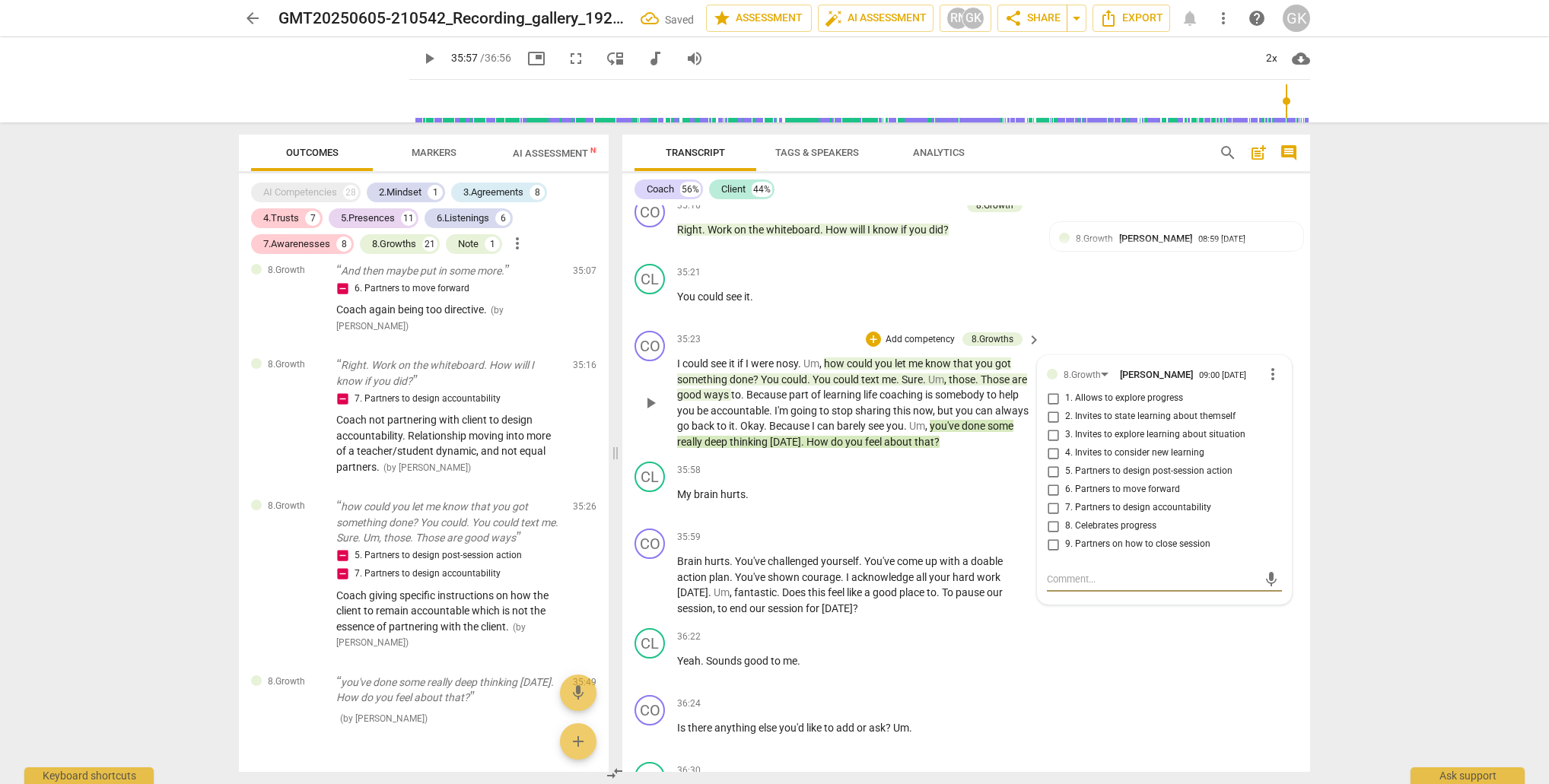
click at [1051, 517] on input "8. Celebrates progress" at bounding box center [1053, 526] width 24 height 18
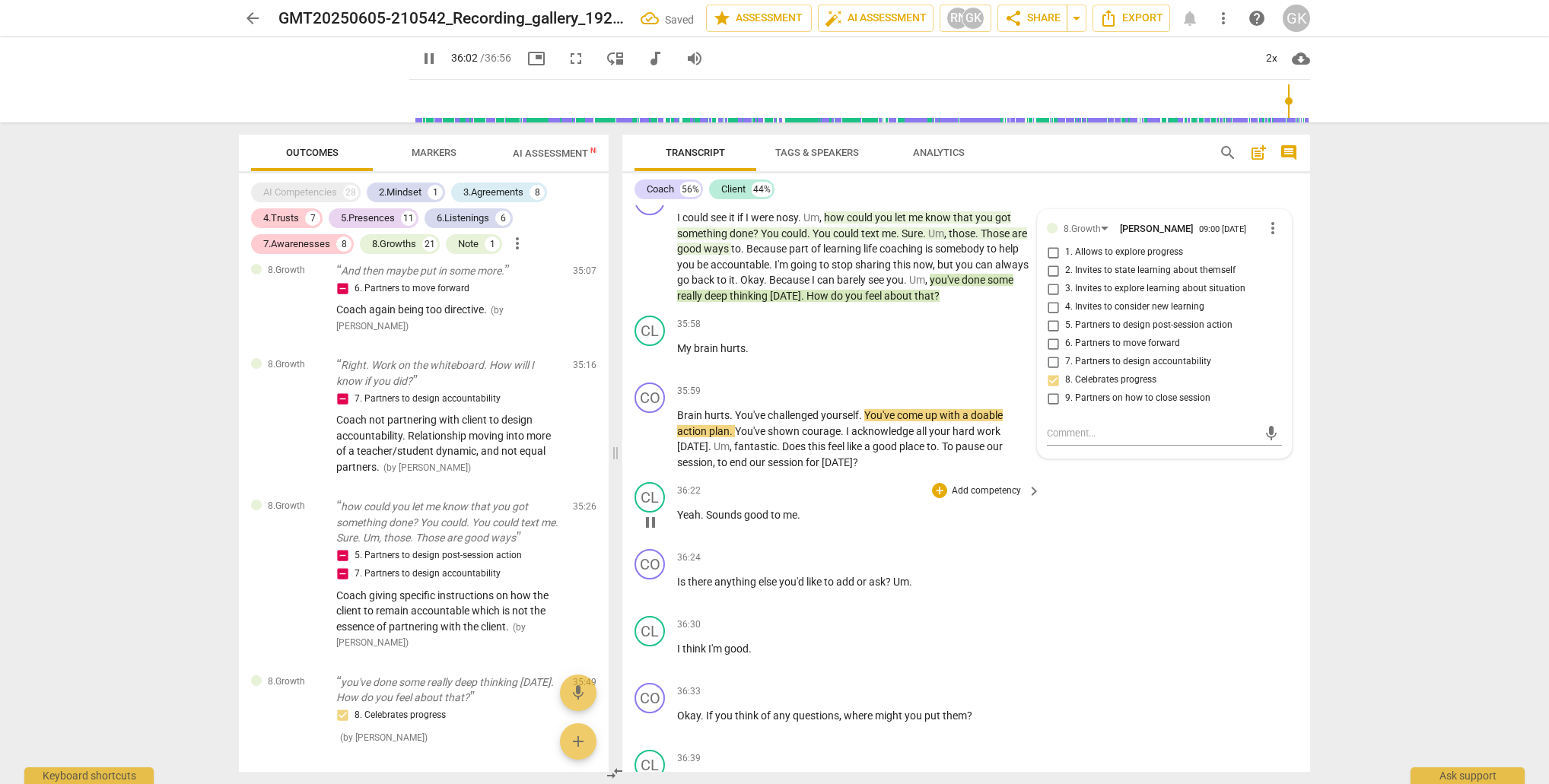
scroll to position [13337, 0]
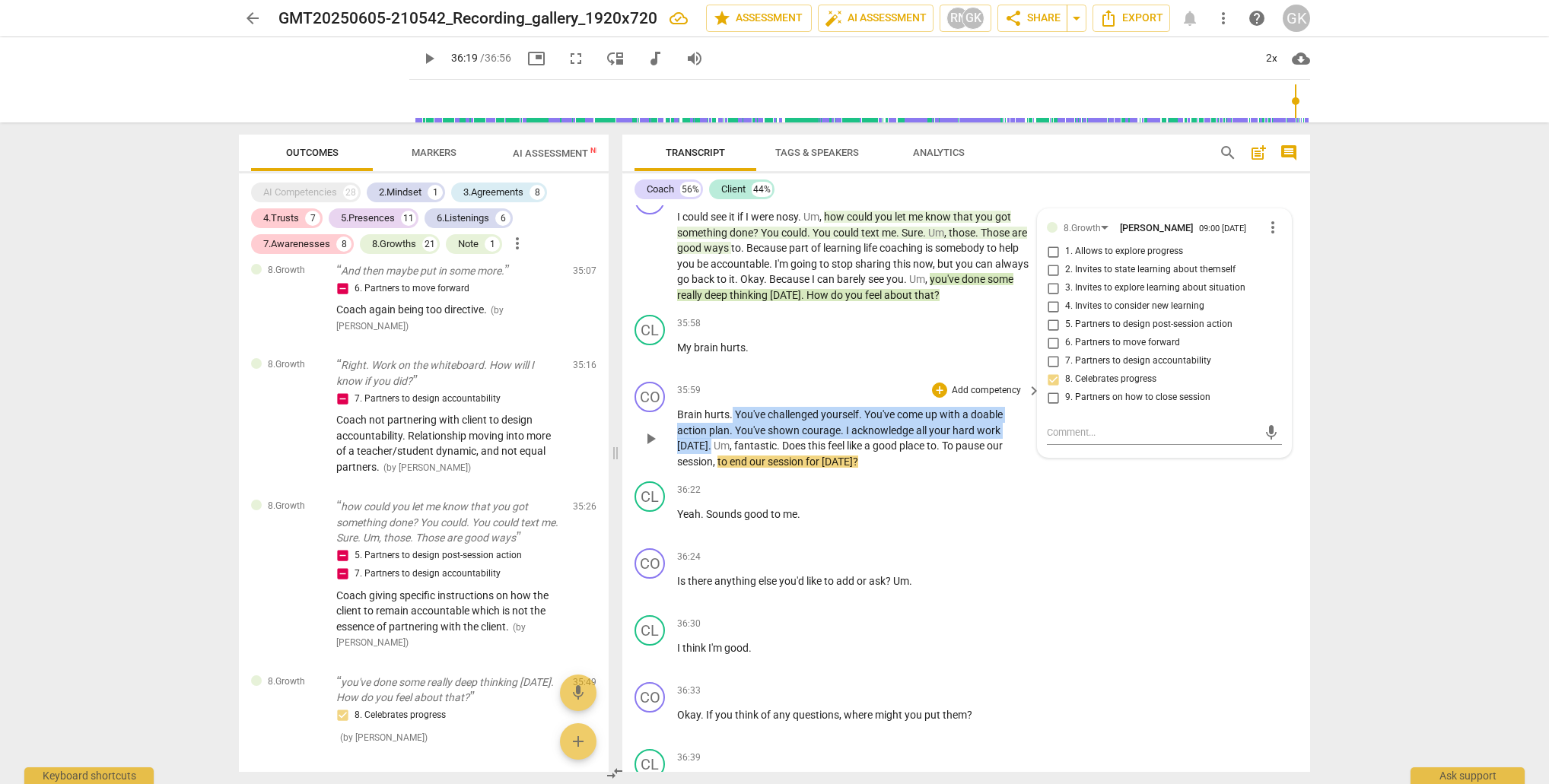
drag, startPoint x: 734, startPoint y: 331, endPoint x: 705, endPoint y: 354, distance: 37.0
click at [705, 406] on p "Brain hurts . You've challenged yourself . You've come up with a doable action …" at bounding box center [855, 437] width 356 height 62
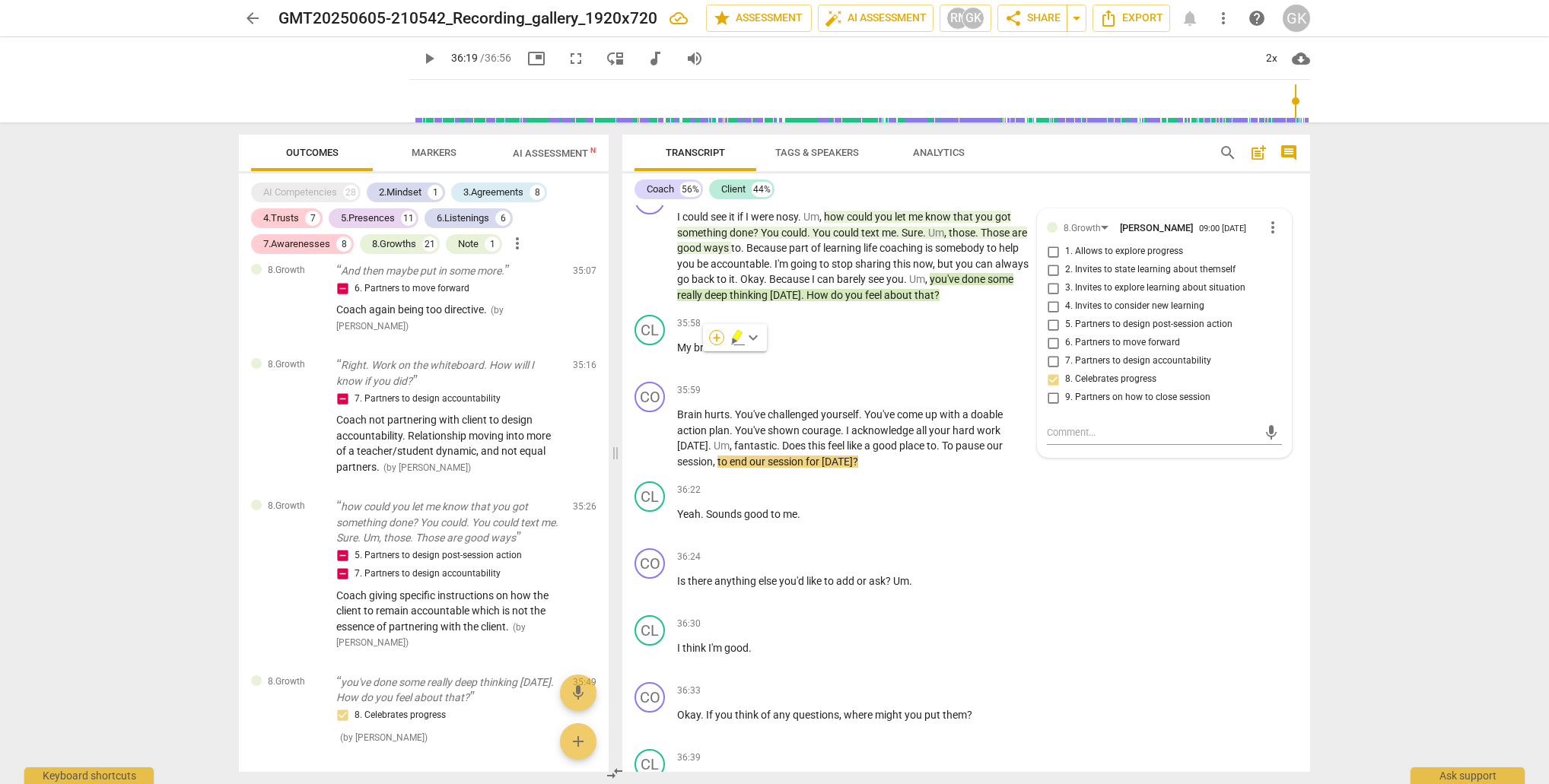
click at [717, 339] on div "+" at bounding box center [717, 337] width 15 height 15
click at [821, 418] on b "8.Growth" at bounding box center [819, 418] width 37 height 18
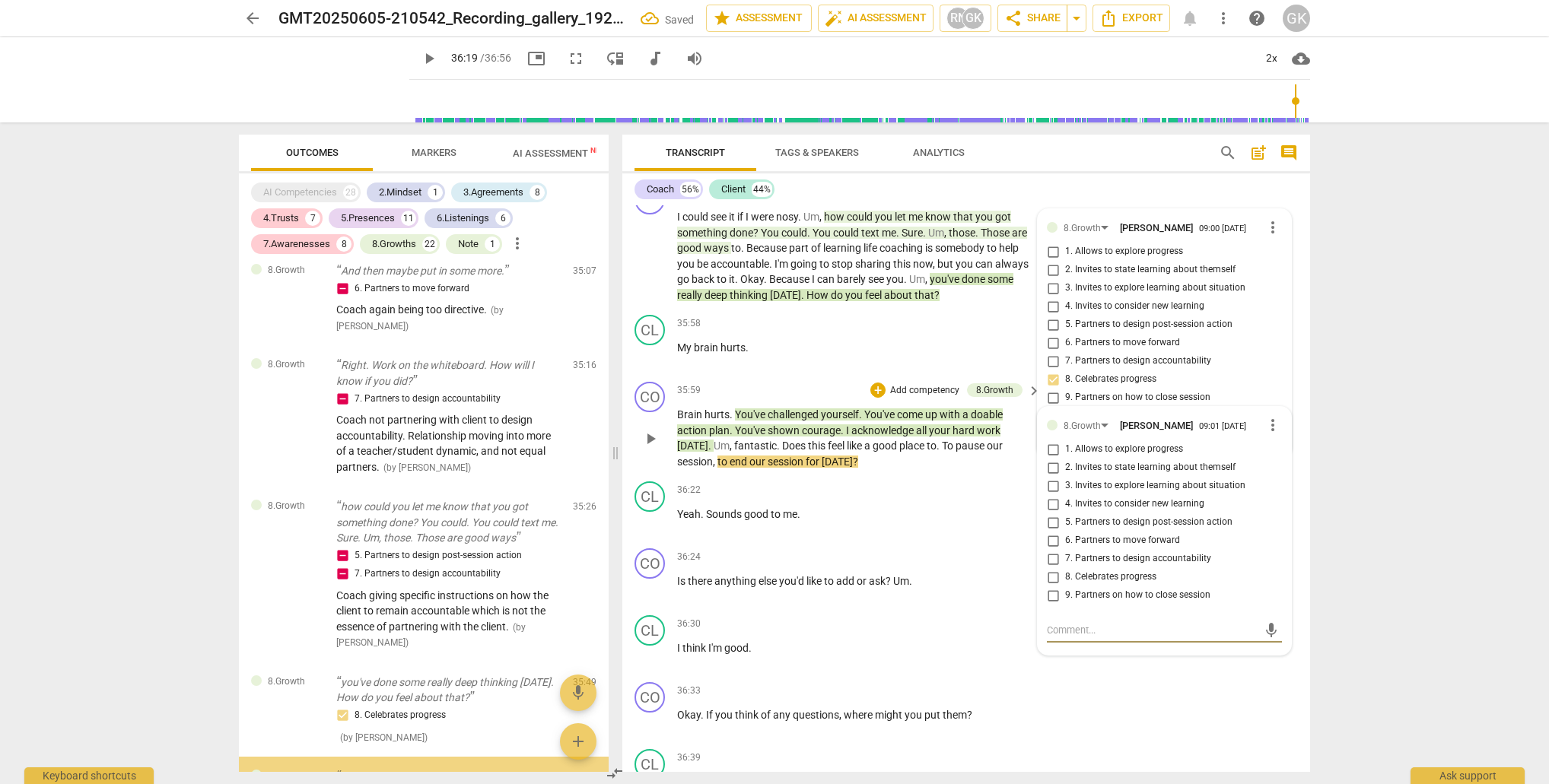
scroll to position [7062, 0]
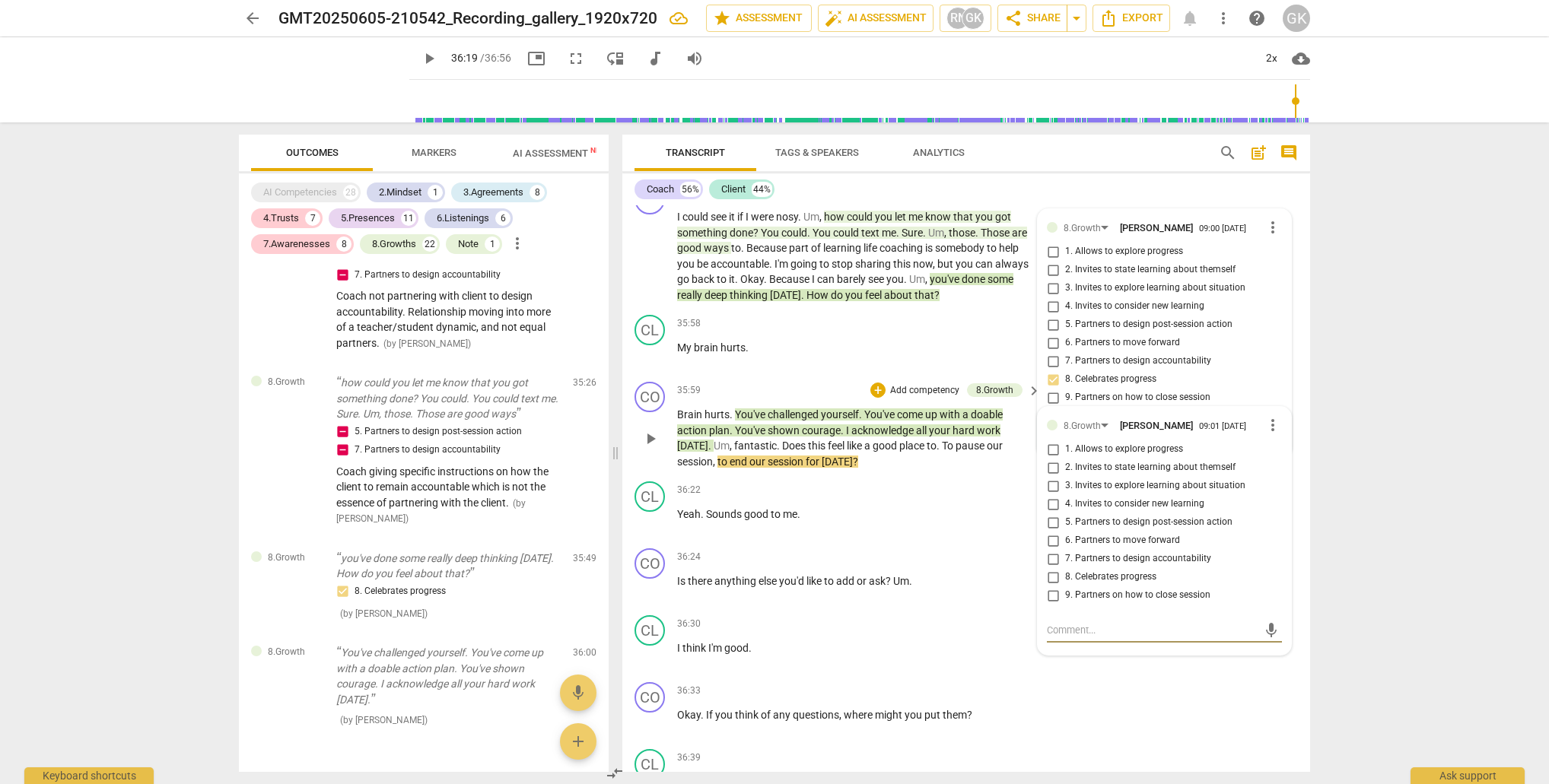
click at [1050, 568] on input "8. Celebrates progress" at bounding box center [1053, 577] width 24 height 18
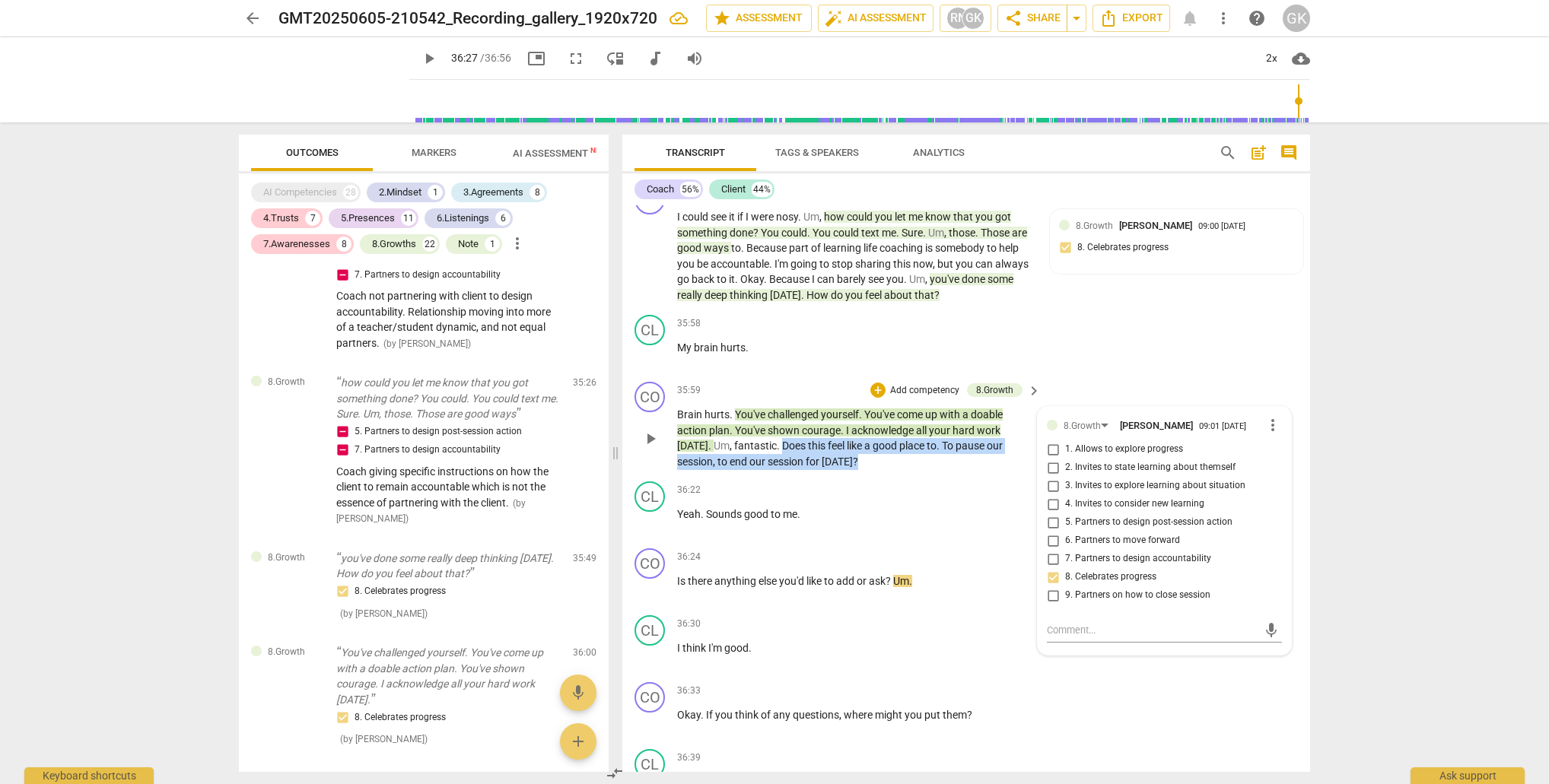
drag, startPoint x: 779, startPoint y: 357, endPoint x: 863, endPoint y: 366, distance: 84.5
click at [863, 406] on p "Brain hurts . You've challenged yourself . You've come up with a doable action …" at bounding box center [855, 437] width 356 height 62
click at [869, 353] on div "+" at bounding box center [869, 352] width 15 height 15
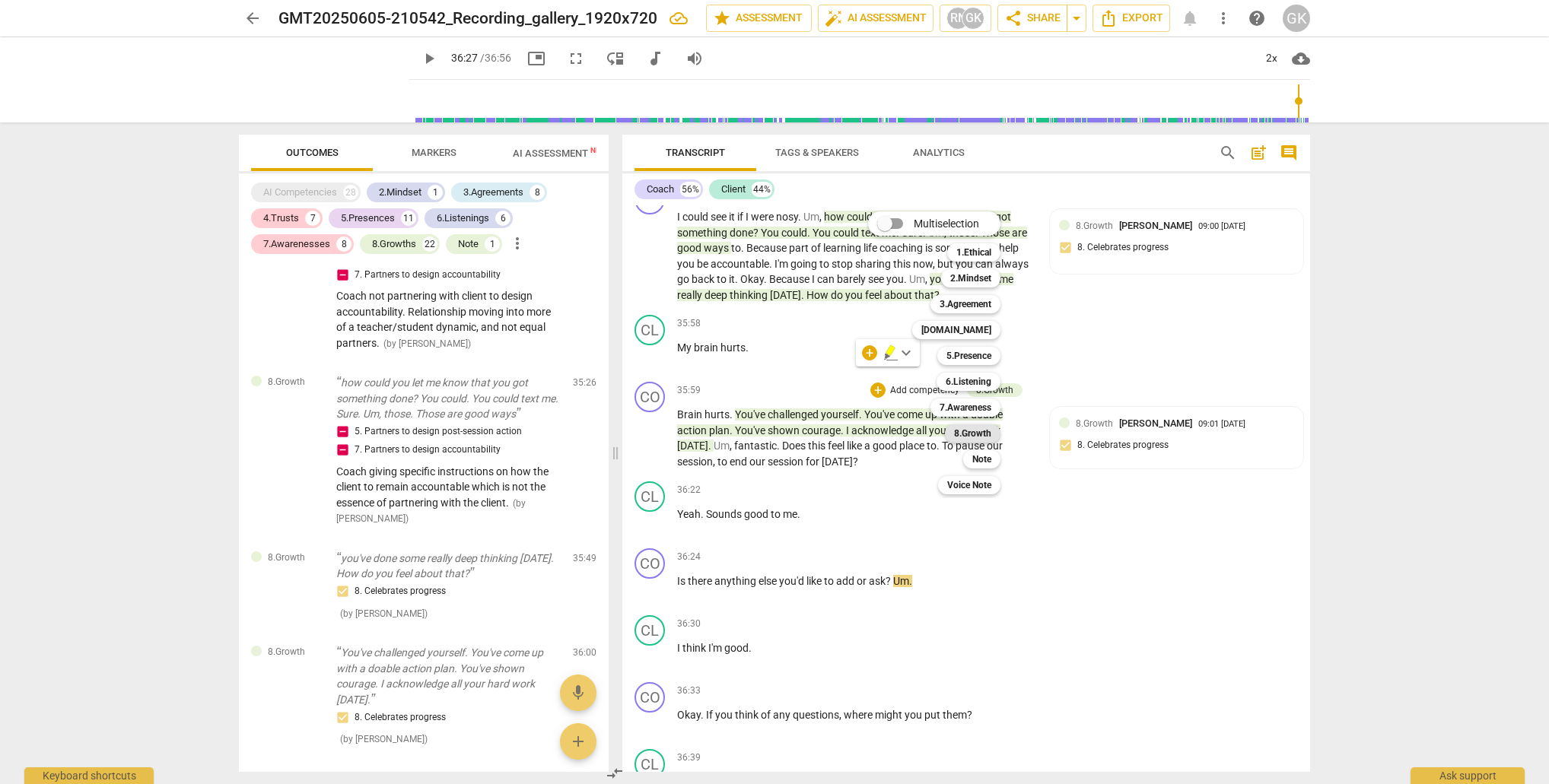
click at [984, 433] on b "8.Growth" at bounding box center [972, 434] width 37 height 18
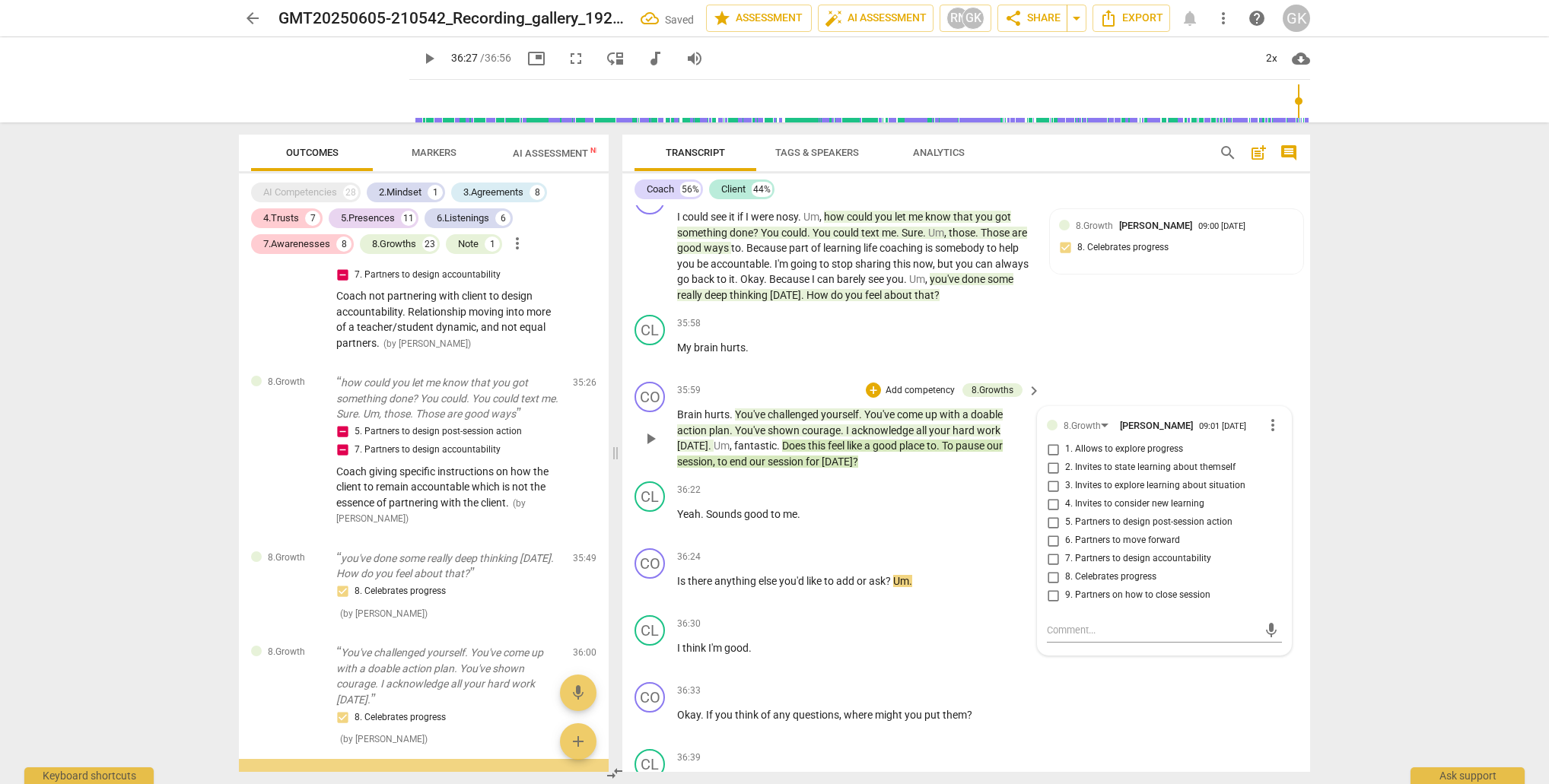
scroll to position [7156, 0]
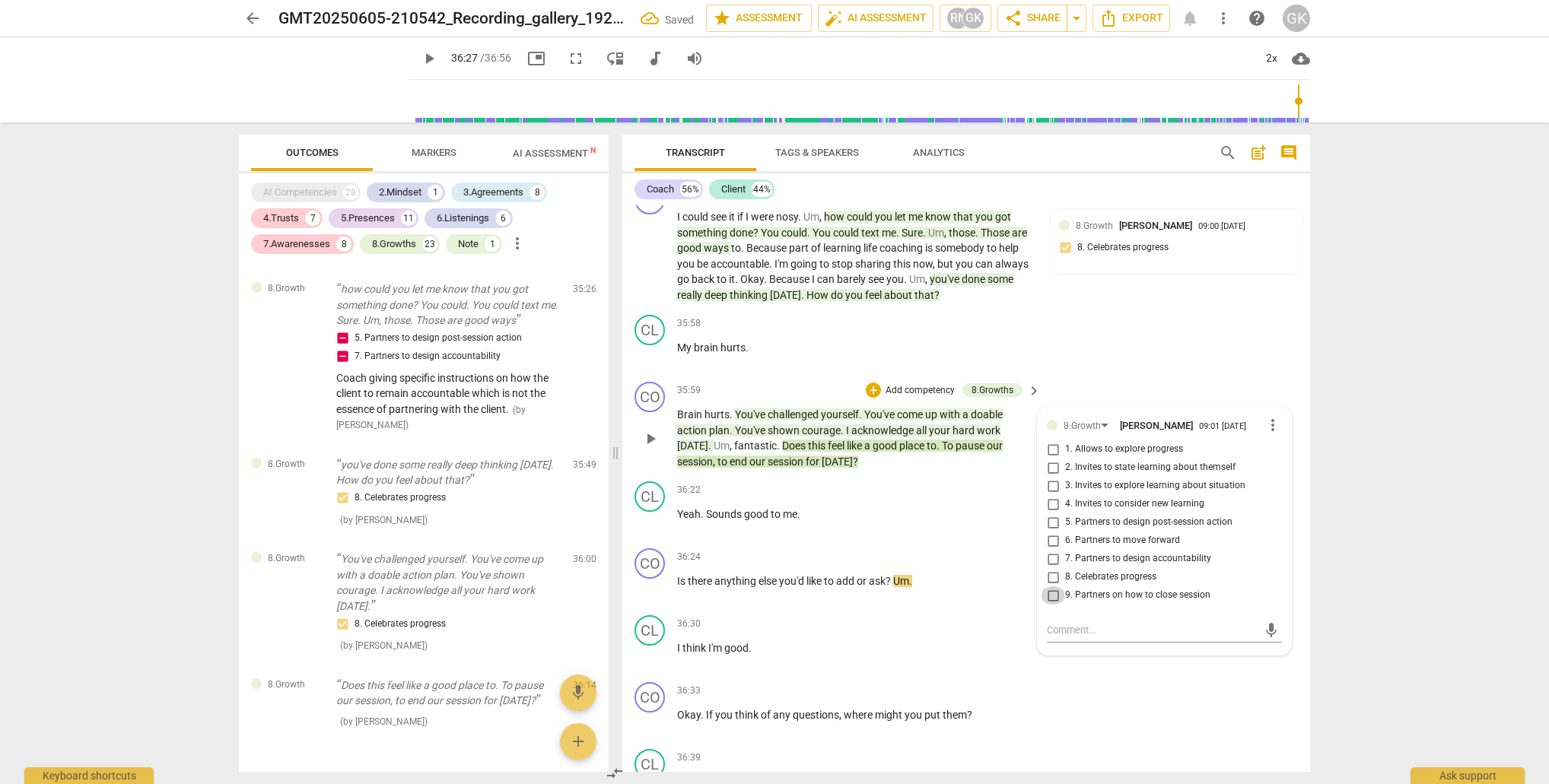
click at [1051, 586] on input "9. Partners on how to close session" at bounding box center [1053, 595] width 24 height 18
click at [1075, 622] on textarea at bounding box center [1151, 630] width 211 height 14
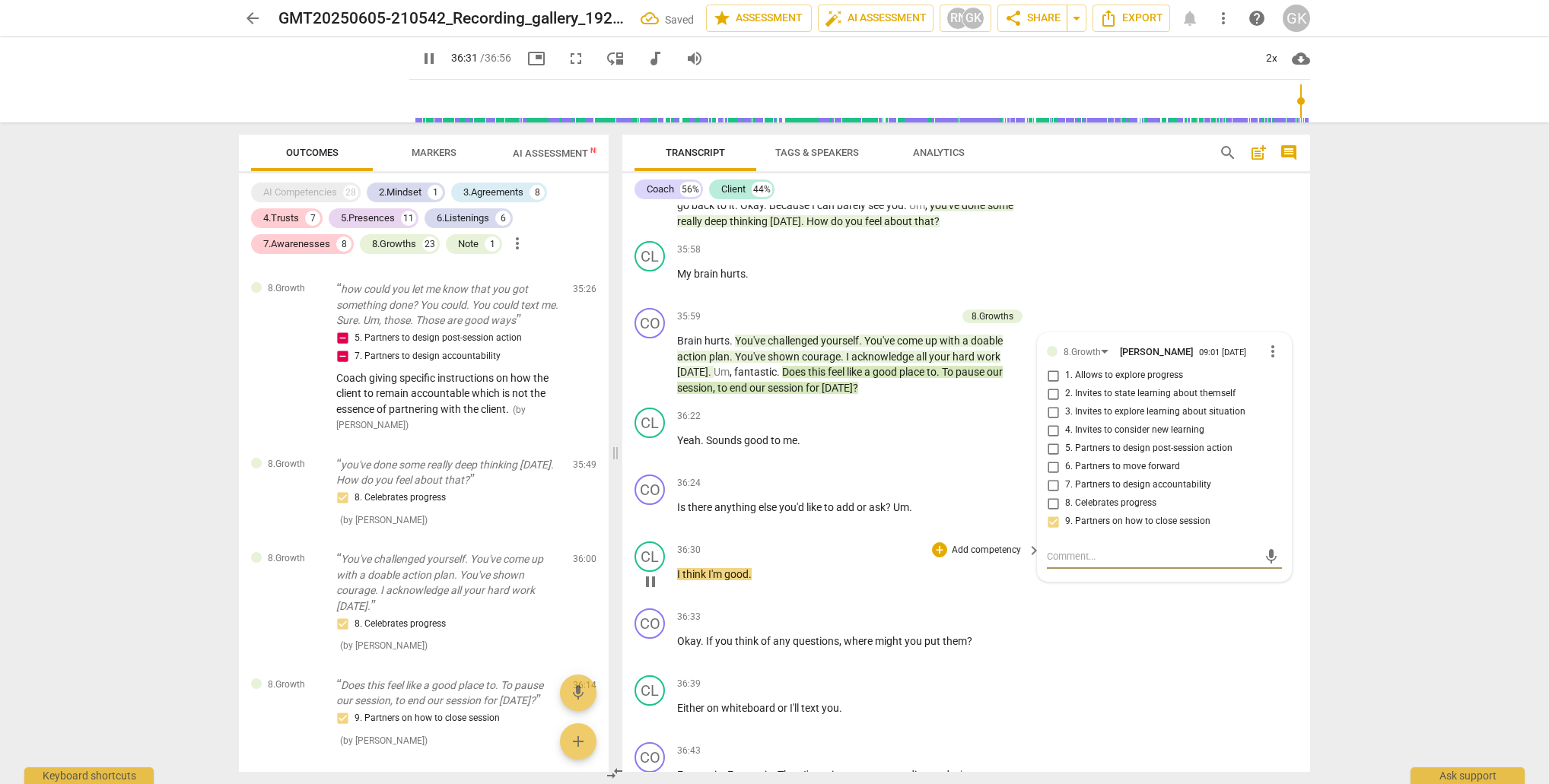
scroll to position [13410, 0]
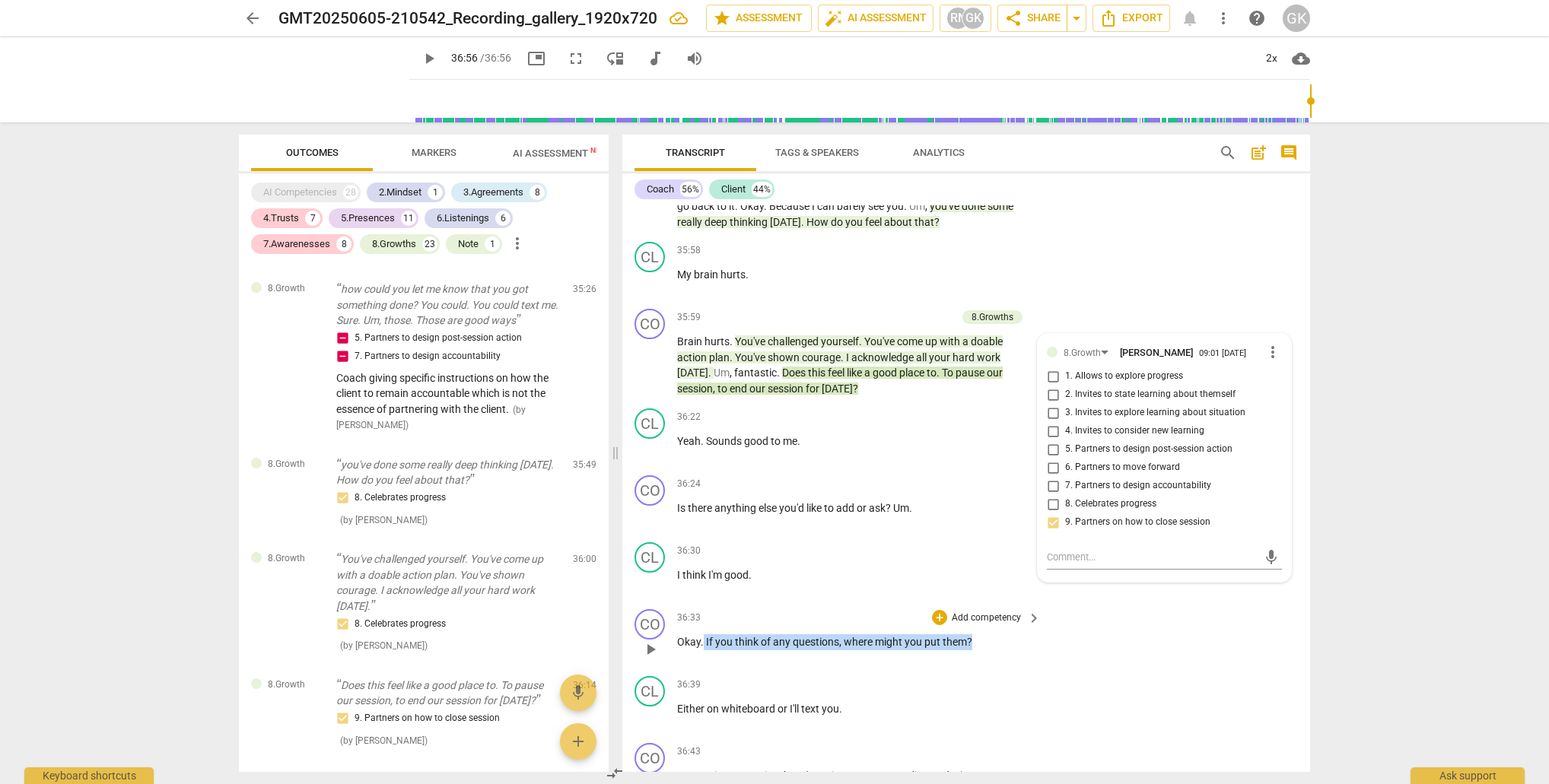
drag, startPoint x: 705, startPoint y: 554, endPoint x: 993, endPoint y: 560, distance: 288.1
click at [994, 609] on div "36:33 + Add competency keyboard_arrow_right Okay . If you think of any question…" at bounding box center [859, 636] width 365 height 55
click at [986, 535] on div "+" at bounding box center [986, 533] width 15 height 15
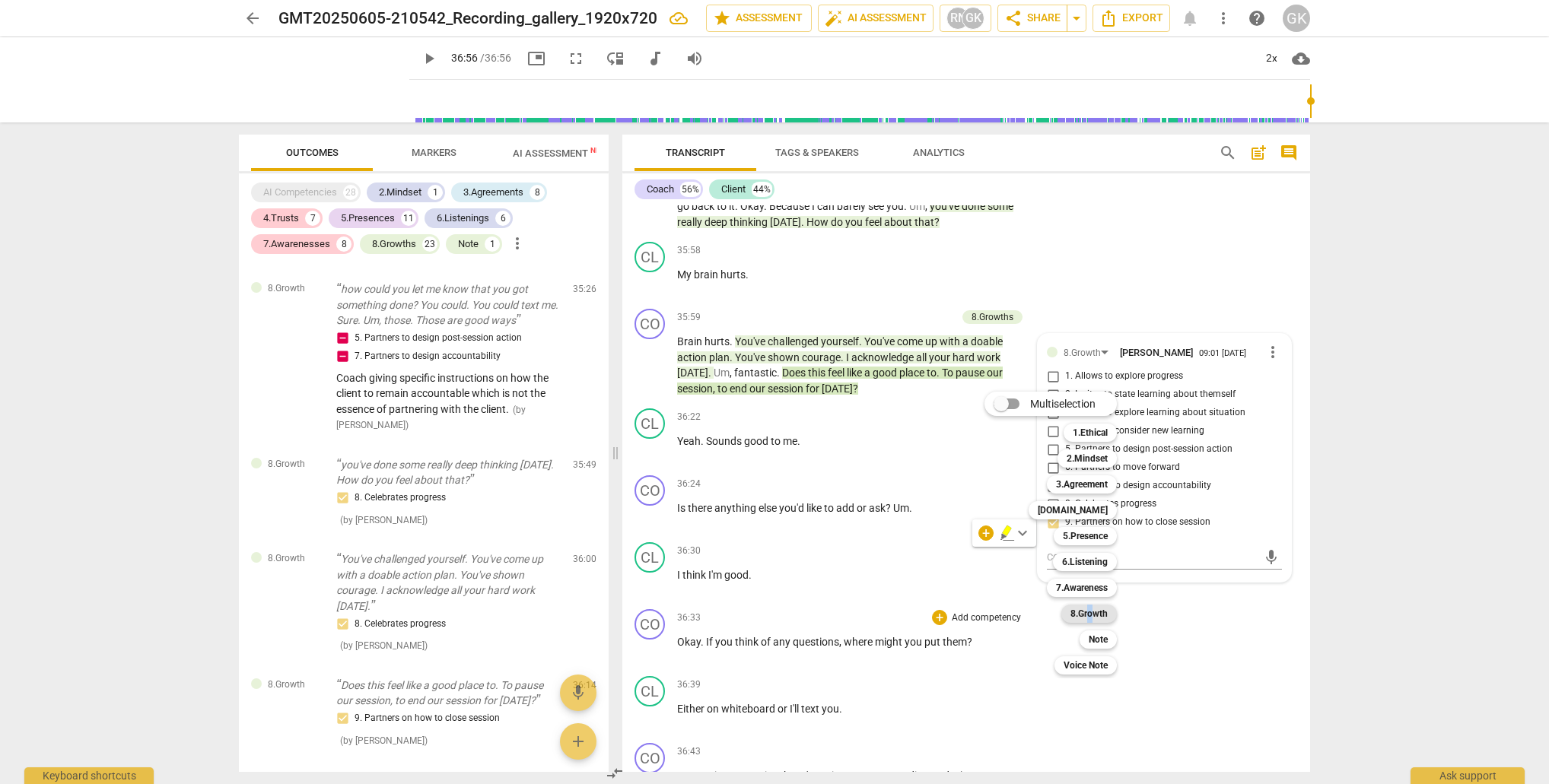
click at [1091, 614] on b "8.Growth" at bounding box center [1088, 613] width 37 height 18
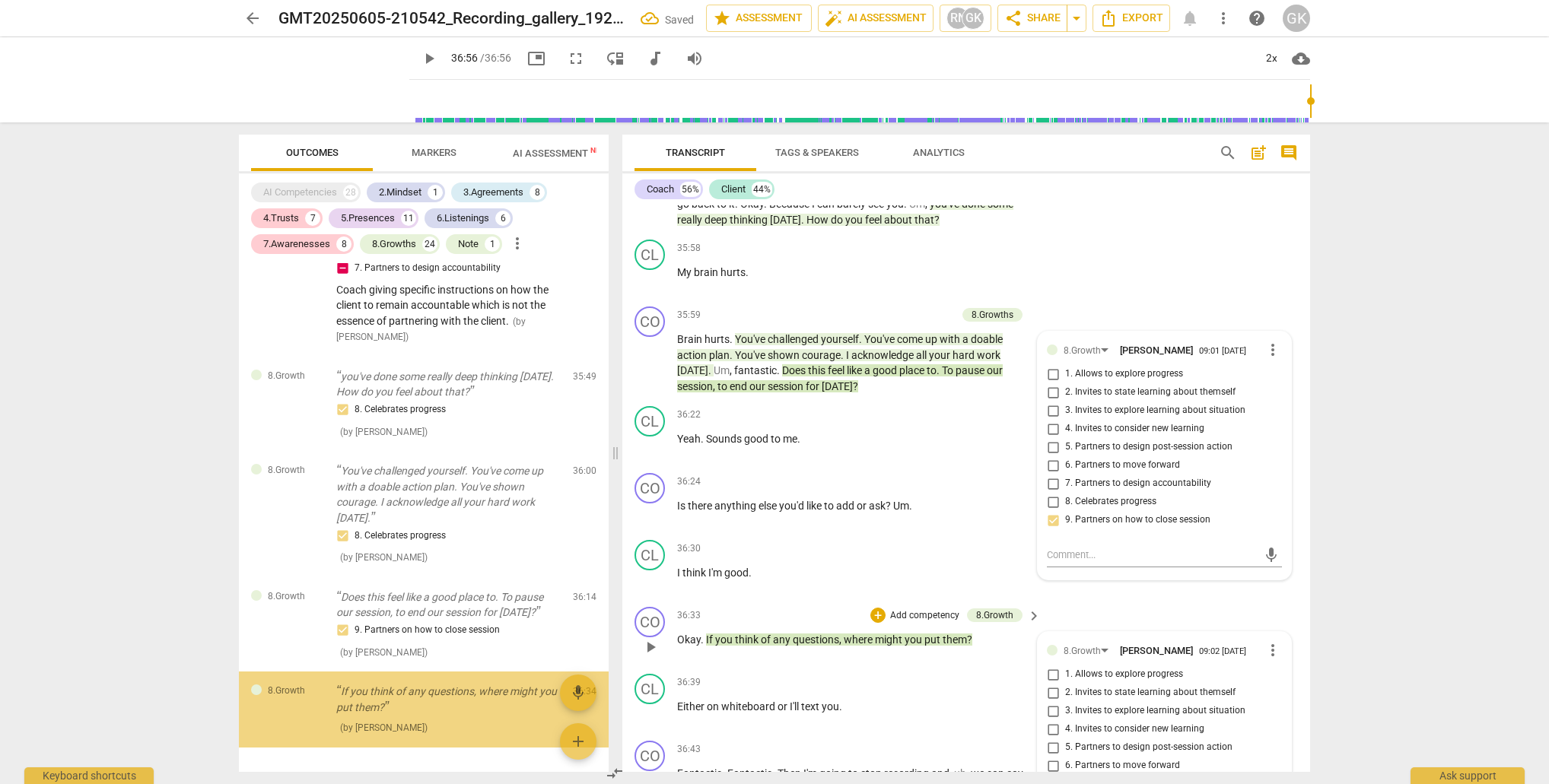
scroll to position [7249, 0]
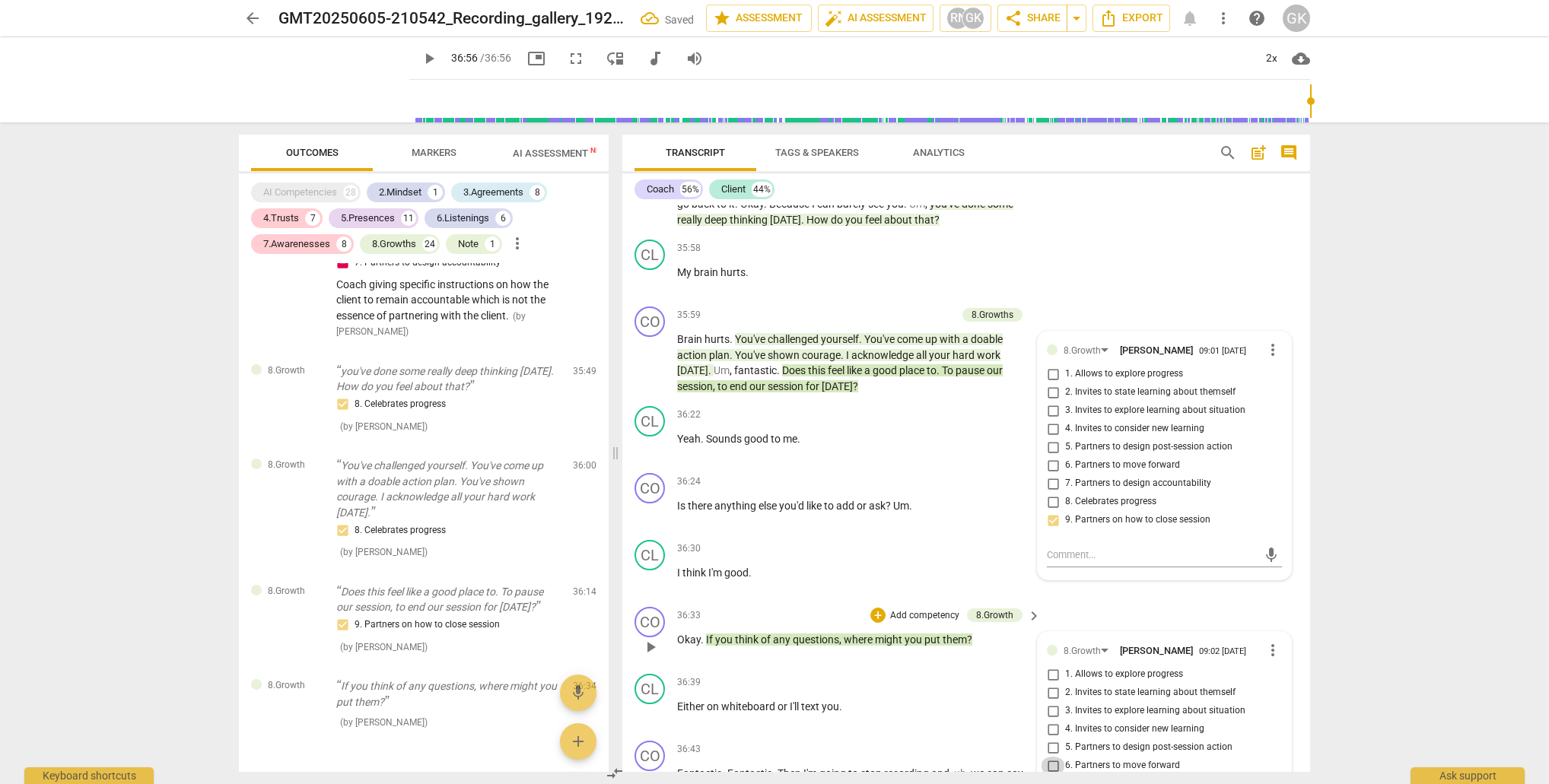
click at [1049, 757] on input "6. Partners to move forward" at bounding box center [1053, 766] width 24 height 18
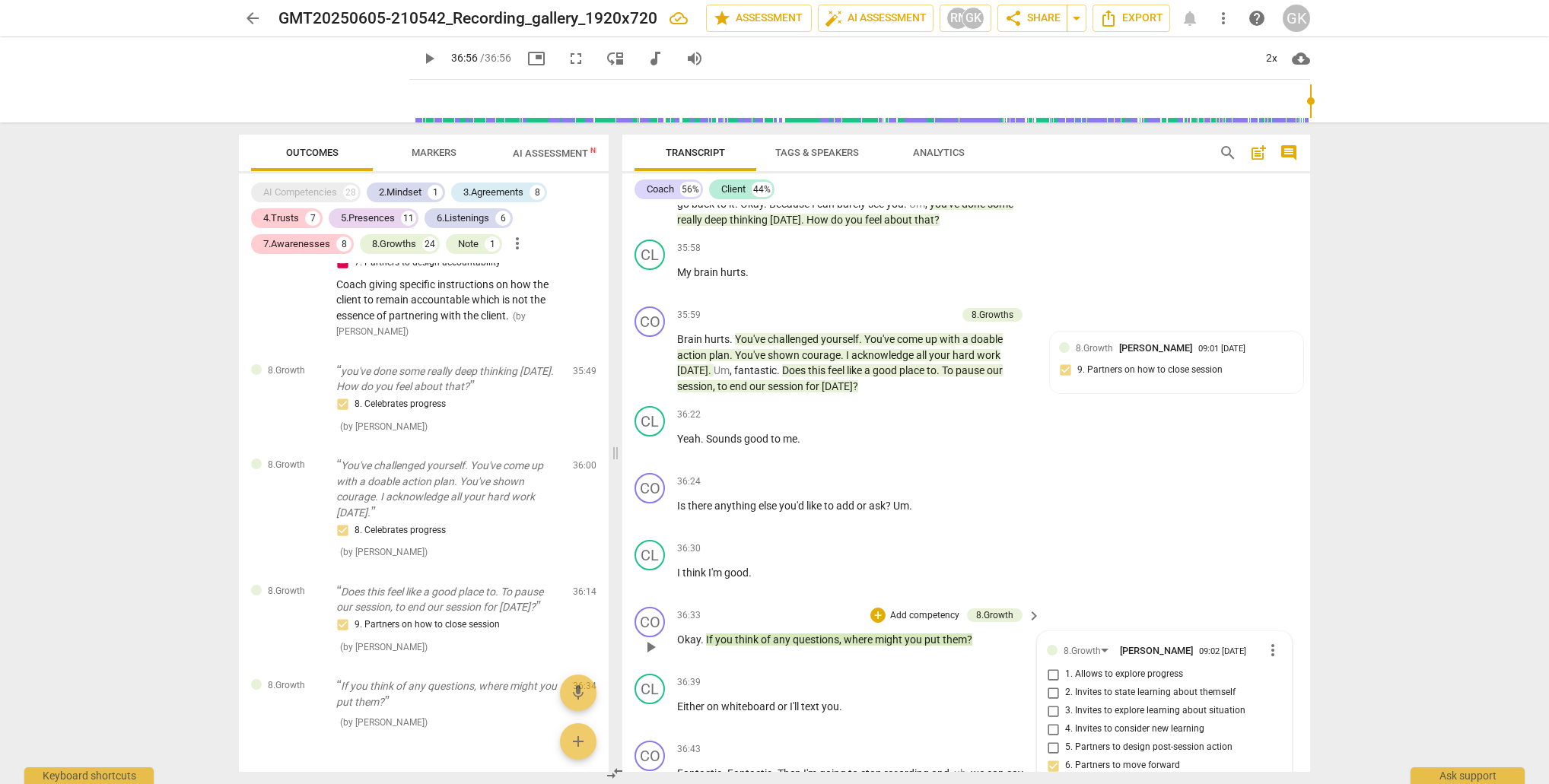
click at [1050, 738] on input "5. Partners to design post-session action" at bounding box center [1053, 747] width 24 height 18
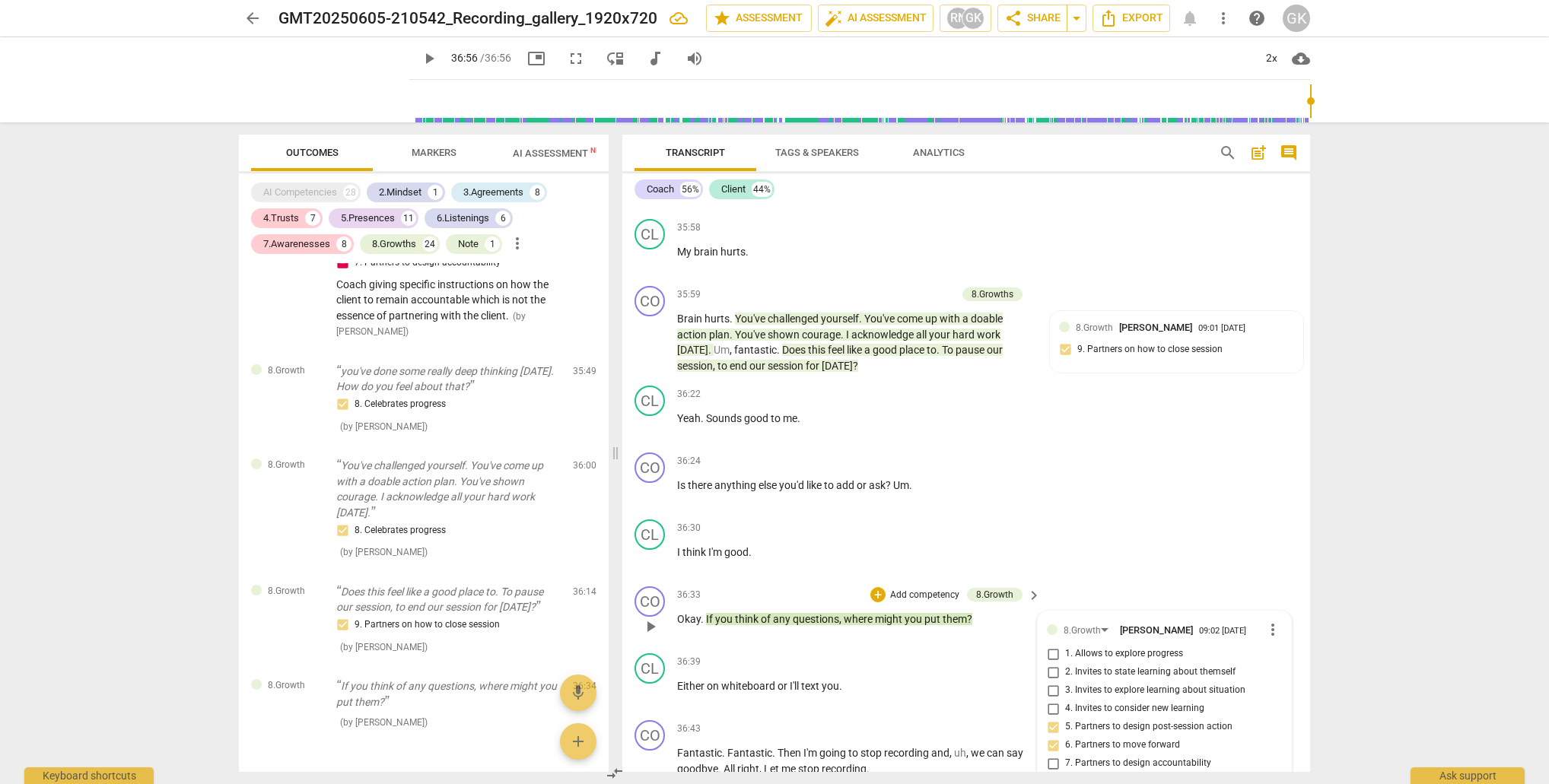
scroll to position [13432, 0]
click at [1052, 737] on input "6. Partners to move forward" at bounding box center [1053, 746] width 24 height 18
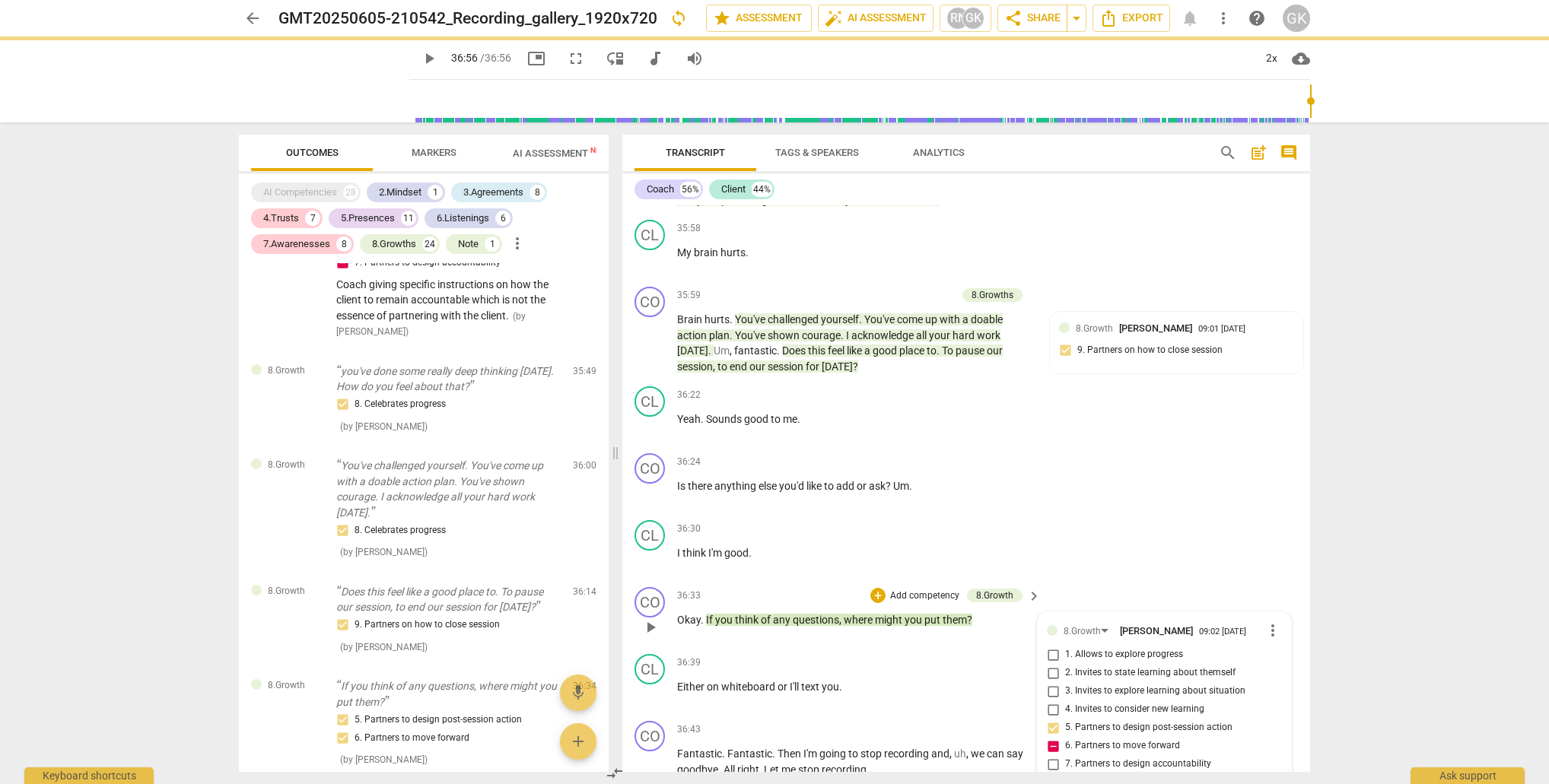
scroll to position [0, 0]
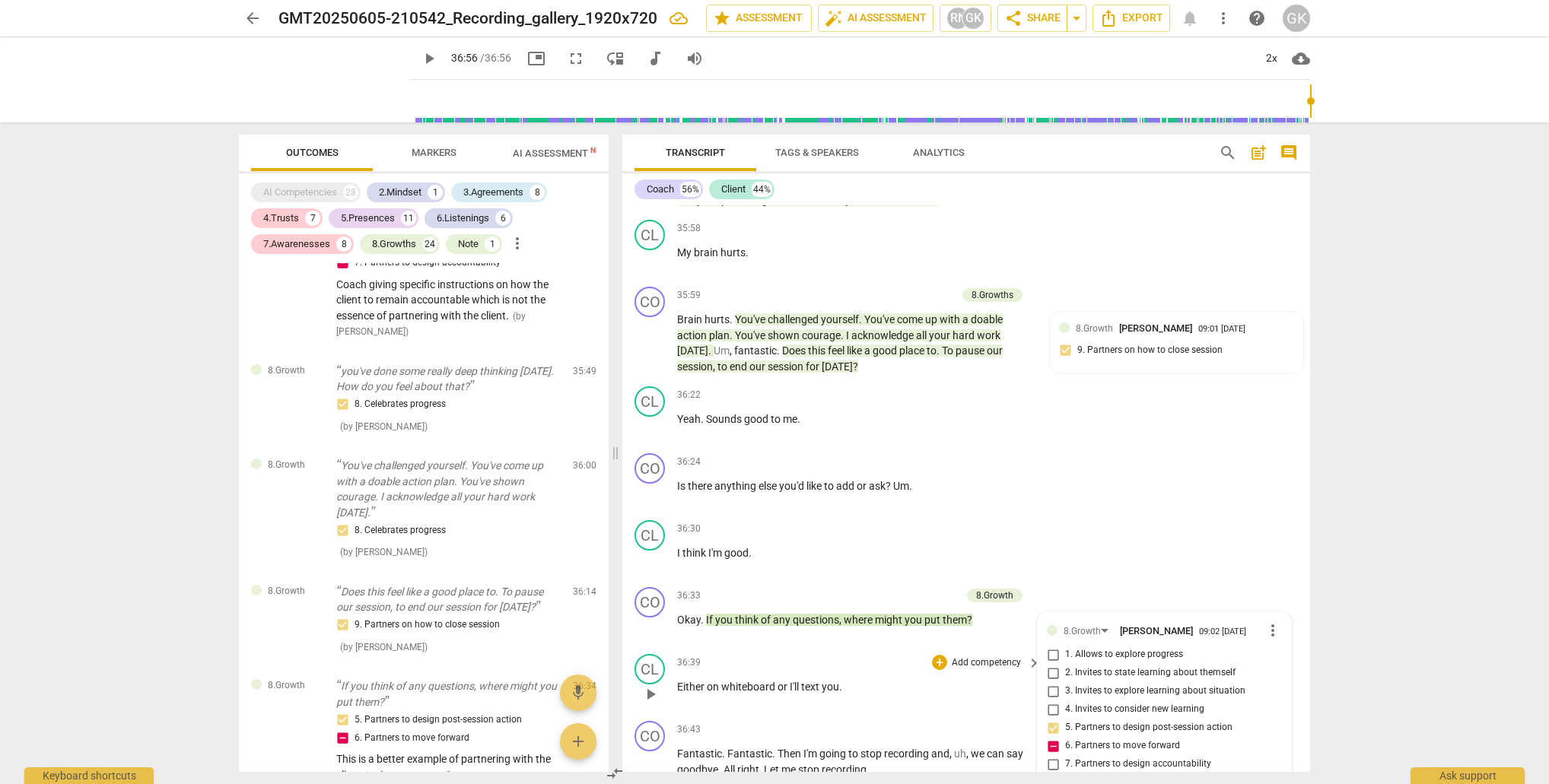
click at [873, 648] on div "CL play_arrow pause 36:39 + Add competency keyboard_arrow_right Either on white…" at bounding box center [966, 681] width 688 height 67
